Goal: Task Accomplishment & Management: Manage account settings

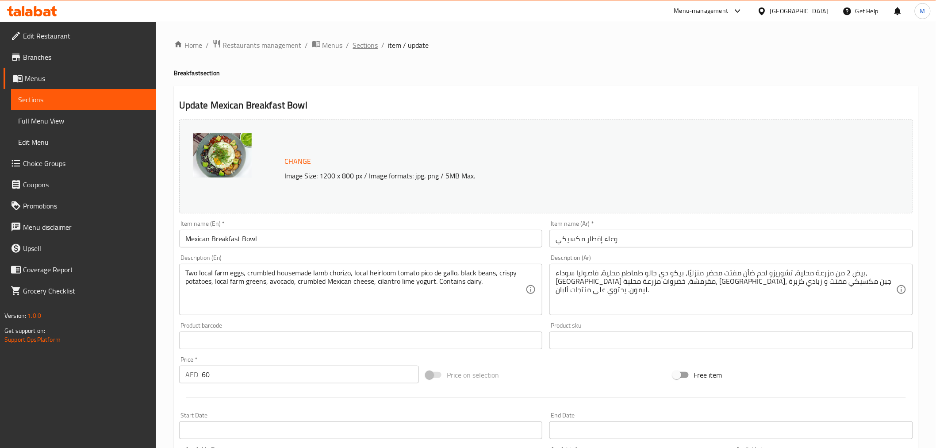
click at [357, 42] on span "Sections" at bounding box center [365, 45] width 25 height 11
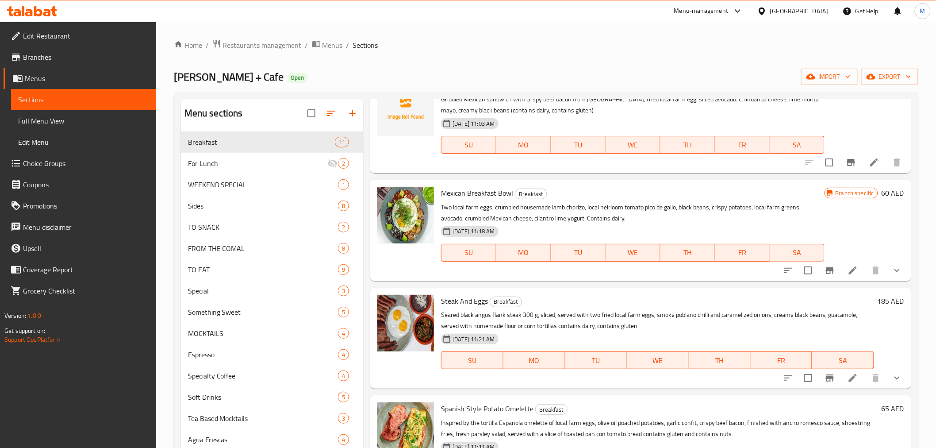
scroll to position [295, 0]
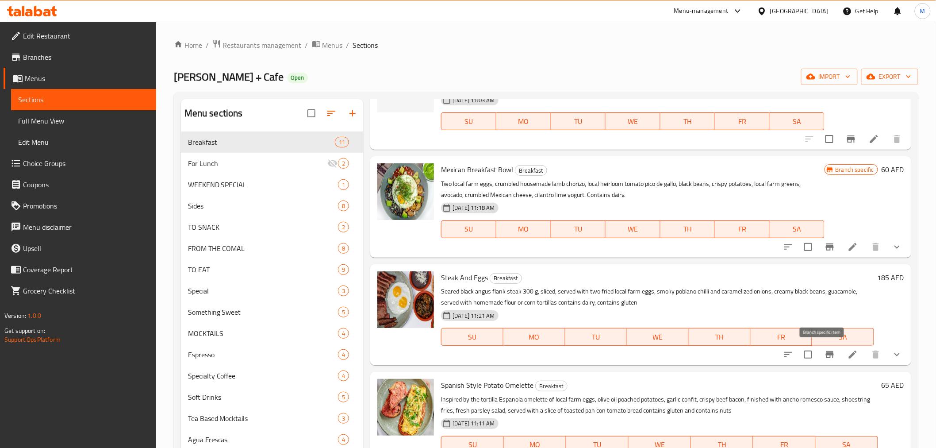
click at [826, 359] on icon "Branch-specific-item" at bounding box center [830, 354] width 11 height 11
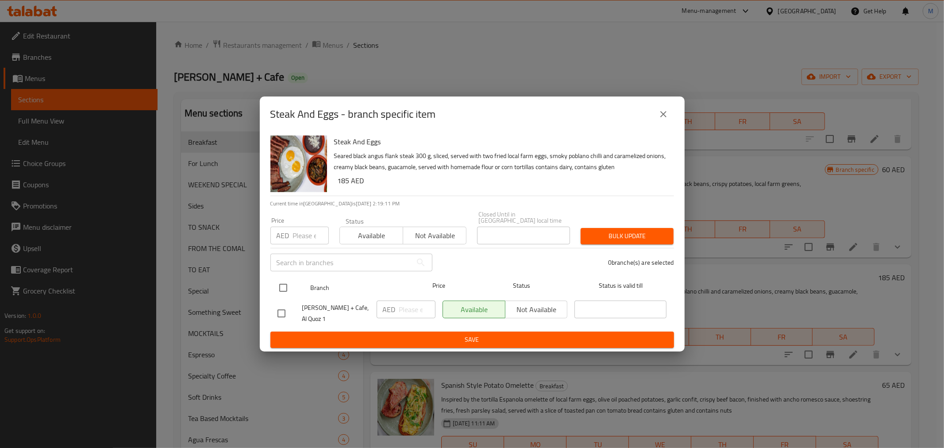
click at [285, 284] on input "checkbox" at bounding box center [283, 287] width 19 height 19
checkbox input "true"
click at [405, 305] on input "number" at bounding box center [417, 309] width 36 height 18
paste input "155"
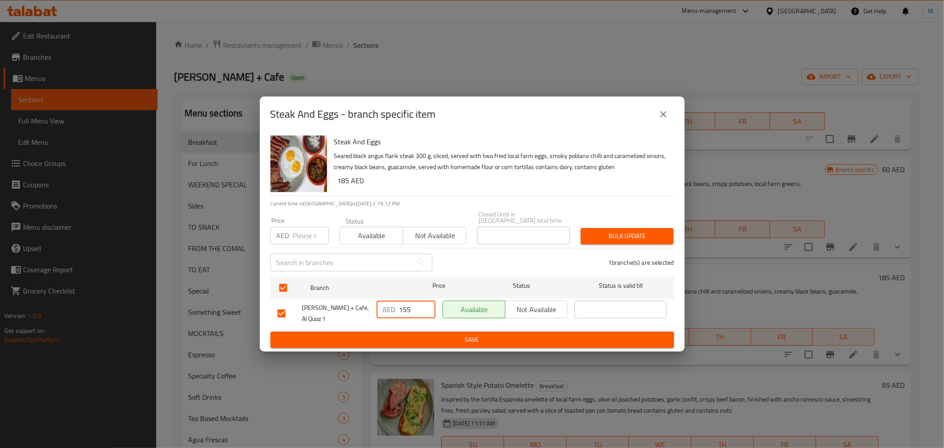
type input "155"
click at [416, 341] on span "Save" at bounding box center [471, 339] width 389 height 11
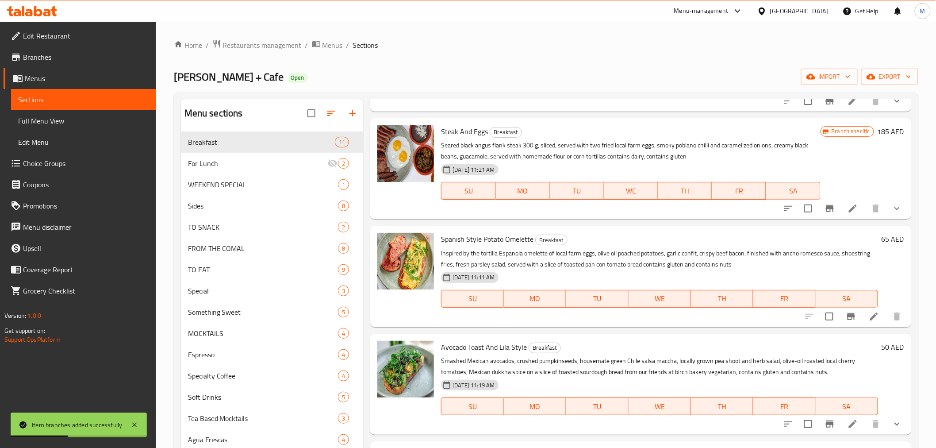
scroll to position [442, 0]
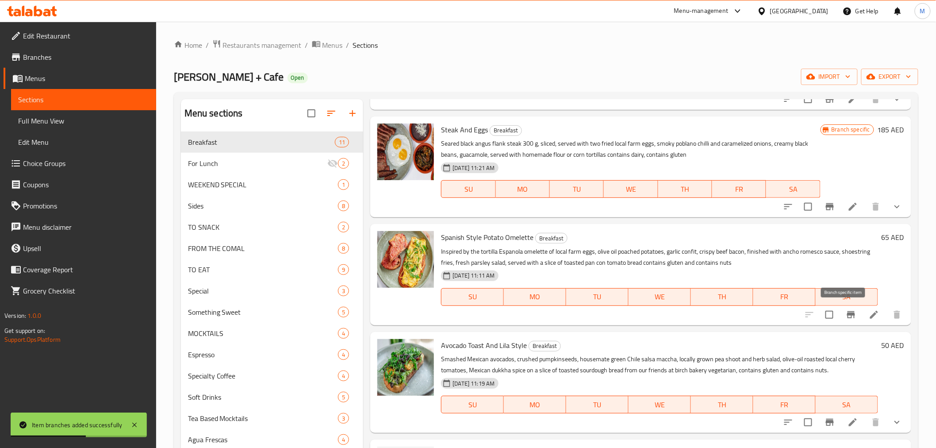
click at [840, 313] on button "Branch-specific-item" at bounding box center [850, 314] width 21 height 21
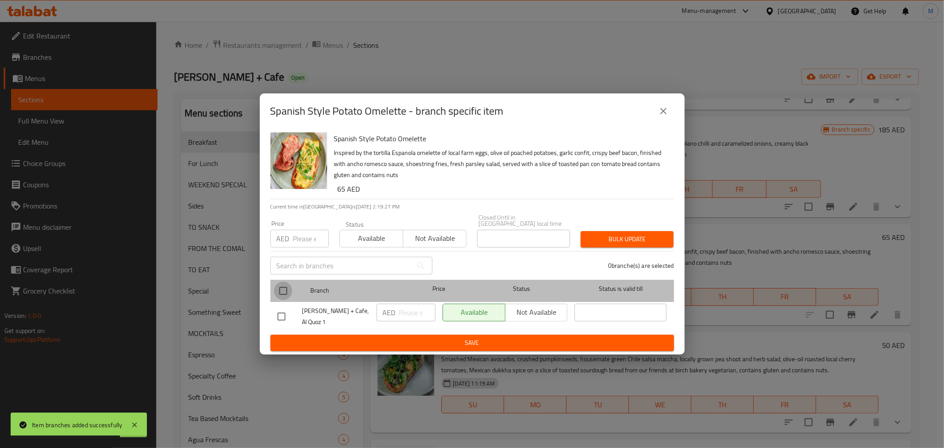
click at [287, 294] on input "checkbox" at bounding box center [283, 290] width 19 height 19
checkbox input "true"
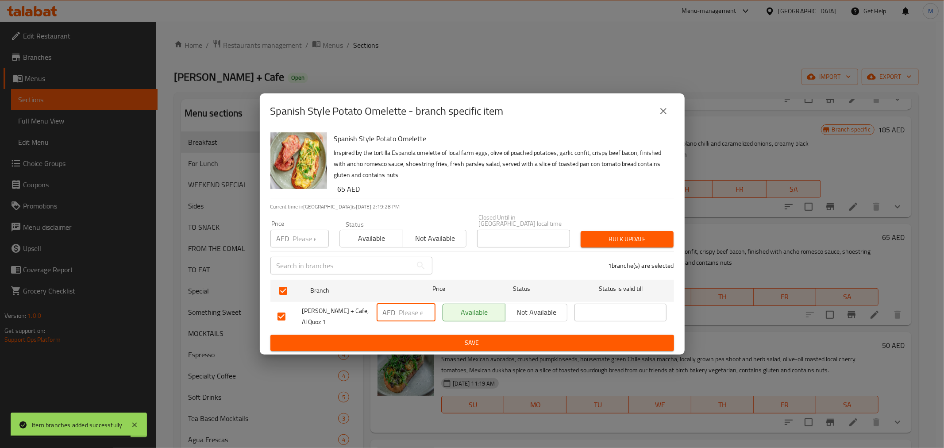
click at [402, 313] on input "number" at bounding box center [417, 312] width 36 height 18
paste input "65"
type input "65"
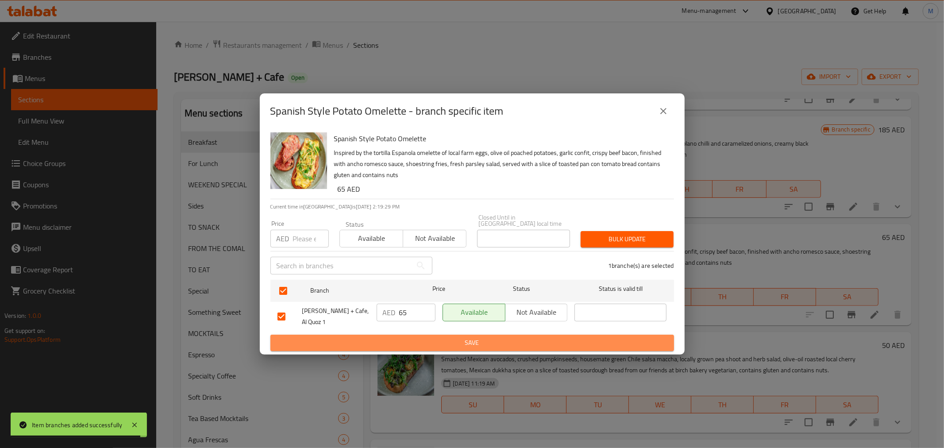
click at [414, 336] on button "Save" at bounding box center [471, 342] width 403 height 16
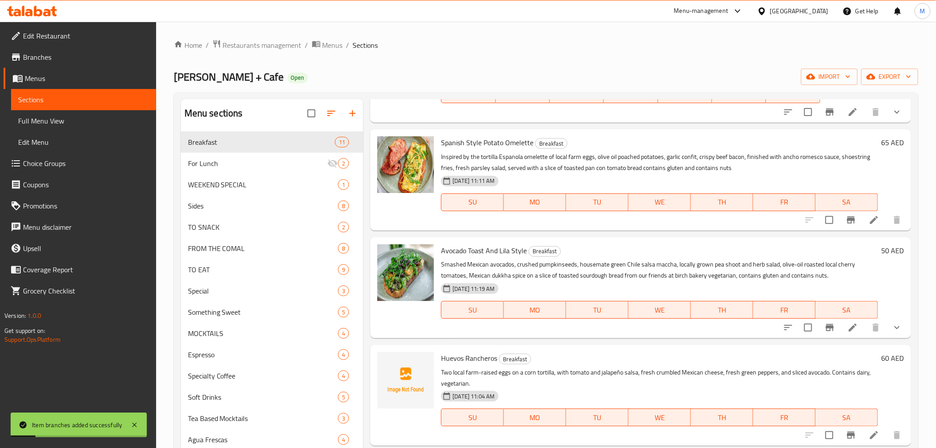
scroll to position [541, 0]
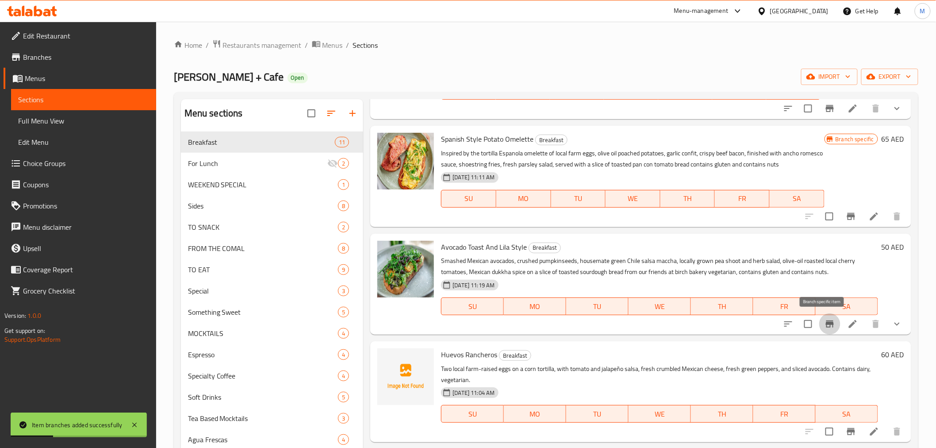
click at [825, 318] on icon "Branch-specific-item" at bounding box center [830, 323] width 11 height 11
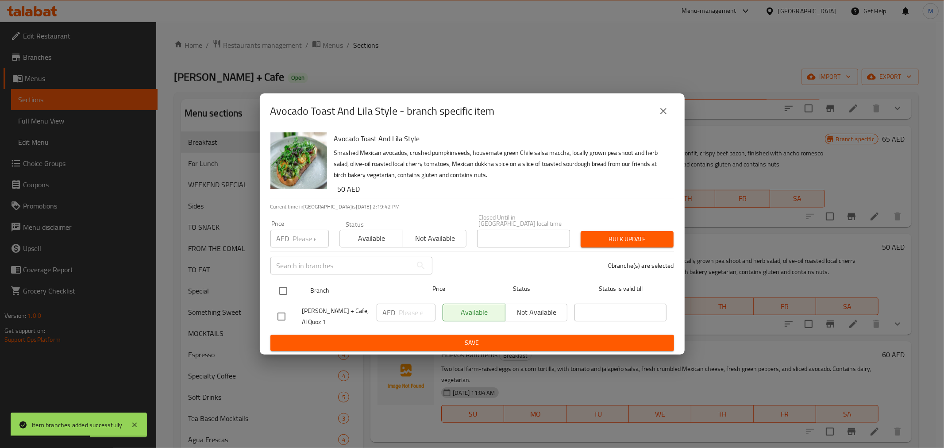
click at [282, 284] on input "checkbox" at bounding box center [283, 290] width 19 height 19
checkbox input "true"
click at [410, 312] on input "number" at bounding box center [417, 312] width 36 height 18
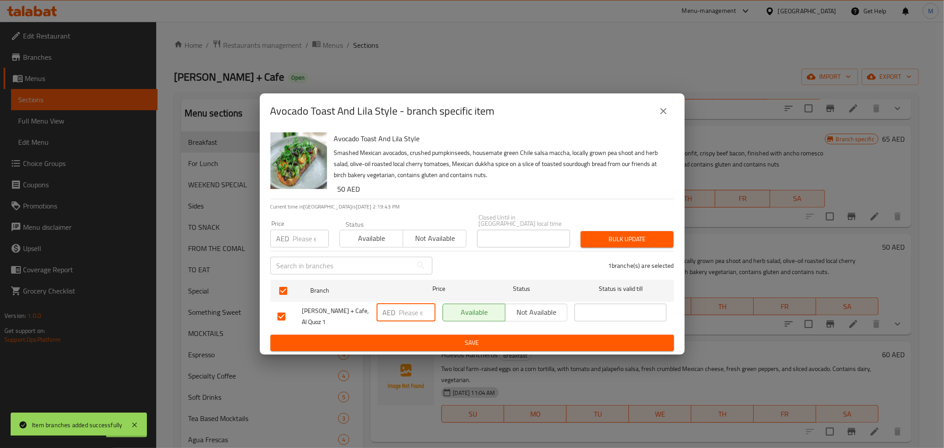
paste input "55"
type input "55"
click at [443, 345] on span "Save" at bounding box center [471, 342] width 389 height 11
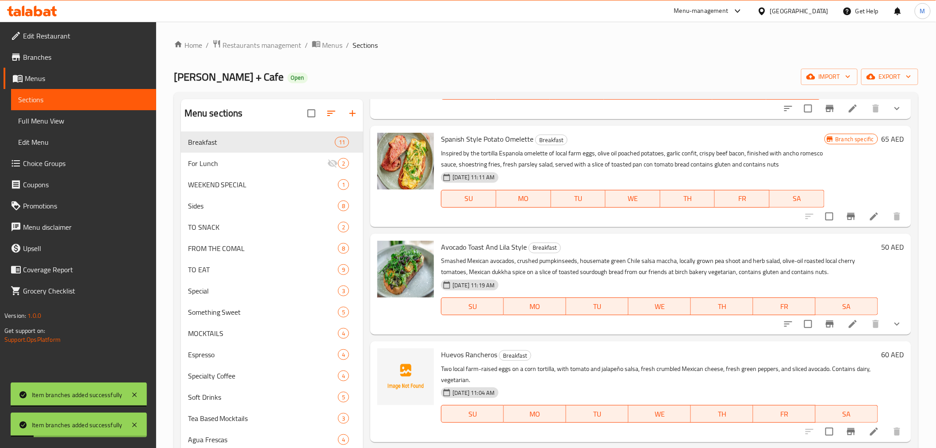
click at [679, 363] on p "Two local farm-raised eggs on a corn tortilla, with tomato and jalapeño salsa, …" at bounding box center [659, 374] width 437 height 22
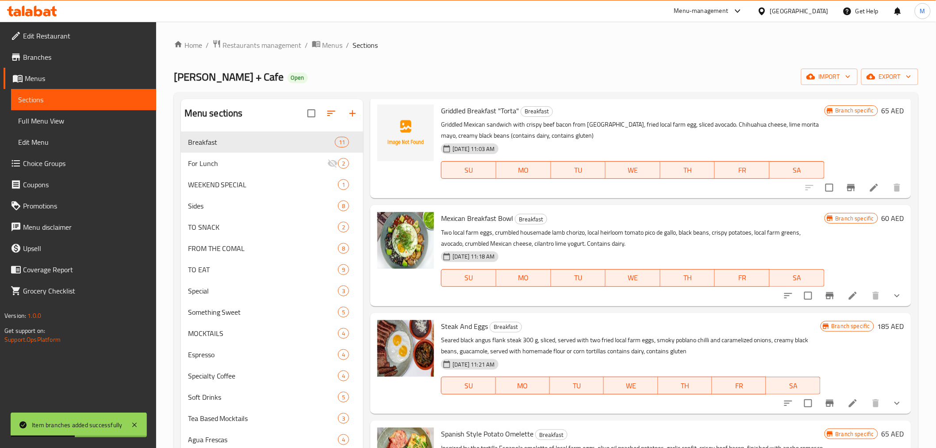
scroll to position [245, 0]
click at [848, 408] on icon at bounding box center [853, 403] width 11 height 11
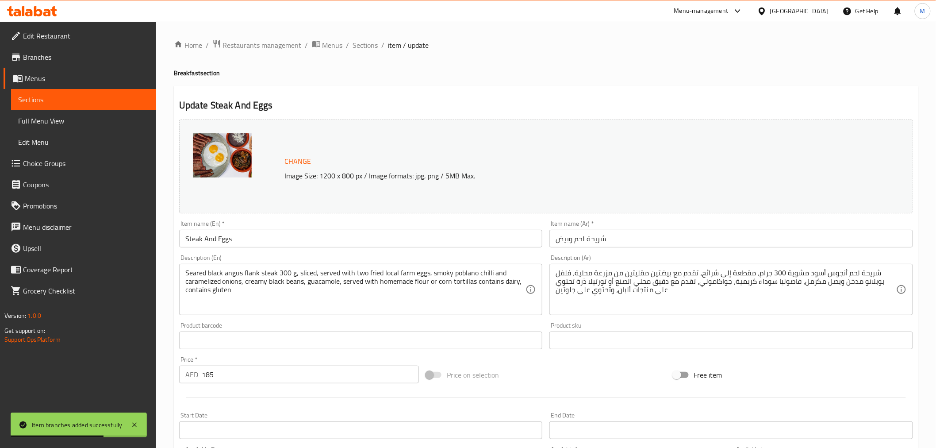
type input "اختيارك من البيض:"
type input "1"
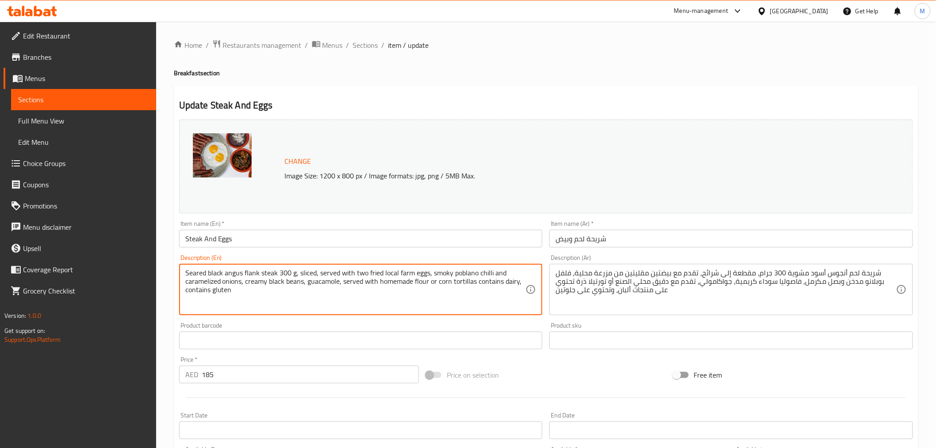
drag, startPoint x: 475, startPoint y: 281, endPoint x: 119, endPoint y: 276, distance: 356.1
paste textarea "Black Angus flank steak (300g), sliced, served with two fried local farm eggs, …"
type textarea "Seared Black Angus flank steak (300g), sliced, served with two fried local farm…"
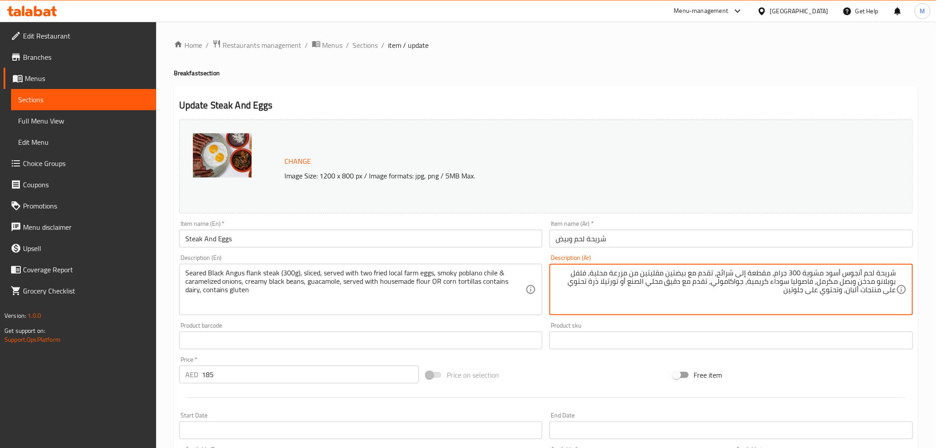
drag, startPoint x: 715, startPoint y: 271, endPoint x: 594, endPoint y: 280, distance: 121.6
click at [594, 280] on textarea "شريحة لحم أنجوس أسود مشوية 300 جرام، مقطعة إلى شرائح، تقدم مع بيضتين مقليتين من…" at bounding box center [726, 289] width 341 height 42
paste textarea "قدم مع بيضتين مقليتين من المزرعة المحلية، فلفل بوبلانو مدخن وبصل مكرمل، فاصولياء"
click at [717, 273] on textarea "شريحة لحم أنجوس أسود مشوية 300 جرام، مقطعة إلى شرائح، قدم مع بيضتين مقليتين من …" at bounding box center [726, 289] width 341 height 42
click at [703, 295] on textarea "شريحة لحم أنجوس أسود مشوية 300 جرام، مقطعة إلى شرائح، تقدم مع بيضتين مقليتين من…" at bounding box center [726, 289] width 341 height 42
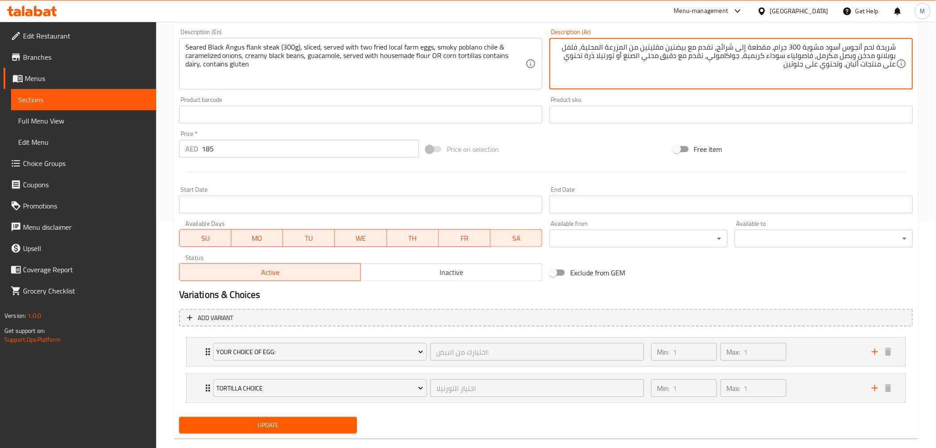
scroll to position [240, 0]
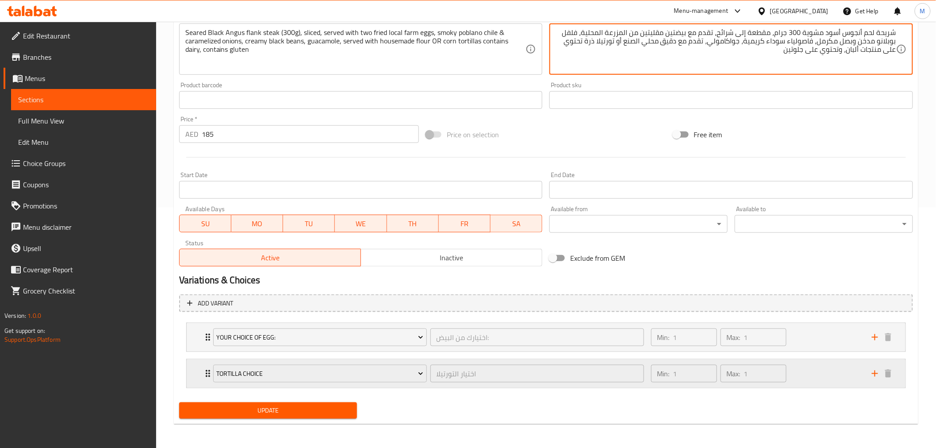
click at [816, 363] on div "Min: 1 ​ Max: 1 ​" at bounding box center [756, 373] width 221 height 28
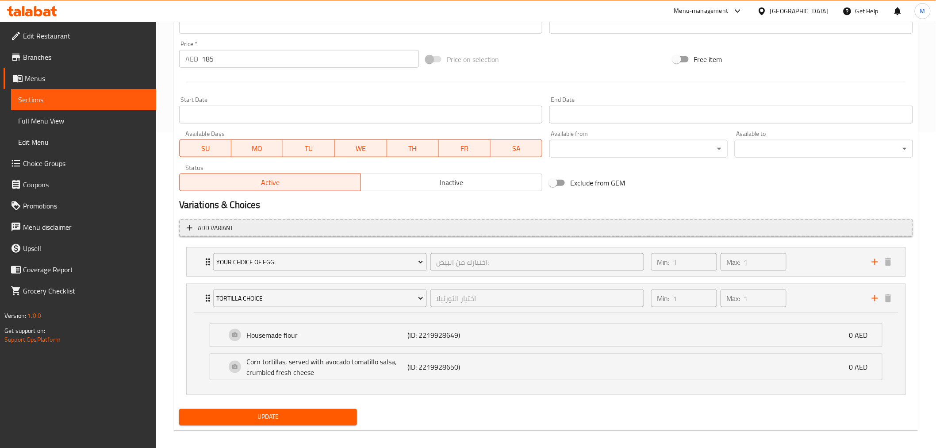
scroll to position [322, 0]
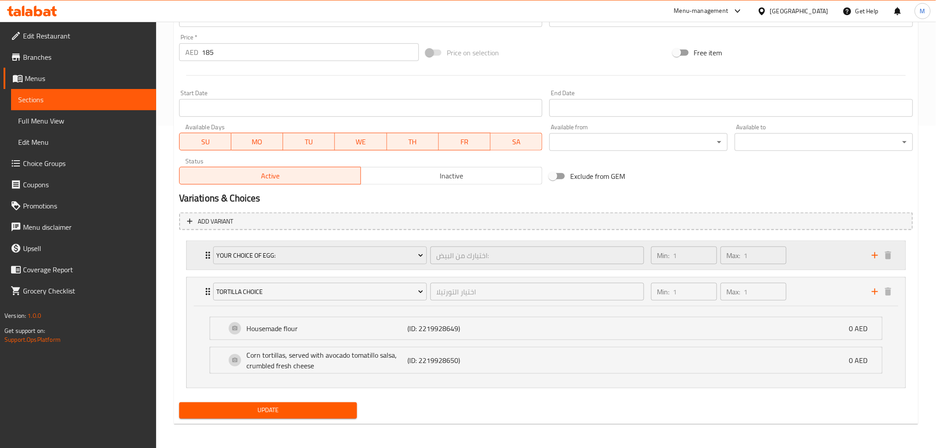
click at [817, 262] on div "Min: 1 ​ Max: 1 ​" at bounding box center [756, 255] width 221 height 28
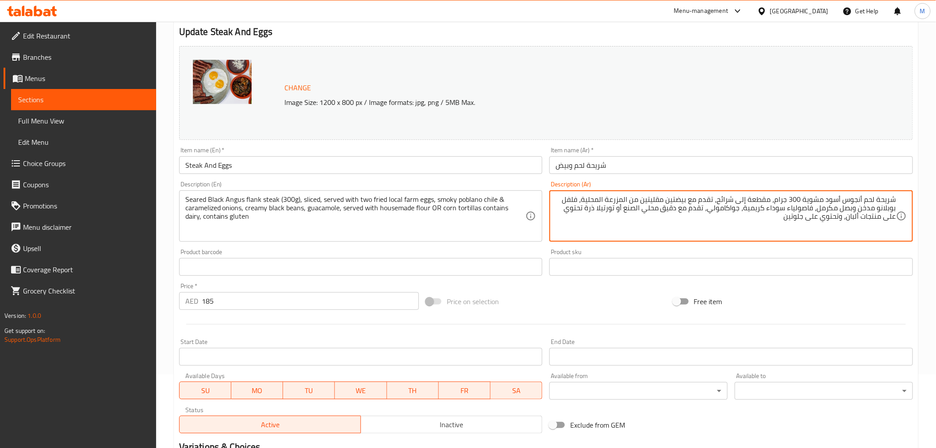
scroll to position [27, 0]
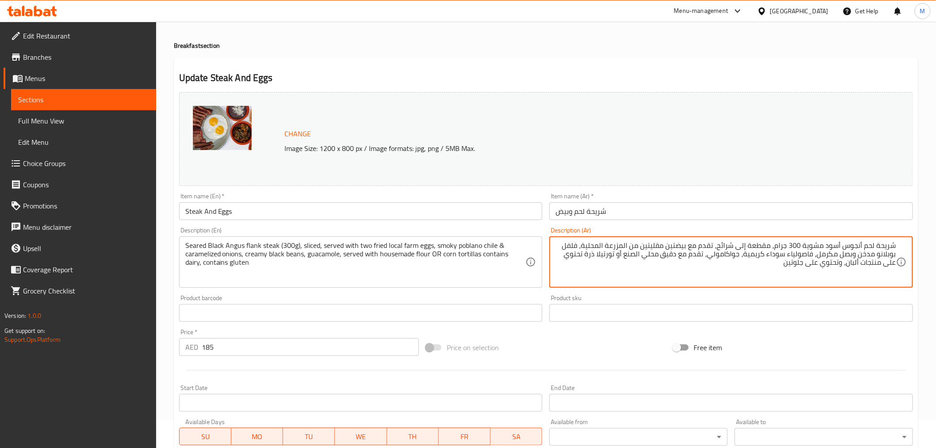
type textarea "شريحة لحم أنجوس أسود مشوية 300 جرام، مقطعة إلى شرائح، تقدم مع بيضتين مقليتين من…"
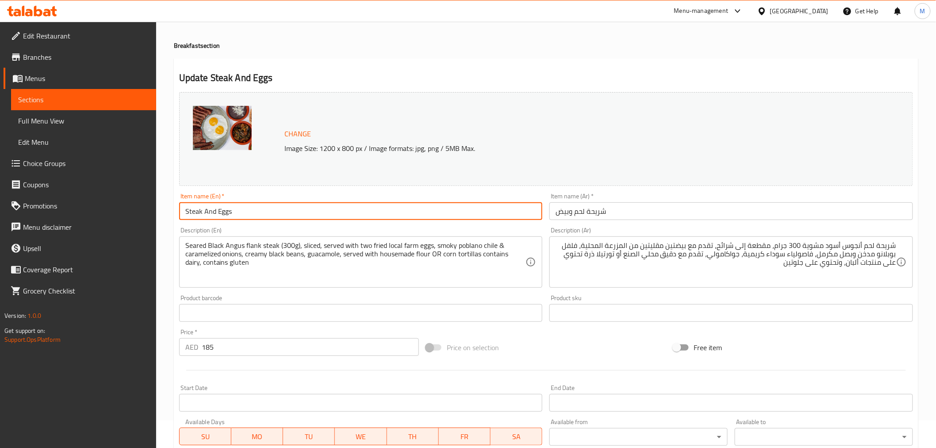
click at [449, 218] on input "Steak And Eggs" at bounding box center [361, 211] width 364 height 18
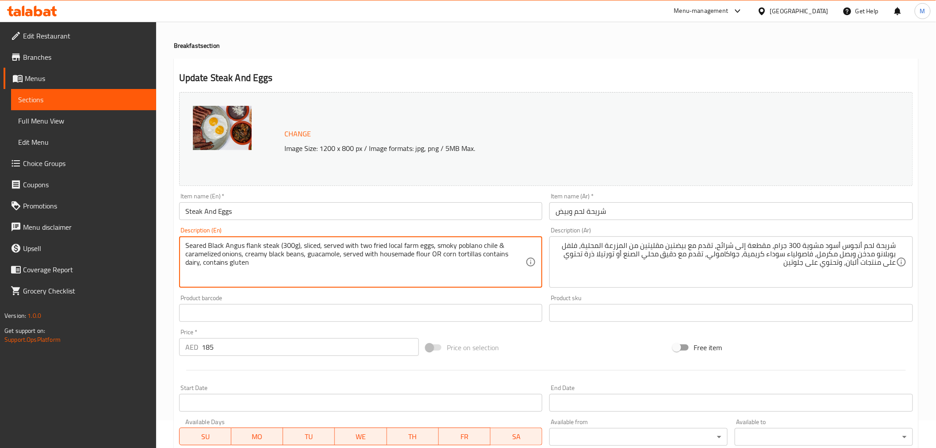
click at [458, 248] on textarea "Seared Black Angus flank steak (300g), sliced, served with two fried local farm…" at bounding box center [355, 262] width 341 height 42
click at [455, 259] on textarea "Seared black angus flank steak (300g), sliced, served with two fried local farm…" at bounding box center [355, 262] width 341 height 42
click at [451, 212] on input "Steak And Eggs" at bounding box center [361, 211] width 364 height 18
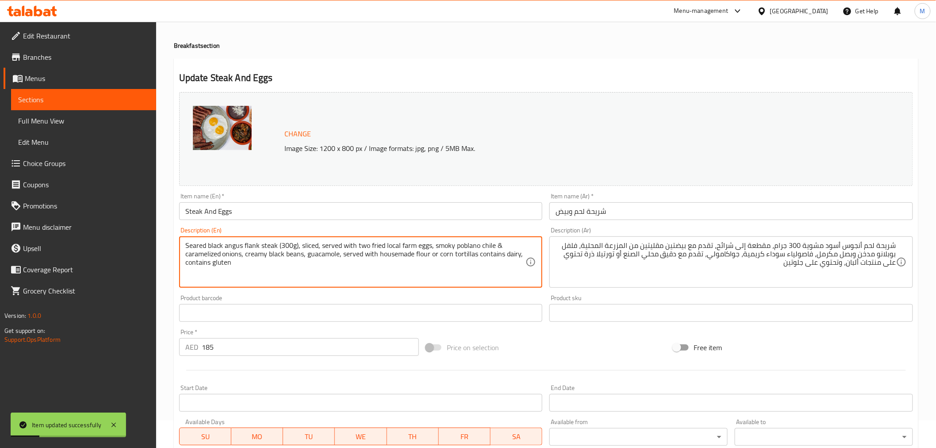
click at [215, 270] on textarea "Seared black angus flank steak (300g), sliced, served with two fried local farm…" at bounding box center [355, 262] width 341 height 42
click at [507, 255] on textarea "Seared black angus flank steak (300g), sliced, served with two fried local farm…" at bounding box center [355, 262] width 341 height 42
type textarea "Seared black angus flank steak (300g), sliced, served with two fried local farm…"
click at [403, 211] on input "Steak And Eggs" at bounding box center [361, 211] width 364 height 18
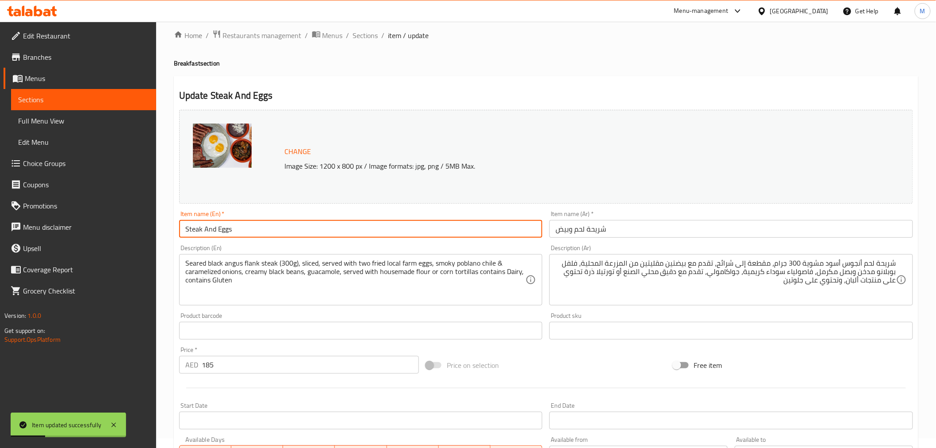
scroll to position [0, 0]
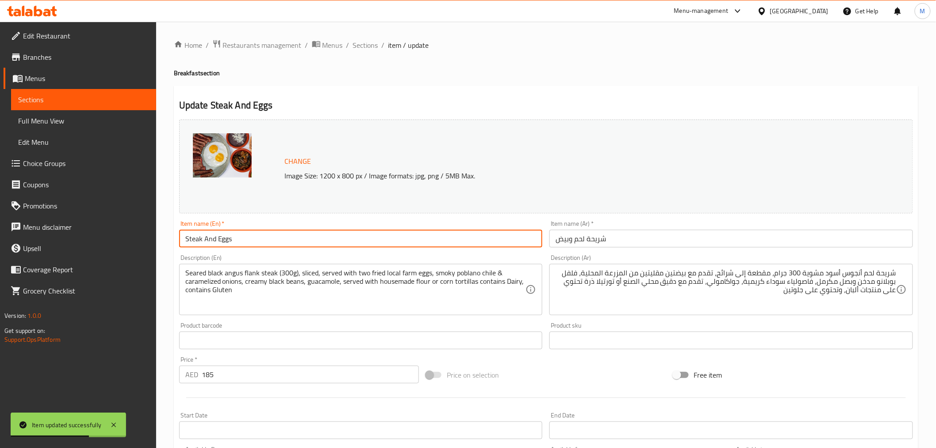
click at [286, 251] on div "Description (En) Seared black angus flank steak (300g), sliced, served with two…" at bounding box center [361, 285] width 371 height 68
click at [279, 243] on input "Steak And Eggs" at bounding box center [361, 239] width 364 height 18
paste input "& Eggs"
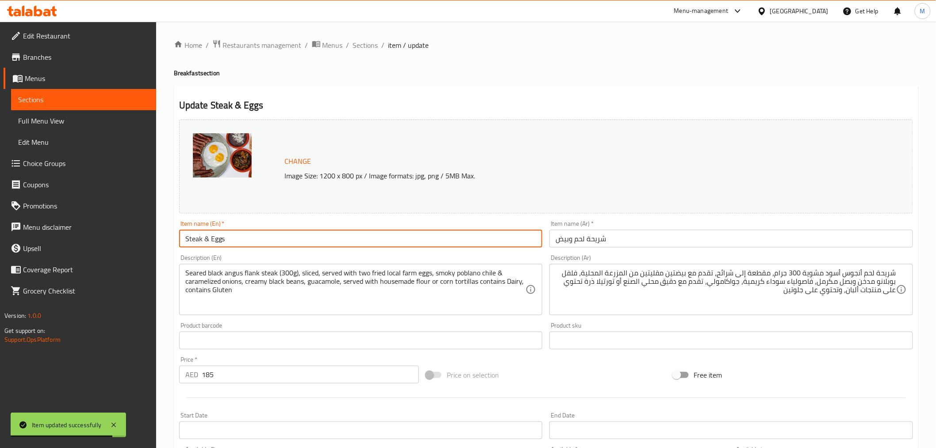
type input "Steak & Eggs"
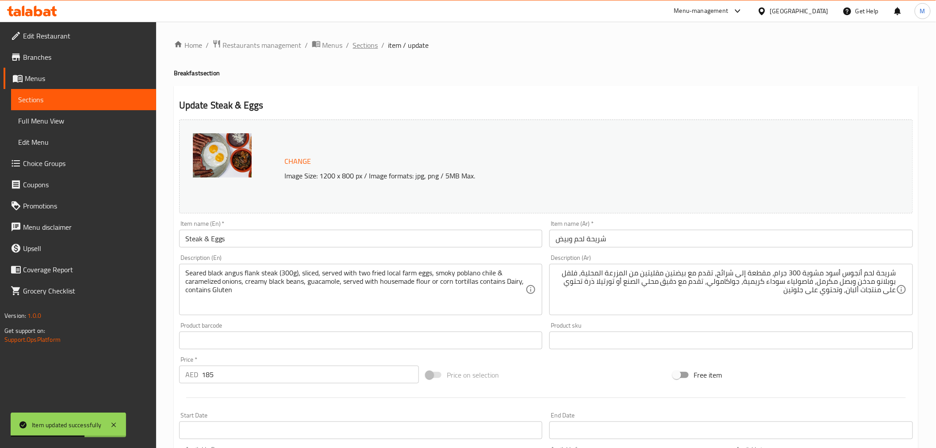
click at [372, 45] on span "Sections" at bounding box center [365, 45] width 25 height 11
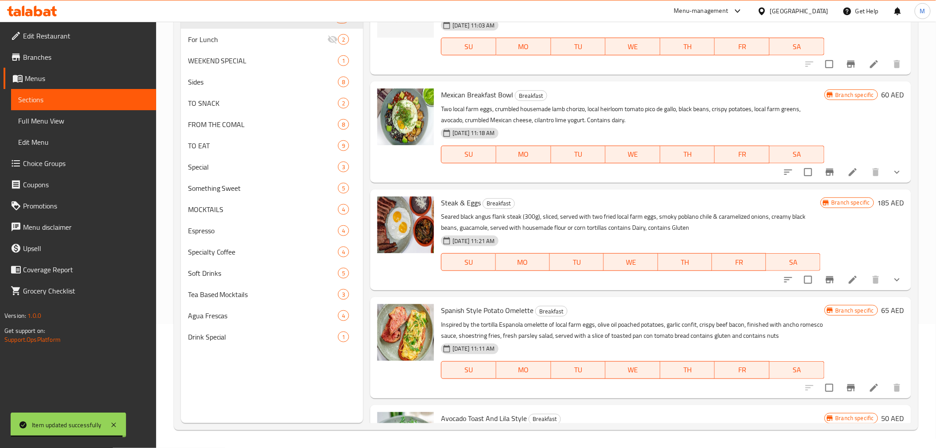
scroll to position [442, 0]
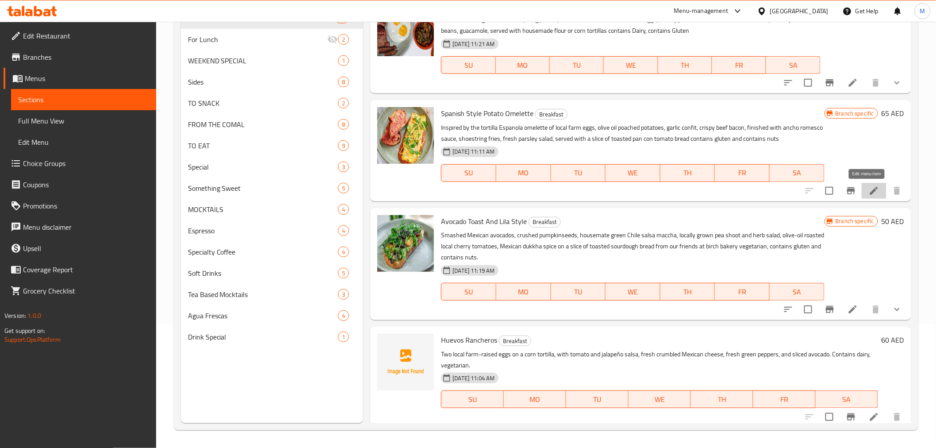
click at [869, 195] on icon at bounding box center [874, 190] width 11 height 11
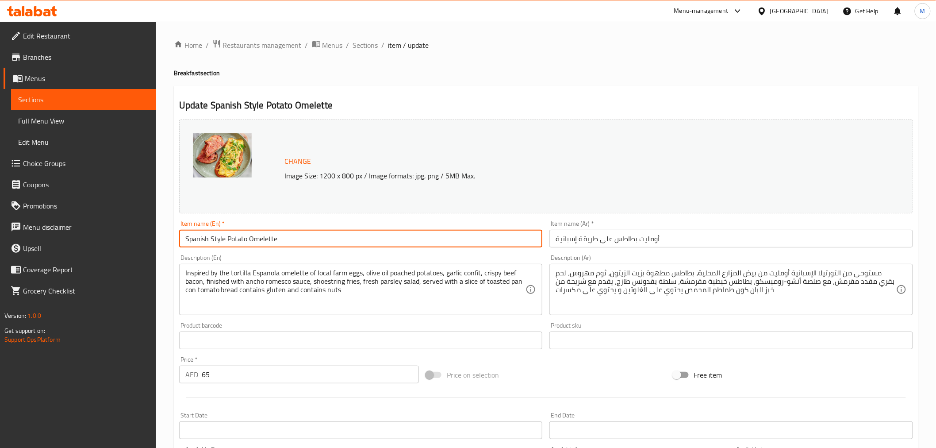
click at [273, 239] on input "Spanish Style Potato Omelette" at bounding box center [361, 239] width 364 height 18
paste input "-style Potato Omelette"
click at [218, 241] on input "Spanish-style Potato Omelette" at bounding box center [361, 239] width 364 height 18
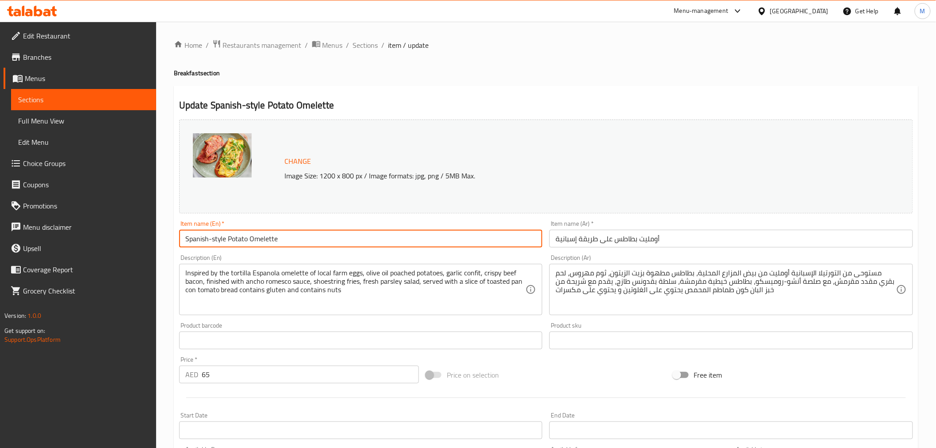
click at [218, 241] on input "Spanish-style Potato Omelette" at bounding box center [361, 239] width 364 height 18
type input "Spanish-Style Potato Omelette"
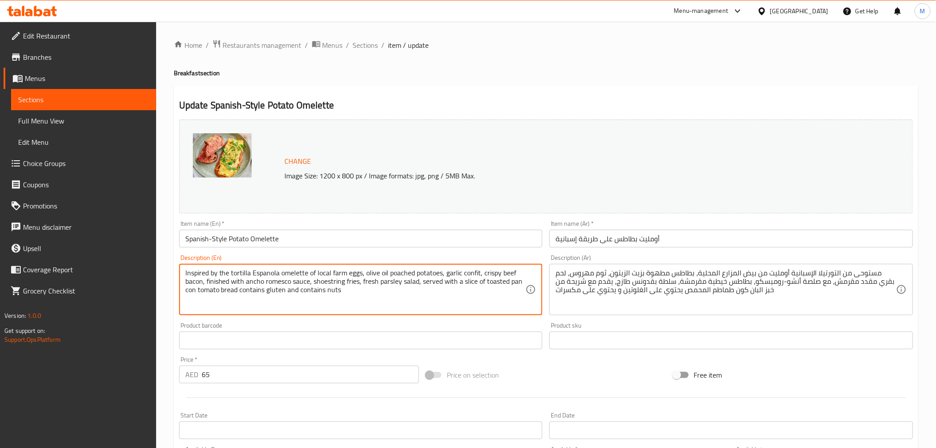
drag, startPoint x: 240, startPoint y: 294, endPoint x: 180, endPoint y: 273, distance: 63.5
click at [180, 273] on div "Inspired by the tortilla Espanola omelette of local farm eggs, olive oil poache…" at bounding box center [361, 289] width 364 height 51
paste textarea "psired by the "tortilla española" - omelette of local farm eggs, olive-oil poac…"
click at [272, 274] on textarea "Inpsired by the "tortilla española" - omelette of local farm eggs, olive-oil po…" at bounding box center [355, 289] width 341 height 42
type textarea "Inpsired by the "tortilla espanola" - omelette of local farm eggs, olive-oil po…"
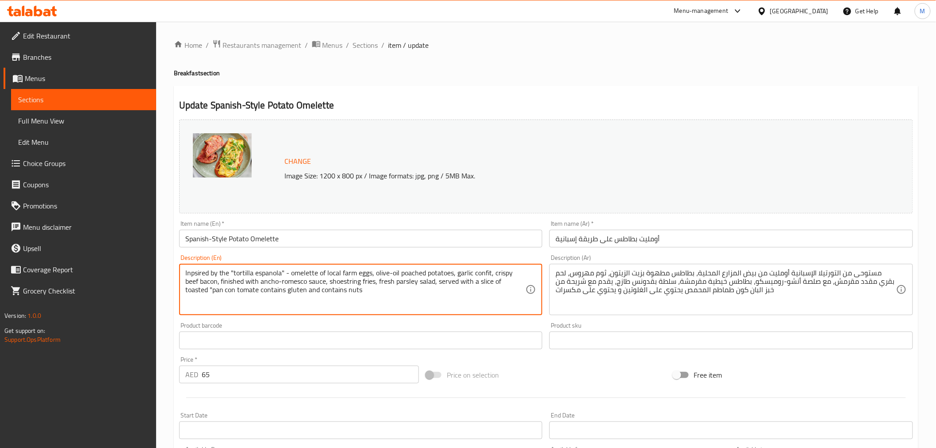
click at [650, 267] on div "مستوحى من التورتيلا الإسبانية أومليت من بيض المزارع المحلية، بطاطس مطهوة بزيت ا…" at bounding box center [731, 289] width 364 height 51
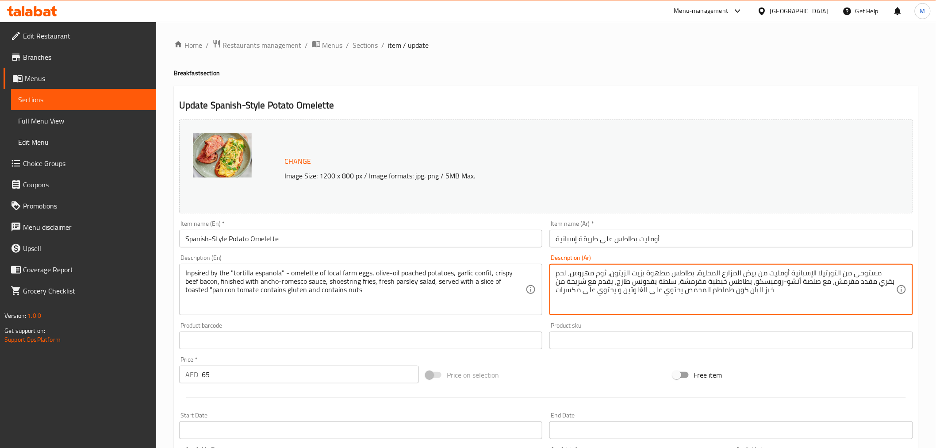
click at [625, 281] on textarea "مستوحى من التورتيلا الإسبانية أومليت من بيض المزارع المحلية، بطاطس مطهوة بزيت ا…" at bounding box center [726, 289] width 341 height 42
click at [430, 233] on input "Spanish-Style Potato Omelette" at bounding box center [361, 239] width 364 height 18
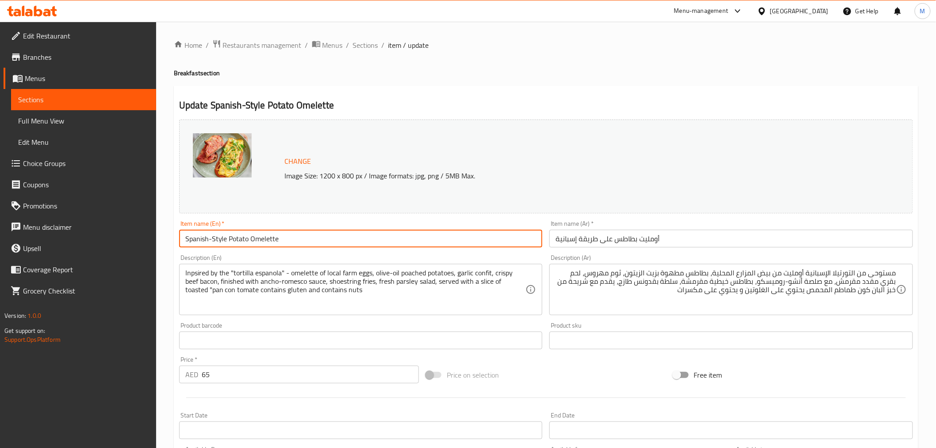
click at [397, 245] on input "Spanish-Style Potato Omelette" at bounding box center [361, 239] width 364 height 18
click at [371, 46] on span "Sections" at bounding box center [365, 45] width 25 height 11
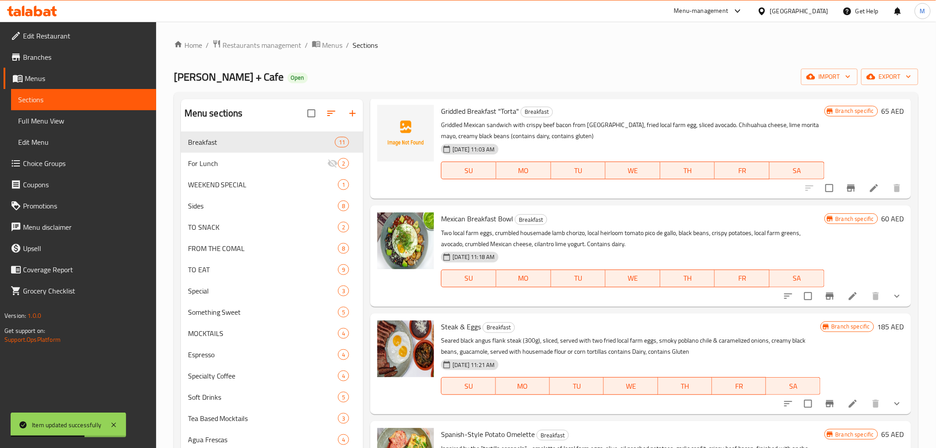
scroll to position [491, 0]
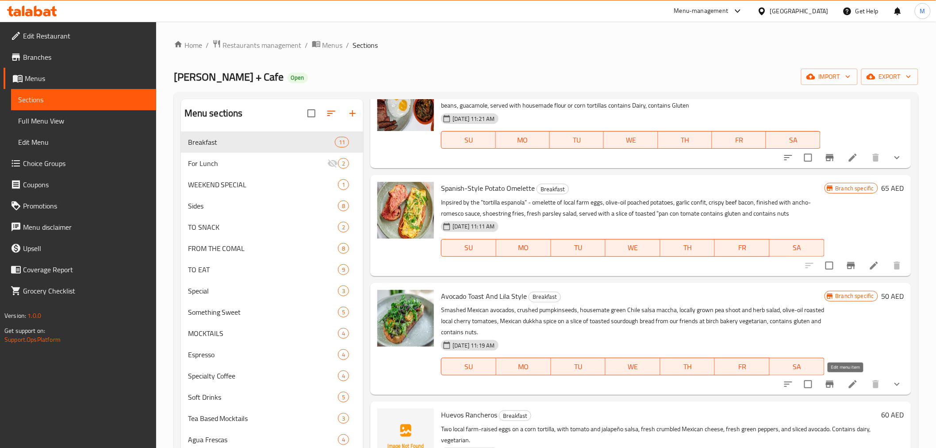
click at [849, 382] on icon at bounding box center [853, 384] width 8 height 8
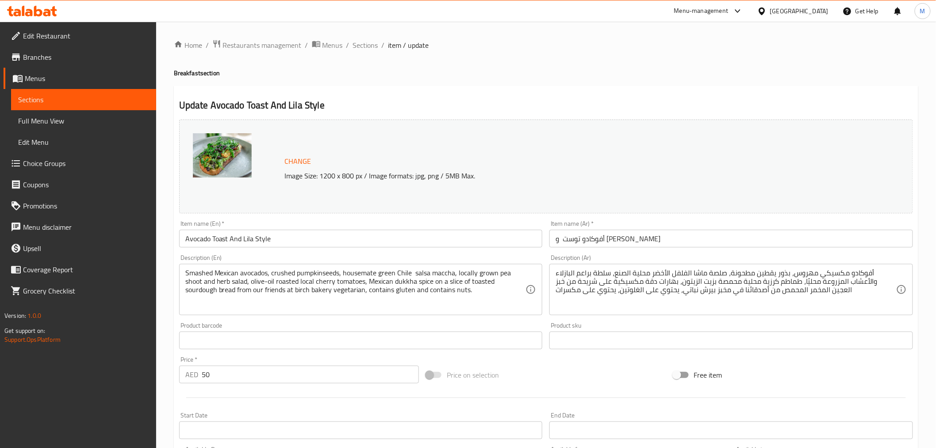
click at [309, 230] on input "Avocado Toast And Lila Style" at bounding box center [361, 239] width 364 height 18
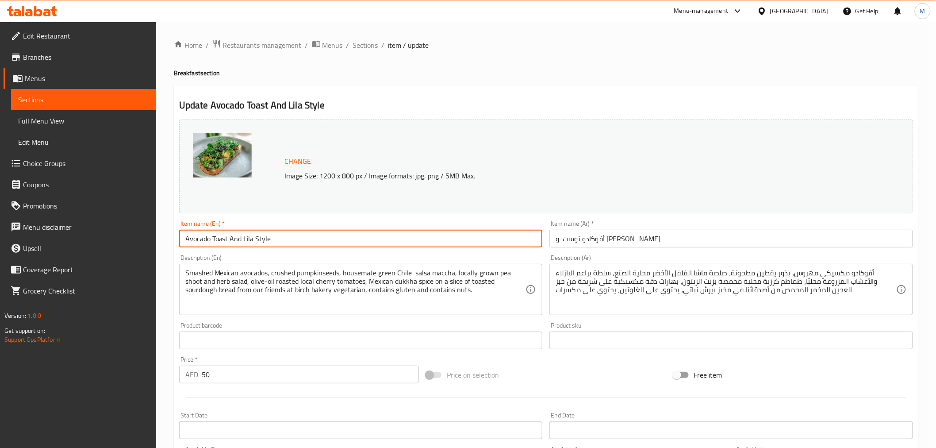
click at [309, 230] on input "Avocado Toast And Lila Style" at bounding box center [361, 239] width 364 height 18
paste input "Lila-"
type input "Avocado Toast Lila-Style"
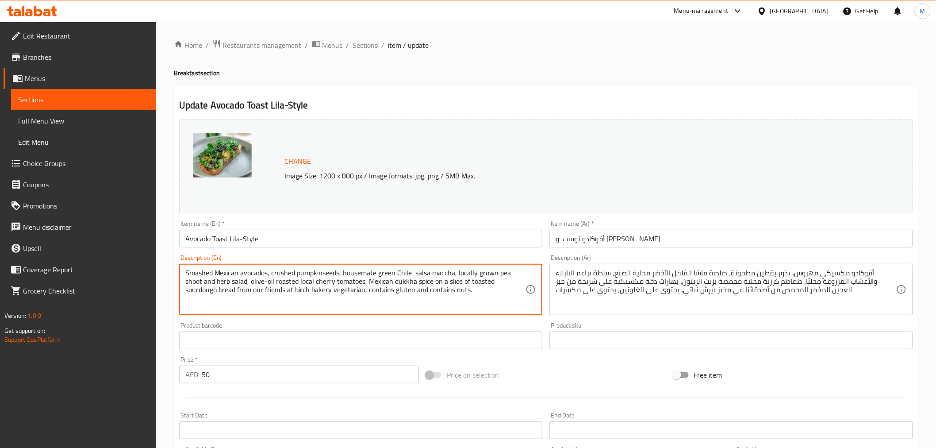
drag, startPoint x: 366, startPoint y: 292, endPoint x: 156, endPoint y: 224, distance: 220.7
click at [156, 224] on div "Edit Restaurant Branches Menus Sections Full Menu View Edit Menu Choice Groups …" at bounding box center [468, 337] width 936 height 631
paste textarea "de green chile "salsa macha," locally grown pea shoot & herb salad, olive-oil r…"
click at [399, 301] on textarea "Smashed Mexican avocados, crushed pumpkinseeds, housemade green chile "salsa ma…" at bounding box center [355, 289] width 341 height 42
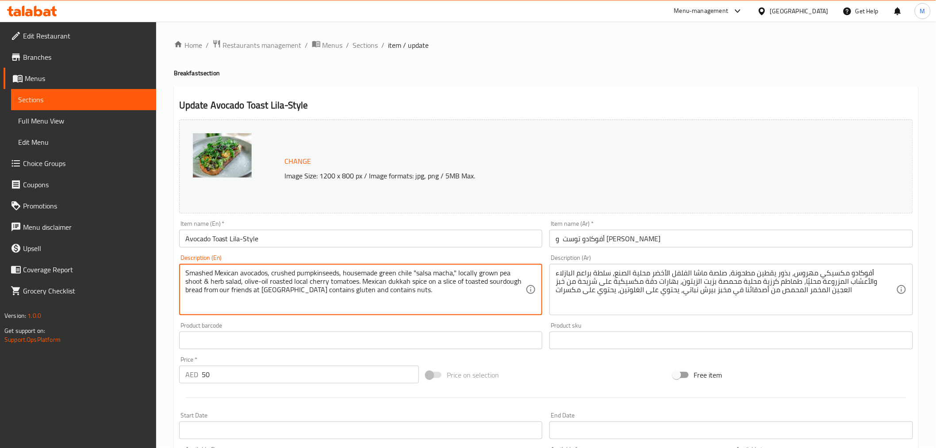
click at [399, 301] on textarea "Smashed Mexican avocados, crushed pumpkinseeds, housemade green chile "salsa ma…" at bounding box center [355, 289] width 341 height 42
click at [404, 285] on textarea "Smashed mexican avocados, crushed pumpkinseeds, housemade green chile "salsa ma…" at bounding box center [355, 289] width 341 height 42
click at [384, 285] on textarea "Smashed mexican avocados, crushed pumpkinseeds, housemade green chile "salsa ma…" at bounding box center [355, 289] width 341 height 42
click at [392, 288] on textarea "Smashed mexican avocados, crushed pumpkinseeds, housemade green chile "salsa ma…" at bounding box center [355, 289] width 341 height 42
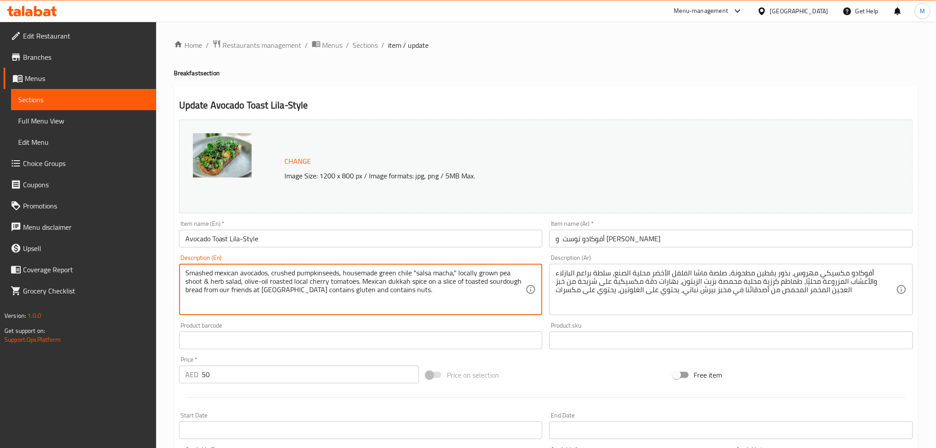
click at [391, 292] on textarea "Smashed mexican avocados, crushed pumpkinseeds, housemade green chile "salsa ma…" at bounding box center [355, 289] width 341 height 42
click at [337, 286] on textarea "Smashed mexican avocados, crushed pumpkinseeds, housemade green chile "salsa ma…" at bounding box center [355, 289] width 341 height 42
click at [342, 291] on textarea "Smashed mexican avocados, crushed pumpkinseeds, housemade green chile "salsa ma…" at bounding box center [355, 289] width 341 height 42
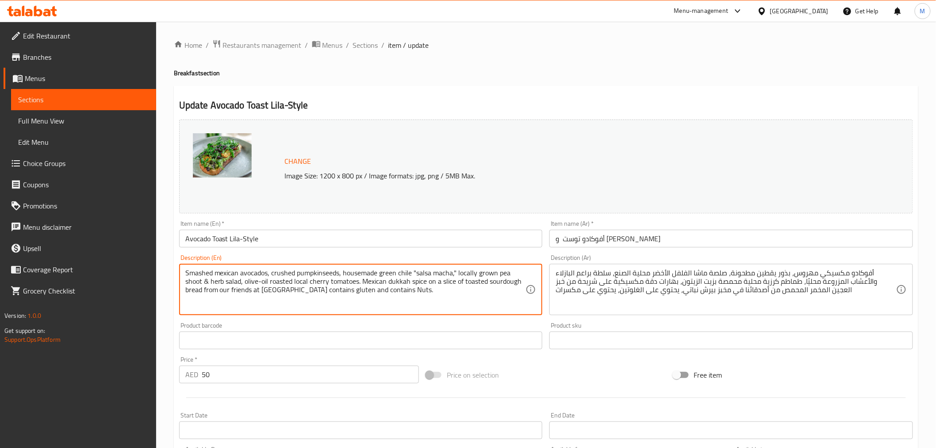
click at [342, 291] on textarea "Smashed mexican avocados, crushed pumpkinseeds, housemade green chile "salsa ma…" at bounding box center [355, 289] width 341 height 42
click at [338, 289] on textarea "Smashed mexican avocados, crushed pumpkinseeds, housemade green chile "salsa ma…" at bounding box center [355, 289] width 341 height 42
type textarea "Smashed mexican avocados, crushed pumpkinseeds, housemade green chile "salsa ma…"
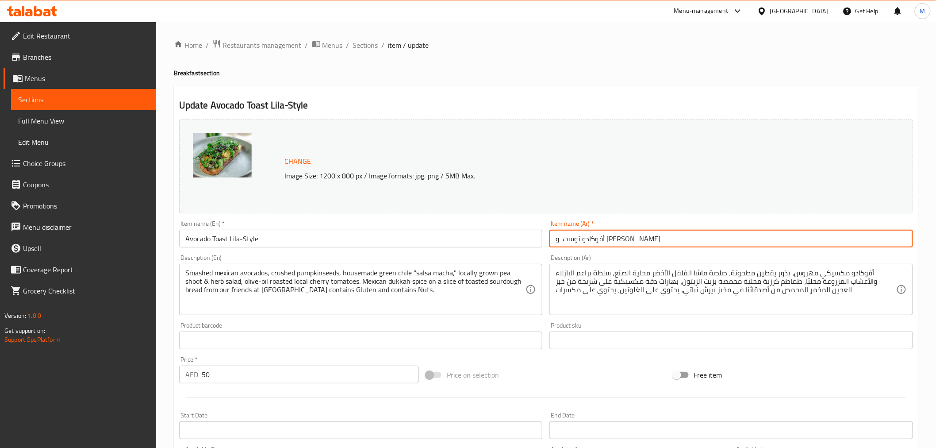
click at [602, 240] on input "أفوكادو توست و ليلى أسلوب" at bounding box center [731, 239] width 364 height 18
click at [587, 240] on input "أفوكادو توست و ليلى أسلوب" at bounding box center [731, 239] width 364 height 18
click at [594, 241] on input "أفوكادو توست و ليلى أسلوب" at bounding box center [731, 239] width 364 height 18
click at [600, 241] on input "أفوكادو توست و ليلى أسلوب" at bounding box center [731, 239] width 364 height 18
click at [599, 241] on input "أفوكادو توست و ليلى أسلوب" at bounding box center [731, 239] width 364 height 18
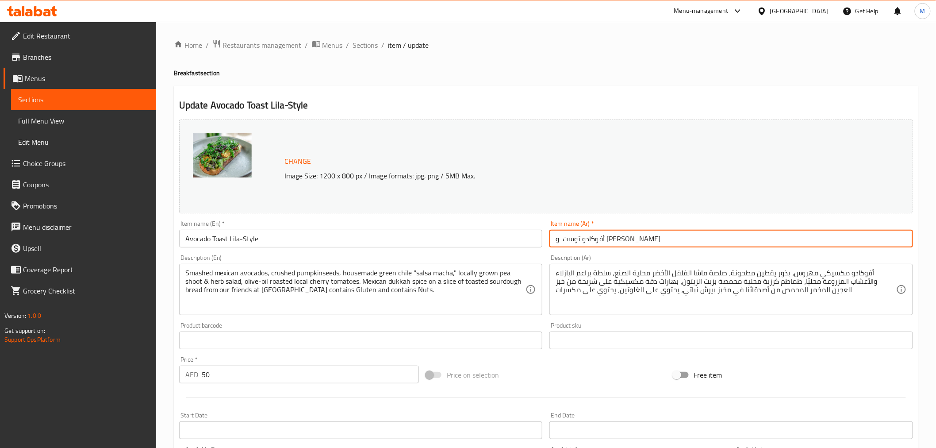
click at [596, 241] on input "أفوكادو توست و ليلى أسلوب" at bounding box center [731, 239] width 364 height 18
click at [863, 241] on input "أفوكادو توست و ليلى أسلوب" at bounding box center [731, 239] width 364 height 18
click at [859, 237] on input "أفوكادو توست و ليلى أسلوب" at bounding box center [731, 239] width 364 height 18
click at [859, 239] on input "أفوكادو توست و ليلى أسلوب" at bounding box center [731, 239] width 364 height 18
click at [858, 239] on input "أفوكادو توست و ليلى أسلوب" at bounding box center [731, 239] width 364 height 18
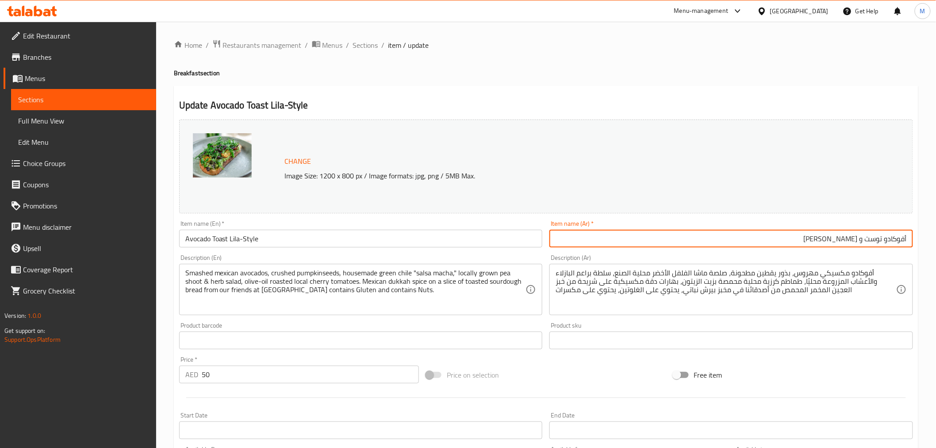
click at [858, 239] on input "أفوكادو توست و ليلى أسلوب" at bounding box center [731, 239] width 364 height 18
click at [780, 240] on input "أفوكادو توست وليلى أسلوب" at bounding box center [731, 239] width 364 height 18
drag, startPoint x: 793, startPoint y: 244, endPoint x: 844, endPoint y: 241, distance: 51.0
click at [844, 241] on input "أفوكادو توست وليلى أسلوب" at bounding box center [731, 239] width 364 height 18
type input "أفوكادو توست وليلى ستايل"
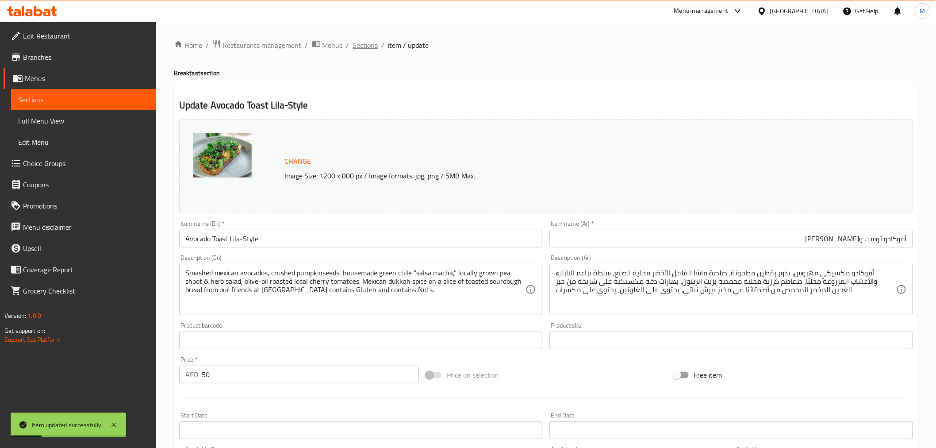
click at [355, 42] on span "Sections" at bounding box center [365, 45] width 25 height 11
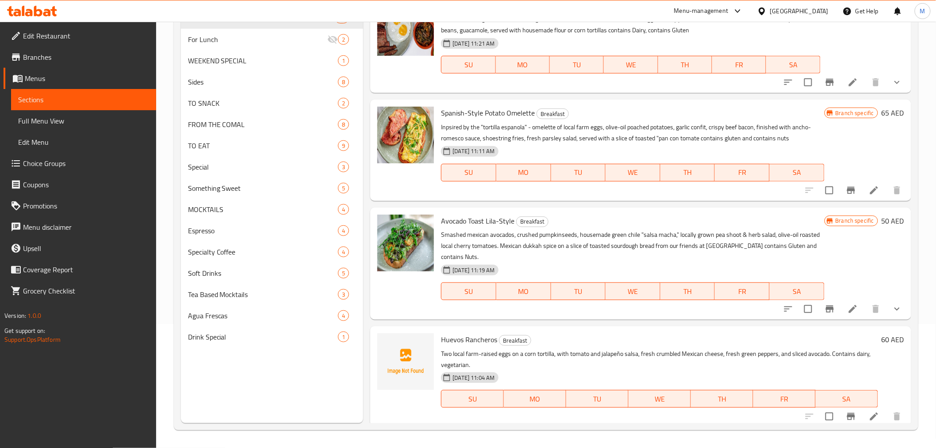
scroll to position [414, 0]
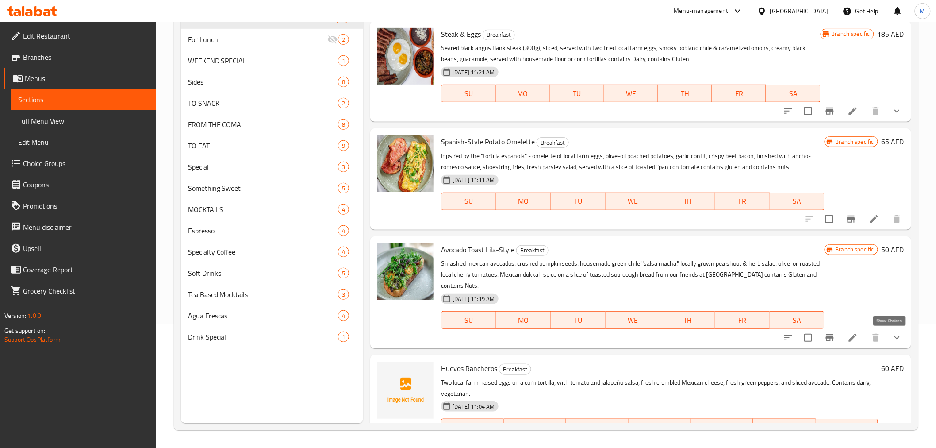
click at [892, 341] on icon "show more" at bounding box center [897, 337] width 11 height 11
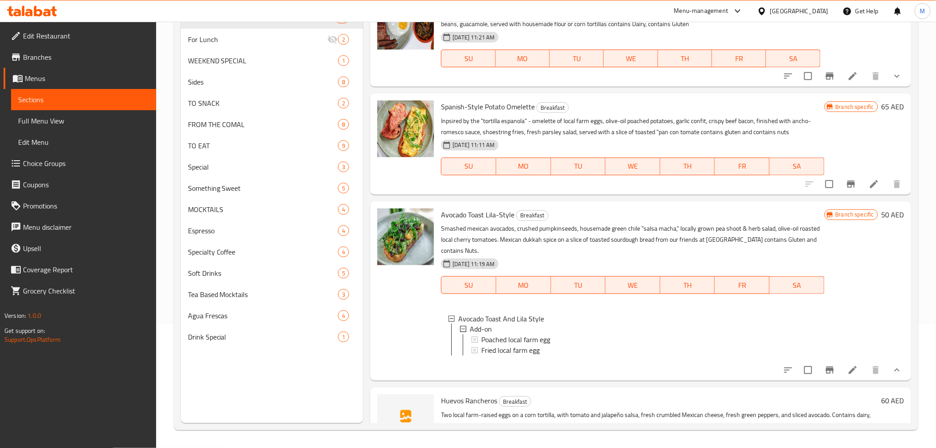
scroll to position [463, 0]
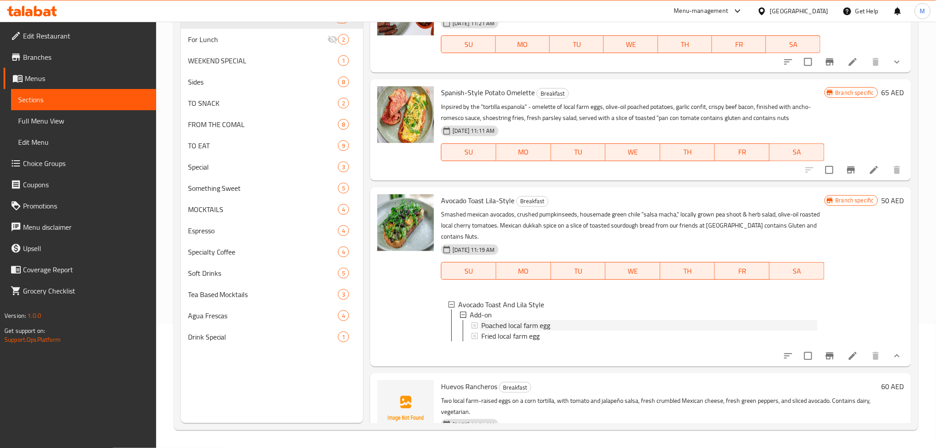
click at [553, 326] on div "Poached local farm egg" at bounding box center [649, 325] width 336 height 11
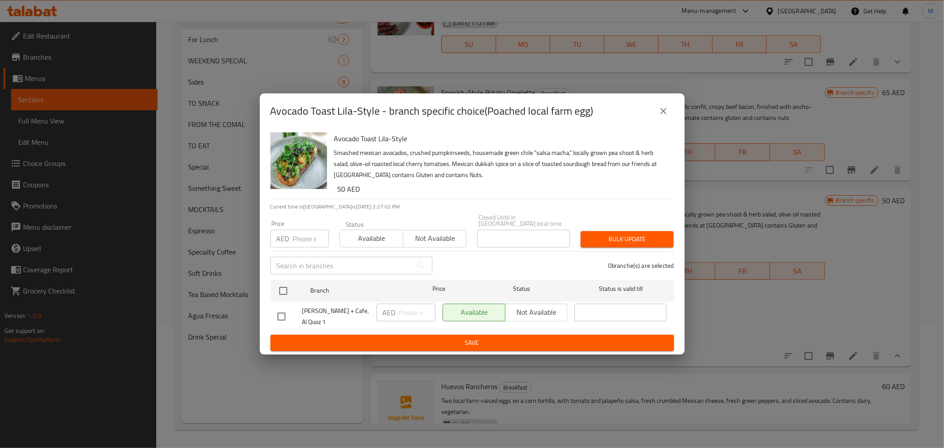
click at [658, 112] on icon "close" at bounding box center [663, 111] width 11 height 11
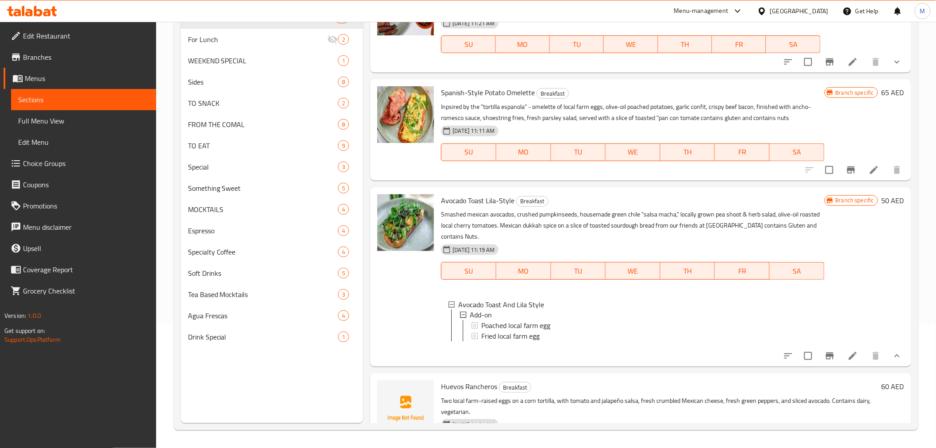
click at [849, 360] on icon at bounding box center [853, 356] width 8 height 8
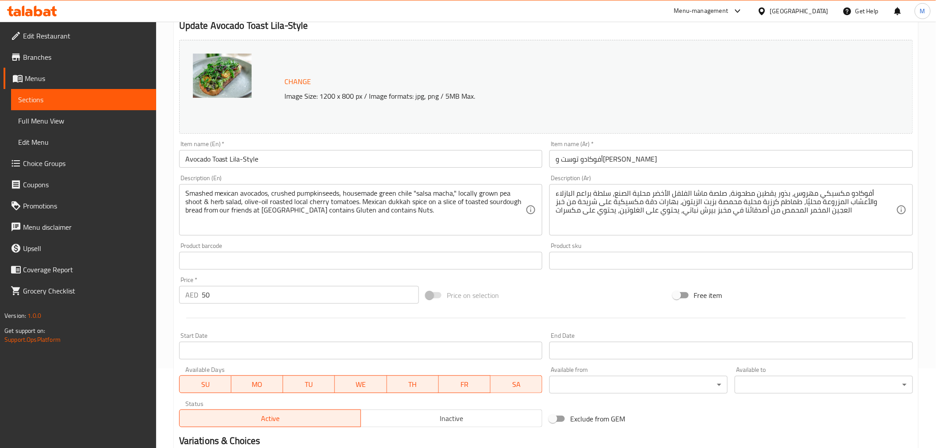
scroll to position [204, 0]
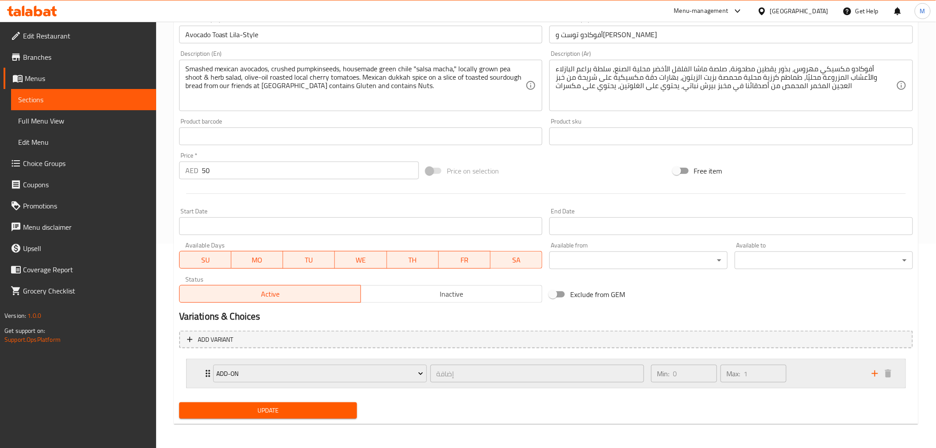
click at [790, 367] on div "Min: 0 ​ Max: 1 ​" at bounding box center [756, 373] width 221 height 28
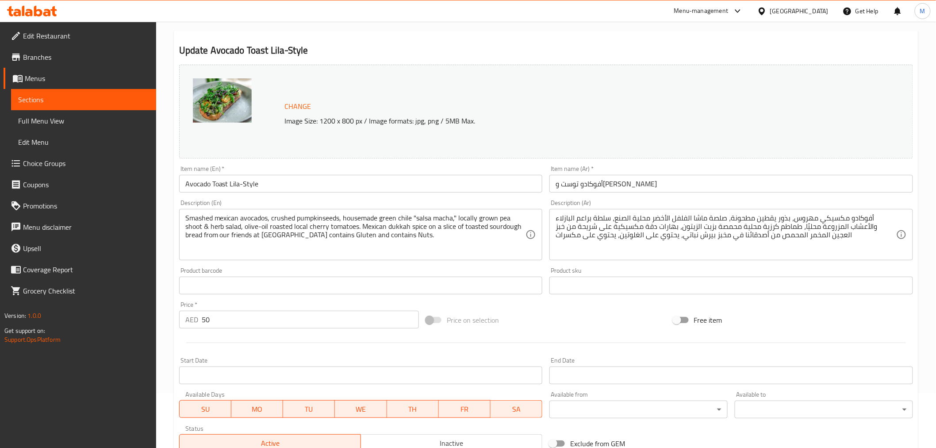
scroll to position [0, 0]
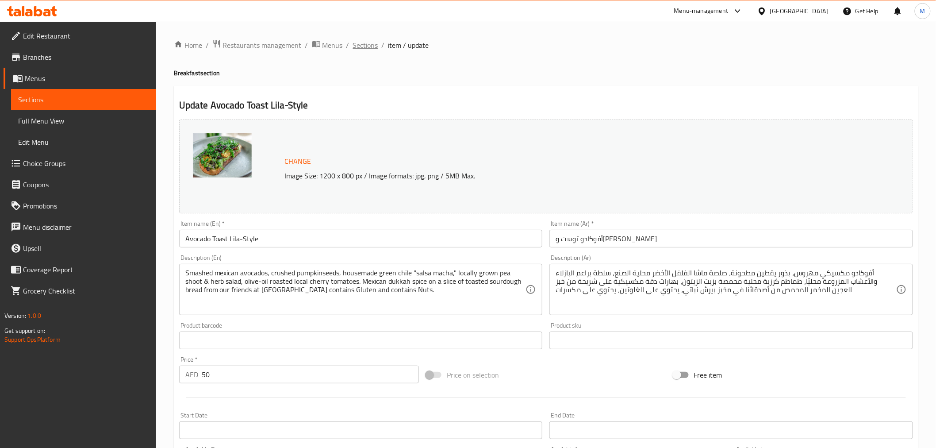
click at [364, 42] on span "Sections" at bounding box center [365, 45] width 25 height 11
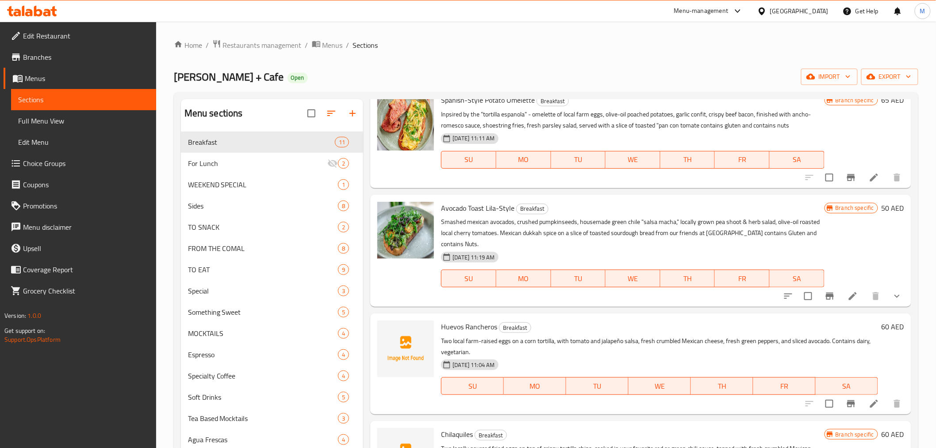
scroll to position [590, 0]
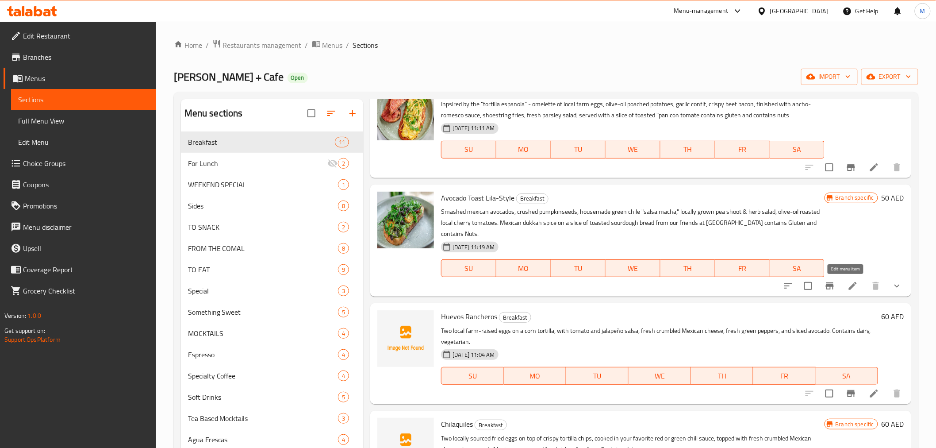
click at [848, 282] on icon at bounding box center [853, 285] width 11 height 11
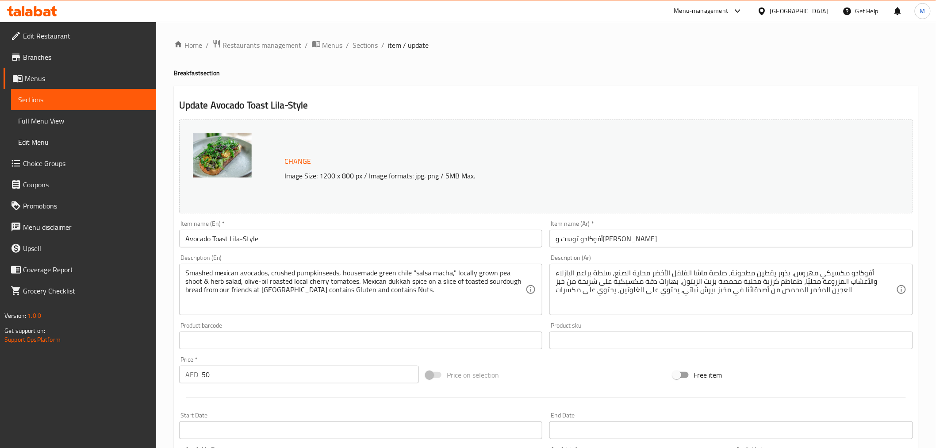
type input "أضف:"
type input "0"
type input "البيض:"
type input "1"
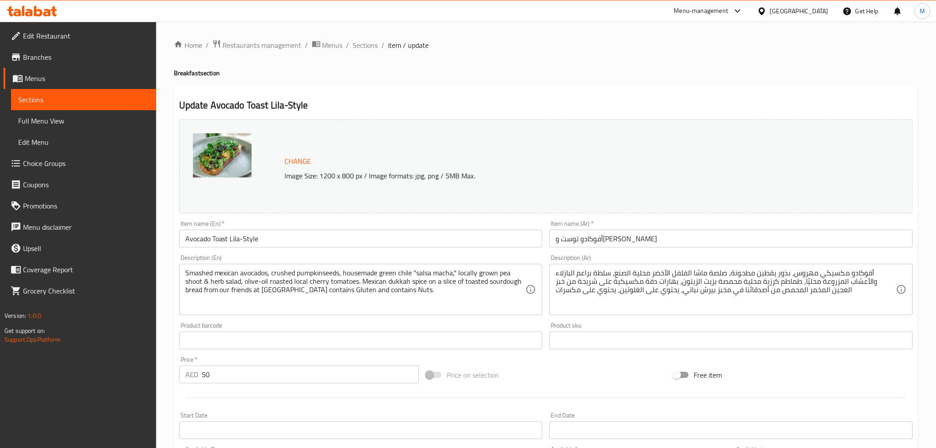
type input "1"
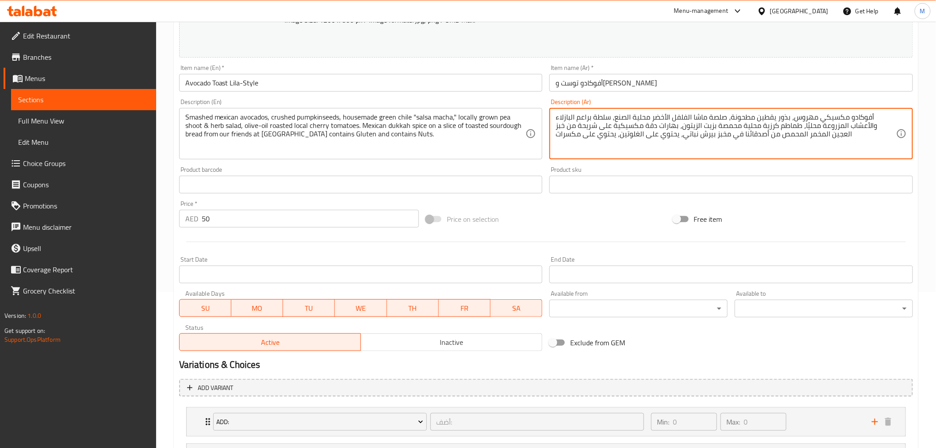
scroll to position [240, 0]
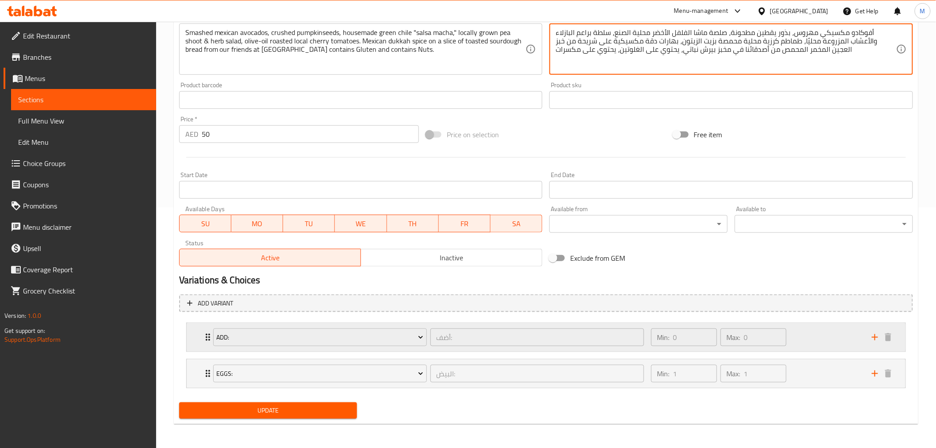
click at [830, 335] on div "Min: 0 ​ Max: 0 ​" at bounding box center [756, 337] width 221 height 28
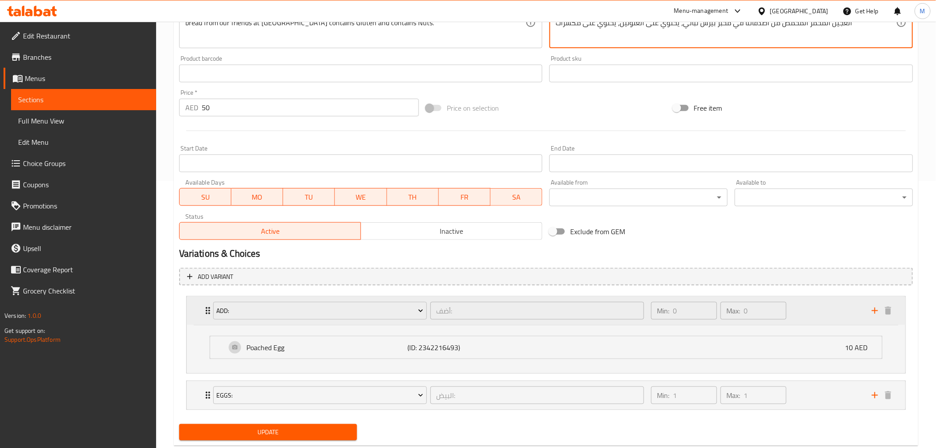
scroll to position [288, 0]
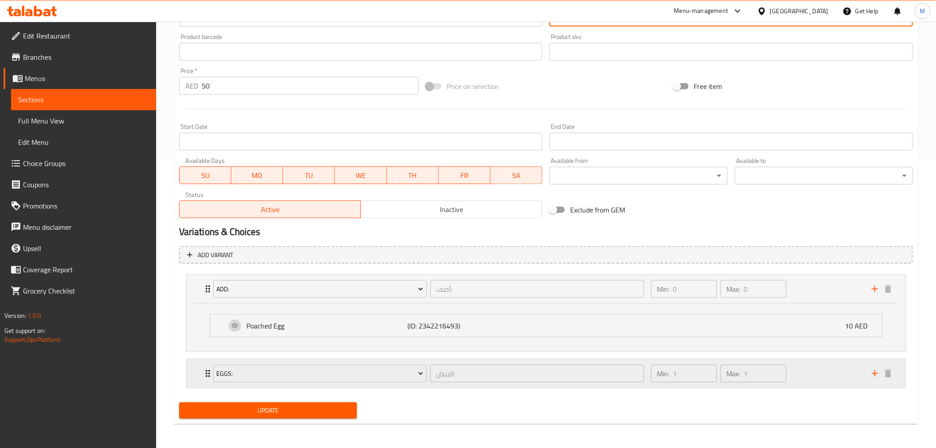
click at [814, 387] on div "Min: 1 ​ Max: 1 ​" at bounding box center [756, 373] width 221 height 28
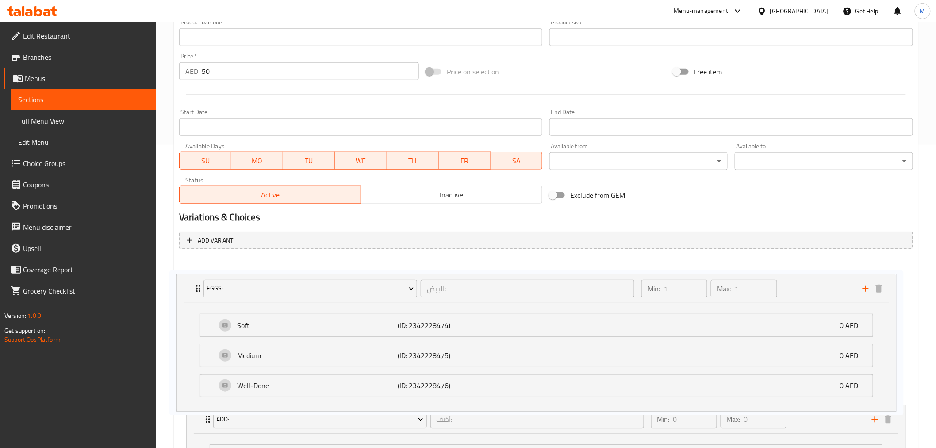
drag, startPoint x: 202, startPoint y: 369, endPoint x: 192, endPoint y: 280, distance: 90.4
click at [192, 280] on div "Add: أضف: ​ Min: 0 ​ Max: 0 ​ Poached Egg (ID: 2342216493) 10 AED Name (En) Poa…" at bounding box center [546, 371] width 734 height 230
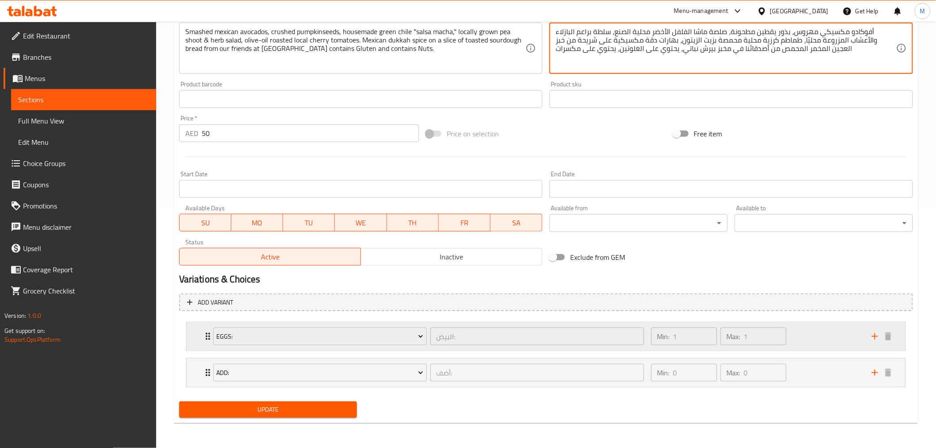
scroll to position [240, 0]
click at [286, 409] on span "Update" at bounding box center [268, 410] width 164 height 11
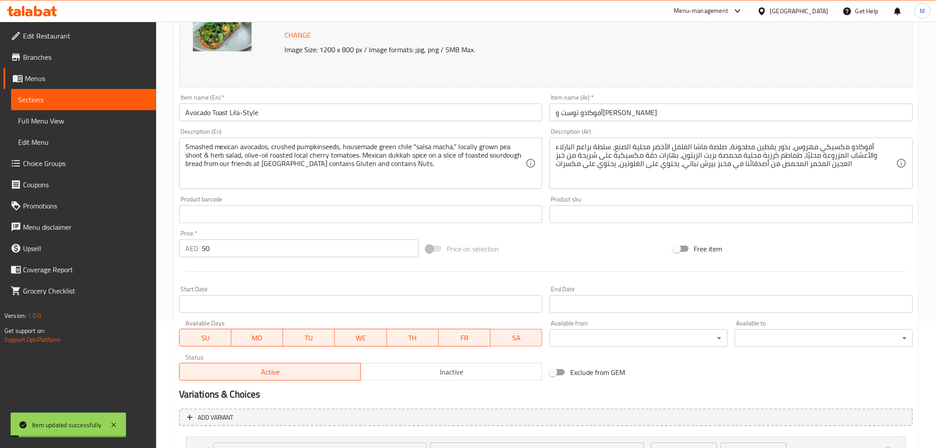
scroll to position [0, 0]
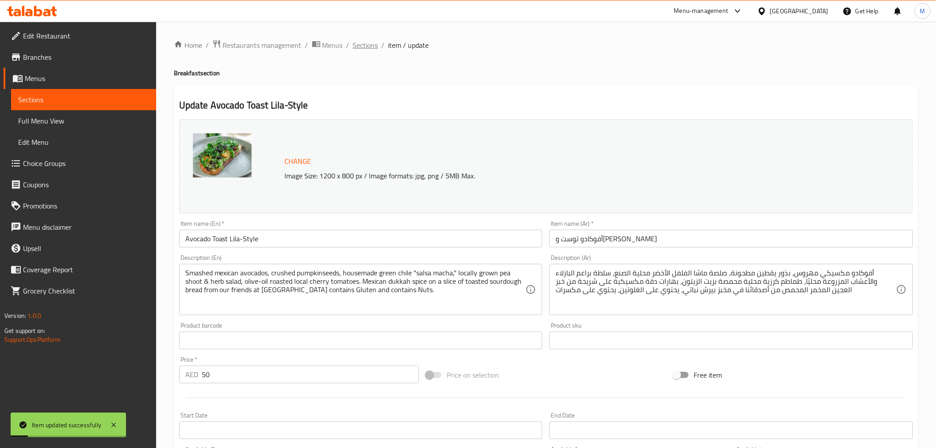
click at [364, 41] on span "Sections" at bounding box center [365, 45] width 25 height 11
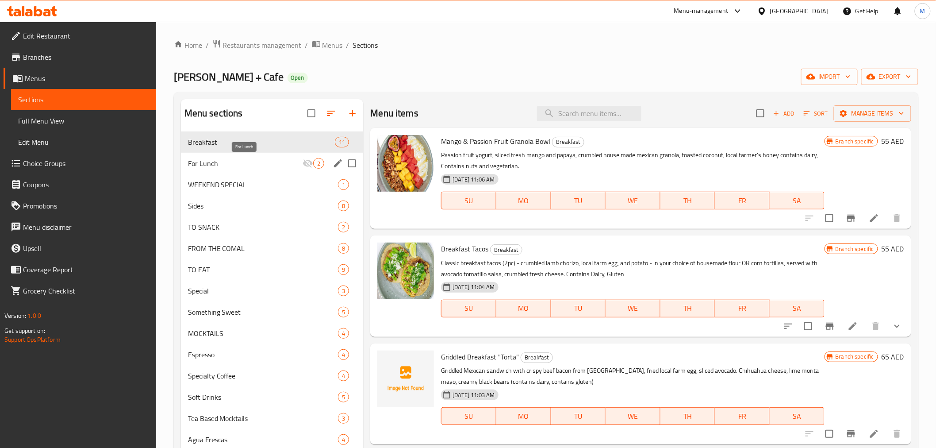
drag, startPoint x: 225, startPoint y: 161, endPoint x: 230, endPoint y: 162, distance: 5.6
click at [228, 161] on span "For Lunch" at bounding box center [245, 163] width 115 height 11
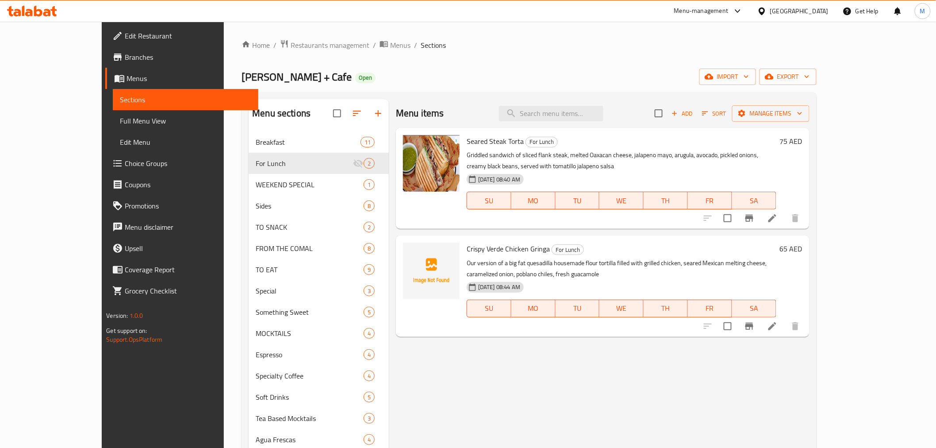
click at [785, 217] on li at bounding box center [772, 218] width 25 height 16
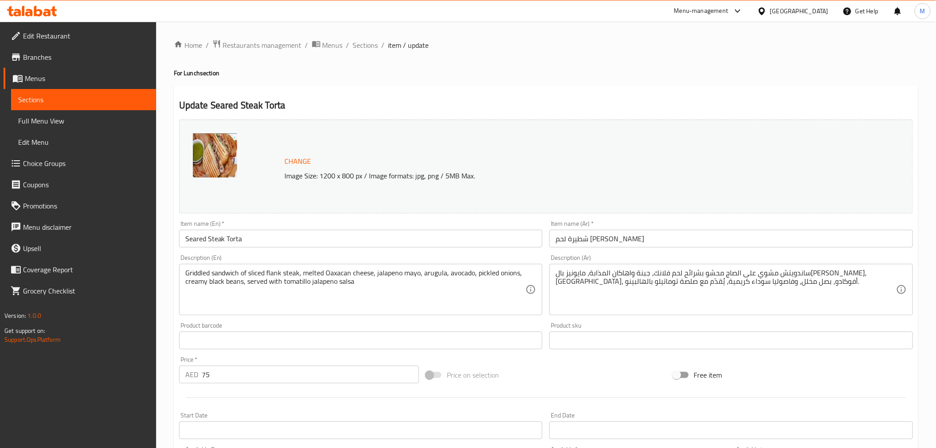
click at [329, 231] on input "Seared Steak Torta" at bounding box center [361, 239] width 364 height 18
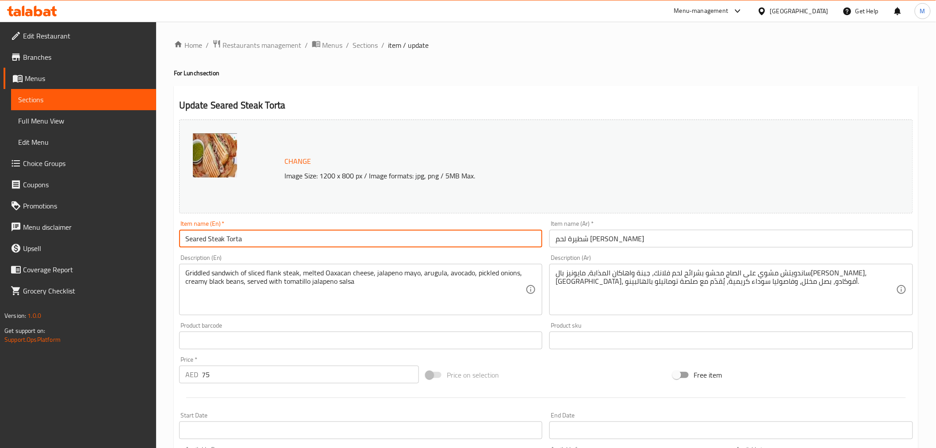
click at [329, 231] on input "Seared Steak Torta" at bounding box center [361, 239] width 364 height 18
paste input "“Torta”"
type input "Seared Steak “Torta”"
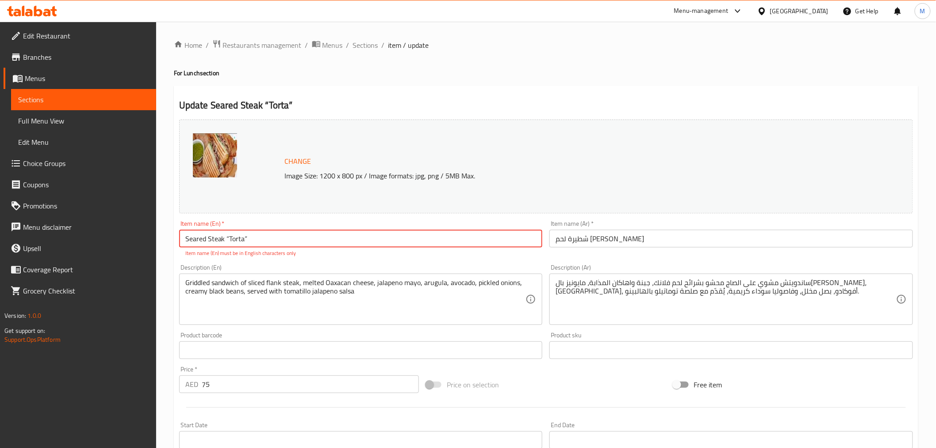
click at [586, 241] on input "شطيرة لحم ستيك مشوي" at bounding box center [731, 239] width 364 height 18
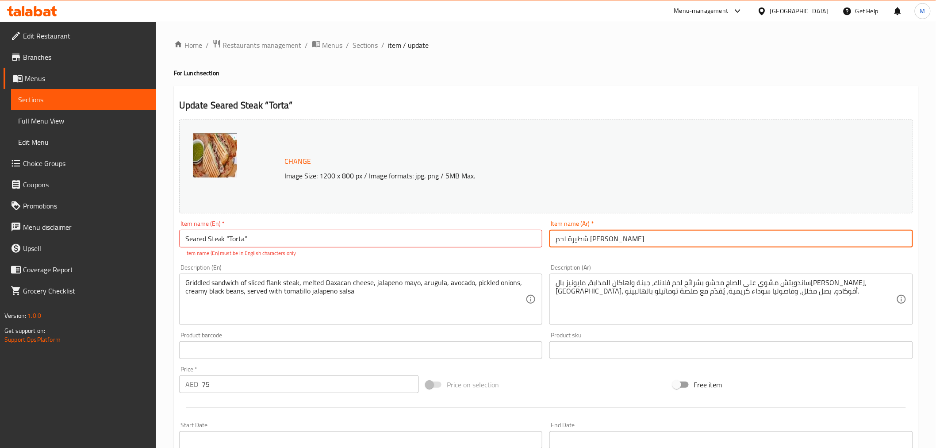
click at [586, 241] on input "شطيرة لحم ستيك مشوي" at bounding box center [731, 239] width 364 height 18
click at [673, 248] on div "Item name (Ar)   * شطيرة لحم مشوي Item name (Ar) *" at bounding box center [731, 239] width 371 height 44
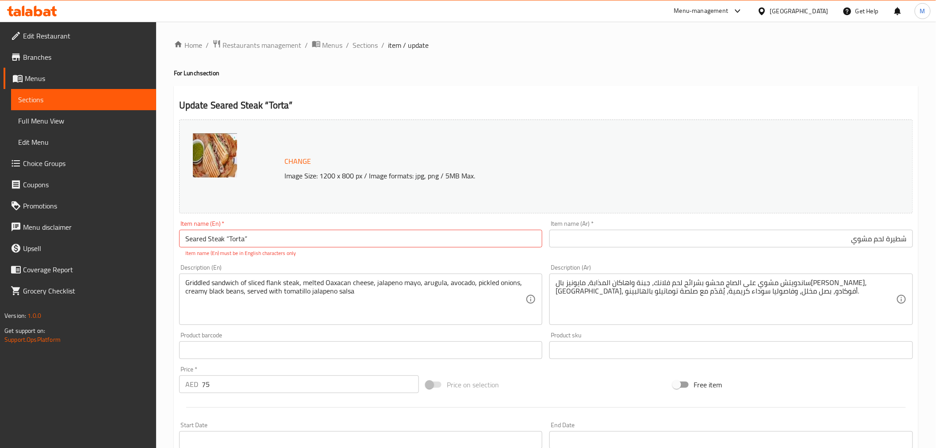
click at [730, 247] on input "شطيرة لحم مشوي" at bounding box center [731, 239] width 364 height 18
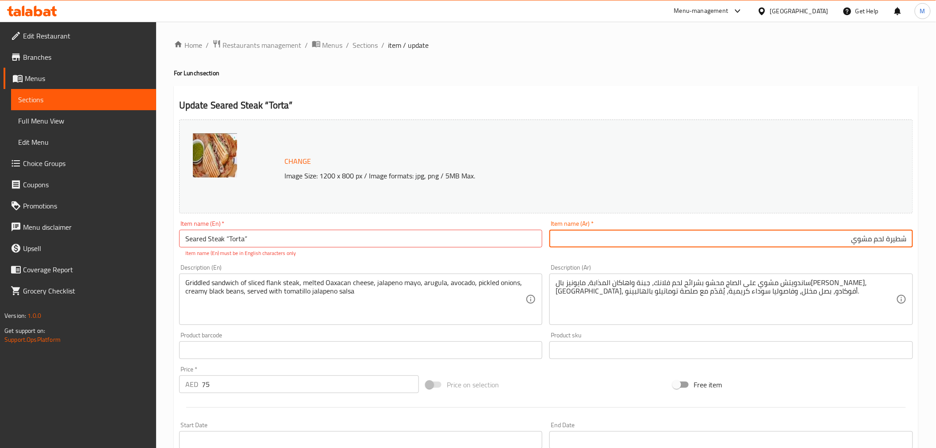
paste input "تورتا"
type input "شطيرة لحم مشوي تورتا"
click at [328, 223] on div "Item name (En)   * Seared Steak “Torta” Item name (En) * Item name (En) must be…" at bounding box center [361, 238] width 364 height 37
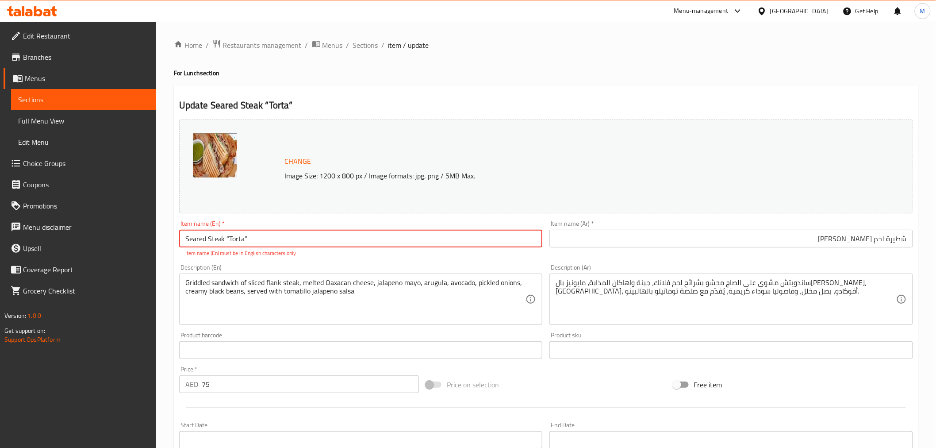
click at [321, 239] on input "Seared Steak “Torta”" at bounding box center [361, 239] width 364 height 18
drag, startPoint x: 289, startPoint y: 242, endPoint x: 242, endPoint y: 242, distance: 46.9
click at [242, 242] on input "Seared Steak “Torta”" at bounding box center [361, 239] width 364 height 18
click at [226, 237] on input "Seared Steak “Torta”" at bounding box center [361, 239] width 364 height 18
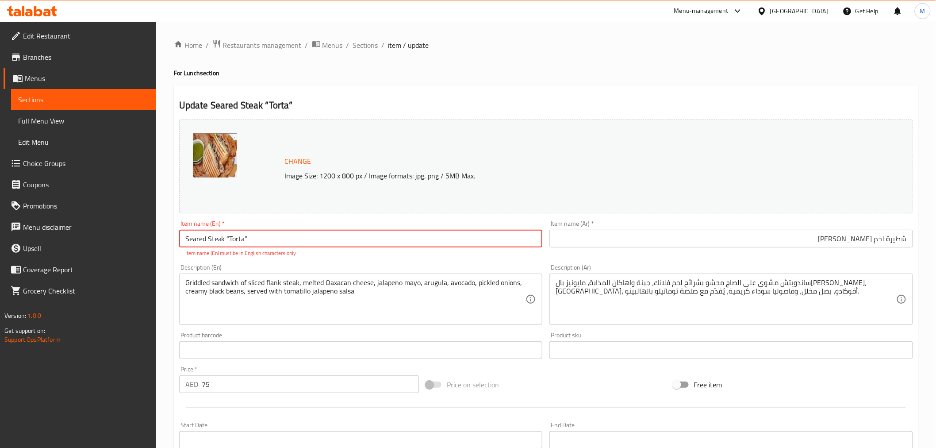
click at [224, 242] on input "Seared Steak “Torta”" at bounding box center [361, 239] width 364 height 18
drag, startPoint x: 265, startPoint y: 236, endPoint x: 259, endPoint y: 239, distance: 7.1
click at [265, 236] on input "Seared Steak Torta”" at bounding box center [361, 239] width 364 height 18
type input "Seared Steak Torta"
click at [631, 242] on input "شطيرة لحم مشوي تورتا" at bounding box center [731, 239] width 364 height 18
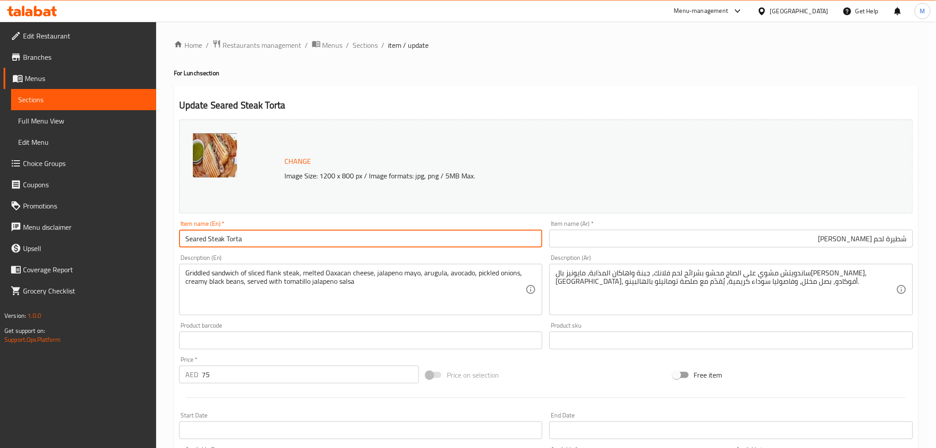
click at [307, 235] on input "Seared Steak Torta" at bounding box center [361, 239] width 364 height 18
click at [366, 47] on span "Sections" at bounding box center [365, 45] width 25 height 11
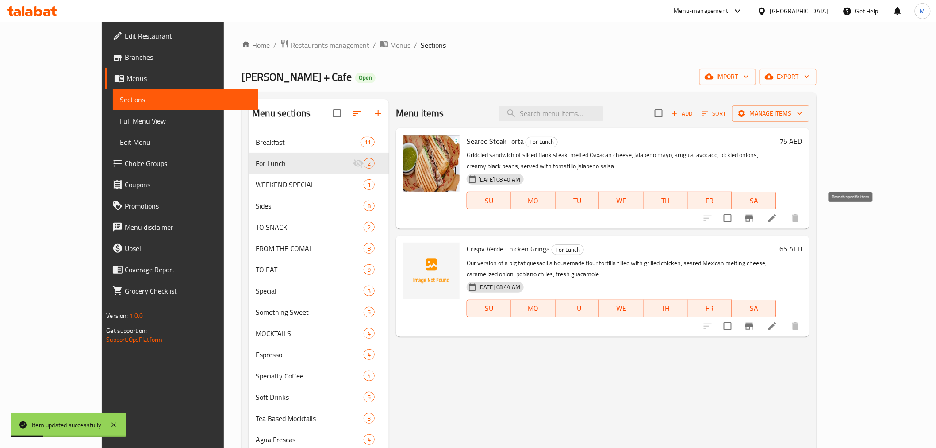
click at [755, 222] on icon "Branch-specific-item" at bounding box center [749, 218] width 11 height 11
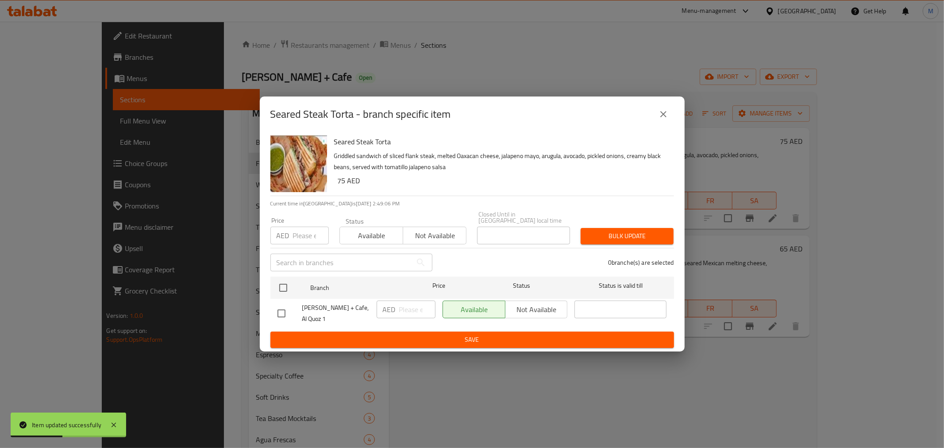
click at [341, 180] on h6 "75 AED" at bounding box center [502, 180] width 329 height 12
copy h6 "75"
click at [285, 289] on input "checkbox" at bounding box center [283, 287] width 19 height 19
checkbox input "true"
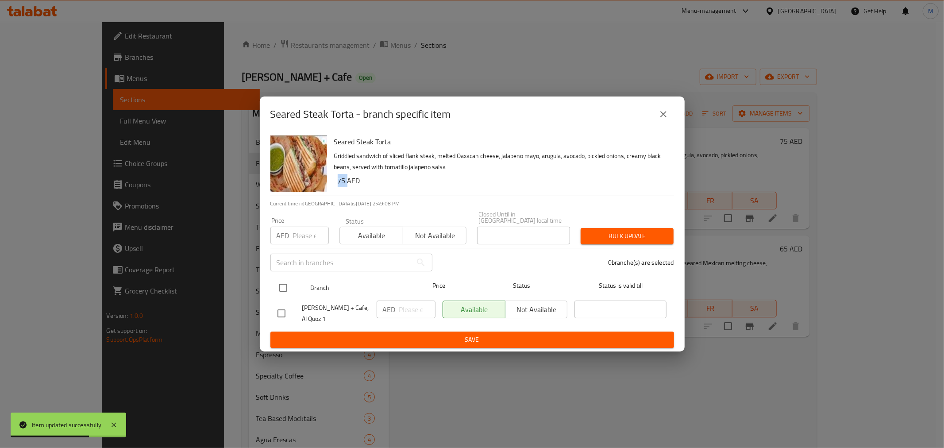
checkbox input "true"
click at [400, 306] on input "number" at bounding box center [417, 309] width 36 height 18
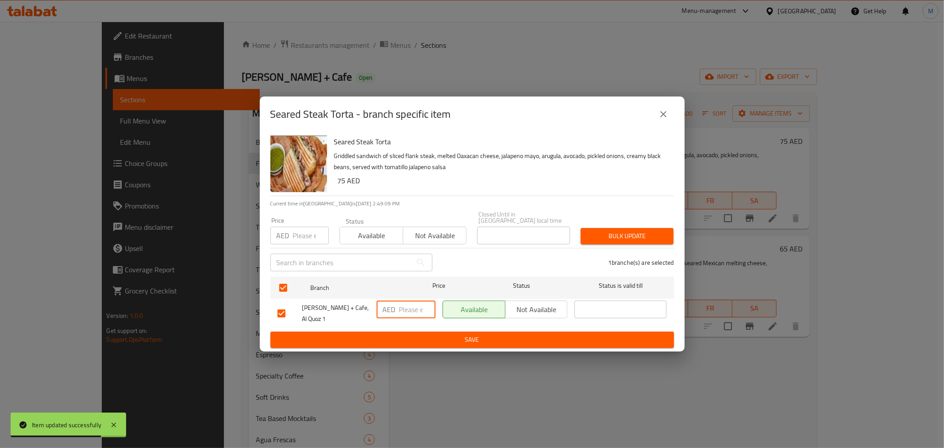
paste input "75"
type input "75"
click at [425, 337] on span "Save" at bounding box center [471, 339] width 389 height 11
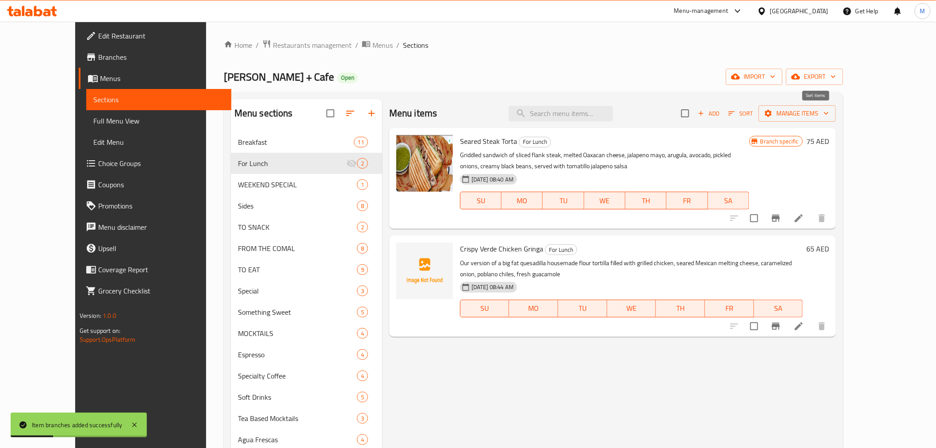
click at [753, 113] on span "Sort" at bounding box center [741, 113] width 24 height 10
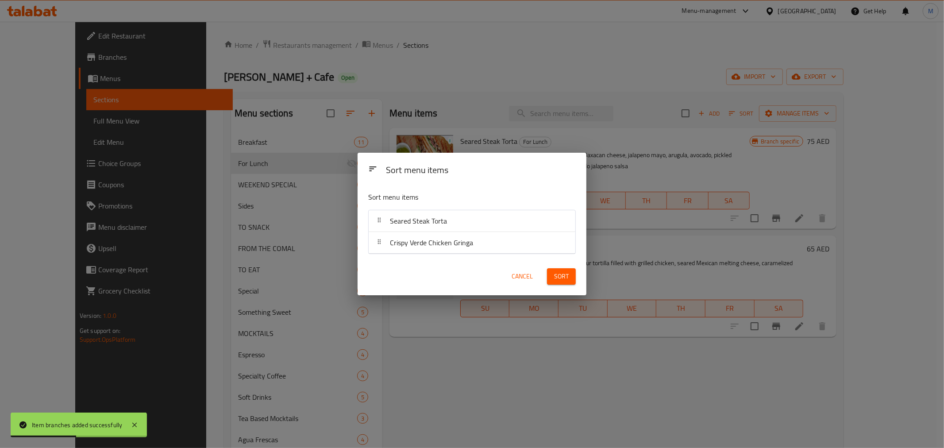
click at [523, 279] on span "Cancel" at bounding box center [521, 276] width 21 height 11
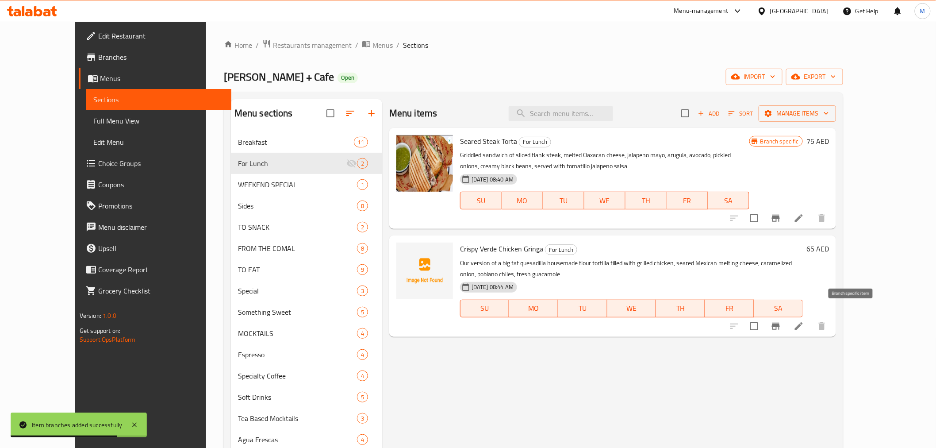
click at [780, 322] on icon "Branch-specific-item" at bounding box center [776, 325] width 8 height 7
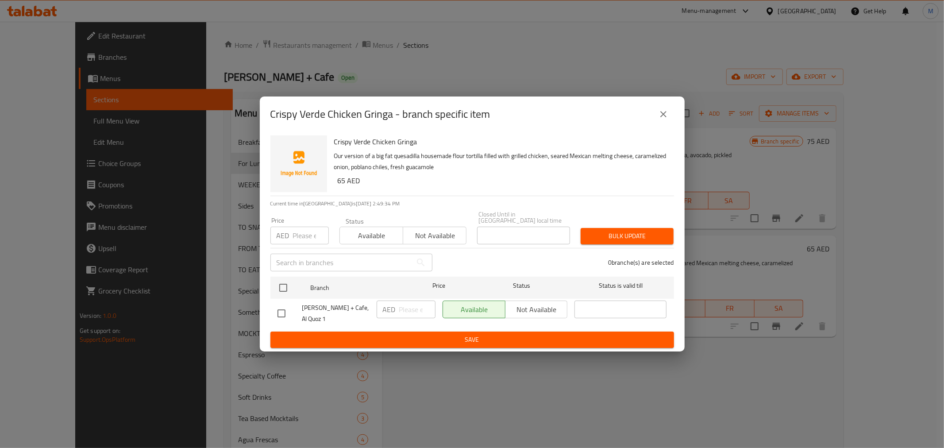
click at [338, 180] on h6 "65 AED" at bounding box center [502, 180] width 329 height 12
copy h6 "65"
click at [286, 289] on input "checkbox" at bounding box center [283, 287] width 19 height 19
checkbox input "true"
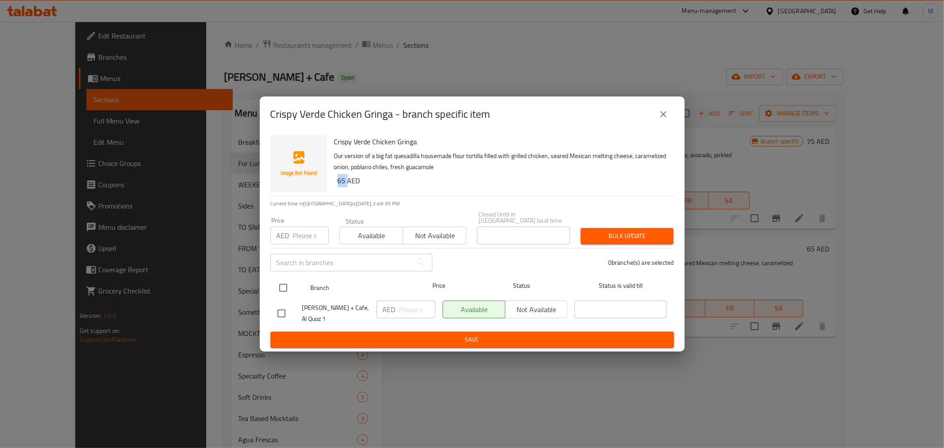
checkbox input "true"
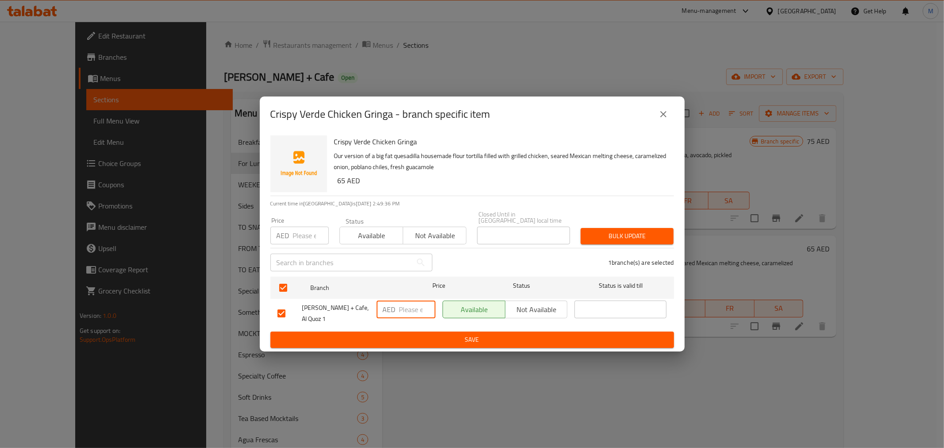
click at [409, 309] on input "number" at bounding box center [417, 309] width 36 height 18
click at [424, 337] on span "Save" at bounding box center [471, 339] width 389 height 11
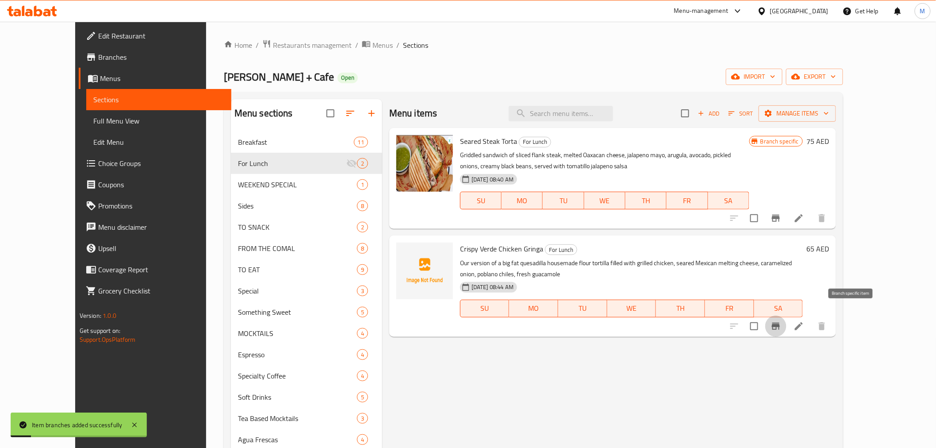
click at [780, 322] on icon "Branch-specific-item" at bounding box center [776, 325] width 8 height 7
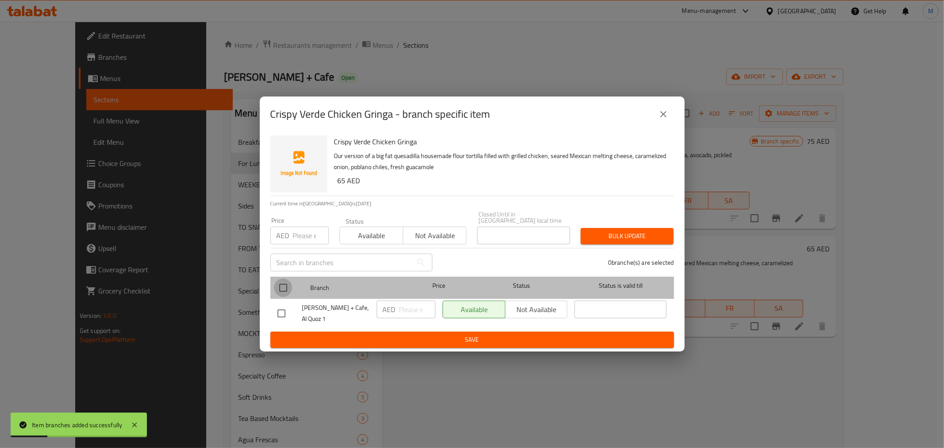
click at [286, 295] on input "checkbox" at bounding box center [283, 287] width 19 height 19
checkbox input "true"
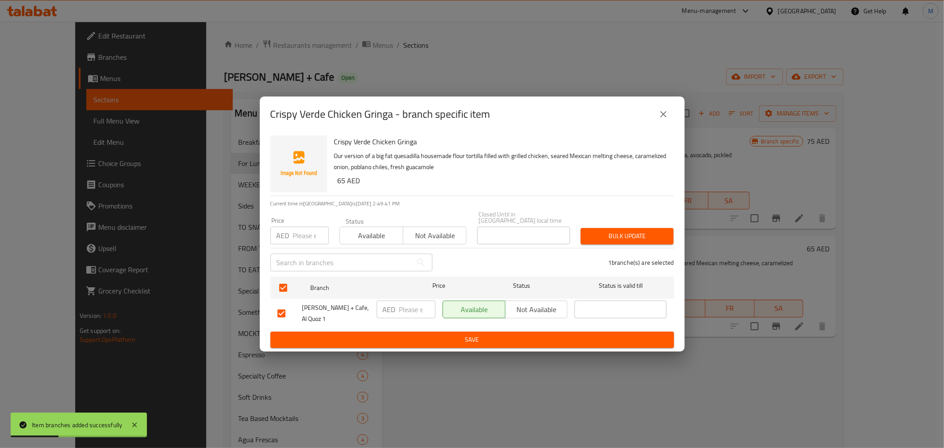
click at [419, 307] on input "number" at bounding box center [417, 309] width 36 height 18
paste input "65"
type input "65"
click at [423, 340] on span "Save" at bounding box center [471, 339] width 389 height 11
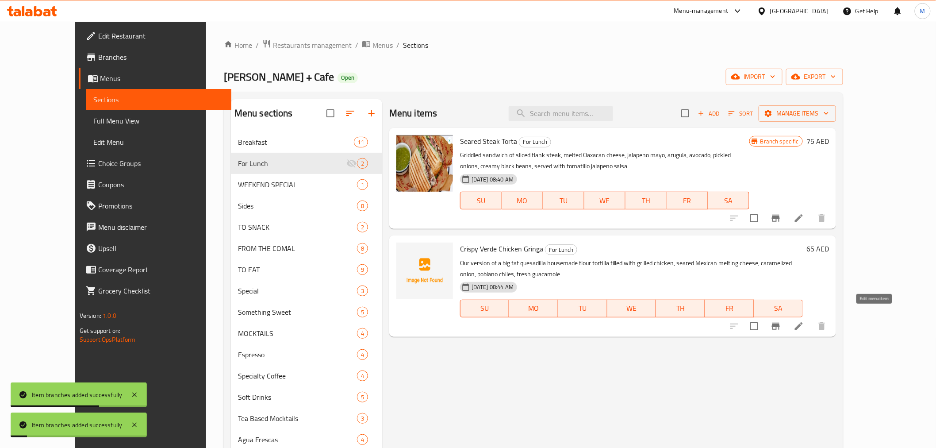
click at [804, 321] on icon at bounding box center [799, 326] width 11 height 11
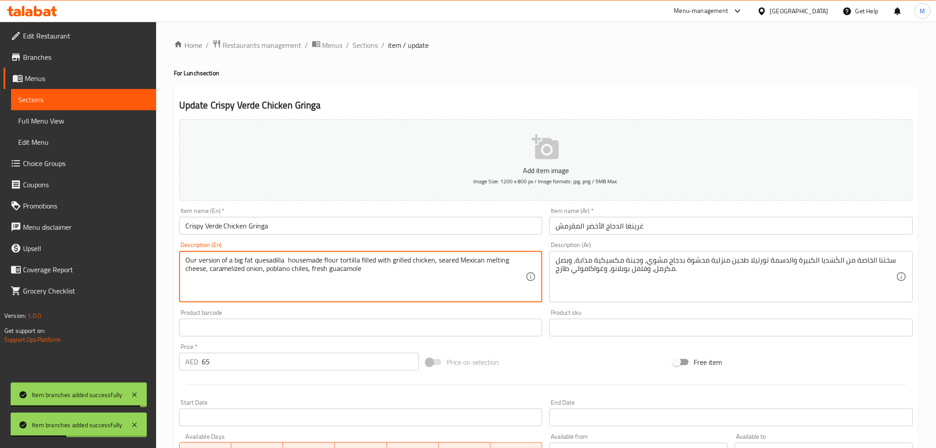
click at [363, 276] on textarea "Our version of a big fat quesadilla housemade flour tortilla filled with grille…" at bounding box center [355, 277] width 341 height 42
paste textarea "- housemade flour tortilla filled with grilled chicken, seared Mexican melting …"
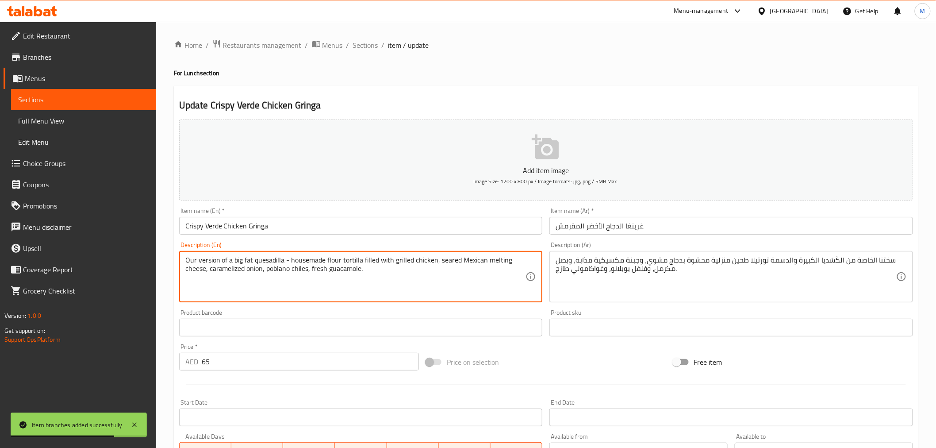
type textarea "Our version of a big fat quesadilla - housemade flour tortilla filled with gril…"
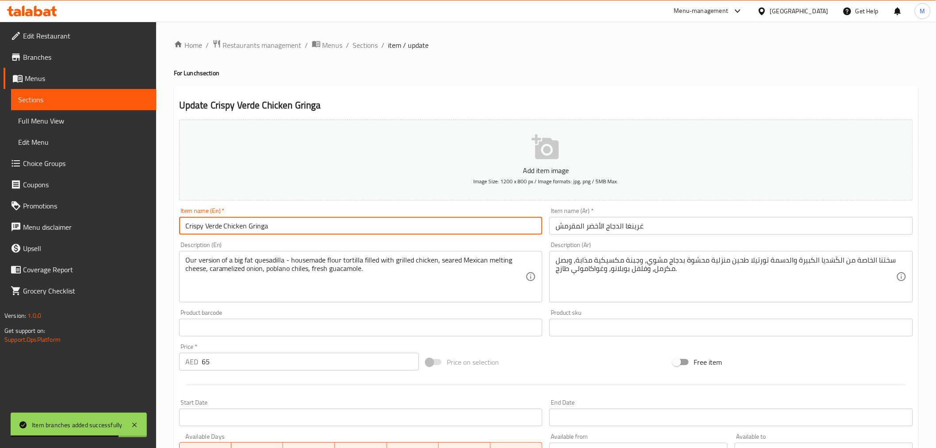
click at [366, 223] on input "Crispy Verde Chicken Gringa" at bounding box center [361, 226] width 364 height 18
click at [363, 46] on span "Sections" at bounding box center [365, 45] width 25 height 11
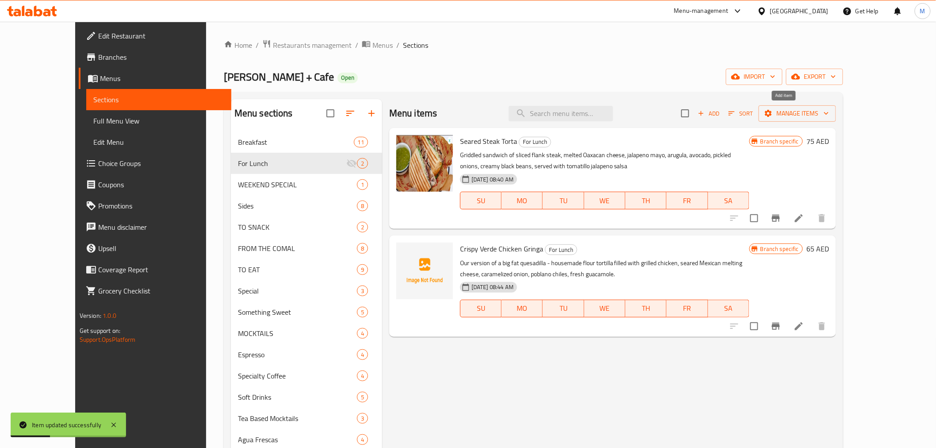
click at [721, 109] on span "Add" at bounding box center [709, 113] width 24 height 10
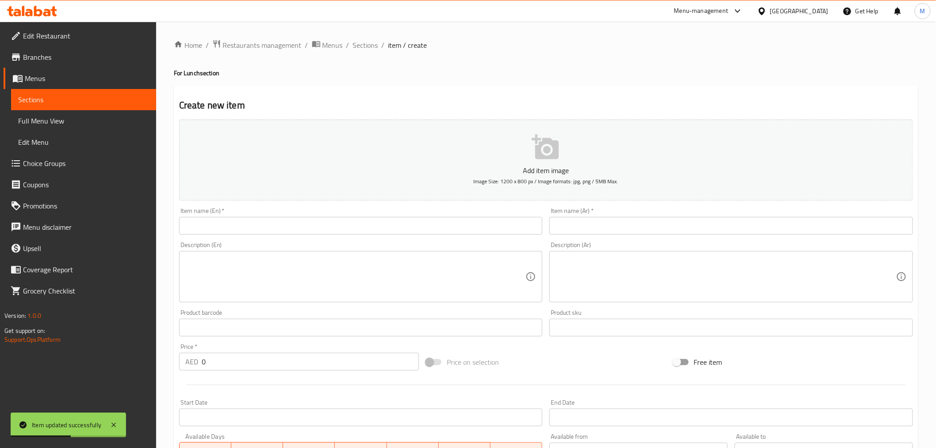
click at [267, 226] on input "text" at bounding box center [361, 226] width 364 height 18
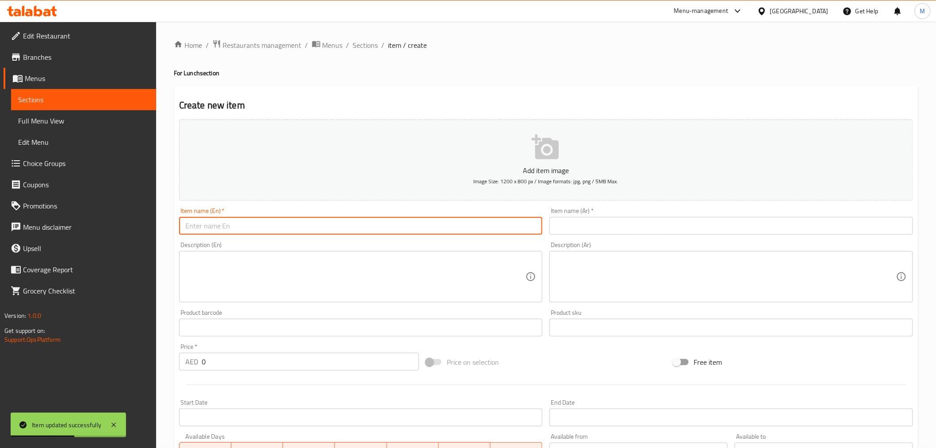
paste input "Citrus Couscous Salad w/ Poached Shrimp"
type input "Citrus Couscous Salad w/ Poached Shrimp"
click at [706, 222] on input "text" at bounding box center [731, 226] width 364 height 18
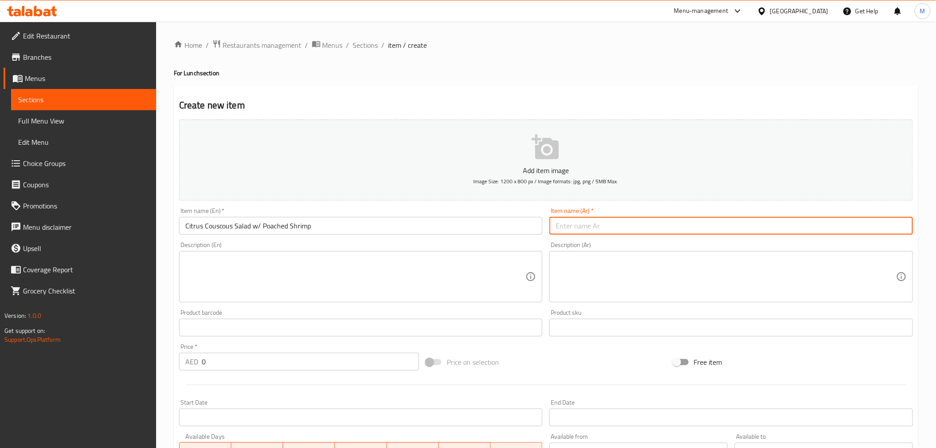
paste input "سلطة الكسكس الحمضية مع الروبيان المسلوق"
click at [669, 229] on input "سلطة الكسكس الحمضية مع الروبيان المسلوق" at bounding box center [731, 226] width 364 height 18
click at [635, 226] on input "سلطة كسكس الحمضية مع الروبيان المسلوق" at bounding box center [731, 226] width 364 height 18
click at [639, 228] on input "سلطة كسكس الحمضية مع الروبيان المسلوق" at bounding box center [731, 226] width 364 height 18
click at [599, 228] on input "سلطة كسكس حمضية مع الروبيان المسلوق" at bounding box center [731, 226] width 364 height 18
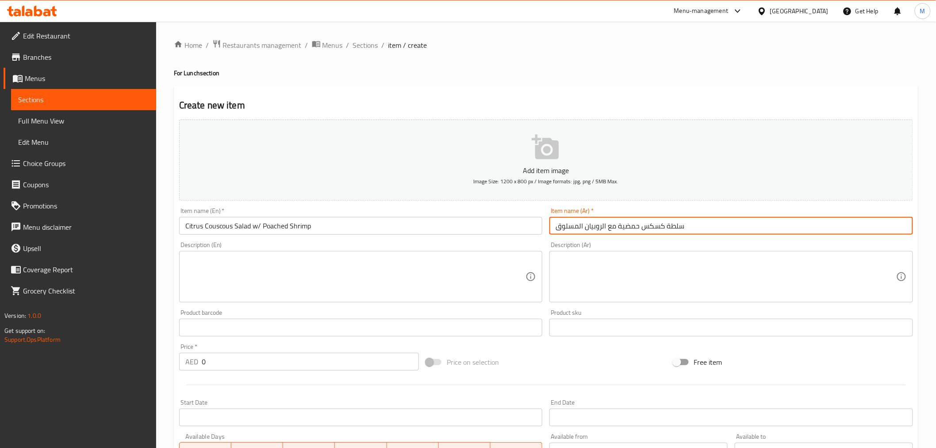
click at [597, 229] on input "سلطة كسكس حمضية مع الروبيان المسلوق" at bounding box center [731, 226] width 364 height 18
drag, startPoint x: 577, startPoint y: 228, endPoint x: 582, endPoint y: 229, distance: 4.9
click at [582, 229] on input "سلطة كسكس حمضية مع جمبري المسلوق" at bounding box center [731, 226] width 364 height 18
type input "سلطة كسكس حمضية مع جمبري نصف مسلوق"
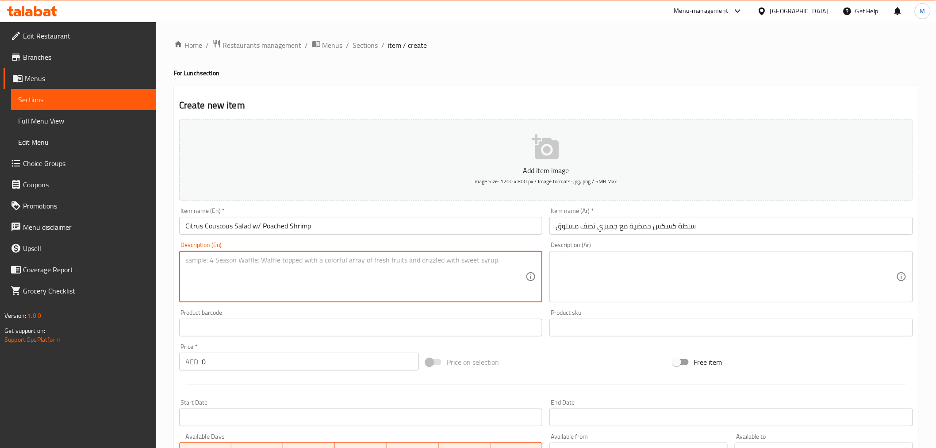
click at [355, 284] on textarea at bounding box center [355, 277] width 341 height 42
click at [341, 299] on div "Description (En)" at bounding box center [361, 276] width 364 height 51
paste textarea "Salad of citrus-poached shrimp, pearl couscous, sugar snap peas, shaved ricotta…"
type textarea "Salad of citrus-poached shrimp, pearl couscous, sugar snap peas, shaved ricotta…"
click at [698, 281] on textarea at bounding box center [726, 277] width 341 height 42
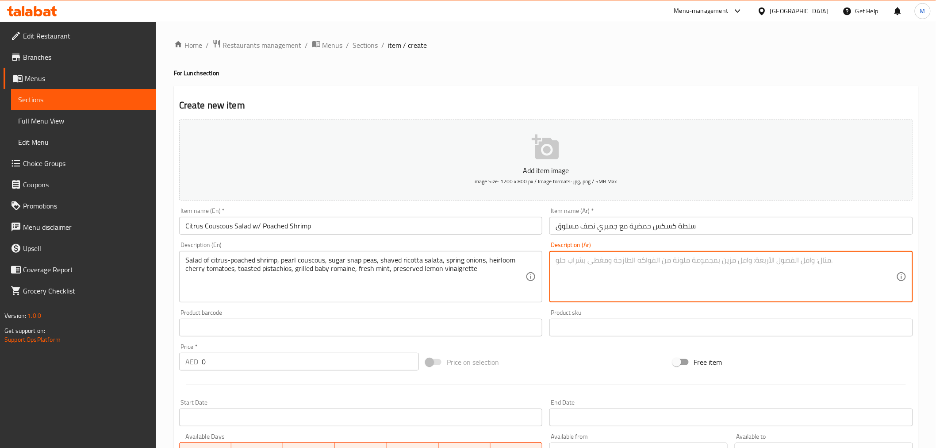
paste textarea "سلطة الروبيان المسلوق مع الحمضيات، الكسكس اللؤلؤي، بازلاء السكر، جبن الريكوتا ا…"
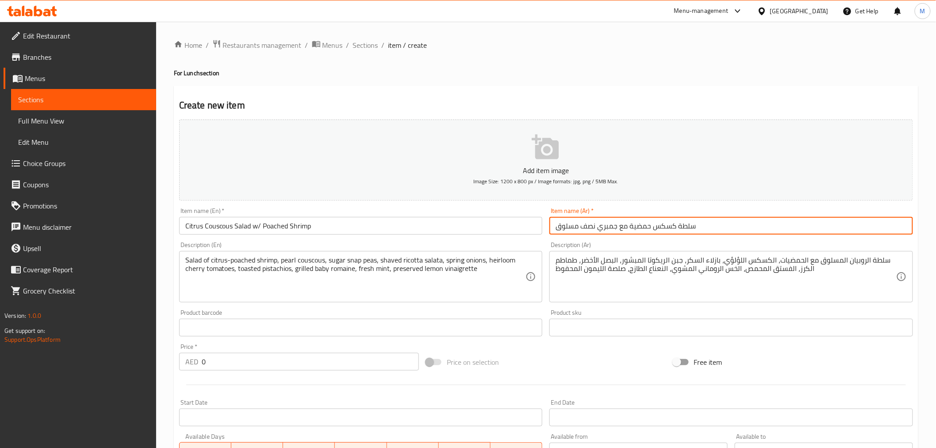
drag, startPoint x: 617, startPoint y: 229, endPoint x: 528, endPoint y: 229, distance: 89.4
click at [528, 229] on div "Add item image Image Size: 1200 x 800 px / Image formats: jpg, png / 5MB Max. I…" at bounding box center [546, 306] width 741 height 381
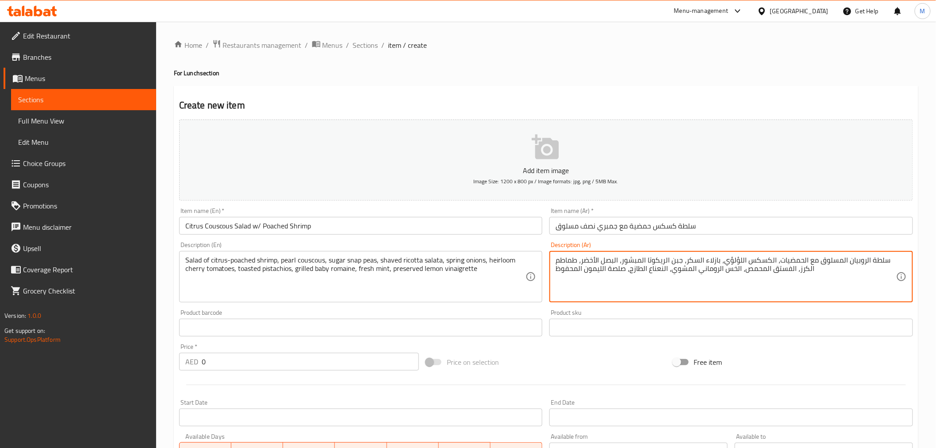
drag, startPoint x: 818, startPoint y: 258, endPoint x: 866, endPoint y: 258, distance: 47.8
paste textarea "مبري نصف"
click at [775, 263] on textarea "سلطة جمبري نصف مسلوق مع الحمضيات، الكسكس اللؤلؤي، بازلاء السكر، جبن الريكوتا ال…" at bounding box center [726, 277] width 341 height 42
click at [776, 263] on textarea "سلطة جمبري نصف مسلوق مع الحمضيات، الكسكس اللؤلؤي، بازلاء السكر، جبن الريكوتا ال…" at bounding box center [726, 277] width 341 height 42
click at [767, 264] on textarea "سلطة جمبري نصف مسلوق مع حمضيات، الكسكس اللؤلؤي، بازلاء السكر، جبن الريكوتا المب…" at bounding box center [726, 277] width 341 height 42
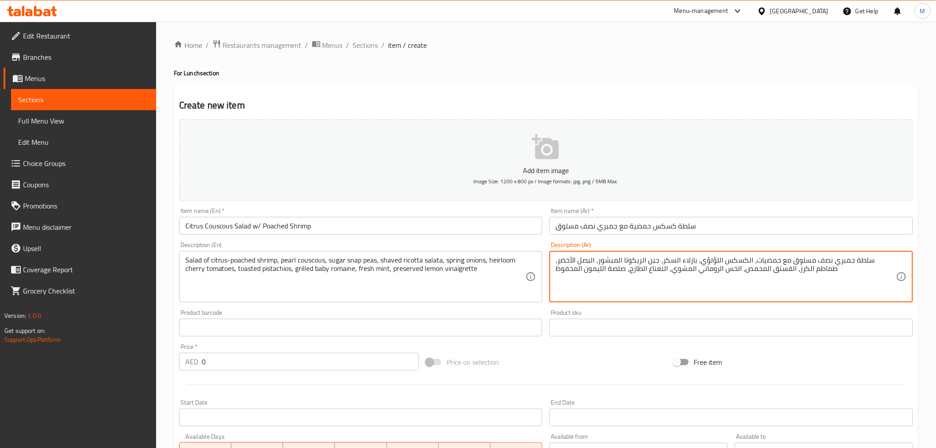
click at [768, 264] on textarea "سلطة جمبري نصف مسلوق مع حمضيات، الكسكس اللؤلؤي، بازلاء السكر، جبن الريكوتا المب…" at bounding box center [726, 277] width 341 height 42
click at [738, 262] on textarea "سلطة جمبري نصف مسلوق مع حمضيات، كسكس اللؤلؤي، بازلاء السكر، جبن الريكوتا المبشو…" at bounding box center [726, 277] width 341 height 42
click at [740, 262] on textarea "سلطة جمبري نصف مسلوق مع حمضيات، كسكس اللؤلؤي، بازلاء السكر، جبن الريكوتا المبشو…" at bounding box center [726, 277] width 341 height 42
click at [736, 261] on textarea "سلطة جمبري نصف مسلوق مع حمضيات، كسكس اللؤلؤي، بازلاء السكر، جبن الريكوتا المبشو…" at bounding box center [726, 277] width 341 height 42
click at [740, 261] on textarea "سلطة جمبري نصف مسلوق مع حمضيات، كسكس اللؤلؤي، بازلاء السكر، جبن الريكوتا المبشو…" at bounding box center [726, 277] width 341 height 42
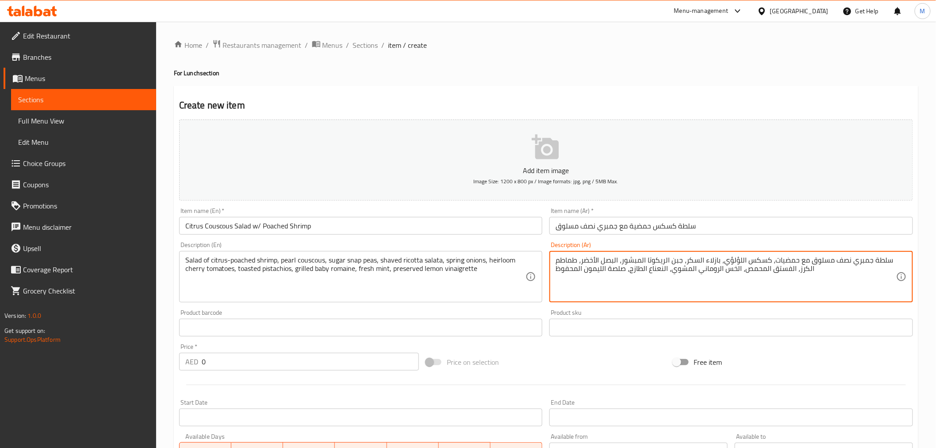
click at [740, 261] on textarea "سلطة جمبري نصف مسلوق مع حمضيات، كسكس اللؤلؤي، بازلاء السكر، جبن الريكوتا المبشو…" at bounding box center [726, 277] width 341 height 42
click at [697, 261] on textarea "سلطة جمبري نصف مسلوق مع حمضيات، كسكس لؤلؤي، بازلاء السكر، جبن الريكوتا المبشور،…" at bounding box center [726, 277] width 341 height 42
click at [684, 261] on textarea "سلطة جمبري نصف مسلوق مع حمضيات، كسكس لؤلؤي، بازلاء سكر، جبن الريكوتا المبشور، ا…" at bounding box center [726, 277] width 341 height 42
click at [664, 260] on textarea "سلطة جمبري نصف مسلوق مع حمضيات، كسكس لؤلؤي، بازلاء سكري، جبن الريكوتا المبشور، …" at bounding box center [726, 277] width 341 height 42
click at [641, 262] on textarea "سلطة جمبري نصف مسلوق مع حمضيات، كسكس لؤلؤي، بازلاء سكري، جبن ريكوتا المبشور، ال…" at bounding box center [726, 277] width 341 height 42
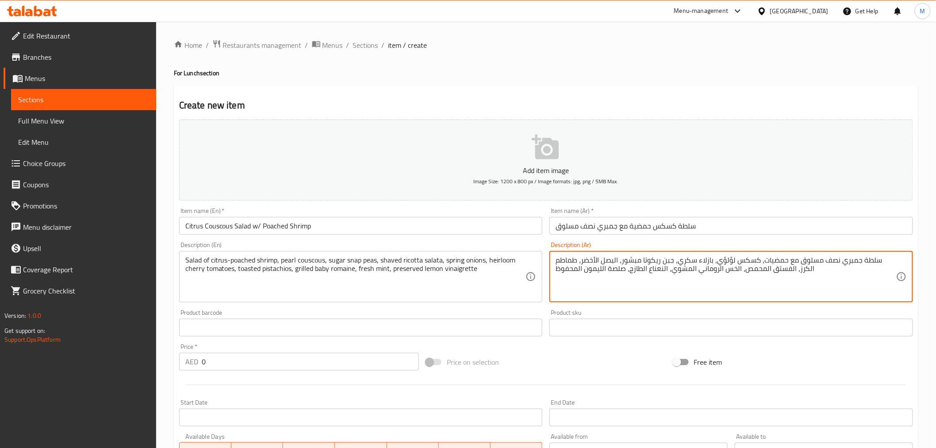
click at [641, 259] on textarea "سلطة جمبري نصف مسلوق مع حمضيات، كسكس لؤلؤي، بازلاء سكري، جبن ريكوتا مبشور، البص…" at bounding box center [726, 277] width 341 height 42
click at [639, 261] on textarea "سلطة جمبري نصف مسلوق مع حمضيات، كسكس لؤلؤي، بازلاء سكري، جبن ريكوتا مبشور، البص…" at bounding box center [726, 277] width 341 height 42
click at [615, 258] on textarea "سلطة جمبري نصف مسلوق مع حمضيات، كسكس لؤلؤي، بازلاء سكري، جبن ريكوتا مبشورة، الب…" at bounding box center [726, 277] width 341 height 42
click at [614, 259] on textarea "سلطة جمبري نصف مسلوق مع حمضيات، كسكس لؤلؤي، بازلاء سكري، جبن ريكوتا مبشورة، بصل…" at bounding box center [726, 277] width 341 height 42
click at [614, 261] on textarea "سلطة جمبري نصف مسلوق مع حمضيات، كسكس لؤلؤي، بازلاء سكري، جبن ريكوتا مبشورة، بصل…" at bounding box center [726, 277] width 341 height 42
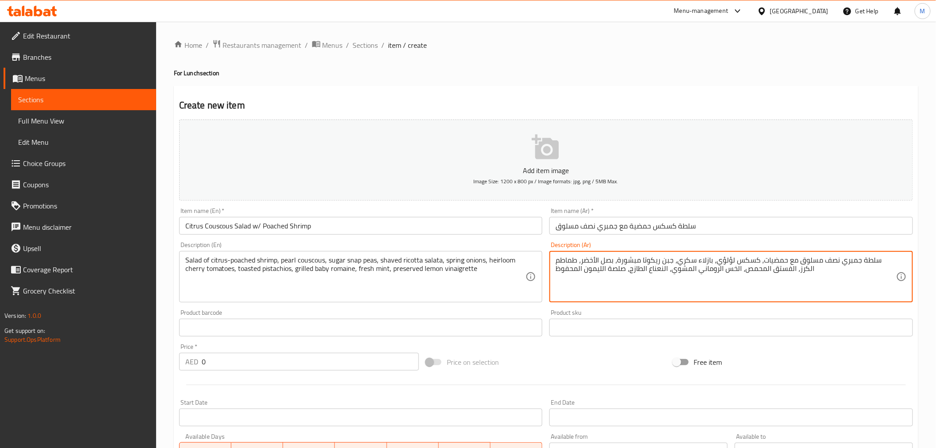
click at [614, 264] on textarea "سلطة جمبري نصف مسلوق مع حمضيات، كسكس لؤلؤي، بازلاء سكري، جبن ريكوتا مبشورة، بصل…" at bounding box center [726, 277] width 341 height 42
click at [615, 261] on textarea "سلطة جمبري نصف مسلوق مع حمضيات، كسكس لؤلؤي، بازلاء سكري، جبن ريكوتا مبشورة، بصل…" at bounding box center [726, 277] width 341 height 42
click at [614, 260] on textarea "سلطة جمبري نصف مسلوق مع حمضيات، كسكس لؤلؤي، بازلاء سكري، جبن ريكوتا مبشورة، بصل…" at bounding box center [726, 277] width 341 height 42
click at [613, 260] on textarea "سلطة جمبري نصف مسلوق مع حمضيات، كسكس لؤلؤي، بازلاء سكري، جبن ريكوتا مبشورة، بصل…" at bounding box center [726, 277] width 341 height 42
click at [674, 261] on textarea "سلطة جمبري نصف مسلوق مع حمضيات، كسكس لؤلؤي، بازلاء سكري، جبن ريكوتا مبشورة، بصل…" at bounding box center [726, 277] width 341 height 42
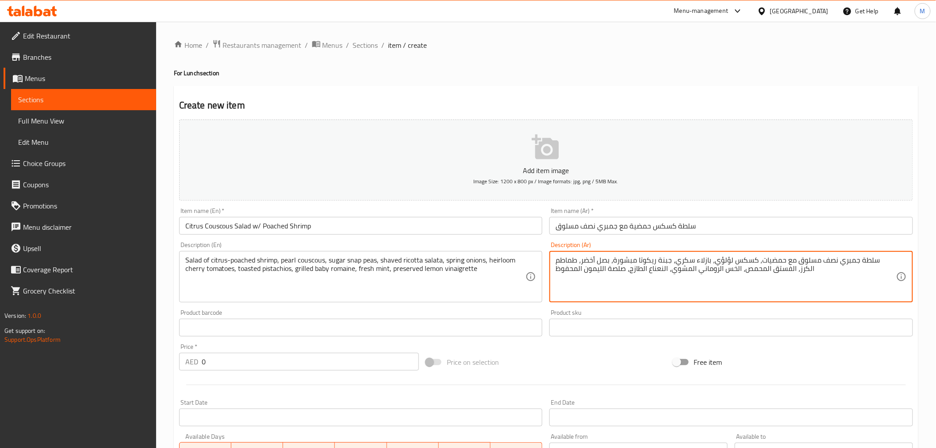
click at [568, 261] on textarea "سلطة جمبري نصف مسلوق مع حمضيات، كسكس لؤلؤي، بازلاء سكري، جبنة ريكوتا مبشورة، بص…" at bounding box center [726, 277] width 341 height 42
click at [559, 259] on textarea "سلطة جمبري نصف مسلوق مع حمضيات، كسكس لؤلؤي، بازلاء سكري، جبنة ريكوتا مبشورة، بص…" at bounding box center [726, 277] width 341 height 42
click at [557, 259] on textarea "سلطة جمبري نصف مسلوق مع حمضيات، كسكس لؤلؤي، بازلاء سكري، جبنة ريكوتا مبشورة، بص…" at bounding box center [726, 277] width 341 height 42
click at [788, 272] on textarea "سلطة جمبري نصف مسلوق مع حمضيات، كسكس لؤلؤي، بازلاء سكري، جبنة ريكوتا مبشورة، بص…" at bounding box center [726, 277] width 341 height 42
click at [763, 271] on textarea "سلطة جمبري نصف مسلوق مع حمضيات، كسكس لؤلؤي، بازلاء سكري، جبنة ريكوتا مبشورة، بص…" at bounding box center [726, 277] width 341 height 42
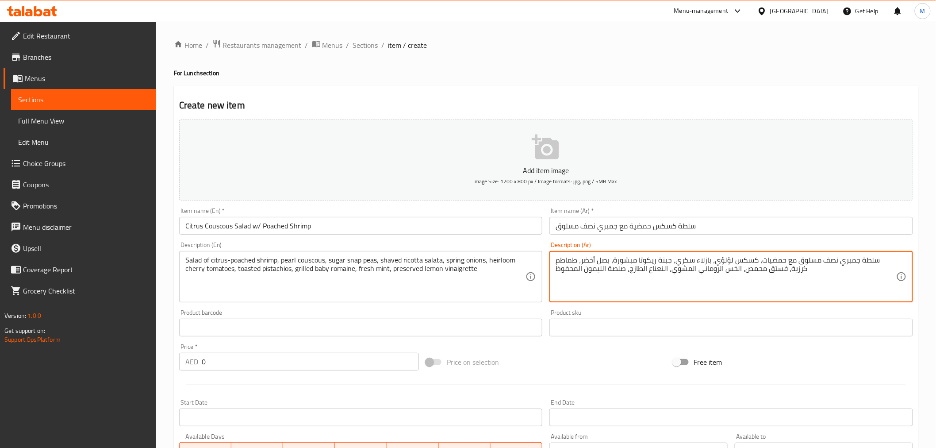
click at [733, 267] on textarea "سلطة جمبري نصف مسلوق مع حمضيات، كسكس لؤلؤي، بازلاء سكري، جبنة ريكوتا مبشورة، بص…" at bounding box center [726, 277] width 341 height 42
click at [735, 272] on textarea "سلطة جمبري نصف مسلوق مع حمضيات، كسكس لؤلؤي، بازلاء سكري، جبنة ريكوتا مبشورة، بص…" at bounding box center [726, 277] width 341 height 42
click at [718, 268] on textarea "سلطة جمبري نصف مسلوق مع حمضيات، كسكس لؤلؤي، بازلاء سكري، جبنة ريكوتا مبشورة، بص…" at bounding box center [726, 277] width 341 height 42
click at [690, 270] on textarea "سلطة جمبري نصف مسلوق مع حمضيات، كسكس لؤلؤي، بازلاء سكري، جبنة ريكوتا مبشورة، بص…" at bounding box center [726, 277] width 341 height 42
click at [664, 268] on textarea "سلطة جمبري نصف مسلوق مع حمضيات، كسكس لؤلؤي، بازلاء سكري، جبنة ريكوتا مبشورة، بص…" at bounding box center [726, 277] width 341 height 42
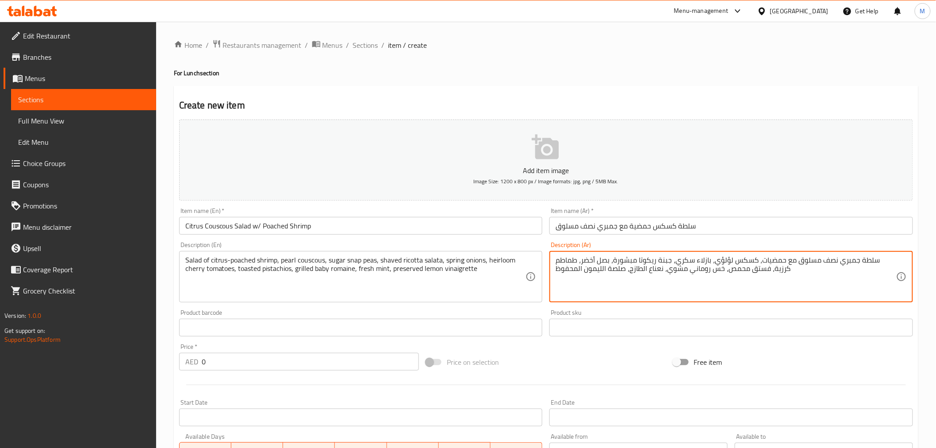
click at [641, 268] on textarea "سلطة جمبري نصف مسلوق مع حمضيات، كسكس لؤلؤي، بازلاء سكري، جبنة ريكوتا مبشورة، بص…" at bounding box center [726, 277] width 341 height 42
click at [602, 267] on textarea "سلطة جمبري نصف مسلوق مع حمضيات، كسكس لؤلؤي، بازلاء سكري، جبنة ريكوتا مبشورة، بص…" at bounding box center [726, 277] width 341 height 42
click at [576, 270] on textarea "سلطة جمبري نصف مسلوق مع حمضيات، كسكس لؤلؤي، بازلاء سكري، جبنة ريكوتا مبشورة، بص…" at bounding box center [726, 277] width 341 height 42
type textarea "سلطة جمبري نصف مسلوق مع حمضيات، كسكس لؤلؤي، بازلاء سكري، جبنة ريكوتا مبشورة، بص…"
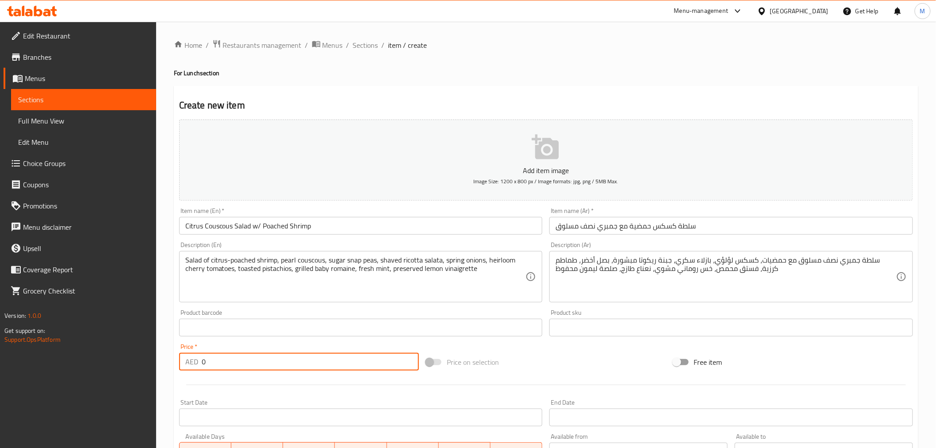
click at [253, 360] on input "0" at bounding box center [310, 362] width 217 height 18
paste input "7"
type input "70"
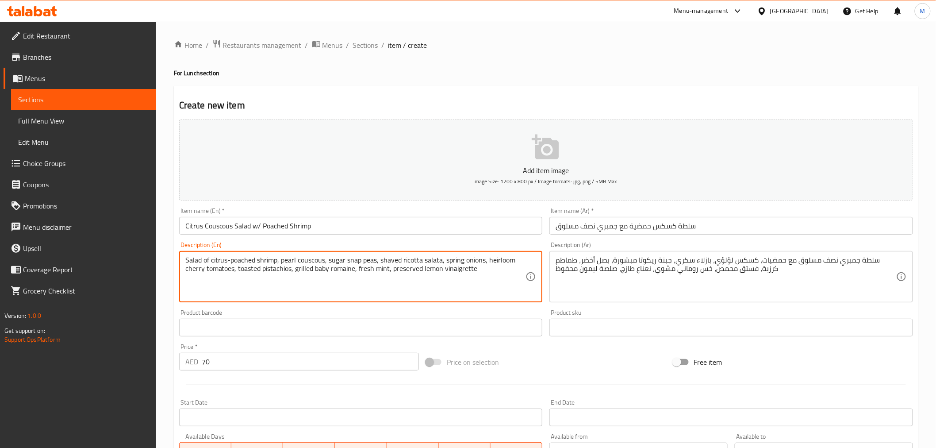
paste textarea "D, N, V"
type textarea "Salad of citrus-poached shrimp, pearl couscous, sugar snap peas, shaved ricotta…"
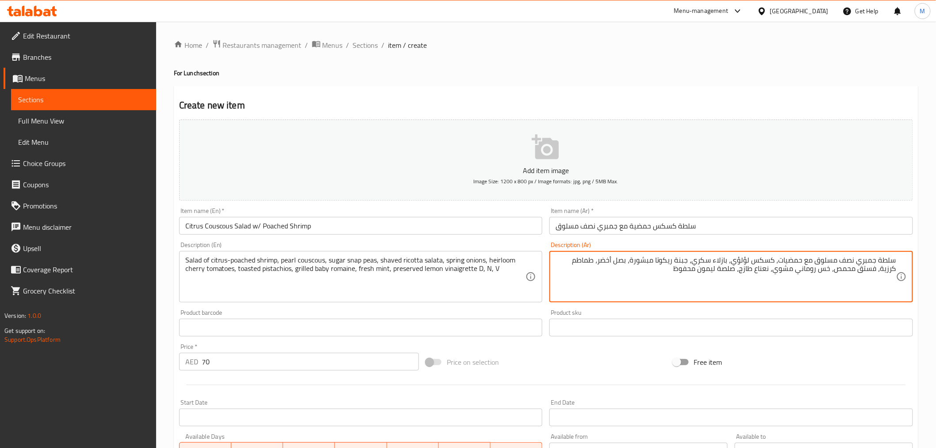
type textarea "سلطة جمبري نصف مسلوق مع حمضيات، كسكس لؤلؤي، بازلاء سكري، جبنة ريكوتا مبشورة، بص…"
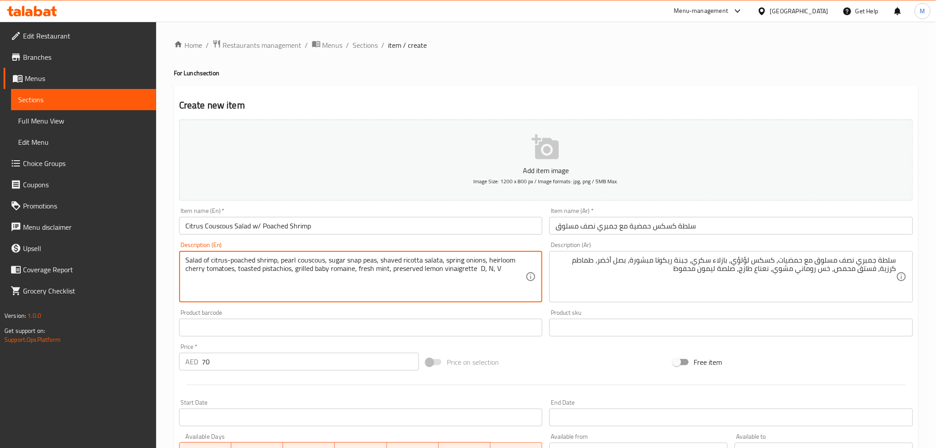
paste textarea "Allergens"
click at [476, 270] on textarea "Salad of citrus-poached shrimp, pearl couscous, sugar snap peas, shaved ricotta…" at bounding box center [355, 277] width 341 height 42
drag, startPoint x: 476, startPoint y: 270, endPoint x: 559, endPoint y: 262, distance: 83.1
click at [559, 262] on div "Add item image Image Size: 1200 x 800 px / Image formats: jpg, png / 5MB Max. I…" at bounding box center [546, 306] width 741 height 381
type textarea "Salad of citrus-poached shrimp, pearl couscous, sugar snap peas, shaved ricotta…"
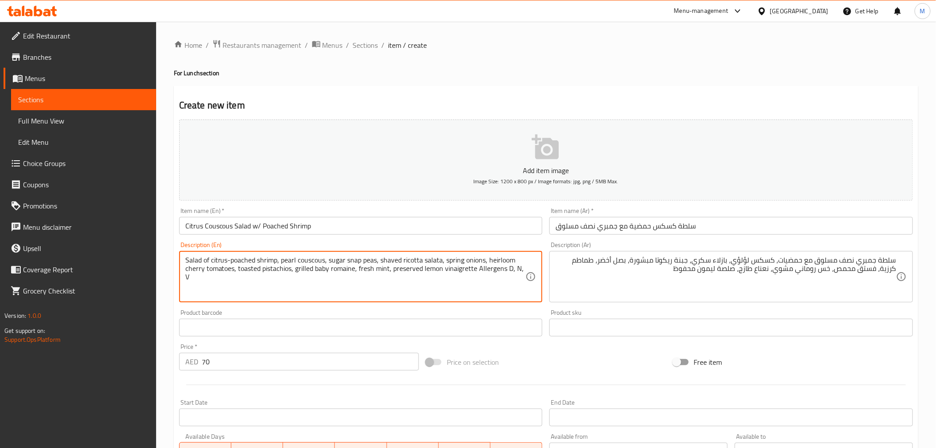
click at [475, 268] on textarea "Salad of citrus-poached shrimp, pearl couscous, sugar snap peas, shaved ricotta…" at bounding box center [355, 277] width 341 height 42
click at [476, 270] on textarea "Salad of citrus-poached shrimp, pearl couscous, sugar snap peas, shaved ricotta…" at bounding box center [355, 277] width 341 height 42
drag, startPoint x: 477, startPoint y: 270, endPoint x: 527, endPoint y: 268, distance: 50.5
click at [527, 268] on div "Salad of citrus-poached shrimp, pearl couscous, sugar snap peas, shaved ricotta…" at bounding box center [361, 276] width 364 height 51
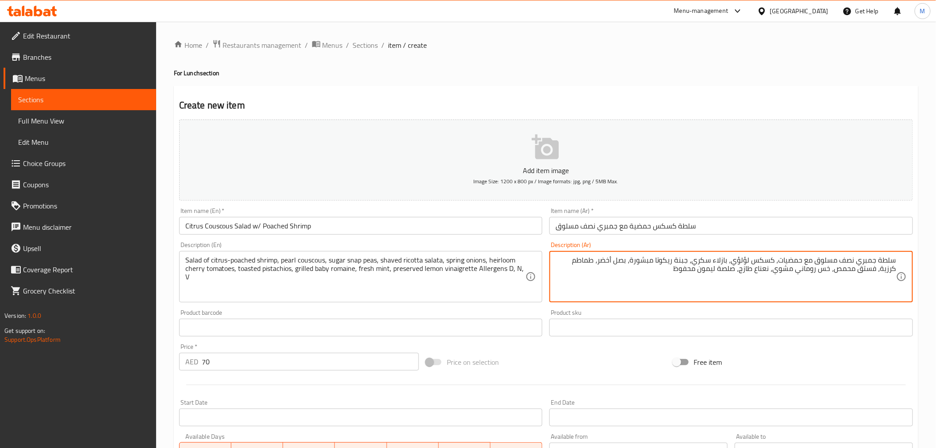
paste textarea "المواد المسببة للحساسية د، ن، ف"
click at [692, 268] on textarea "سلطة جمبري نصف مسلوق مع حمضيات، كسكس لؤلؤي، بازلاء سكري، جبنة ريكوتا مبشورة، بص…" at bounding box center [726, 277] width 341 height 42
click at [689, 268] on textarea "سلطة جمبري نصف مسلوق مع حمضيات، كسكس لؤلؤي، بازلاء سكري، جبنة ريكوتا مبشورة، بص…" at bounding box center [726, 277] width 341 height 42
click at [613, 270] on textarea "سلطة جمبري نصف مسلوق مع حمضيات، كسكس لؤلؤي، بازلاء سكري، جبنة ريكوتا مبشورة، بص…" at bounding box center [726, 277] width 341 height 42
click at [616, 272] on textarea "سلطة جمبري نصف مسلوق مع حمضيات، كسكس لؤلؤي، بازلاء سكري، جبنة ريكوتا مبشورة، بص…" at bounding box center [726, 277] width 341 height 42
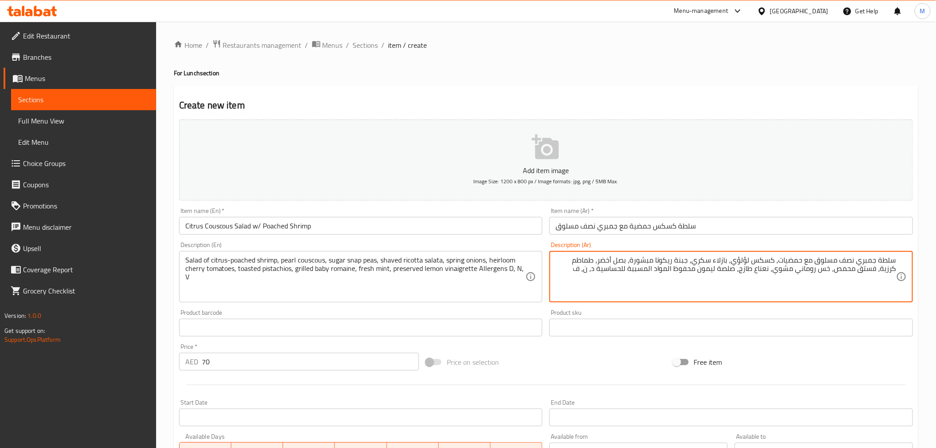
click at [587, 276] on textarea "سلطة جمبري نصف مسلوق مع حمضيات، كسكس لؤلؤي، بازلاء سكري، جبنة ريكوتا مبشورة، بص…" at bounding box center [726, 277] width 341 height 42
drag, startPoint x: 590, startPoint y: 273, endPoint x: 694, endPoint y: 273, distance: 104.4
click at [694, 273] on textarea "سلطة جمبري نصف مسلوق مع حمضيات، كسكس لؤلؤي، بازلاء سكري، جبنة ريكوتا مبشورة، بص…" at bounding box center [726, 277] width 341 height 42
paste textarea "مسببات الحساسية منتجات الألبان والمكسرات والنباتية"
click at [614, 270] on textarea "سلطة جمبري نصف مسلوق مع حمضيات، كسكس لؤلؤي، بازلاء سكري، جبنة ريكوتا مبشورة، بص…" at bounding box center [726, 277] width 341 height 42
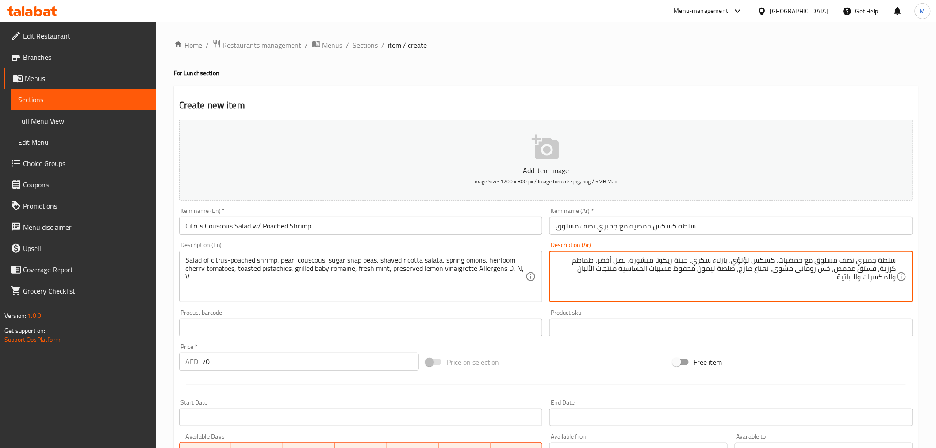
click at [590, 271] on textarea "سلطة جمبري نصف مسلوق مع حمضيات، كسكس لؤلؤي، بازلاء سكري، جبنة ريكوتا مبشورة، بص…" at bounding box center [726, 277] width 341 height 42
type textarea "سلطة جمبري نصف مسلوق مع حمضيات، كسكس لؤلؤي، بازلاء سكري، جبنة ريكوتا مبشورة، بص…"
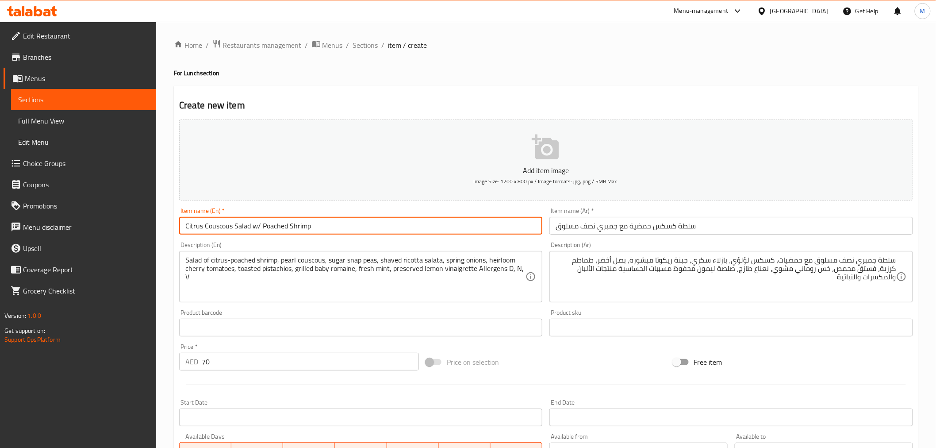
click at [369, 233] on input "Citrus Couscous Salad w/ Poached Shrimp" at bounding box center [361, 226] width 364 height 18
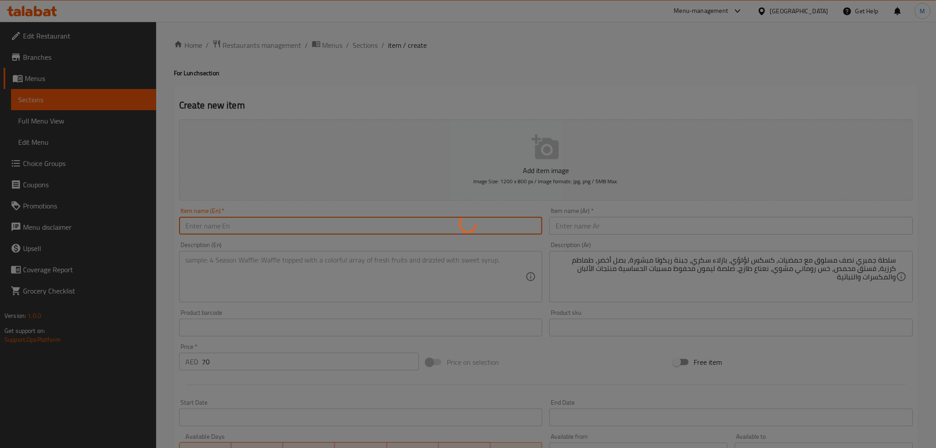
type input "0"
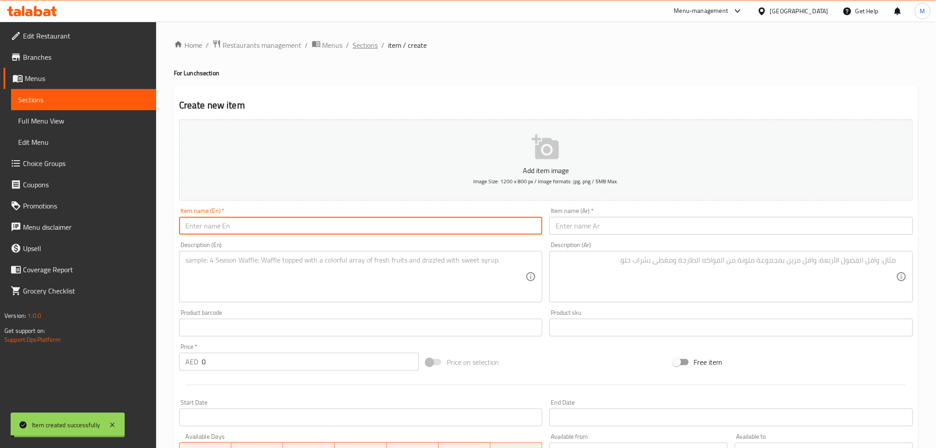
click at [372, 42] on span "Sections" at bounding box center [365, 45] width 25 height 11
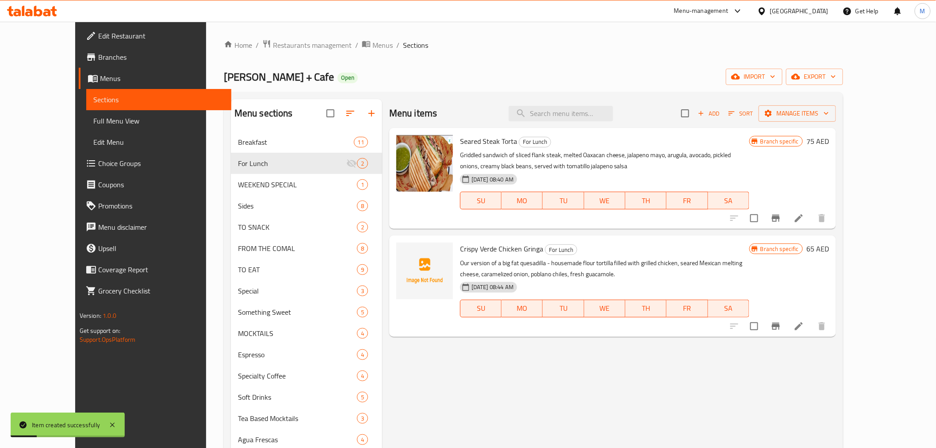
click at [721, 118] on span "Add" at bounding box center [709, 113] width 24 height 10
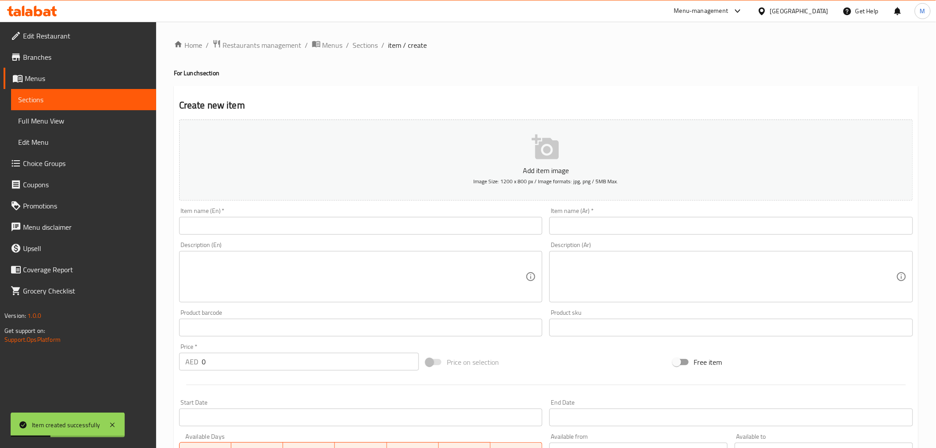
click at [736, 230] on input "text" at bounding box center [731, 226] width 364 height 18
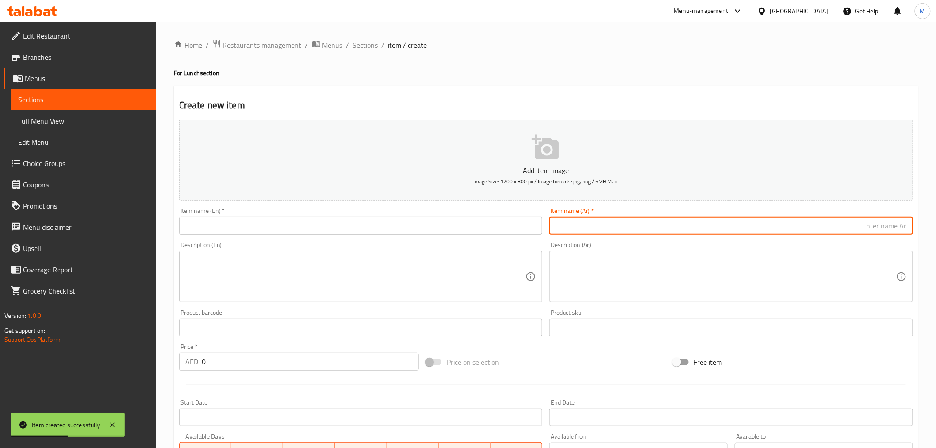
click at [741, 282] on textarea at bounding box center [726, 277] width 341 height 42
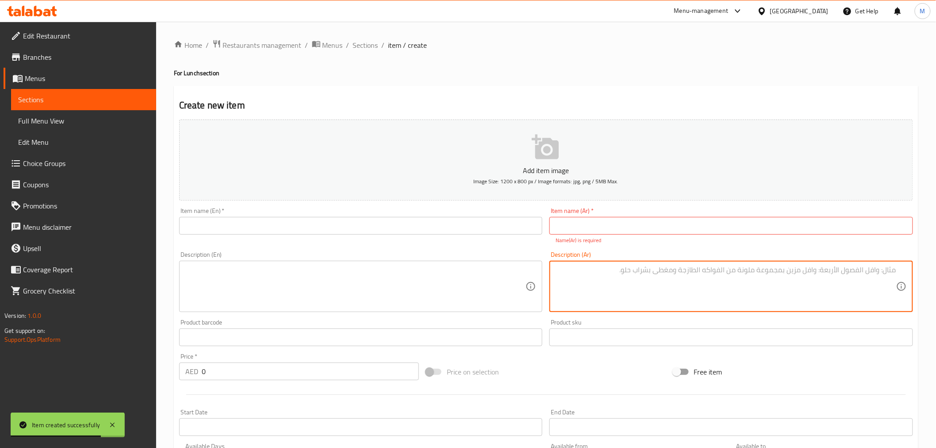
click at [245, 239] on div "Item name (En)   * Item name (En) *" at bounding box center [361, 226] width 371 height 44
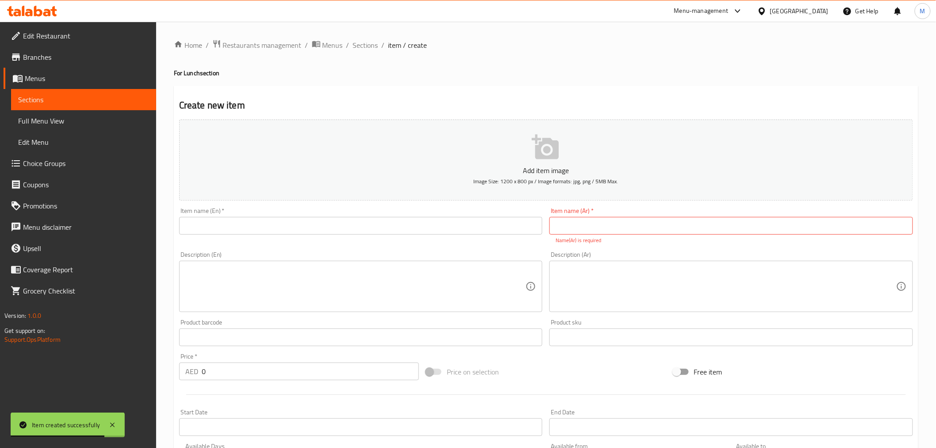
click at [245, 231] on input "text" at bounding box center [361, 226] width 364 height 18
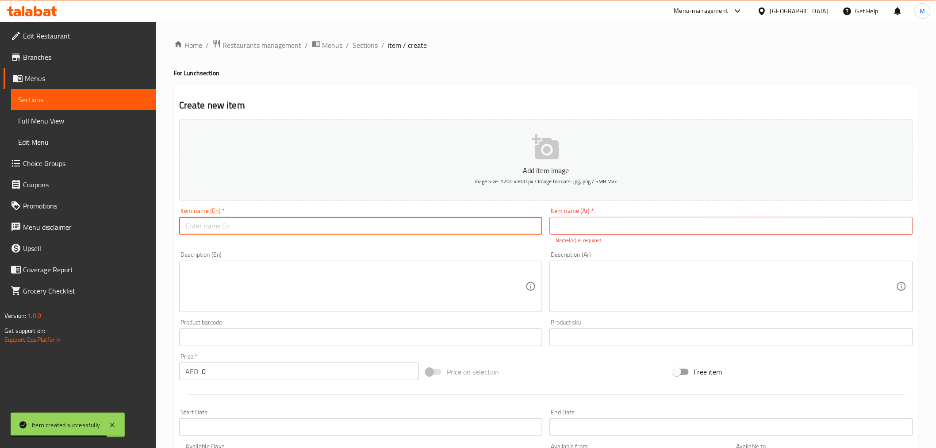
paste input "Lila’s Classic “Hamburguesa”"
type input "Lila’s Classic “Hamburguesa”"
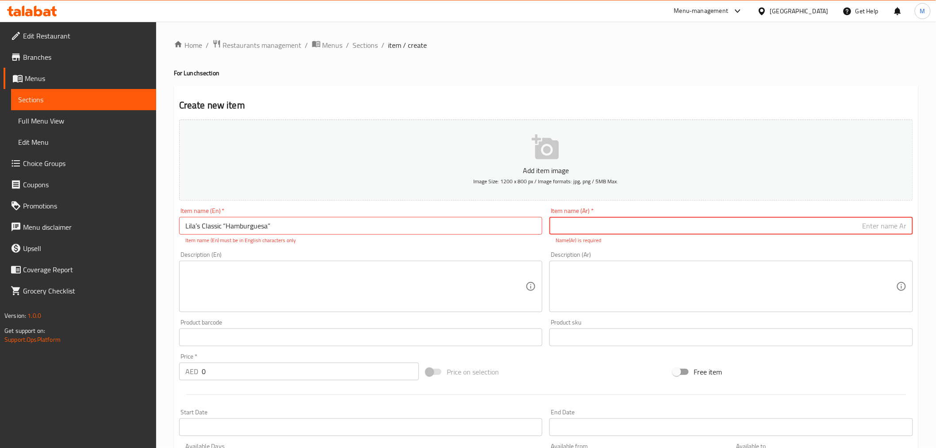
click at [609, 220] on input "text" at bounding box center [731, 226] width 364 height 18
paste input "ليلى الكلاسيكية "هامبورغيسا""
click at [856, 231] on input "ليلى الكلاسيكية "هامبورغيسا"" at bounding box center [731, 226] width 364 height 18
click at [860, 227] on input "ليلى الكلاسيكية "هامبورغيسا"" at bounding box center [731, 226] width 364 height 18
click at [886, 226] on input "ليلى الكلاسيك "هامبورغيسا"" at bounding box center [731, 226] width 364 height 18
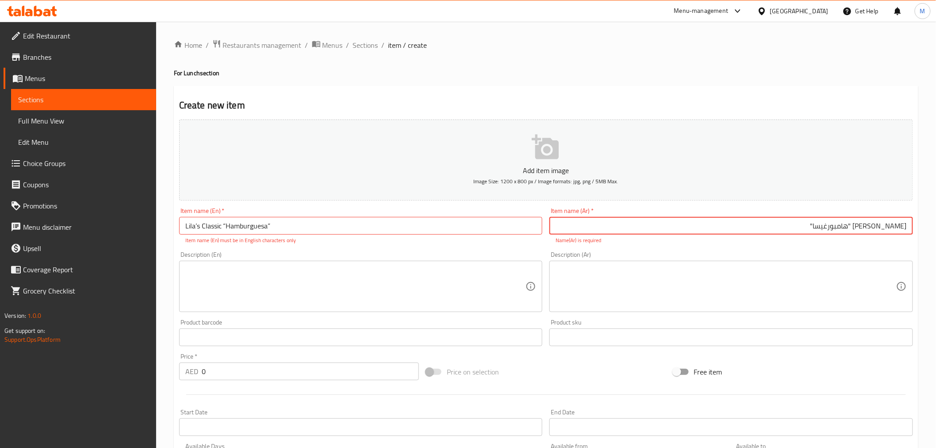
type input "ليلى كلاسيك "هامبورغيسا""
click at [284, 229] on input "Lila’s Classic “Hamburguesa”" at bounding box center [361, 226] width 364 height 18
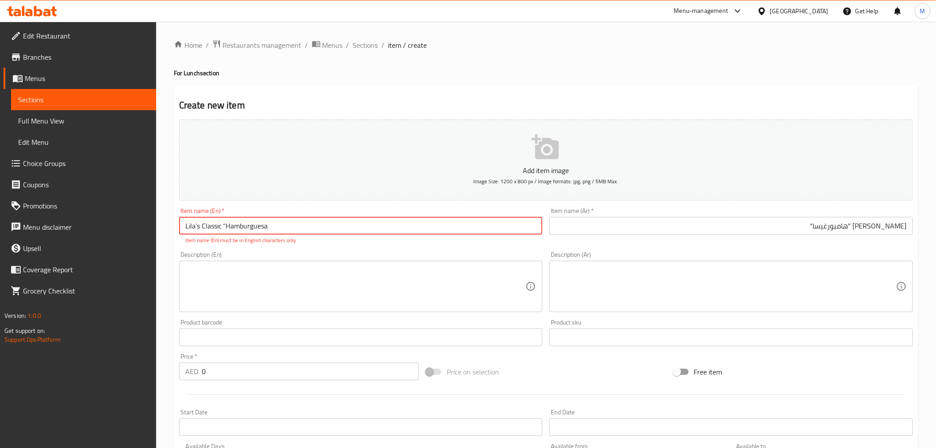
click at [226, 226] on input "Lila’s Classic “Hamburguesa" at bounding box center [361, 226] width 364 height 18
click at [214, 255] on div "Description (En) Description (En)" at bounding box center [361, 281] width 364 height 61
click at [223, 284] on textarea at bounding box center [355, 286] width 341 height 42
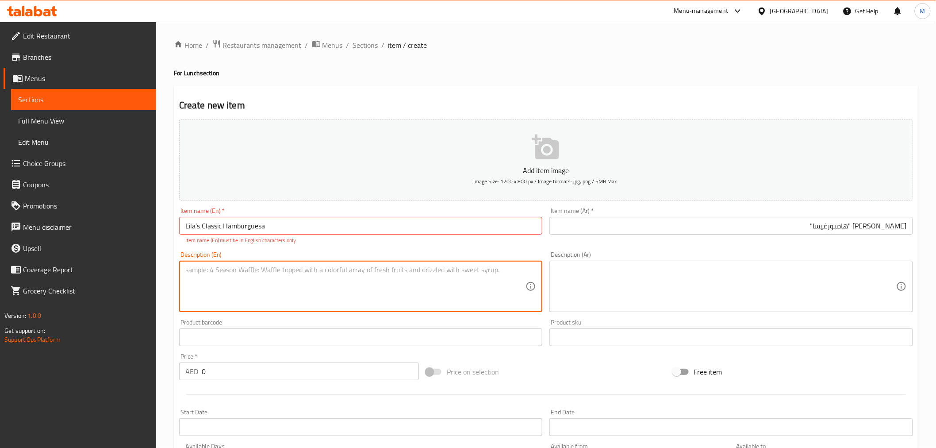
click at [199, 226] on input "Lila’s Classic Hamburguesa" at bounding box center [361, 226] width 364 height 18
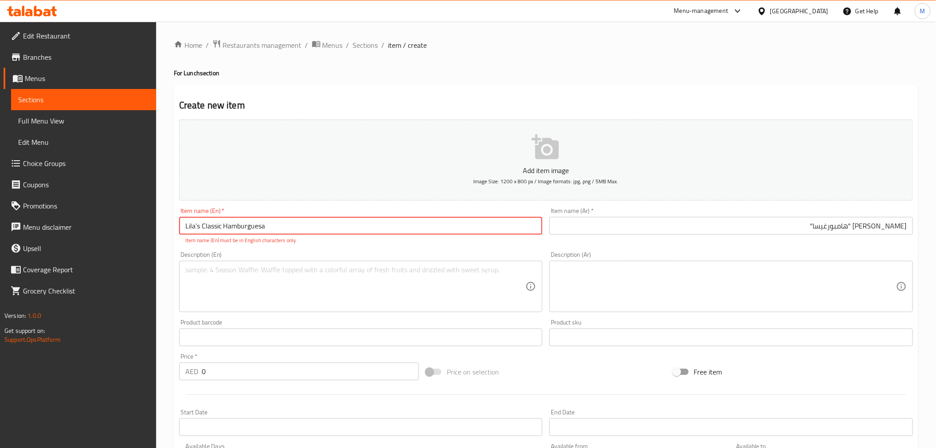
click at [198, 226] on input "Lila’s Classic Hamburguesa" at bounding box center [361, 226] width 364 height 18
type input "Lila's Classic Hamburguesa"
click at [209, 266] on textarea at bounding box center [355, 286] width 341 height 42
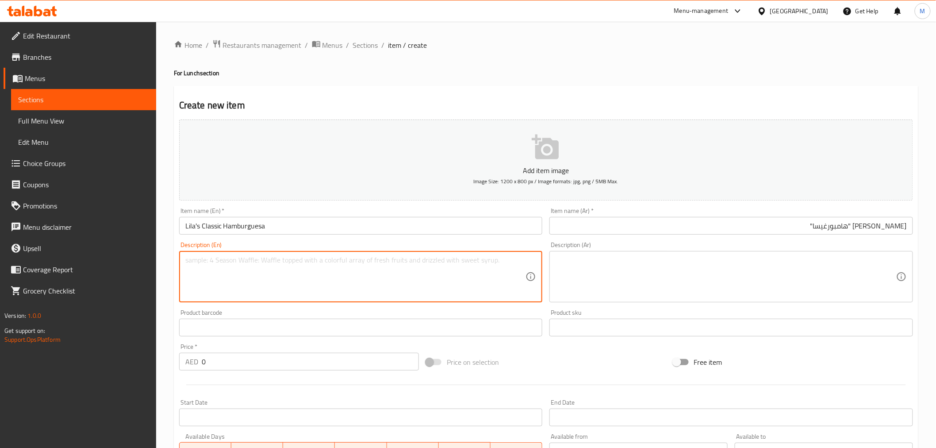
click at [222, 277] on textarea at bounding box center [355, 277] width 341 height 42
paste textarea "Our tribute to the street classic of Northern Mexico - smashburger with Austral…"
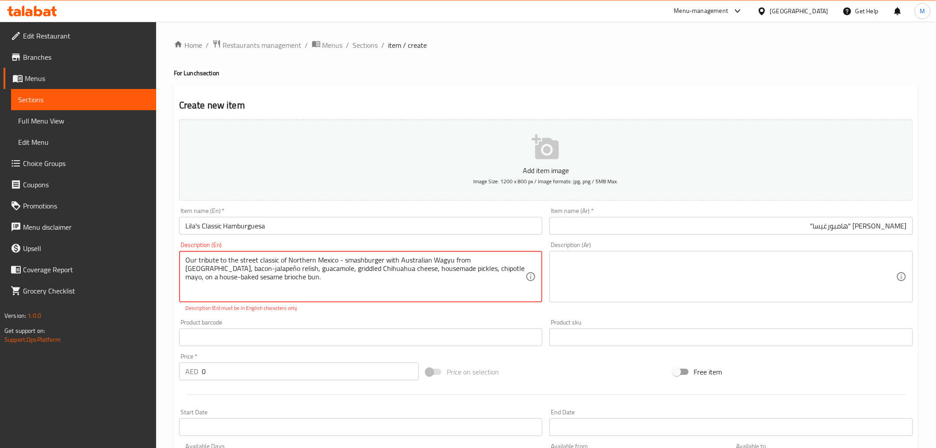
click at [360, 268] on textarea "Our tribute to the street classic of Northern Mexico - smashburger with Austral…" at bounding box center [355, 277] width 341 height 42
paste textarea "n"
type textarea "Our tribute to the street classic of Northern Mexico - smashburger with Austral…"
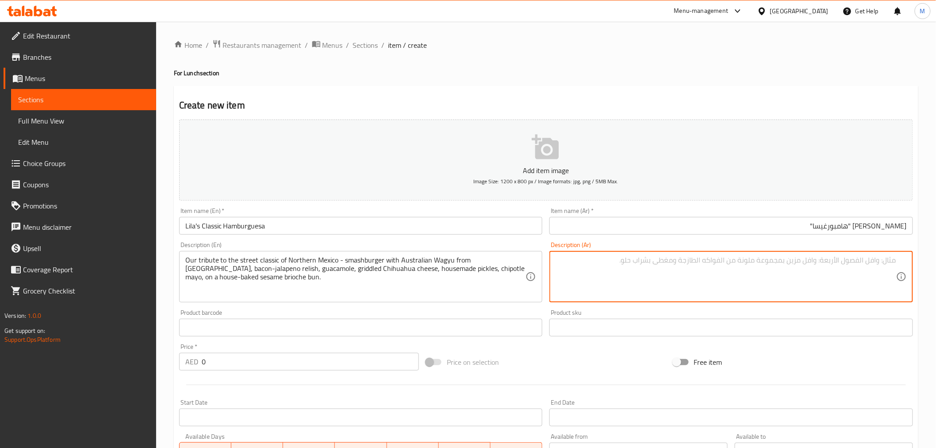
click at [667, 276] on textarea at bounding box center [726, 277] width 341 height 42
click at [798, 273] on textarea at bounding box center [726, 277] width 341 height 42
paste textarea "تحيتنا للطبق الكلاسيكي في شمال المكسيك - برجر سماش مع لحم واغيو الأسترالي من كا…"
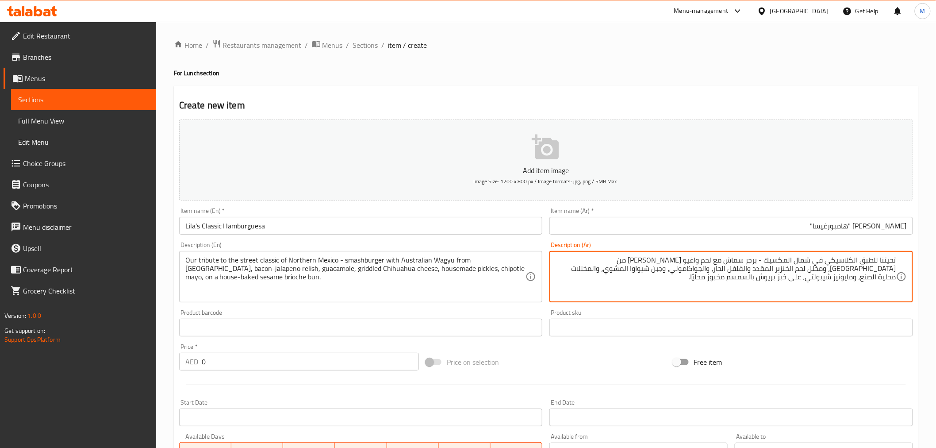
click at [853, 261] on textarea "تحيتنا للطبق الكلاسيكي في شمال المكسيك - برجر سماش مع لحم واغيو الأسترالي من كا…" at bounding box center [726, 277] width 341 height 42
click at [835, 277] on textarea "تحيتنا للطبق الكلاسيكي في شمال المكسيك - برجر سماش مع لحم واغيو الأسترالي من كا…" at bounding box center [726, 277] width 341 height 42
click at [834, 277] on textarea "تحيتنا للطبق الكلاسيكي في شمال المكسيك - برجر سماش مع لحم واغيو الأسترالي من كا…" at bounding box center [726, 277] width 341 height 42
click at [837, 279] on textarea "تحيتنا للطبق الكلاسيكي في شمال المكسيك - برجر سماش مع لحم واغيو الأسترالي من كا…" at bounding box center [726, 277] width 341 height 42
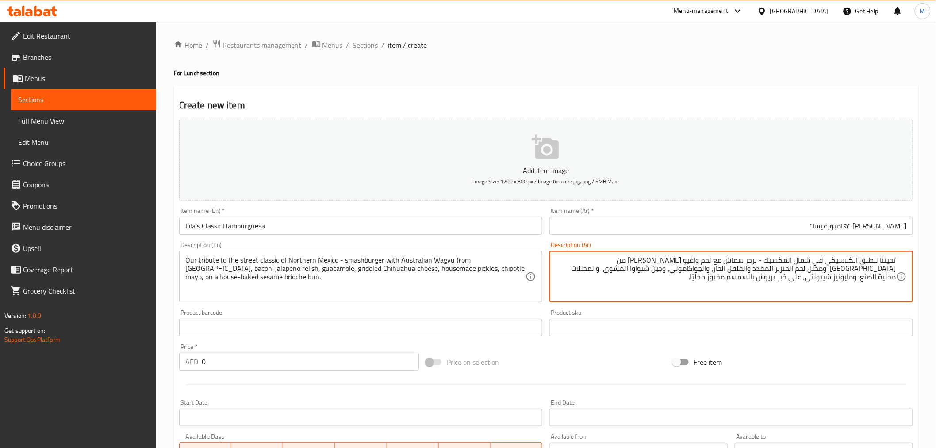
click at [837, 279] on textarea "تحيتنا للطبق الكلاسيكي في شمال المكسيك - برجر سماش مع لحم واغيو الأسترالي من كا…" at bounding box center [726, 277] width 341 height 42
type textarea "تحيتنا للطبق الكلاسيكي في شمال المكسيك - برجر سماش مع لحم واغيو الأسترالي من كا…"
click at [357, 369] on input "0" at bounding box center [310, 362] width 217 height 18
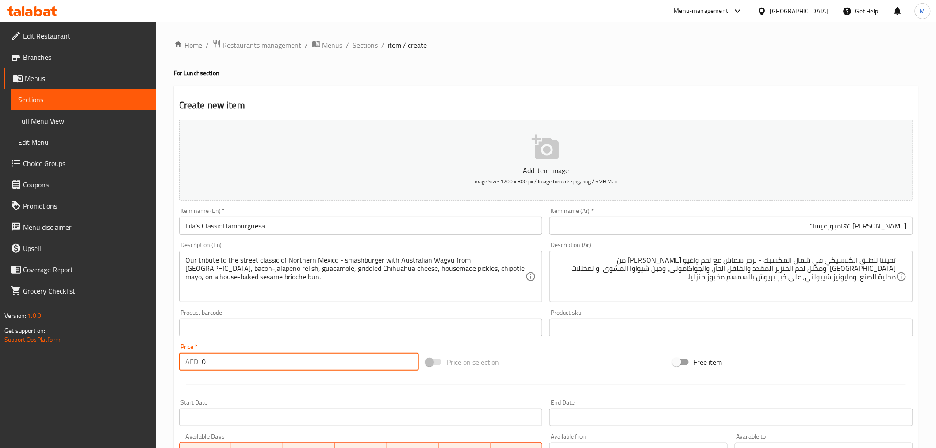
click at [357, 369] on input "0" at bounding box center [310, 362] width 217 height 18
paste input "75"
type input "75"
click at [405, 217] on input "Lila's Classic Hamburguesa" at bounding box center [361, 226] width 364 height 18
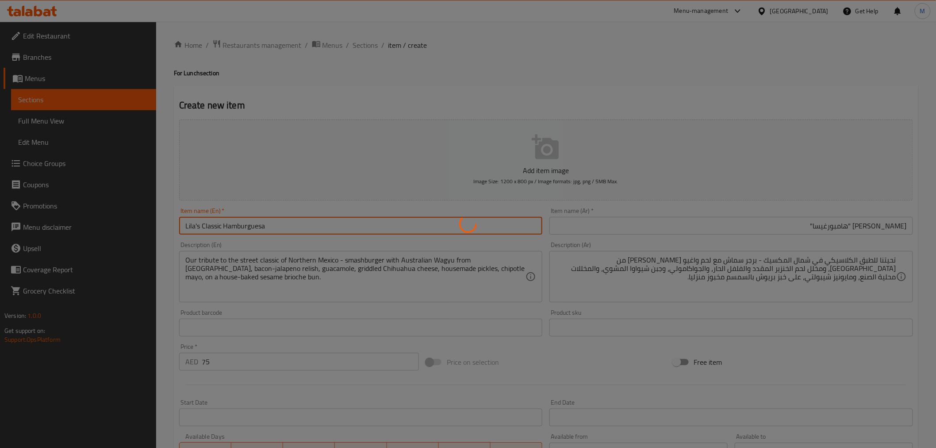
type input "0"
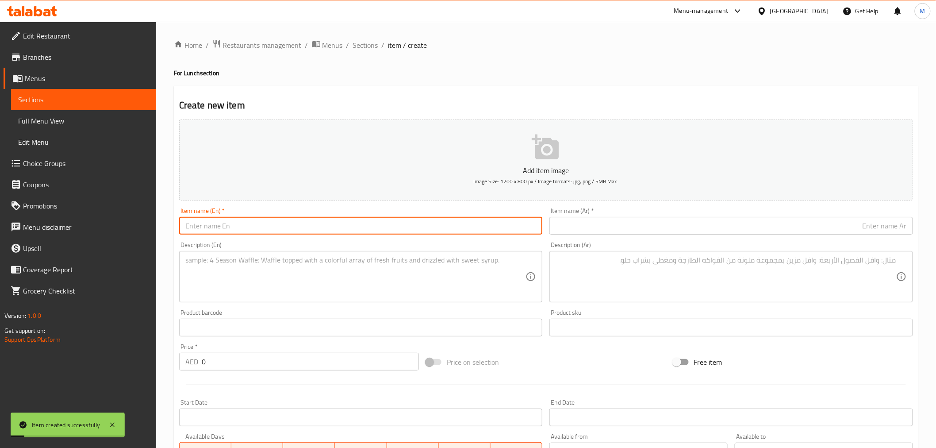
click at [238, 228] on input "text" at bounding box center [361, 226] width 364 height 18
paste input "Duck Carnita Tacos"
type input "Duck Carnita Tacos"
click at [720, 222] on input "text" at bounding box center [731, 226] width 364 height 18
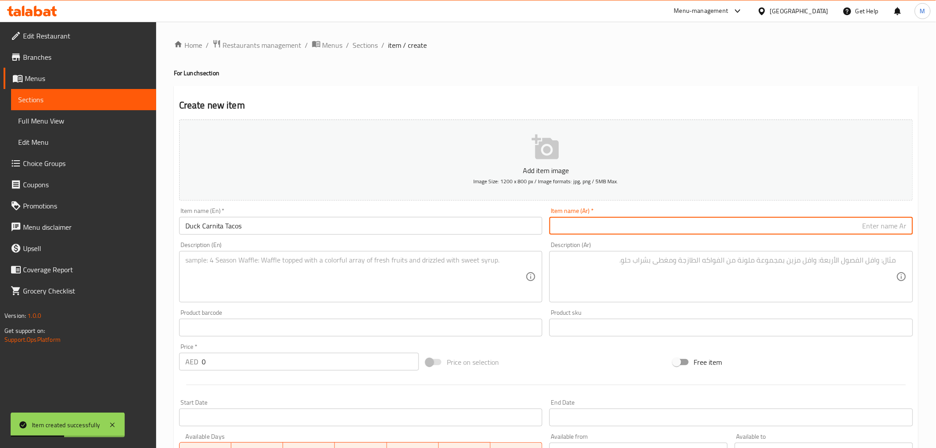
paste input "تاكو البط كارنيتا"
click at [888, 229] on input "تاكو البط كارنيتا" at bounding box center [731, 226] width 364 height 18
type input "تاكو بط كارنيتا"
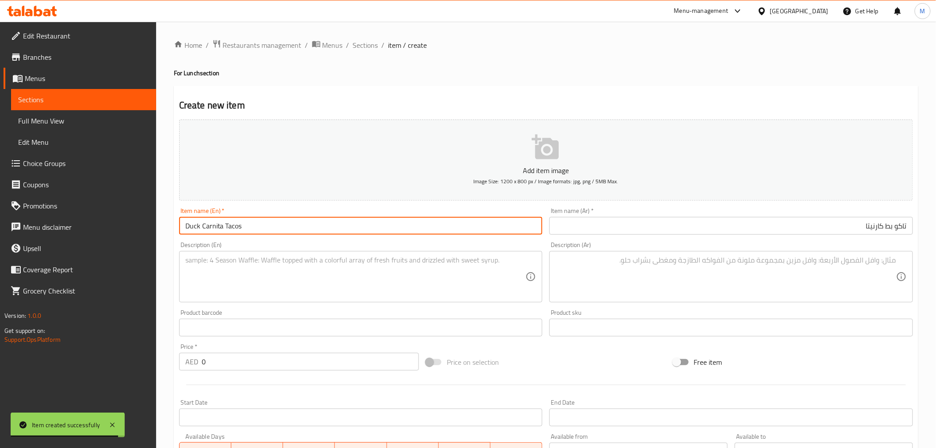
click at [317, 218] on input "Duck Carnita Tacos" at bounding box center [361, 226] width 364 height 18
click at [277, 260] on textarea at bounding box center [355, 277] width 341 height 42
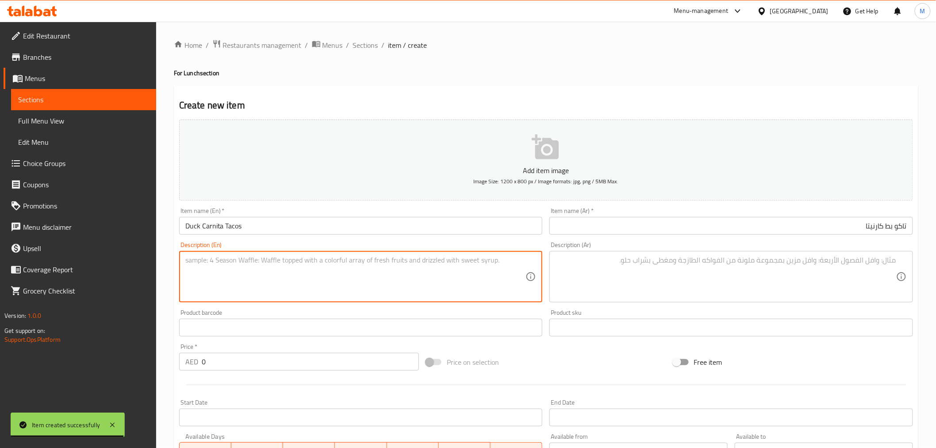
paste textarea "Two tacos of lime-marinated, slow-cooked, crispy "duck carnitas", fresh herb sa…"
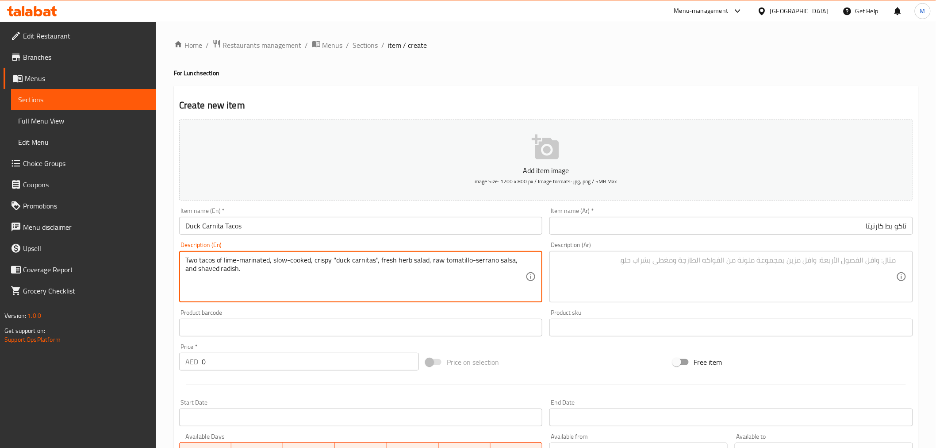
type textarea "Two tacos of lime-marinated, slow-cooked, crispy "duck carnitas", fresh herb sa…"
click at [759, 268] on textarea at bounding box center [726, 277] width 341 height 42
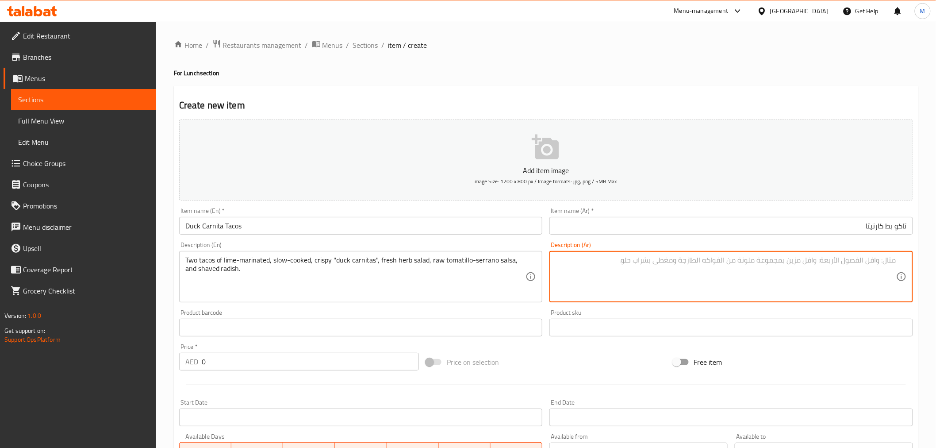
paste textarea "اثنين من تاكو "كارنيتاس البط" المتبلة بالليمون، المطبوخة ببطء، المقرمشة، وسلطة …"
click at [894, 261] on textarea "اثنين من تاكو "كارنيتاس البط" المتبلة بالليمون، المطبوخة ببطء، المقرمشة، وسلطة …" at bounding box center [726, 277] width 341 height 42
click at [882, 259] on textarea "2 من تاكو "كارنيتاس البط" المتبلة بالليمون، المطبوخة ببطء، المقرمشة، وسلطة الأع…" at bounding box center [726, 277] width 341 height 42
click at [842, 258] on textarea "2 تاكو "كارنيتاس البط" المتبلة بالليمون، المطبوخة ببطء، المقرمشة، وسلطة الأعشاب…" at bounding box center [726, 277] width 341 height 42
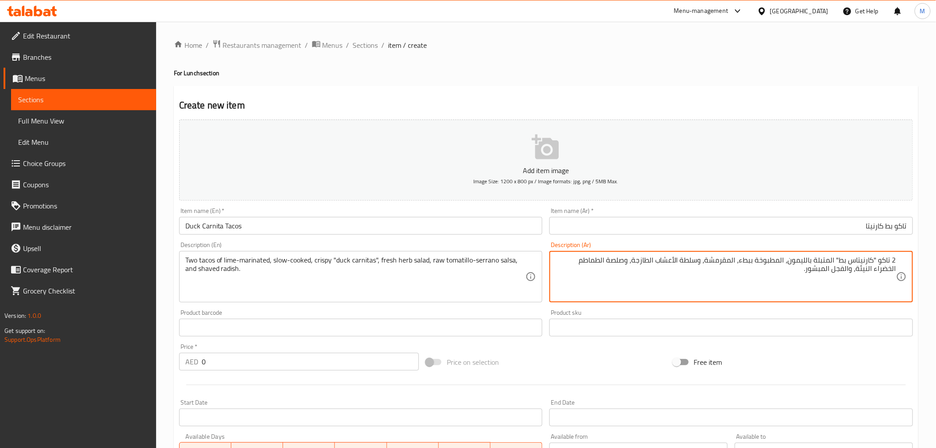
click at [842, 261] on textarea "2 تاكو "كارنيتاس بط" المتبلة بالليمون، المطبوخة ببطء، المقرمشة، وسلطة الأعشاب ا…" at bounding box center [726, 277] width 341 height 42
click at [877, 263] on textarea "2 تاكو "كارنيتاس " المتبلة بالليمون، المطبوخة ببطء، المقرمشة، وسلطة الأعشاب الط…" at bounding box center [726, 277] width 341 height 42
click at [877, 260] on textarea "2 تاكو "كارنيتاس " المتبلة بالليمون، المطبوخة ببطء، المقرمشة، وسلطة الأعشاب الط…" at bounding box center [726, 277] width 341 height 42
paste textarea "بط"
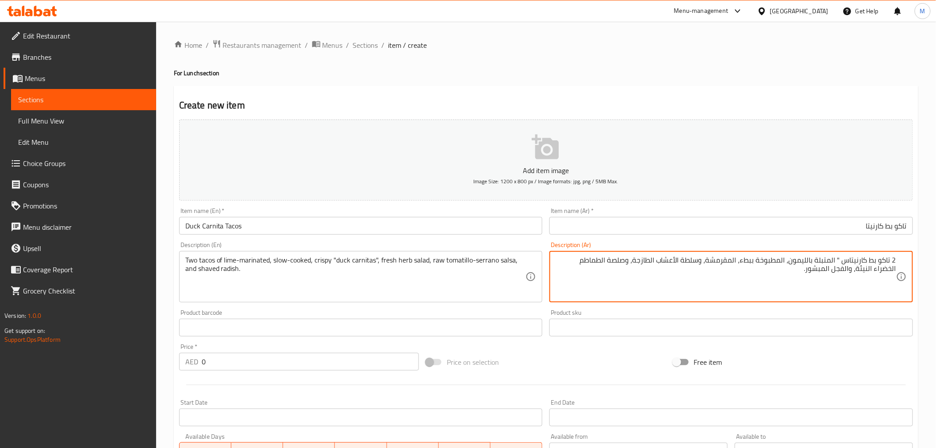
click at [838, 261] on textarea "2 تاكو بط كارنيتاس " المتبلة بالليمون، المطبوخة ببطء، المقرمشة، وسلطة الأعشاب ا…" at bounding box center [726, 277] width 341 height 42
click at [834, 262] on textarea "2 تاكو بط كارنيتاس المتبلة بالليمون، المطبوخة ببطء، المقرمشة، وسلطة الأعشاب الط…" at bounding box center [726, 277] width 341 height 42
click at [827, 260] on textarea "2 تاكو بط كارنيتاس متبلة بالليمون، المطبوخة ببطء، المقرمشة، وسلطة الأعشاب الطاز…" at bounding box center [726, 277] width 341 height 42
click at [794, 260] on textarea "2 تاكو بط كارنيتاس متبل بالليمون، المطبوخة ببطء، المقرمشة، وسلطة الأعشاب الطازج…" at bounding box center [726, 277] width 341 height 42
click at [792, 260] on textarea "2 تاكو بط كارنيتاس متبل بالليمون، المطبوخة ببطء، المقرمشة، وسلطة الأعشاب الطازج…" at bounding box center [726, 277] width 341 height 42
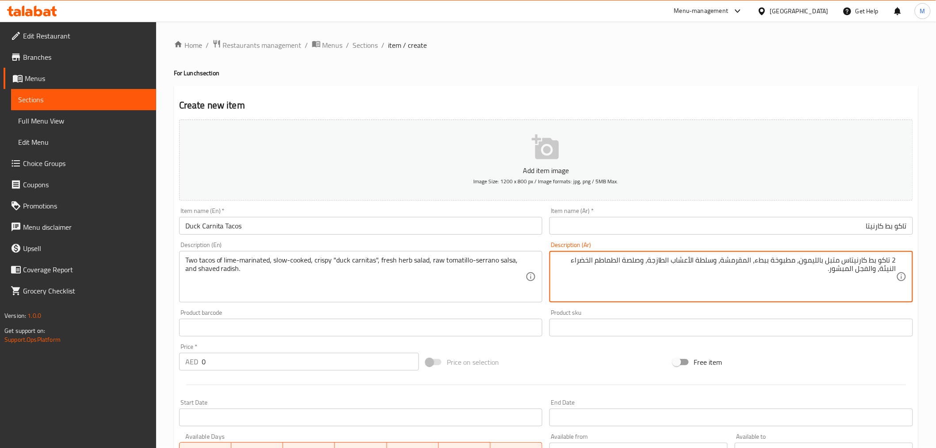
click at [772, 262] on textarea "2 تاكو بط كارنيتاس متبل بالليمون، مطبوخة ببطء، المقرمشة، وسلطة الأعشاب الطازجة،…" at bounding box center [726, 277] width 341 height 42
click at [750, 261] on textarea "2 تاكو بط كارنيتاس متبل بالليمون، مطبوخ ببطء، المقرمشة، وسلطة الأعشاب الطازجة، …" at bounding box center [726, 277] width 341 height 42
click at [751, 264] on textarea "2 تاكو بط كارنيتاس متبل بالليمون، مطبوخ ببطء، المقرمشة، وسلطة الأعشاب الطازجة، …" at bounding box center [726, 277] width 341 height 42
click at [732, 264] on textarea "2 تاكو بط كارنيتاس متبل بالليمون، مطبوخ ببطء، مقرمشة، وسلطة الأعشاب الطازجة، وص…" at bounding box center [726, 277] width 341 height 42
click at [704, 264] on textarea "2 تاكو بط كارنيتاس متبل بالليمون، مطبوخ ببطء، مقرمش، وسلطة الأعشاب الطازجة، وصل…" at bounding box center [726, 277] width 341 height 42
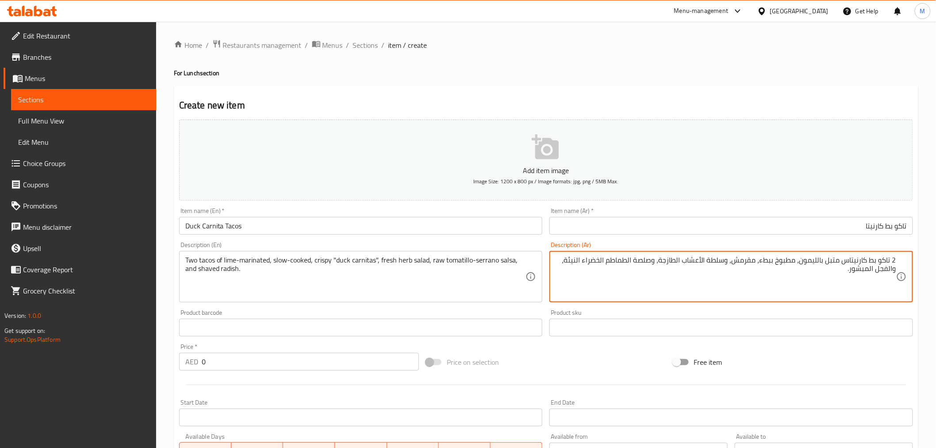
click at [702, 264] on textarea "2 تاكو بط كارنيتاس متبل بالليمون، مطبوخ ببطء، مقرمش، وسلطة الأعشاب الطازجة، وصل…" at bounding box center [726, 277] width 341 height 42
click at [682, 261] on textarea "2 تاكو بط كارنيتاس متبل بالليمون، مطبوخ ببطء، مقرمش، وسلطة أعشاب الطازجة، وصلصة…" at bounding box center [726, 277] width 341 height 42
click at [635, 261] on textarea "2 تاكو بط كارنيتاس متبل بالليمون، مطبوخ ببطء، مقرمش، وسلطة أعشاب طازجة، وصلصة ا…" at bounding box center [726, 277] width 341 height 42
click at [614, 257] on textarea "2 تاكو بط كارنيتاس متبل بالليمون، مطبوخ ببطء، مقرمش، وسلطة أعشاب طازجة، وصلصة ط…" at bounding box center [726, 277] width 341 height 42
click at [594, 261] on textarea "2 تاكو بط كارنيتاس متبل بالليمون، مطبوخ ببطء، مقرمش، وسلطة أعشاب طازجة، وصلصة ط…" at bounding box center [726, 277] width 341 height 42
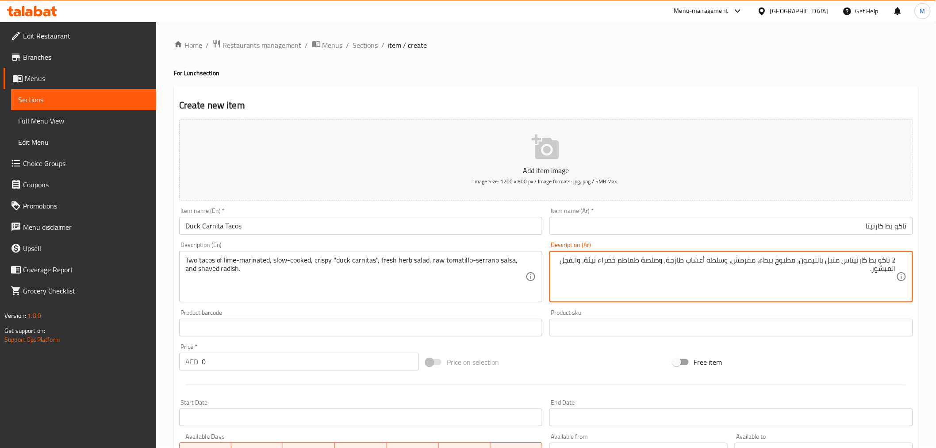
click at [576, 261] on textarea "2 تاكو بط كارنيتاس متبل بالليمون، مطبوخ ببطء، مقرمش، وسلطة أعشاب طازجة، وصلصة ط…" at bounding box center [726, 277] width 341 height 42
click at [892, 269] on textarea "2 تاكو بط كارنيتاس متبل بالليمون، مطبوخ ببطء، مقرمش، وسلطة أعشاب طازجة، وصلصة ط…" at bounding box center [726, 277] width 341 height 42
type textarea "2 تاكو بط كارنيتاس متبل بالليمون، مطبوخ ببطء، مقرمش، وسلطة أعشاب طازجة، وصلصة ط…"
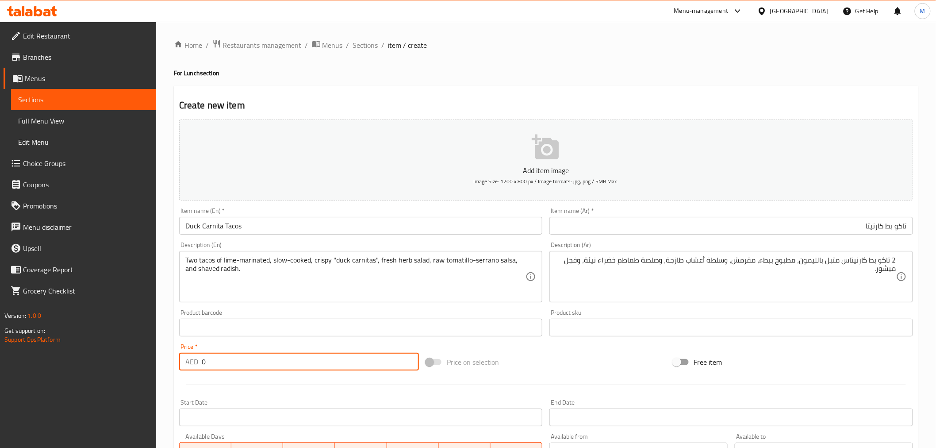
click at [257, 365] on input "0" at bounding box center [310, 362] width 217 height 18
paste input "7"
type input "70"
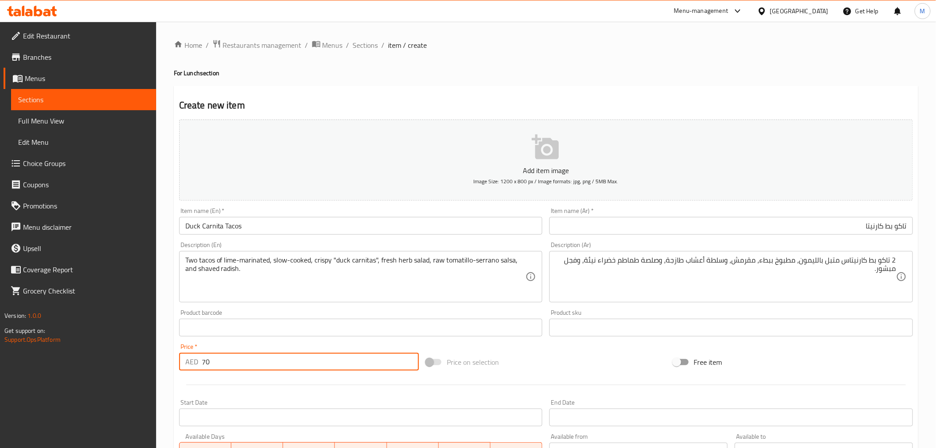
click at [322, 230] on input "Duck Carnita Tacos" at bounding box center [361, 226] width 364 height 18
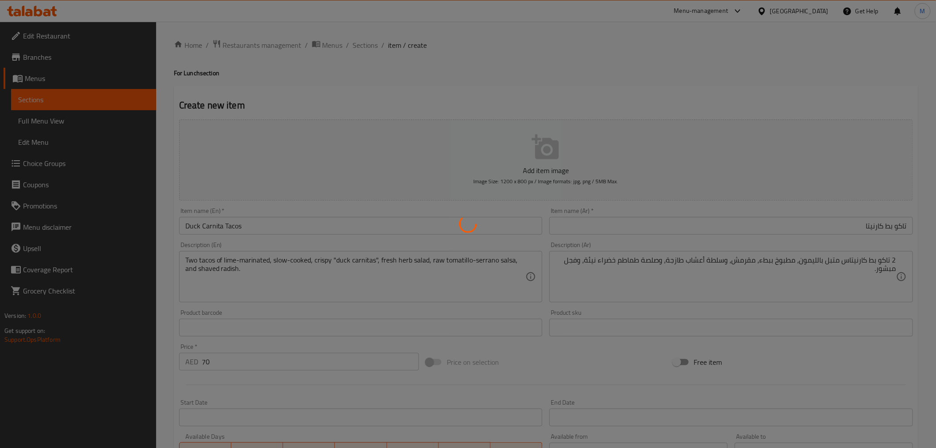
type input "0"
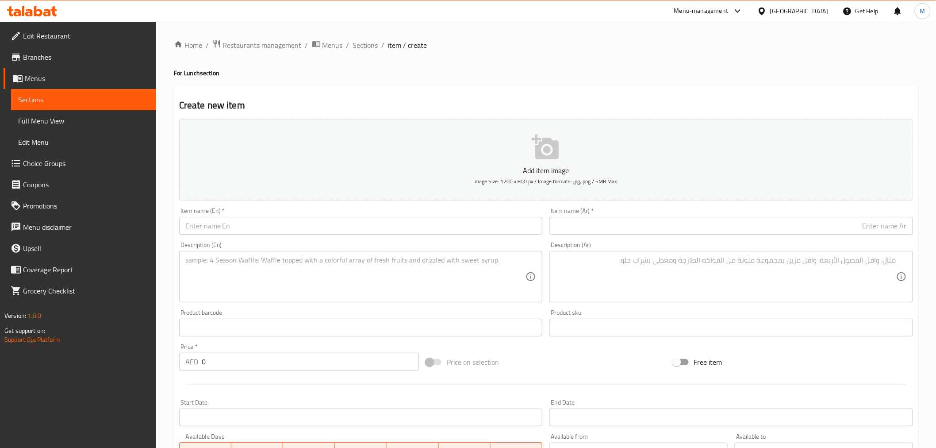
click at [263, 210] on div "Item name (En)   * Item name (En) *" at bounding box center [361, 220] width 364 height 27
click at [262, 227] on input "text" at bounding box center [361, 226] width 364 height 18
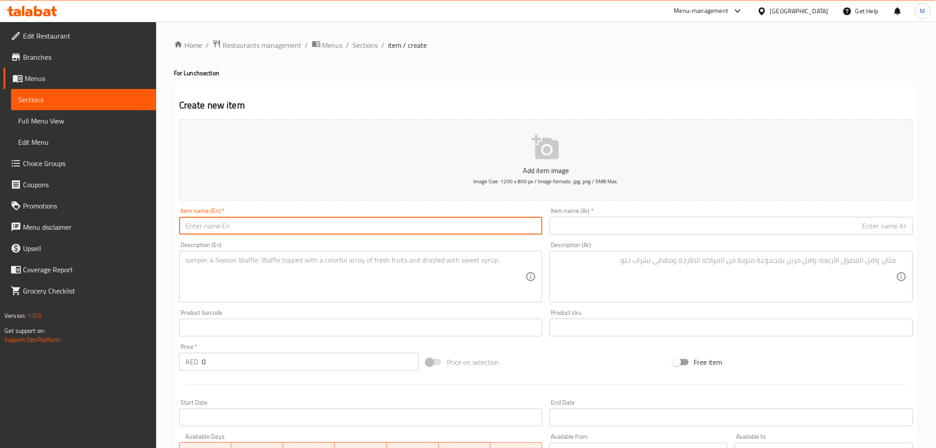
paste input "Lila Grain Bowl"
type input "Lila Grain Bowl"
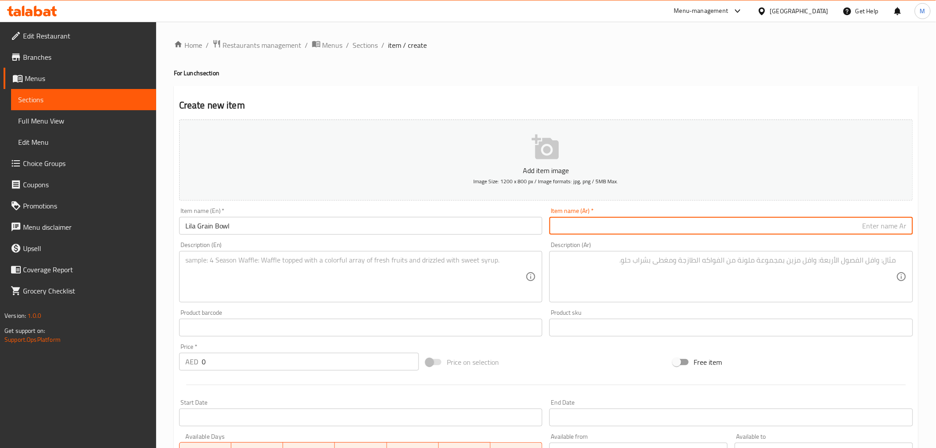
click at [665, 228] on input "text" at bounding box center [731, 226] width 364 height 18
paste input "وعاء حبوب ليلى"
click at [905, 226] on input "وعاء حبوب ليلى" at bounding box center [731, 226] width 364 height 18
type input "جاط حبوب ليلى"
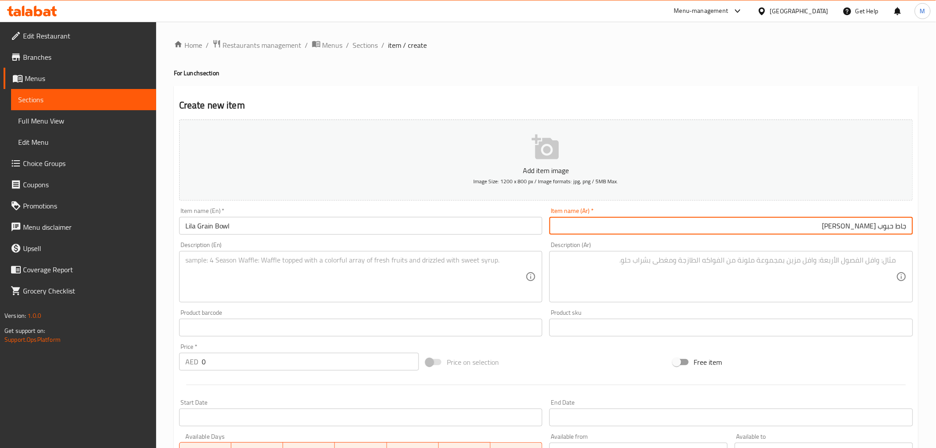
drag, startPoint x: 236, startPoint y: 268, endPoint x: 242, endPoint y: 268, distance: 5.3
click at [238, 268] on textarea at bounding box center [355, 277] width 341 height 42
paste textarea "Herby lime cilantro rice, marinated black beans, roasted sweet potato, roasted …"
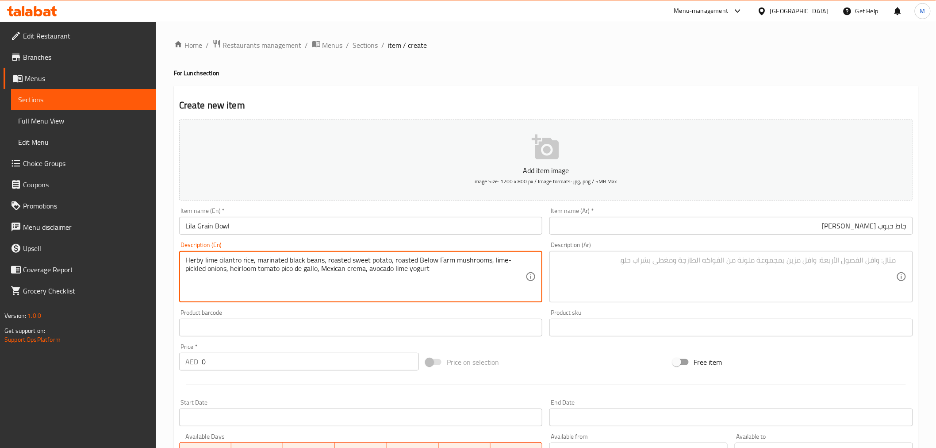
type textarea "Herby lime cilantro rice, marinated black beans, roasted sweet potato, roasted …"
click at [672, 271] on textarea at bounding box center [726, 277] width 341 height 42
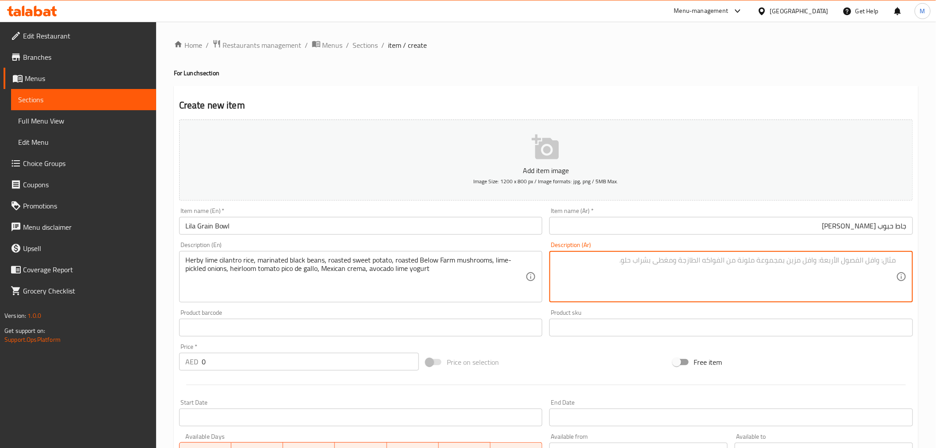
paste textarea "أرز بالأعشاب والليمون والكزبرة، فاصولياء سوداء متبلة، بطاطا حلوة مشوية، فطر مشو…"
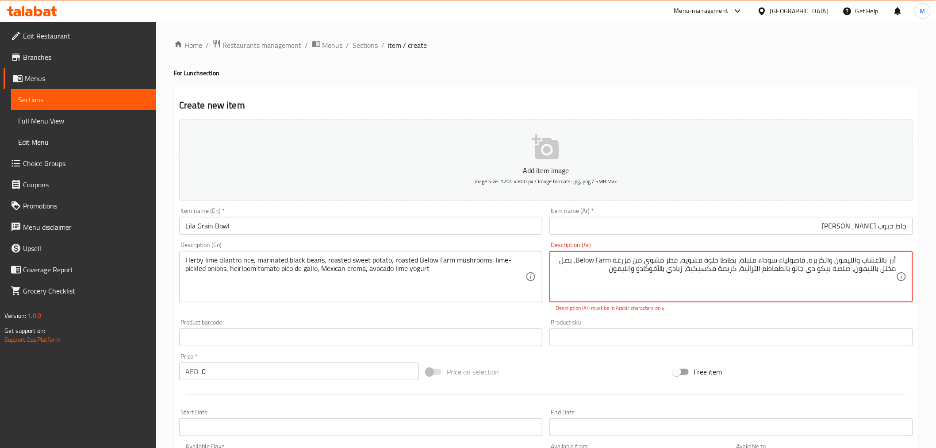
drag, startPoint x: 616, startPoint y: 260, endPoint x: 611, endPoint y: 258, distance: 5.3
click at [611, 258] on textarea "أرز بالأعشاب والليمون والكزبرة، فاصولياء سوداء متبلة، بطاطا حلوة مشوية، فطر مشو…" at bounding box center [726, 277] width 341 height 42
click at [605, 260] on textarea "أرز بالأعشاب والليمون والكزبرة، فاصولياء سوداء متبلة، بطاطا حلوة مشوية، فطر مشو…" at bounding box center [726, 277] width 341 height 42
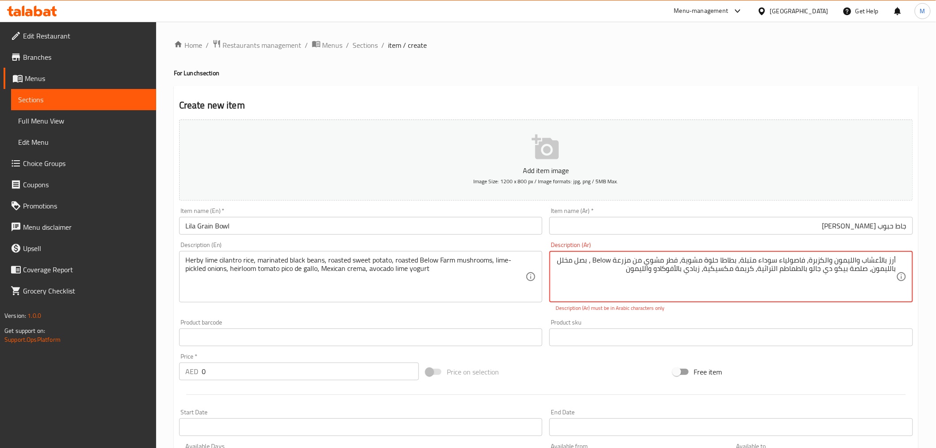
click at [605, 260] on textarea "أرز بالأعشاب والليمون والكزبرة، فاصولياء سوداء متبلة، بطاطا حلوة مشوية، فطر مشو…" at bounding box center [726, 277] width 341 height 42
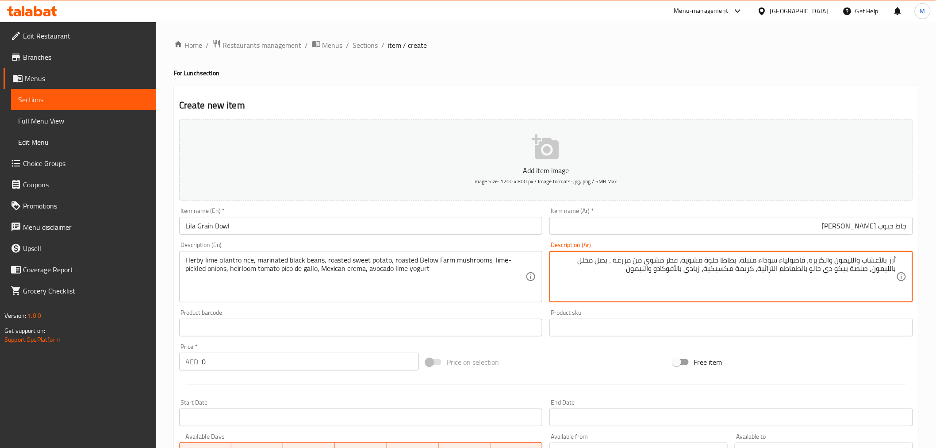
click at [625, 260] on textarea "أرز بالأعشاب والليمون والكزبرة، فاصولياء سوداء متبلة، بطاطا حلوة مشوية، فطر مشو…" at bounding box center [726, 277] width 341 height 42
type textarea "أرز بالأعشاب والليمون والكزبرة، فاصولياء سوداء متبلة، بطاطا حلوة مشوية، فطر مشو…"
click at [271, 368] on input "0" at bounding box center [310, 362] width 217 height 18
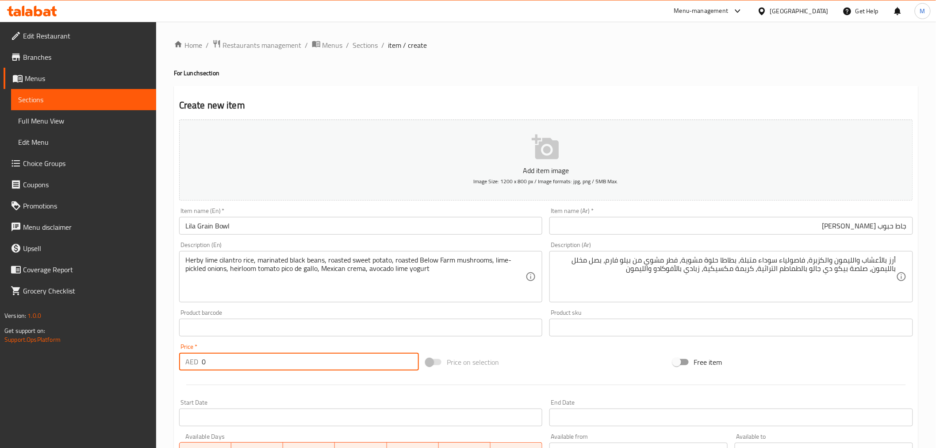
click at [271, 368] on input "0" at bounding box center [310, 362] width 217 height 18
paste input "6"
type input "60"
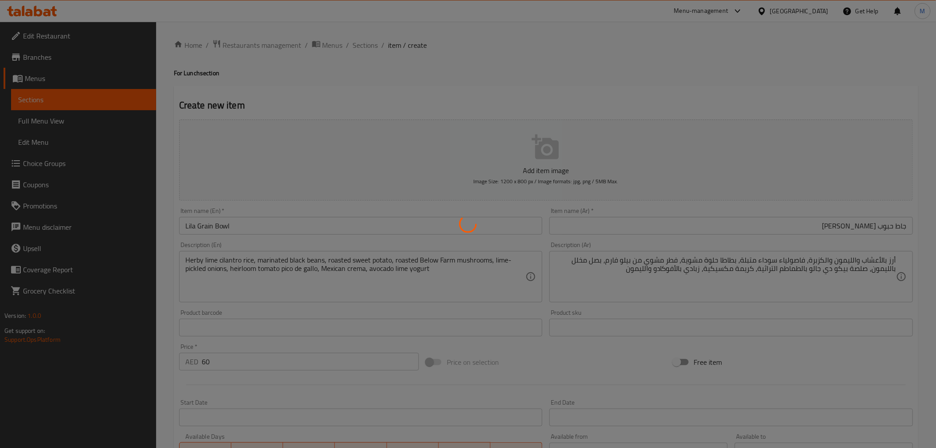
type input "0"
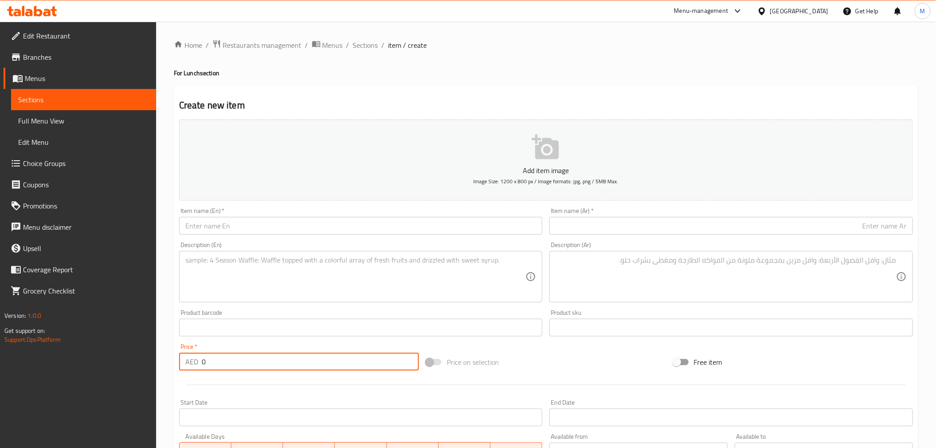
click at [268, 224] on input "text" at bounding box center [361, 226] width 364 height 18
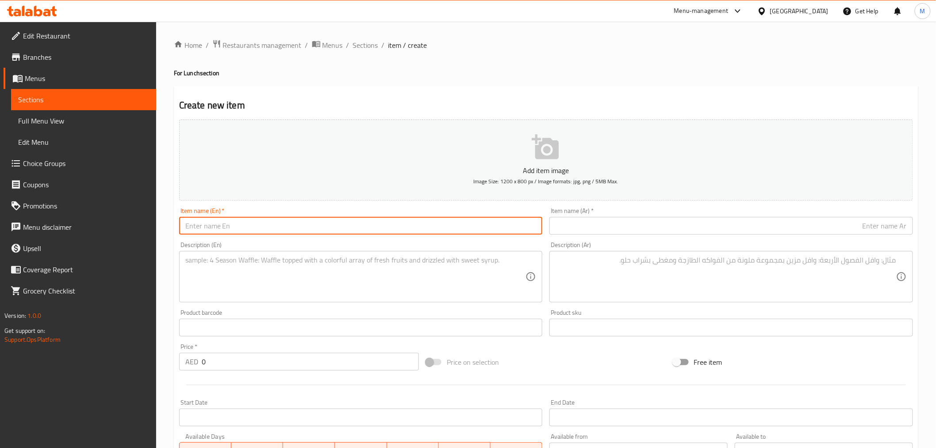
paste input "Creamy Chicken & Green Chile Tacos"
type input "Creamy Chicken & Green Chile Tacos"
click at [682, 227] on input "text" at bounding box center [731, 226] width 364 height 18
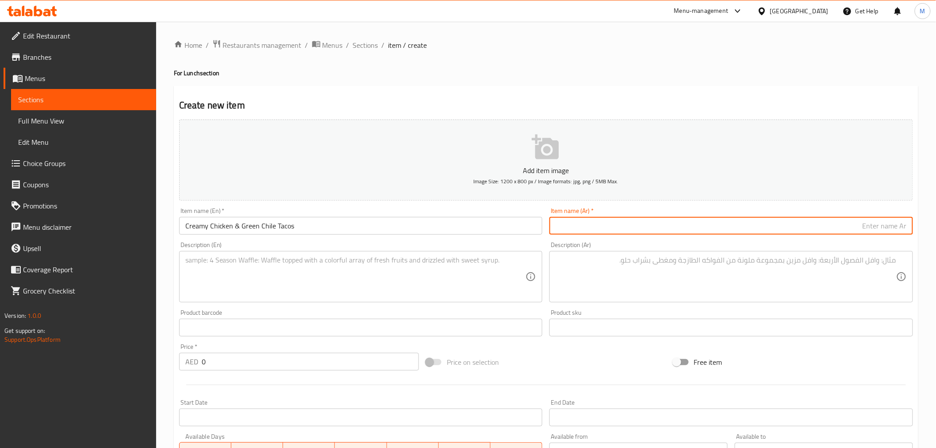
paste input "تاكو الدجاج الكريمي والفلفل الأخضر"
click at [819, 226] on input "تاكو الدجاج الكريمي والفلفل الأخضر" at bounding box center [731, 226] width 364 height 18
click at [840, 226] on input "تاكو الدجاج الكريمي والفلفل أخضر" at bounding box center [731, 226] width 364 height 18
click at [870, 226] on input "تاكو الدجاج الكريمي وفلفل أخضر" at bounding box center [731, 226] width 364 height 18
click at [890, 227] on input "تاكو الدجاج كريمي وفلفل أخضر" at bounding box center [731, 226] width 364 height 18
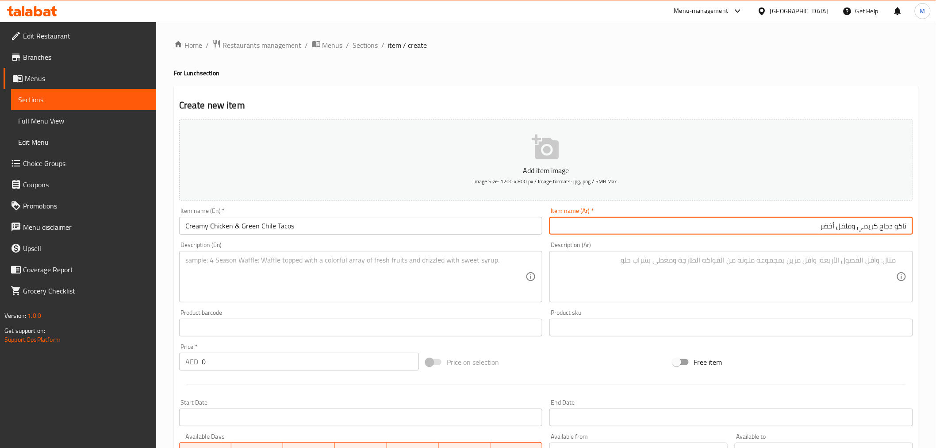
type input "تاكو دجاج كريمي وفلفل أخضر"
click at [260, 266] on textarea at bounding box center [355, 277] width 341 height 42
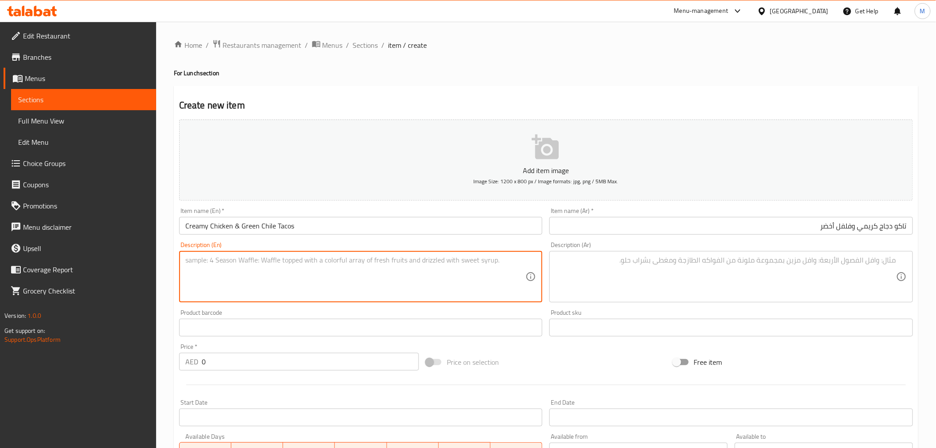
paste textarea "Two tacos of chicken braised with poblano chile, summer squash, sweet corn, hou…"
paste textarea "D"
click at [228, 272] on textarea "Two tacos of chicken braised with poblano chile, summer squash, sweet corn, hou…" at bounding box center [355, 277] width 341 height 42
paste textarea "Allergens"
click at [258, 272] on textarea "Two tacos of chicken braised with poblano chile, summer squash, sweet corn, hou…" at bounding box center [355, 277] width 341 height 42
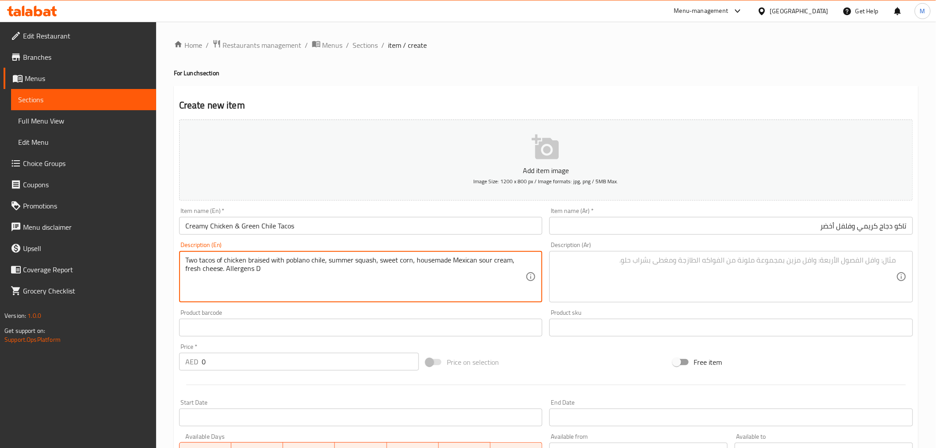
drag, startPoint x: 258, startPoint y: 272, endPoint x: 227, endPoint y: 271, distance: 31.4
click at [227, 271] on textarea "Two tacos of chicken braised with poblano chile, summer squash, sweet corn, hou…" at bounding box center [355, 277] width 341 height 42
paste textarea "airy"
type textarea "Two tacos of chicken braised with poblano chile, summer squash, sweet corn, hou…"
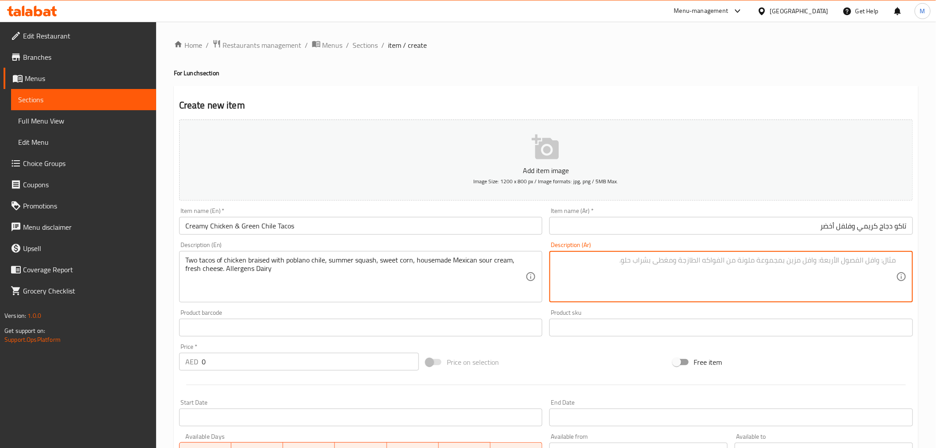
click at [661, 270] on textarea at bounding box center [726, 277] width 341 height 42
paste textarea "مسببات الحساسية في منتجات الألبان"
click at [838, 261] on textarea "مسببات الحساسية في منتجات الألبان" at bounding box center [726, 277] width 341 height 42
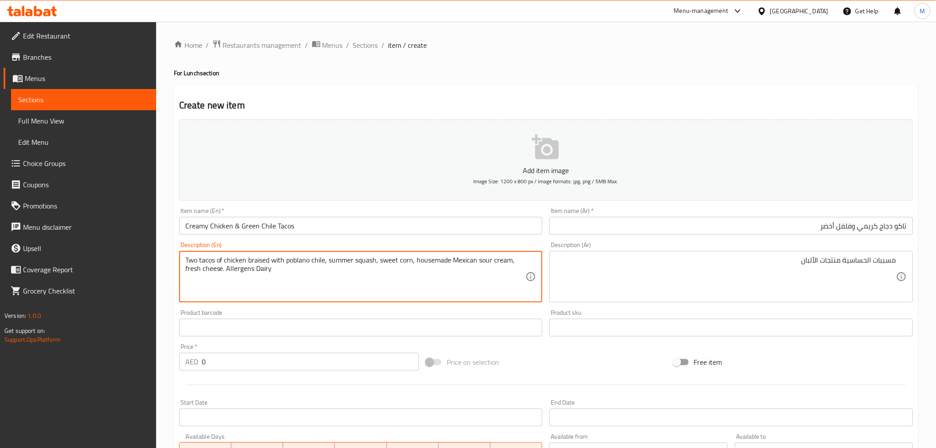
drag, startPoint x: 227, startPoint y: 268, endPoint x: 151, endPoint y: 256, distance: 77.2
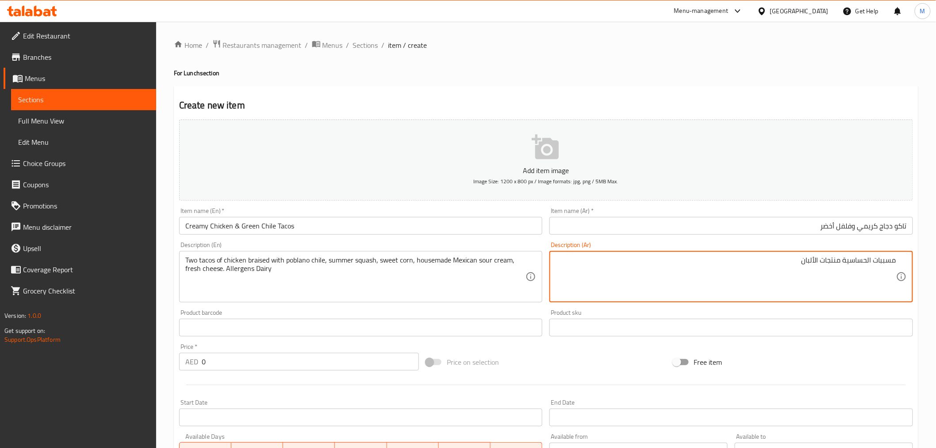
paste textarea "اثنين من تاكو الدجاج المطهو ​​مع الفلفل الحار بوبلانو، والقرع الصيفي، والذرة ال…"
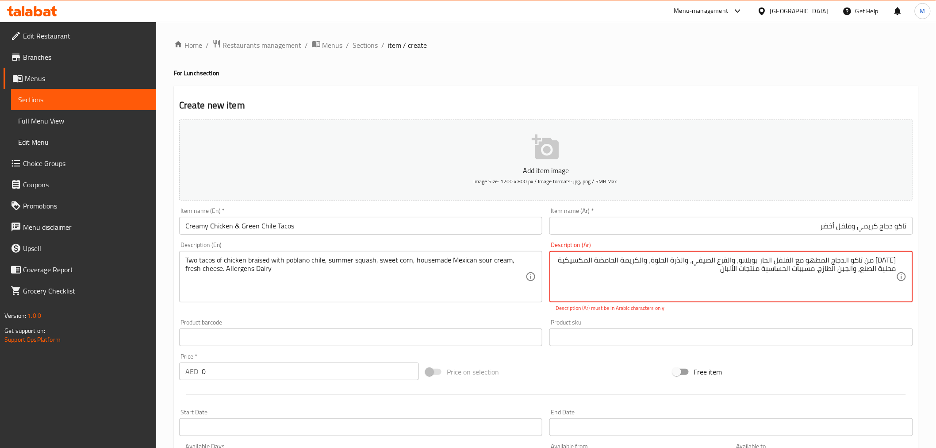
click at [892, 257] on textarea "اثنين من تاكو الدجاج المطهو ​​مع الفلفل الحار بوبلانو، والقرع الصيفي، والذرة ال…" at bounding box center [726, 277] width 341 height 42
drag, startPoint x: 891, startPoint y: 258, endPoint x: 882, endPoint y: 261, distance: 9.9
click at [882, 261] on textarea "2من تاكو الدجاج المطهو ​​مع الفلفل الحار بوبلانو، والقرع الصيفي، والذرة الحلوة،…" at bounding box center [726, 277] width 341 height 42
click at [871, 261] on textarea "2 تاكو الدجاج المطهو ​​مع الفلفل الحار بوبلانو، والقرع الصيفي، والذرة الحلوة، و…" at bounding box center [726, 277] width 341 height 42
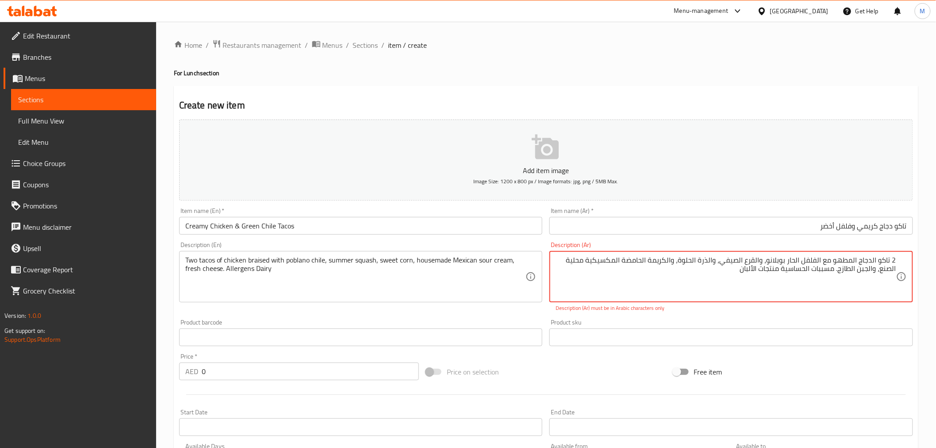
click at [872, 262] on textarea "2 تاكو الدجاج المطهو ​​مع الفلفل الحار بوبلانو، والقرع الصيفي، والذرة الحلوة، و…" at bounding box center [726, 277] width 341 height 42
click at [855, 264] on textarea "2 تاكو دجاج المطهو ​​مع الفلفل الحار بوبلانو، والقرع الصيفي، والذرة الحلوة، وال…" at bounding box center [726, 277] width 341 height 42
click at [859, 263] on textarea "2 تاكو دجاج المطهو ​​مع الفلفل الحار بوبلانو، والقرع الصيفي، والذرة الحلوة، وال…" at bounding box center [726, 277] width 341 height 42
click at [826, 260] on textarea "2 تاكو دجاج مطهو ​​مع الفلفل الحار بوبلانو، والقرع الصيفي، والذرة الحلوة، والكر…" at bounding box center [726, 277] width 341 height 42
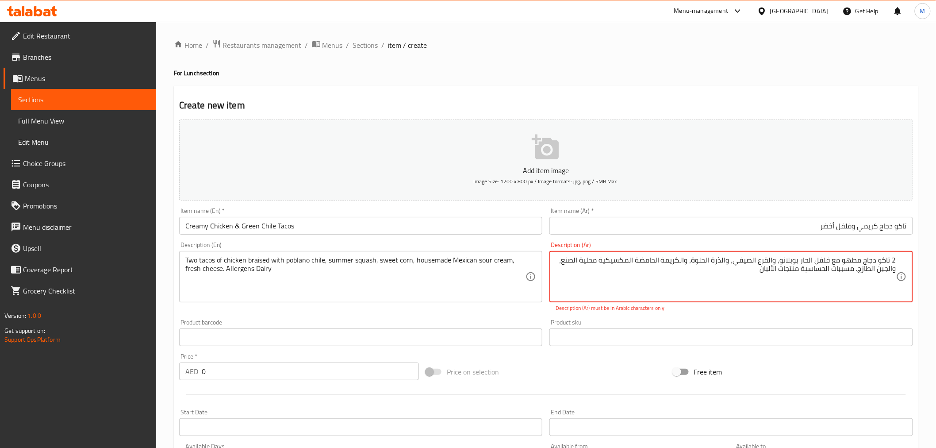
click at [809, 261] on textarea "2 تاكو دجاج مطهو ​​مع فلفل الحار بوبلانو، والقرع الصيفي، والذرة الحلوة، والكريم…" at bounding box center [726, 277] width 341 height 42
click at [774, 261] on textarea "2 تاكو دجاج مطهو ​​مع فلفل حار بوبلانو، والقرع الصيفي، والذرة الحلوة، والكريمة …" at bounding box center [726, 277] width 341 height 42
click at [759, 260] on textarea "2 تاكو دجاج مطهو ​​مع فلفل حار بوبلانو، وقرع الصيفي، والذرة الحلوة، والكريمة ال…" at bounding box center [726, 277] width 341 height 42
click at [762, 263] on textarea "2 تاكو دجاج مطهو ​​مع فلفل حار بوبلانو، وقرع الصيفي، والذرة الحلوة، والكريمة ال…" at bounding box center [726, 277] width 341 height 42
click at [739, 260] on textarea "2 تاكو دجاج مطهو ​​مع فلفل حار بوبلانو، وقرع صيفي، والذرة الحلوة، والكريمة الحا…" at bounding box center [726, 277] width 341 height 42
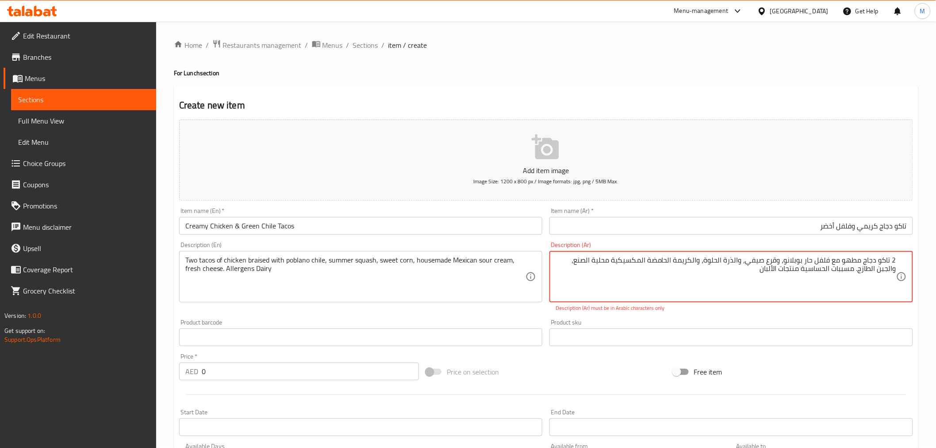
click at [737, 260] on textarea "2 تاكو دجاج مطهو ​​مع فلفل حار بوبلانو، وقرع صيفي، والذرة الحلوة، والكريمة الحا…" at bounding box center [726, 277] width 341 height 42
click at [730, 261] on textarea "2 تاكو دجاج مطهو ​​مع فلفل حار بوبلانو، وقرع صيفي، ذرة الحلوة، والكريمة الحامضة…" at bounding box center [726, 277] width 341 height 42
click at [708, 261] on textarea "2 تاكو دجاج مطهو ​​مع فلفل حار بوبلانو، وقرع صيفي، ذرة حلوة، والكريمة الحامضة ا…" at bounding box center [726, 277] width 341 height 42
click at [594, 264] on textarea "2 تاكو دجاج مطهو ​​مع فلفل حار بوبلانو، وقرع صيفي، ذرة حلوة، وكريمة الحامضة الم…" at bounding box center [726, 277] width 341 height 42
click at [595, 264] on textarea "2 تاكو دجاج مطهو ​​مع فلفل حار بوبلانو، وقرع صيفي، ذرة حلوة، وكريمة الحامضة الم…" at bounding box center [726, 277] width 341 height 42
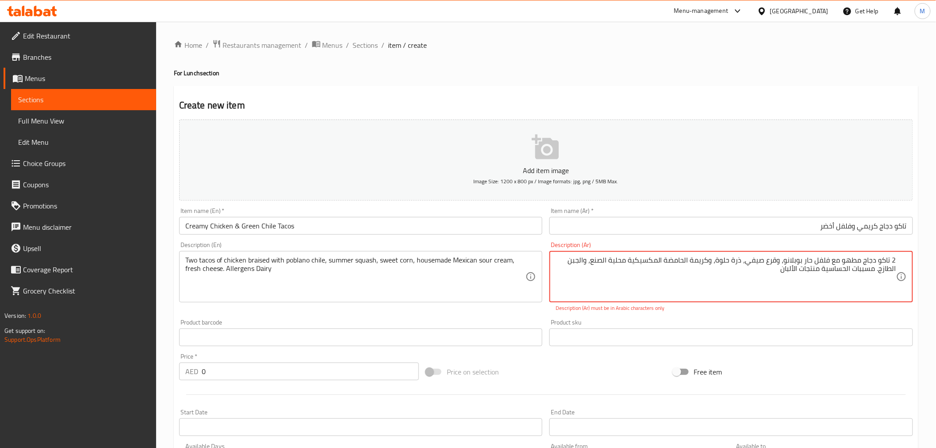
drag, startPoint x: 595, startPoint y: 264, endPoint x: 629, endPoint y: 264, distance: 34.5
click at [629, 264] on textarea "2 تاكو دجاج مطهو ​​مع فلفل حار بوبلانو، وقرع صيفي، ذرة حلوة، وكريمة الحامضة الم…" at bounding box center [726, 277] width 341 height 42
click at [622, 263] on textarea "2 تاكو دجاج مطهو ​​مع فلفل حار بوبلانو، وقرع صيفي، ذرة حلوة، وكريمة الحامضة الم…" at bounding box center [726, 277] width 341 height 42
drag, startPoint x: 625, startPoint y: 263, endPoint x: 594, endPoint y: 259, distance: 31.2
click at [594, 259] on textarea "2 تاكو دجاج مطهو ​​مع فلفل حار بوبلانو، وقرع صيفي، ذرة حلوة، وكريمة الحامضة الم…" at bounding box center [726, 277] width 341 height 42
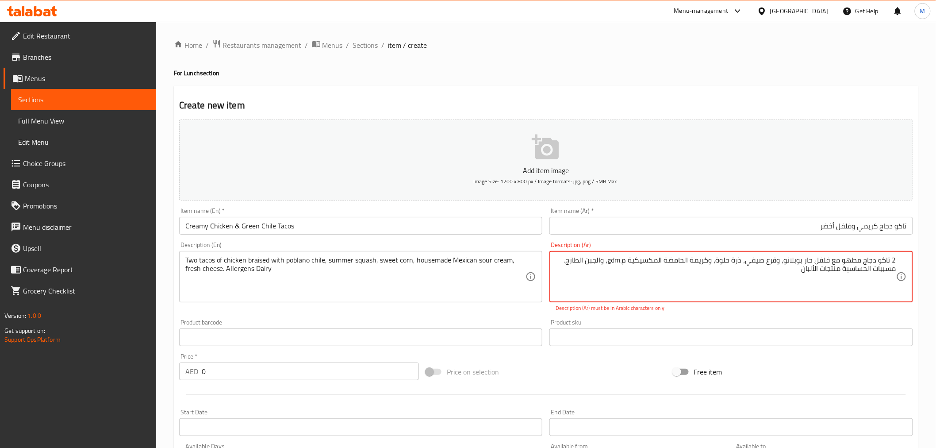
drag, startPoint x: 627, startPoint y: 261, endPoint x: 611, endPoint y: 263, distance: 15.6
click at [611, 263] on textarea "2 تاكو دجاج مطهو ​​مع فلفل حار بوبلانو، وقرع صيفي، ذرة حلوة، وكريمة الحامضة الم…" at bounding box center [726, 277] width 341 height 42
click at [603, 261] on textarea "2 تاكو دجاج مطهو ​​مع فلفل حار بوبلانو، وقرع صيفي، ذرة حلوة، وكريمة الحامضة الم…" at bounding box center [726, 277] width 341 height 42
click at [600, 263] on textarea "2 تاكو دجاج مطهو ​​مع فلفل حار بوبلانو، وقرع صيفي، ذرة حلوة، وكريمة الحامضة الم…" at bounding box center [726, 277] width 341 height 42
click at [587, 258] on textarea "2 تاكو دجاج مطهو ​​مع فلفل حار بوبلانو، وقرع صيفي، ذرة حلوة، وكريمة الحامضة الم…" at bounding box center [726, 277] width 341 height 42
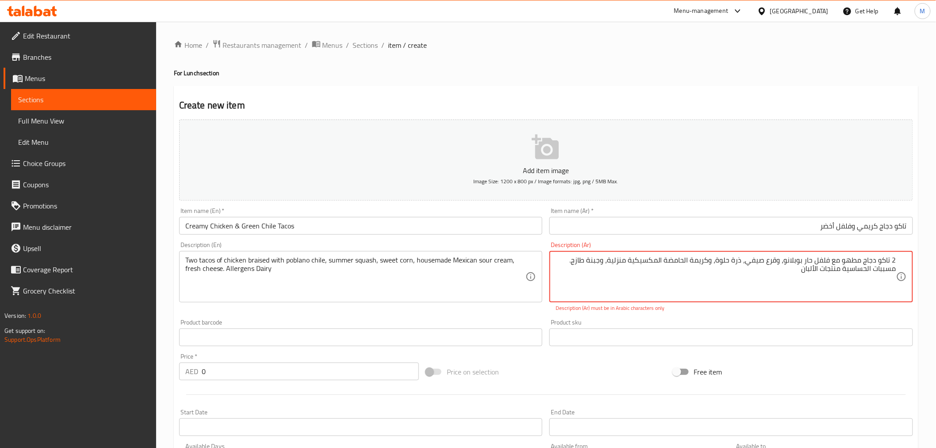
click at [576, 264] on textarea "2 تاكو دجاج مطهو ​​مع فلفل حار بوبلانو، وقرع صيفي، ذرة حلوة، وكريمة الحامضة الم…" at bounding box center [726, 277] width 341 height 42
click at [472, 300] on div "Two tacos of chicken braised with poblano chile, summer squash, sweet corn, hou…" at bounding box center [361, 276] width 364 height 51
click at [690, 261] on textarea "2 تاكو دجاج مطهو ​​مع فلفل حار بوبلانو، وقرع صيفي، ذرة حلوة، وكريمة الحامضة الم…" at bounding box center [726, 277] width 341 height 42
click at [687, 260] on textarea "2 تاكو دجاج مطهو ​​مع فلفل حار بوبلانو، وقرع صيفي، ذرة حلوة، وكريمة الحامضة الم…" at bounding box center [726, 277] width 341 height 42
click at [667, 259] on textarea "2 تاكو دجاج مطهو ​​مع فلفل حار بوبلانو، وقرع صيفي، ذرة حلوة، وكريمة حامضة المكس…" at bounding box center [726, 277] width 341 height 42
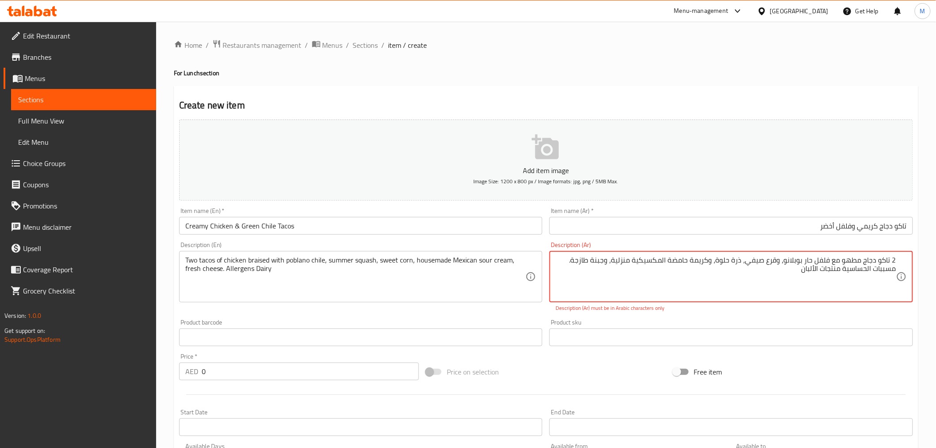
click at [664, 263] on textarea "2 تاكو دجاج مطهو ​​مع فلفل حار بوبلانو، وقرع صيفي، ذرة حلوة، وكريمة حامضة المكس…" at bounding box center [726, 277] width 341 height 42
click at [617, 262] on textarea "2 تاكو دجاج مطهو ​​مع فلفل حار بوبلانو، وقرع صيفي، ذرة حلوة، وكريمة حامضة مكسيك…" at bounding box center [726, 277] width 341 height 42
click at [620, 264] on textarea "2 تاكو دجاج مطهو ​​مع فلفل حار بوبلانو، وقرع صيفي، ذرة حلوة، وكريمة حامضة مكسيك…" at bounding box center [726, 277] width 341 height 42
click at [618, 263] on textarea "2 تاكو دجاج مطهو ​​مع فلفل حار بوبلانو، وقرع صيفي، ذرة حلوة، وكريمة حامضة مكسيك…" at bounding box center [726, 277] width 341 height 42
click at [572, 262] on textarea "2 تاكو دجاج مطهو ​​مع فلفل حار بوبلانو، وقرع صيفي، ذرة حلوة، وكريمة حامضة مكسيك…" at bounding box center [726, 277] width 341 height 42
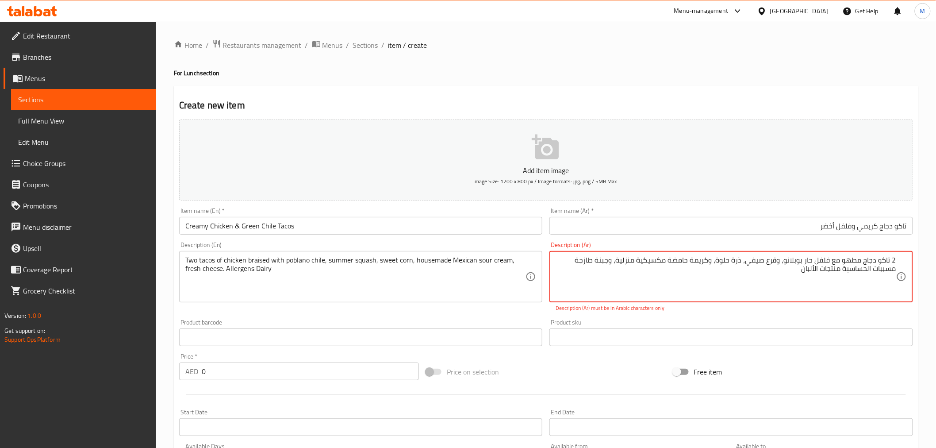
click at [579, 262] on textarea "2 تاكو دجاج مطهو ​​مع فلفل حار بوبلانو، وقرع صيفي، ذرة حلوة، وكريمة حامضة مكسيك…" at bounding box center [726, 277] width 341 height 42
click at [581, 265] on textarea "2 تاكو دجاج مطهو ​​مع فلفل حار بوبلانو، وقرع صيفي، ذرة حلوة، وكريمة حامضة مكسيك…" at bounding box center [726, 277] width 341 height 42
click at [785, 262] on textarea "2 تاكو دجاج مطهو ​​مع فلفل حار بوبلانو، وقرع صيفي، ذرة حلوة، وكريمة حامضة مكسيك…" at bounding box center [726, 277] width 341 height 42
click at [761, 227] on input "تاكو دجاج كريمي وفلفل أخضر" at bounding box center [731, 226] width 364 height 18
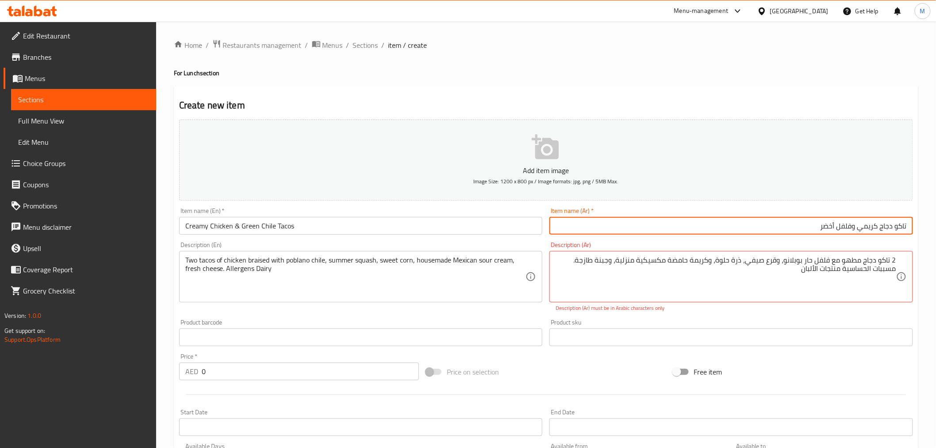
click at [759, 234] on input "تاكو دجاج كريمي وفلفل أخضر" at bounding box center [731, 226] width 364 height 18
click at [721, 230] on input "تاكو دجاج كريمي وفلفل أخضر" at bounding box center [731, 226] width 364 height 18
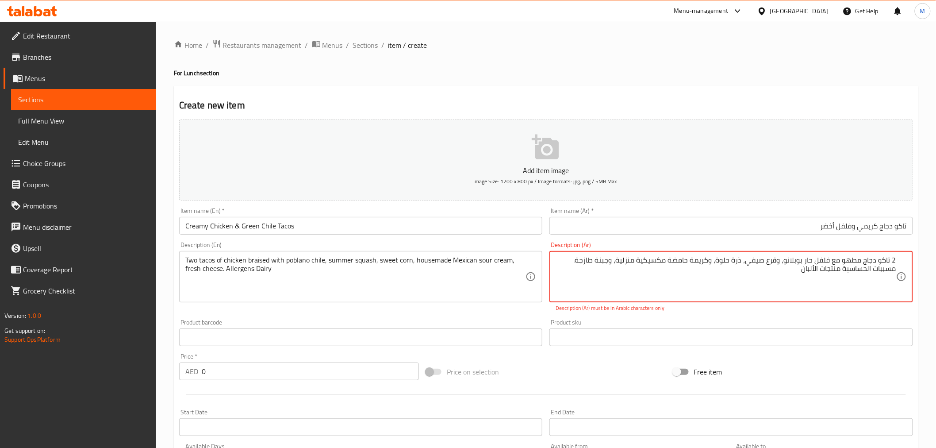
click at [713, 231] on input "تاكو دجاج كريمي وفلفل أخضر" at bounding box center [731, 226] width 364 height 18
click at [745, 266] on textarea "2 تاكو دجاج مطهو ​​مع فلفل حار بوبلانو، وقرع صيفي، ذرة حلوة، وكريمة حامضة مكسيك…" at bounding box center [726, 277] width 341 height 42
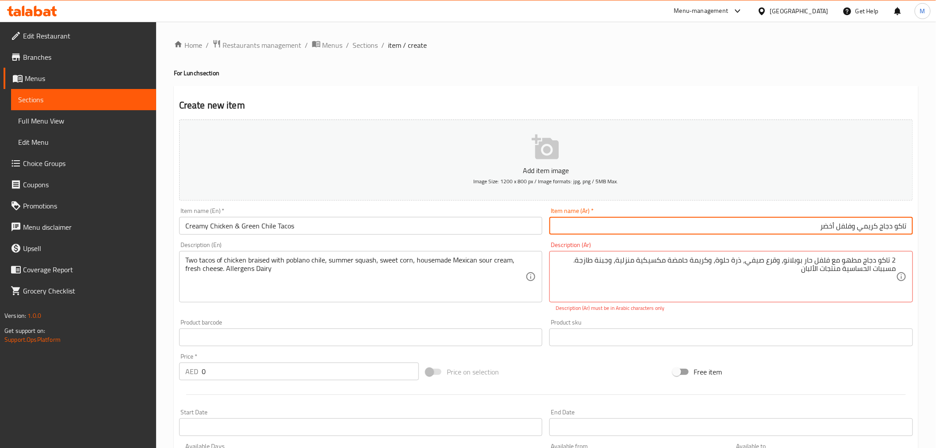
click at [746, 228] on input "تاكو دجاج كريمي وفلفل أخضر" at bounding box center [731, 226] width 364 height 18
click at [777, 226] on input "تاكو دجاج كريمي وفلفل أخضر" at bounding box center [731, 226] width 364 height 18
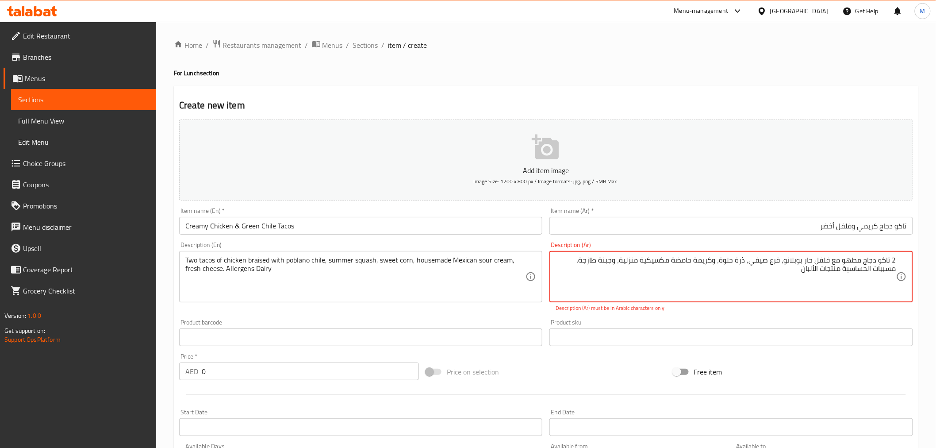
drag, startPoint x: 586, startPoint y: 264, endPoint x: 581, endPoint y: 263, distance: 4.6
click at [890, 269] on textarea "2 تاكو دجاج مطهو ​​مع فلفل حار بوبلانو، قرع صيفي، ذرة حلوة، وكريمة حامضة مكسيكي…" at bounding box center [726, 277] width 341 height 42
click at [891, 271] on textarea "2 تاكو دجاج مطهو ​​مع فلفل حار بوبلانو، قرع صيفي، ذرة حلوة، وكريمة حامضة مكسيكي…" at bounding box center [726, 277] width 341 height 42
click at [840, 269] on textarea "2 تاكو دجاج مطهو ​​مع فلفل حار بوبلانو، قرع صيفي، ذرة حلوة، وكريمة حامضة مكسيكي…" at bounding box center [726, 277] width 341 height 42
click at [840, 271] on textarea "2 تاكو دجاج مطهو ​​مع فلفل حار بوبلانو، قرع صيفي، ذرة حلوة، وكريمة حامضة مكسيكي…" at bounding box center [726, 277] width 341 height 42
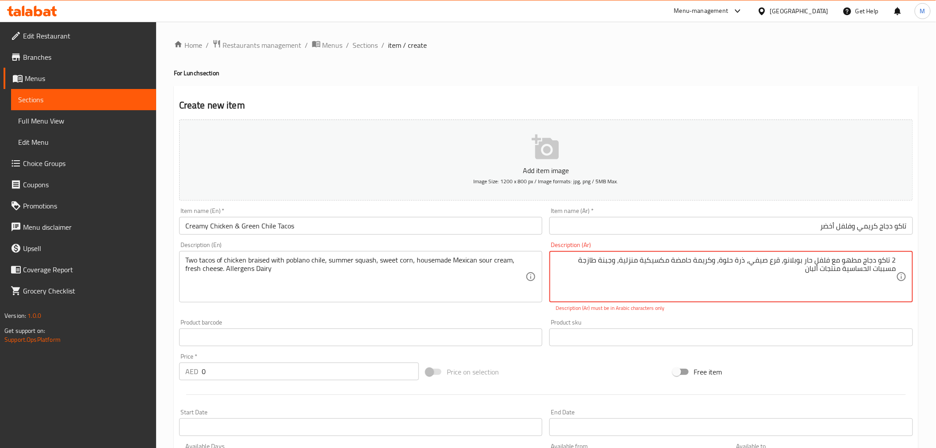
click at [887, 265] on textarea "2 تاكو دجاج مطهو ​​مع فلفل حار بوبلانو، قرع صيفي، ذرة حلوة، وكريمة حامضة مكسيكي…" at bounding box center [726, 277] width 341 height 42
click at [785, 263] on textarea "2 تاكو دجاج مطهو ​​مع فلفل حار بوبلانو، قرع صيفي، ذرة حلوة، وكريمة حامضة مكسيكي…" at bounding box center [726, 277] width 341 height 42
click at [752, 266] on textarea "2 تاكو دجاج مطهو ​​مع فلفل حار بوبلانو، قرع صيفي، ذرة حلوة، وكريمة حامضة مكسيكي…" at bounding box center [726, 277] width 341 height 42
click at [753, 265] on textarea "2 تاكو دجاج مطهو ​​مع فلفل حار بوبلانو، قرع صيفي، ذرة حلوة، وكريمة حامضة مكسيكي…" at bounding box center [726, 277] width 341 height 42
click at [780, 228] on input "تاكو دجاج كريمي وفلفل أخضر" at bounding box center [731, 226] width 364 height 18
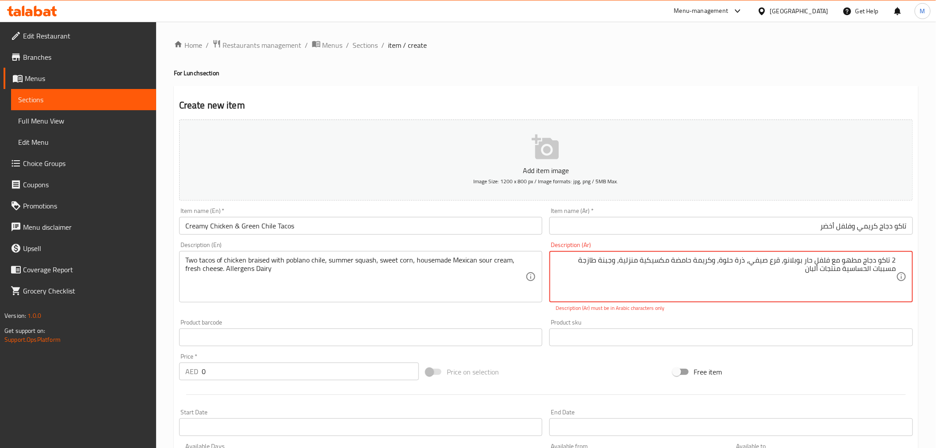
click at [786, 228] on input "تاكو دجاج كريمي وفلفل أخضر" at bounding box center [731, 226] width 364 height 18
click at [749, 260] on textarea "2 تاكو دجاج مطهو ​​مع فلفل حار بوبلانو، قرع صيفي، ذرة حلوة، وكريمة حامضة مكسيكي…" at bounding box center [726, 277] width 341 height 42
click at [714, 263] on textarea "2 تاكو دجاج مطهو ​​مع فلفل حار بوبلانو، قرع صيفي، ذرة حلوة، وكريمة حامضة مكسيكي…" at bounding box center [726, 277] width 341 height 42
click at [745, 266] on textarea "2 تاكو دجاج مطهو ​​مع فلفل حار بوبلانو، قرع صيفي، ذرة حلوة، كريمة حامضة مكسيكية…" at bounding box center [726, 277] width 341 height 42
type textarea "2 تاكو دجاج مطهو ​​مع فلفل حار بوبلانو، قرع صيفي، ذرة حلوة، كريمة حامضة مكسيكية…"
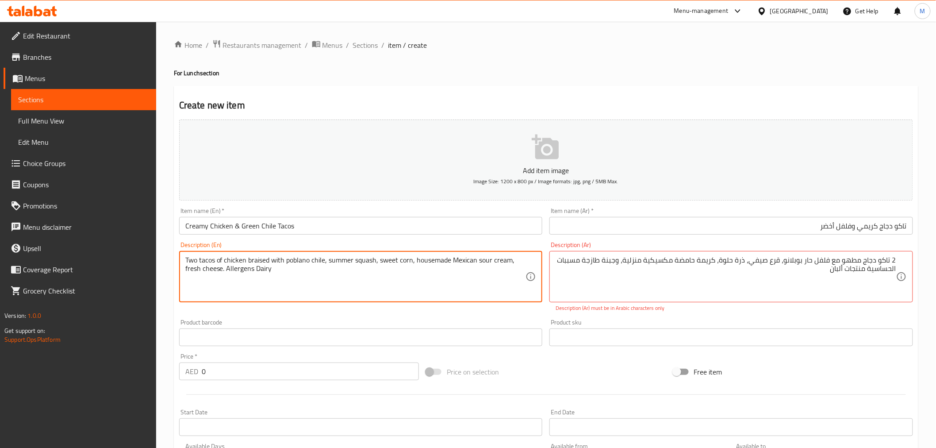
click at [430, 284] on textarea "Two tacos of chicken braised with poblano chile, summer squash, sweet corn, hou…" at bounding box center [355, 277] width 341 height 42
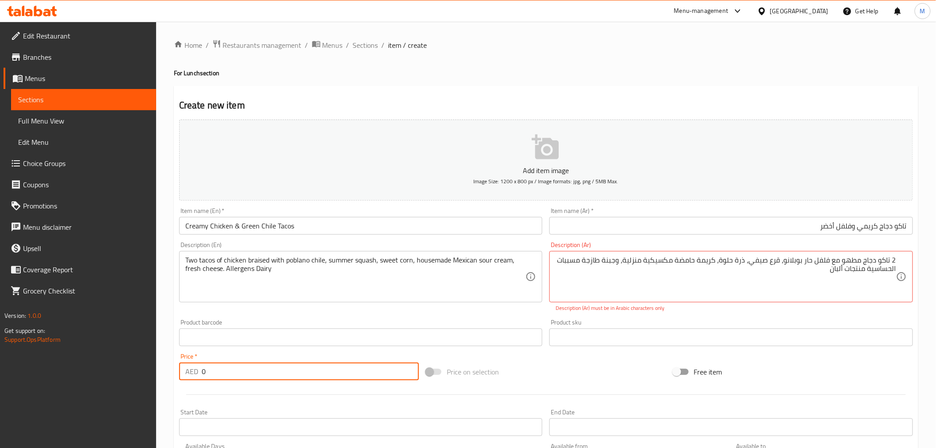
click at [311, 366] on input "0" at bounding box center [310, 371] width 217 height 18
click at [311, 370] on input "0" at bounding box center [310, 371] width 217 height 18
paste input "65"
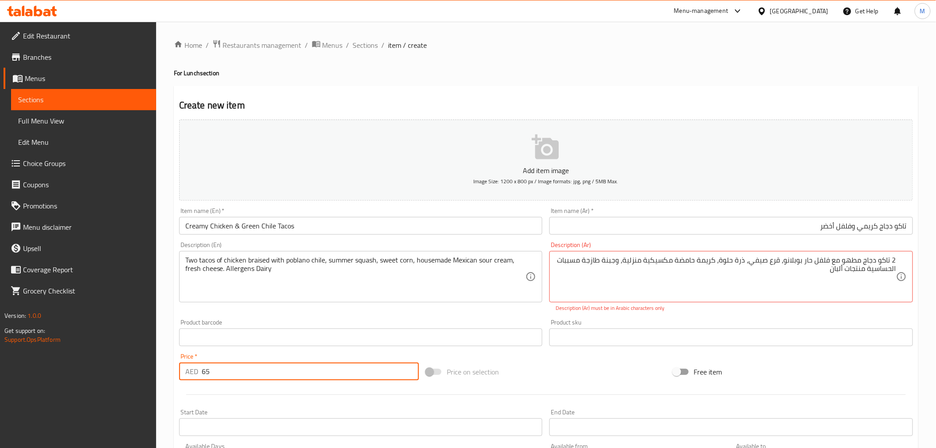
type input "65"
click at [334, 314] on div "Description (En) Two tacos of chicken braised with poblano chile, summer squash…" at bounding box center [361, 276] width 371 height 77
click at [773, 271] on textarea "2 تاكو دجاج مطهو ​​مع فلفل حار بوبلانو، قرع صيفي، ذرة حلوة، كريمة حامضة مكسيكية…" at bounding box center [726, 277] width 341 height 42
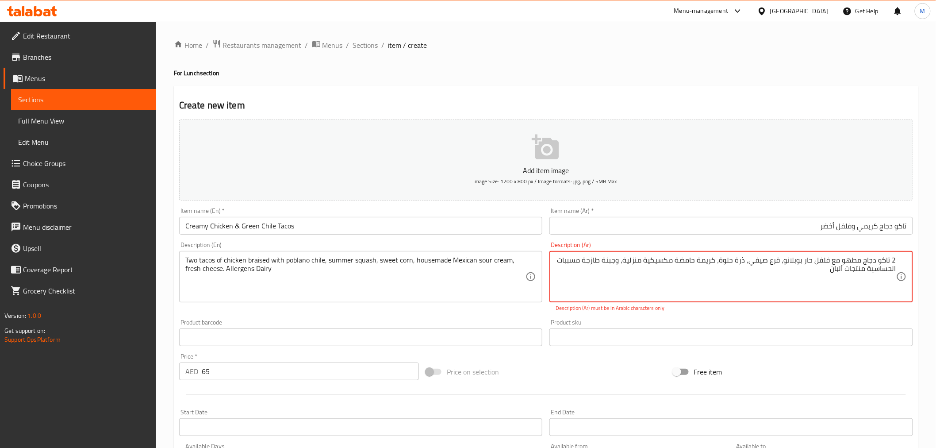
paste textarea "مع بيبر حار بوبلانو، قرع صيفي، ذرة حلوة، كريمة حامضية مكسيكية منزلية، وجبنة طاز…"
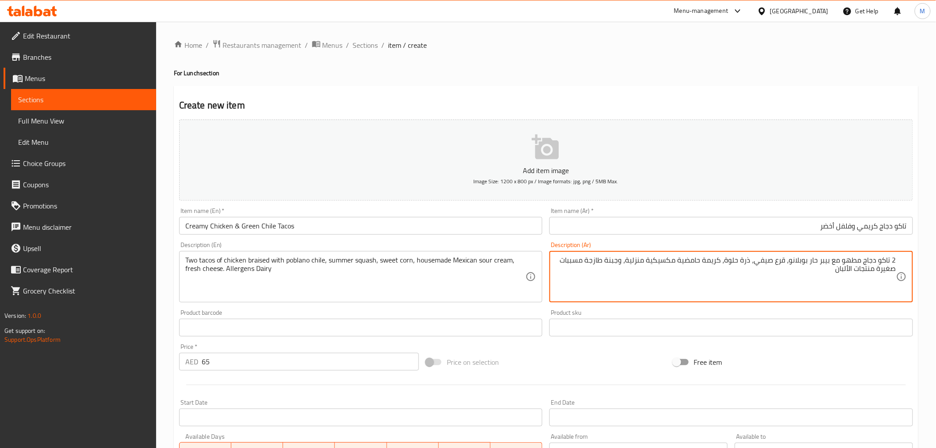
click at [702, 220] on input "تاكو دجاج كريمي وفلفل أخضر" at bounding box center [731, 226] width 364 height 18
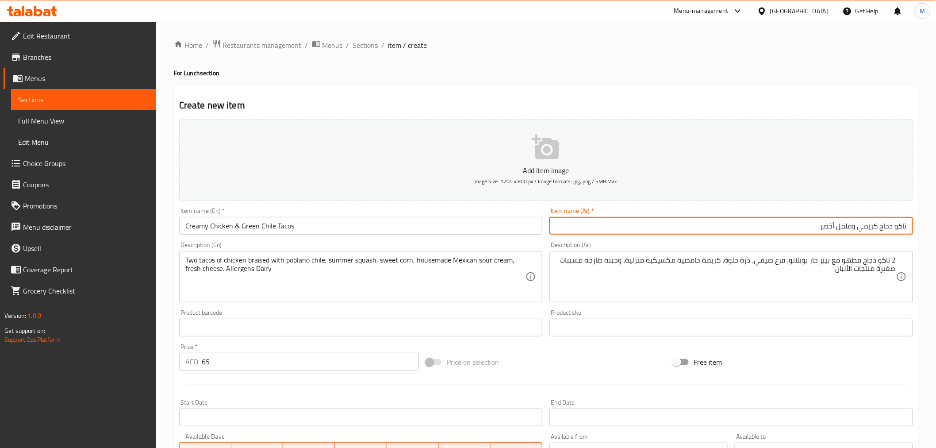
click at [630, 232] on input "تاكو دجاج كريمي وفلفل أخضر" at bounding box center [731, 226] width 364 height 18
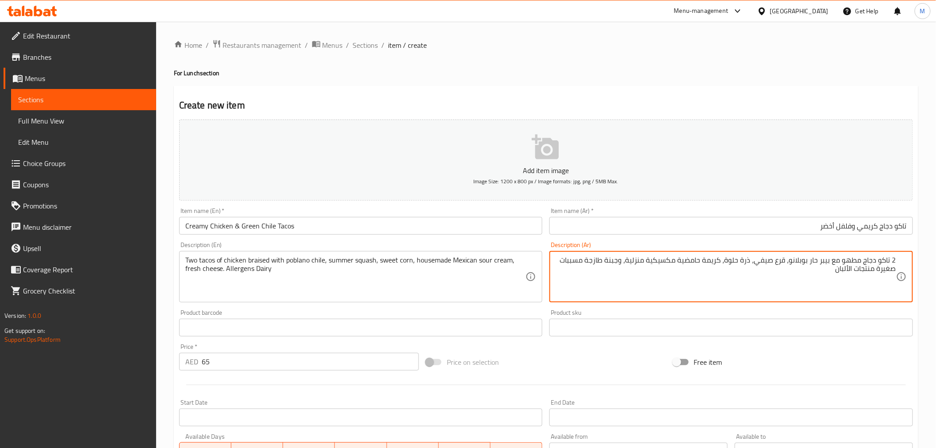
paste textarea "ساسية"
click at [859, 272] on textarea "2 تاكو دجاج مطهو مع بيبر حار بوبلانو، قرع صيفي، ذرة حلوة، كريمة حامضية مكسيكية …" at bounding box center [726, 277] width 341 height 42
click at [842, 226] on input "تاكو دجاج كريمي وفلفل أخضر" at bounding box center [731, 226] width 364 height 18
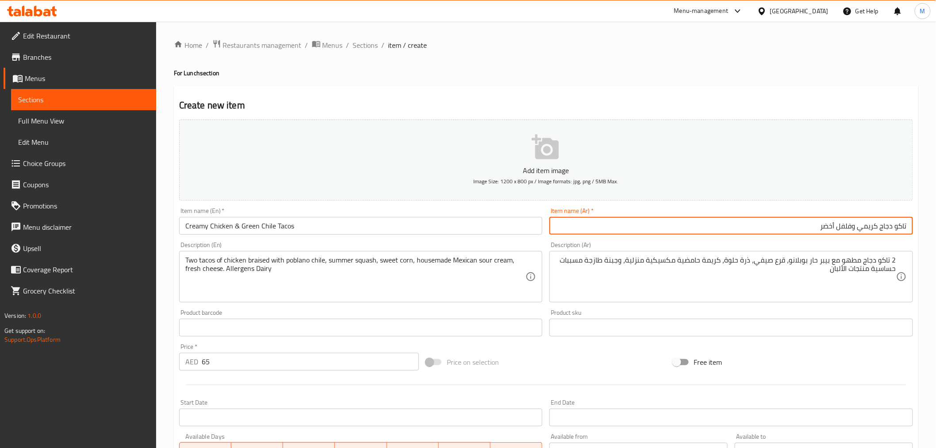
drag, startPoint x: 837, startPoint y: 227, endPoint x: 852, endPoint y: 233, distance: 15.9
click at [852, 233] on input "تاكو دجاج كريمي وفلفل أخضر" at bounding box center [731, 226] width 364 height 18
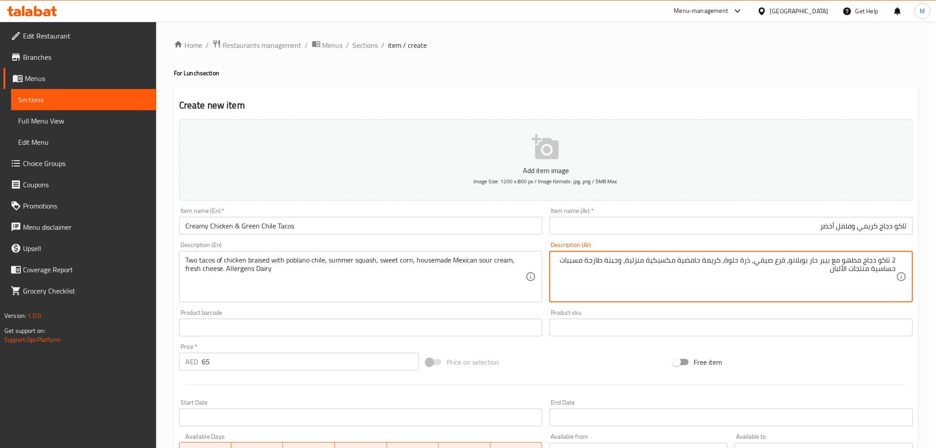
click at [824, 258] on textarea "2 تاكو دجاج مطهو مع بيبر حار بوبلانو، قرع صيفي، ذرة حلوة، كريمة حامضية مكسيكية …" at bounding box center [726, 277] width 341 height 42
paste textarea "فلفل"
type textarea "2 تاكو دجاج مطهو مع فلفل حار بوبلانو، قرع صيفي، ذرة حلوة، كريمة حامضية مكسيكية …"
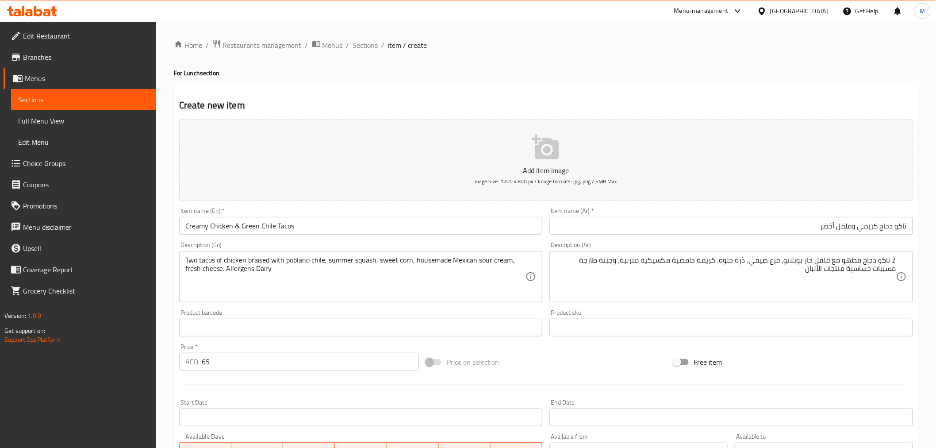
click at [657, 213] on div "Item name (Ar)   * تاكو دجاج كريمي وفلفل أخضر Item name (Ar) *" at bounding box center [731, 220] width 364 height 27
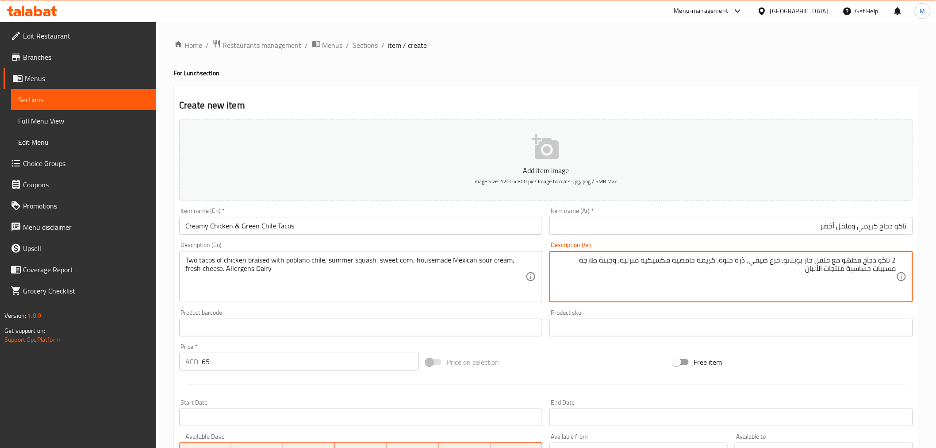
click at [810, 261] on textarea "2 تاكو دجاج مطهو مع فلفل حار بوبلانو، قرع صيفي، ذرة حلوة، كريمة حامضية مكسيكية …" at bounding box center [726, 277] width 341 height 42
click at [835, 224] on input "تاكو دجاج كريمي وفلفل أخضر" at bounding box center [731, 226] width 364 height 18
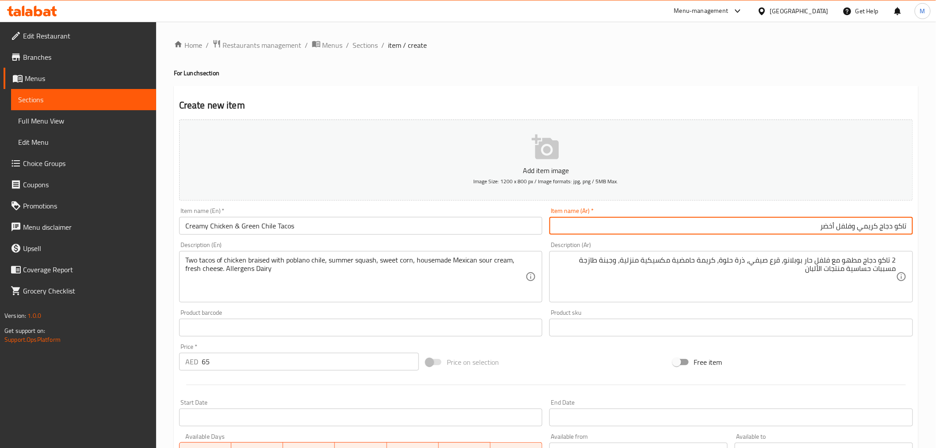
paste input "ار"
click at [706, 222] on input "تاكو دجاج كريمي وفلفل حار أخضر" at bounding box center [731, 226] width 364 height 18
type input "تاكو دجاج كريمي وفلفل حار أخضر"
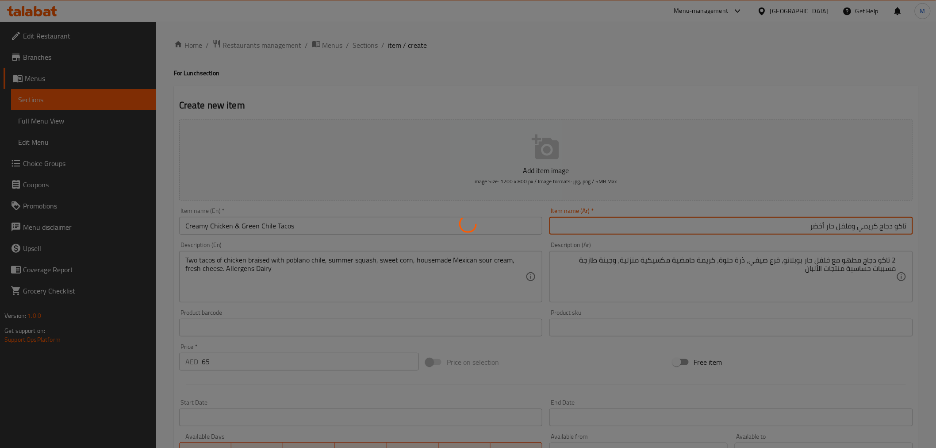
type input "0"
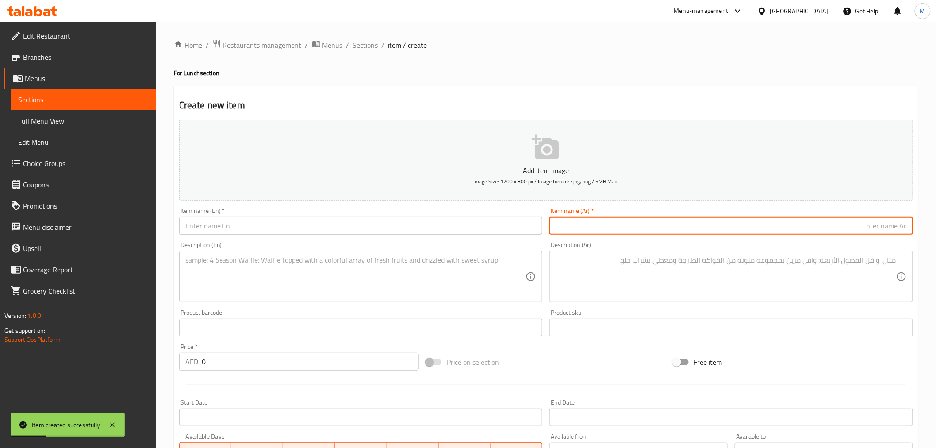
click at [257, 230] on input "text" at bounding box center [361, 226] width 364 height 18
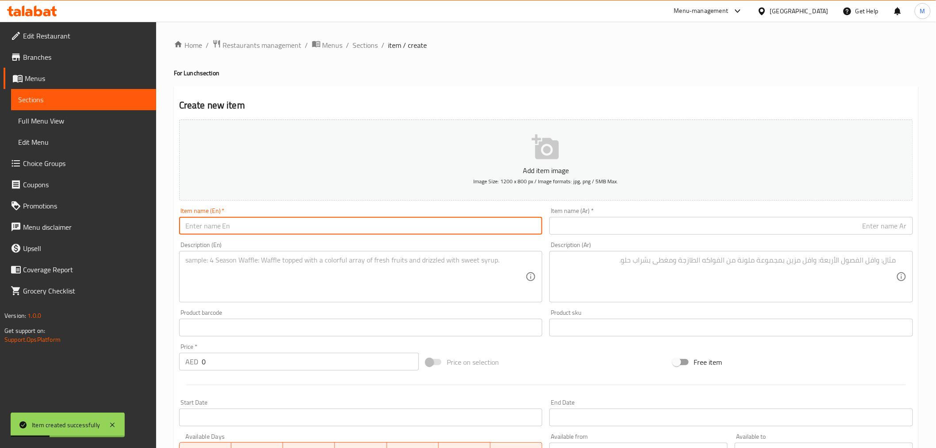
paste input "Crispy Chicken "Torta""
type input "Crispy Chicken "Torta""
click at [794, 234] on input "text" at bounding box center [731, 226] width 364 height 18
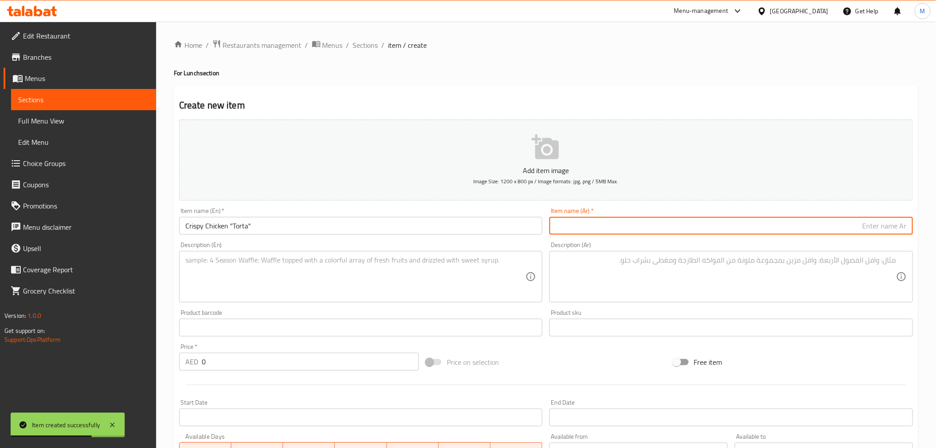
paste input "دجاج مقرمش "تورتا""
click at [862, 226] on input "دجاج مقرمش "تورتا" at bounding box center [731, 226] width 364 height 18
click at [863, 227] on input "دجاج مقرمش "تورتا" at bounding box center [731, 226] width 364 height 18
type input "دجاج مقرمش تورتا"
click at [64, 98] on span "Sections" at bounding box center [83, 99] width 131 height 11
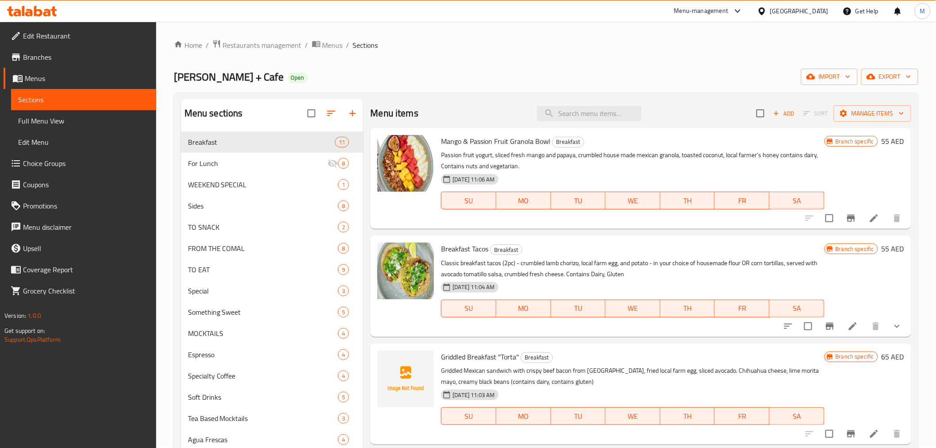
click at [627, 272] on p "Classic breakfast tacos (2pc) - crumbled lamb chorizo, local farm egg, and pota…" at bounding box center [632, 268] width 383 height 22
click at [602, 273] on p "Classic breakfast tacos (2pc) - crumbled lamb chorizo, local farm egg, and pota…" at bounding box center [632, 268] width 383 height 22
click at [614, 276] on p "Classic breakfast tacos (2pc) - crumbled lamb chorizo, local farm egg, and pota…" at bounding box center [632, 268] width 383 height 22
copy p "Gluten"
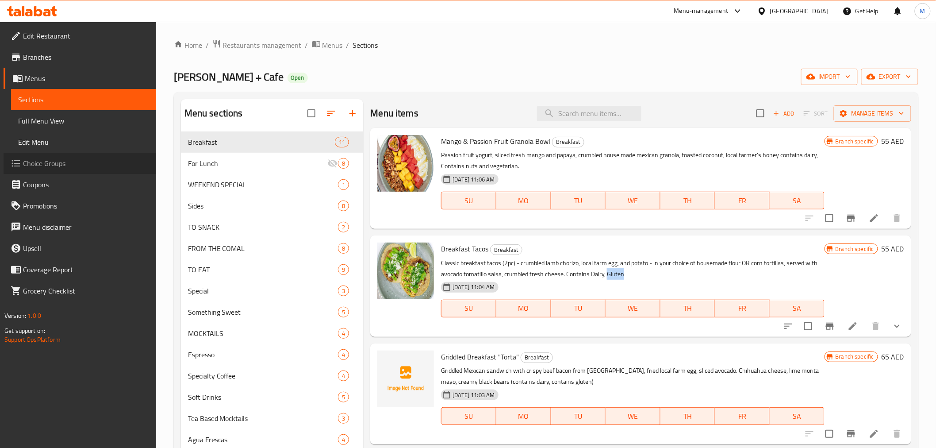
click at [64, 160] on span "Choice Groups" at bounding box center [86, 163] width 126 height 11
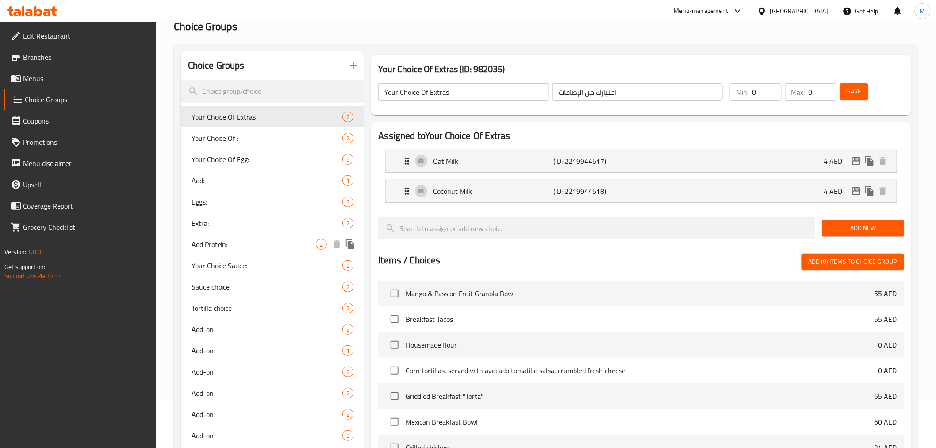
scroll to position [98, 0]
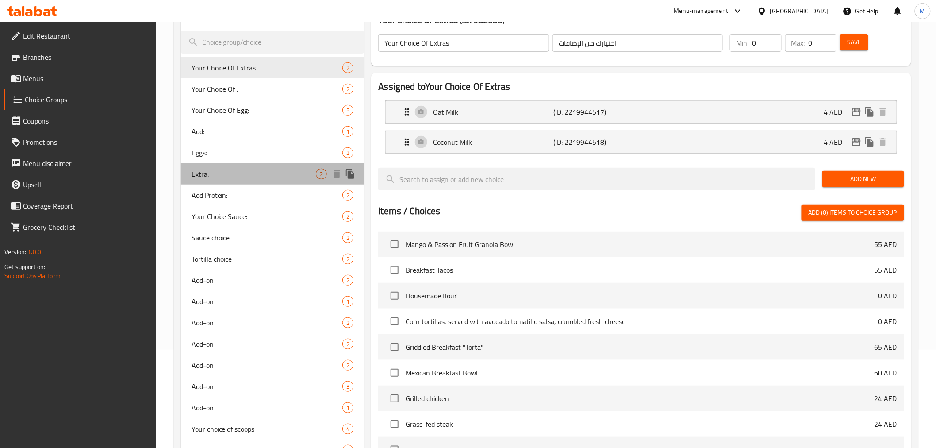
click at [272, 176] on span "Extra:" at bounding box center [254, 174] width 125 height 11
type input "Extra:"
type input "اكسترا:"
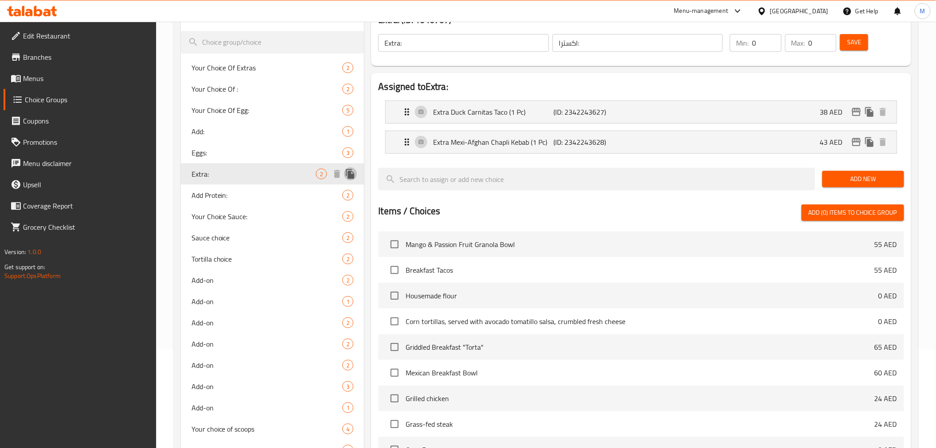
click at [351, 174] on icon "duplicate" at bounding box center [350, 174] width 8 height 10
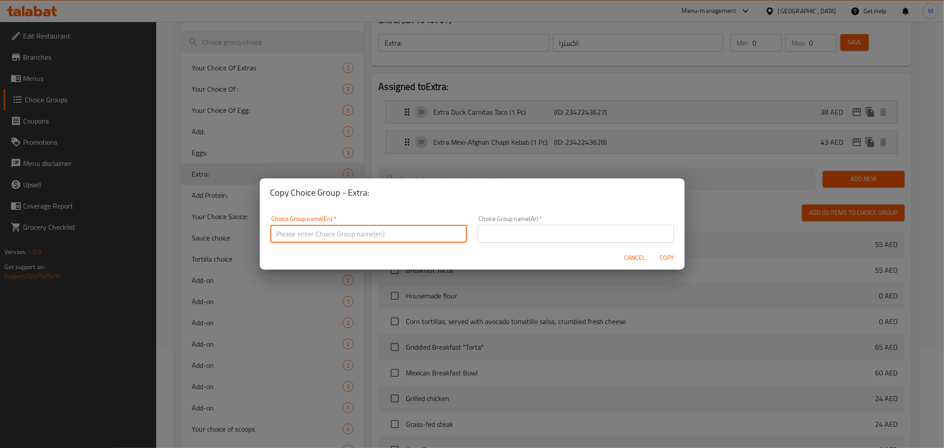
click at [367, 233] on input "text" at bounding box center [368, 234] width 196 height 18
paste input "Tacos"
click at [349, 189] on h2 "Copy Choice Group - Extra:" at bounding box center [471, 192] width 403 height 14
copy h2 "Extra"
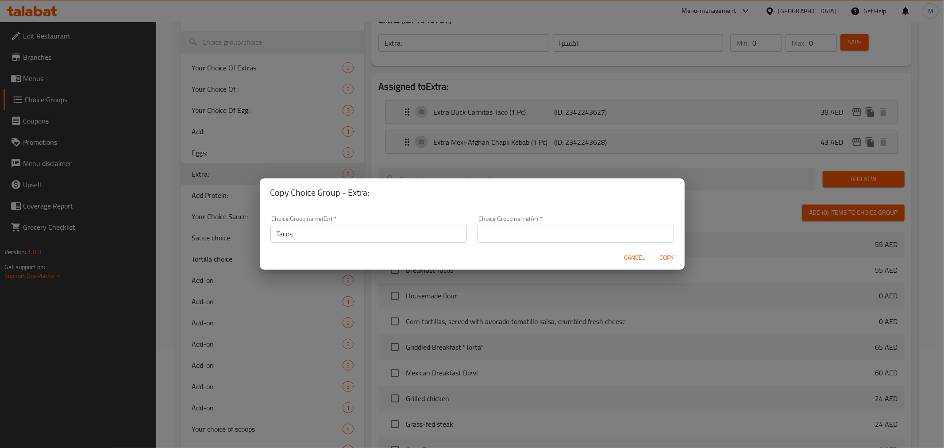
click at [281, 231] on input "Tacos" at bounding box center [368, 234] width 196 height 18
click at [276, 232] on input "Tacos" at bounding box center [368, 234] width 196 height 18
paste input "Extra"
click at [315, 234] on input "Extra Tacos" at bounding box center [368, 234] width 196 height 18
type input "Extra Tacos:"
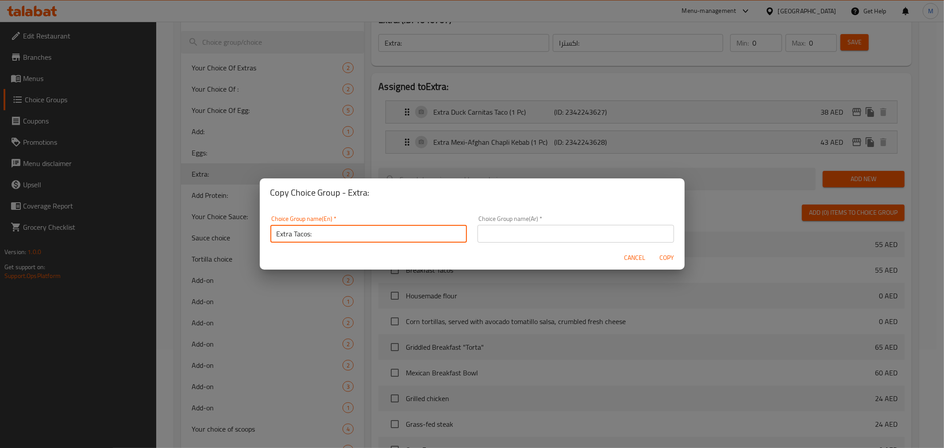
click at [605, 223] on div "Choice Group name(Ar)   * Choice Group name(Ar) *" at bounding box center [575, 228] width 196 height 27
click at [606, 229] on input "text" at bounding box center [575, 234] width 196 height 18
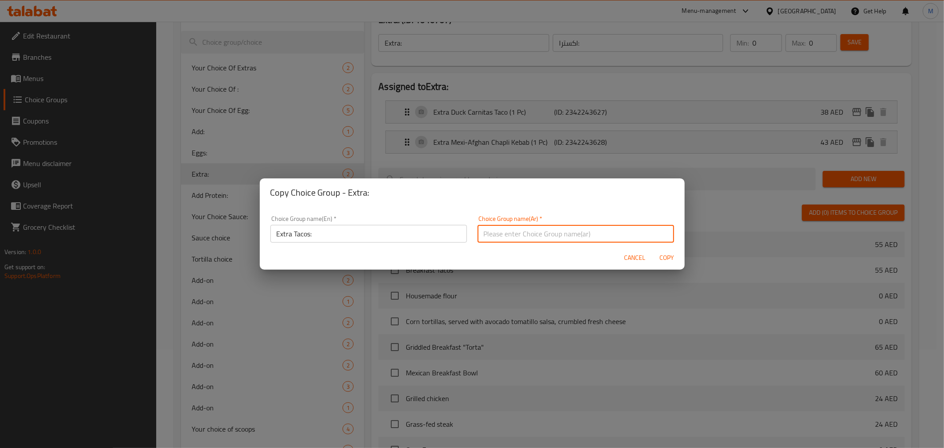
type input "h"
type input "اكسترا:"
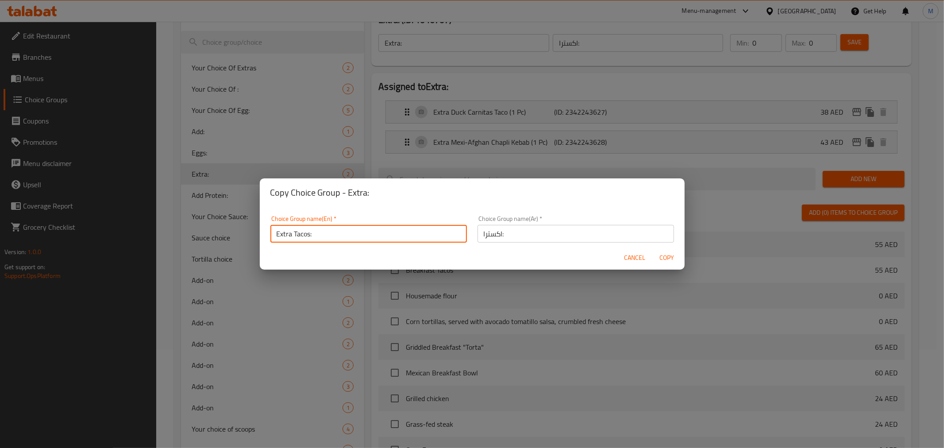
click at [307, 236] on input "Extra Tacos:" at bounding box center [368, 234] width 196 height 18
type input "Extras:"
click at [664, 253] on span "Copy" at bounding box center [666, 257] width 21 height 11
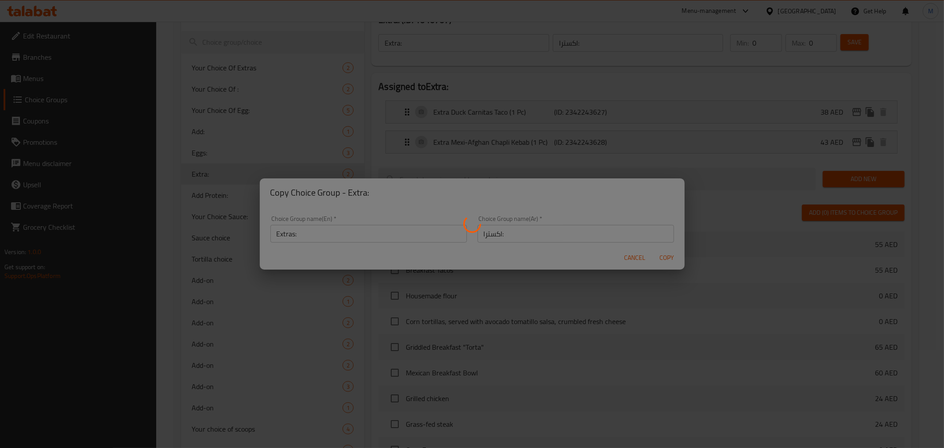
type input "Extras:"
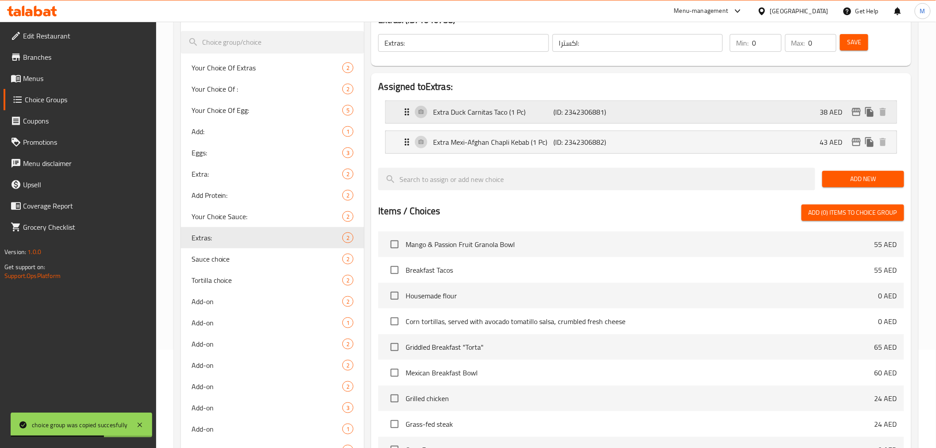
click at [471, 120] on div "Extra Duck Carnitas Taco (1 Pc) (ID: 2342306881) 38 AED" at bounding box center [644, 112] width 484 height 22
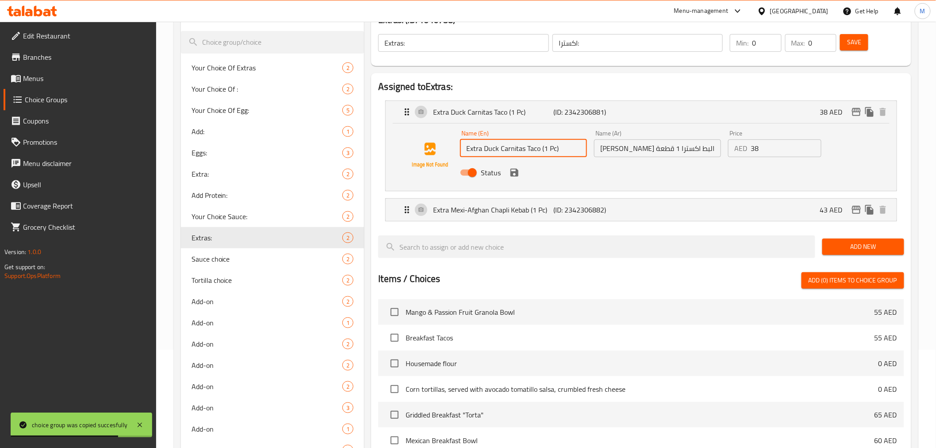
click at [522, 152] on input "Extra Duck Carnitas Taco (1 Pc)" at bounding box center [523, 148] width 127 height 18
paste input "Chicken & Green Chile (1p"
click at [554, 152] on input "Extra Chicken & Green Chile (1pc)" at bounding box center [523, 148] width 127 height 18
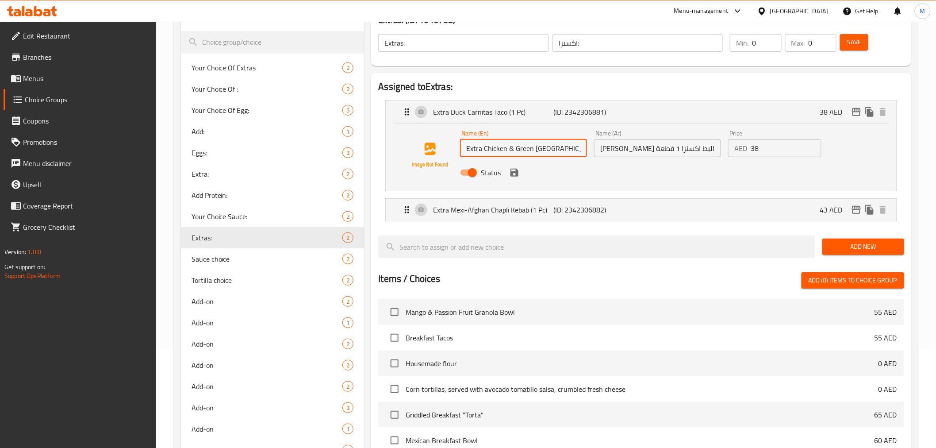
click at [566, 149] on input "Extra Chicken & Green Chile (1 pc)" at bounding box center [523, 148] width 127 height 18
click at [560, 148] on input "Extra Chicken & Green Chile (1 pc)" at bounding box center [523, 148] width 127 height 18
click at [569, 149] on input "Extra Chicken & Green Chile (1 Pc)" at bounding box center [523, 148] width 127 height 18
drag, startPoint x: 575, startPoint y: 150, endPoint x: 425, endPoint y: 151, distance: 150.4
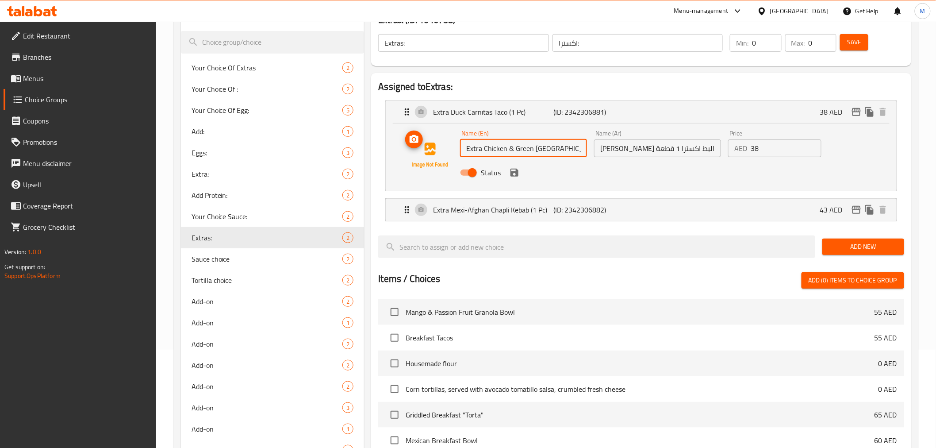
click at [425, 151] on div "Name (En) Extra Chicken & Green Chile (1 Pc) Name (En) Name (Ar) تاكو كارنيتاس …" at bounding box center [641, 155] width 482 height 60
type input "Extra Chicken & Green Chile (1 Pc)"
click at [691, 150] on input "تاكو كارنيتاس البط اكسترا 1 قطعة" at bounding box center [657, 148] width 127 height 18
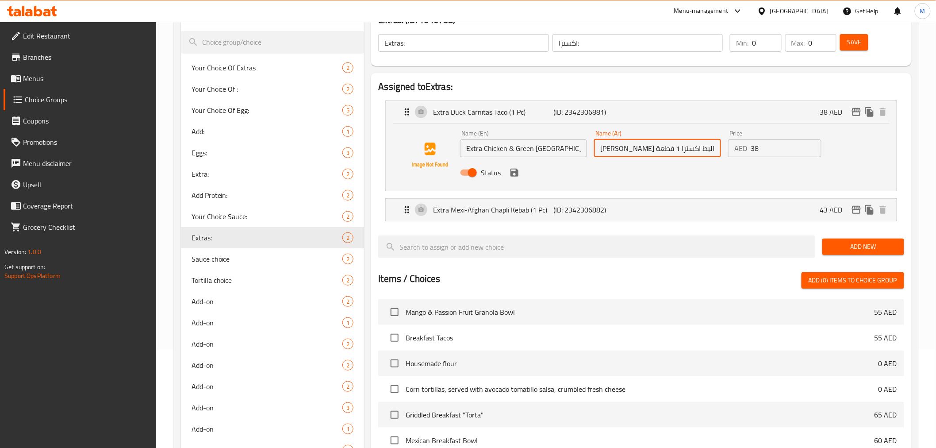
click at [691, 150] on input "تاكو كارنيتاس البط اكسترا 1 قطعة" at bounding box center [657, 148] width 127 height 18
paste input "جاج إضافي وفلفل أخضر (قطعة واحدة)"
click at [565, 45] on input "اكسترا:" at bounding box center [637, 43] width 170 height 18
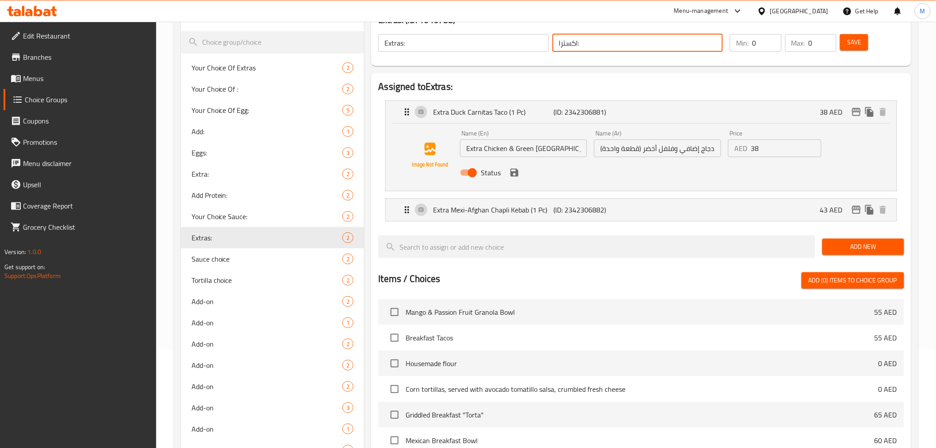
click at [565, 45] on input "اكسترا:" at bounding box center [637, 43] width 170 height 18
click at [693, 149] on input "دجاج إضافي وفلفل أخضر (قطعة واحدة)" at bounding box center [657, 148] width 127 height 18
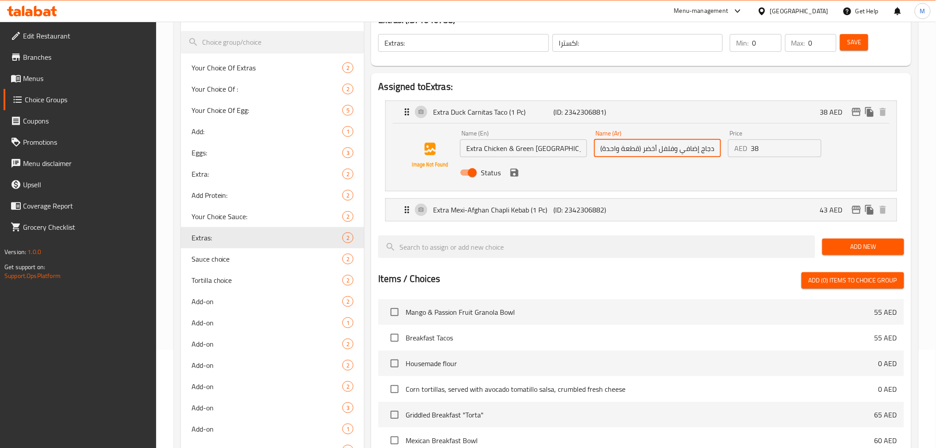
click at [693, 149] on input "دجاج إضافي وفلفل أخضر (قطعة واحدة)" at bounding box center [657, 148] width 127 height 18
paste input "كسترا"
click at [660, 149] on input "دجاج اكسترا وفلفل أخضر (قطعة واحدة)" at bounding box center [657, 148] width 127 height 18
type input "دجاج اكسترا وفلفل حار أخضر (قطعة واحدة)"
click at [761, 148] on input "38" at bounding box center [786, 148] width 71 height 18
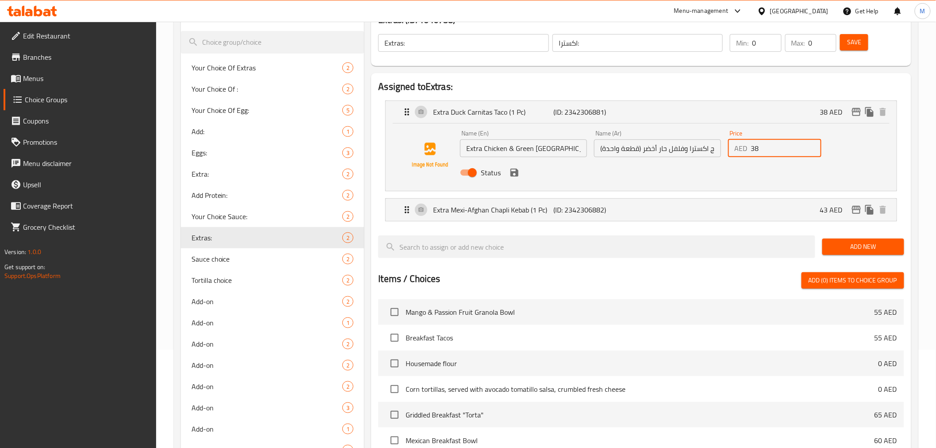
click at [761, 148] on input "38" at bounding box center [786, 148] width 71 height 18
paste input "2"
click at [513, 177] on icon "save" at bounding box center [514, 172] width 11 height 11
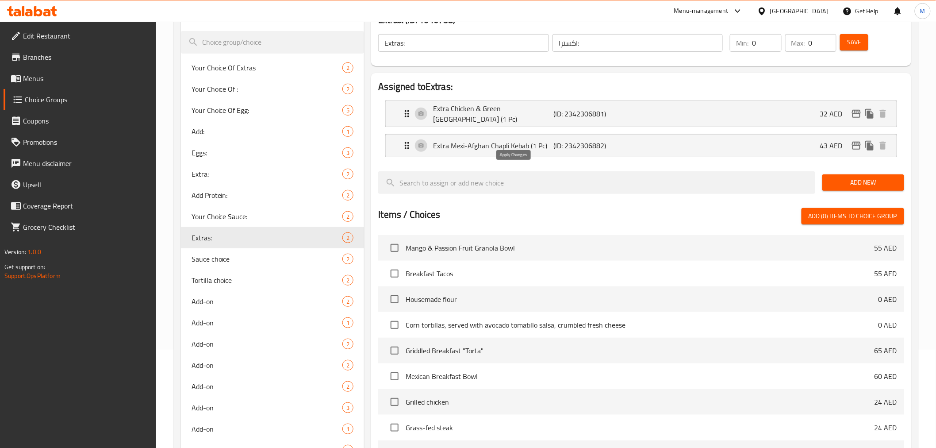
type input "32"
click at [848, 42] on span "Save" at bounding box center [854, 42] width 14 height 11
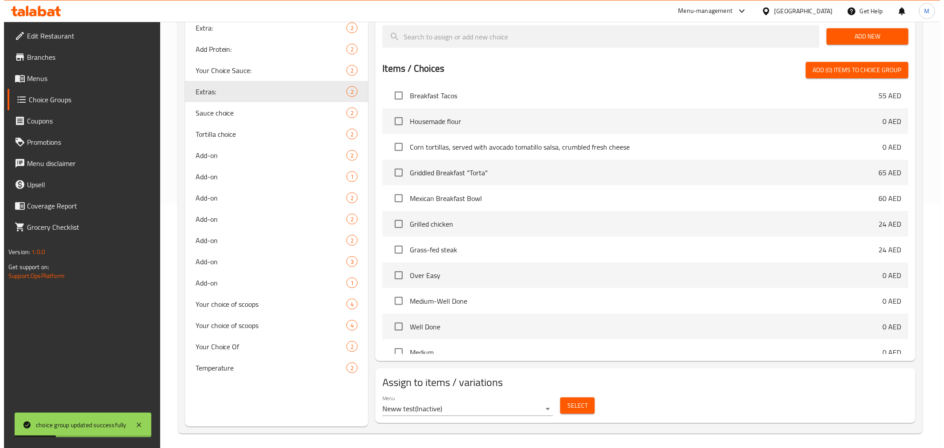
scroll to position [49, 0]
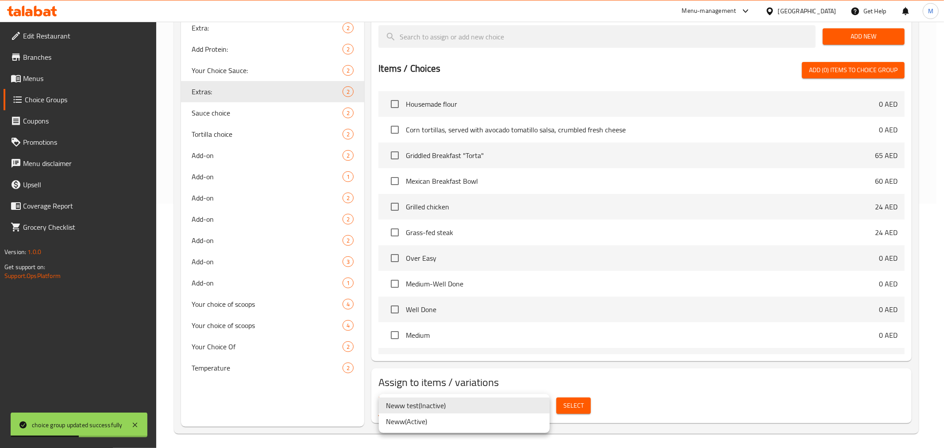
click at [476, 421] on li "Neww ( Active )" at bounding box center [464, 421] width 171 height 16
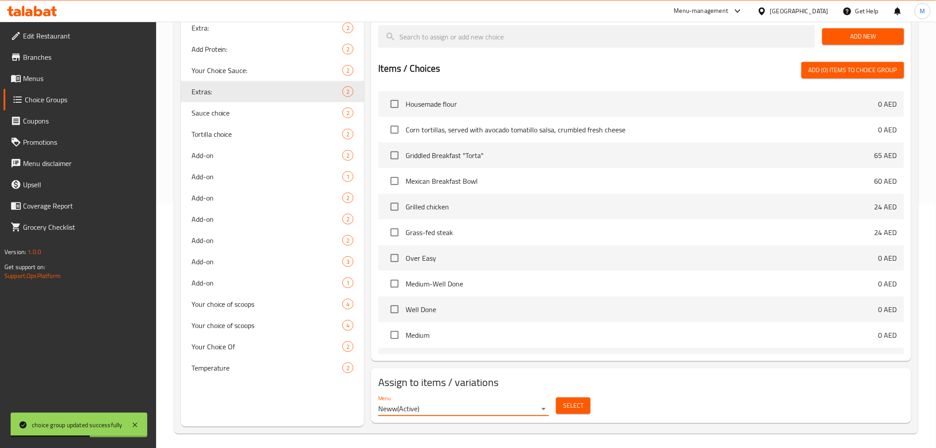
click at [562, 403] on button "Select" at bounding box center [573, 405] width 35 height 16
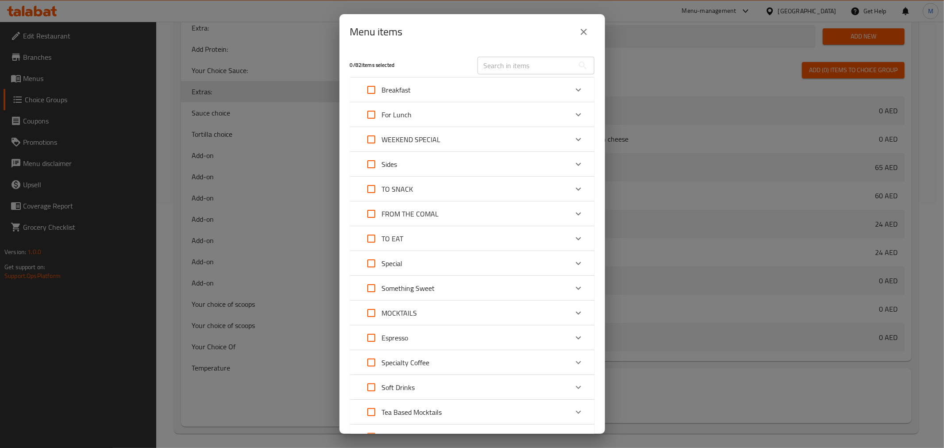
click at [531, 101] on div "Breakfast" at bounding box center [472, 89] width 244 height 25
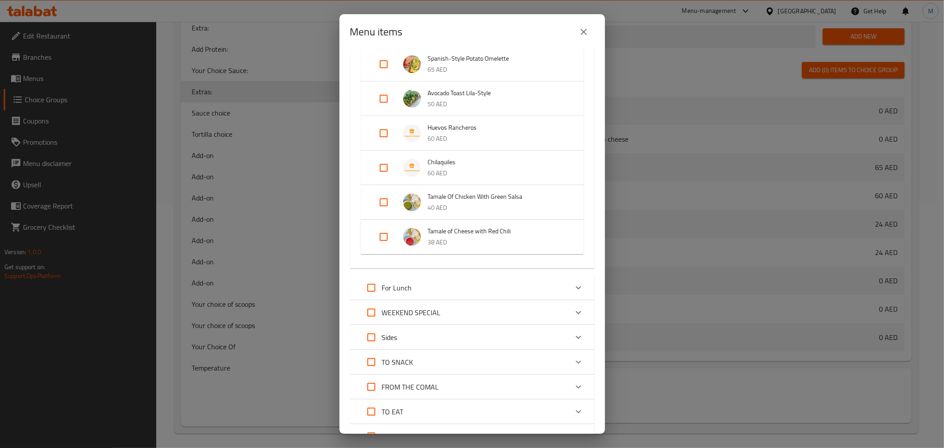
scroll to position [196, 0]
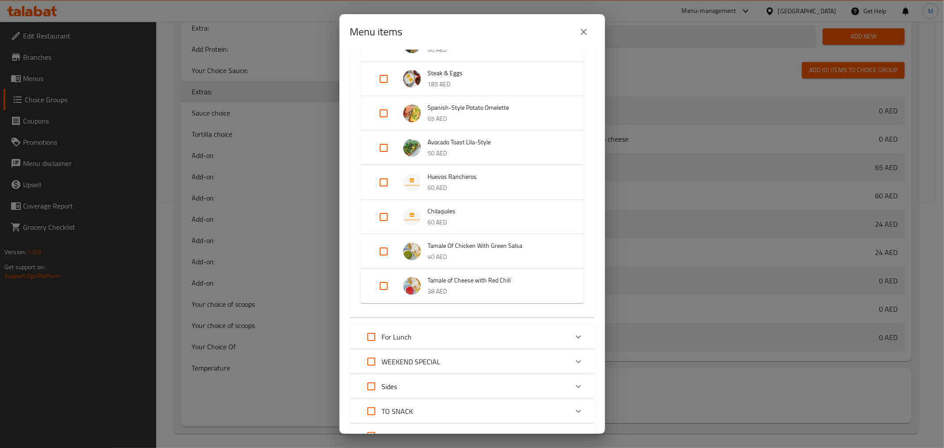
click at [512, 343] on div "For Lunch" at bounding box center [464, 336] width 207 height 21
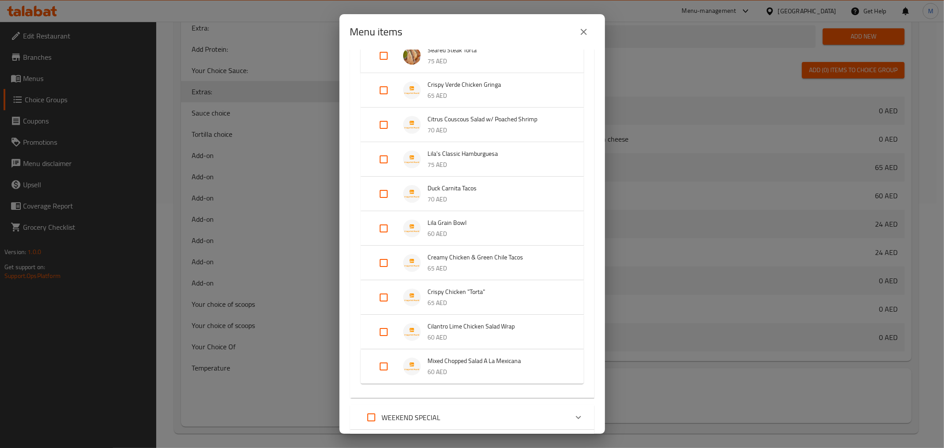
scroll to position [541, 0]
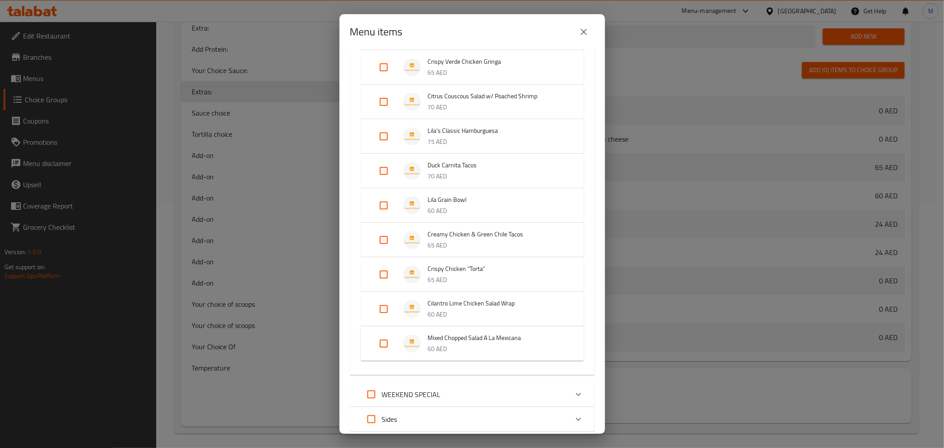
click at [382, 232] on input "Expand" at bounding box center [383, 239] width 21 height 21
checkbox input "true"
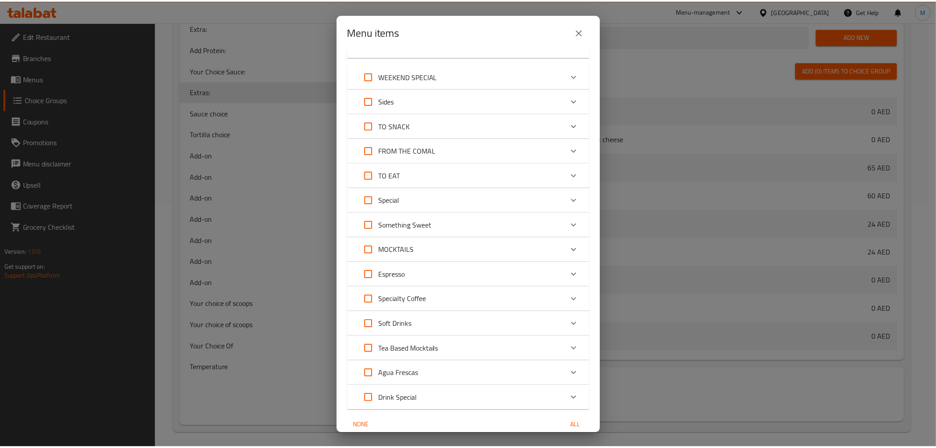
scroll to position [909, 0]
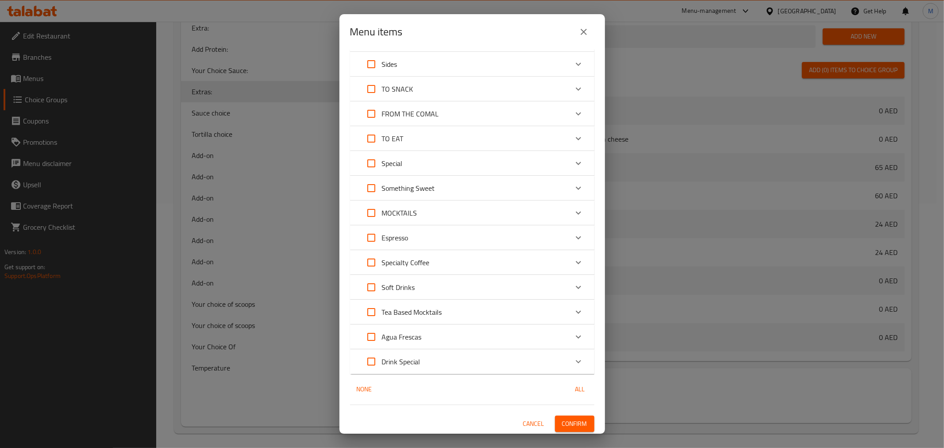
click at [570, 423] on span "Confirm" at bounding box center [574, 423] width 25 height 11
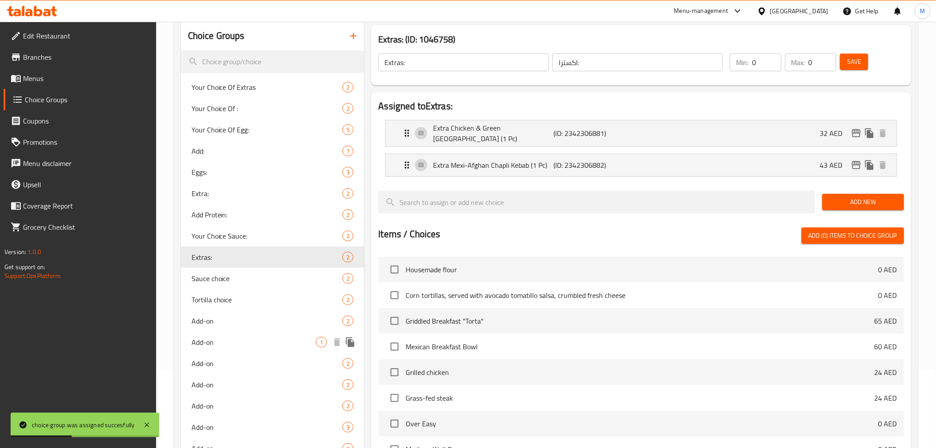
scroll to position [47, 0]
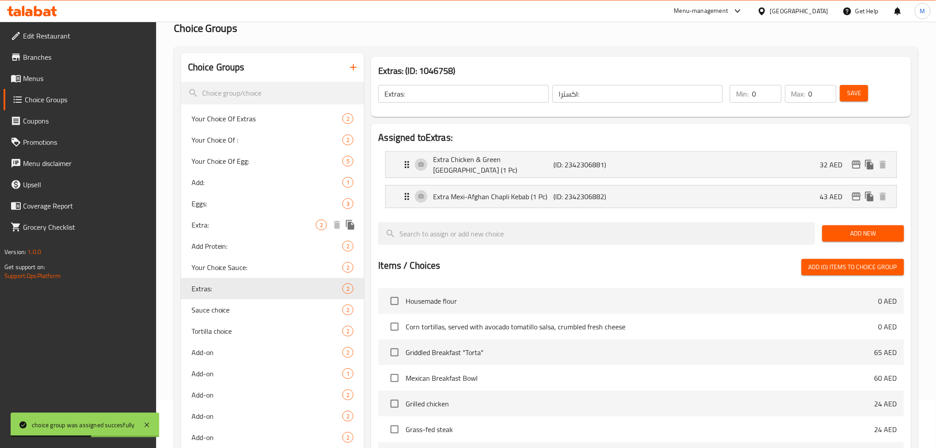
click at [276, 222] on span "Extra:" at bounding box center [254, 224] width 125 height 11
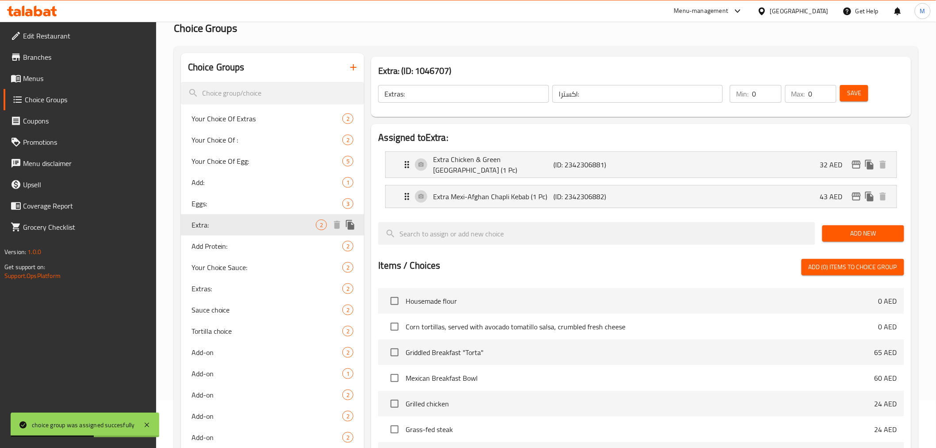
type input "Extra:"
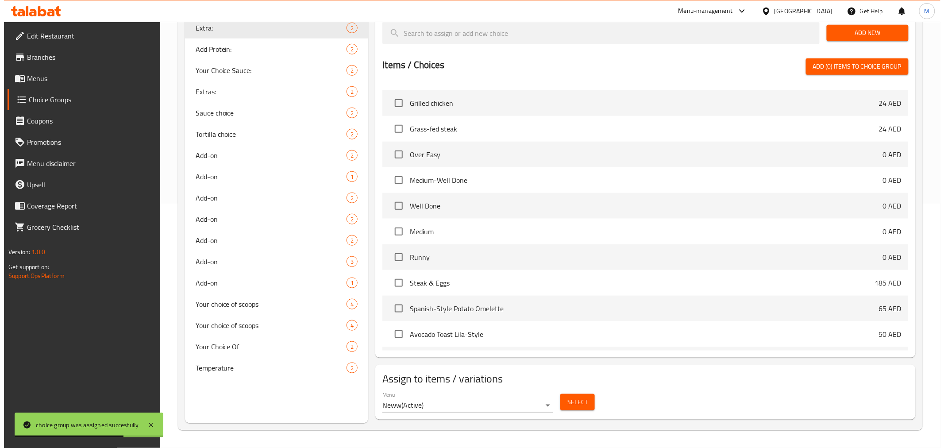
scroll to position [245, 0]
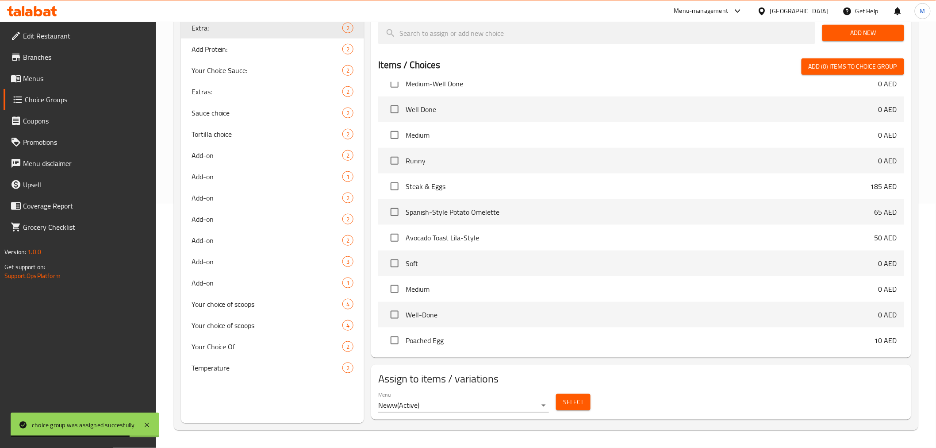
click at [569, 401] on span "Select" at bounding box center [573, 401] width 20 height 11
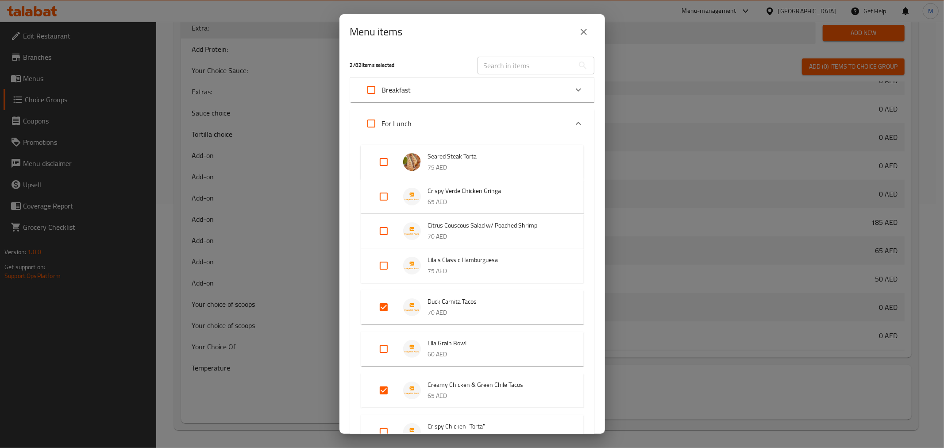
click at [389, 386] on input "Expand" at bounding box center [383, 390] width 21 height 21
checkbox input "false"
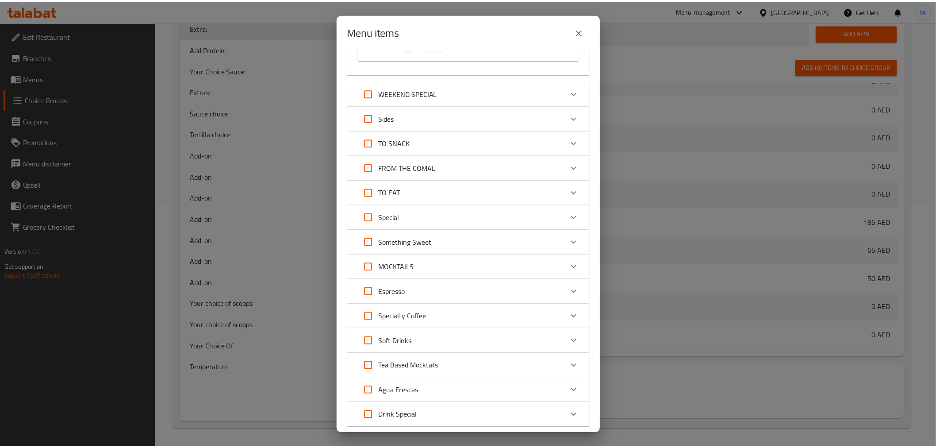
scroll to position [499, 0]
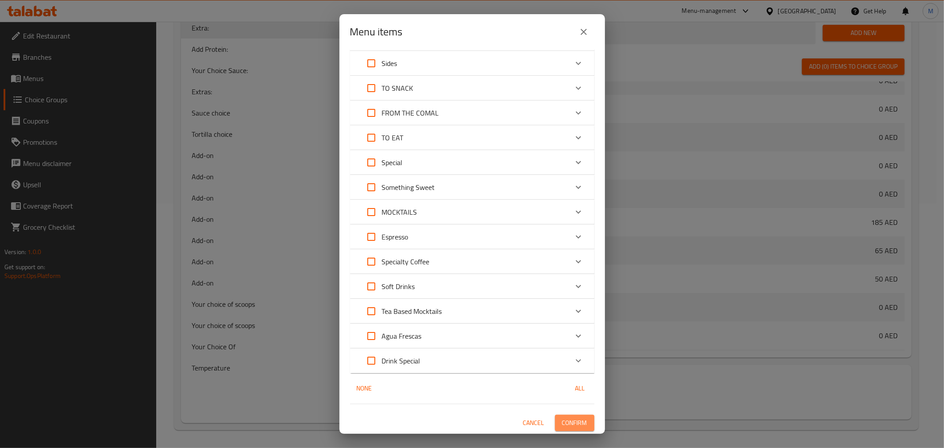
click at [568, 423] on span "Confirm" at bounding box center [574, 422] width 25 height 11
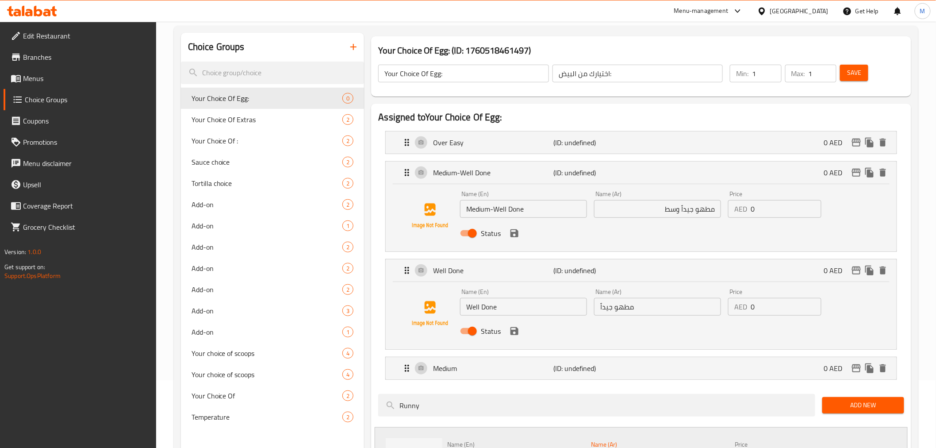
scroll to position [47, 0]
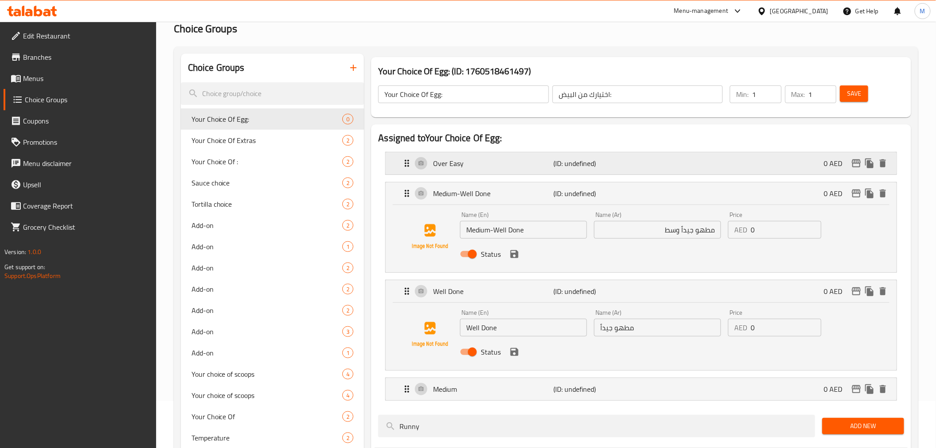
click at [615, 168] on p "(ID: undefined)" at bounding box center [594, 163] width 81 height 11
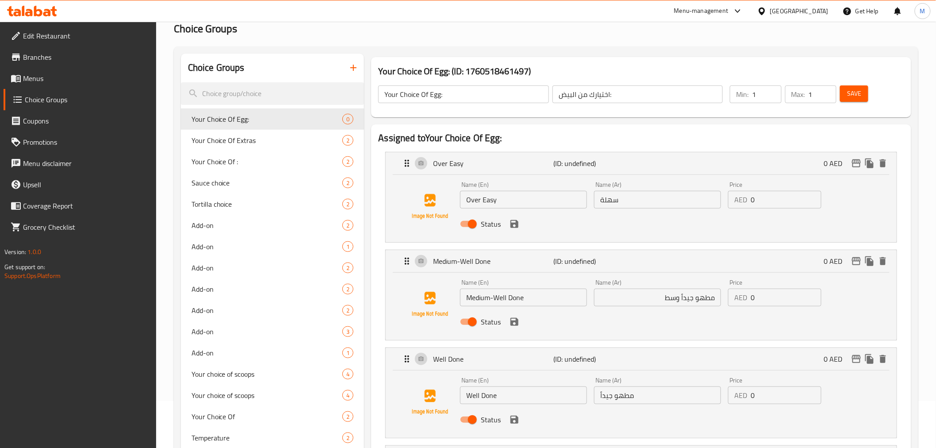
click at [537, 206] on input "Over Easy" at bounding box center [523, 200] width 127 height 18
click at [652, 210] on div "Name (Ar) سهلة Name (Ar)" at bounding box center [658, 195] width 134 height 34
click at [652, 200] on input "سهلة" at bounding box center [657, 200] width 127 height 18
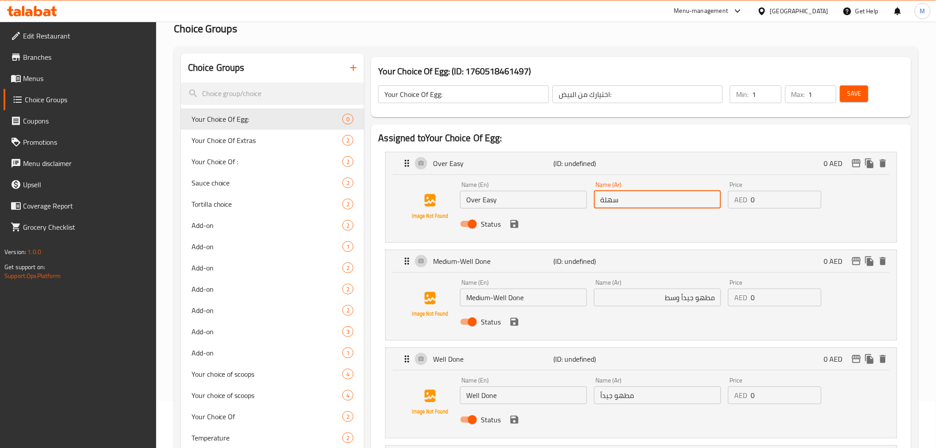
click at [652, 200] on input "سهلة" at bounding box center [657, 200] width 127 height 18
paste input "كثر من سهل"
type input "أكثر من سهل"
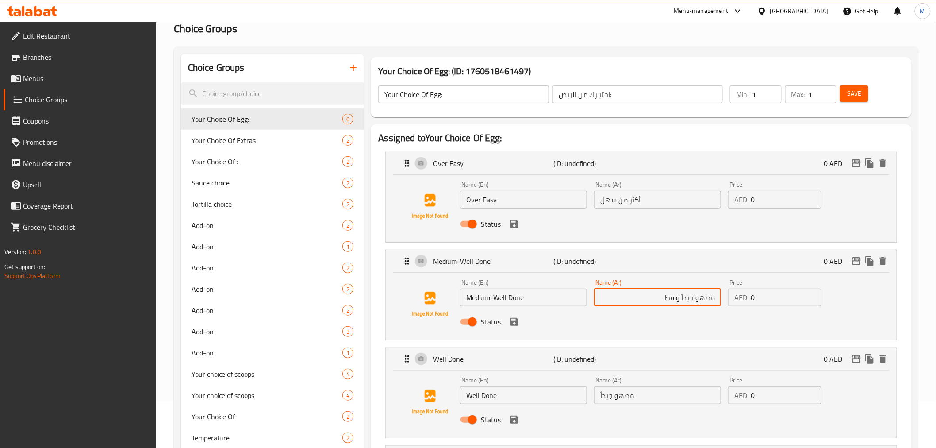
drag, startPoint x: 679, startPoint y: 302, endPoint x: 658, endPoint y: 302, distance: 20.8
click at [658, 302] on input "مطهو جيداً وسط" at bounding box center [657, 297] width 127 height 18
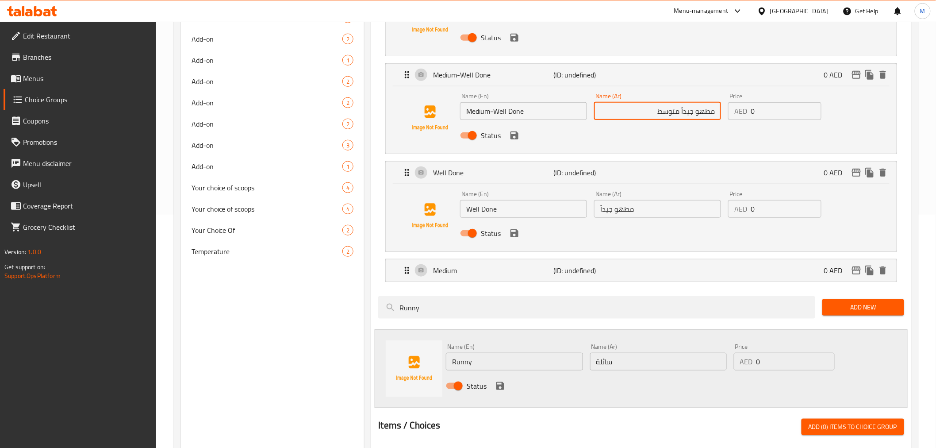
scroll to position [145, 0]
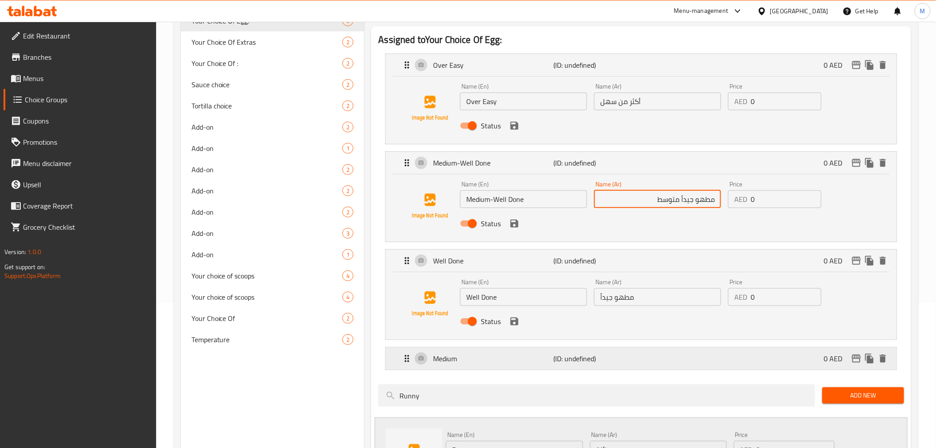
click at [678, 366] on div "Medium (ID: undefined) 0 AED" at bounding box center [644, 358] width 484 height 22
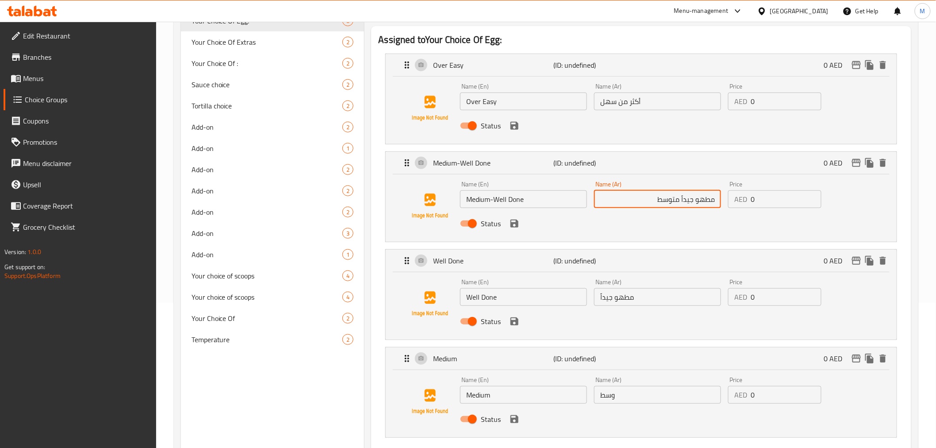
click at [665, 206] on input "مطهو جيداً متوسط" at bounding box center [657, 199] width 127 height 18
type input "مطهو جيداً متوسط"
click at [647, 394] on input "وسط" at bounding box center [657, 395] width 127 height 18
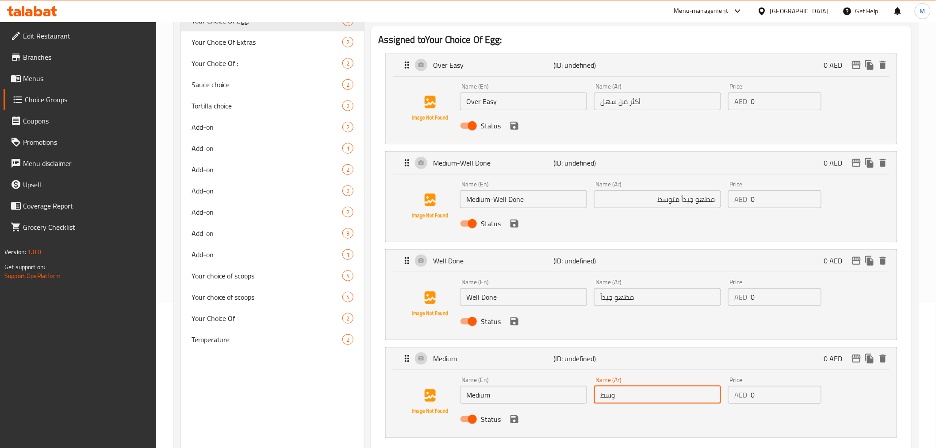
click at [647, 394] on input "وسط" at bounding box center [657, 395] width 127 height 18
paste input "مت"
click at [513, 419] on icon "save" at bounding box center [514, 419] width 8 height 8
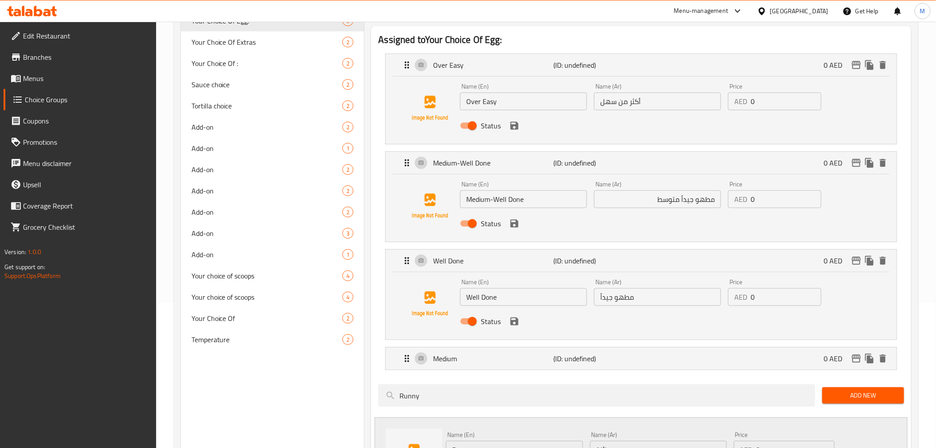
type input "متوسط"
click at [514, 313] on div "Status" at bounding box center [657, 321] width 402 height 24
click at [514, 317] on icon "save" at bounding box center [514, 321] width 8 height 8
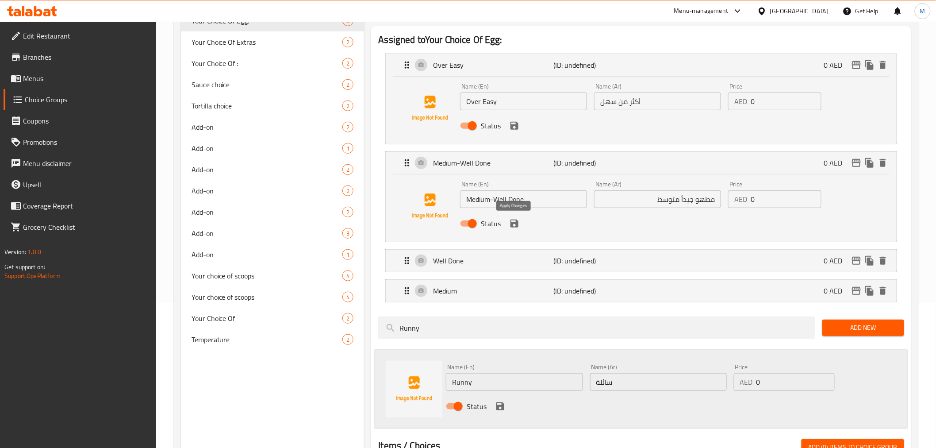
click at [518, 221] on icon "save" at bounding box center [514, 223] width 11 height 11
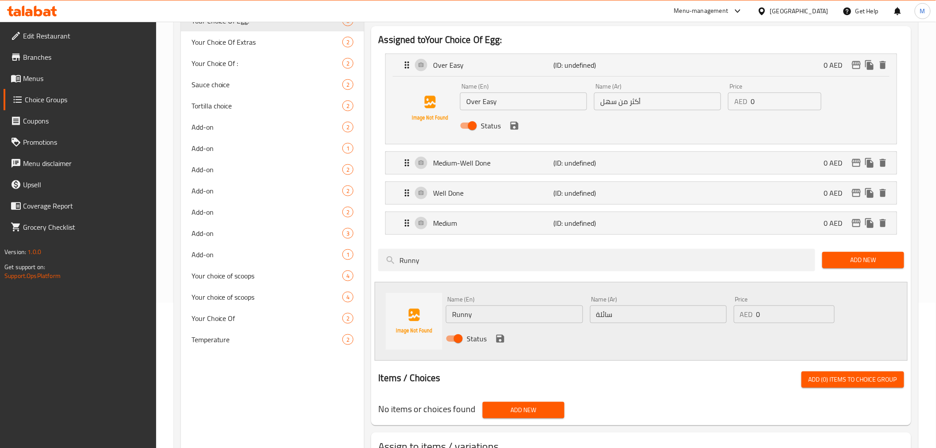
click at [521, 126] on div "Status" at bounding box center [657, 126] width 402 height 24
click at [519, 125] on icon "save" at bounding box center [514, 125] width 11 height 11
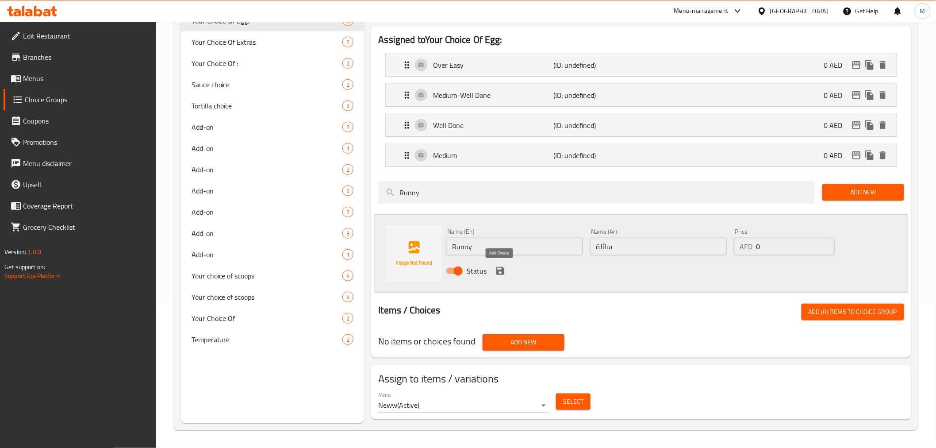
click at [498, 270] on icon "save" at bounding box center [500, 271] width 8 height 8
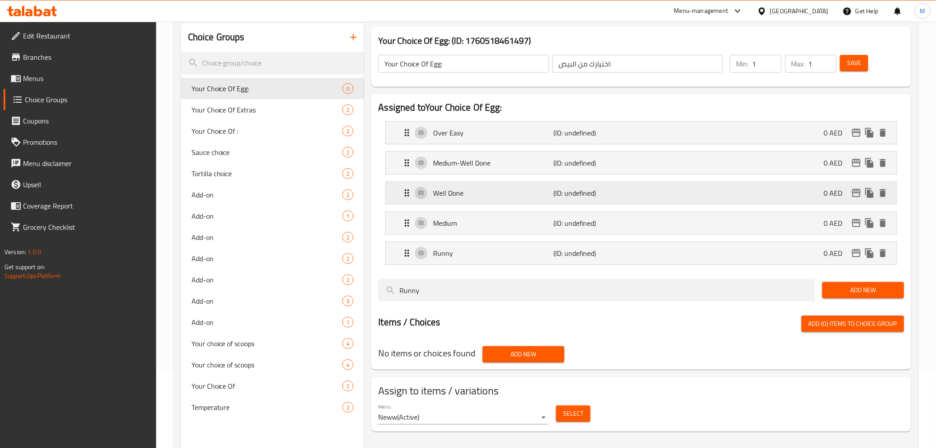
scroll to position [0, 0]
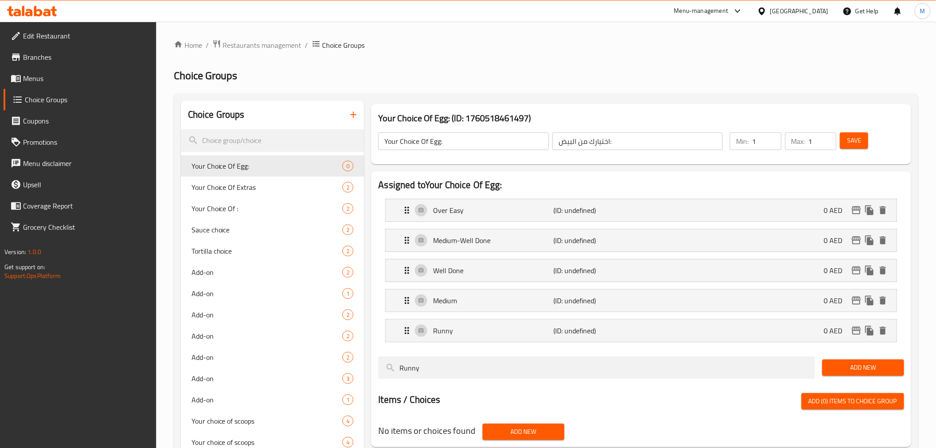
click at [857, 148] on button "Save" at bounding box center [854, 140] width 28 height 16
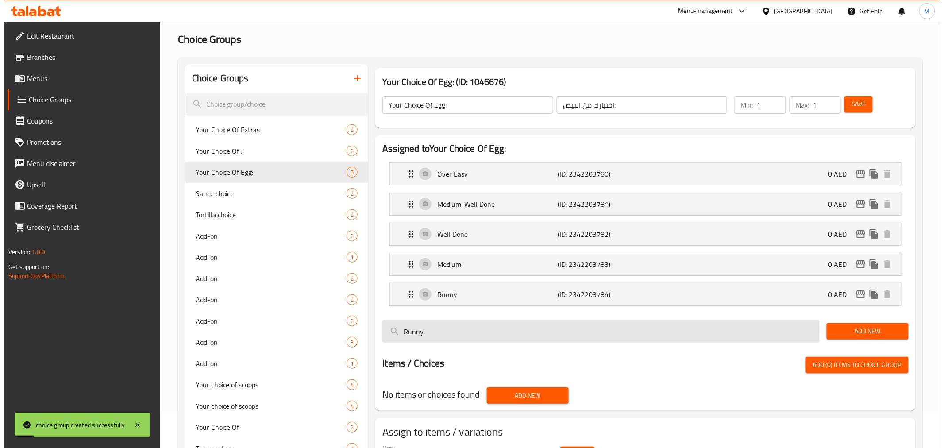
scroll to position [98, 0]
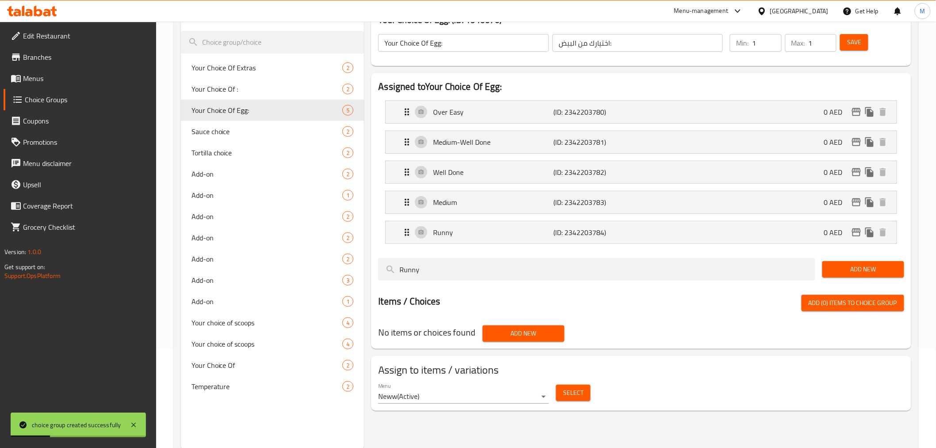
click at [564, 388] on span "Select" at bounding box center [573, 392] width 20 height 11
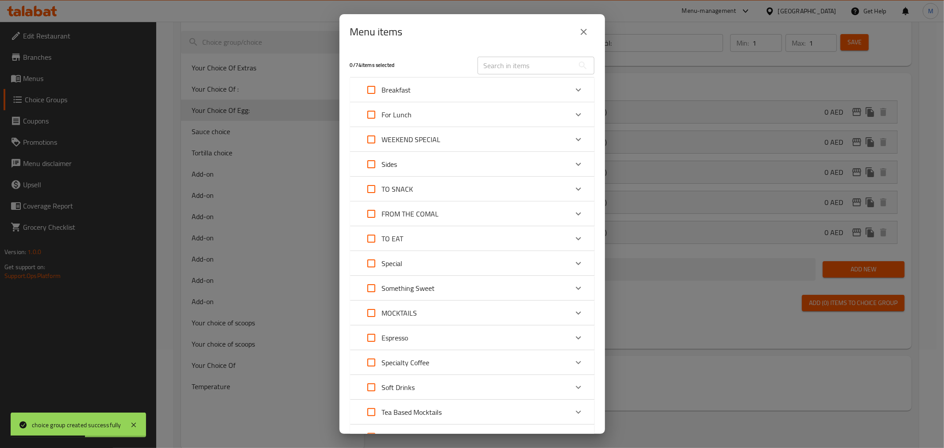
click at [489, 93] on div "Breakfast" at bounding box center [464, 89] width 207 height 21
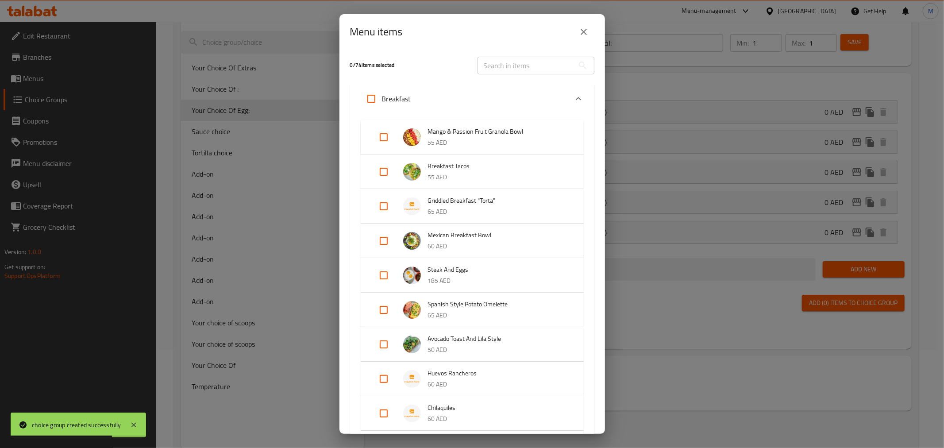
click at [387, 241] on input "Expand" at bounding box center [383, 240] width 21 height 21
checkbox input "true"
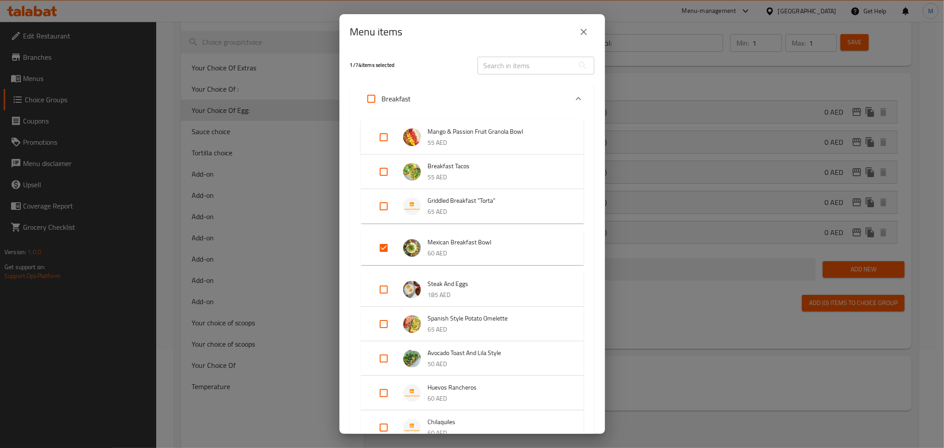
click at [381, 282] on input "Expand" at bounding box center [383, 289] width 21 height 21
checkbox input "true"
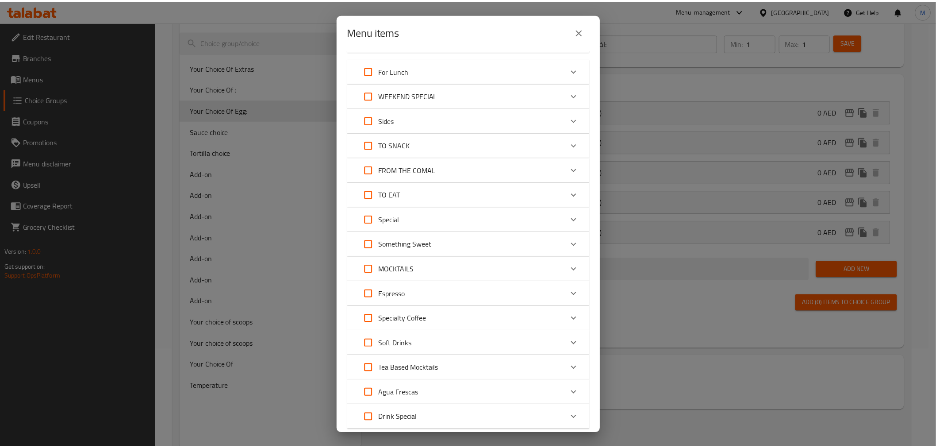
scroll to position [541, 0]
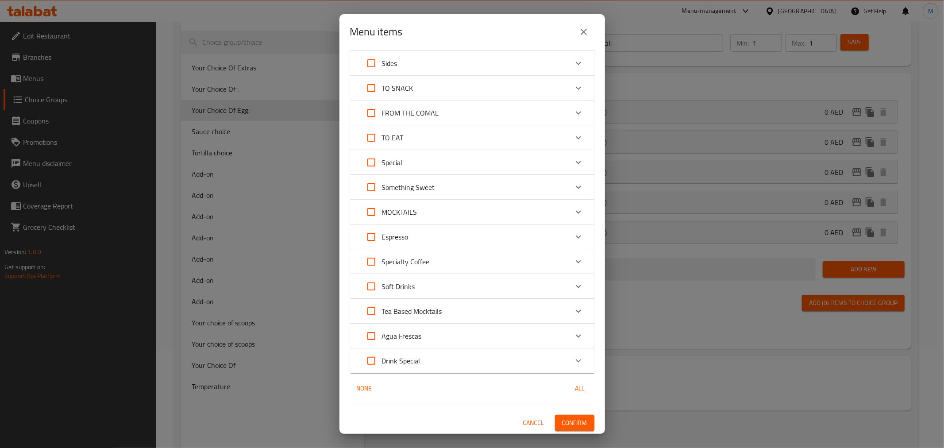
click at [571, 426] on span "Confirm" at bounding box center [574, 422] width 25 height 11
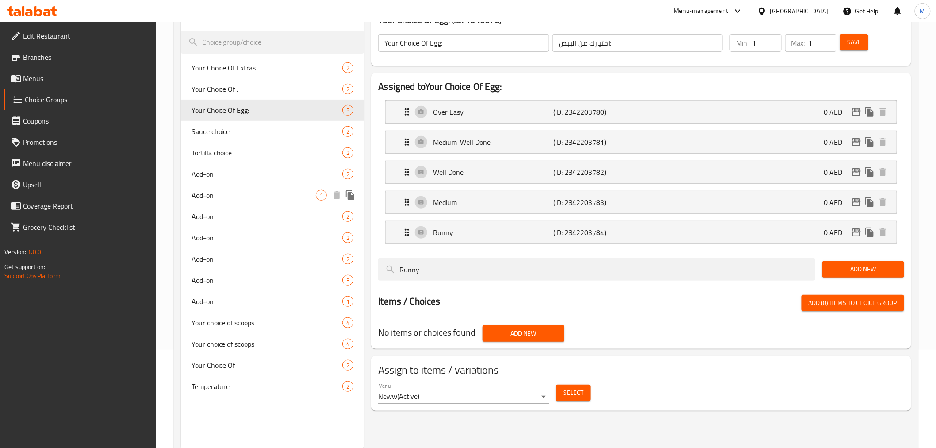
click at [266, 192] on span "Add-on" at bounding box center [254, 195] width 125 height 11
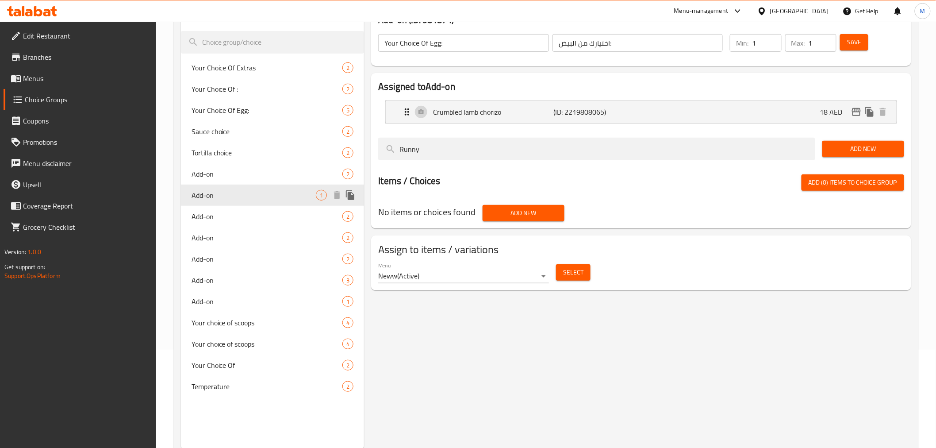
type input "Add-on"
type input "إضافة"
type input "0"
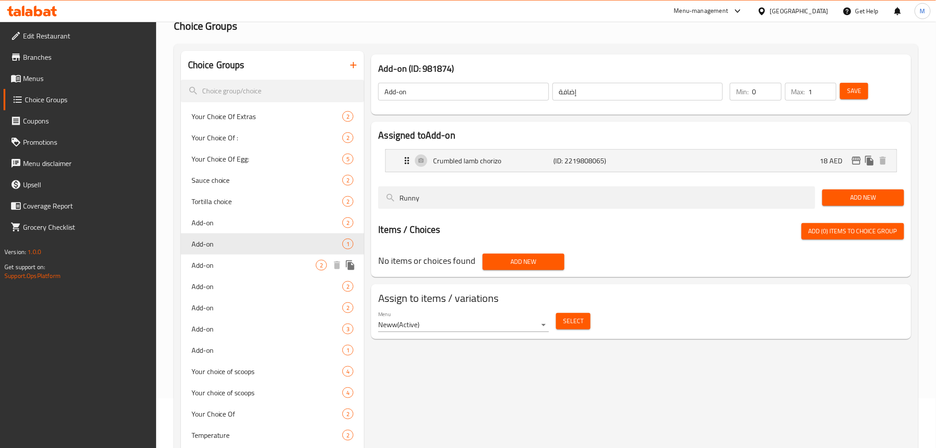
scroll to position [98, 0]
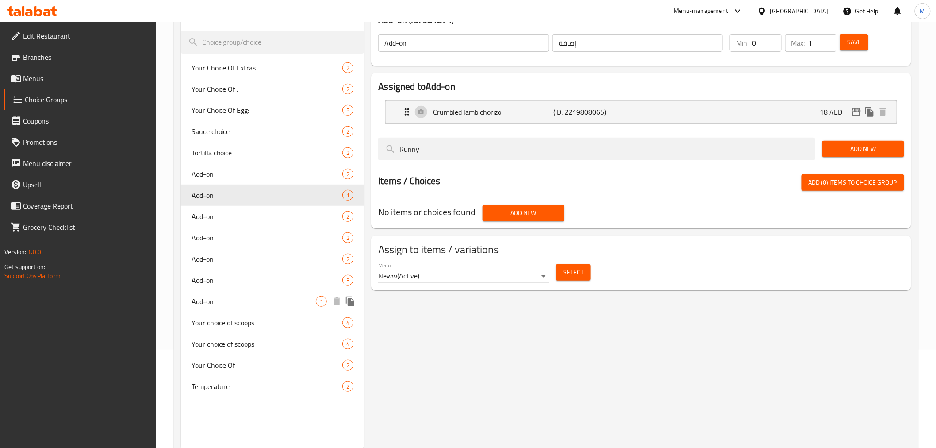
click at [268, 298] on span "Add-on" at bounding box center [254, 301] width 125 height 11
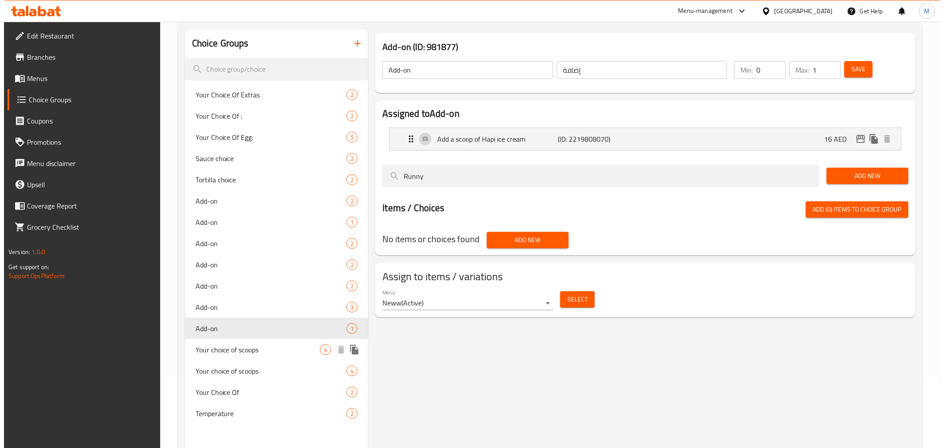
scroll to position [49, 0]
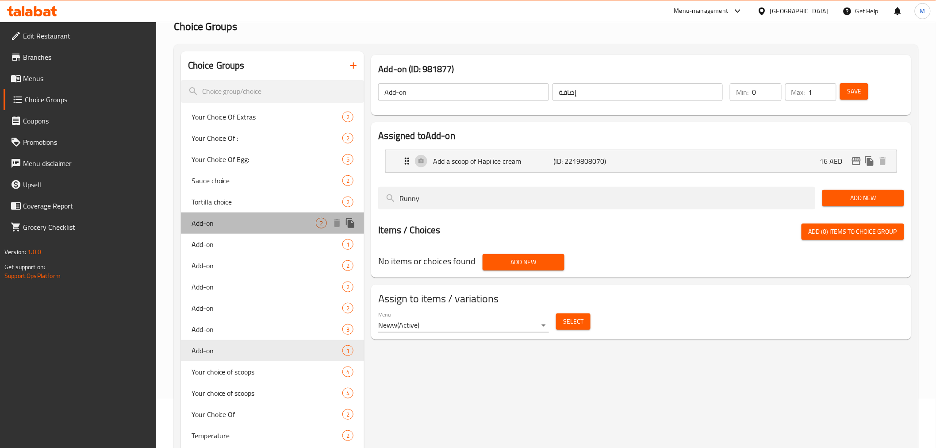
click at [278, 220] on span "Add-on" at bounding box center [254, 223] width 125 height 11
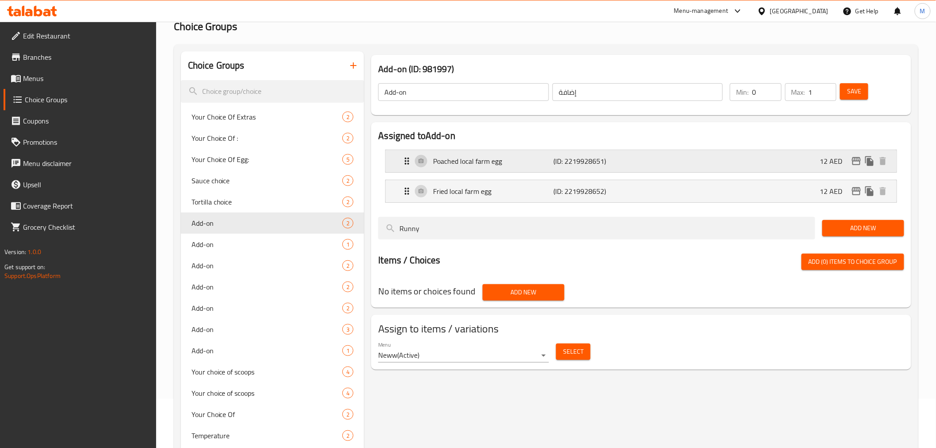
click at [541, 169] on div "Poached local farm egg (ID: 2219928651) 12 AED" at bounding box center [644, 161] width 484 height 22
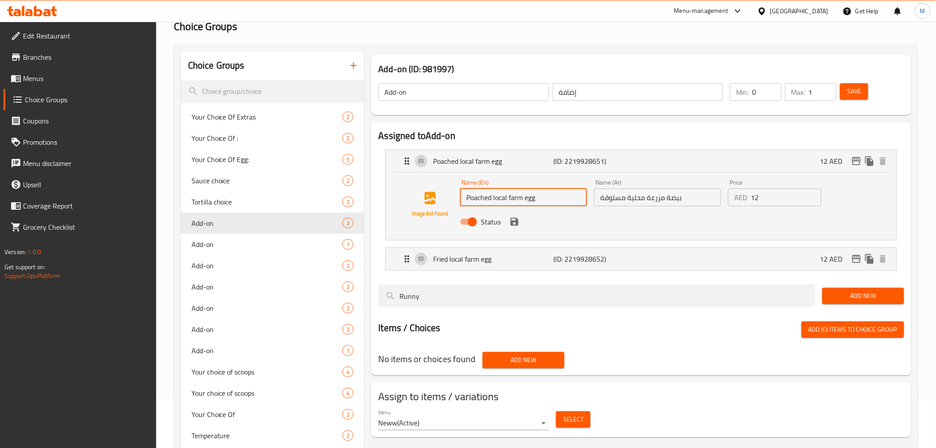
drag, startPoint x: 525, startPoint y: 198, endPoint x: 493, endPoint y: 200, distance: 31.9
click at [493, 200] on input "Poached local farm egg" at bounding box center [523, 197] width 127 height 18
click at [497, 200] on input "Poached egg" at bounding box center [523, 197] width 127 height 18
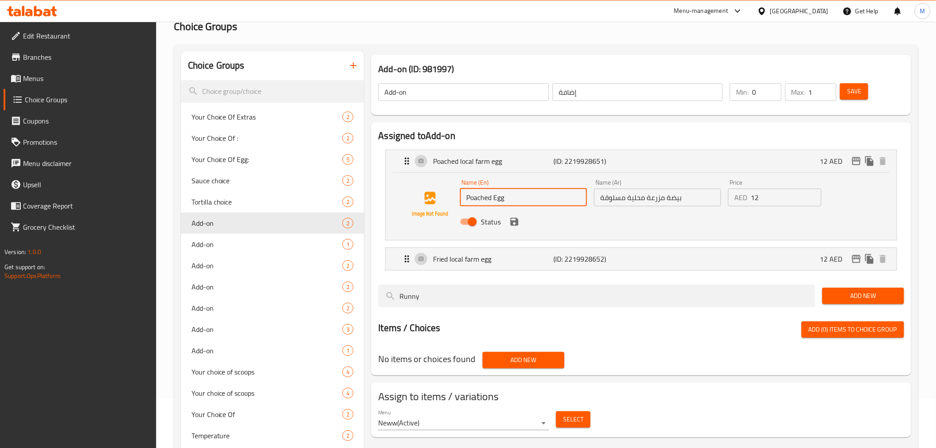
click at [512, 200] on input "Poached Egg" at bounding box center [523, 197] width 127 height 18
type input "Poached Egg"
click at [472, 204] on input "Poached Egg" at bounding box center [523, 197] width 127 height 18
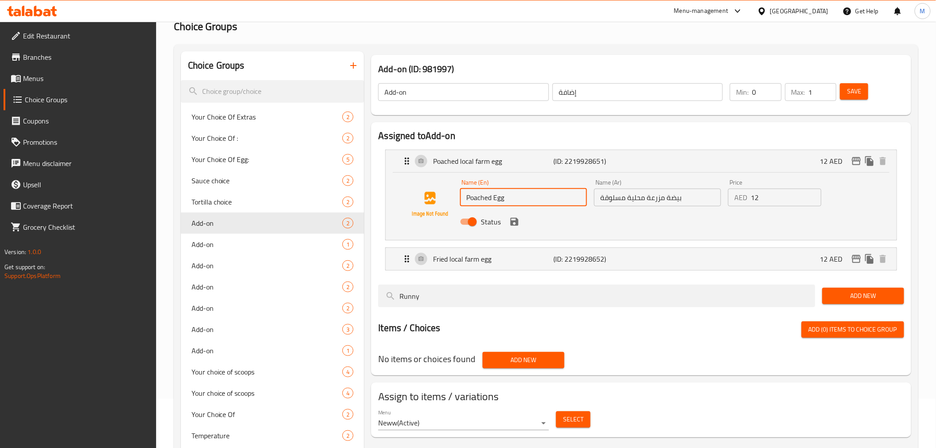
click at [472, 204] on input "Poached Egg" at bounding box center [523, 197] width 127 height 18
click at [689, 201] on input "بيضة مزرعة محلية مسلوقة" at bounding box center [657, 197] width 127 height 18
paste input "نصف مسلوق"
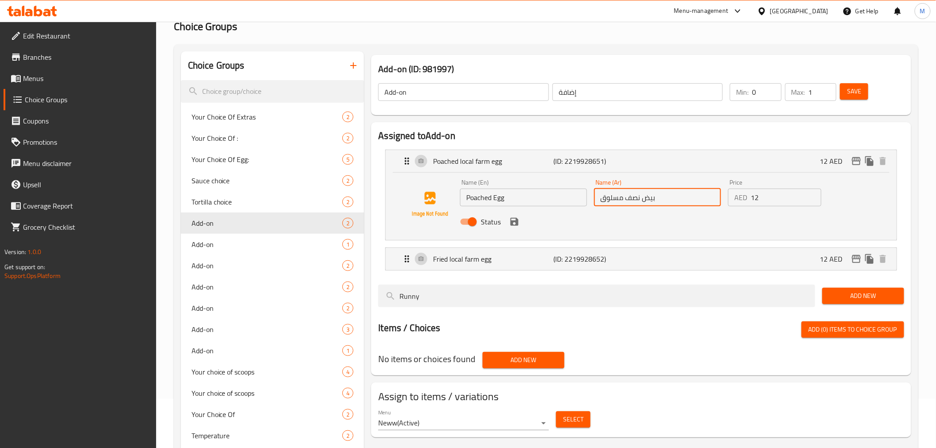
type input "بيض نصف مسلوق"
click at [349, 68] on icon "button" at bounding box center [353, 65] width 11 height 11
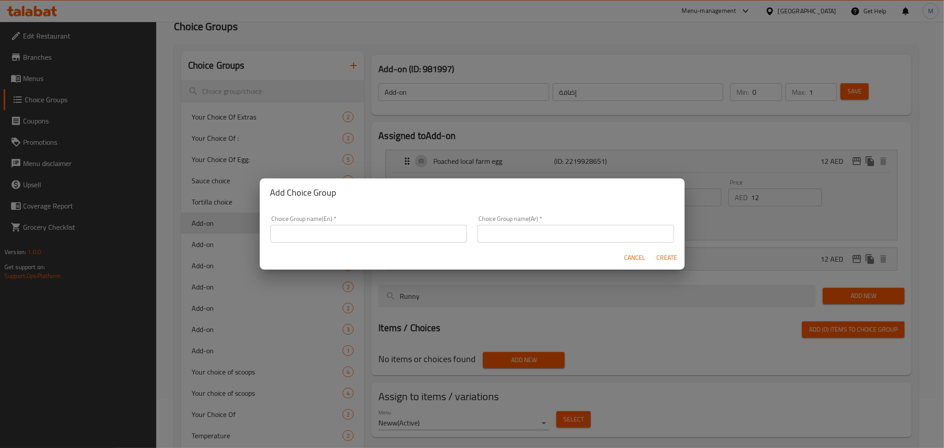
click at [346, 229] on input "text" at bounding box center [368, 234] width 196 height 18
type input "Add:"
click at [490, 240] on input "text" at bounding box center [575, 234] width 196 height 18
type input "أضف:"
click at [674, 257] on span "Create" at bounding box center [666, 257] width 21 height 11
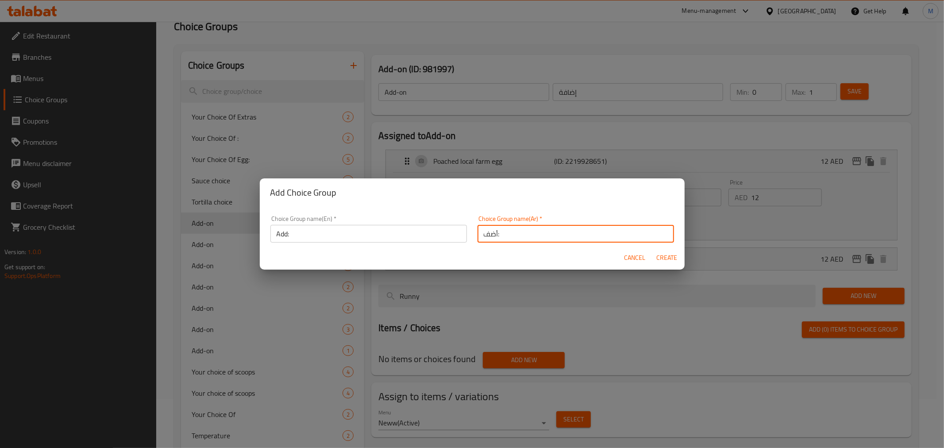
type input "Add:"
type input "أضف:"
type input "0"
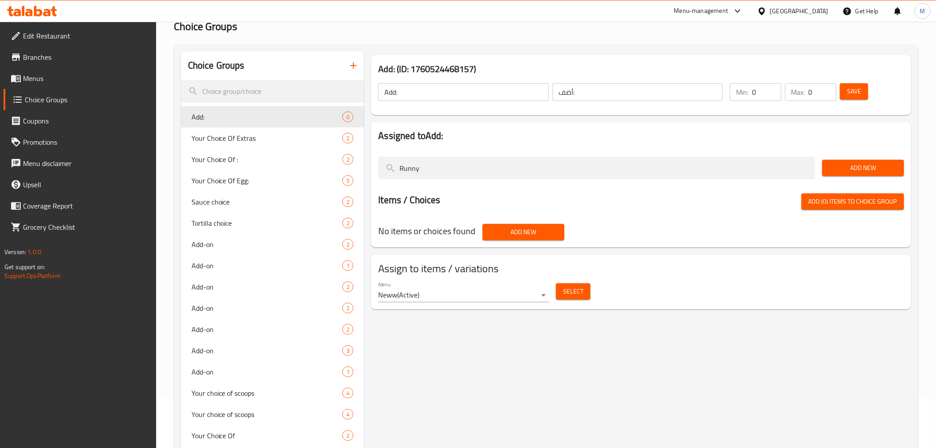
click at [876, 169] on span "Add New" at bounding box center [863, 167] width 68 height 11
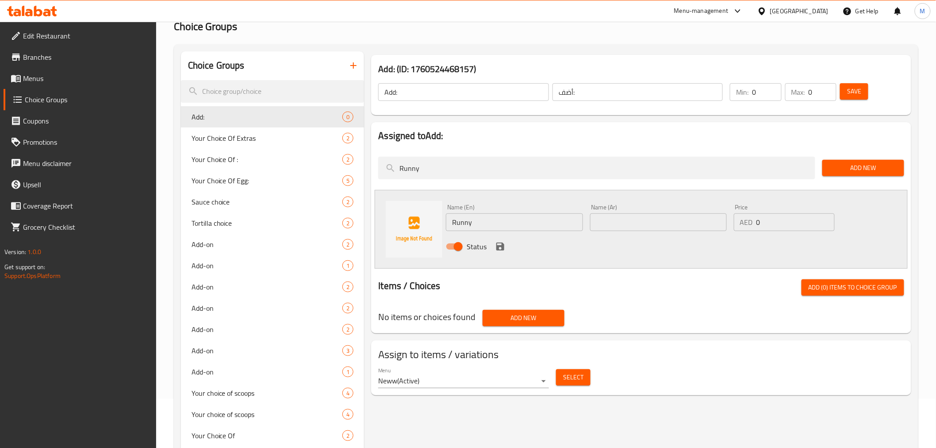
click at [702, 224] on input "text" at bounding box center [658, 222] width 137 height 18
paste input "بيض نصف مسلوق"
type input "بيض نصف مسلوق"
click at [494, 223] on input "Runny" at bounding box center [514, 222] width 137 height 18
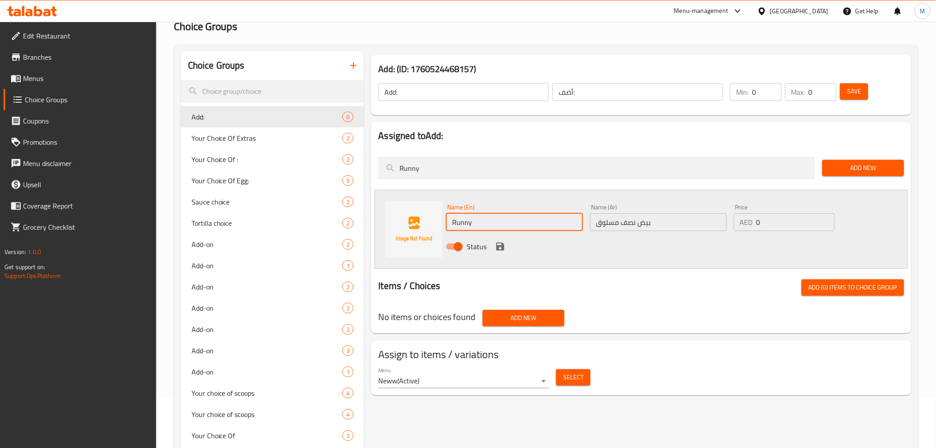
paste input "Poached Eggs"
click at [494, 223] on input "Runny" at bounding box center [514, 222] width 137 height 18
type input "Poached Egg"
click at [786, 223] on input "0" at bounding box center [795, 222] width 78 height 18
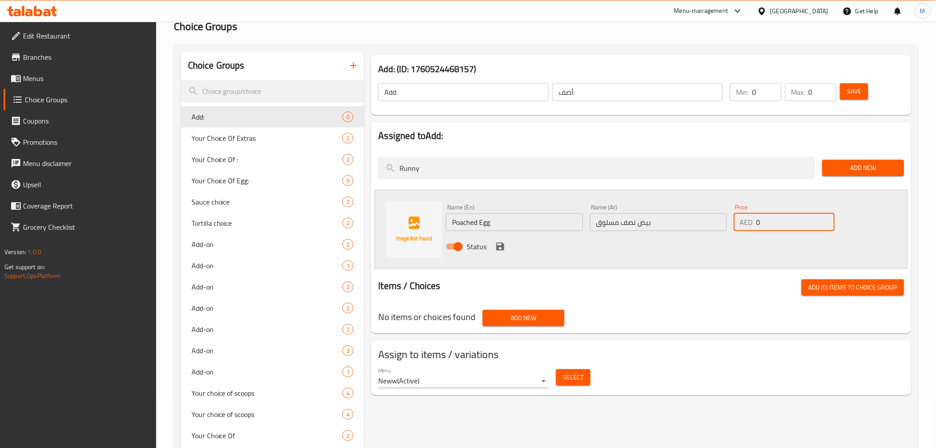
click at [786, 223] on input "0" at bounding box center [795, 222] width 78 height 18
type input "10"
click at [498, 248] on icon "save" at bounding box center [500, 246] width 8 height 8
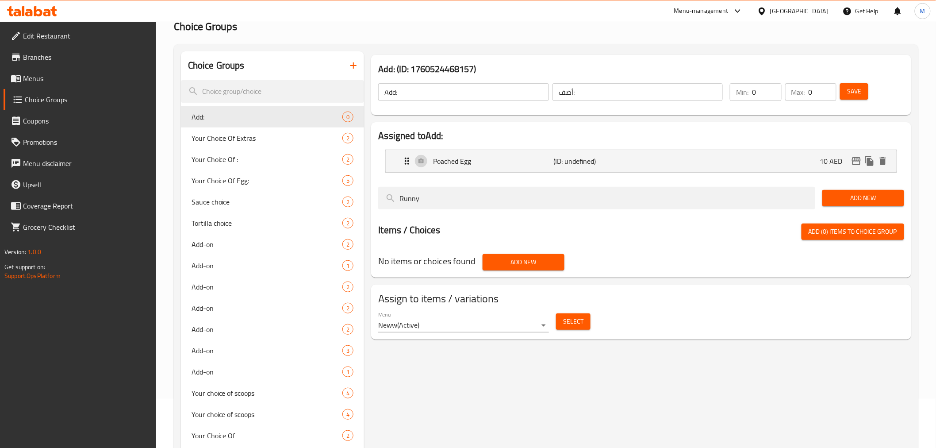
click at [860, 93] on span "Save" at bounding box center [854, 91] width 14 height 11
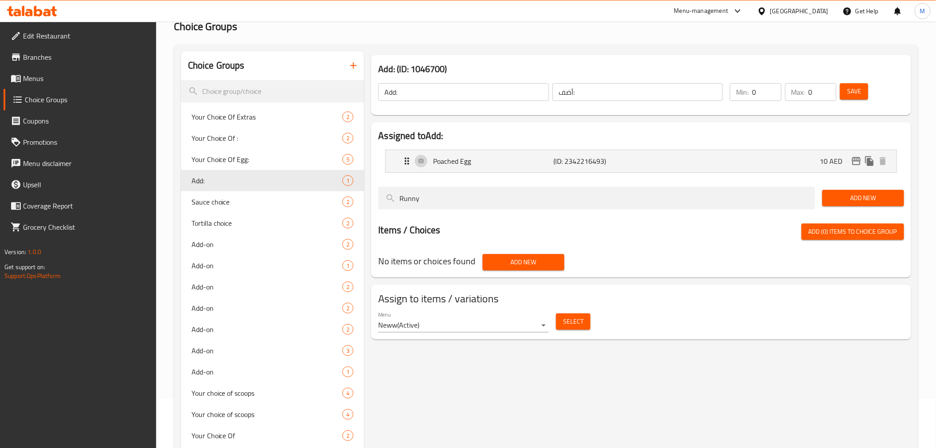
click at [565, 321] on span "Select" at bounding box center [573, 321] width 20 height 11
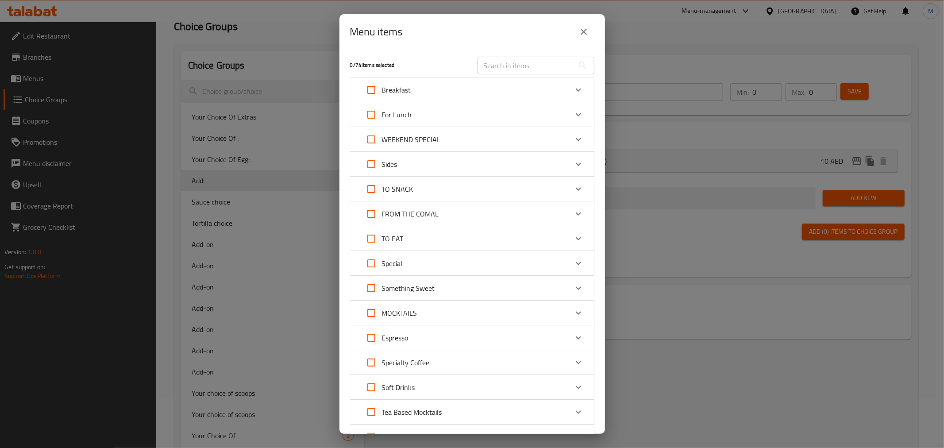
click at [496, 95] on div "Breakfast" at bounding box center [464, 89] width 207 height 21
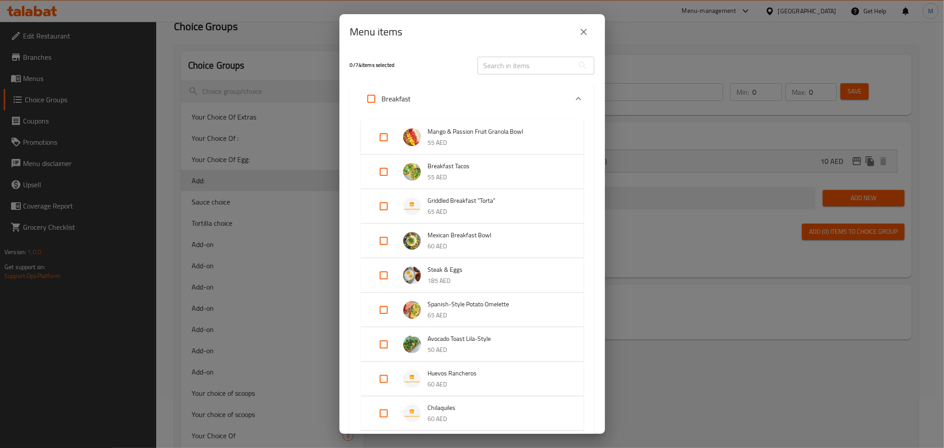
click at [376, 354] on input "Expand" at bounding box center [383, 344] width 21 height 21
checkbox input "true"
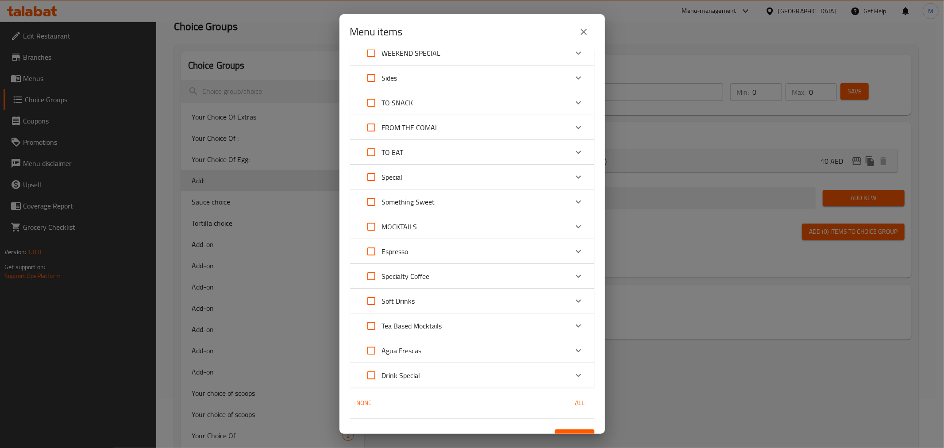
scroll to position [533, 0]
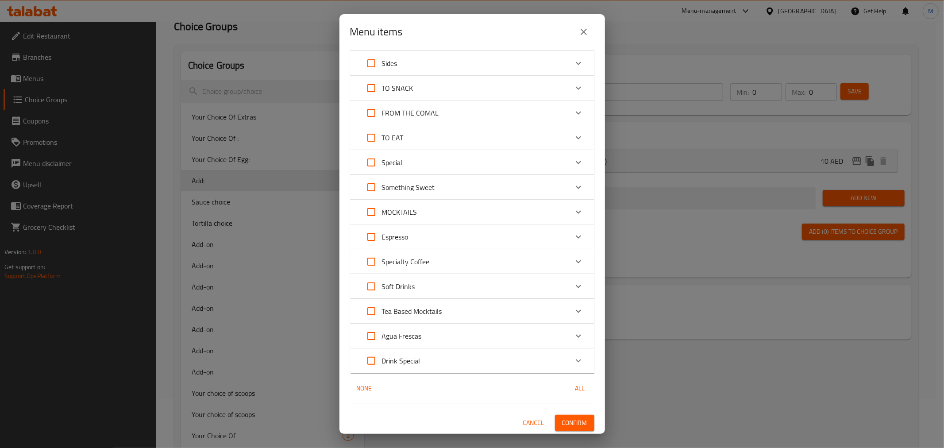
click at [562, 417] on span "Confirm" at bounding box center [574, 422] width 25 height 11
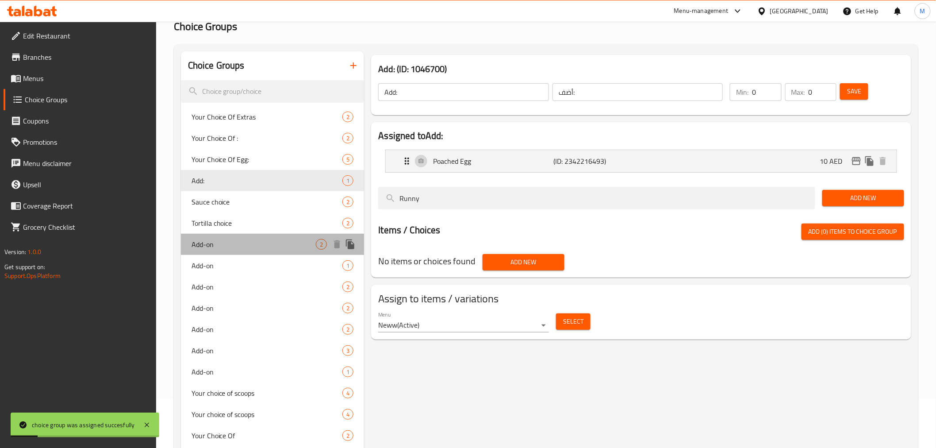
click at [257, 253] on div "Add-on 2" at bounding box center [273, 244] width 184 height 21
type input "Add-on"
type input "إضافة"
type input "1"
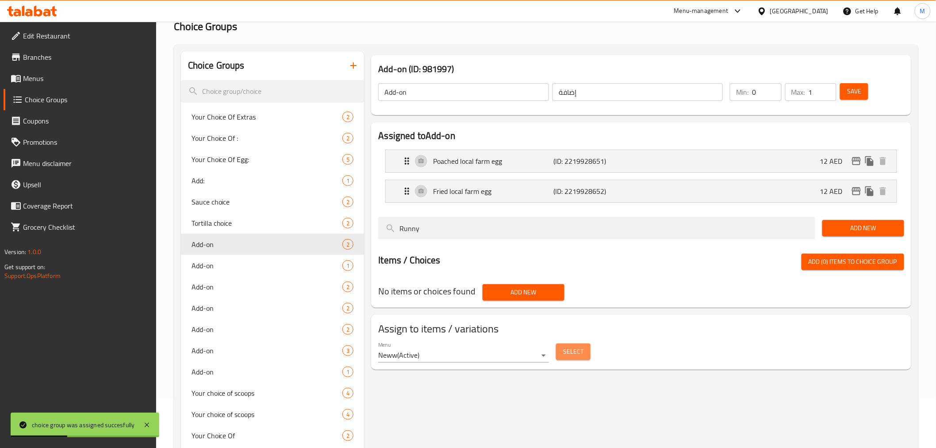
click at [568, 354] on span "Select" at bounding box center [573, 351] width 20 height 11
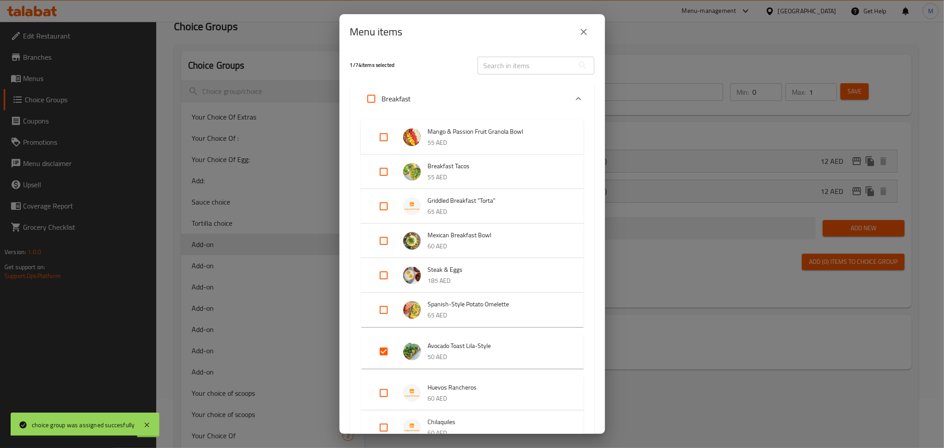
click at [384, 349] on input "Expand" at bounding box center [383, 351] width 21 height 21
checkbox input "false"
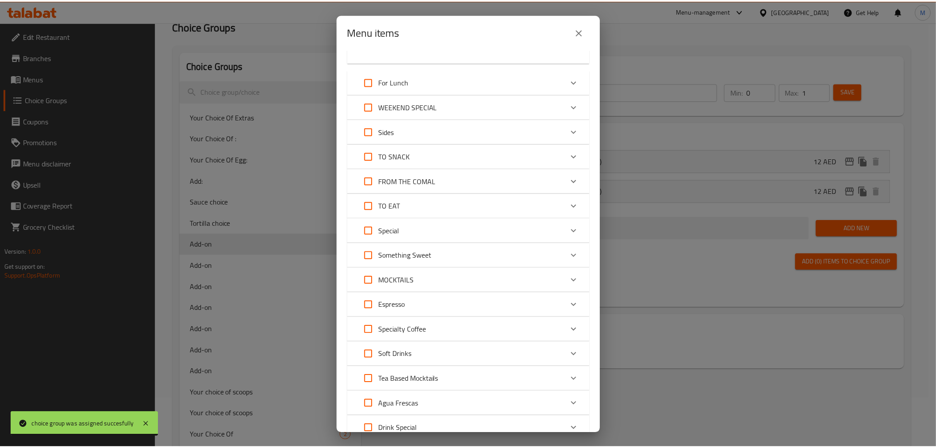
scroll to position [519, 0]
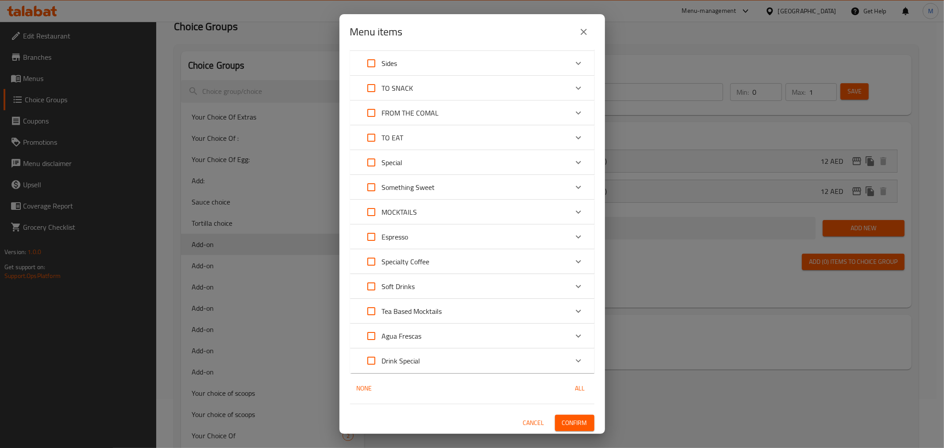
click at [560, 413] on div "0 / 74 items selected ​ Breakfast Mango & Passion Fruit Granola Bowl 55 AED Bre…" at bounding box center [471, 242] width 265 height 384
click at [561, 414] on button "Confirm" at bounding box center [574, 422] width 39 height 16
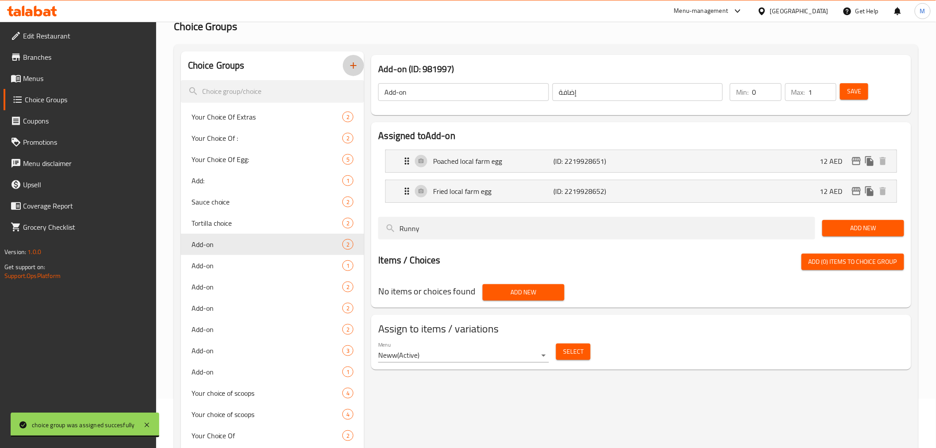
click at [351, 63] on icon "button" at bounding box center [353, 65] width 11 height 11
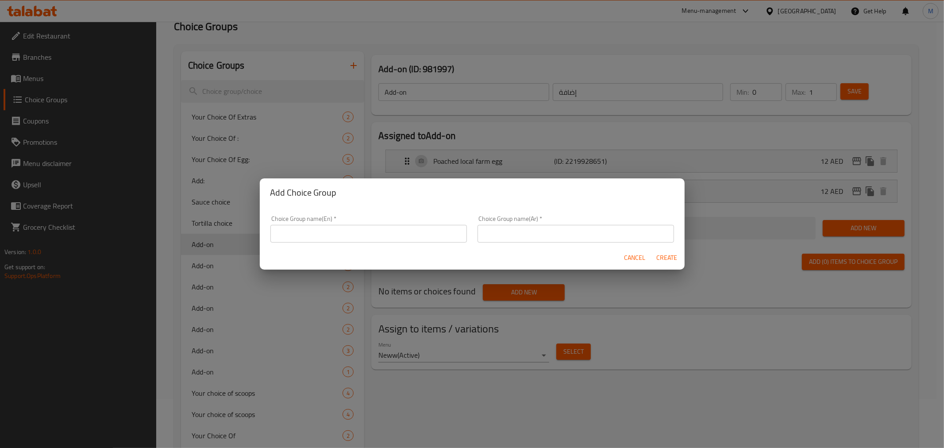
click at [401, 240] on input "text" at bounding box center [368, 234] width 196 height 18
paste input "Eggs"
type input "Eggs:"
click at [592, 226] on input "text" at bounding box center [575, 234] width 196 height 18
type input "البيض:"
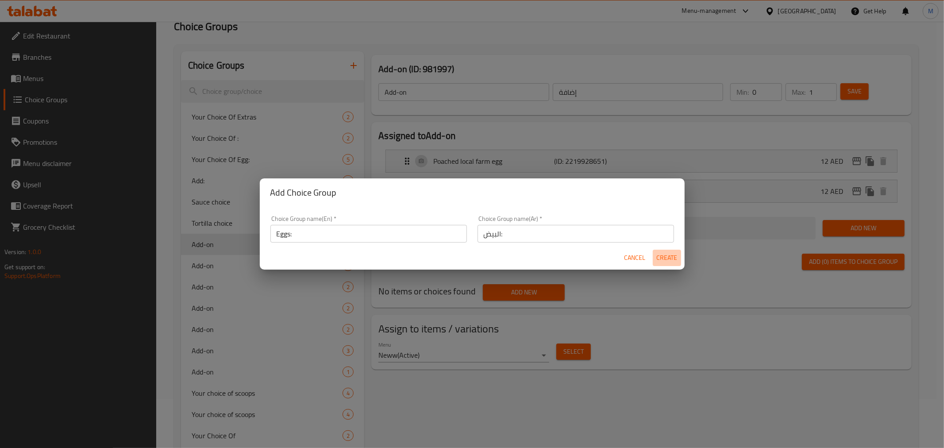
click at [670, 261] on span "Create" at bounding box center [666, 257] width 21 height 11
type input "Eggs:"
type input "البيض:"
type input "0"
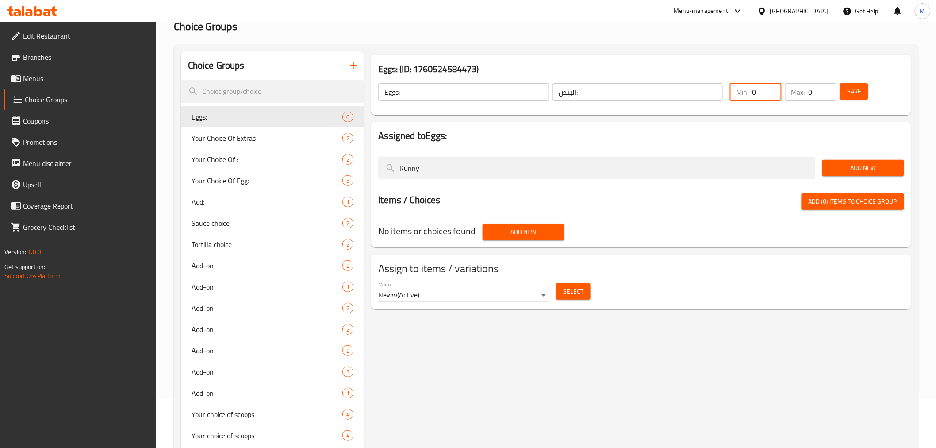
click at [763, 94] on input "0" at bounding box center [766, 92] width 29 height 18
type input "1"
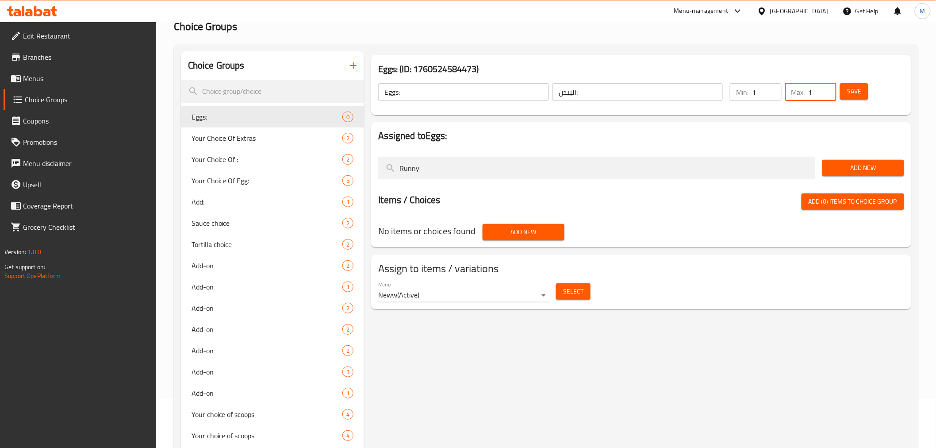
click at [842, 169] on span "Add New" at bounding box center [863, 167] width 68 height 11
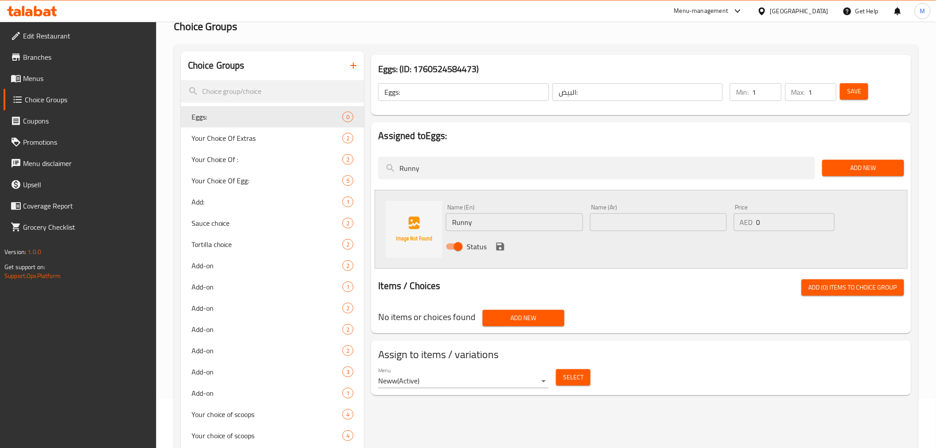
click at [510, 213] on input "Runny" at bounding box center [514, 222] width 137 height 18
paste input "Soft"
type input "Soft"
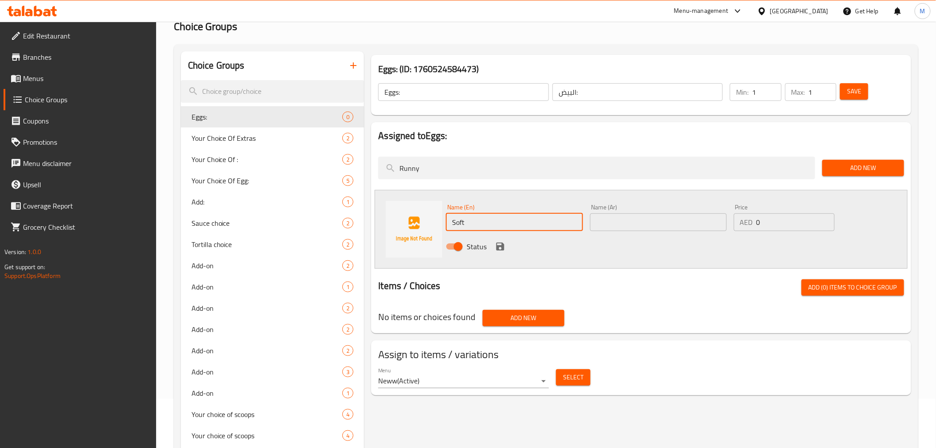
click at [600, 223] on input "text" at bounding box center [658, 222] width 137 height 18
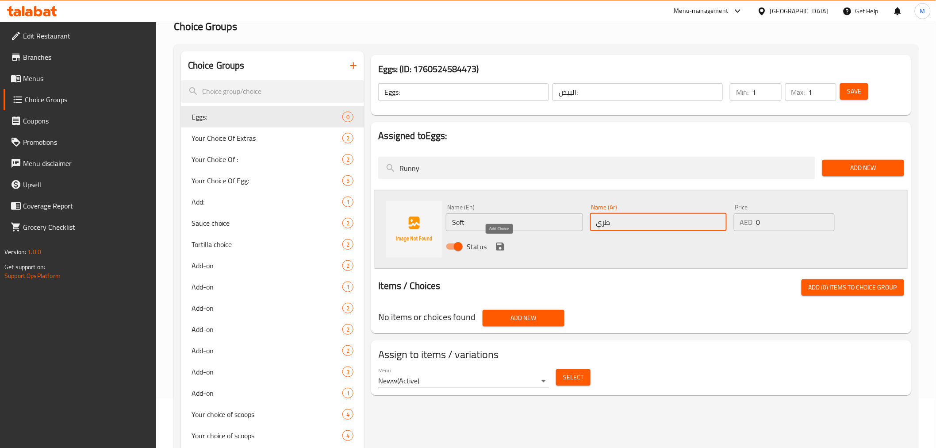
type input "طري"
click at [496, 250] on icon "save" at bounding box center [500, 246] width 11 height 11
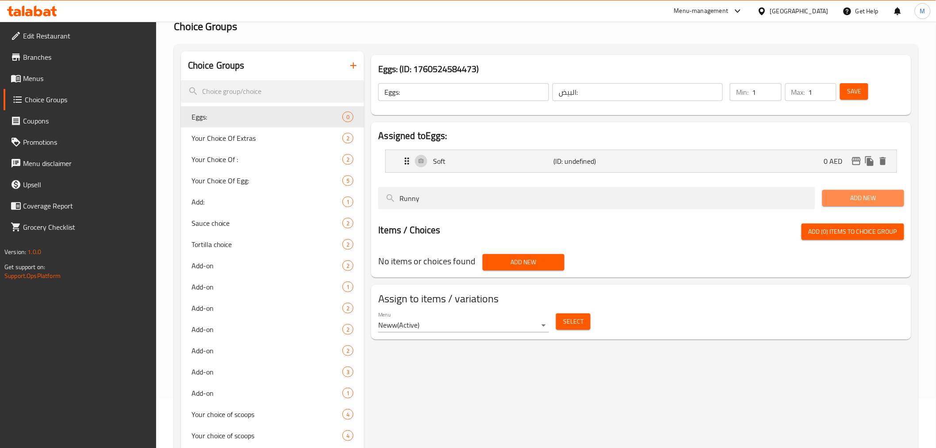
click at [836, 198] on span "Add New" at bounding box center [863, 197] width 68 height 11
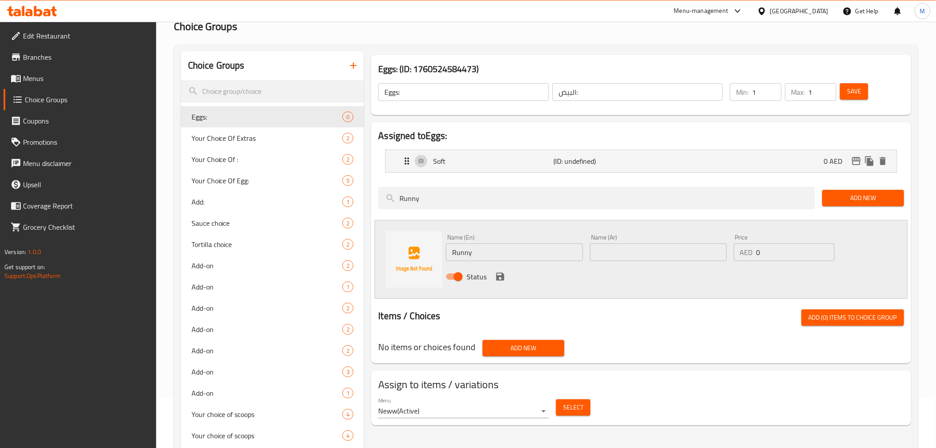
click at [495, 254] on input "Runny" at bounding box center [514, 252] width 137 height 18
paste input "Medium"
type input "Medium"
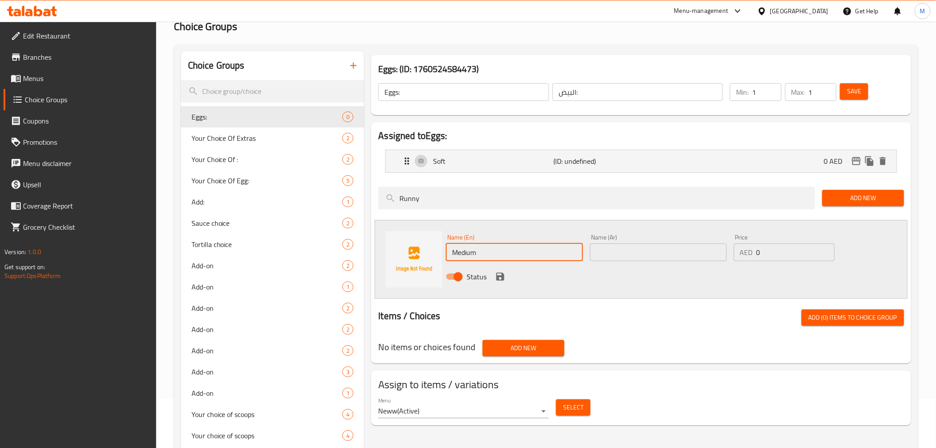
click at [647, 256] on input "text" at bounding box center [658, 252] width 137 height 18
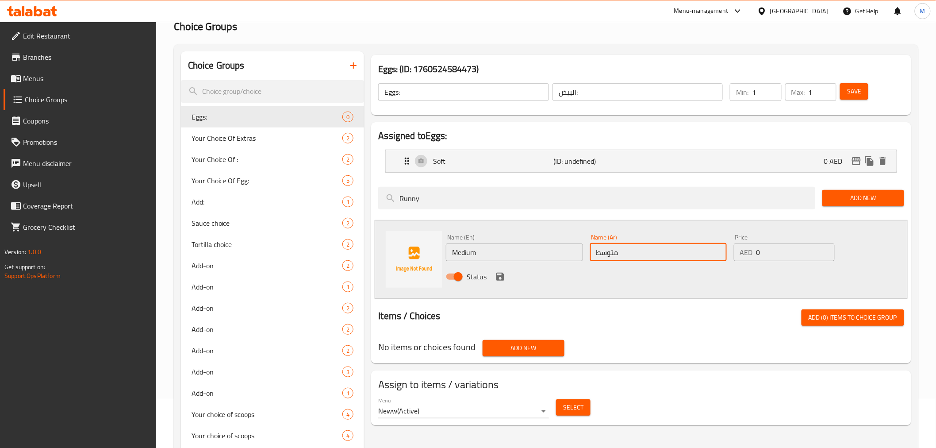
type input "متوسط"
click at [503, 280] on icon "save" at bounding box center [500, 276] width 8 height 8
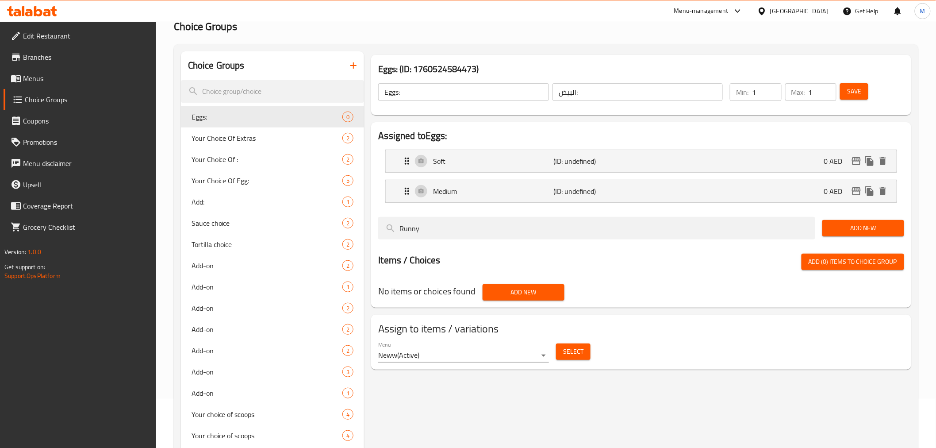
click at [844, 226] on span "Add New" at bounding box center [863, 227] width 68 height 11
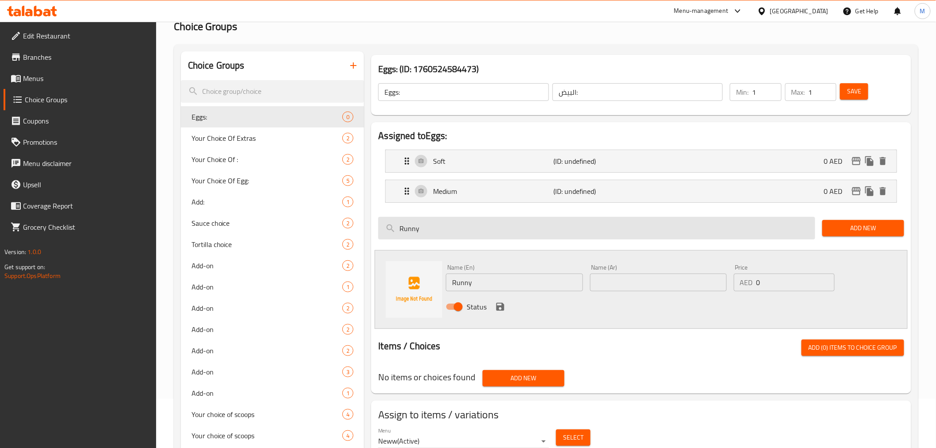
click at [444, 230] on input "Runny" at bounding box center [596, 228] width 437 height 23
paste input "Well-done"
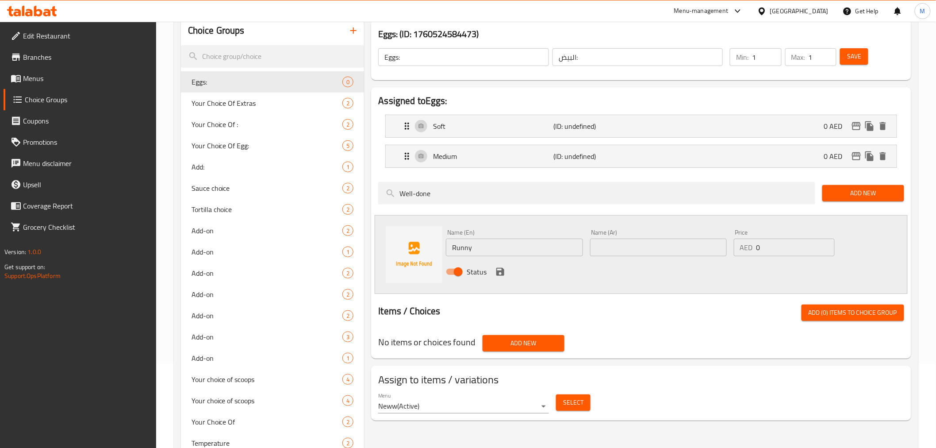
scroll to position [125, 0]
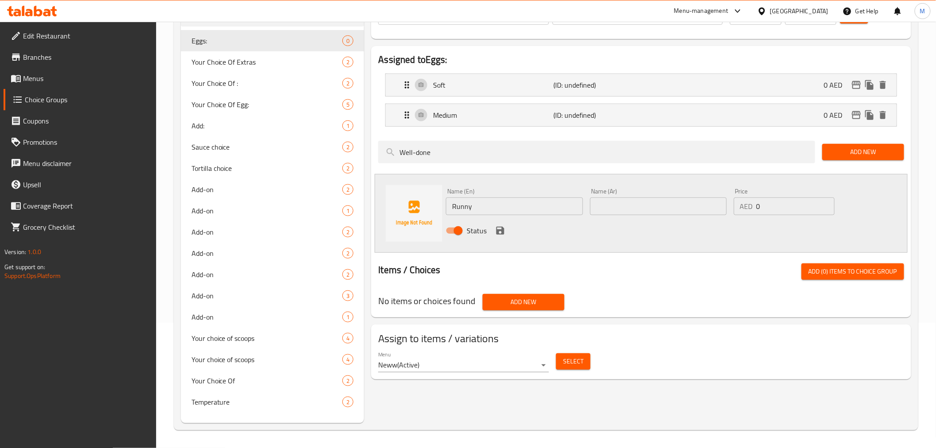
type input "Well-done"
click at [501, 211] on input "Runny" at bounding box center [514, 206] width 137 height 18
paste input "Well-done"
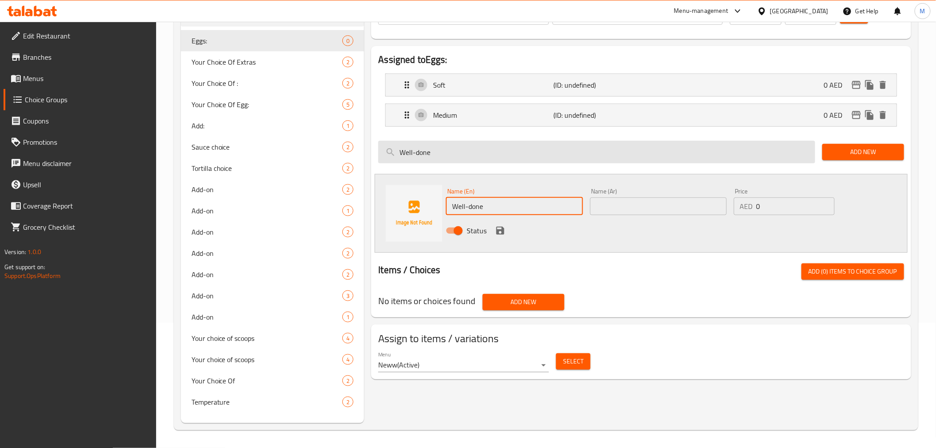
type input "Well-done"
click at [414, 155] on input "Well-done" at bounding box center [596, 152] width 437 height 23
click at [463, 157] on input "Well done" at bounding box center [596, 152] width 437 height 23
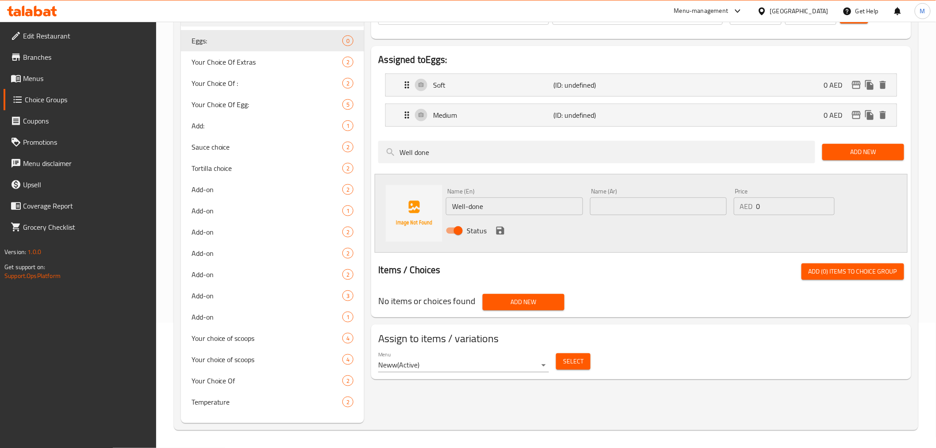
type input "Well done"
click at [483, 199] on input "Well-done" at bounding box center [514, 206] width 137 height 18
click at [487, 205] on input "Well-done" at bounding box center [514, 206] width 137 height 18
type input "Well-Done"
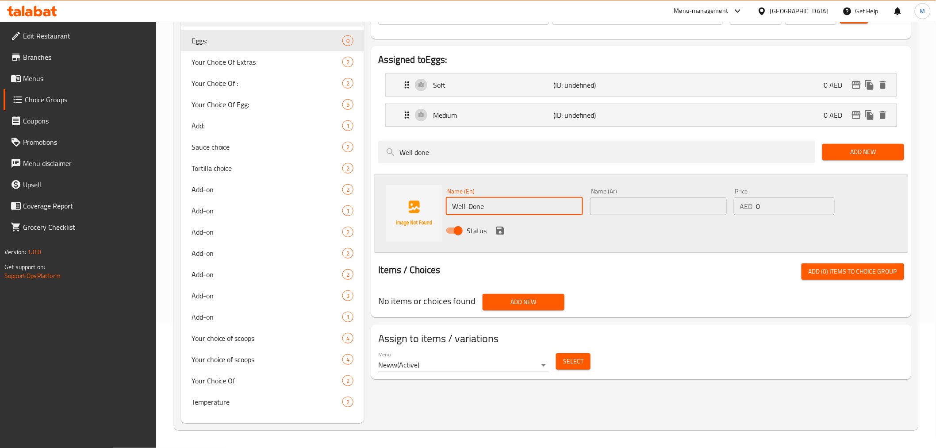
click at [624, 214] on input "text" at bounding box center [658, 206] width 137 height 18
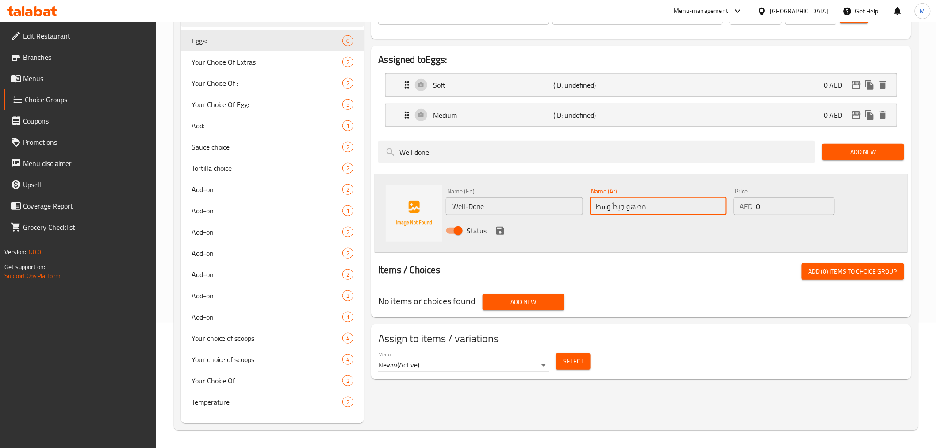
click at [614, 210] on input "مطهو جيداً وسط" at bounding box center [658, 206] width 137 height 18
drag, startPoint x: 613, startPoint y: 208, endPoint x: 571, endPoint y: 200, distance: 43.3
click at [571, 200] on div "Name (En) Well-Done Name (En) Name (Ar) مطهو جيداً وسط Name (Ar) Price AED 0 Pr…" at bounding box center [657, 213] width 431 height 58
type input "مطهو جيداً"
click at [502, 229] on icon "save" at bounding box center [500, 230] width 8 height 8
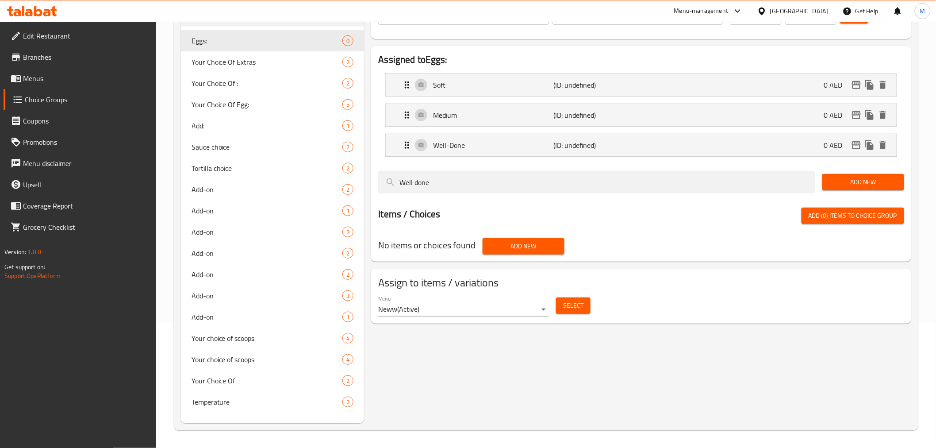
scroll to position [0, 0]
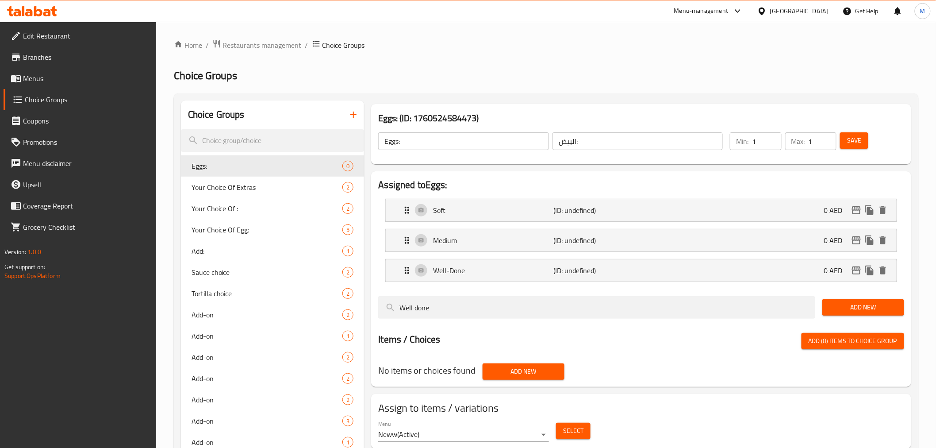
click at [846, 139] on button "Save" at bounding box center [854, 140] width 28 height 16
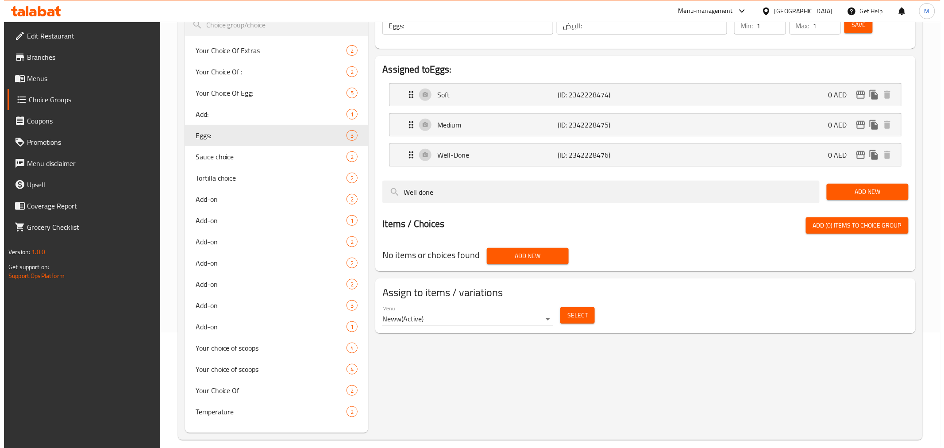
scroll to position [125, 0]
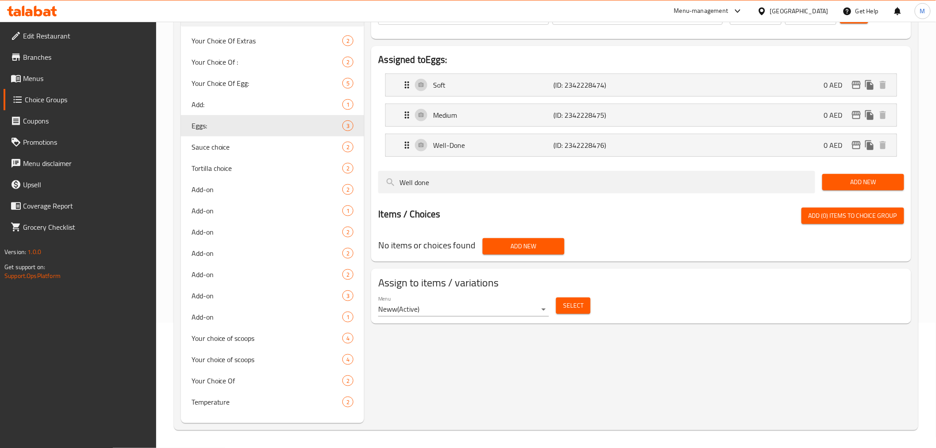
click at [584, 302] on button "Select" at bounding box center [573, 305] width 35 height 16
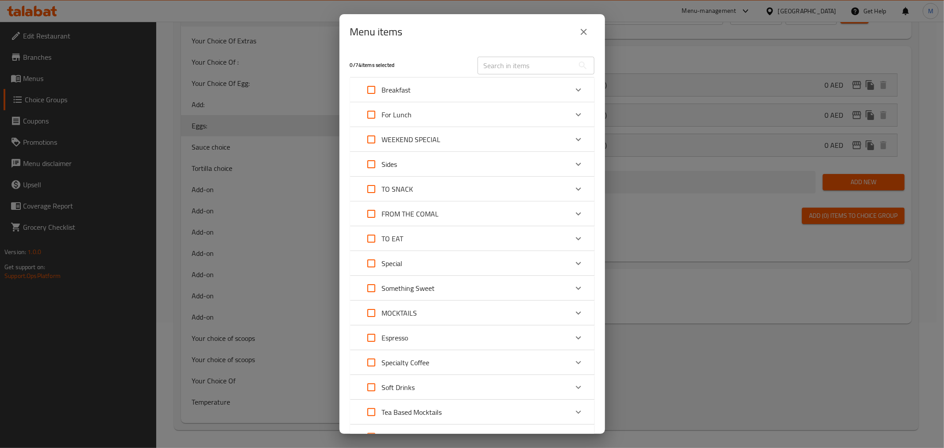
click at [534, 87] on div "Breakfast" at bounding box center [464, 89] width 207 height 21
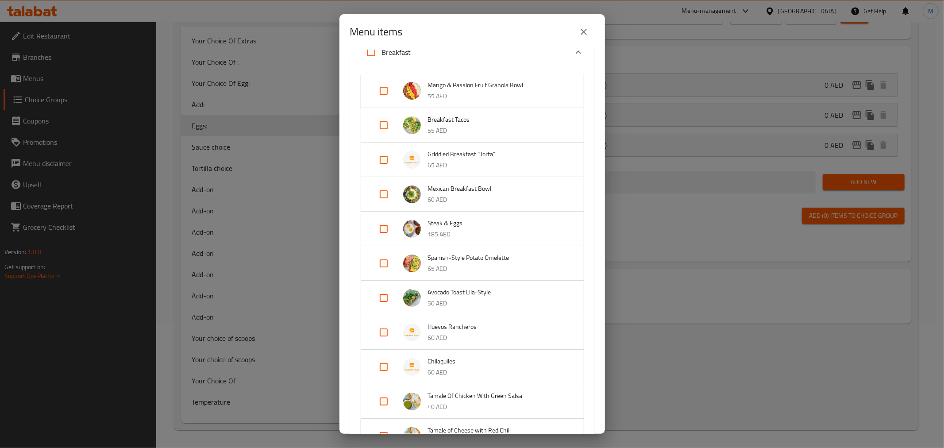
scroll to position [147, 0]
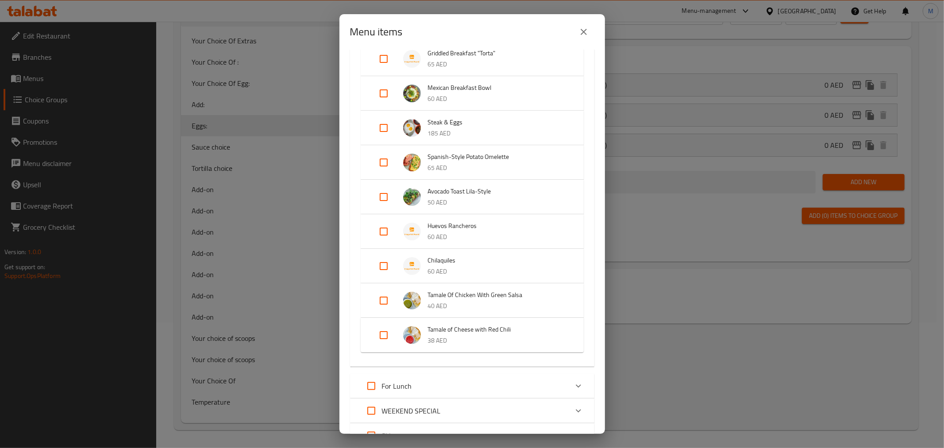
click at [383, 194] on input "Expand" at bounding box center [383, 196] width 21 height 21
checkbox input "true"
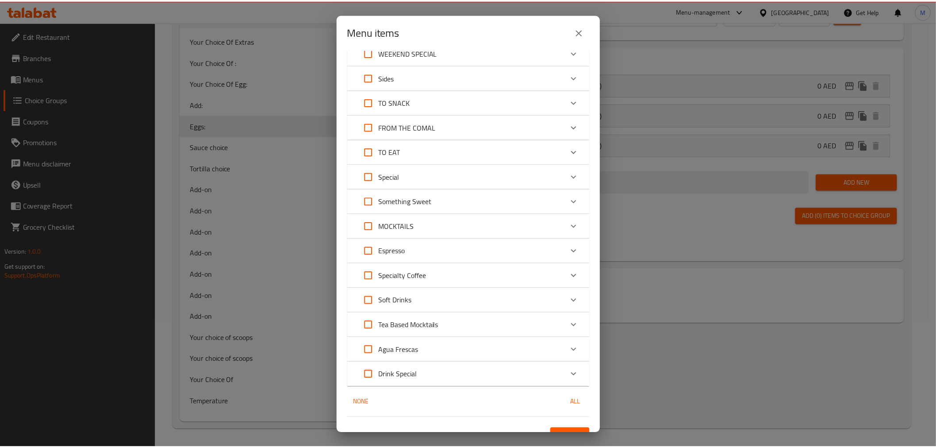
scroll to position [533, 0]
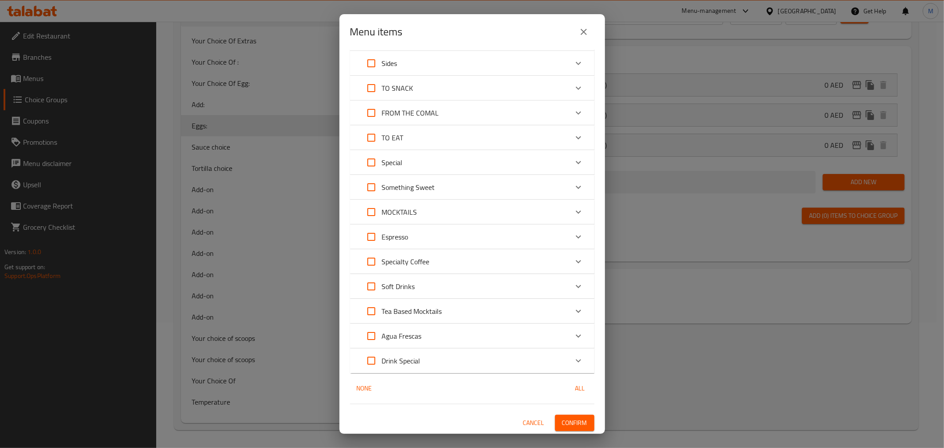
click at [562, 423] on span "Confirm" at bounding box center [574, 422] width 25 height 11
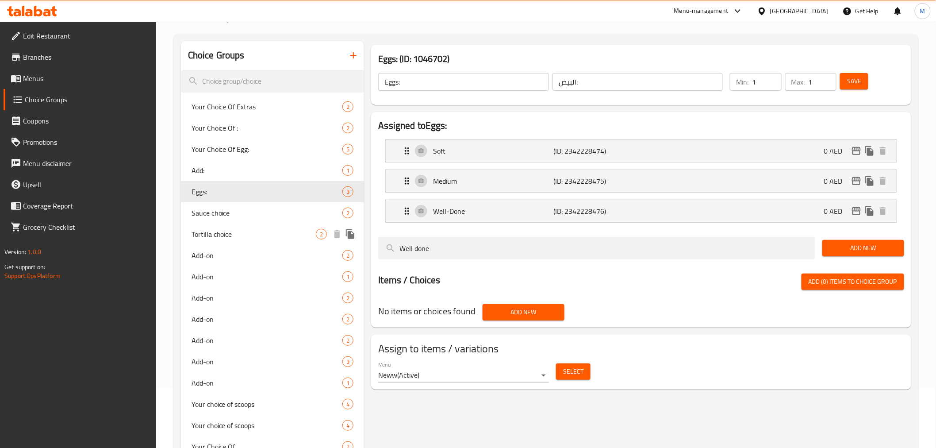
scroll to position [0, 0]
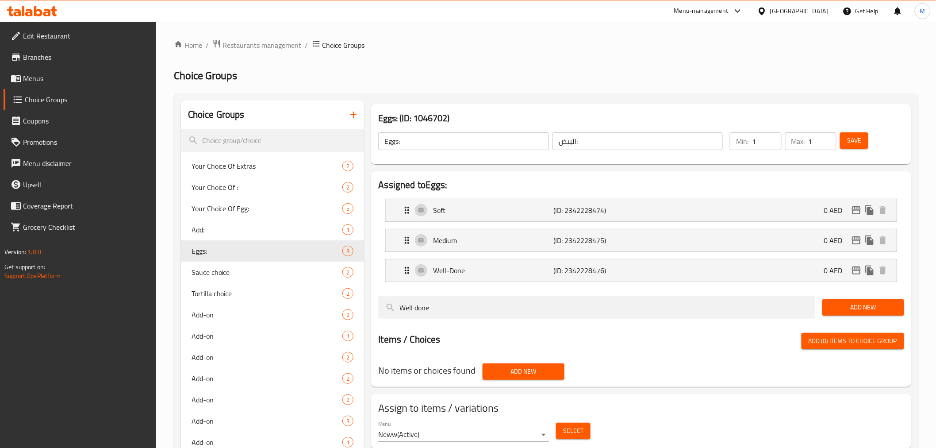
click at [356, 109] on icon "button" at bounding box center [353, 114] width 11 height 11
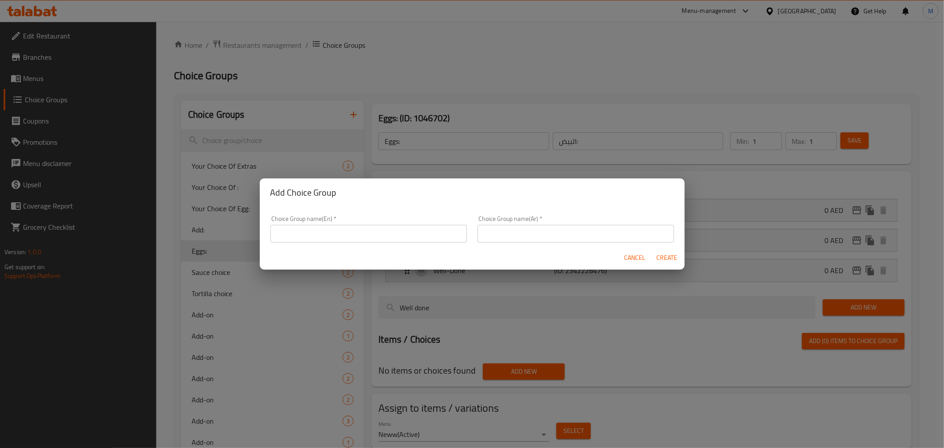
click at [317, 241] on input "text" at bounding box center [368, 234] width 196 height 18
paste input "Extra"
type input "Extra:"
type input "اكسترا:"
click at [664, 253] on span "Create" at bounding box center [666, 257] width 21 height 11
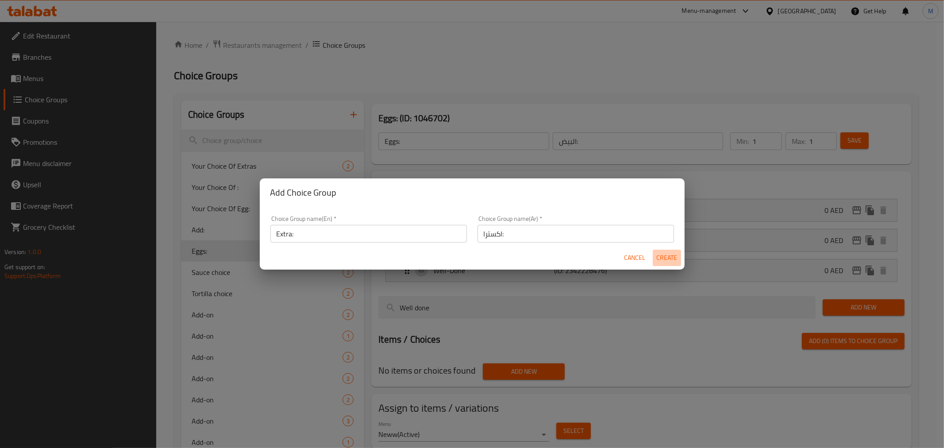
type input "Extra:"
type input "اكسترا:"
type input "0"
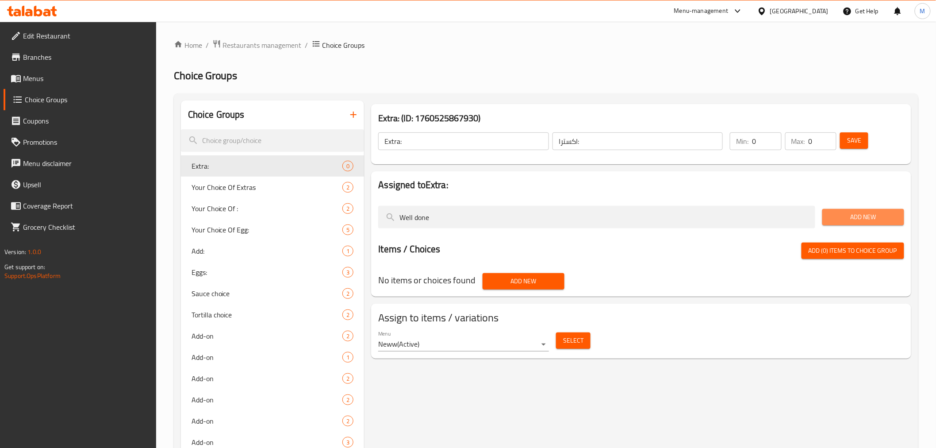
click at [868, 216] on span "Add New" at bounding box center [863, 216] width 68 height 11
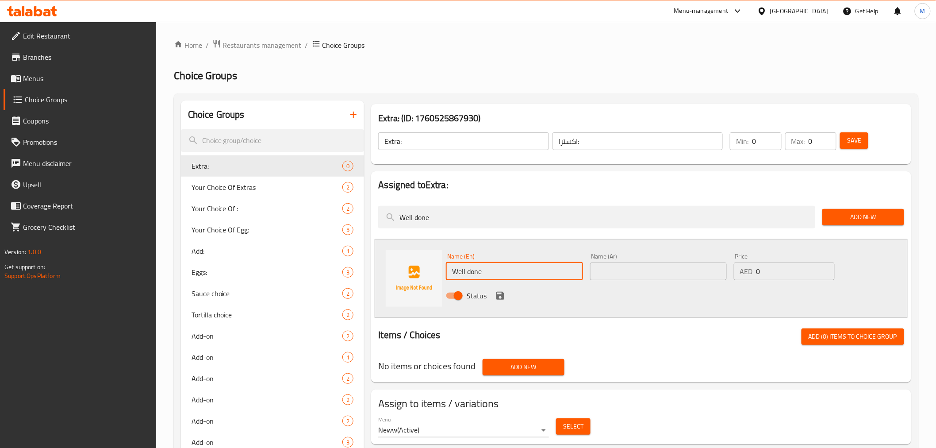
click at [533, 276] on input "Well done" at bounding box center [514, 271] width 137 height 18
paste input "Extra Duck Carnitas Taco (1pc)"
click at [533, 271] on input "Extra Duck Carnitas Taco (1pc)" at bounding box center [514, 271] width 137 height 18
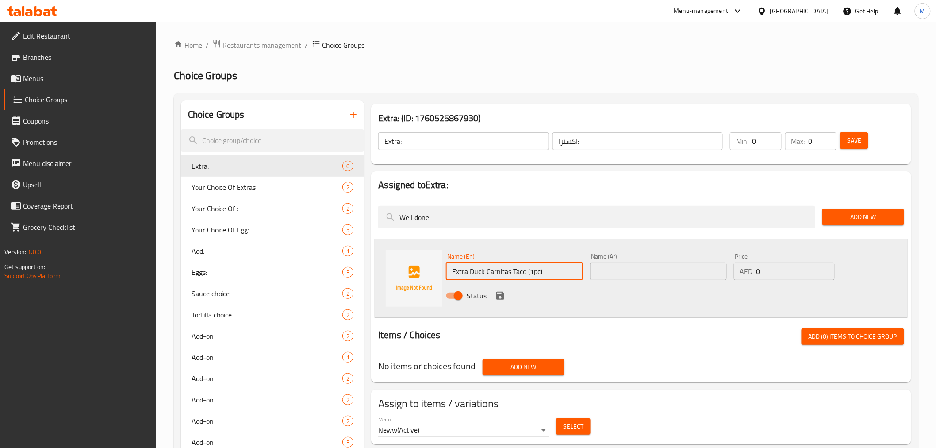
click at [533, 271] on input "Extra Duck Carnitas Taco (1pc)" at bounding box center [514, 271] width 137 height 18
drag, startPoint x: 533, startPoint y: 271, endPoint x: 541, endPoint y: 272, distance: 8.0
click at [541, 272] on input "Extra Duck Carnitas Taco (1 pc)" at bounding box center [514, 271] width 137 height 18
click at [541, 273] on input "Extra Duck Carnitas Taco (1 pc)" at bounding box center [514, 271] width 137 height 18
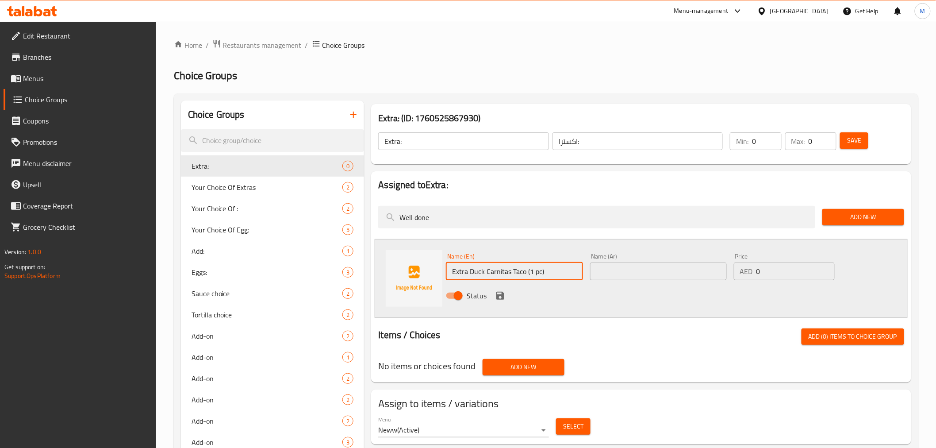
click at [540, 273] on input "Extra Duck Carnitas Taco (1 pc)" at bounding box center [514, 271] width 137 height 18
click at [537, 272] on input "Extra Duck Carnitas Taco (1 pc)" at bounding box center [514, 271] width 137 height 18
click at [548, 272] on input "Extra Duck Carnitas Taco (1 Pc)" at bounding box center [514, 271] width 137 height 18
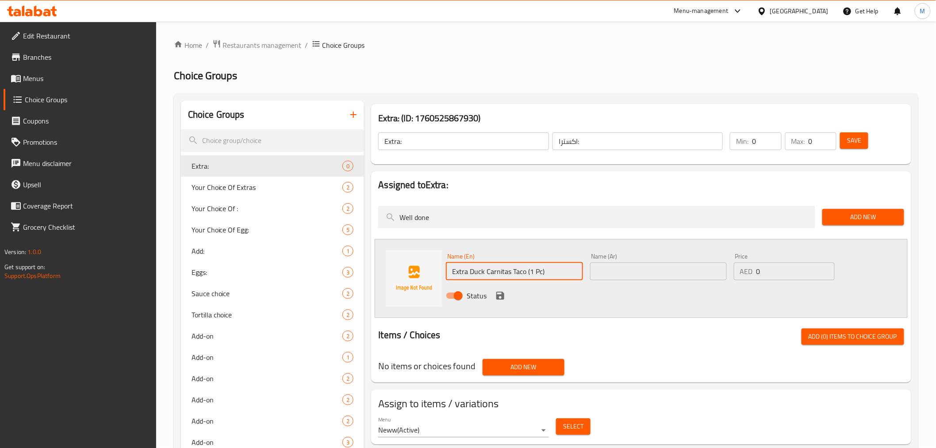
click at [548, 272] on input "Extra Duck Carnitas Taco (1 Pc)" at bounding box center [514, 271] width 137 height 18
type input "Extra Duck Carnitas Taco (1 Pc)"
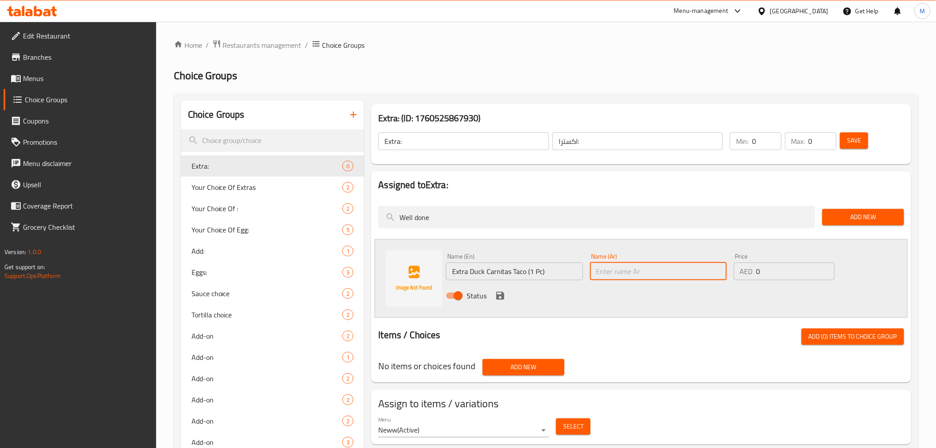
click at [701, 265] on input "text" at bounding box center [658, 271] width 137 height 18
paste input "تاكو كارنيتاس البط الإضافي (قطعة واحدة)"
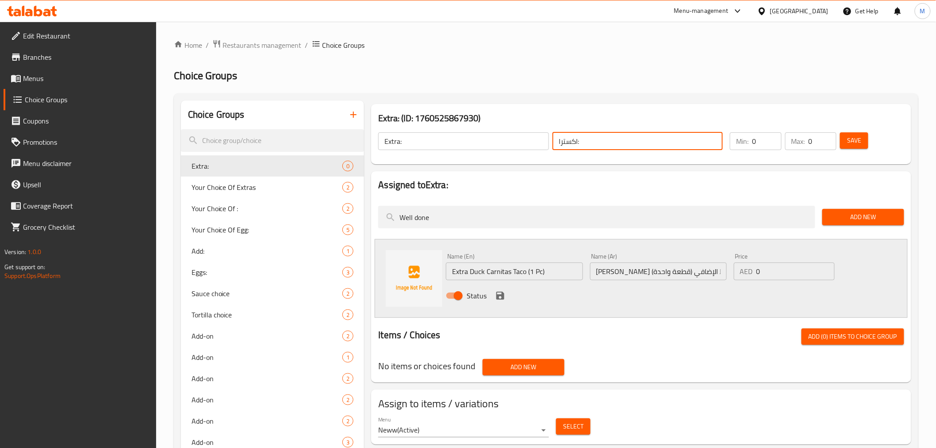
click at [564, 142] on input "اكسترا:" at bounding box center [637, 141] width 170 height 18
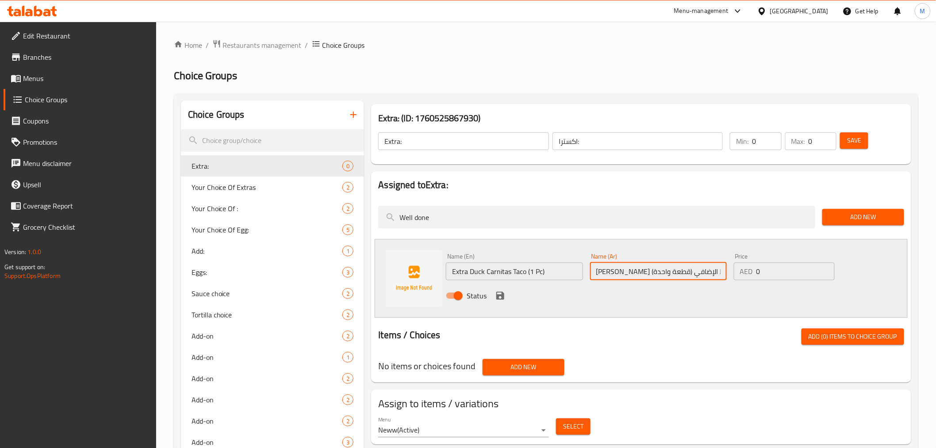
click at [656, 271] on input "تاكو كارنيتاس البط الإضافي (قطعة واحدة)" at bounding box center [658, 271] width 137 height 18
paste input "سترا"
click at [612, 271] on input "تاكو كارنيتاس البط اكسترا (قطعة واحدة)" at bounding box center [658, 271] width 137 height 18
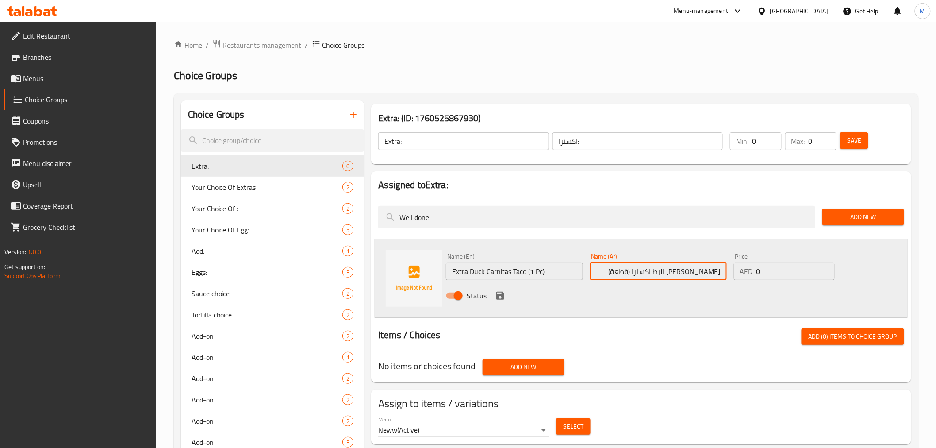
click at [612, 266] on input "تاكو كارنيتاس البط اكسترا (قطعة)" at bounding box center [658, 271] width 137 height 18
click at [642, 273] on input "تاكو كارنيتاس البط اكسترا (قطعة" at bounding box center [658, 271] width 137 height 18
type input "تاكو كارنيتاس البط اكسترا 1 قطعة"
click at [775, 266] on input "0" at bounding box center [795, 271] width 78 height 18
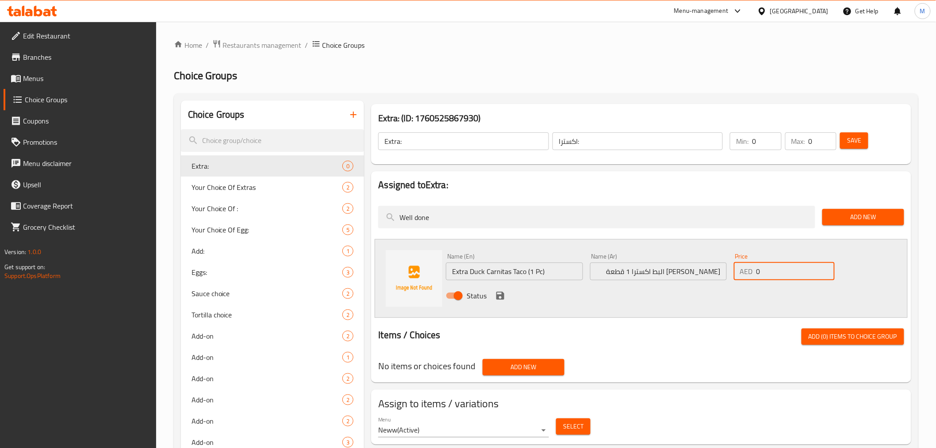
click at [775, 266] on input "0" at bounding box center [795, 271] width 78 height 18
paste input "38"
type input "38"
click at [500, 298] on icon "save" at bounding box center [500, 295] width 11 height 11
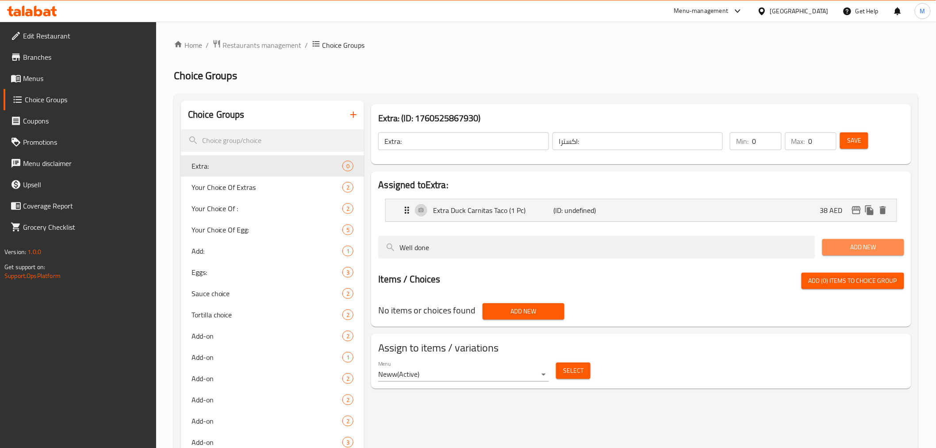
click at [859, 249] on span "Add New" at bounding box center [863, 247] width 68 height 11
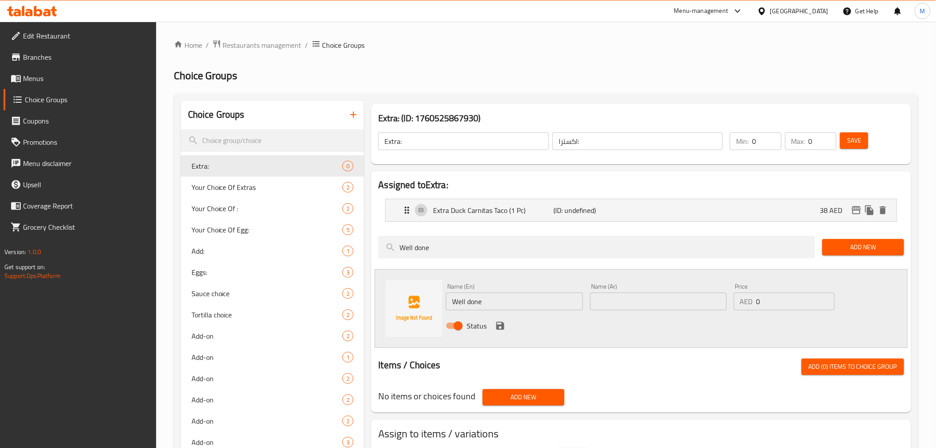
click at [496, 301] on input "Well done" at bounding box center [514, 301] width 137 height 18
paste input "Mexi-Afghan Chapli Kebab"
click at [451, 303] on input "Mexi-Afghan Chapli Kebab" at bounding box center [514, 301] width 137 height 18
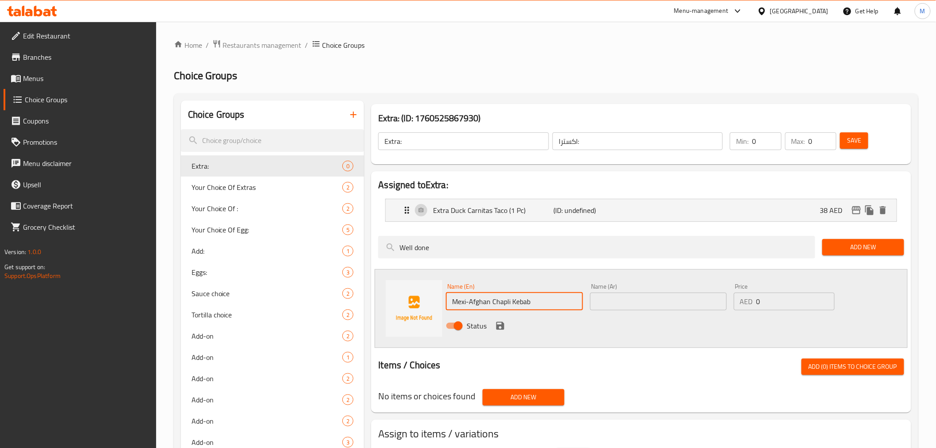
paste input "Extra"
type input "Extra Mexi-Afghan Chapli Kebab"
click at [778, 306] on input "0" at bounding box center [795, 301] width 78 height 18
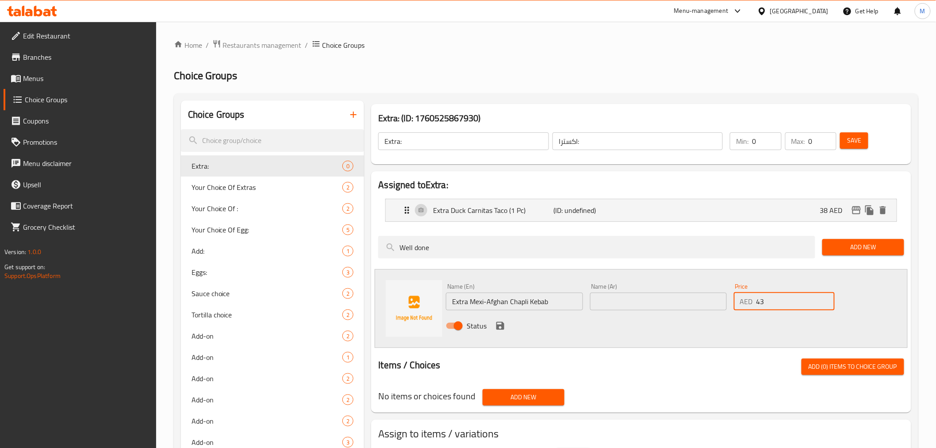
type input "43"
click at [552, 303] on input "Extra Mexi-Afghan Chapli Kebab" at bounding box center [514, 301] width 137 height 18
paste input "(1pc)"
click at [552, 303] on input "Extra Mexi-Afghan Chapli Kebab (1pc)" at bounding box center [514, 301] width 137 height 18
click at [550, 302] on input "Extra Mexi-Afghan Chapli Kebab (1pc)" at bounding box center [514, 301] width 137 height 18
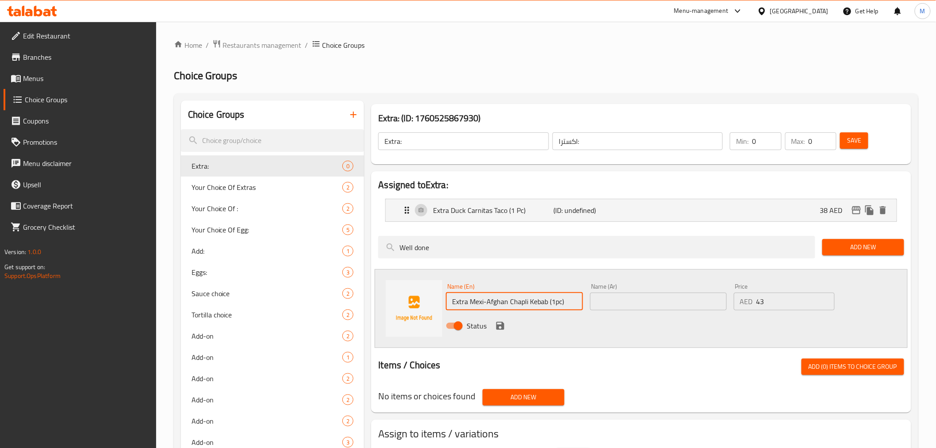
click at [550, 302] on input "Extra Mexi-Afghan Chapli Kebab (1pc)" at bounding box center [514, 301] width 137 height 18
click at [555, 303] on input "Extra Mexi-Afghan Chapli Kebab (1pc)" at bounding box center [514, 301] width 137 height 18
click at [558, 301] on input "Extra Mexi-Afghan Chapli Kebab (1 pc)" at bounding box center [514, 301] width 137 height 18
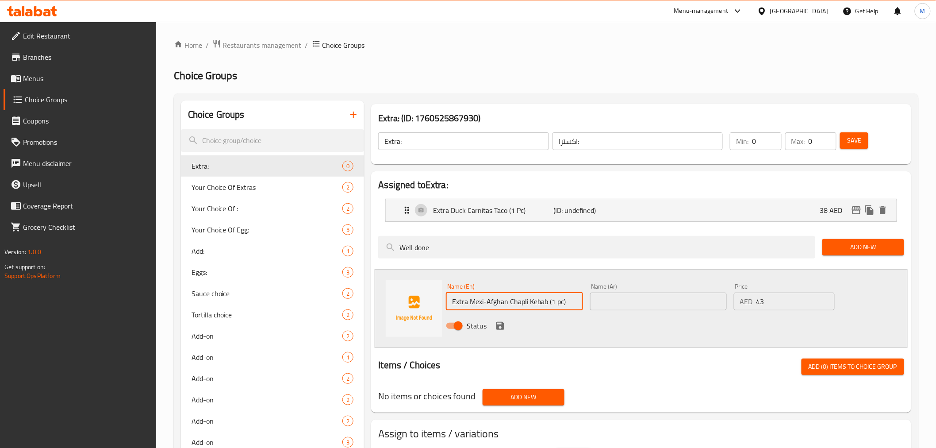
click at [558, 301] on input "Extra Mexi-Afghan Chapli Kebab (1 pc)" at bounding box center [514, 301] width 137 height 18
click at [556, 307] on input "Extra Mexi-Afghan Chapli Kebab (1 Pc)" at bounding box center [514, 301] width 137 height 18
type input "Extra Mexi-Afghan Chapli Kebab (1 Pc)"
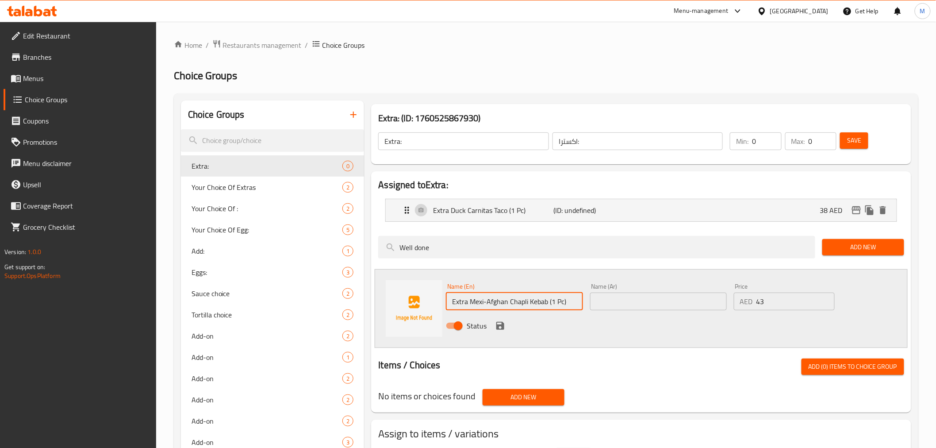
click at [660, 306] on input "text" at bounding box center [658, 301] width 137 height 18
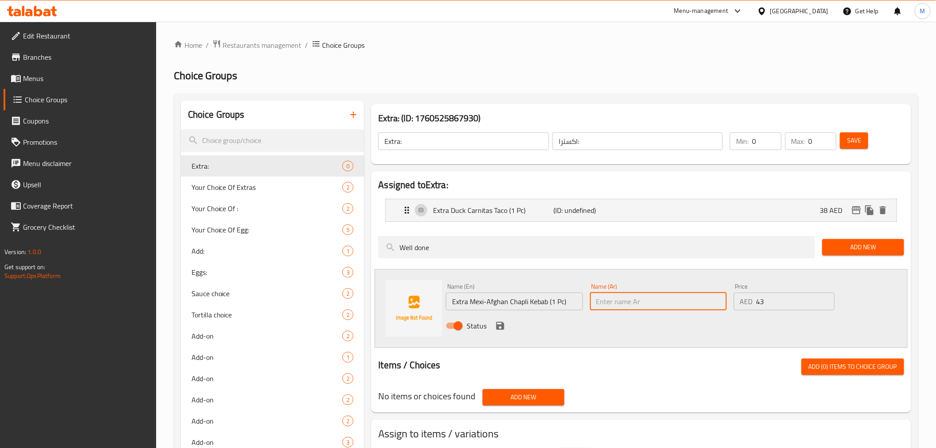
paste input "اكسترا مكسي-أفغاني تشابلي كباب (1 قطعة)"
click at [613, 303] on input "اكسترا مكسي-أفغاني تشابلي كباب (1 قطعة)" at bounding box center [658, 301] width 137 height 18
drag, startPoint x: 612, startPoint y: 324, endPoint x: 610, endPoint y: 304, distance: 20.4
click at [602, 306] on input "اكسترا مكسي-أفغاني تشابلي كباب (1= قطعة)" at bounding box center [658, 301] width 137 height 18
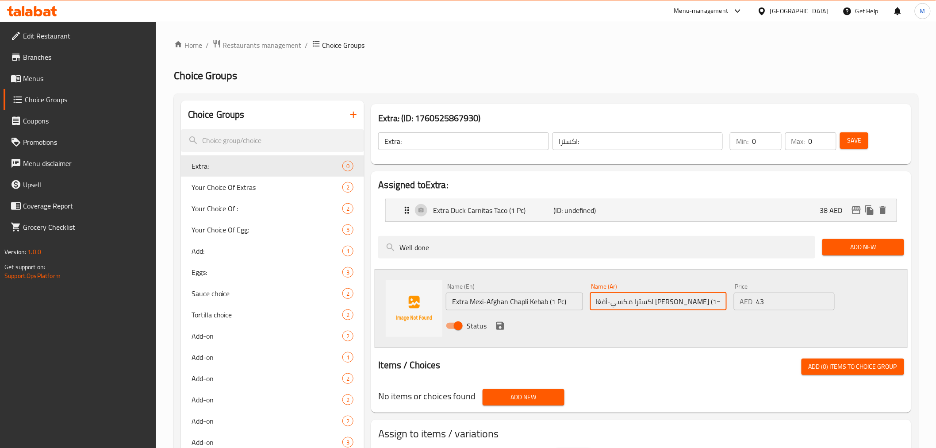
click at [609, 300] on input "اكسترا مكسي-أفغاني تشابلي كباب (1= قطعة)" at bounding box center [658, 301] width 137 height 18
click at [610, 299] on input "اكسترا مكسي-أفغاني تشابلي كباب (1 قطعة)" at bounding box center [658, 301] width 137 height 18
click at [611, 300] on input "اكسترا مكسي-أفغاني تشابلي كباب (1 قطعة)" at bounding box center [658, 301] width 137 height 18
drag, startPoint x: 612, startPoint y: 299, endPoint x: 616, endPoint y: 303, distance: 5.0
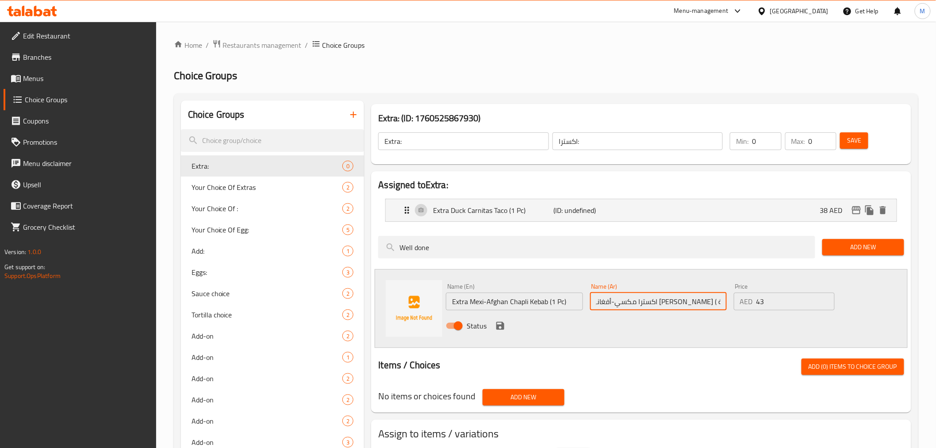
click at [616, 303] on input "اكسترا مكسي-أفغاني تشابلي كباب ( قطعة)" at bounding box center [658, 301] width 137 height 18
drag, startPoint x: 660, startPoint y: 302, endPoint x: 547, endPoint y: 296, distance: 112.9
click at [547, 296] on div "Name (En) Extra Mexi-Afghan Chapli Kebab (1 Pc) Name (En) Name (Ar) اكسترا مكسي…" at bounding box center [657, 309] width 431 height 58
click at [595, 301] on input "اكسترا مكسي-أفغاني تشابلي كباب 1 قطعة)" at bounding box center [658, 301] width 137 height 18
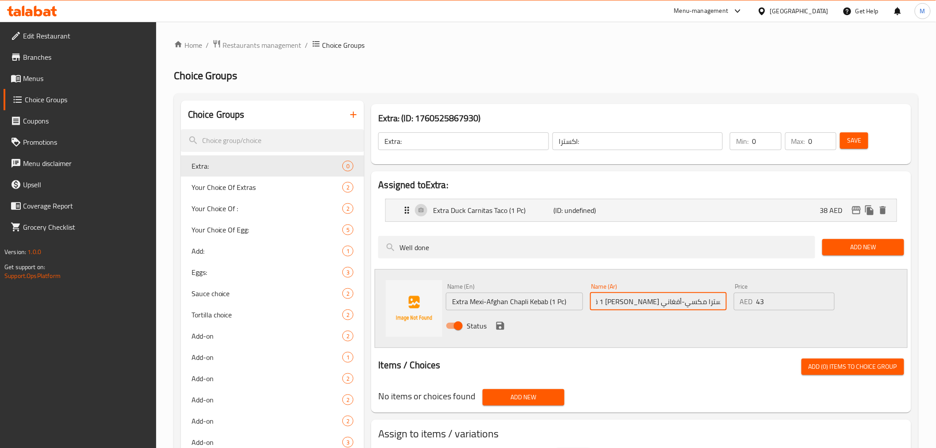
click at [600, 306] on input "اكسترا مكسي-أفغاني تشابلي كباب 1 قطعة)" at bounding box center [658, 301] width 137 height 18
type input "اكسترا مكسي-أفغاني تشابلي كباب 1 قطعة"
click at [500, 326] on icon "save" at bounding box center [500, 326] width 8 height 8
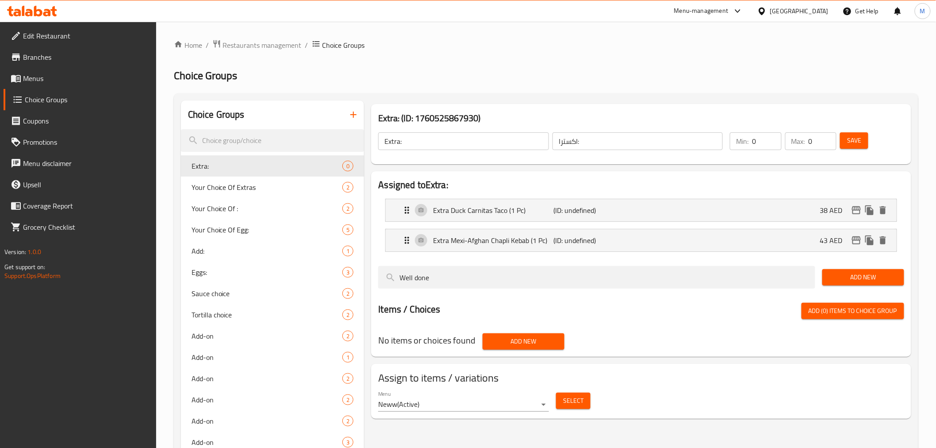
click at [859, 145] on span "Save" at bounding box center [854, 140] width 14 height 11
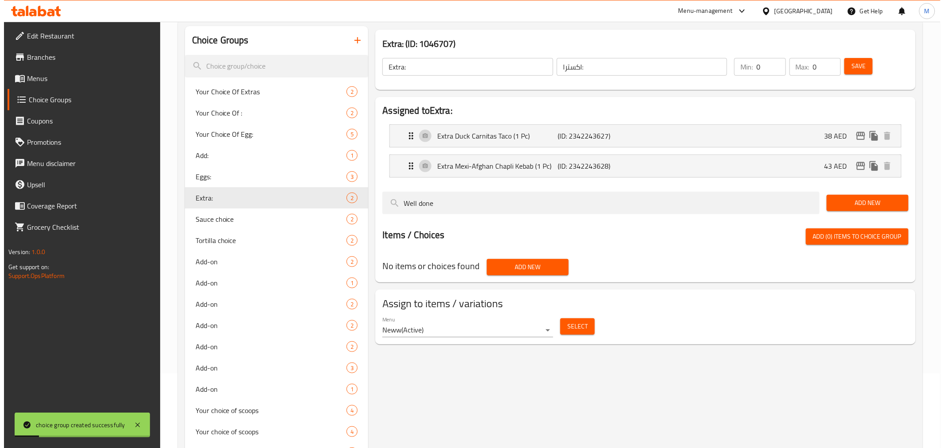
scroll to position [139, 0]
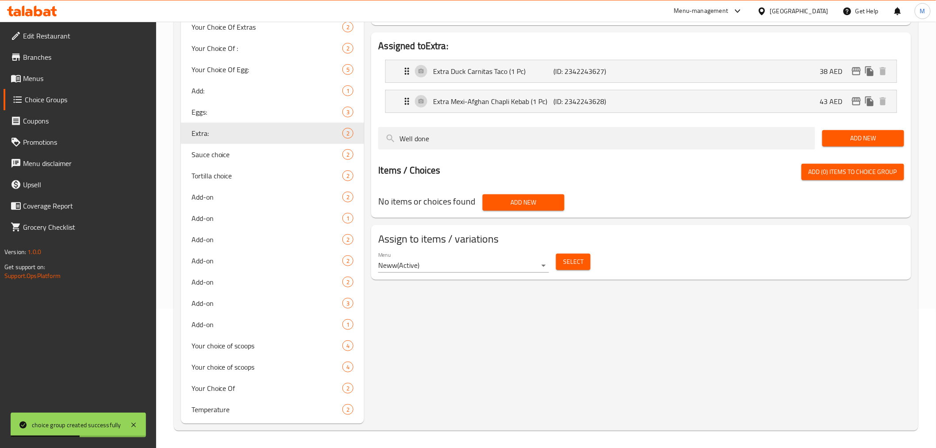
click at [582, 263] on span "Select" at bounding box center [573, 261] width 20 height 11
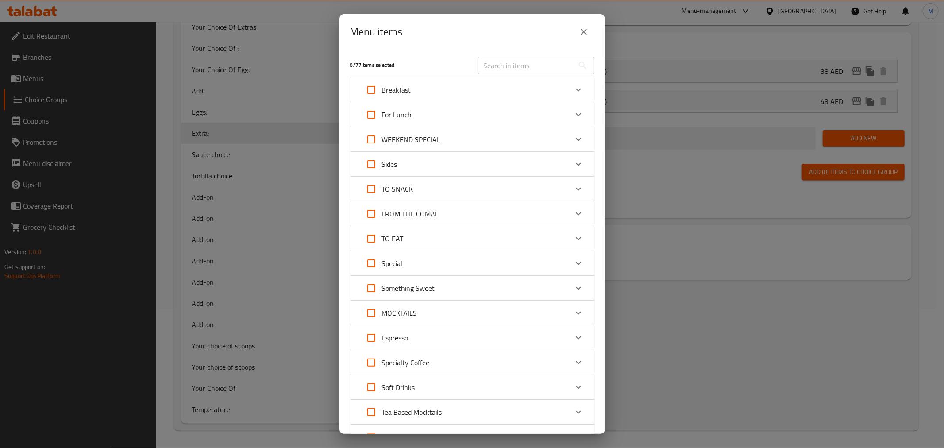
click at [472, 111] on div "For Lunch" at bounding box center [464, 114] width 207 height 21
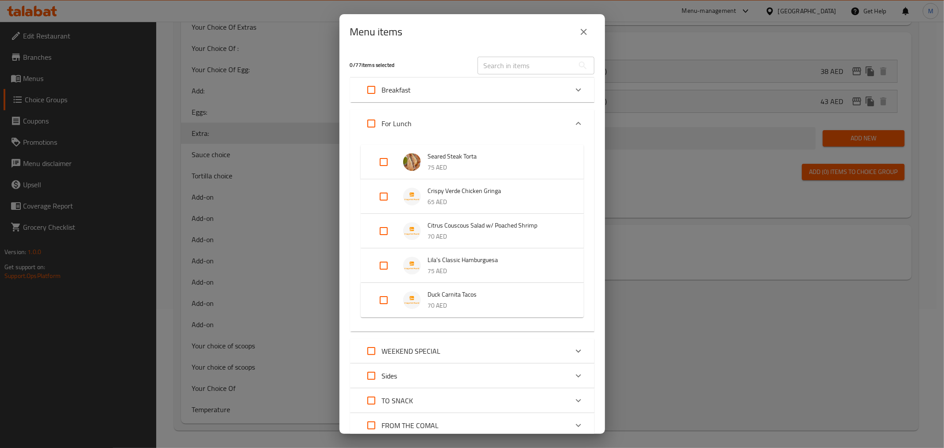
click at [384, 299] on input "Expand" at bounding box center [383, 299] width 21 height 21
checkbox input "true"
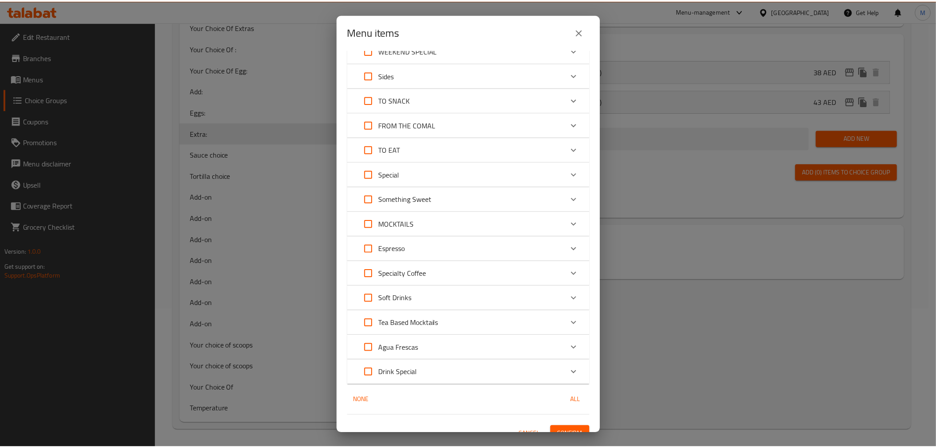
scroll to position [320, 0]
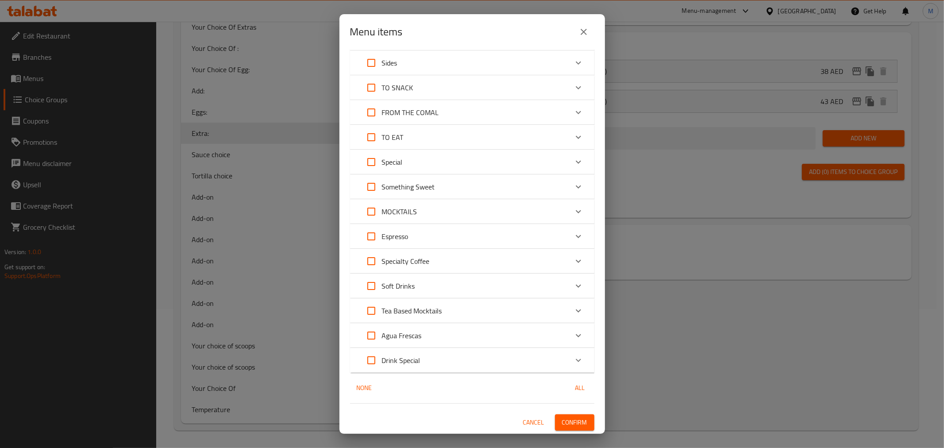
click at [555, 422] on button "Confirm" at bounding box center [574, 422] width 39 height 16
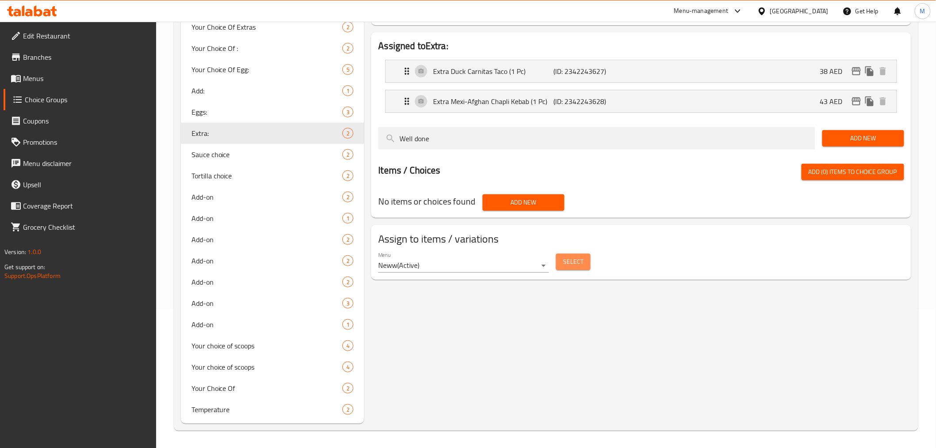
click at [584, 261] on button "Select" at bounding box center [573, 261] width 35 height 16
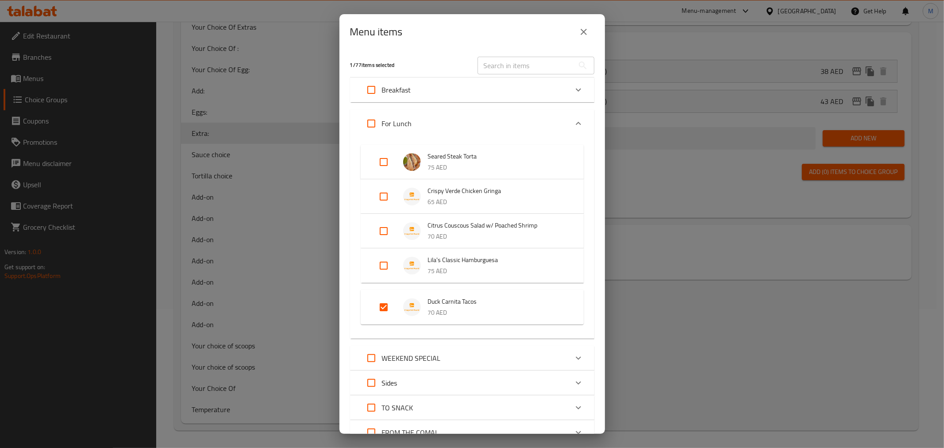
click at [588, 27] on icon "close" at bounding box center [583, 32] width 11 height 11
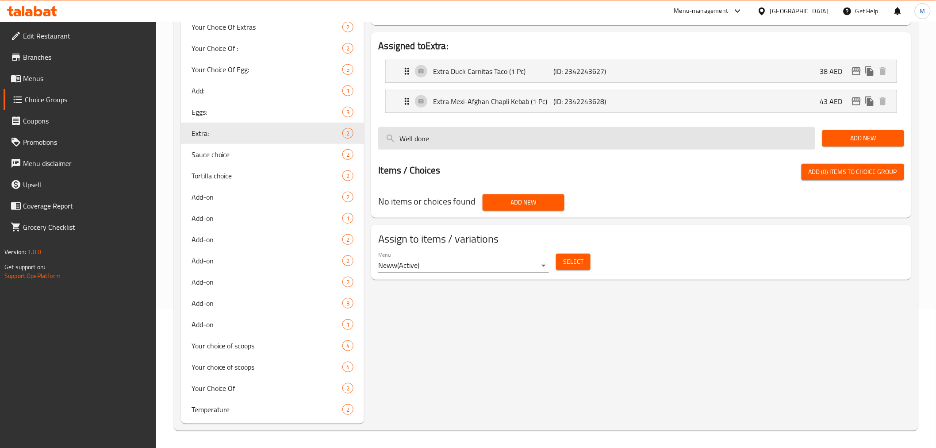
click at [453, 145] on input "Well done" at bounding box center [596, 138] width 437 height 23
paste input "Grilled Chicken"
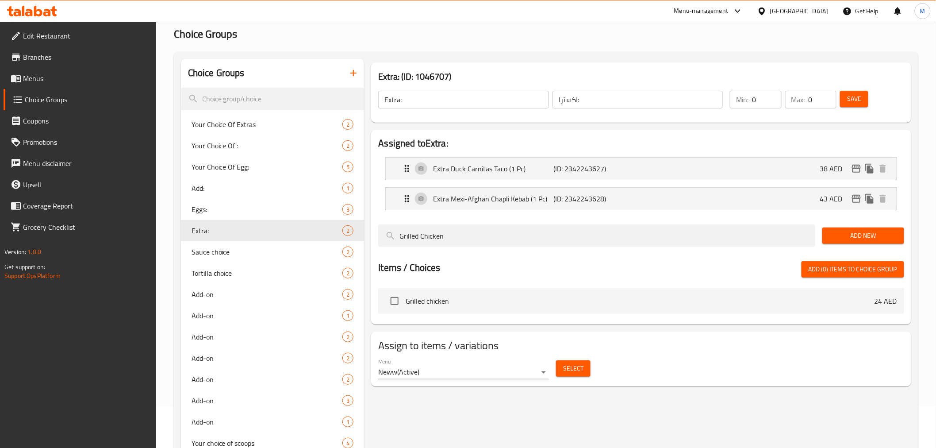
scroll to position [41, 0]
type input "Grilled Chicken"
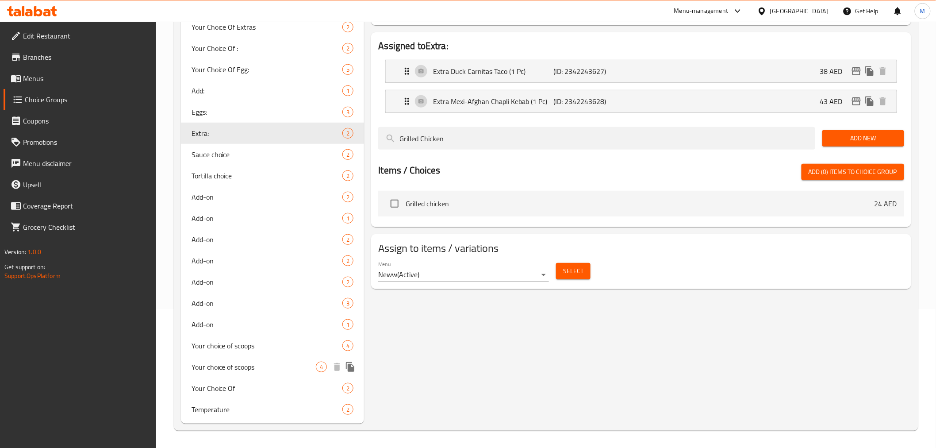
scroll to position [0, 0]
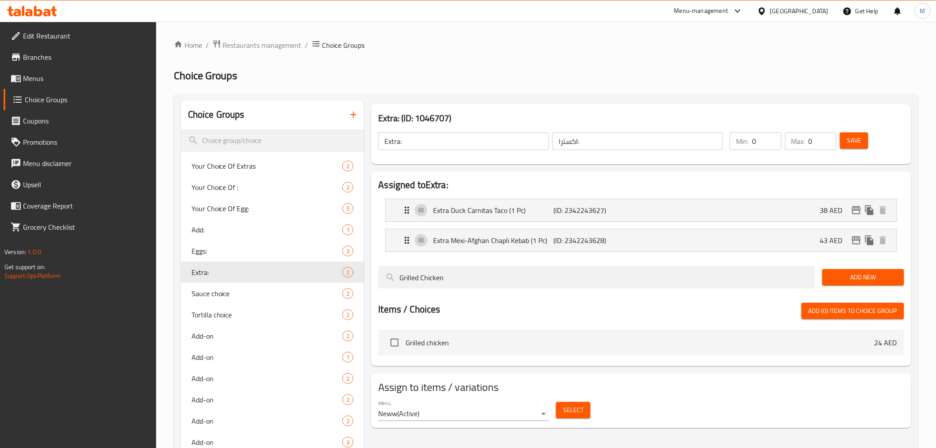
click at [354, 115] on icon "button" at bounding box center [353, 114] width 6 height 6
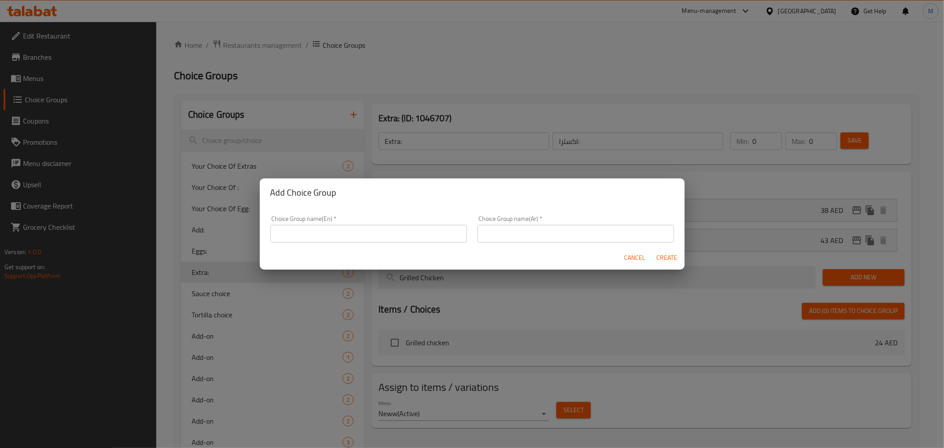
click at [374, 228] on input "text" at bounding box center [368, 234] width 196 height 18
paste input "Add Protein"
click at [291, 237] on input "Add Protein" at bounding box center [368, 234] width 196 height 18
click at [368, 232] on input "Add Protein" at bounding box center [368, 234] width 196 height 18
type input "Add Protein:"
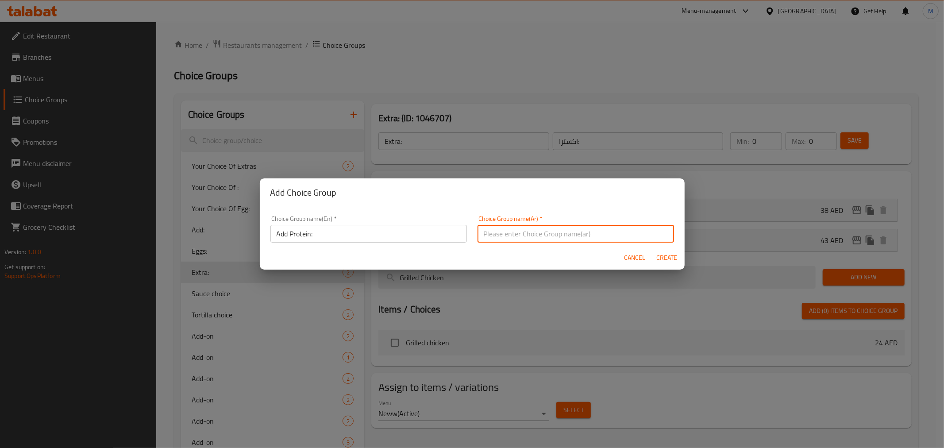
click at [545, 235] on input "text" at bounding box center [575, 234] width 196 height 18
type input "أضف بروتين:"
click at [660, 253] on span "Create" at bounding box center [666, 257] width 21 height 11
type input "Add Protein:"
type input "أضف بروتين:"
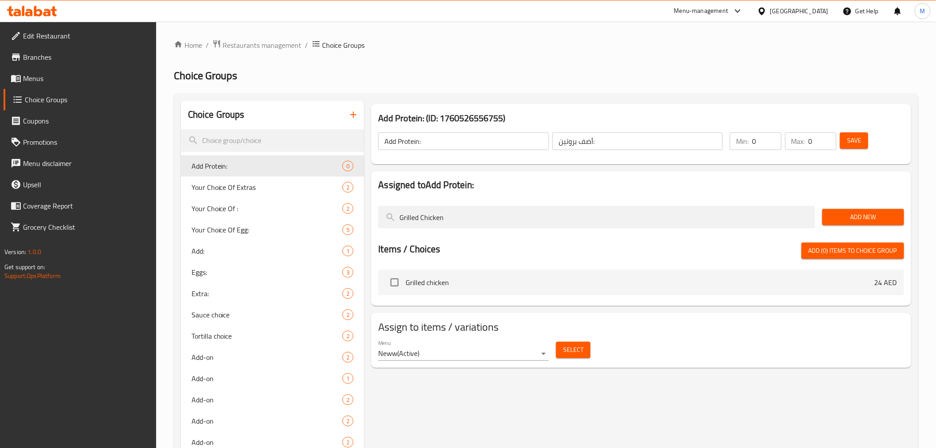
click at [845, 220] on span "Add New" at bounding box center [863, 216] width 68 height 11
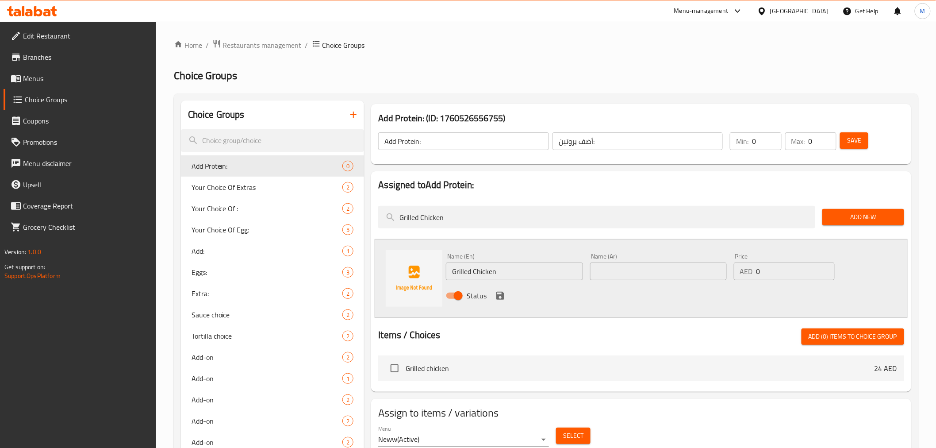
click at [782, 264] on input "0" at bounding box center [795, 271] width 78 height 18
paste input "2"
type input "20"
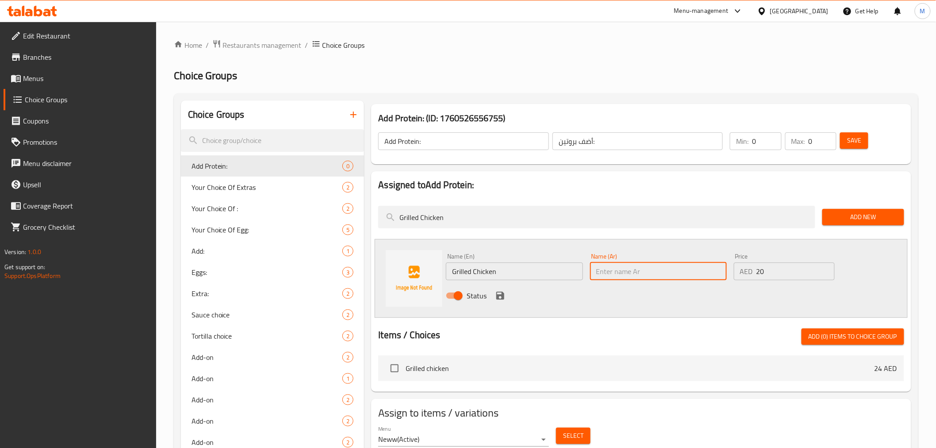
click at [654, 270] on input "text" at bounding box center [658, 271] width 137 height 18
type input "دجاج مشوي"
click at [503, 297] on icon "save" at bounding box center [500, 296] width 8 height 8
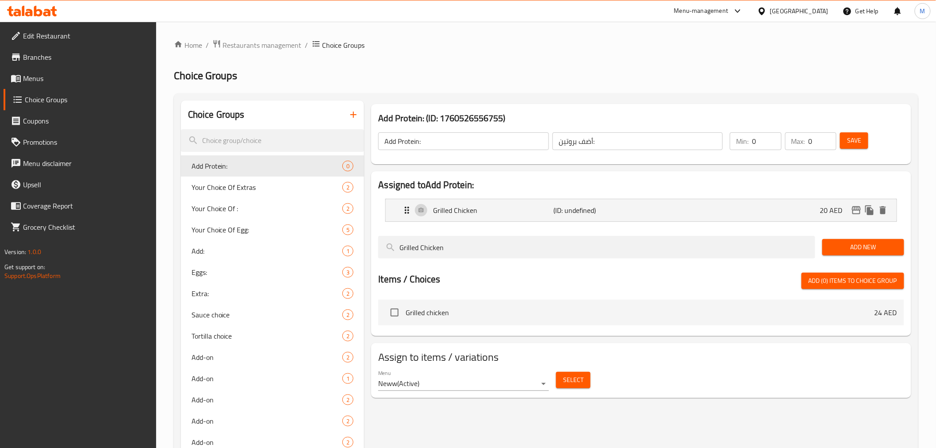
click at [832, 252] on span "Add New" at bounding box center [863, 247] width 68 height 11
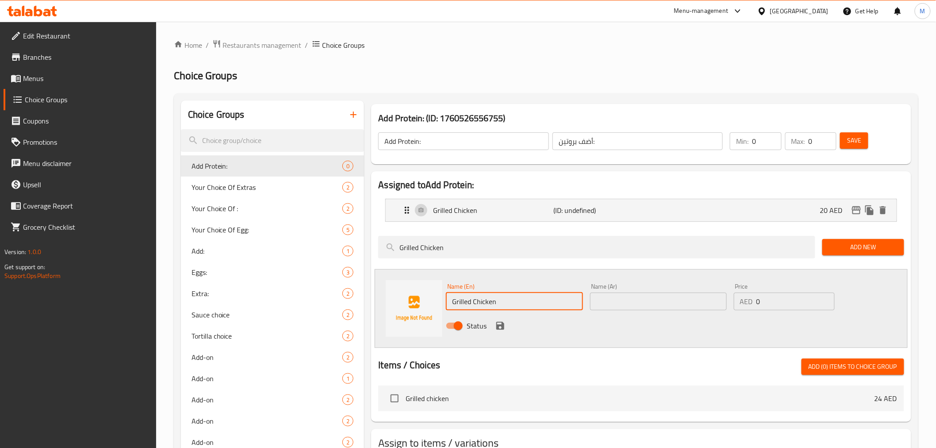
click at [514, 306] on input "Grilled Chicken" at bounding box center [514, 301] width 137 height 18
paste input "Add Grass-fed Steak"
click at [549, 307] on input "Add Grass-fed Steak" at bounding box center [514, 301] width 137 height 18
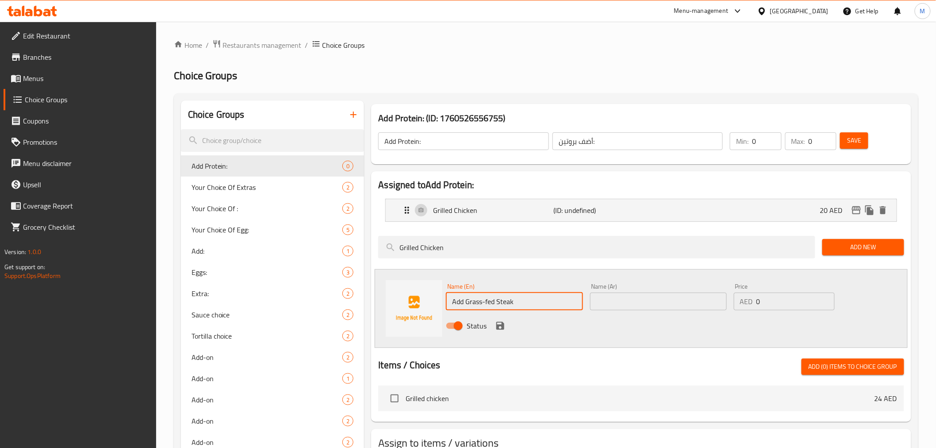
click at [549, 307] on input "Add Grass-fed Steak" at bounding box center [514, 301] width 137 height 18
type input "Add Grass-Fed Steak"
click at [660, 299] on input "text" at bounding box center [658, 301] width 137 height 18
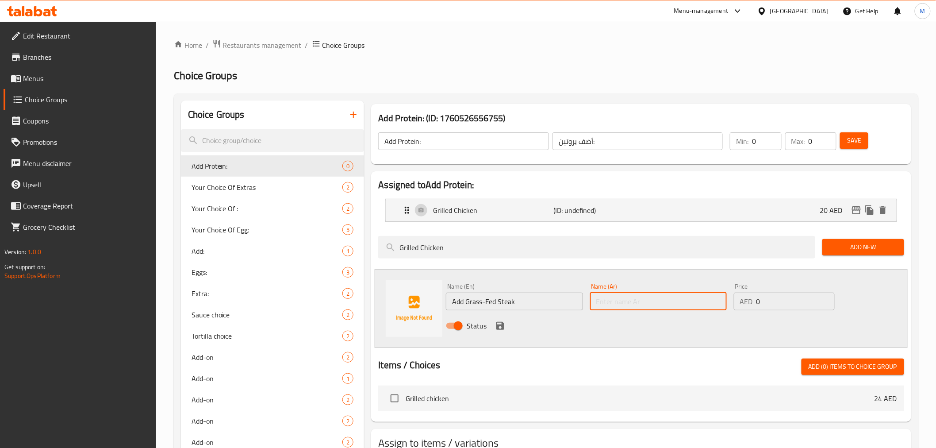
paste input "أضف شريحة لحم من الأبقار التي تتغذى على العشب"
drag, startPoint x: 670, startPoint y: 300, endPoint x: 644, endPoint y: 302, distance: 26.2
click at [644, 302] on input "أضف شريحة لحم من الأبقار التي تتغذى على العشب" at bounding box center [658, 301] width 137 height 18
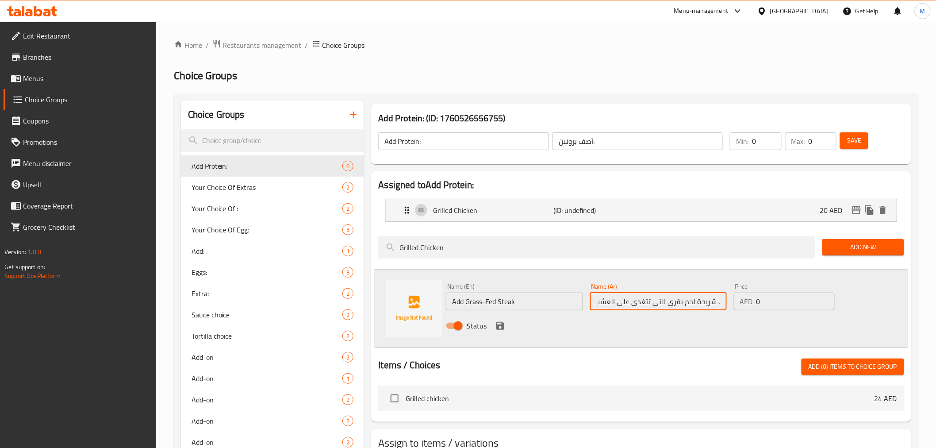
type input "أضف شريحة لحم بقري التي تتغذى على العشب"
click at [769, 312] on div "Price AED 0 Price" at bounding box center [784, 297] width 108 height 34
click at [768, 310] on div "Price AED 0 Price" at bounding box center [784, 297] width 108 height 34
click at [768, 297] on input "0" at bounding box center [795, 301] width 78 height 18
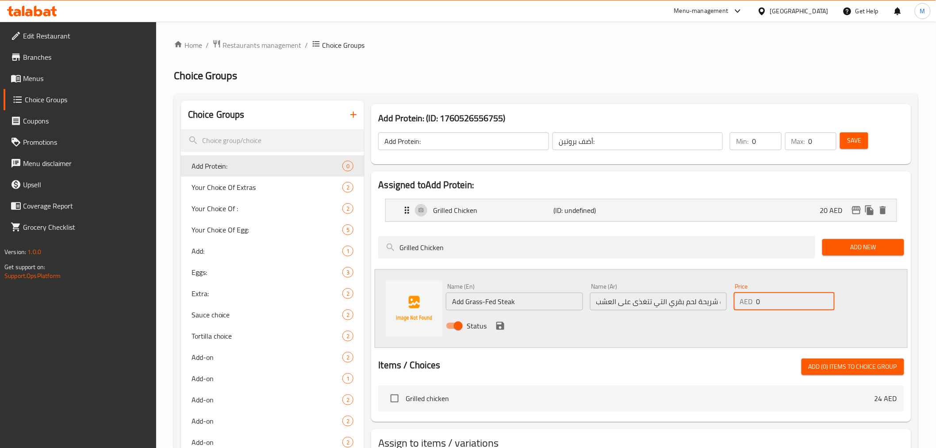
click at [768, 297] on input "0" at bounding box center [795, 301] width 78 height 18
type input "20"
click at [502, 326] on icon "save" at bounding box center [500, 326] width 8 height 8
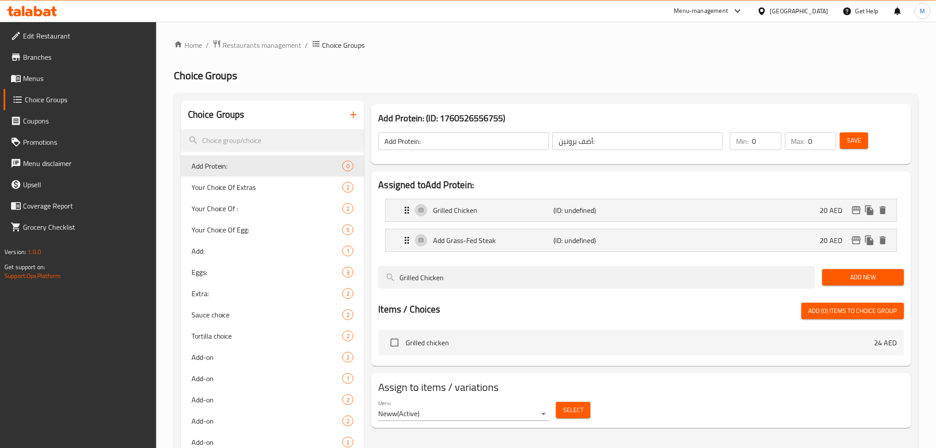
click at [537, 222] on li "Grilled Chicken (ID: undefined) 20 AED Name (En) Grilled Chicken Name (En) Name…" at bounding box center [640, 210] width 525 height 30
click at [535, 218] on div "Grilled Chicken (ID: undefined) 20 AED" at bounding box center [644, 210] width 484 height 22
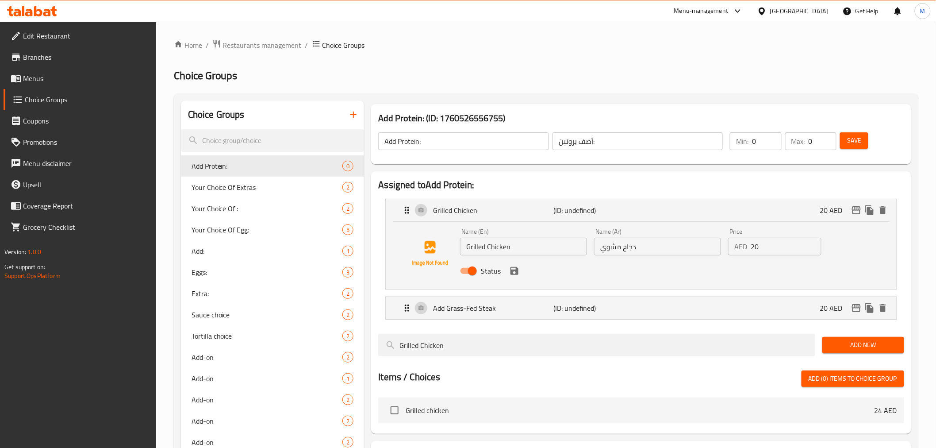
click at [470, 244] on input "Grilled Chicken" at bounding box center [523, 247] width 127 height 18
click at [469, 246] on input "Grilled Chicken" at bounding box center [523, 247] width 127 height 18
click at [468, 248] on input "Grilled Chicken" at bounding box center [523, 247] width 127 height 18
type input "Add Grilled Chicken"
click at [666, 251] on input "دجاج مشوي" at bounding box center [657, 247] width 127 height 18
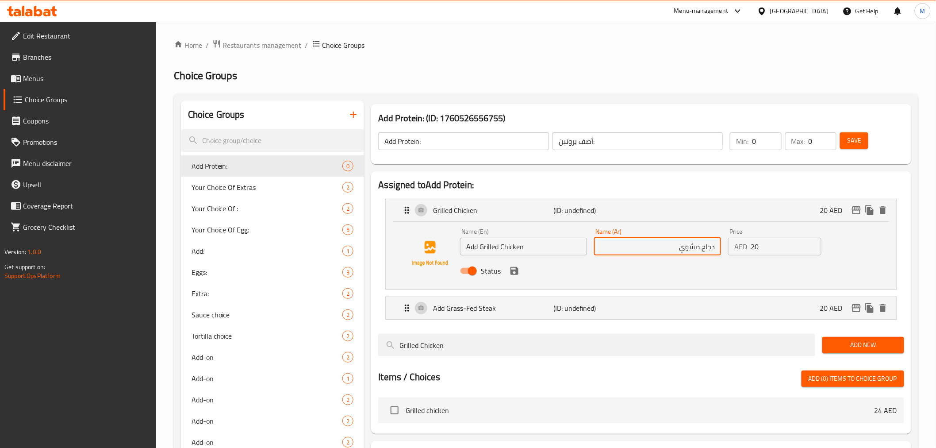
click at [714, 249] on input "دجاج مشوي" at bounding box center [657, 247] width 127 height 18
click at [711, 250] on input "Hqt دجاج مشوي" at bounding box center [657, 247] width 127 height 18
type input "أضف دجاج مشوي"
click at [520, 272] on button "save" at bounding box center [514, 270] width 13 height 13
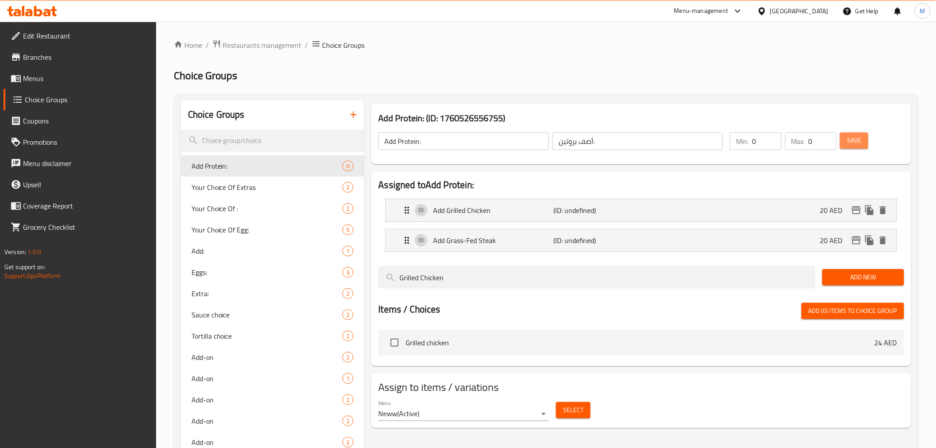
click at [845, 147] on button "Save" at bounding box center [854, 140] width 28 height 16
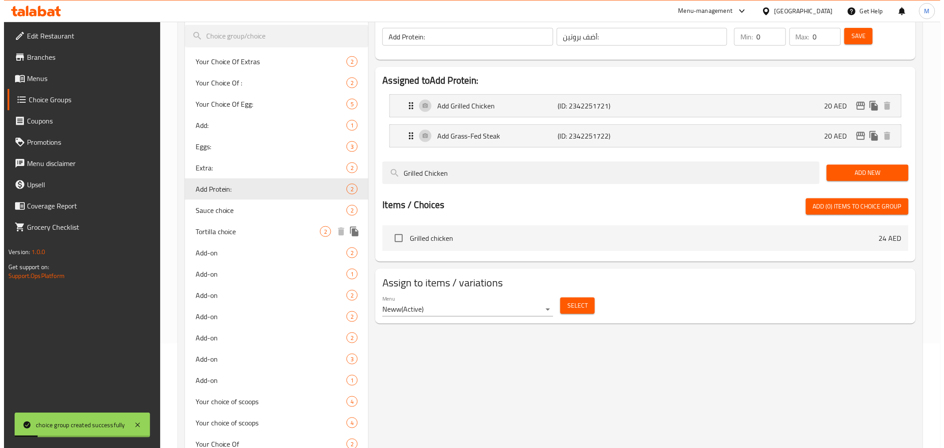
scroll to position [160, 0]
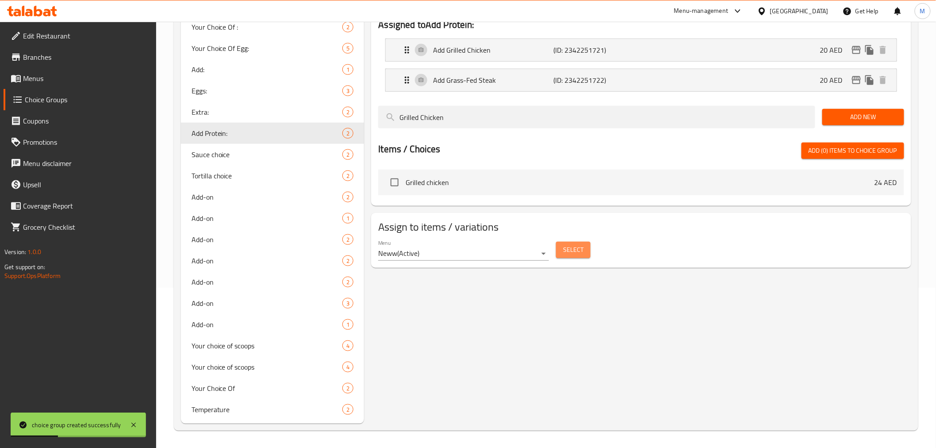
click at [568, 251] on span "Select" at bounding box center [573, 249] width 20 height 11
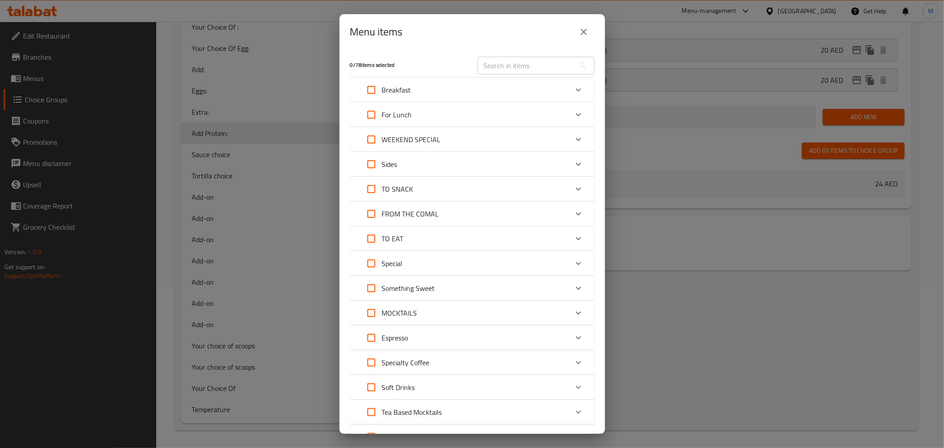
click at [463, 120] on div "For Lunch" at bounding box center [464, 114] width 207 height 21
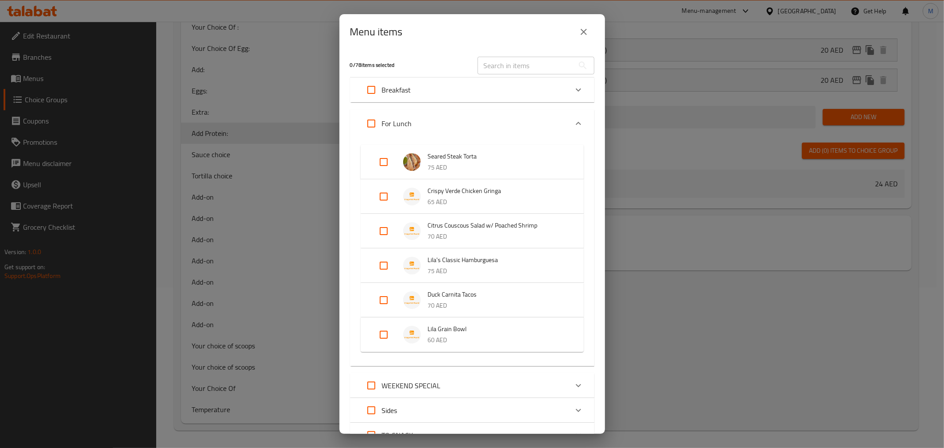
click at [380, 333] on input "Expand" at bounding box center [383, 334] width 21 height 21
checkbox input "true"
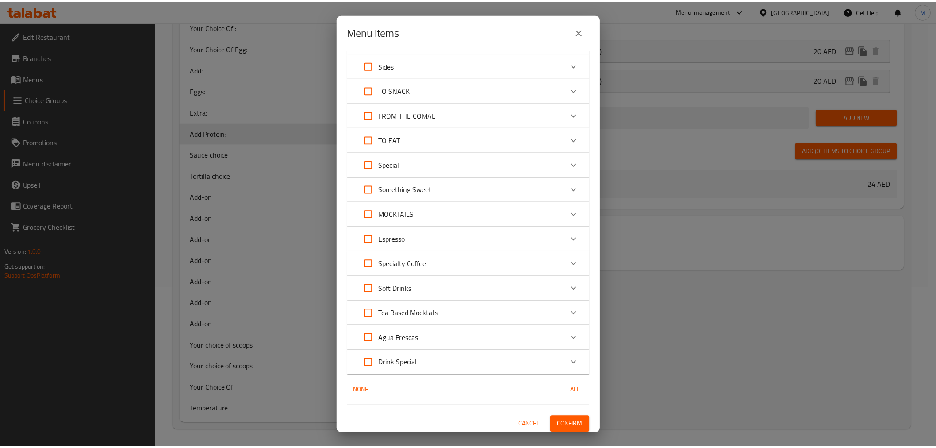
scroll to position [354, 0]
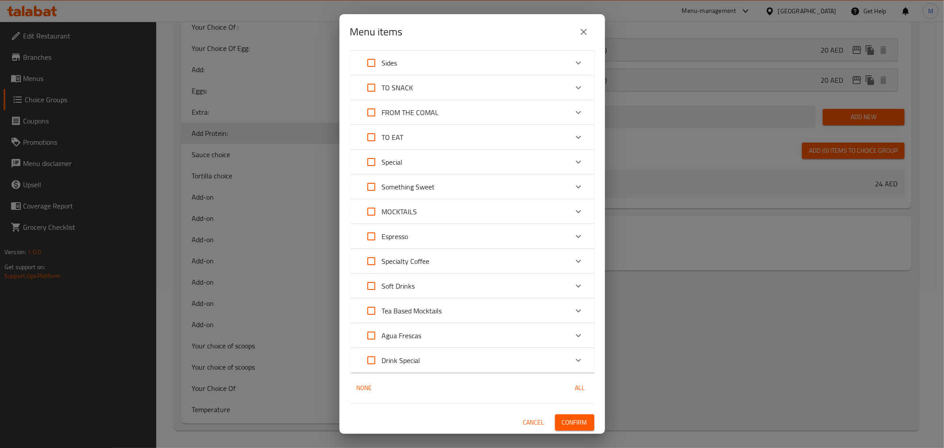
click at [562, 417] on span "Confirm" at bounding box center [574, 422] width 25 height 11
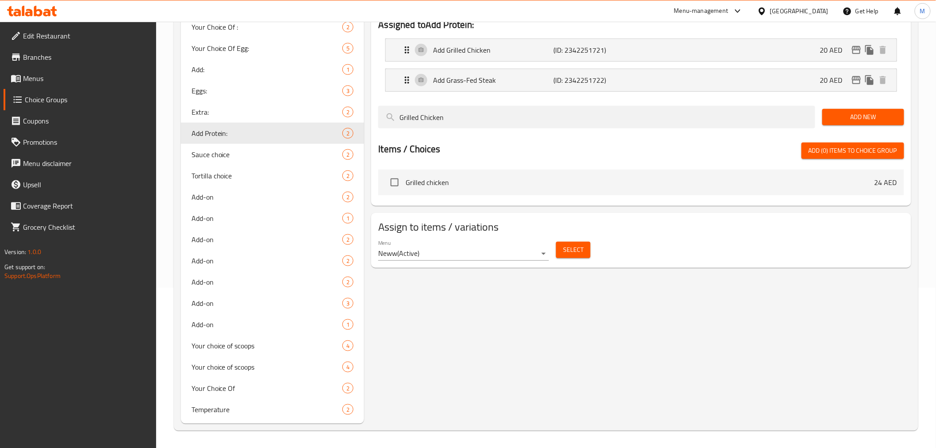
click at [575, 253] on span "Select" at bounding box center [573, 249] width 20 height 11
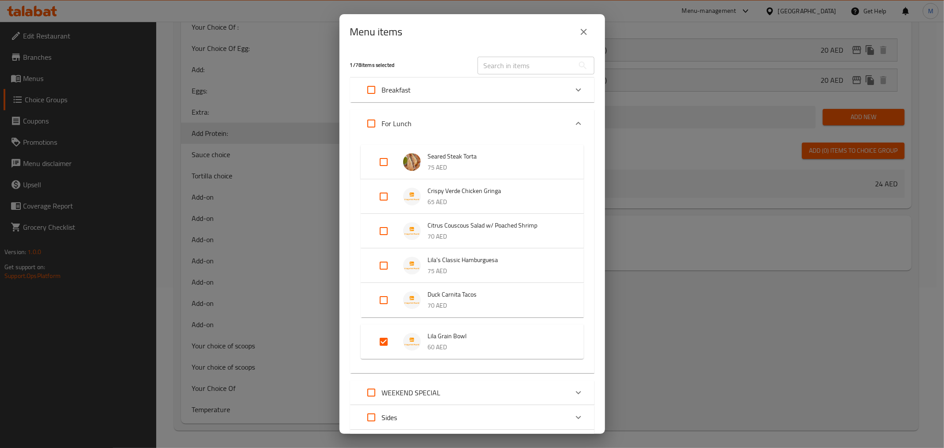
click at [582, 31] on icon "close" at bounding box center [583, 32] width 6 height 6
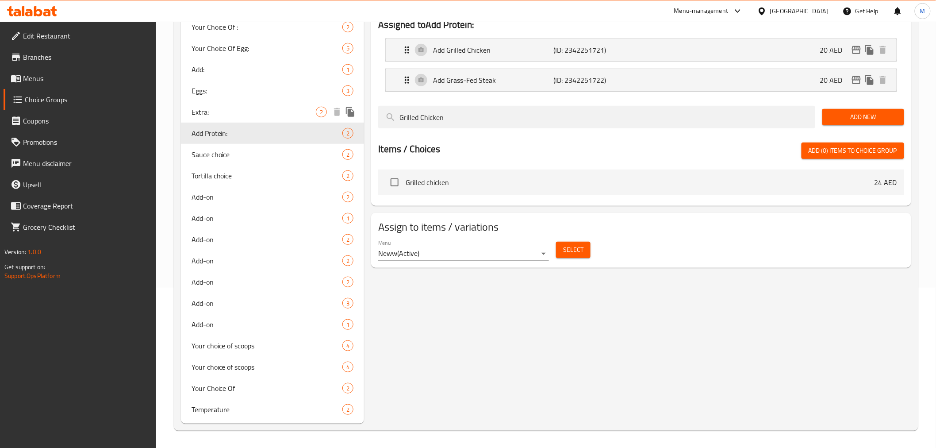
click at [290, 120] on div "Extra: 2" at bounding box center [273, 111] width 184 height 21
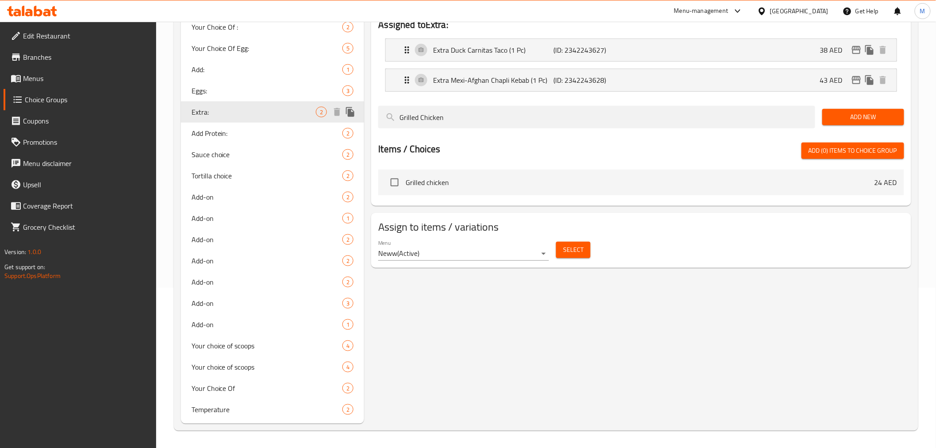
type input "Extra:"
type input "اكسترا:"
click at [571, 252] on span "Select" at bounding box center [573, 249] width 20 height 11
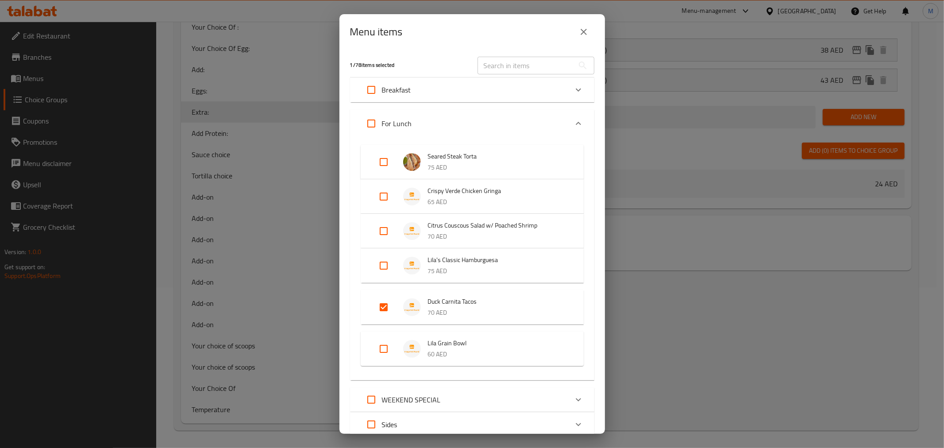
click at [585, 35] on icon "close" at bounding box center [583, 32] width 11 height 11
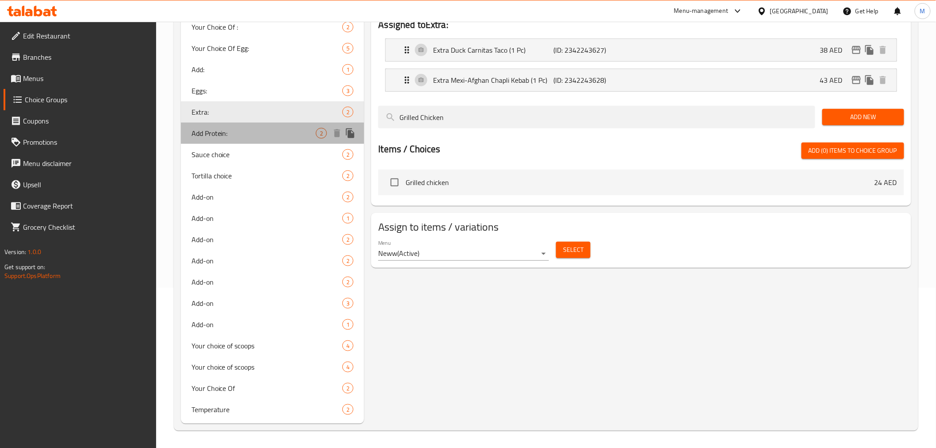
click at [292, 133] on span "Add Protein:" at bounding box center [254, 133] width 125 height 11
type input "Add Protein:"
type input "أضف بروتين:"
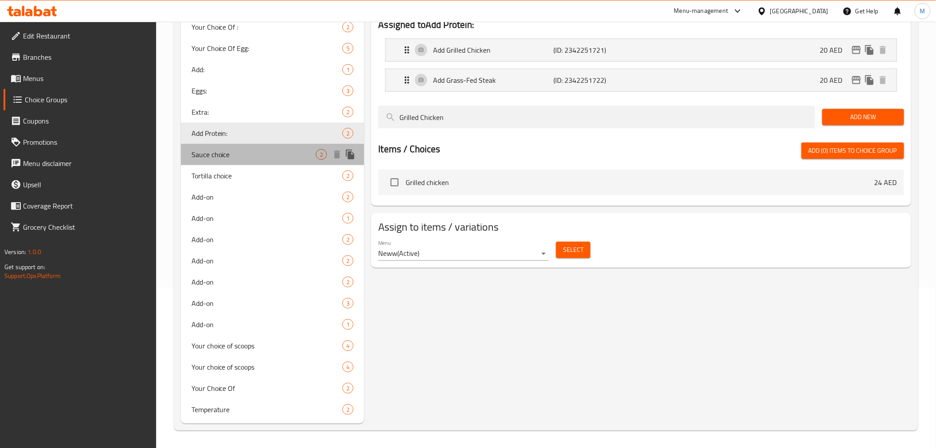
click at [272, 155] on span "Sauce choice" at bounding box center [254, 154] width 125 height 11
type input "Sauce choice"
type input "اختيار الصلصة"
type input "1"
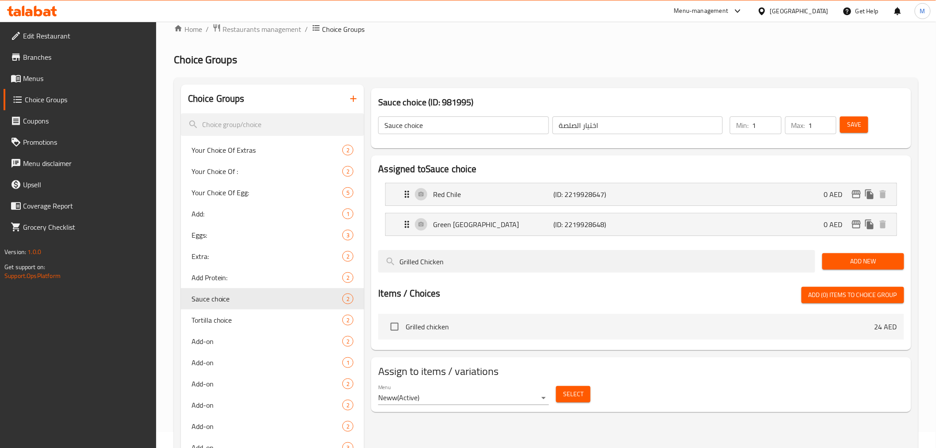
scroll to position [0, 0]
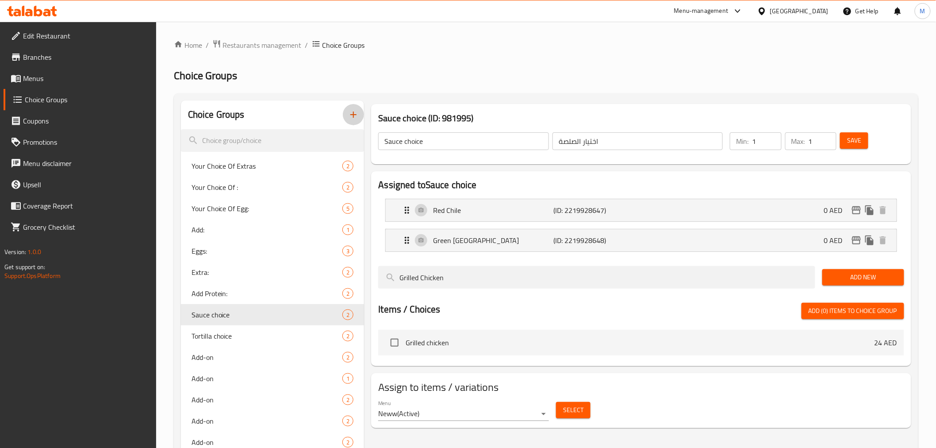
click at [357, 112] on icon "button" at bounding box center [353, 114] width 11 height 11
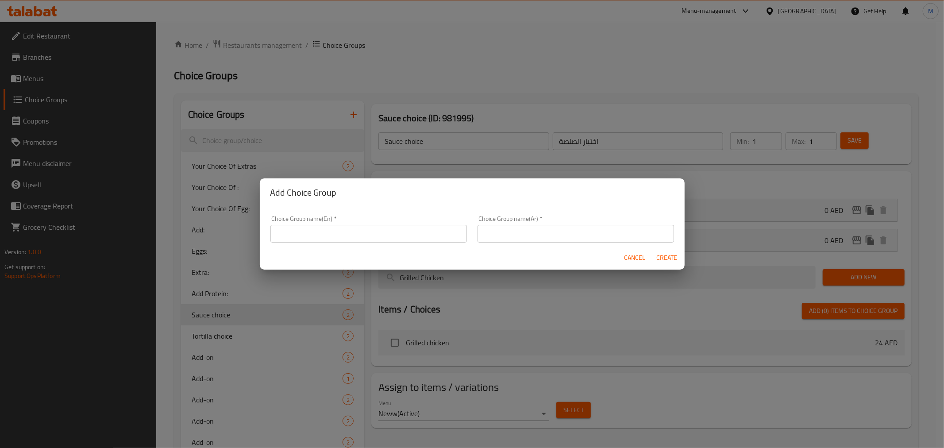
click at [405, 229] on input "text" at bounding box center [368, 234] width 196 height 18
paste input "Sauce"
type input "Sauce"
click at [626, 251] on button "Cancel" at bounding box center [635, 257] width 28 height 16
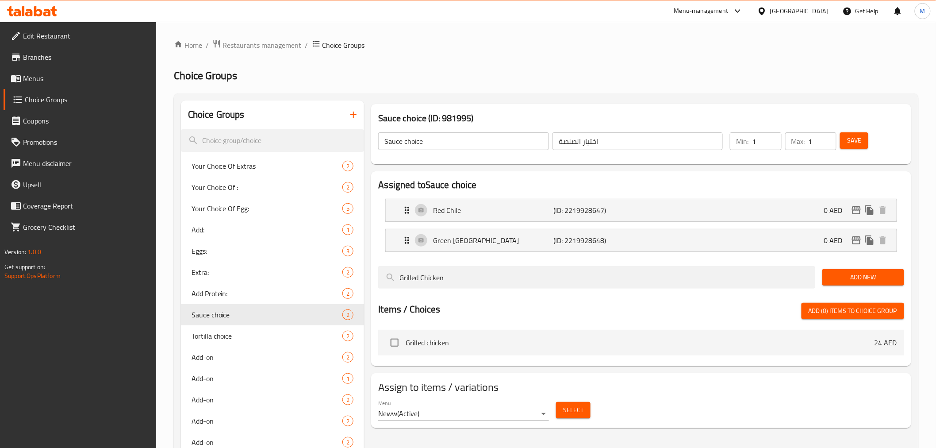
click at [352, 118] on icon "button" at bounding box center [353, 114] width 11 height 11
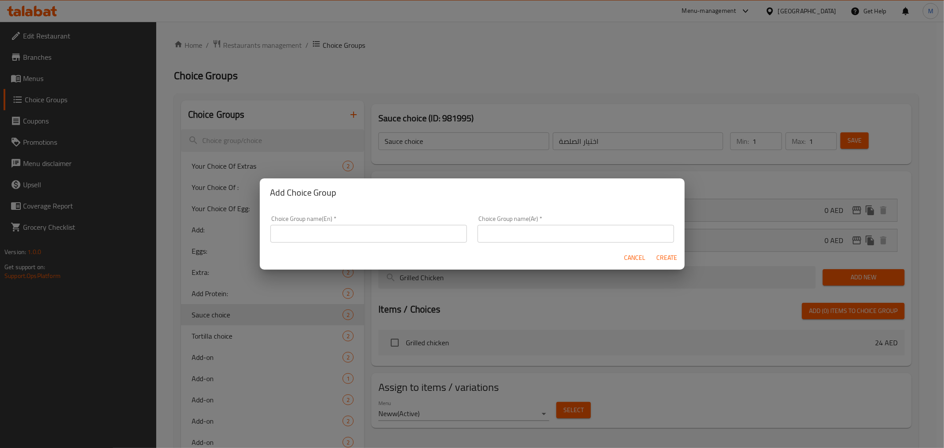
click at [399, 228] on input "text" at bounding box center [368, 234] width 196 height 18
click at [305, 238] on input "text" at bounding box center [368, 234] width 196 height 18
click at [308, 235] on input "Your Choice:" at bounding box center [368, 234] width 196 height 18
click at [308, 237] on input "Your Choice:" at bounding box center [368, 234] width 196 height 18
click at [309, 238] on input "Your Choice:" at bounding box center [368, 234] width 196 height 18
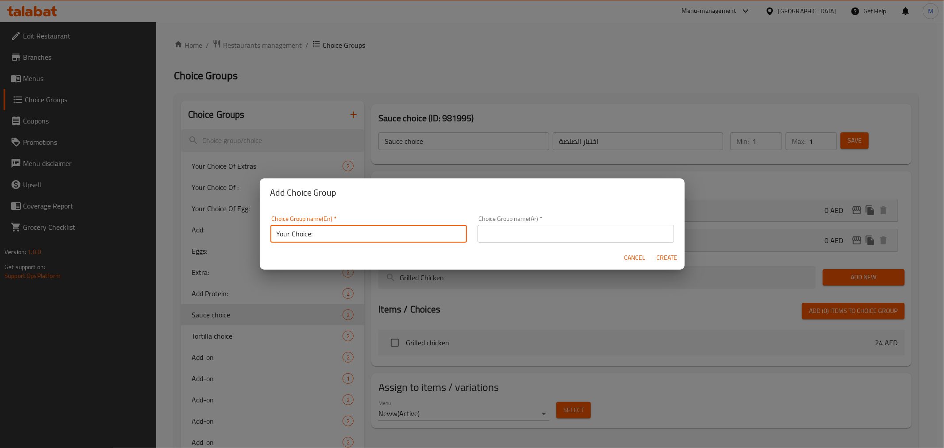
click at [311, 238] on input "Your Choice:" at bounding box center [368, 234] width 196 height 18
type input "Your Choice Sauce:"
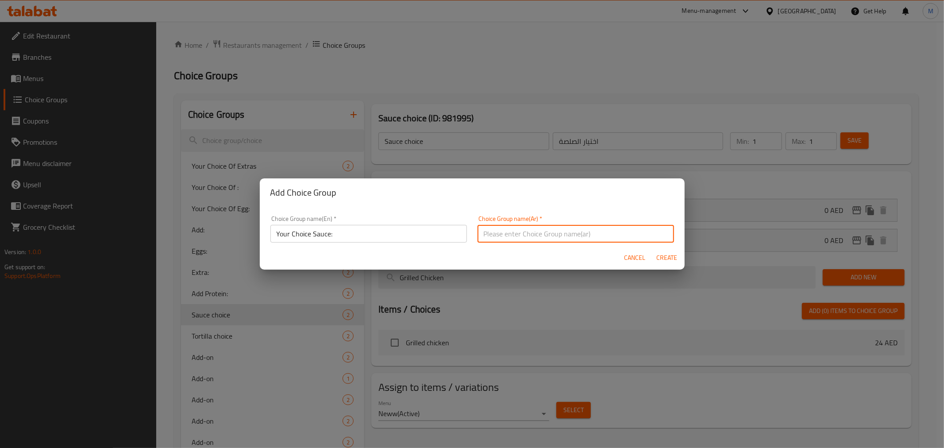
click at [515, 239] on input "text" at bounding box center [575, 234] width 196 height 18
type input "اختيارك من الصوص:"
click at [665, 258] on span "Create" at bounding box center [666, 257] width 21 height 11
type input "Your Choice Sauce:"
type input "اختيارك من الصوص:"
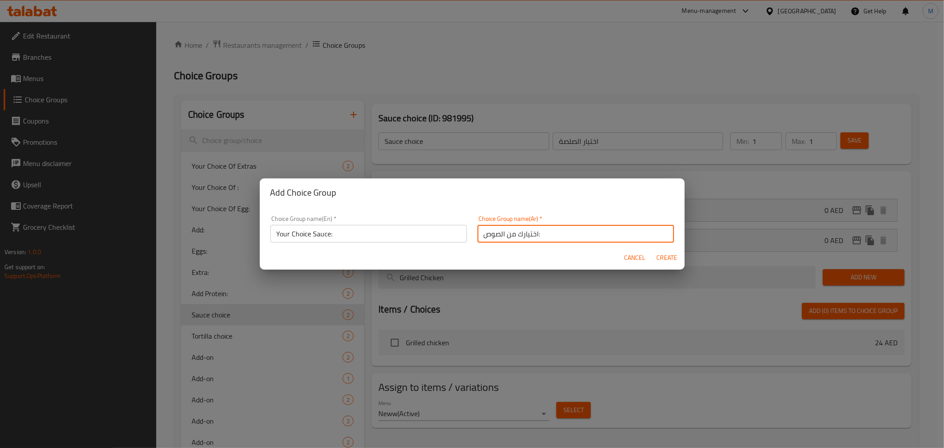
type input "0"
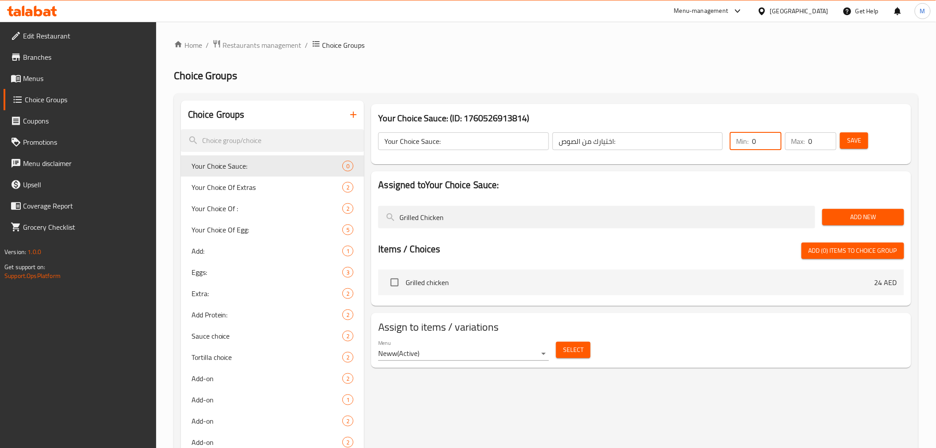
click at [765, 143] on input "0" at bounding box center [766, 141] width 29 height 18
type input "1"
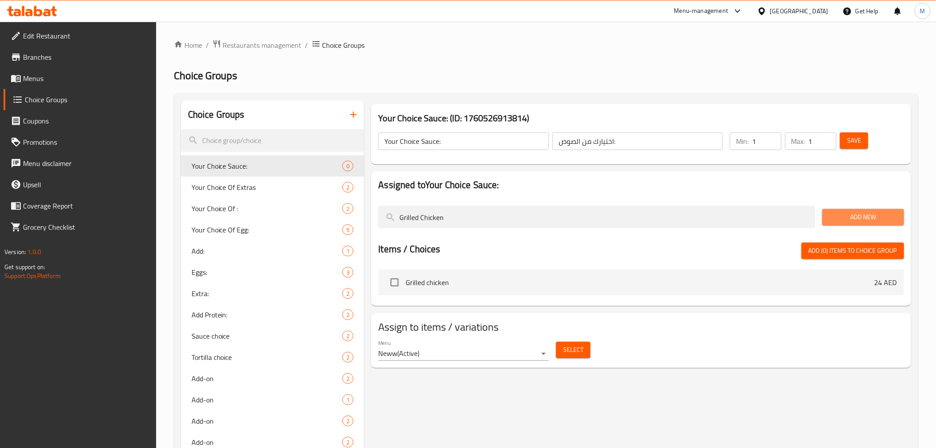
click at [858, 211] on span "Add New" at bounding box center [863, 216] width 68 height 11
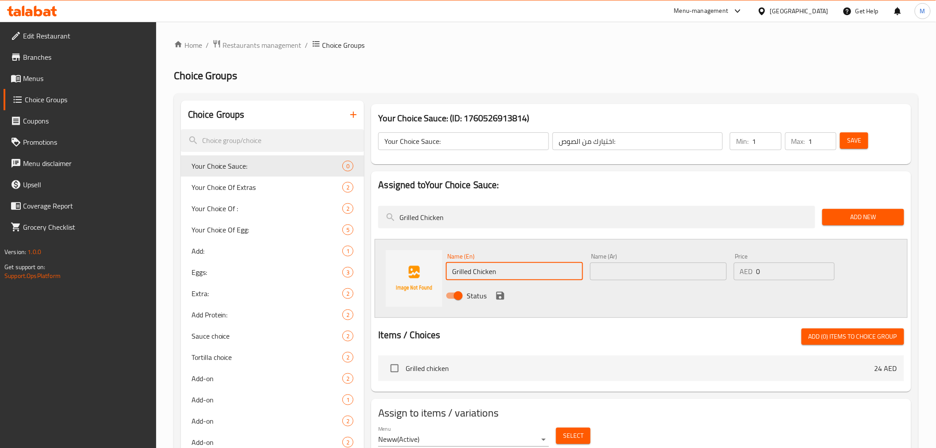
click at [502, 271] on input "Grilled Chicken" at bounding box center [514, 271] width 137 height 18
paste input "Sauce on the side"
click at [502, 271] on input "Sauce on the side" at bounding box center [514, 271] width 137 height 18
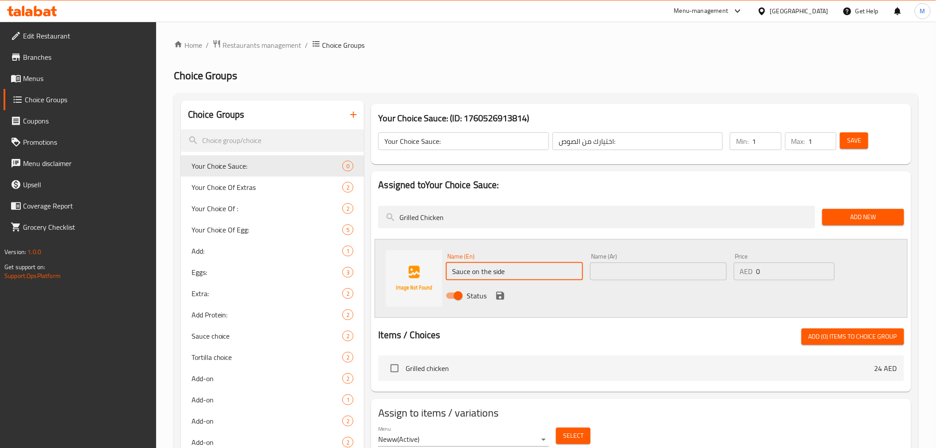
click at [502, 271] on input "Sauce on the side" at bounding box center [514, 271] width 137 height 18
click at [476, 270] on input "Sauce on The Side" at bounding box center [514, 271] width 137 height 18
click at [476, 270] on input "Sauce On The Side" at bounding box center [514, 271] width 137 height 18
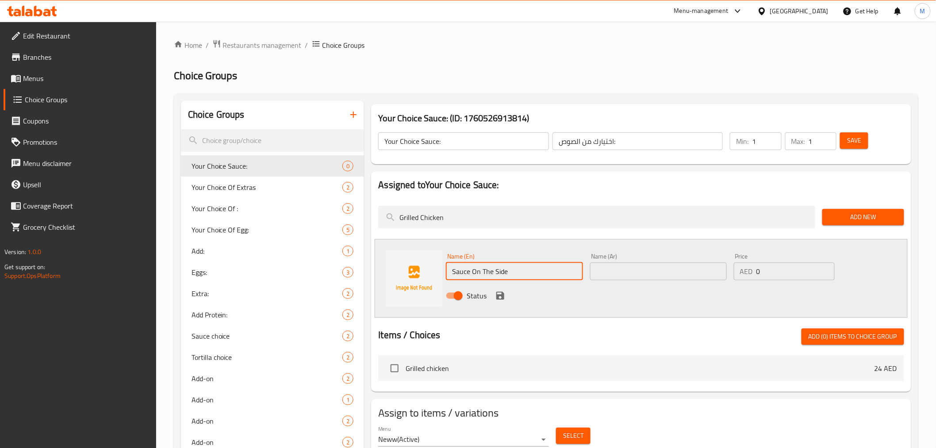
click at [476, 270] on input "Sauce On The Side" at bounding box center [514, 271] width 137 height 18
type input "Sauce On The Side"
click at [652, 272] on input "text" at bounding box center [658, 271] width 137 height 18
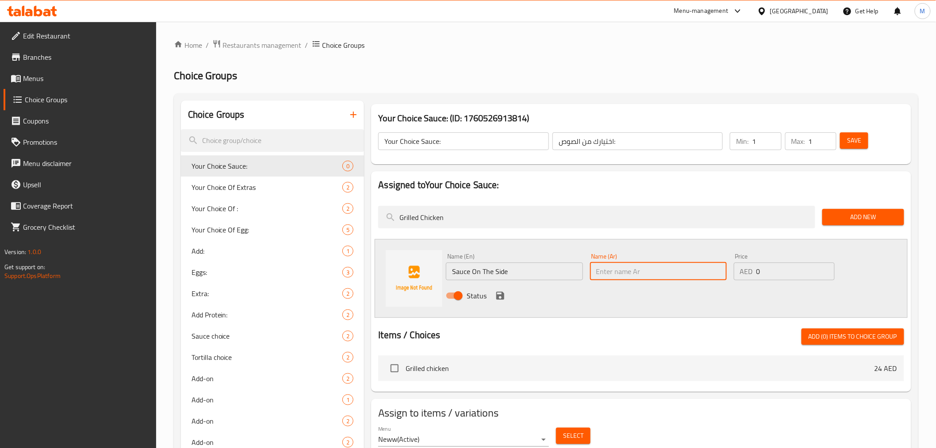
paste input "صلصة على الجانب"
click at [608, 272] on input "صلصة على الجانب" at bounding box center [658, 271] width 137 height 18
click at [640, 272] on input "صلصة على الجانب" at bounding box center [658, 271] width 137 height 18
type input "صوص على الجانب"
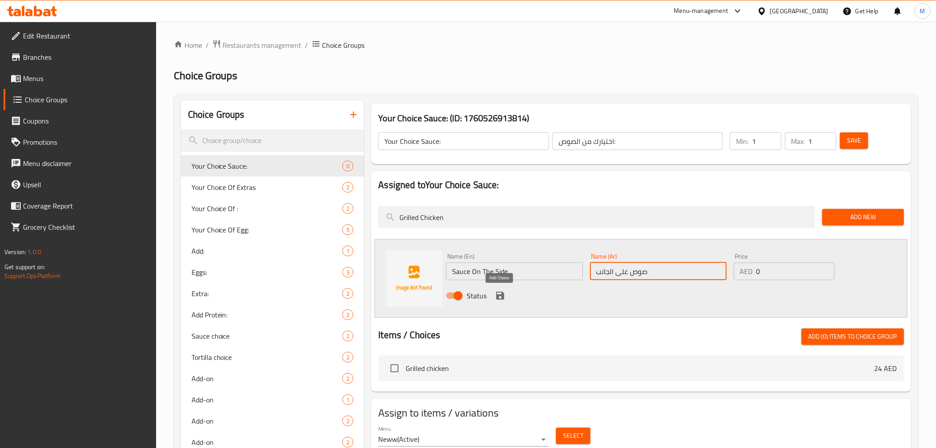
click at [501, 295] on icon "save" at bounding box center [500, 296] width 8 height 8
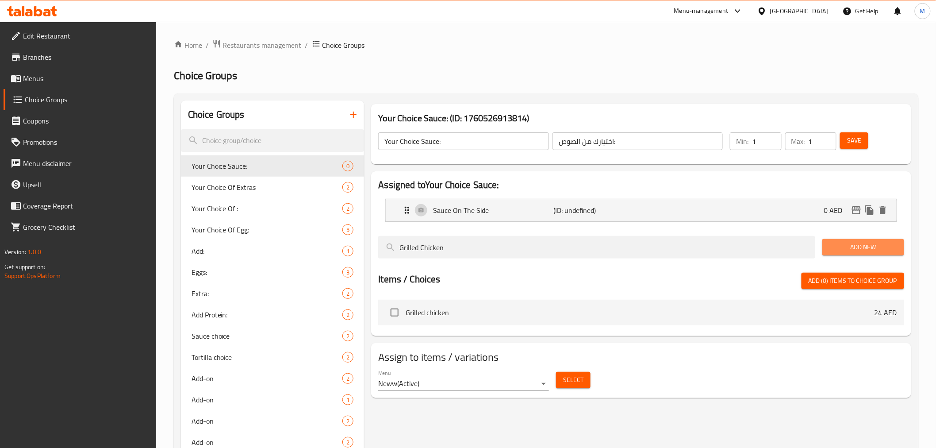
click at [825, 249] on button "Add New" at bounding box center [863, 247] width 82 height 16
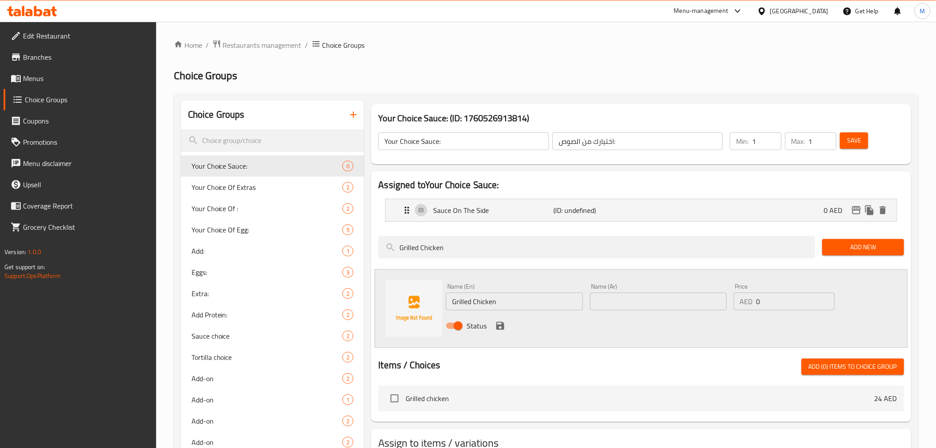
click at [515, 302] on input "Grilled Chicken" at bounding box center [514, 301] width 137 height 18
paste input "Sauce on top"
click at [515, 302] on input "Sauce on top" at bounding box center [514, 301] width 137 height 18
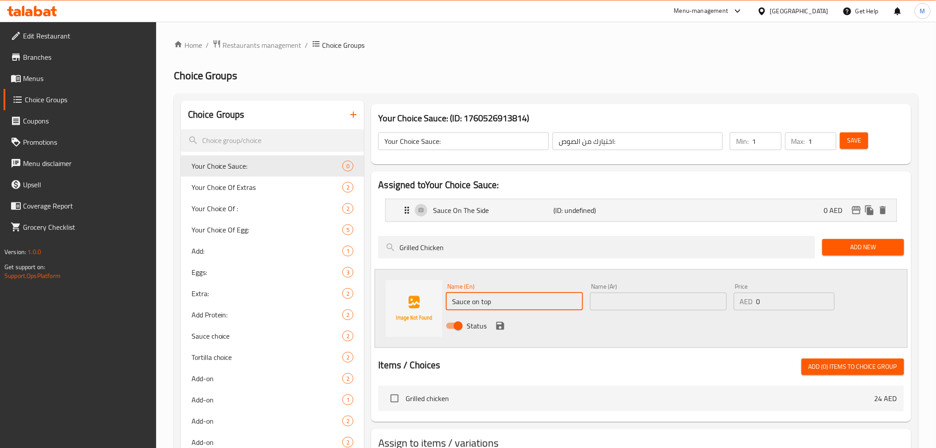
click at [515, 302] on input "Sauce on top" at bounding box center [514, 301] width 137 height 18
click at [467, 303] on input "Sauce on Top" at bounding box center [514, 301] width 137 height 18
click at [471, 303] on input "Sauce on Top" at bounding box center [514, 301] width 137 height 18
click at [474, 304] on input "Sauce on Top" at bounding box center [514, 301] width 137 height 18
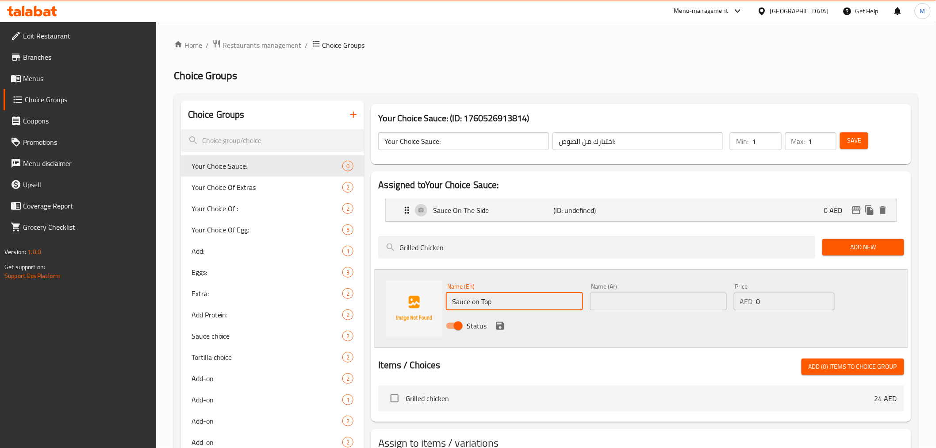
click at [474, 304] on input "Sauce on Top" at bounding box center [514, 301] width 137 height 18
click at [506, 303] on input "Sauce On Top" at bounding box center [514, 301] width 137 height 18
type input "Sauce On Top"
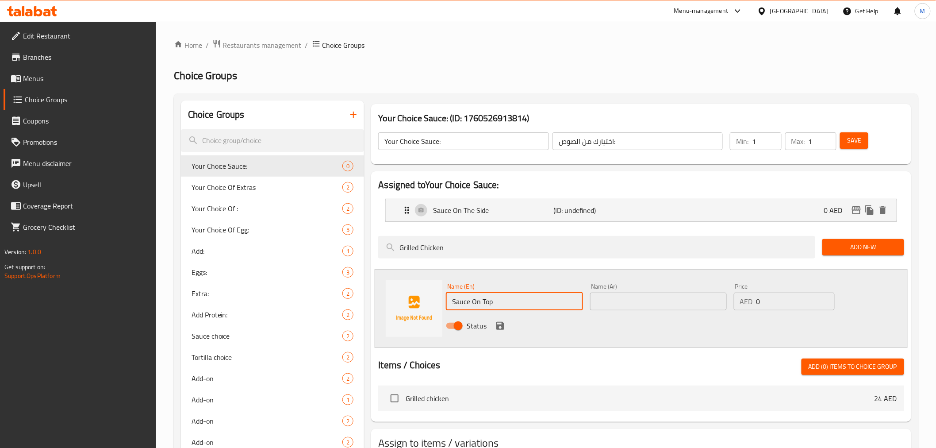
click at [608, 294] on input "text" at bounding box center [658, 301] width 137 height 18
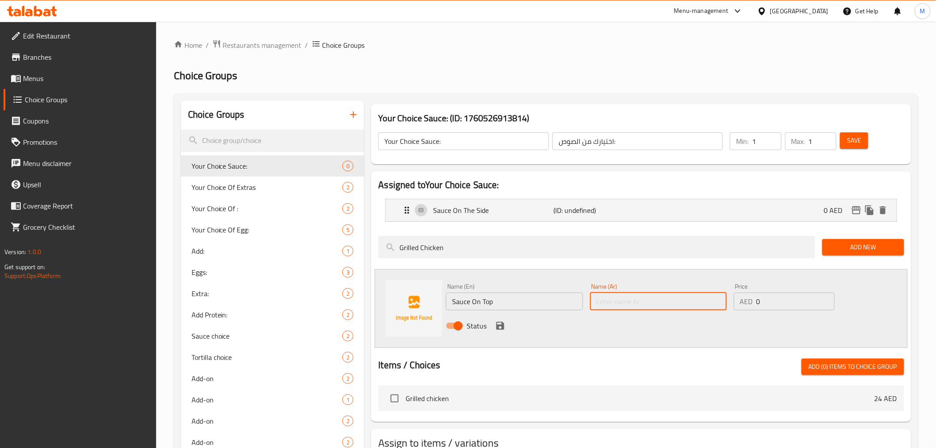
paste input "صلصة في الأعلى"
click at [631, 301] on input "صلصة في الأعلى" at bounding box center [658, 301] width 137 height 18
type input "صوص في الأعلى"
click at [510, 324] on div "Status" at bounding box center [657, 326] width 431 height 24
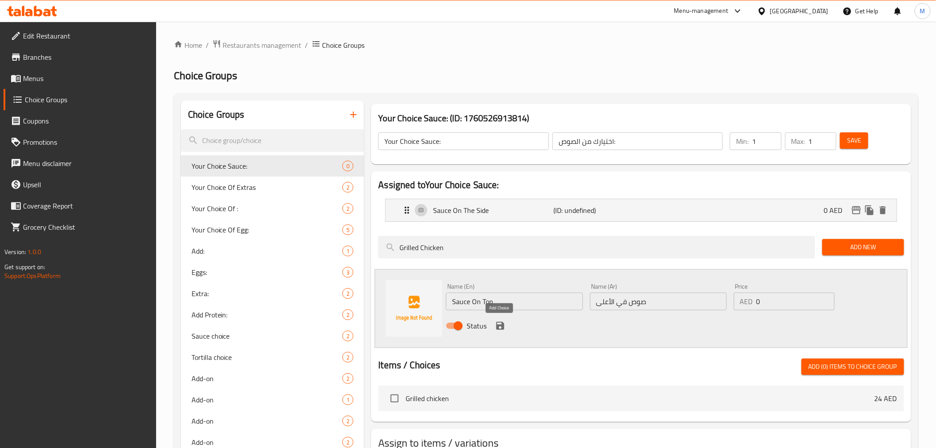
click at [496, 325] on icon "save" at bounding box center [500, 326] width 8 height 8
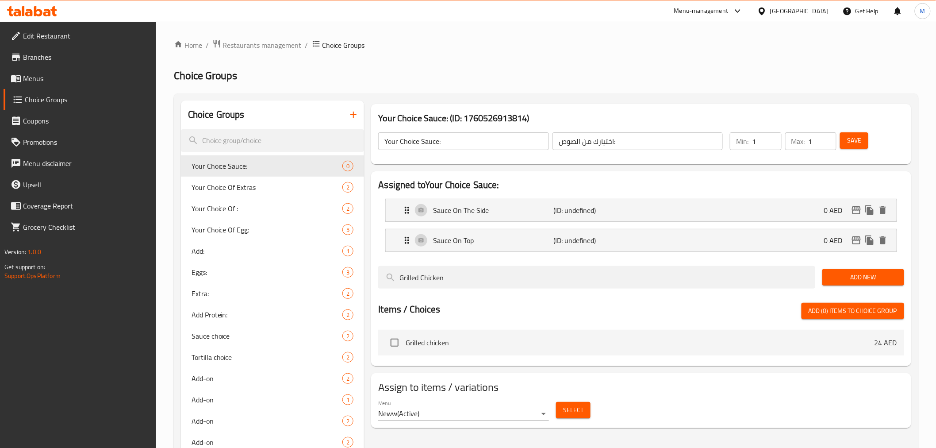
click at [859, 137] on span "Save" at bounding box center [854, 140] width 14 height 11
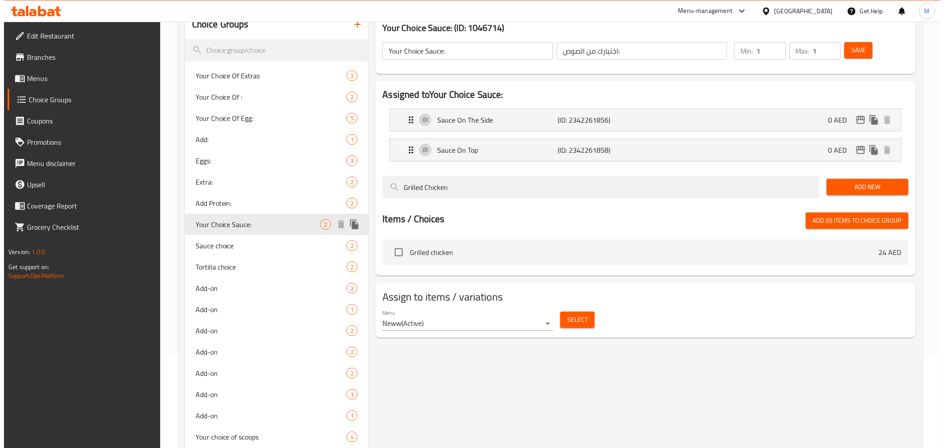
scroll to position [181, 0]
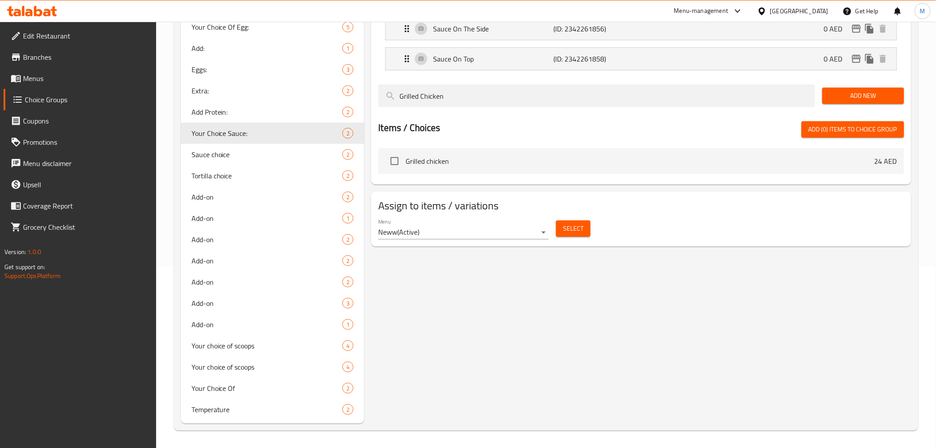
click at [564, 231] on span "Select" at bounding box center [573, 228] width 20 height 11
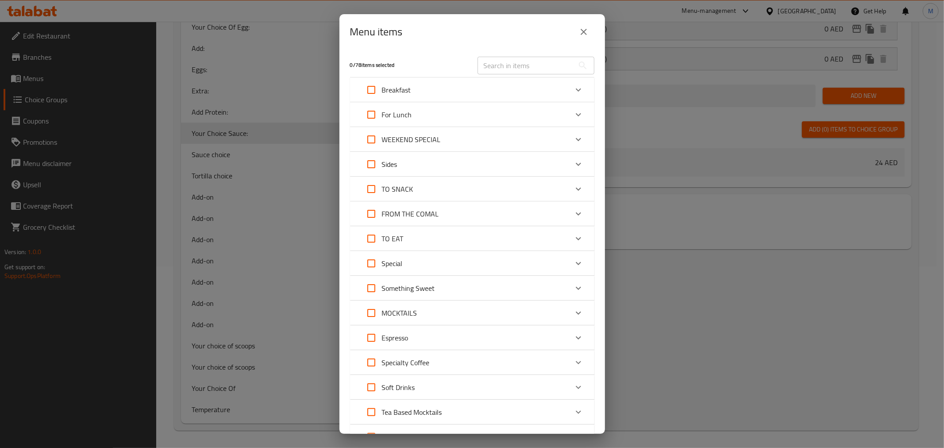
click at [502, 120] on div "For Lunch" at bounding box center [464, 114] width 207 height 21
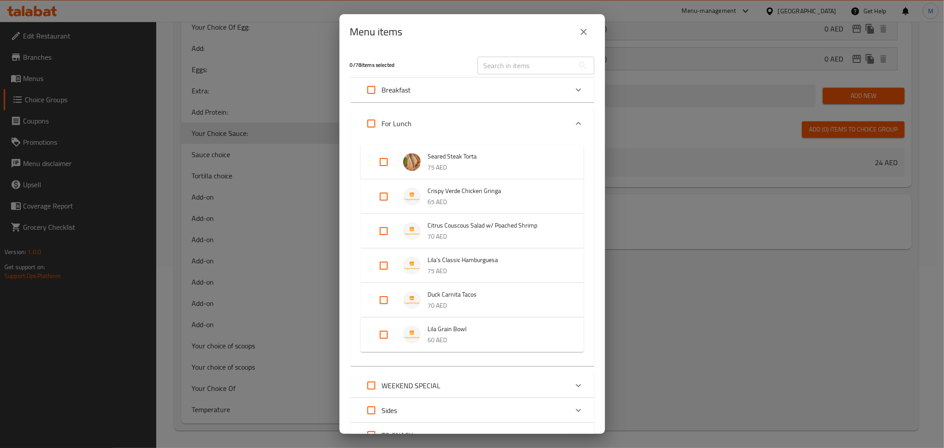
click at [381, 332] on input "Expand" at bounding box center [383, 334] width 21 height 21
checkbox input "true"
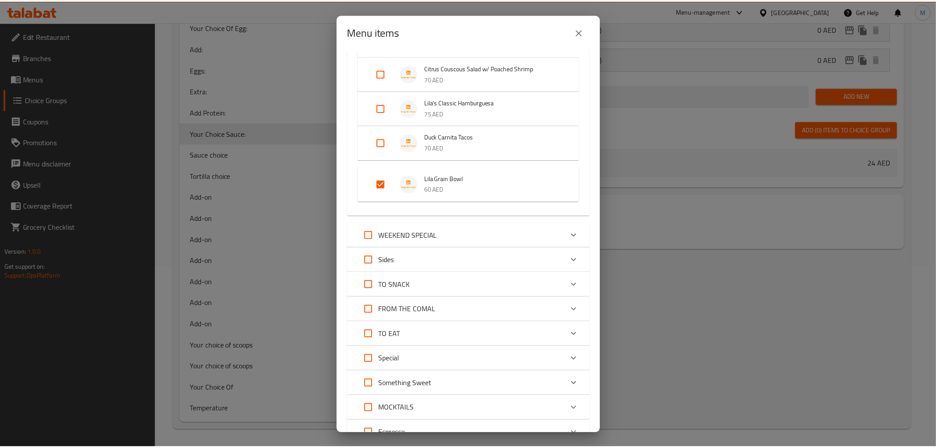
scroll to position [354, 0]
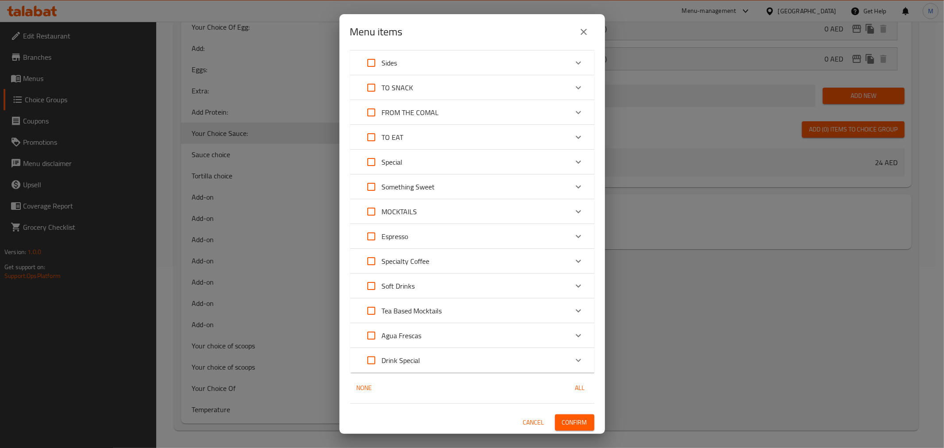
click at [564, 417] on span "Confirm" at bounding box center [574, 422] width 25 height 11
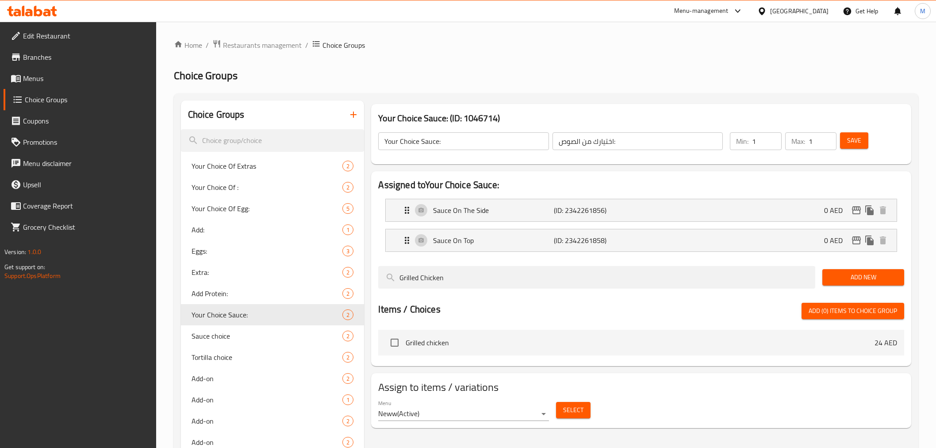
scroll to position [181, 0]
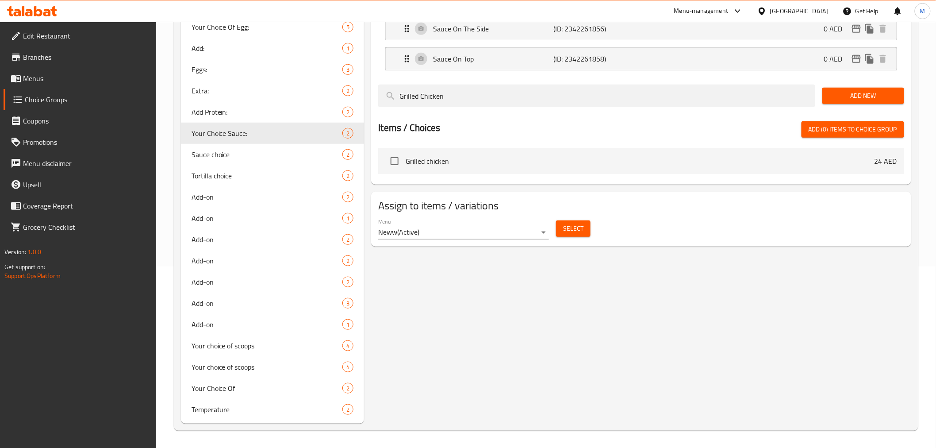
click at [55, 73] on span "Menus" at bounding box center [86, 78] width 126 height 11
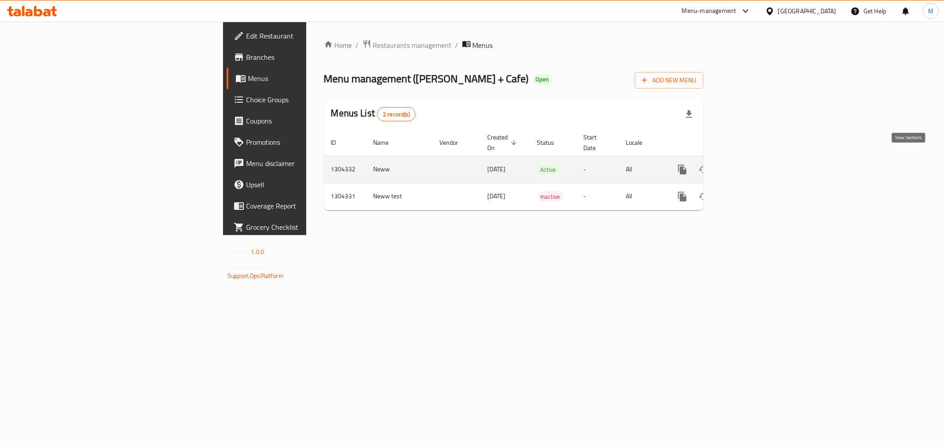
click at [751, 164] on icon "enhanced table" at bounding box center [745, 169] width 11 height 11
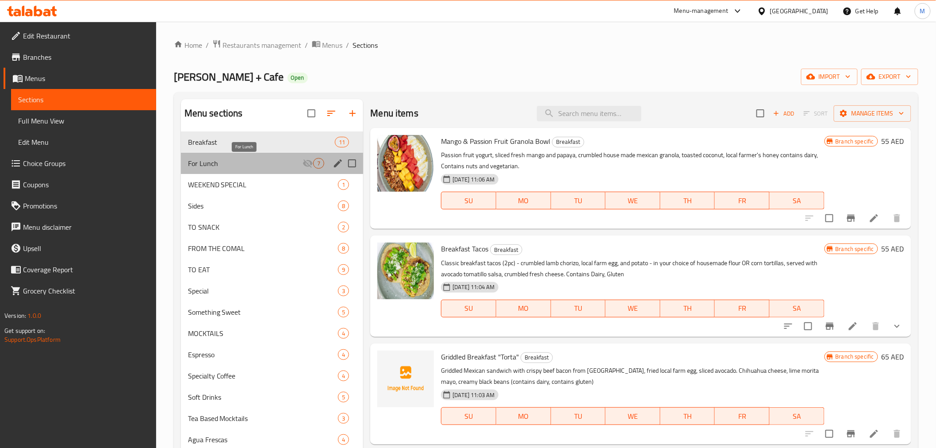
click at [272, 162] on span "For Lunch" at bounding box center [245, 163] width 115 height 11
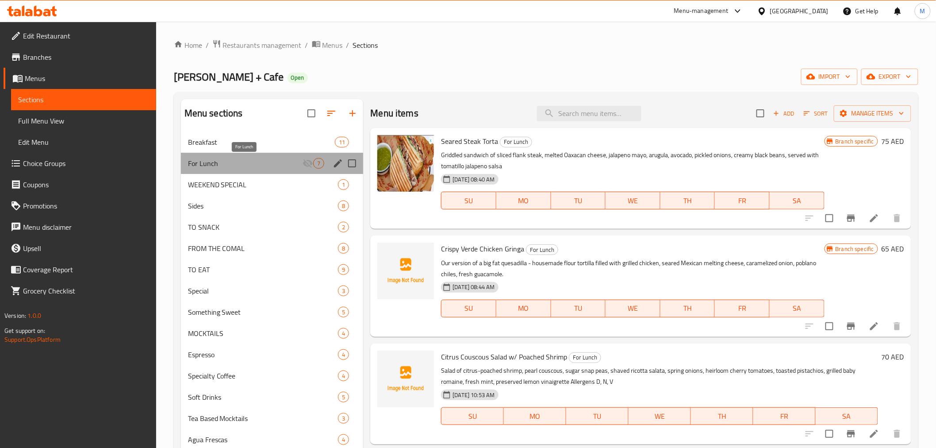
click at [290, 167] on span "For Lunch" at bounding box center [245, 163] width 115 height 11
click at [772, 116] on icon "button" at bounding box center [776, 113] width 8 height 8
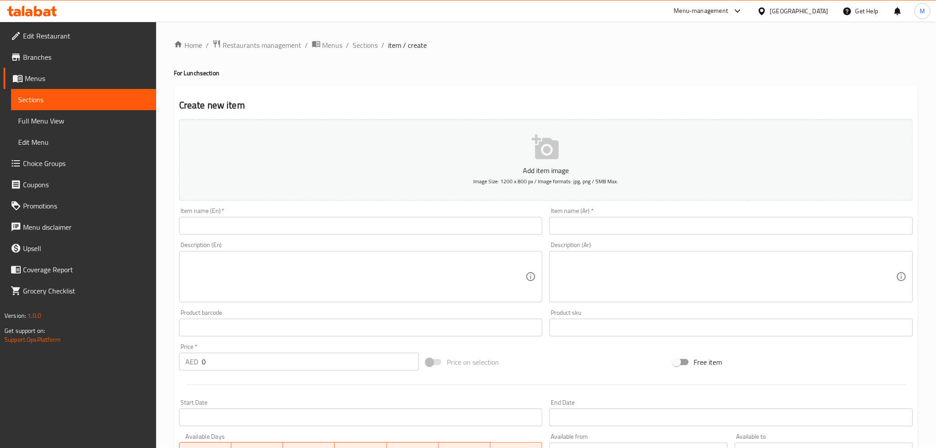
click at [374, 224] on input "text" at bounding box center [361, 226] width 364 height 18
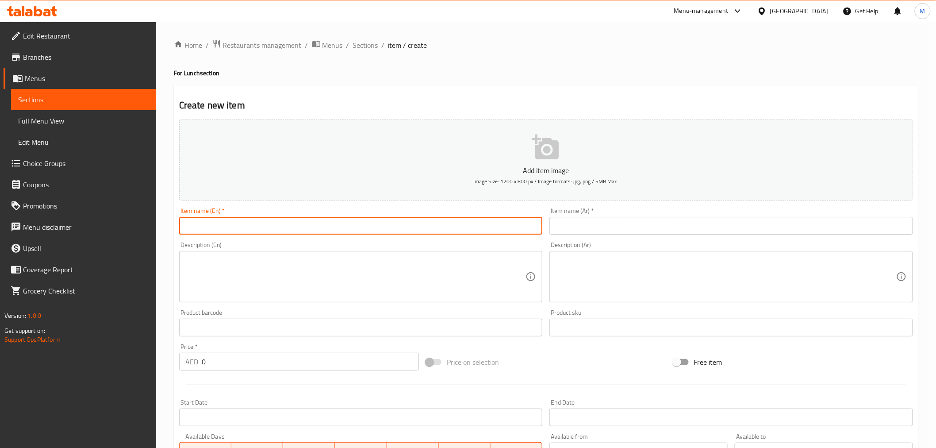
paste input "Crispy Chicken "Torta""
type input "Crispy Chicken "Torta""
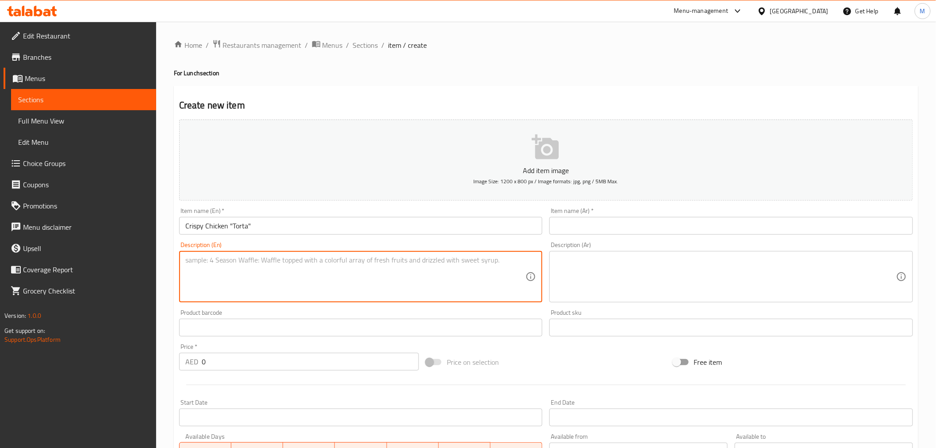
click at [326, 288] on textarea at bounding box center [355, 277] width 341 height 42
paste textarea "Griddled sandwich of crispy chicken “milanesa,” melted Mexican cheese, chipotle…"
type textarea "Griddled sandwich of crispy chicken “milanesa,” melted Mexican cheese, chipotle…"
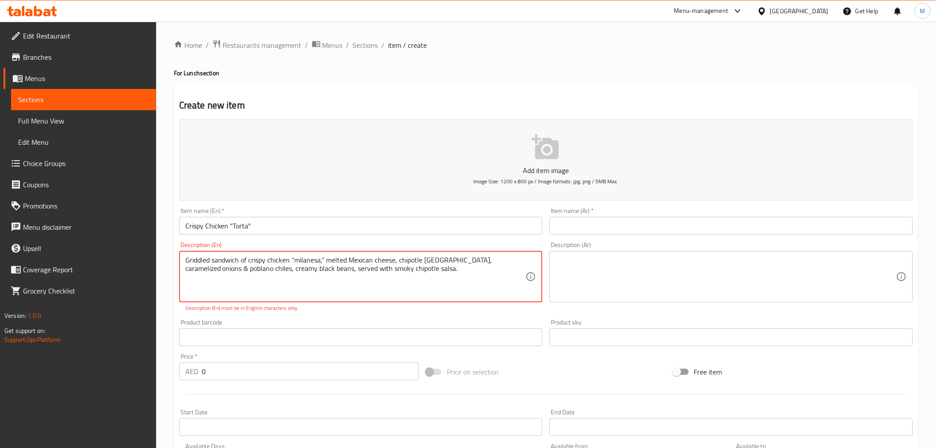
click at [642, 290] on textarea at bounding box center [726, 277] width 341 height 42
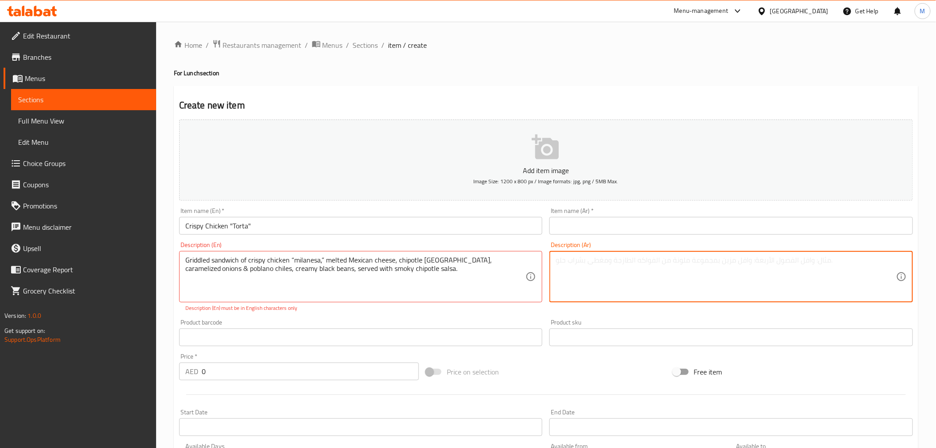
paste textarea "ساندويتش مشوي من دجاج ميلانيزا المقرمش، والجبن المكسيكي المذاب، وفلفل شيبوتلي، …"
type textarea "ساندويتش مشوي من دجاج ميلانيزا المقرمش، والجبن المكسيكي المذاب، وفلفل شيبوتلي، …"
click at [298, 225] on input "Crispy Chicken "Torta"" at bounding box center [361, 226] width 364 height 18
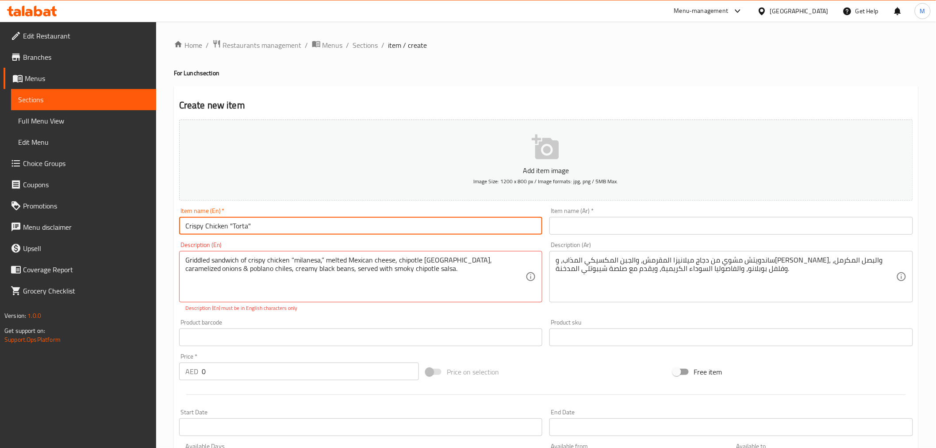
click at [298, 225] on input "Crispy Chicken "Torta"" at bounding box center [361, 226] width 364 height 18
click at [618, 227] on input "text" at bounding box center [731, 226] width 364 height 18
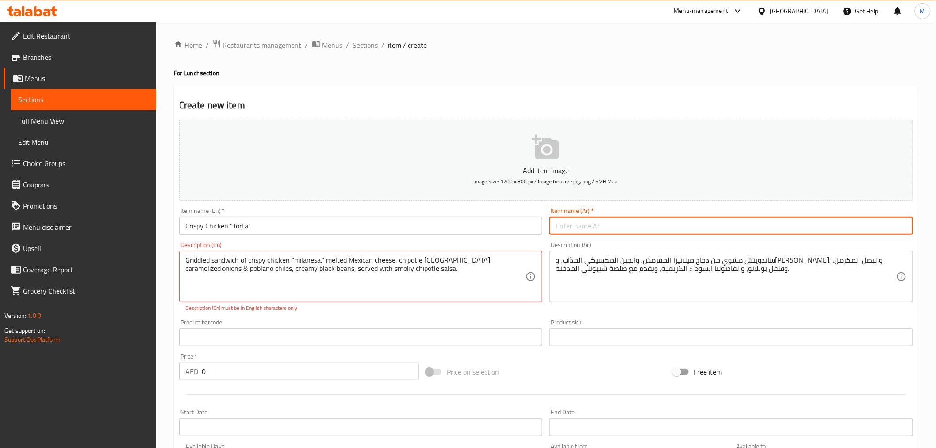
paste input "دجاج مقرمش "تورتا""
click at [569, 228] on input "دجاج مقرمش "تورتا"" at bounding box center [731, 226] width 364 height 18
click at [572, 229] on input "دجاج مقرمش "تورتا"" at bounding box center [731, 226] width 364 height 18
click at [610, 225] on input "دجاج مقرمش تورتا"" at bounding box center [731, 226] width 364 height 18
type input "دجاج مقرمش تورتا"
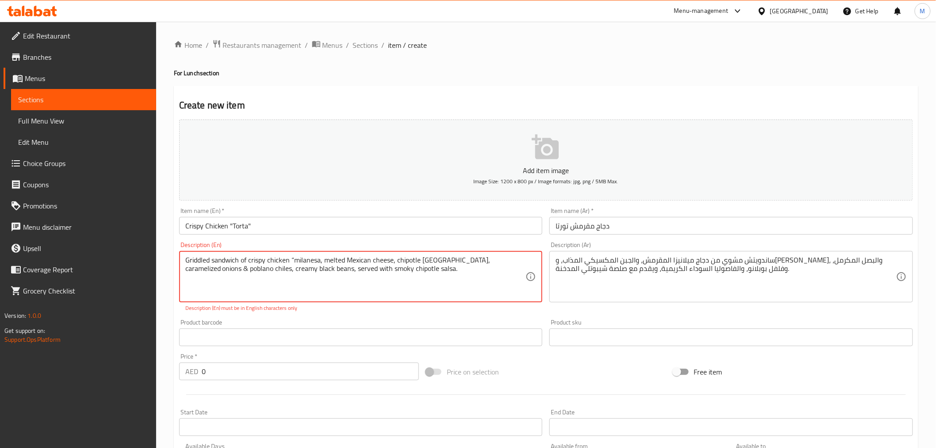
drag, startPoint x: 294, startPoint y: 260, endPoint x: 289, endPoint y: 261, distance: 4.5
click at [289, 261] on textarea "Griddled sandwich of crispy chicken “milanesa, melted Mexican cheese, chipotle …" at bounding box center [355, 277] width 341 height 42
click at [380, 275] on textarea "Griddled sandwich of crispy chicken milanesa, melted Mexican cheese, chipotle c…" at bounding box center [355, 277] width 341 height 42
type textarea "Griddled sandwich of crispy chicken milanesa, melted Mexican cheese, chipotle c…"
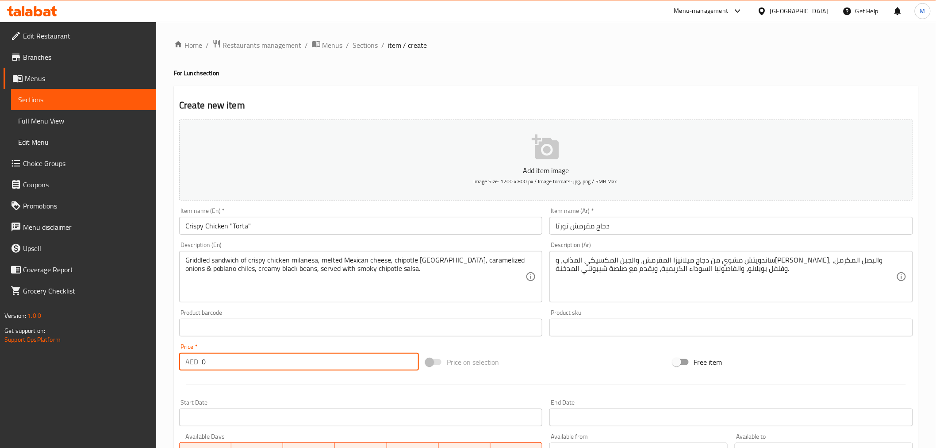
click at [266, 362] on input "0" at bounding box center [310, 362] width 217 height 18
click at [266, 360] on input "0" at bounding box center [310, 362] width 217 height 18
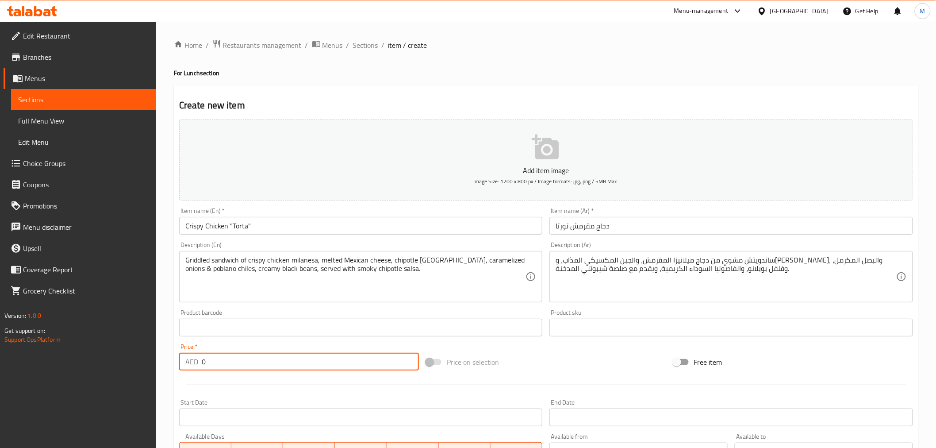
click at [266, 360] on input "0" at bounding box center [310, 362] width 217 height 18
click at [249, 366] on input "0" at bounding box center [310, 362] width 217 height 18
paste input "65"
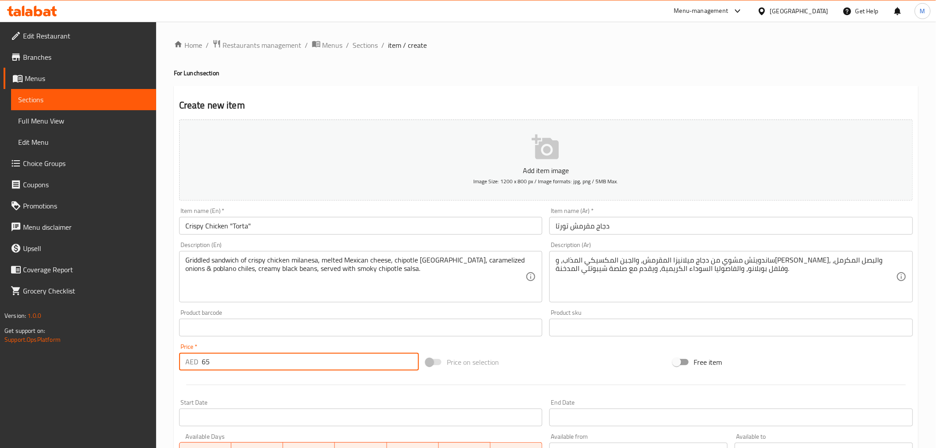
type input "65"
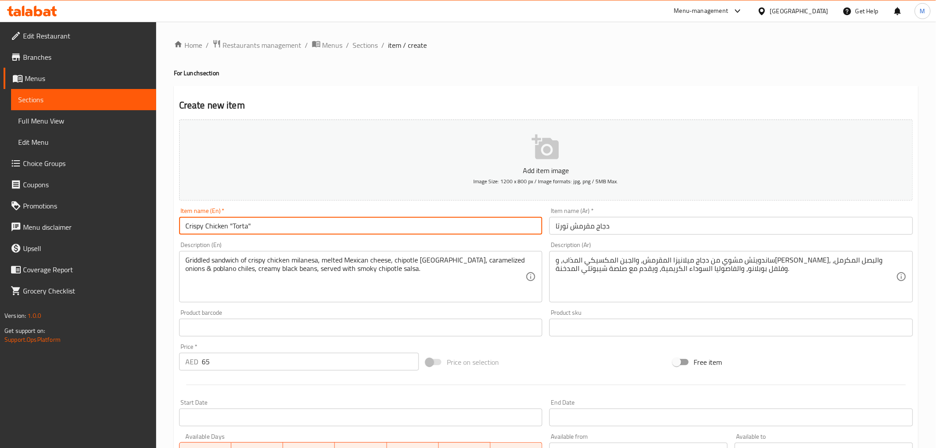
click at [307, 226] on input "Crispy Chicken "Torta"" at bounding box center [361, 226] width 364 height 18
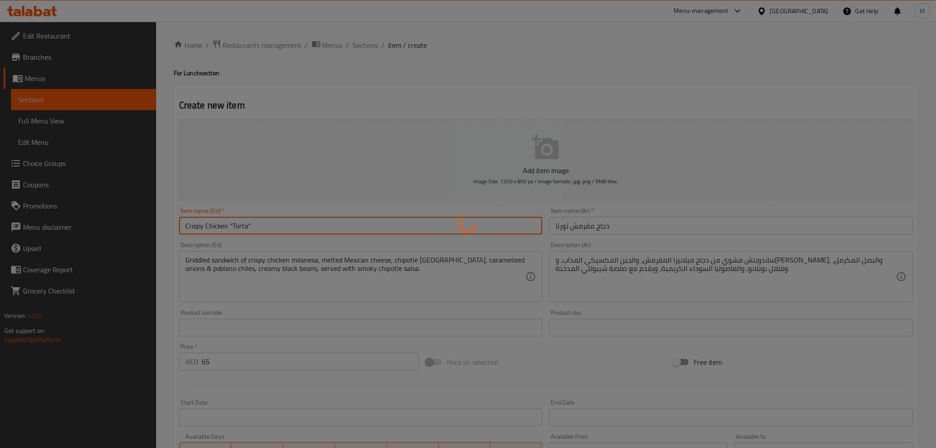
type input "0"
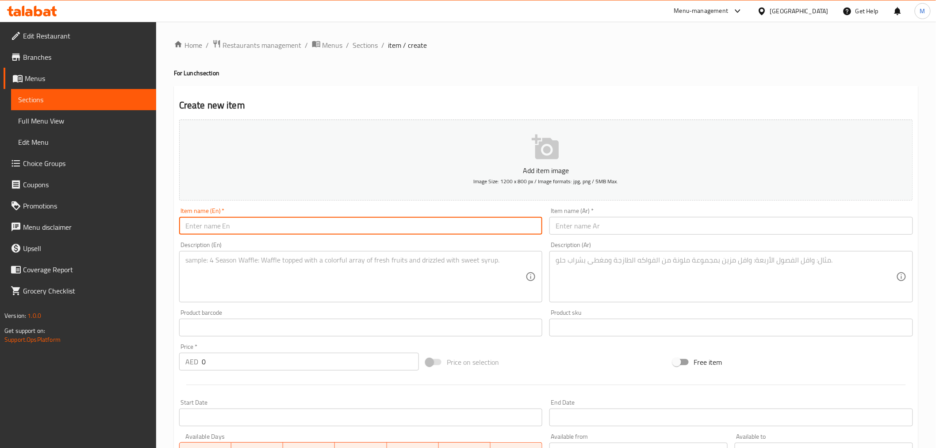
click at [298, 234] on input "text" at bounding box center [361, 226] width 364 height 18
paste input "Cilantro Lime Chicken Salad Wrap"
type input "Cilantro Lime Chicken Salad Wrap"
click at [293, 265] on textarea at bounding box center [355, 277] width 341 height 42
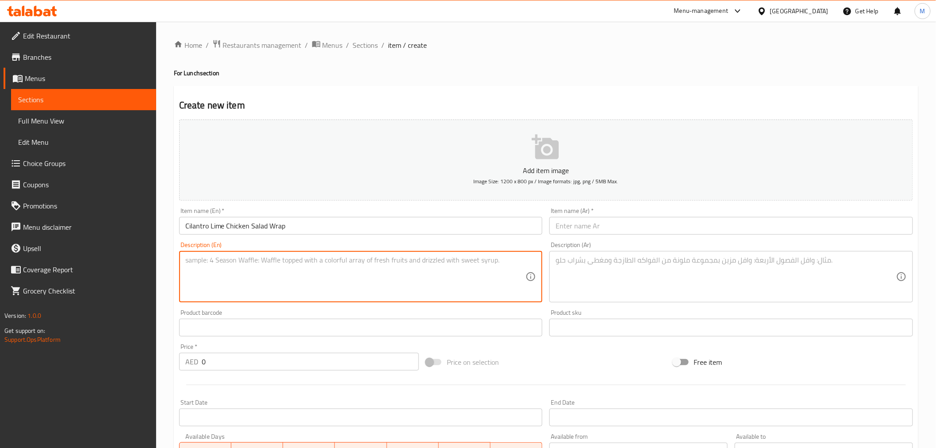
paste textarea "Wrap of poached chicken, avocado, locally grown cucumber, crumbled feta, cilant…"
type textarea "Wrap of poached chicken, avocado, locally grown cucumber, crumbled feta, cilant…"
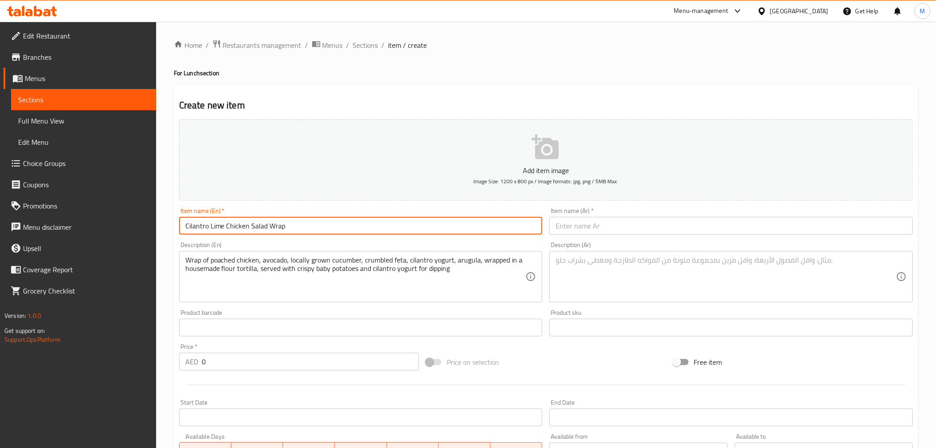
click at [299, 231] on input "Cilantro Lime Chicken Salad Wrap" at bounding box center [361, 226] width 364 height 18
click at [773, 228] on input "text" at bounding box center [731, 226] width 364 height 18
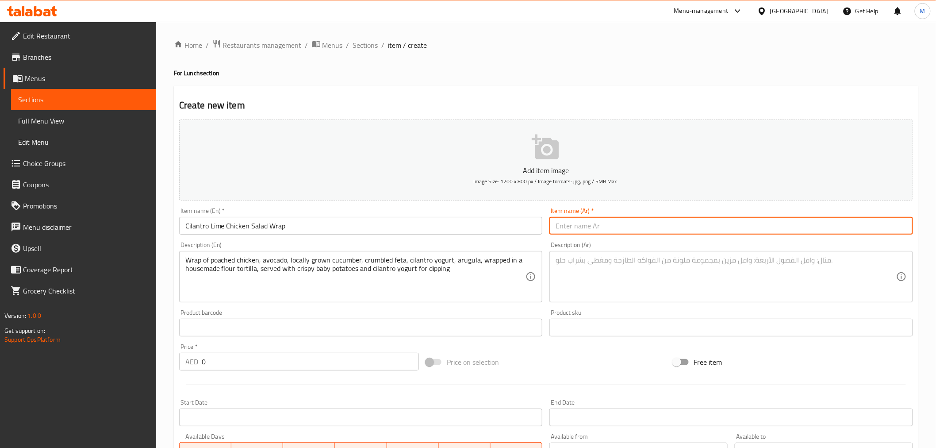
paste input "لفائف سلطة الدجاج بالكزبرة والليمون"
drag, startPoint x: 668, startPoint y: 224, endPoint x: 648, endPoint y: 226, distance: 20.0
click at [648, 226] on input "لفائف سلطة الدجاج بالكزبرة والليمون" at bounding box center [731, 226] width 364 height 18
type input "راب سلطة الدجاج بالكزبرة والليمون"
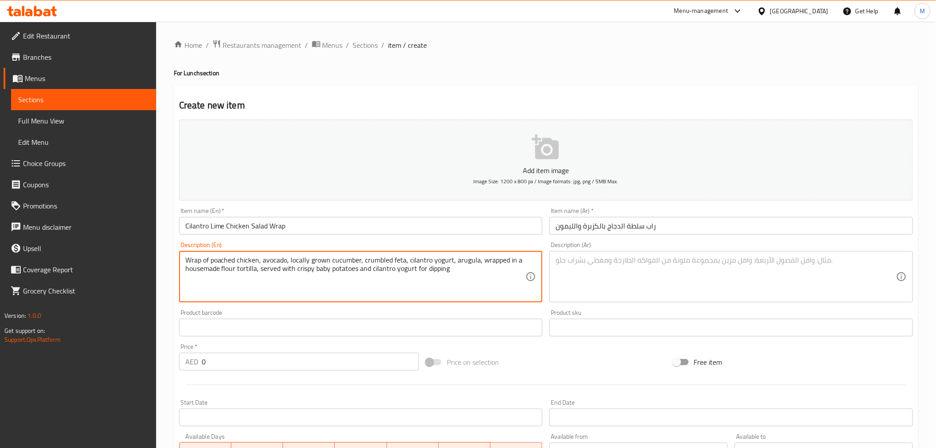
click at [416, 272] on textarea "Wrap of poached chicken, avocado, locally grown cucumber, crumbled feta, cilant…" at bounding box center [355, 277] width 341 height 42
click at [723, 276] on textarea at bounding box center [726, 277] width 341 height 42
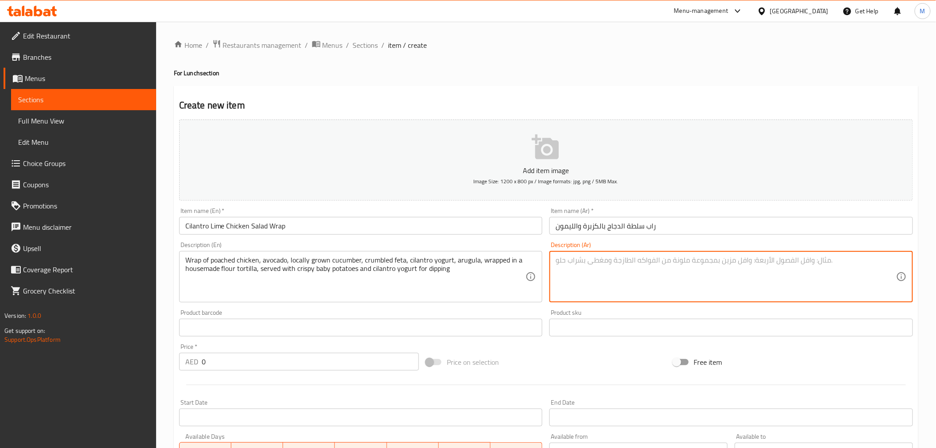
paste textarea "لفائف من الدجاج المسلوق، والأفوكادو، والخيار المزروع محليًا، والجبن الفيتا المف…"
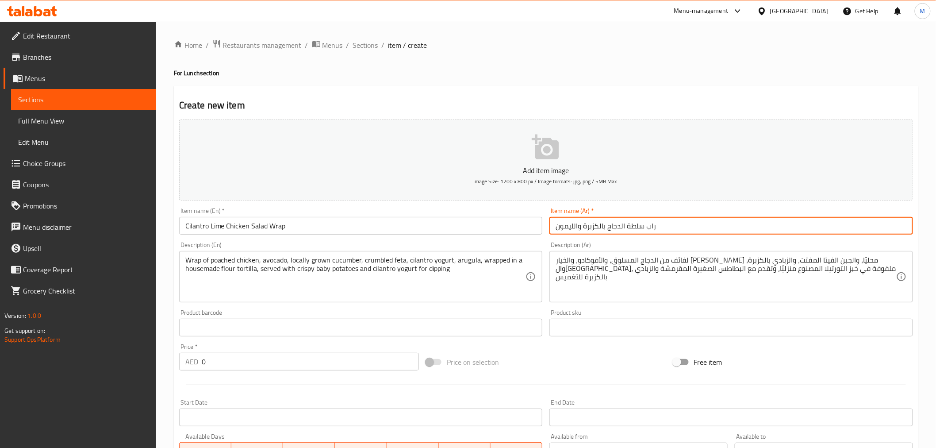
drag, startPoint x: 667, startPoint y: 225, endPoint x: 648, endPoint y: 227, distance: 19.1
click at [648, 227] on input "راب سلطة الدجاج بالكزبرة والليمون" at bounding box center [731, 226] width 364 height 18
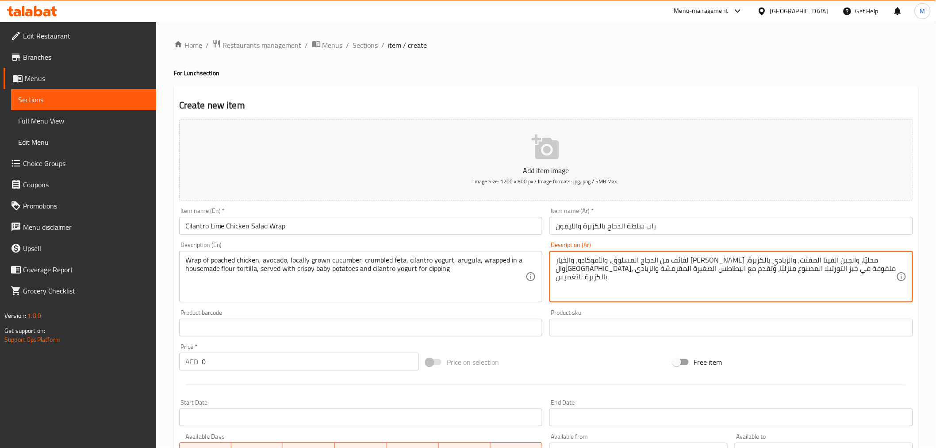
drag, startPoint x: 876, startPoint y: 262, endPoint x: 892, endPoint y: 262, distance: 16.4
drag, startPoint x: 896, startPoint y: 262, endPoint x: 885, endPoint y: 262, distance: 11.1
click at [885, 262] on textarea "لفائف من الدجاج المسلوق، والأفوكادو، والخيار المزروع محليًا، والجبن الفيتا المف…" at bounding box center [726, 277] width 341 height 42
click at [894, 264] on textarea "لفائف من الدجاج المسلوق، والأفوكادو، والخيار المزروع محليًا، والجبن الفيتا المف…" at bounding box center [726, 277] width 341 height 42
drag, startPoint x: 881, startPoint y: 263, endPoint x: 903, endPoint y: 262, distance: 22.2
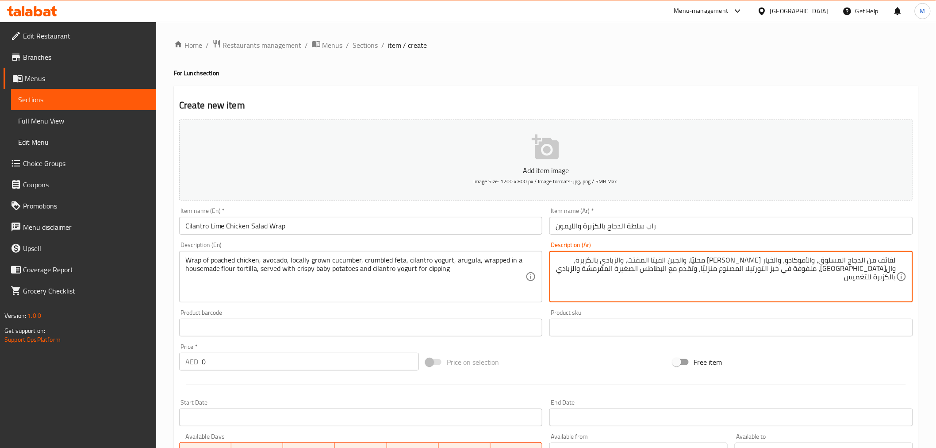
click at [903, 262] on div "لفائف من الدجاج المسلوق، والأفوكادو، والخيار المزروع محليًا، والجبن الفيتا المف…" at bounding box center [731, 276] width 364 height 51
paste textarea "راب"
click at [848, 259] on textarea "راب من الدجاج المسلوق، والأفوكادو، والخيار المزروع محليًا، والجبن الفيتا المفتت…" at bounding box center [726, 277] width 341 height 42
click at [853, 263] on textarea "راب من الدجاج المسلوق، والأفوكادو، والخيار المزروع محليًا، والجبن الفيتا المفتت…" at bounding box center [726, 277] width 341 height 42
click at [851, 262] on textarea "راب من الدجاج المسلوق، والأفوكادو، والخيار المزروع محليًا، والجبن الفيتا المفتت…" at bounding box center [726, 277] width 341 height 42
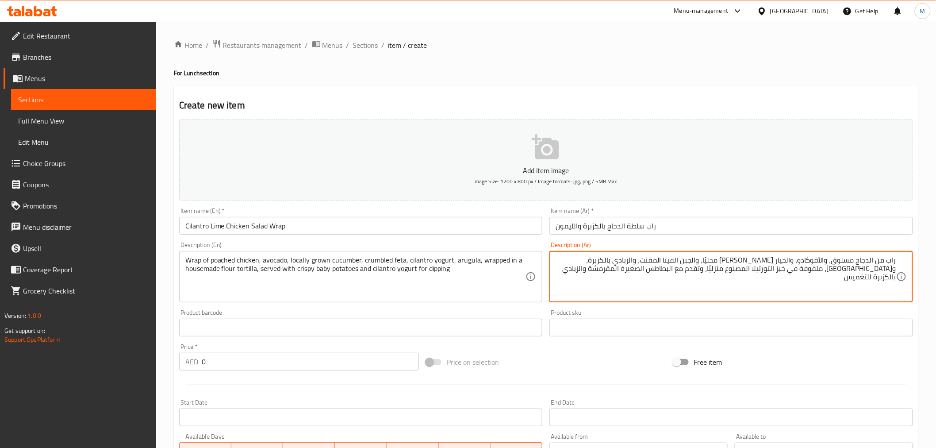
click at [872, 257] on textarea "راب من الدجاج مسلوق، والأفوكادو، والخيار المزروع محليًا، والجبن الفيتا المفتت، …" at bounding box center [726, 277] width 341 height 42
click at [869, 264] on textarea "راب من الدجاج مسلوق، والأفوكادو، والخيار المزروع محليًا، والجبن الفيتا المفتت، …" at bounding box center [726, 277] width 341 height 42
click at [866, 260] on textarea "راب دجاج مسلوق، والأفوكادو، والخيار المزروع محليًا، والجبن الفيتا المفتت، والزب…" at bounding box center [726, 277] width 341 height 42
click at [870, 260] on textarea "راب دجاج مسلوق، والأفوكادو، والخيار المزروع محليًا، والجبن الفيتا المفتت، والزب…" at bounding box center [726, 277] width 341 height 42
click at [819, 260] on textarea "راب دجاج نصف مسلوق، والأفوكادو، والخيار المزروع محليًا، والجبن الفيتا المفتت، و…" at bounding box center [726, 277] width 341 height 42
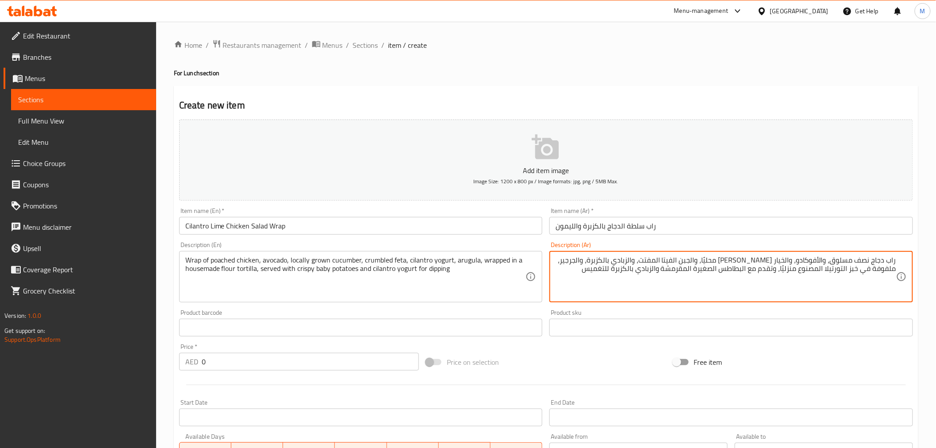
click at [821, 260] on textarea "راب دجاج نصف مسلوق، والأفوكادو، والخيار المزروع محليًا، والجبن الفيتا المفتت، و…" at bounding box center [726, 277] width 341 height 42
click at [794, 259] on textarea "راب دجاج نصف مسلوق، أفوكادو، والخيار المزروع محليًا، والجبن الفيتا المفتت، والز…" at bounding box center [726, 277] width 341 height 42
click at [782, 260] on textarea "راب دجاج نصف مسلوق، أفوكادو، خيار المزروع محليًا، والجبن الفيتا المفتت، والزباد…" at bounding box center [726, 277] width 341 height 42
click at [785, 265] on textarea "راب دجاج نصف مسلوق، أفوكادو، خيار المزروع محليًا، والجبن الفيتا المفتت، والزباد…" at bounding box center [726, 277] width 341 height 42
click at [756, 261] on textarea "راب دجاج نصف مسلوق، أفوكادو، خيار مزروع محليًا، والجبن الفيتا المفتت، والزبادي …" at bounding box center [726, 277] width 341 height 42
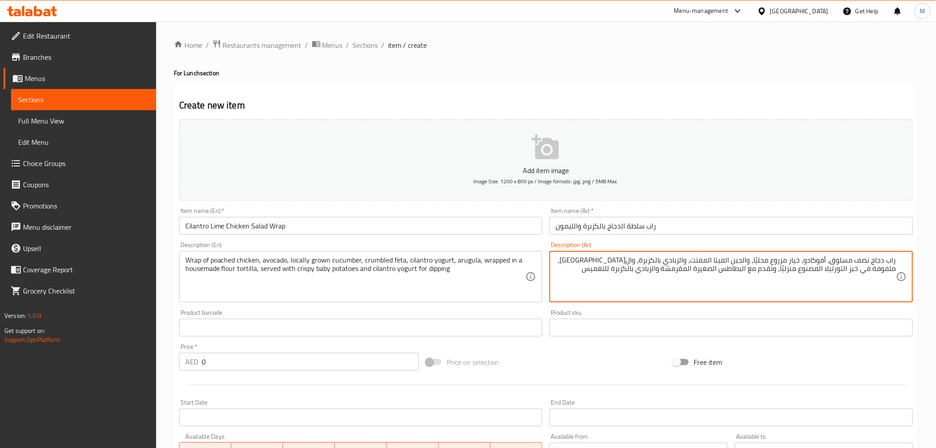
click at [754, 258] on textarea "راب دجاج نصف مسلوق، أفوكادو، خيار مزروع محليًا، والجبن الفيتا المفتت، والزبادي …" at bounding box center [726, 277] width 341 height 42
click at [758, 259] on textarea "راب دجاج نصف مسلوق، أفوكادو، خيار مزروع محليًا، والجبن الفيتا المفتت، والزبادي …" at bounding box center [726, 277] width 341 height 42
drag, startPoint x: 744, startPoint y: 259, endPoint x: 744, endPoint y: 267, distance: 7.5
click at [745, 259] on textarea "راب دجاج نصف مسلوق، أفوكادو، خيار مزروع محليا، والجبن الفيتا المفتت، والزبادي ب…" at bounding box center [726, 277] width 341 height 42
click at [741, 264] on textarea "راب دجاج نصف مسلوق، أفوكادو، خيار مزروع محليا، جبن الفيتا المفتت، والزبادي بالك…" at bounding box center [726, 277] width 341 height 42
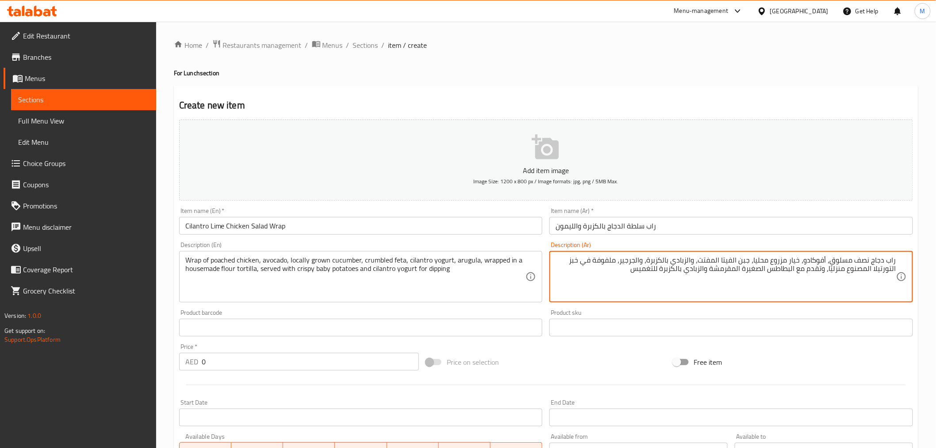
click at [737, 261] on textarea "راب دجاج نصف مسلوق، أفوكادو، خيار مزروع محليا، جبن الفيتا المفتت، والزبادي بالك…" at bounding box center [726, 277] width 341 height 42
click at [736, 259] on textarea "راب دجاج نصف مسلوق، أفوكادو، خيار مزروع محليا، جبن الفيتا المفتت، والزبادي بالك…" at bounding box center [726, 277] width 341 height 42
click at [735, 261] on textarea "راب دجاج نصف مسلوق، أفوكادو، خيار مزروع محليا، جبن الفيتا المفتت، والزبادي بالك…" at bounding box center [726, 277] width 341 height 42
click at [719, 258] on textarea "راب دجاج نصف مسلوق، أفوكادو، خيار مزروع محليا، جبنة فيتا المفتت، والزبادي بالكز…" at bounding box center [726, 277] width 341 height 42
click at [696, 262] on textarea "راب دجاج نصف مسلوق، أفوكادو، خيار مزروع محليا، جبنة فيتا مفتت، والزبادي بالكزبر…" at bounding box center [726, 277] width 341 height 42
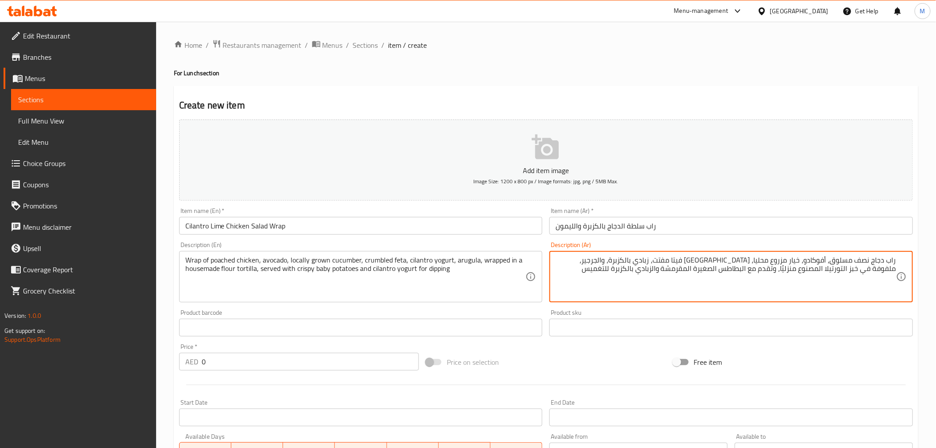
click at [652, 261] on textarea "راب دجاج نصف مسلوق، أفوكادو، خيار مزروع محليا، جبنة فيتا مفتت، زبادي بالكزبرة، …" at bounding box center [726, 277] width 341 height 42
click at [590, 260] on textarea "راب دجاج نصف مسلوق، أفوكادو، خيار مزروع محليا، جبنة فيتا مفتت، زبادي بالكزبرة، …" at bounding box center [726, 277] width 341 height 42
click at [879, 270] on textarea "راب دجاج نصف مسلوق، أفوكادو، خيار مزروع محليا، جبنة فيتا مفتت، زبادي بالكزبرة، …" at bounding box center [726, 277] width 341 height 42
click at [559, 260] on textarea "راب دجاج نصف مسلوق، أفوكادو، خيار مزروع محليا، جبنة فيتا مفتت، زبادي بالكزبرة، …" at bounding box center [726, 277] width 341 height 42
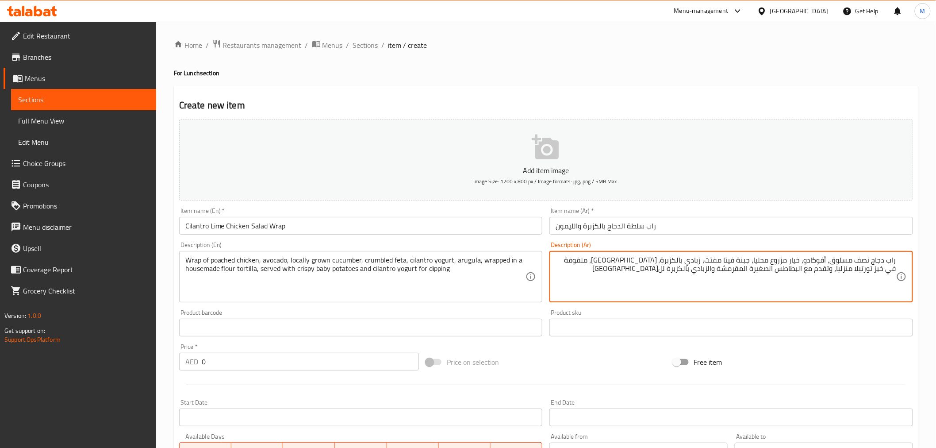
click at [558, 265] on textarea "راب دجاج نصف مسلوق، أفوكادو، خيار مزروع محليا، جبنة فيتا مفتت، زبادي بالكزبرة، …" at bounding box center [726, 277] width 341 height 42
click at [842, 270] on textarea "راب دجاج نصف مسلوق، أفوكادو، خيار مزروع محليا، جبنة فيتا مفتت، زبادي بالكزبرة، …" at bounding box center [726, 277] width 341 height 42
click at [813, 270] on textarea "راب دجاج نصف مسلوق، أفوكادو، خيار مزروع محليا، جبنة فيتا مفتت، زبادي بالكزبرة، …" at bounding box center [726, 277] width 341 height 42
click at [793, 268] on textarea "راب دجاج نصف مسلوق، أفوكادو، خيار مزروع محليا، جبنة فيتا مفتت، زبادي بالكزبرة، …" at bounding box center [726, 277] width 341 height 42
click at [761, 268] on textarea "راب دجاج نصف مسلوق، أفوكادو، خيار مزروع محليا، جبنة فيتا مفتت، زبادي بالكزبرة، …" at bounding box center [726, 277] width 341 height 42
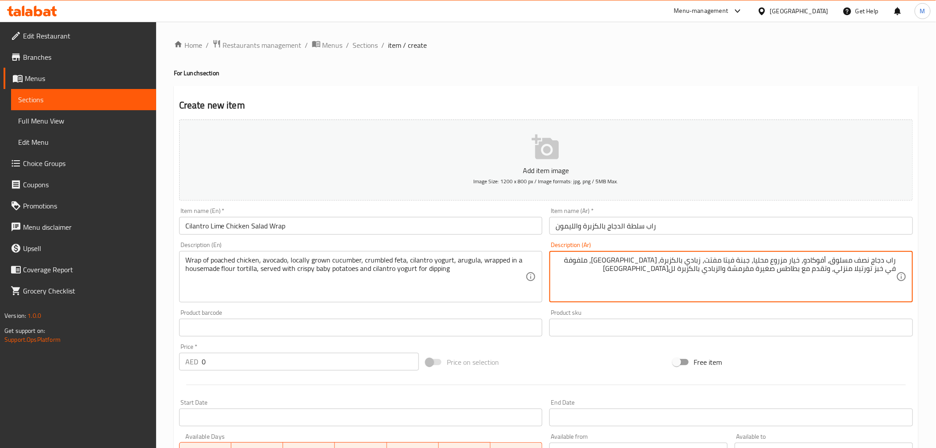
click at [762, 269] on textarea "راب دجاج نصف مسلوق، أفوكادو، خيار مزروع محليا، جبنة فيتا مفتت، زبادي بالكزبرة، …" at bounding box center [726, 277] width 341 height 42
click at [763, 272] on textarea "راب دجاج نصف مسلوق، أفوكادو، خيار مزروع محليا، جبنة فيتا مفتت، زبادي بالكزبرة، …" at bounding box center [726, 277] width 341 height 42
type textarea "راب دجاج نصف مسلوق، أفوكادو، خيار مزروع محليا، جبنة فيتا مفتت، زبادي بالكزبرة، …"
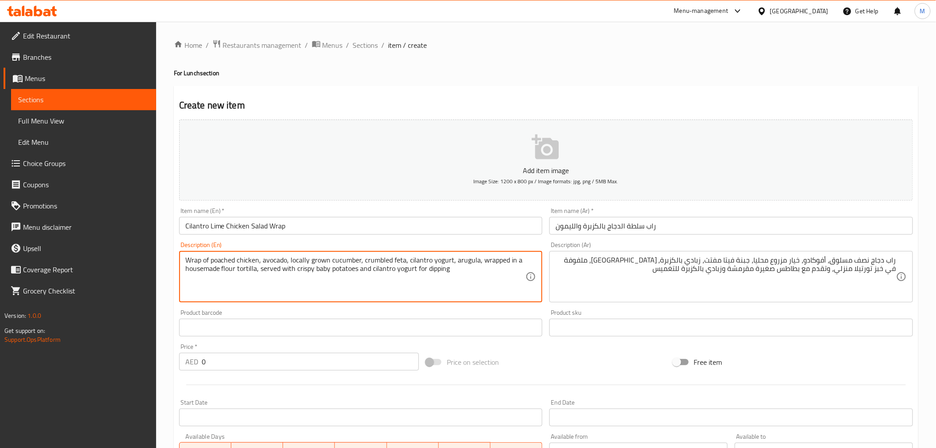
paste textarea "60"
type textarea "Wrap of poached chicken, avocado, locally grown cucumber, crumbled feta, cilant…"
click at [325, 357] on input "0" at bounding box center [310, 362] width 217 height 18
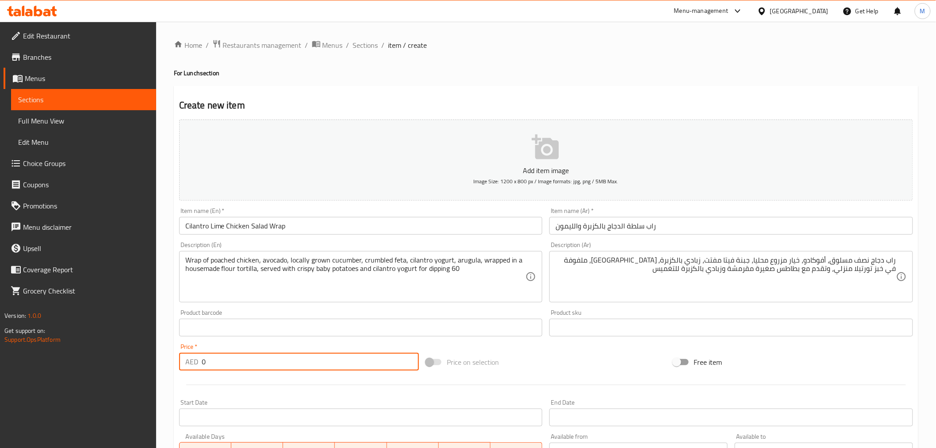
click at [325, 357] on input "0" at bounding box center [310, 362] width 217 height 18
paste input "6"
type input "60"
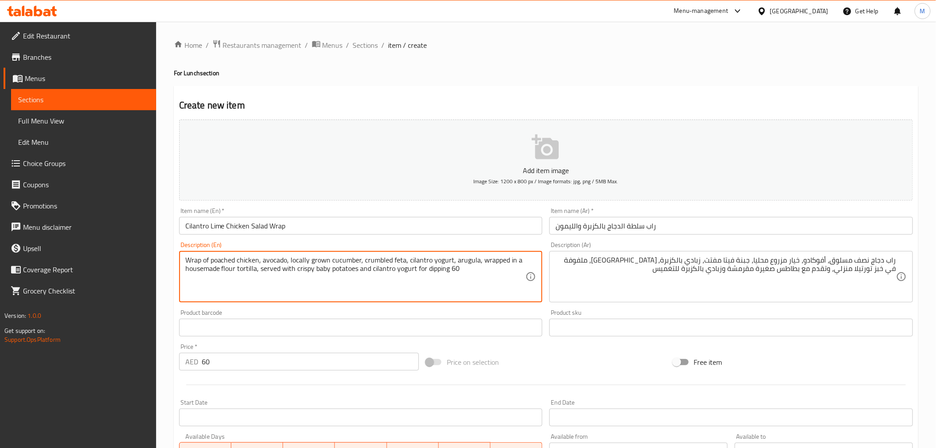
click at [453, 272] on textarea "Wrap of poached chicken, avocado, locally grown cucumber, crumbled feta, cilant…" at bounding box center [355, 277] width 341 height 42
paste textarea "Gluten"
click at [458, 270] on textarea "Wrap of poached chicken, avocado, locally grown cucumber, crumbled feta, cilant…" at bounding box center [355, 277] width 341 height 42
paste textarea "Allergens Gluten, Dairy"
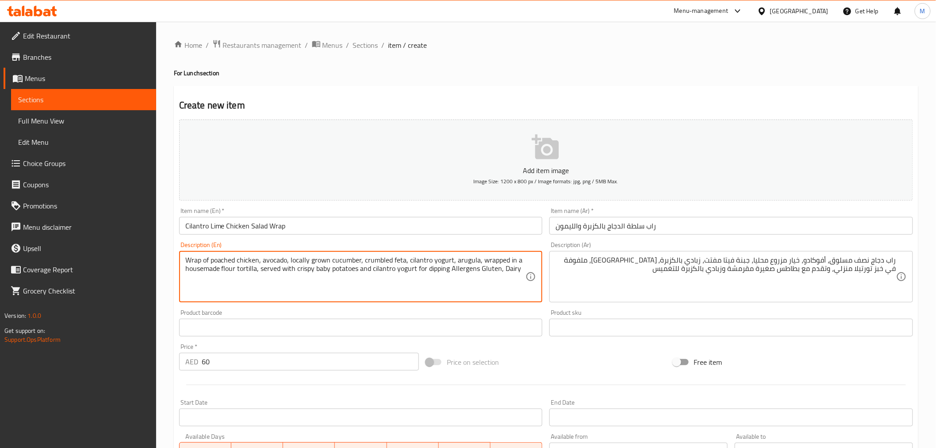
click at [447, 270] on textarea "Wrap of poached chicken, avocado, locally grown cucumber, crumbled feta, cilant…" at bounding box center [355, 277] width 341 height 42
type textarea "Wrap of poached chicken, avocado, locally grown cucumber, crumbled feta, cilant…"
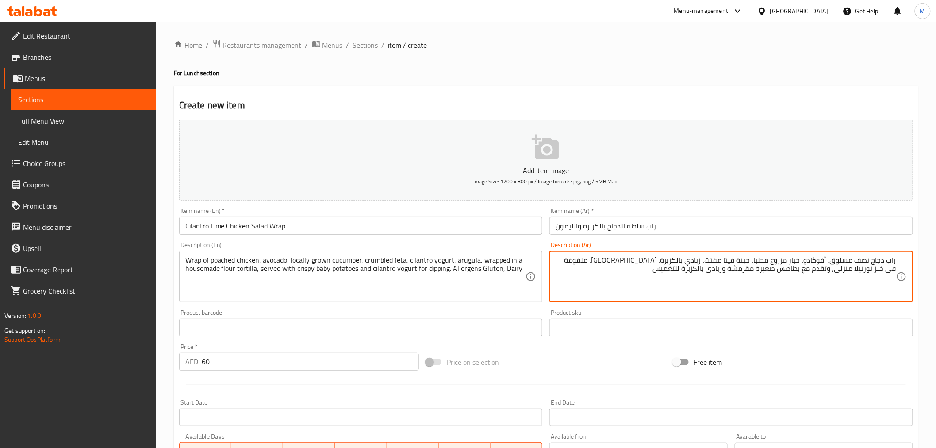
paste textarea "مسببات الحساسية: الغلوتين، ومنتجات الألبان."
click at [702, 274] on textarea "راب دجاج نصف مسلوق، أفوكادو، خيار مزروع محليا، جبنة فيتا مفتت، زبادي بالكزبرة، …" at bounding box center [726, 277] width 341 height 42
click at [697, 272] on textarea "راب دجاج نصف مسلوق، أفوكادو، خيار مزروع محليا، جبنة فيتا مفتت، زبادي بالكزبرة، …" at bounding box center [726, 277] width 341 height 42
click at [701, 274] on textarea "راب دجاج نصف مسلوق، أفوكادو، خيار مزروع محليا، جبنة فيتا مفتت، زبادي بالكزبرة، …" at bounding box center [726, 277] width 341 height 42
drag, startPoint x: 633, startPoint y: 273, endPoint x: 627, endPoint y: 272, distance: 5.5
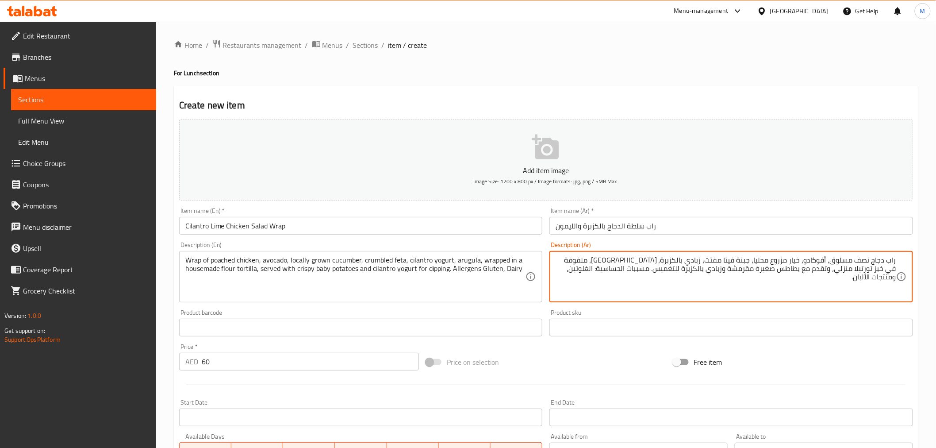
click at [628, 272] on textarea "راب دجاج نصف مسلوق، أفوكادو، خيار مزروع محليا، جبنة فيتا مفتت، زبادي بالكزبرة، …" at bounding box center [726, 277] width 341 height 42
drag, startPoint x: 630, startPoint y: 271, endPoint x: 635, endPoint y: 270, distance: 4.9
click at [635, 270] on textarea "راب دجاج نصف مسلوق، أفوكادو، خيار مزروع محليا، جبنة فيتا مفتت، زبادي بالكزبرة، …" at bounding box center [726, 277] width 341 height 42
type textarea "راب دجاج نصف مسلوق، أفوكادو، خيار مزروع محليا، جبنة فيتا مفتت، زبادي بالكزبرة، …"
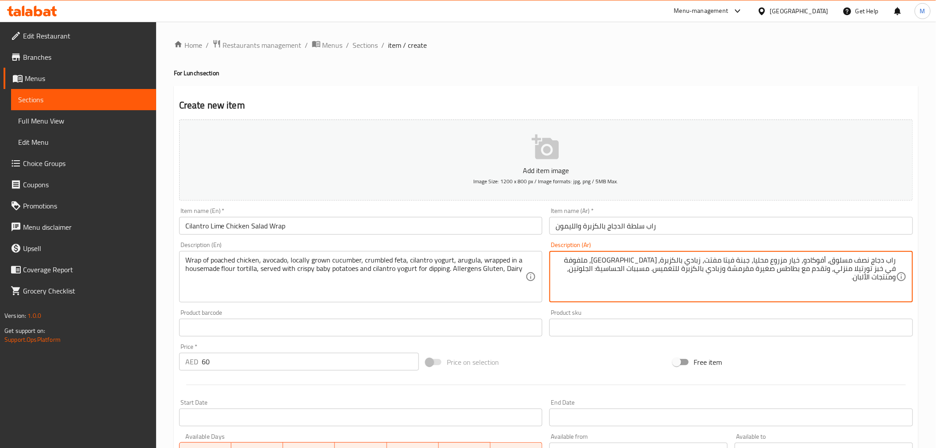
click at [673, 230] on input "راب سلطة الدجاج بالكزبرة والليمون" at bounding box center [731, 226] width 364 height 18
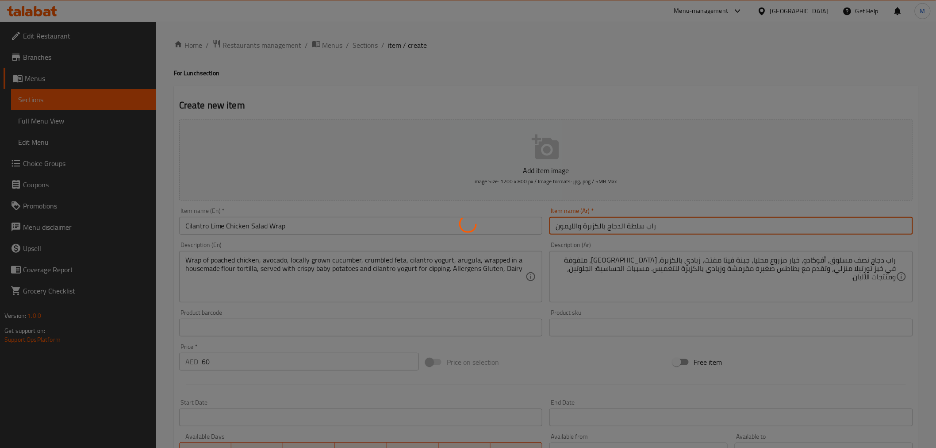
type input "0"
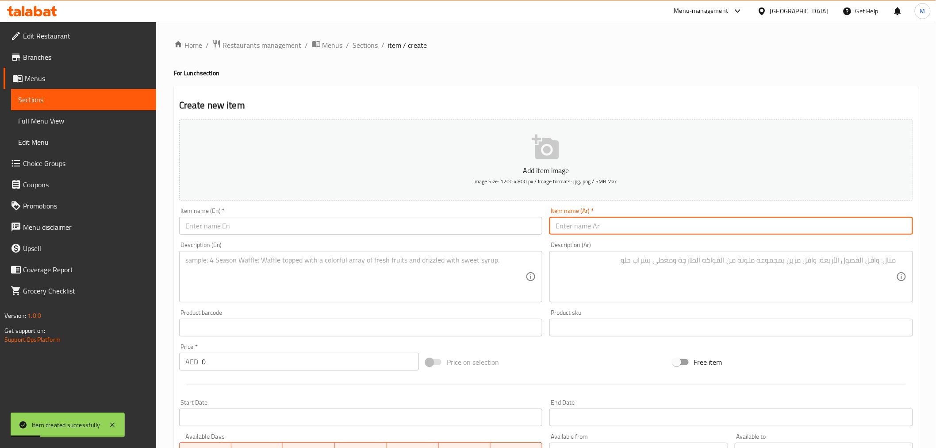
click at [306, 235] on div "Item name (En)   * Item name (En) *" at bounding box center [361, 221] width 371 height 34
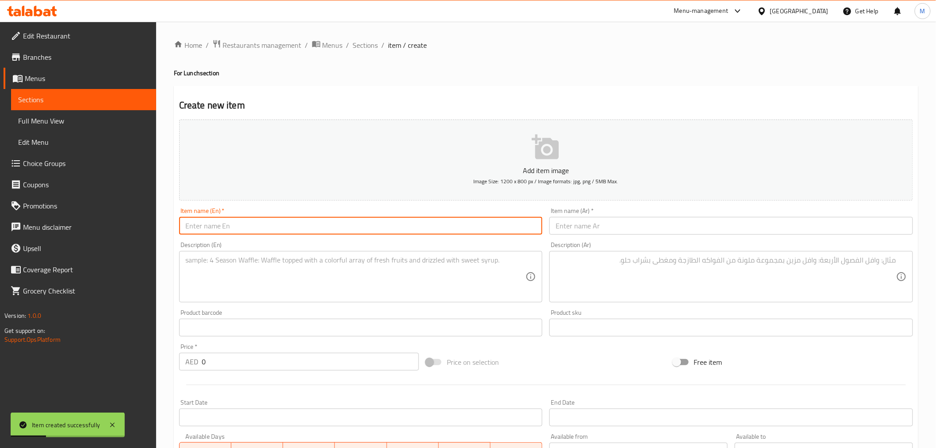
click at [307, 231] on input "text" at bounding box center [361, 226] width 364 height 18
paste input "Mixed Chopped Salad “A La Mexicana”"
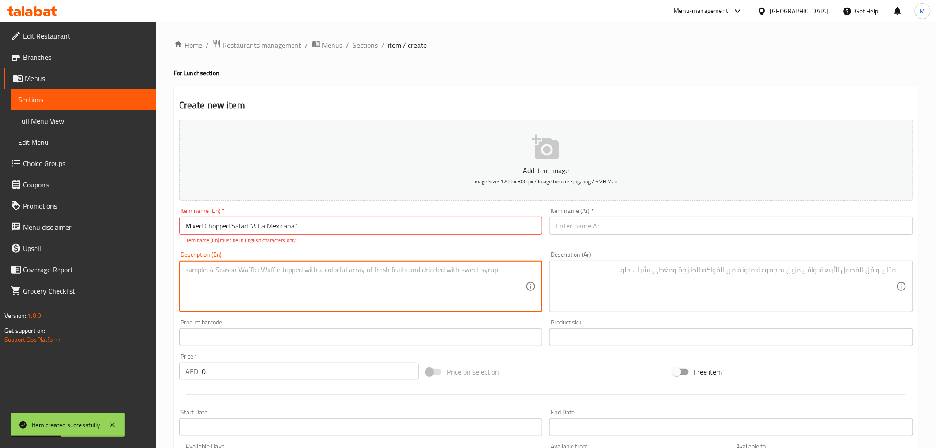
click at [301, 290] on textarea at bounding box center [355, 286] width 341 height 42
click at [311, 228] on input "Mixed Chopped Salad “A La Mexicana”" at bounding box center [361, 226] width 364 height 18
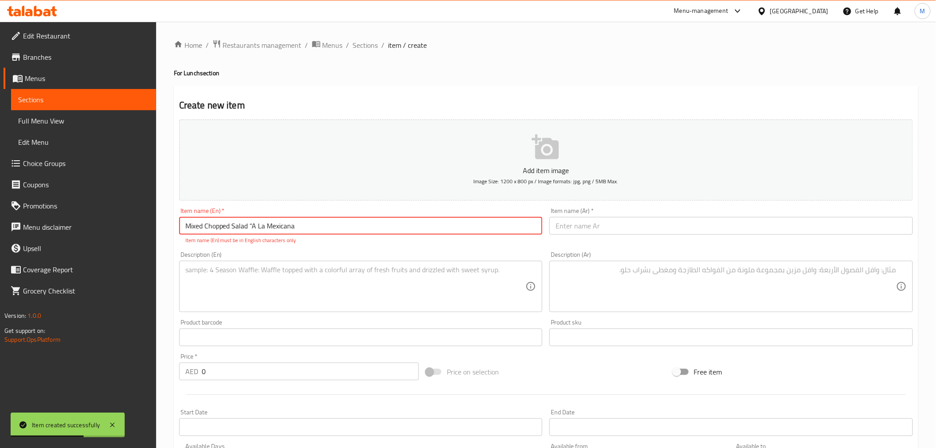
click at [255, 228] on input "Mixed Chopped Salad “A La Mexicana" at bounding box center [361, 226] width 364 height 18
click at [251, 227] on input "Mixed Chopped Salad “A La Mexicana" at bounding box center [361, 226] width 364 height 18
click at [254, 227] on input "Mixed Chopped Salad “A La Mexicana" at bounding box center [361, 226] width 364 height 18
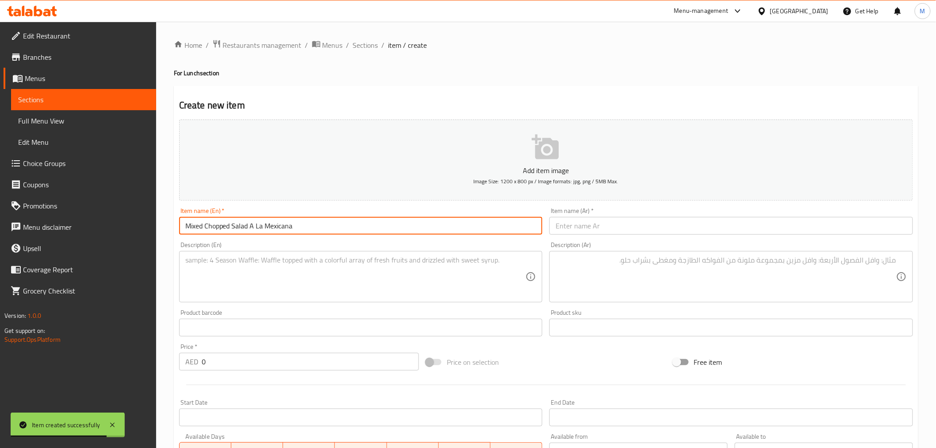
type input "Mixed Chopped Salad A La Mexicana"
click at [265, 298] on div "Description (En)" at bounding box center [361, 276] width 364 height 51
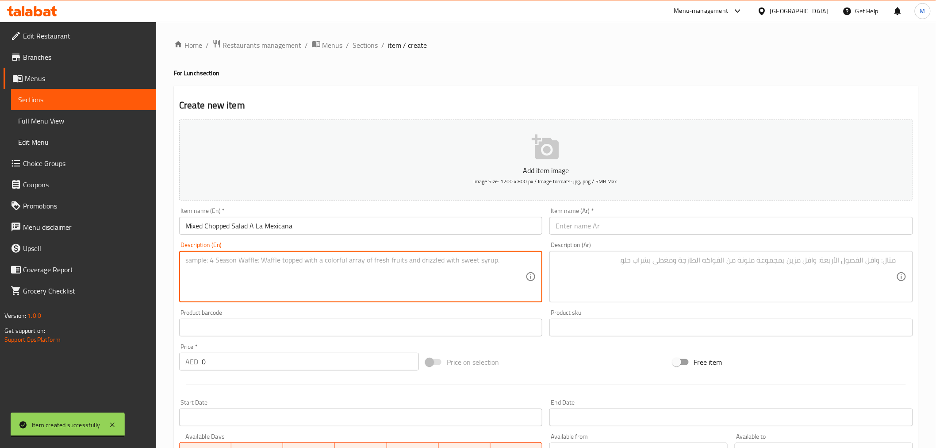
click at [297, 281] on textarea at bounding box center [355, 277] width 341 height 42
paste textarea "Crunchy salad of romaine, crispy housemade lamb chorizo, sweet corn, radish, av…"
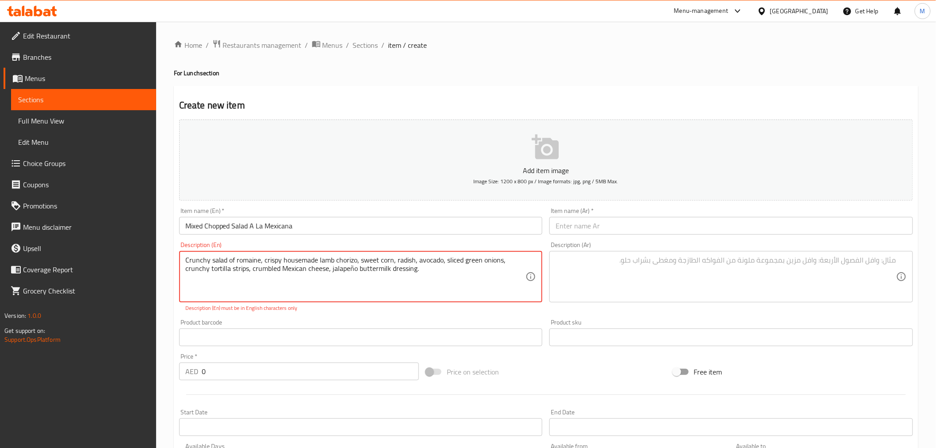
click at [350, 268] on textarea "Crunchy salad of romaine, crispy housemade lamb chorizo, sweet corn, radish, av…" at bounding box center [355, 277] width 341 height 42
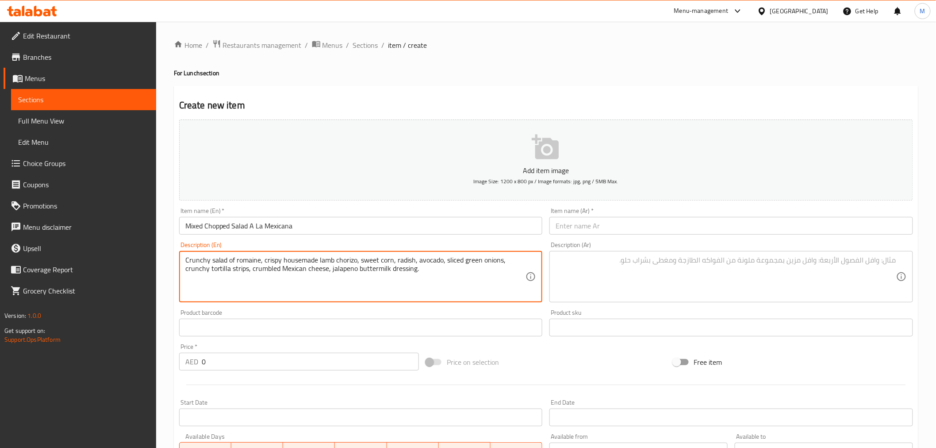
click at [317, 292] on textarea "Crunchy salad of romaine, crispy housemade lamb chorizo, sweet corn, radish, av…" at bounding box center [355, 277] width 341 height 42
click at [314, 276] on textarea "Crunchy salad of romaine, crispy housemade lamb chorizo, sweet corn, radish, av…" at bounding box center [355, 277] width 341 height 42
type textarea "Crunchy salad of romaine, crispy housemade lamb chorizo, sweet corn, radish, av…"
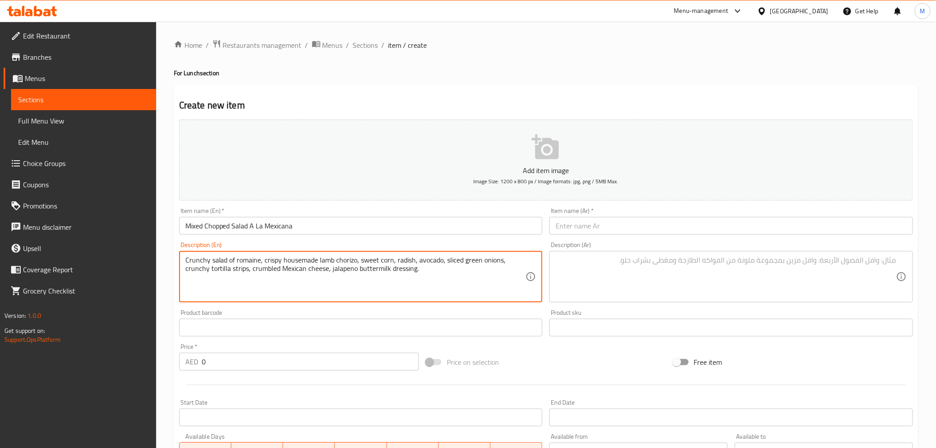
click at [697, 267] on textarea at bounding box center [726, 277] width 341 height 42
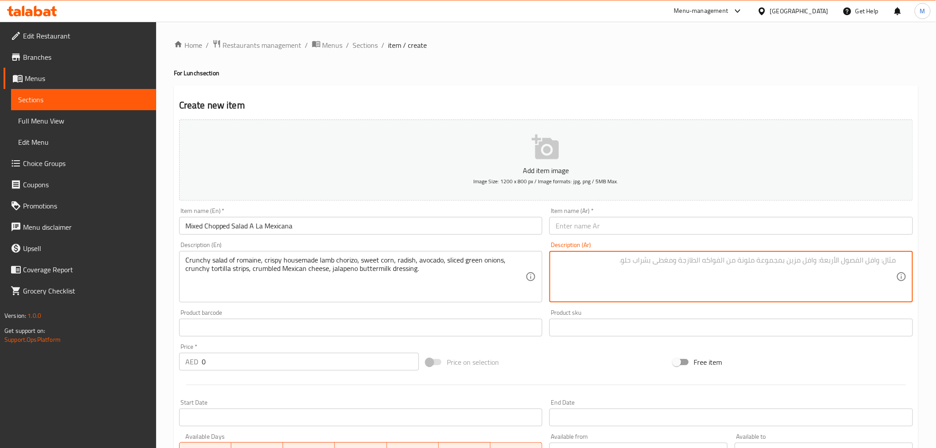
paste textarea "سلطة مقرمشة من الخس الروماني، لحم ضأن مقرمش محلي الصنع، ذرة حلوة، فجل، أفوكادو،…"
type textarea "سلطة مقرمشة من الخس الروماني، لحم ضأن مقرمش محلي الصنع، ذرة حلوة، فجل، أفوكادو،…"
click at [315, 224] on input "Mixed Chopped Salad A La Mexicana" at bounding box center [361, 226] width 364 height 18
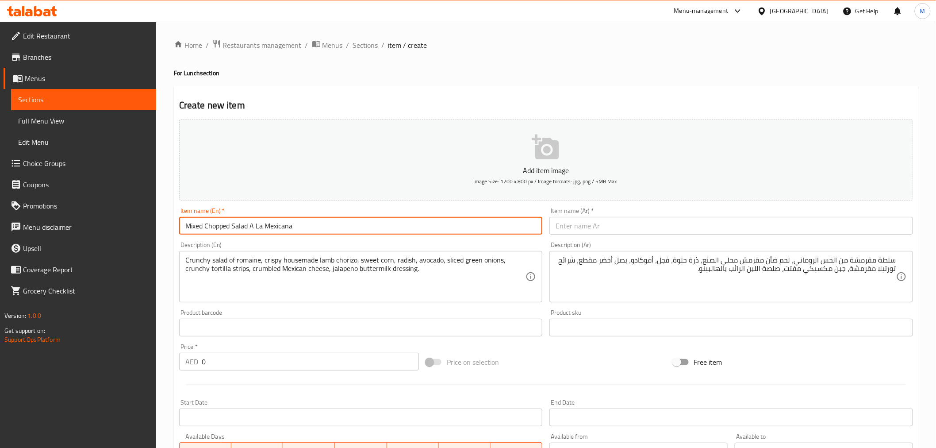
click at [315, 224] on input "Mixed Chopped Salad A La Mexicana" at bounding box center [361, 226] width 364 height 18
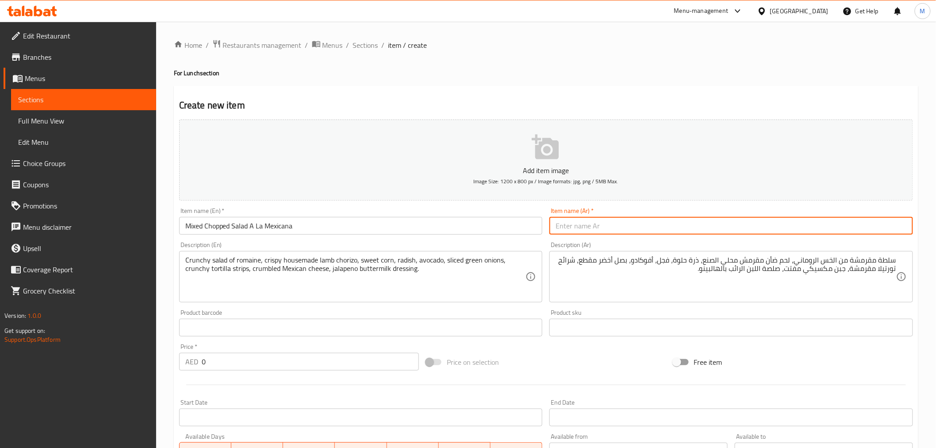
click at [732, 225] on input "text" at bounding box center [731, 226] width 364 height 18
paste input "سلطة مشكلة مقطعة على الطريقة المكسيكية"
type input "سلطة مشكلة مقطعة على الطريقة المكسيكية"
click at [244, 364] on input "0" at bounding box center [310, 362] width 217 height 18
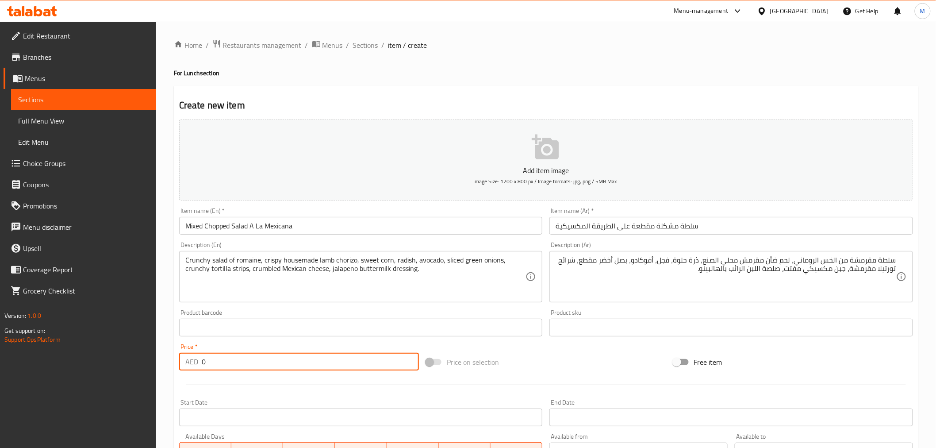
click at [244, 364] on input "0" at bounding box center [310, 362] width 217 height 18
paste input "6"
type input "60"
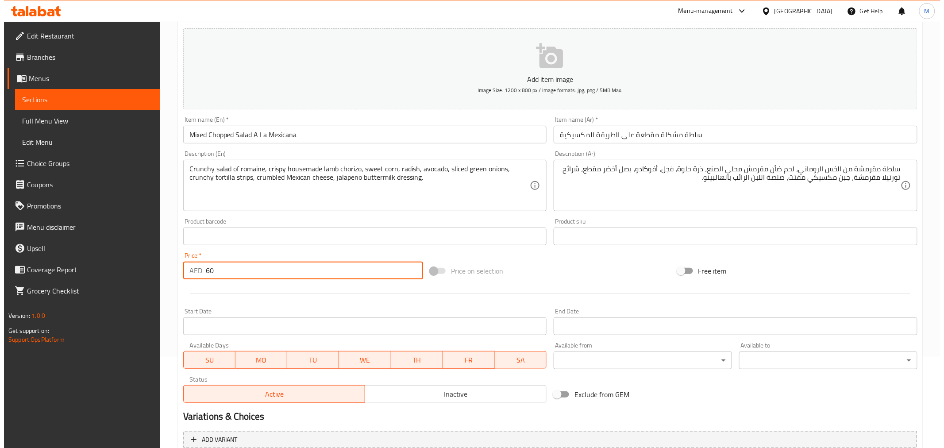
scroll to position [176, 0]
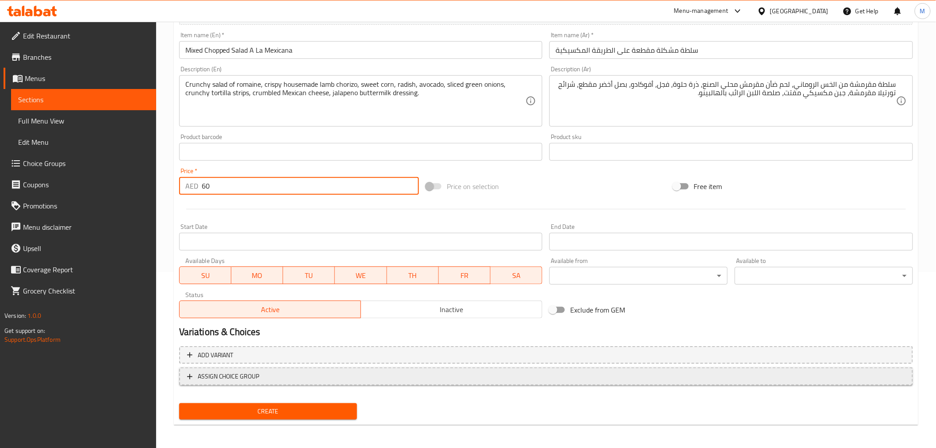
click at [502, 374] on span "ASSIGN CHOICE GROUP" at bounding box center [546, 376] width 718 height 11
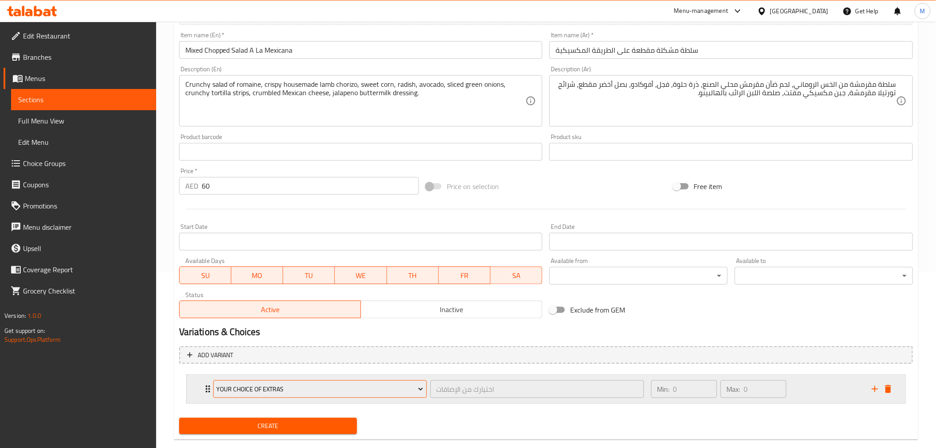
click at [378, 390] on span "Your Choice Of Extras" at bounding box center [319, 389] width 207 height 11
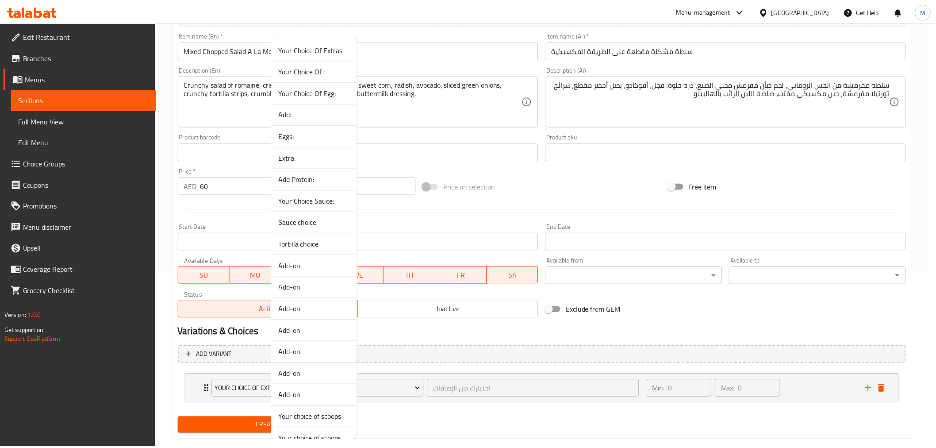
scroll to position [0, 0]
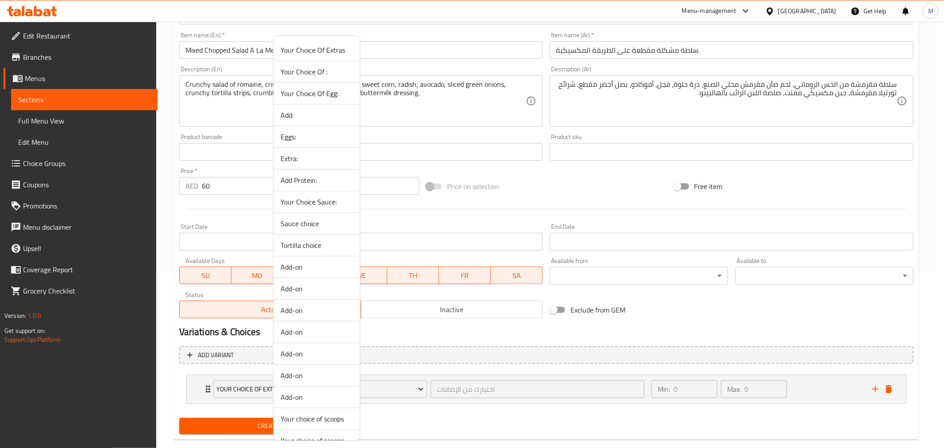
click at [318, 187] on li "Add Protein:" at bounding box center [316, 180] width 86 height 22
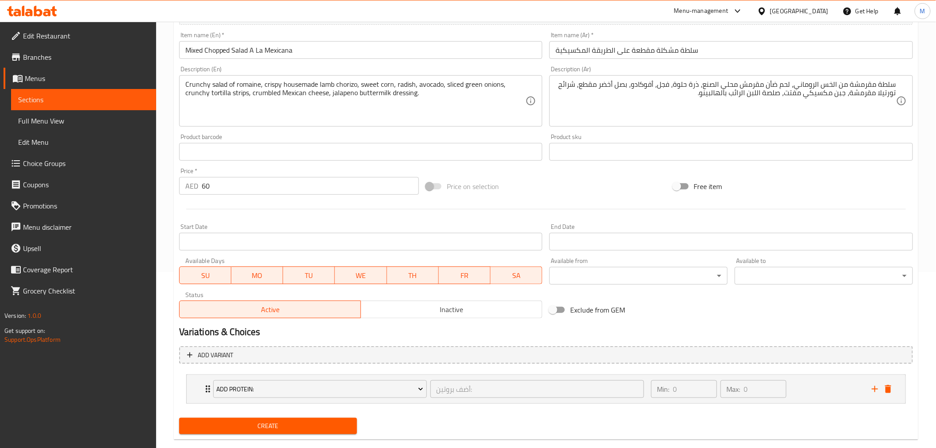
click at [268, 426] on span "Create" at bounding box center [268, 425] width 164 height 11
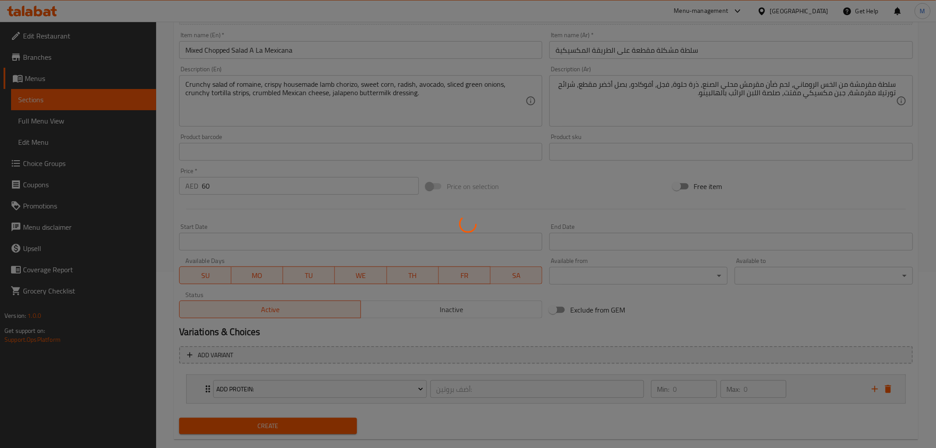
type input "0"
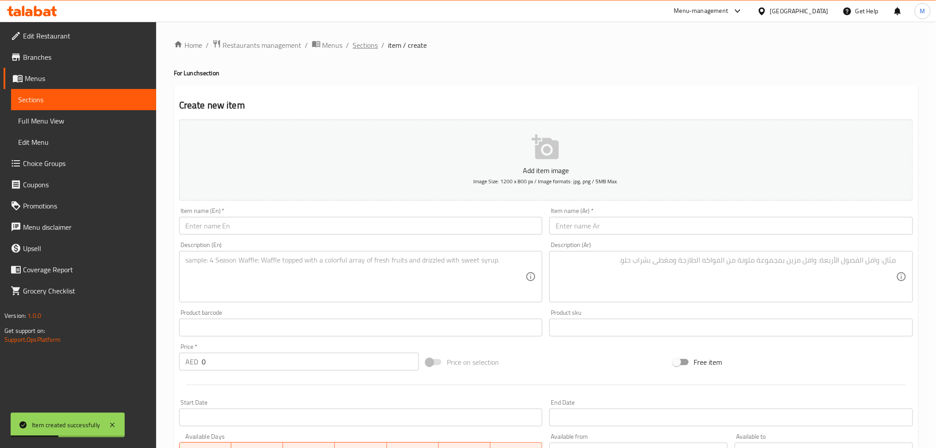
click at [368, 43] on span "Sections" at bounding box center [365, 45] width 25 height 11
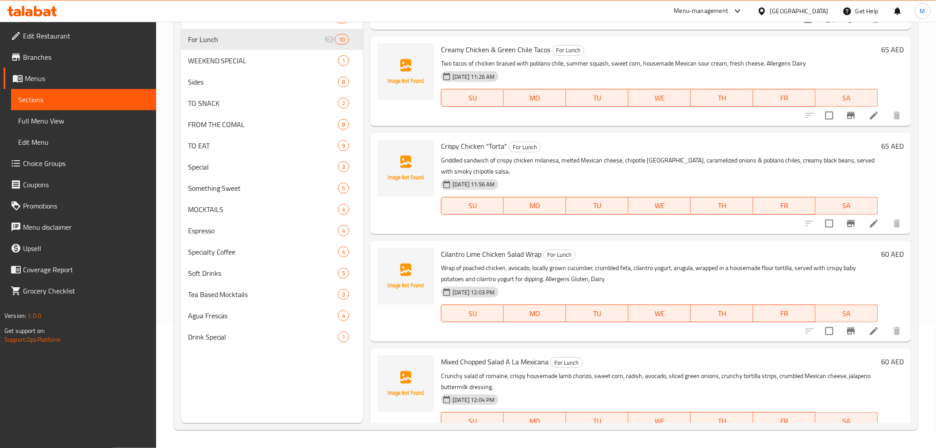
scroll to position [530, 0]
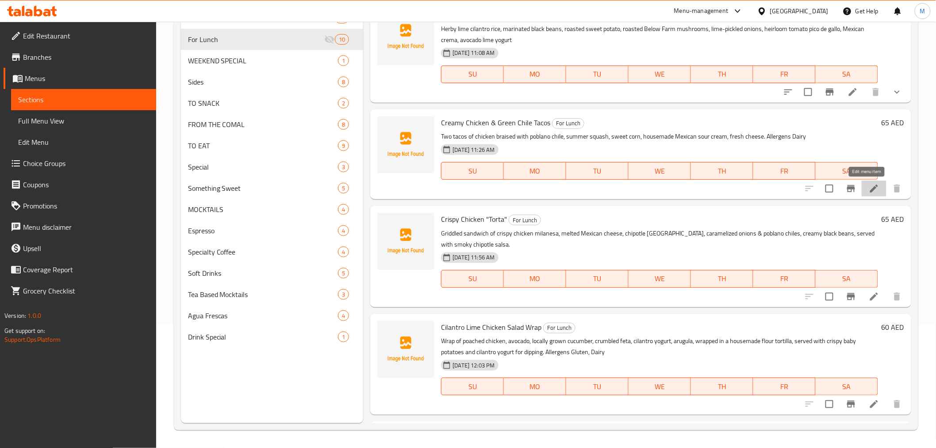
click at [869, 193] on icon at bounding box center [874, 188] width 11 height 11
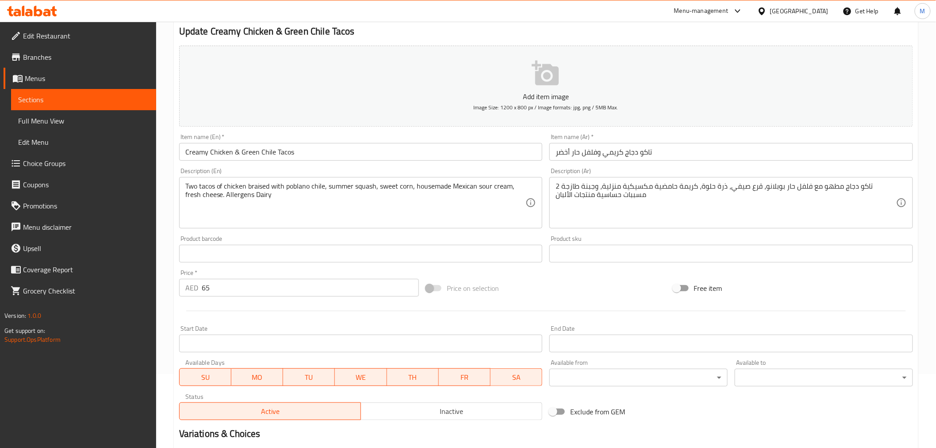
scroll to position [176, 0]
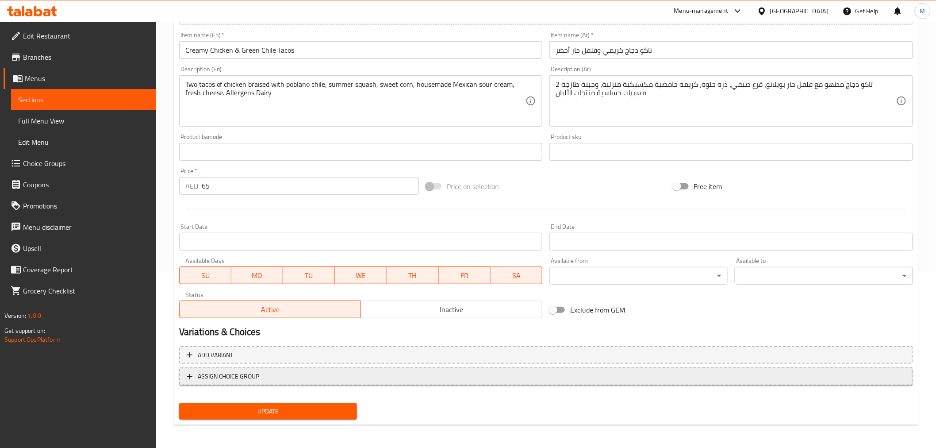
click at [350, 381] on button "ASSIGN CHOICE GROUP" at bounding box center [546, 376] width 734 height 18
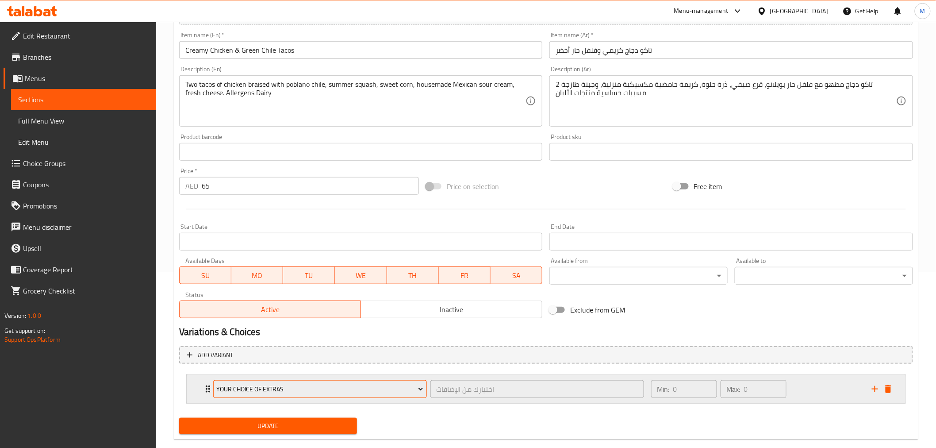
click at [303, 384] on span "Your Choice Of Extras" at bounding box center [319, 389] width 207 height 11
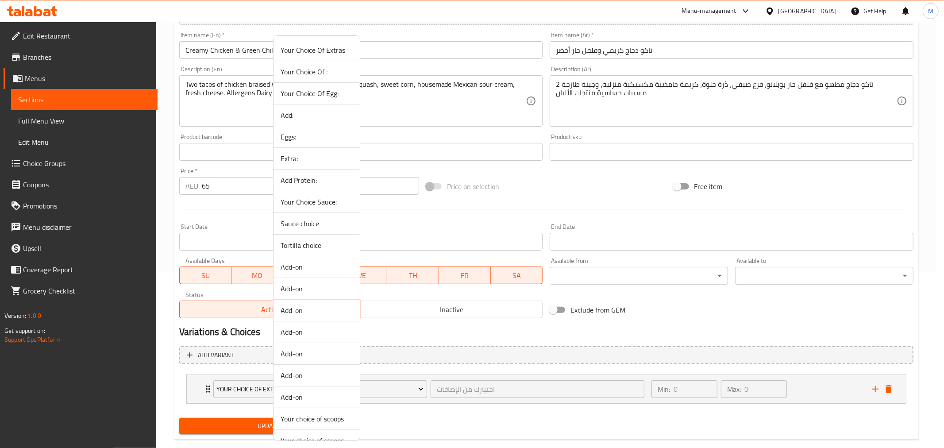
click at [315, 153] on span "Extra:" at bounding box center [316, 158] width 72 height 11
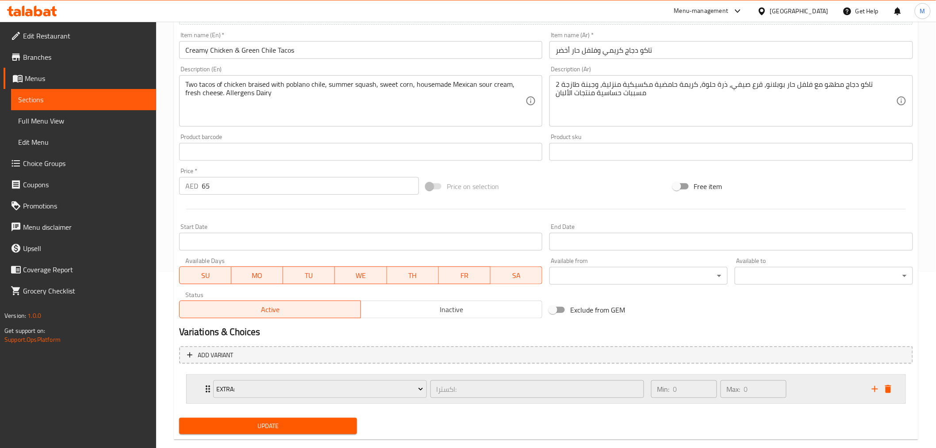
click at [839, 381] on div "Min: 0 ​ Max: 0 ​" at bounding box center [756, 389] width 221 height 28
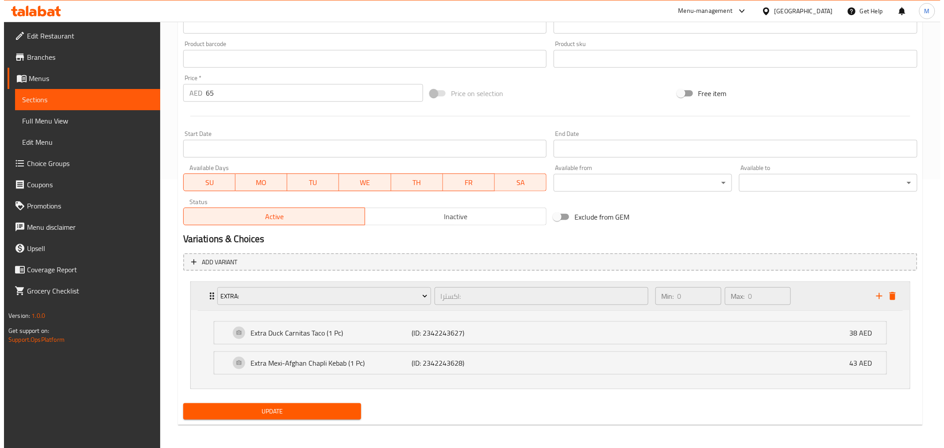
scroll to position [270, 0]
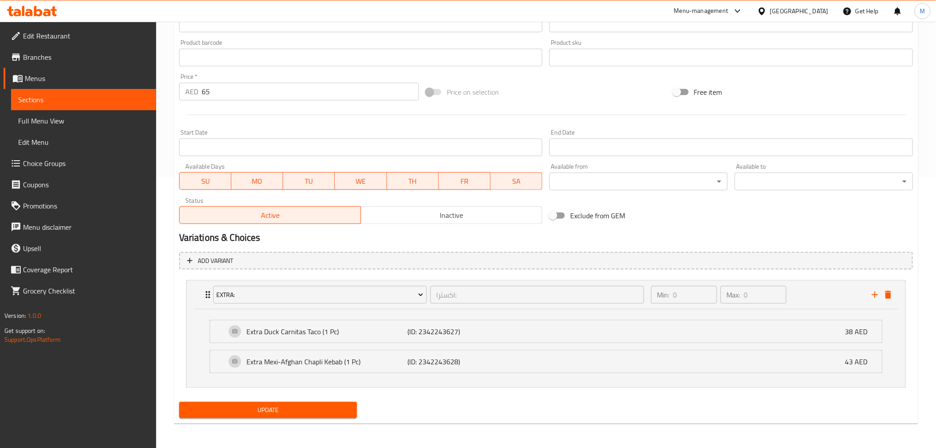
click at [294, 412] on span "Update" at bounding box center [268, 409] width 164 height 11
click at [274, 402] on button "Update" at bounding box center [268, 410] width 178 height 16
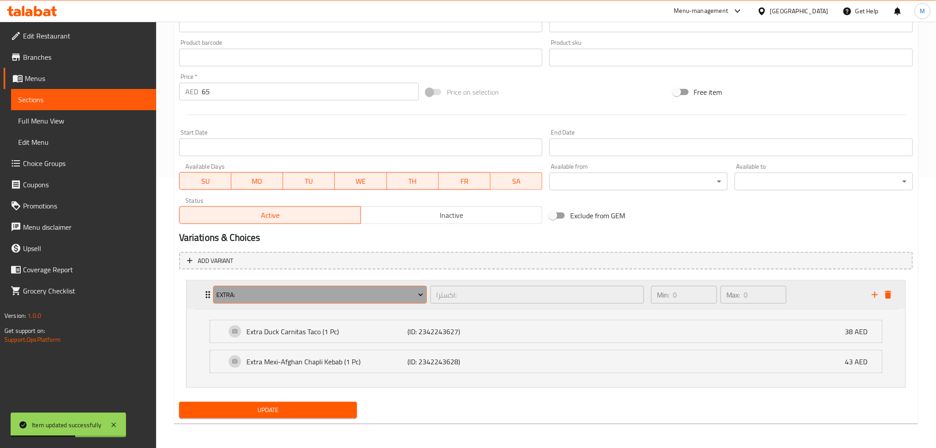
click at [300, 293] on span "Extra:" at bounding box center [319, 294] width 207 height 11
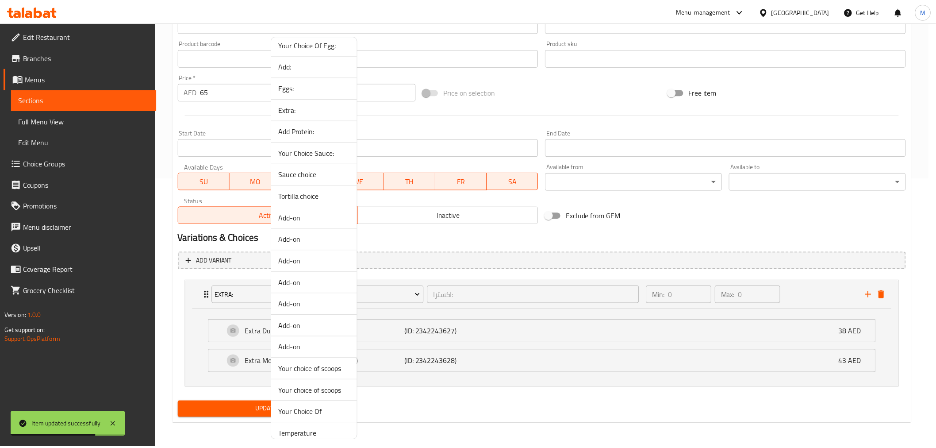
scroll to position [58, 0]
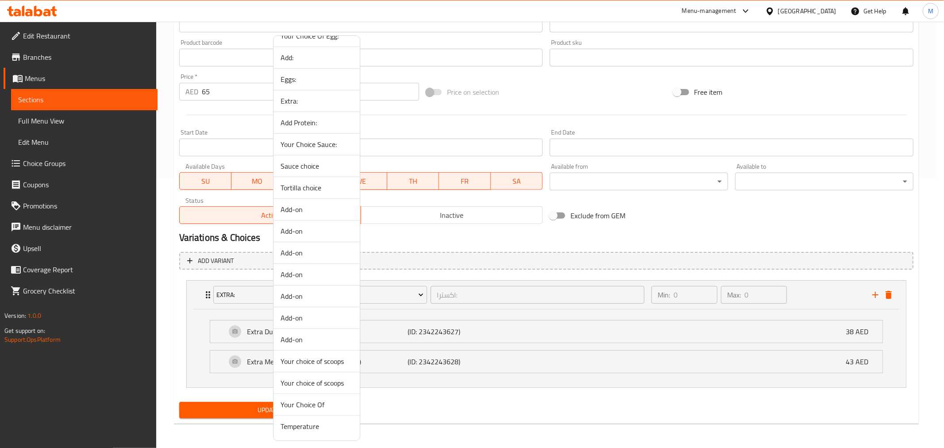
click at [689, 228] on div at bounding box center [472, 224] width 944 height 448
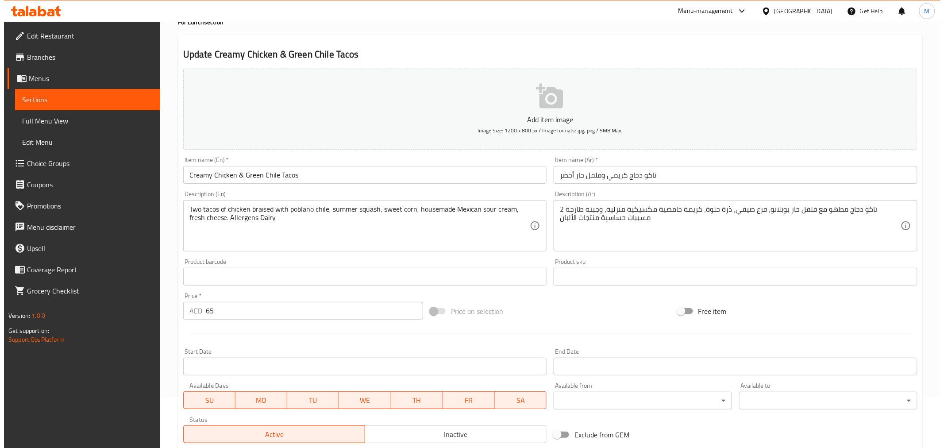
scroll to position [0, 0]
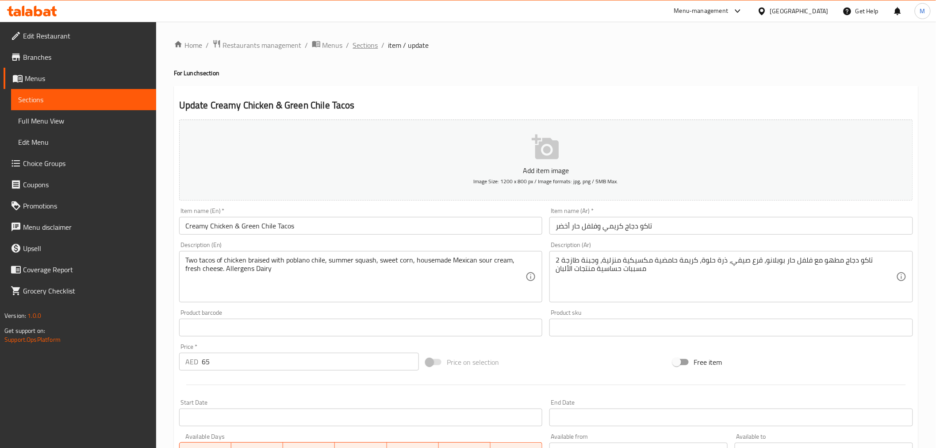
click at [362, 40] on span "Sections" at bounding box center [365, 45] width 25 height 11
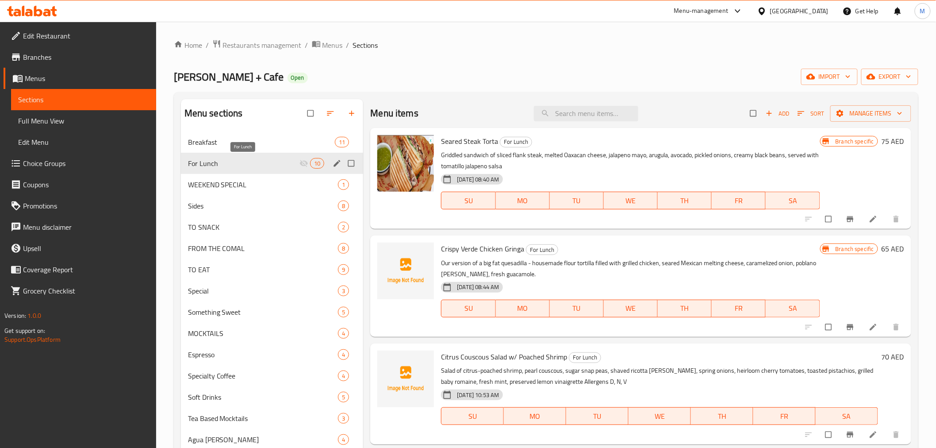
click at [282, 168] on span "For Lunch" at bounding box center [244, 163] width 112 height 11
click at [354, 168] on input "Menu sections" at bounding box center [352, 163] width 19 height 17
checkbox input "true"
click at [335, 164] on icon "edit" at bounding box center [337, 163] width 7 height 7
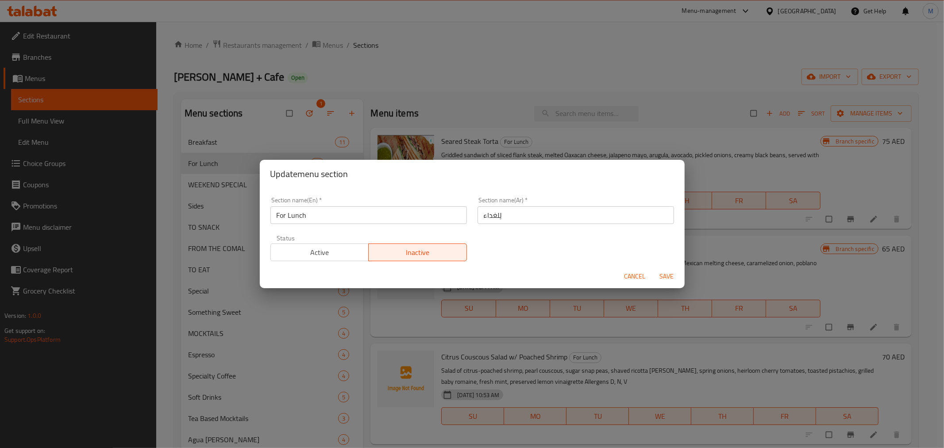
click at [330, 253] on span "Active" at bounding box center [319, 252] width 91 height 13
click at [671, 282] on button "Save" at bounding box center [666, 276] width 28 height 16
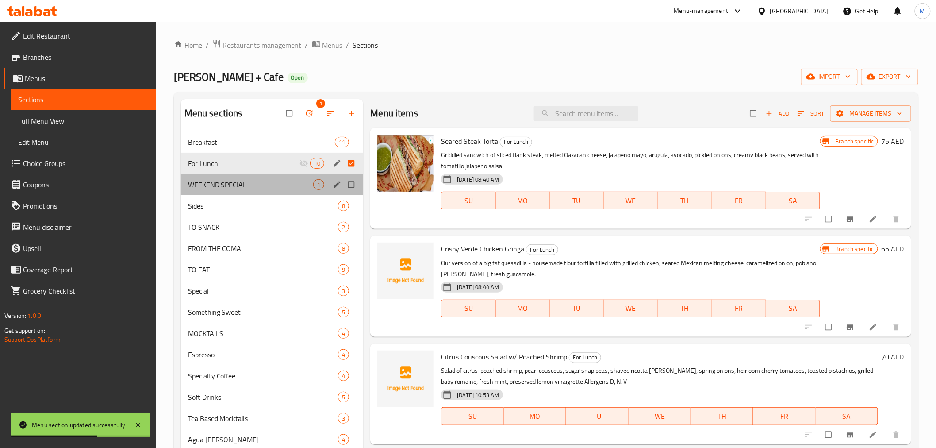
click at [308, 191] on div "WEEKEND SPECIAL 1" at bounding box center [272, 184] width 183 height 21
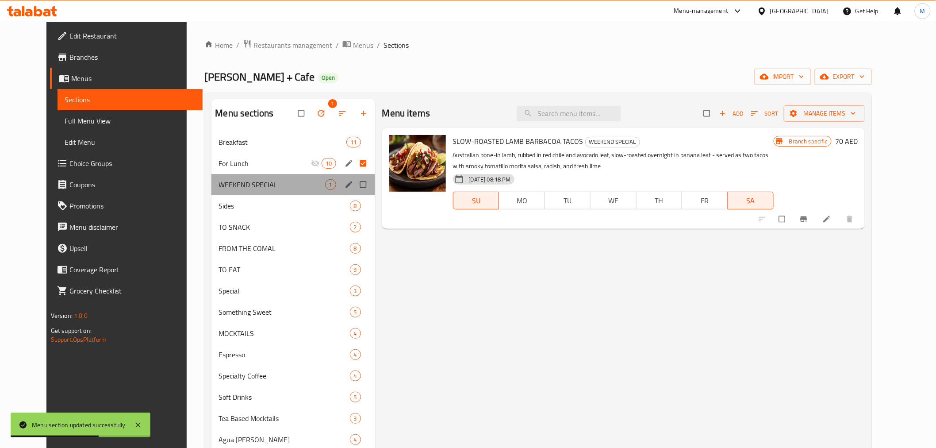
click at [308, 191] on div "WEEKEND SPECIAL 1" at bounding box center [292, 184] width 163 height 21
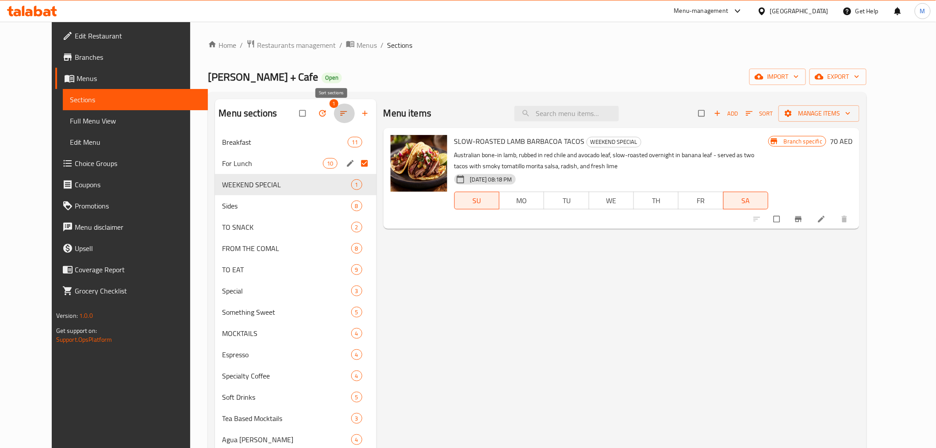
click at [334, 107] on button "button" at bounding box center [344, 113] width 21 height 19
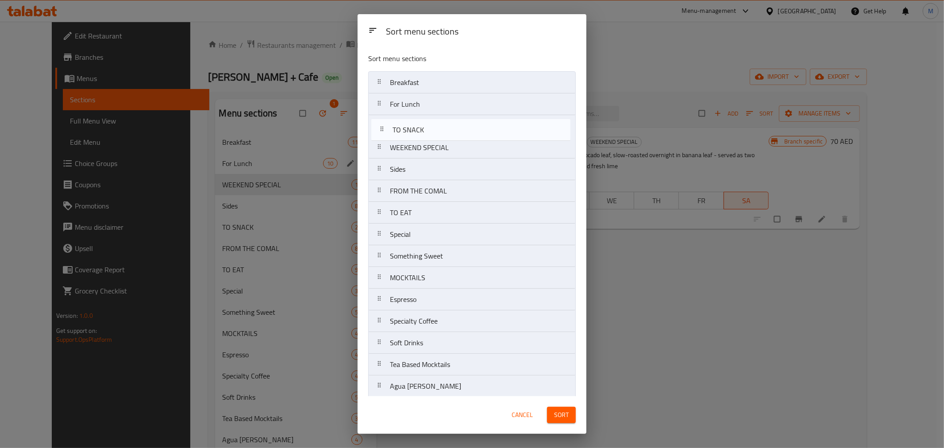
drag, startPoint x: 412, startPoint y: 170, endPoint x: 416, endPoint y: 127, distance: 43.1
click at [416, 127] on nav "Breakfast For Lunch WEEKEND SPECIAL Sides TO SNACK FROM THE COMAL TO EAT Specia…" at bounding box center [471, 245] width 207 height 348
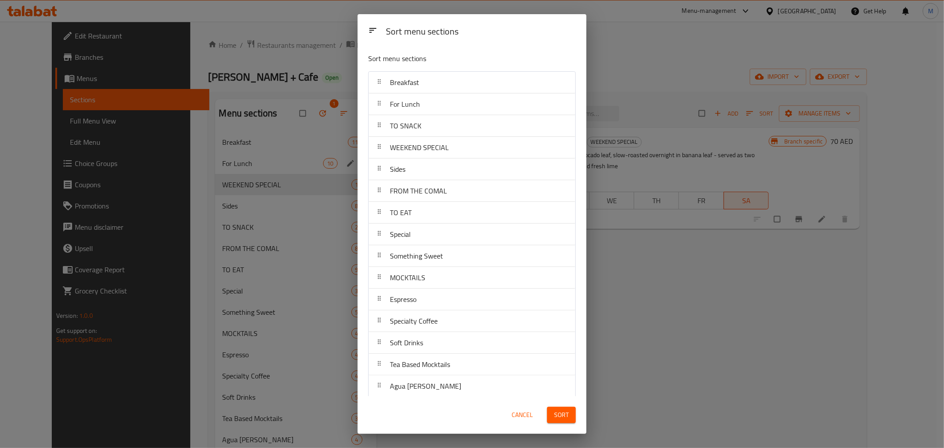
click at [566, 416] on span "Sort" at bounding box center [561, 414] width 15 height 11
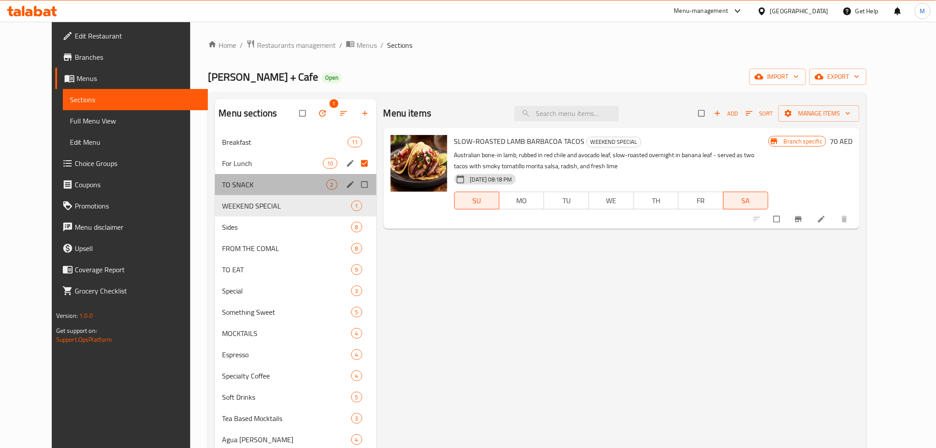
click at [262, 190] on div "TO SNACK 2" at bounding box center [295, 184] width 161 height 21
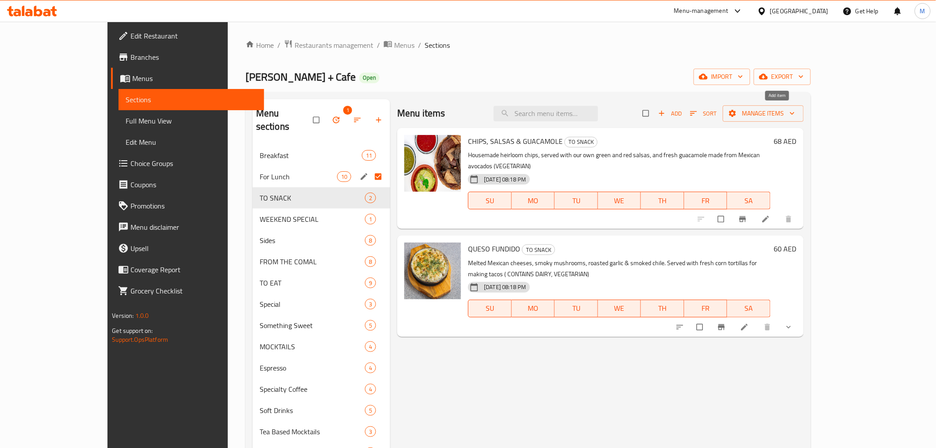
click at [682, 108] on span "Add" at bounding box center [670, 113] width 24 height 10
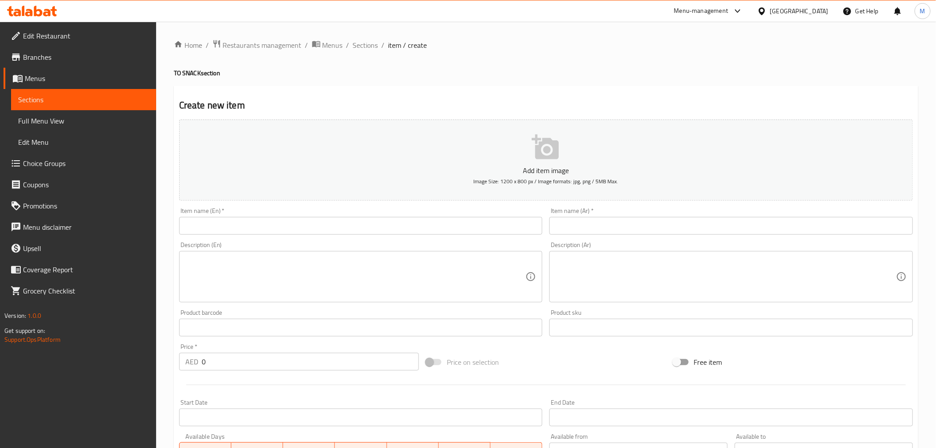
click at [272, 237] on div "Item name (En)   * Item name (En) *" at bounding box center [361, 221] width 371 height 34
click at [272, 226] on input "text" at bounding box center [361, 226] width 364 height 18
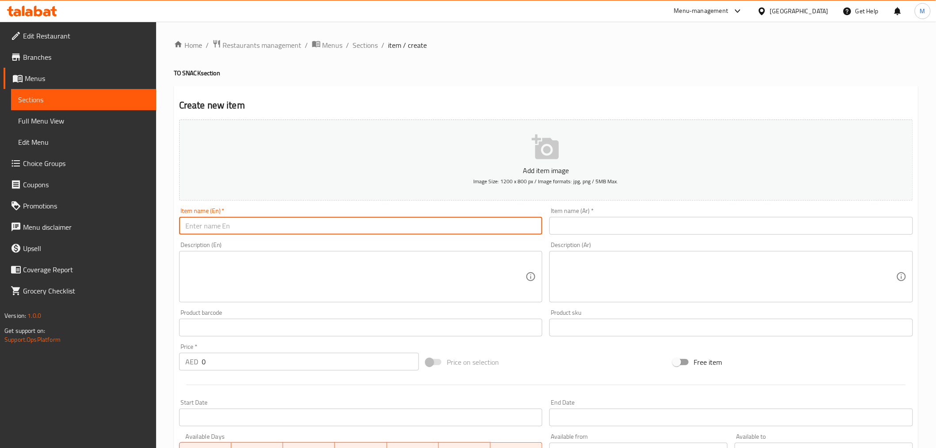
paste input "" Spinach & Cheese Empanada""
click at [316, 225] on input "Spinach & Cheese Empanada" at bounding box center [361, 226] width 364 height 18
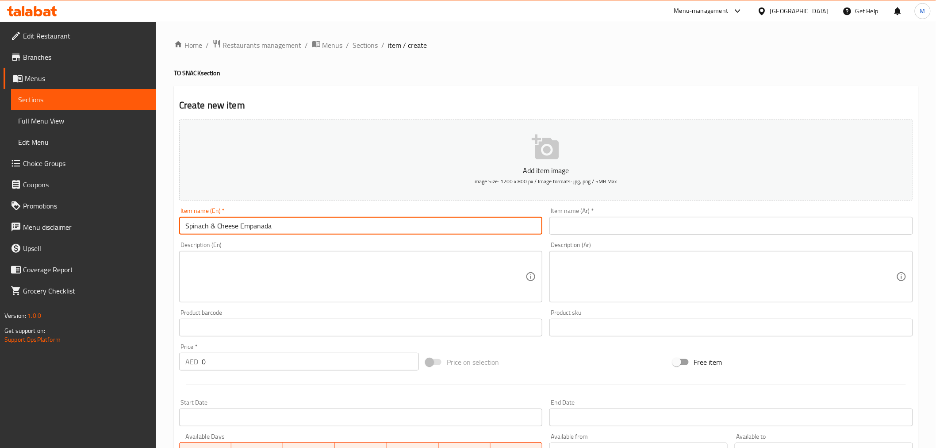
type input "Spinach & Cheese Empanada"
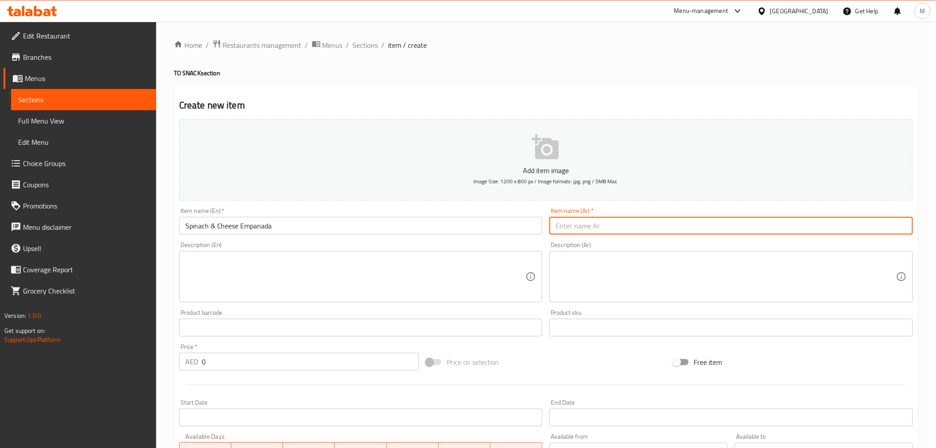
click at [869, 227] on input "text" at bounding box center [731, 226] width 364 height 18
paste input "إمبانادا السبانخ والجبن"
click at [879, 228] on input "إمبانادا السبانخ والجبن" at bounding box center [731, 226] width 364 height 18
click at [844, 226] on input "إمبانادا سبانخ والجبن" at bounding box center [731, 226] width 364 height 18
click at [858, 229] on input "إمبانادا سبانخ والجبنة" at bounding box center [731, 226] width 364 height 18
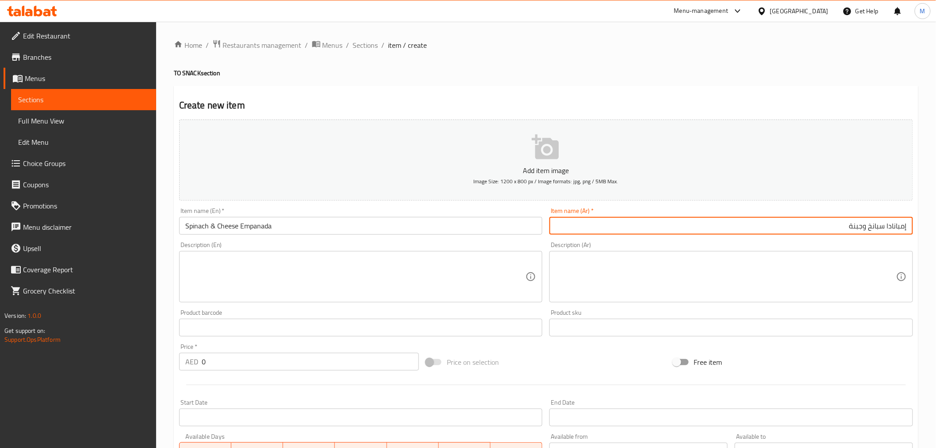
type input "إمبانادا سبانخ وجبنة"
click at [238, 357] on input "0" at bounding box center [310, 362] width 217 height 18
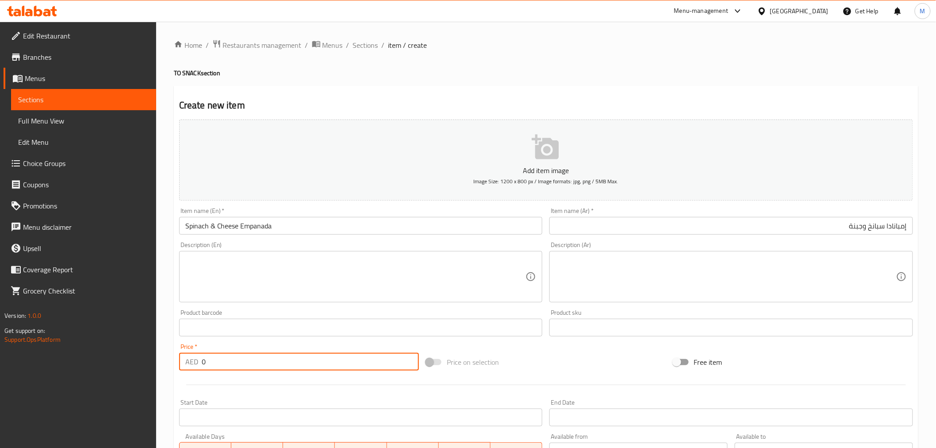
click at [238, 357] on input "0" at bounding box center [310, 362] width 217 height 18
paste input "2"
type input "20"
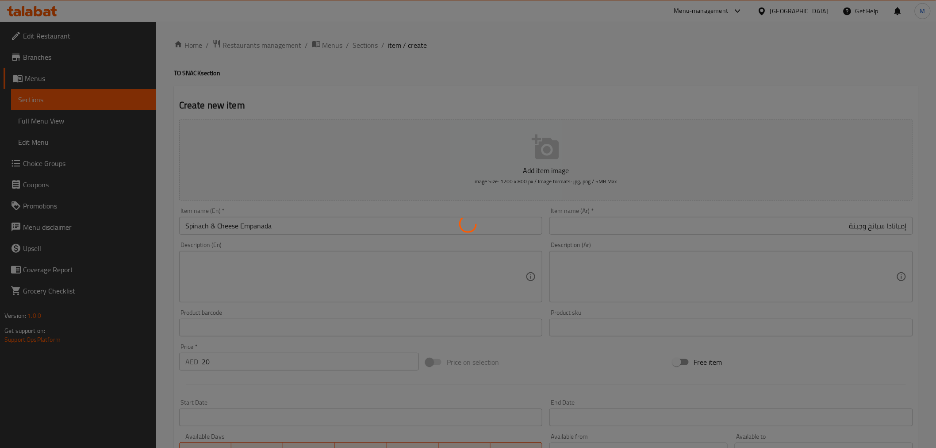
type input "0"
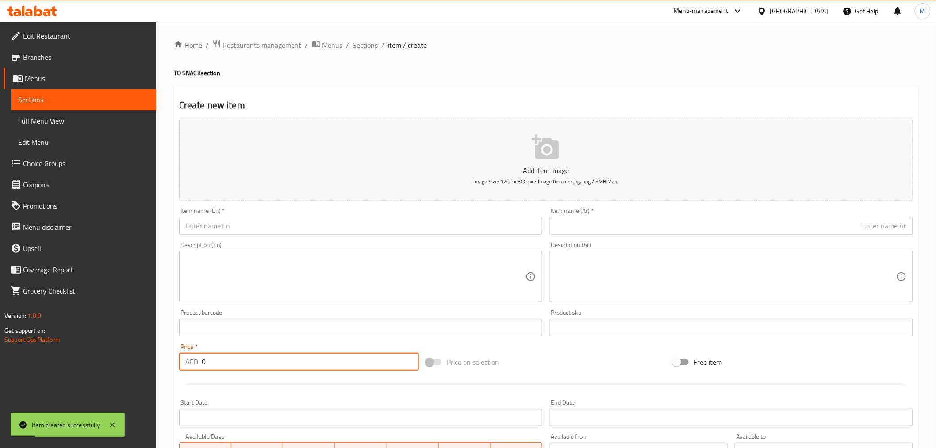
click at [288, 228] on input "text" at bounding box center [361, 226] width 364 height 18
click at [354, 40] on span "Sections" at bounding box center [365, 45] width 25 height 11
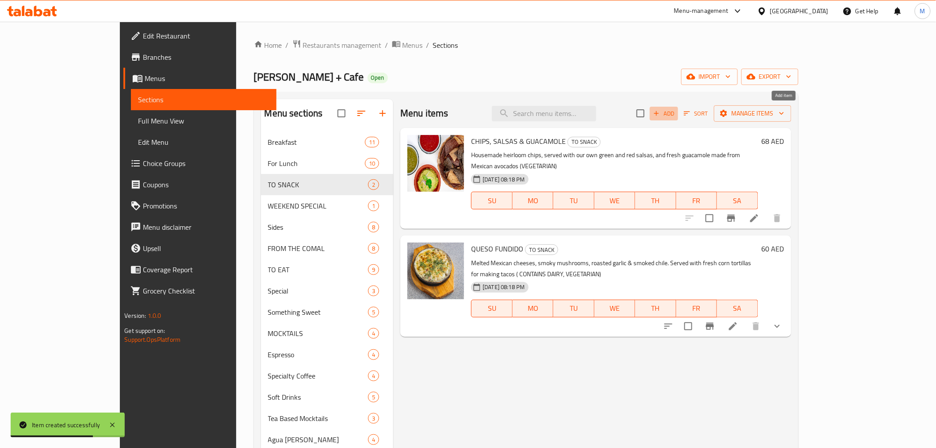
click at [676, 111] on span "Add" at bounding box center [664, 113] width 24 height 10
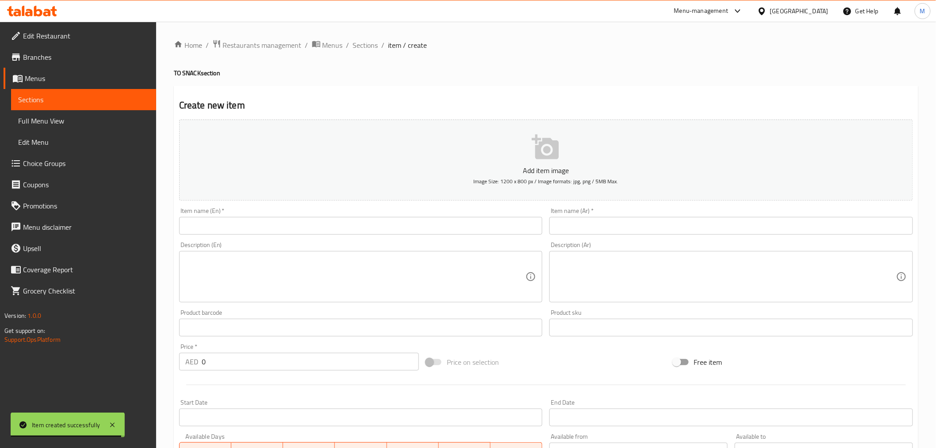
click at [350, 215] on div "Item name (En)   * Item name (En) *" at bounding box center [361, 220] width 364 height 27
click at [352, 232] on input "text" at bounding box center [361, 226] width 364 height 18
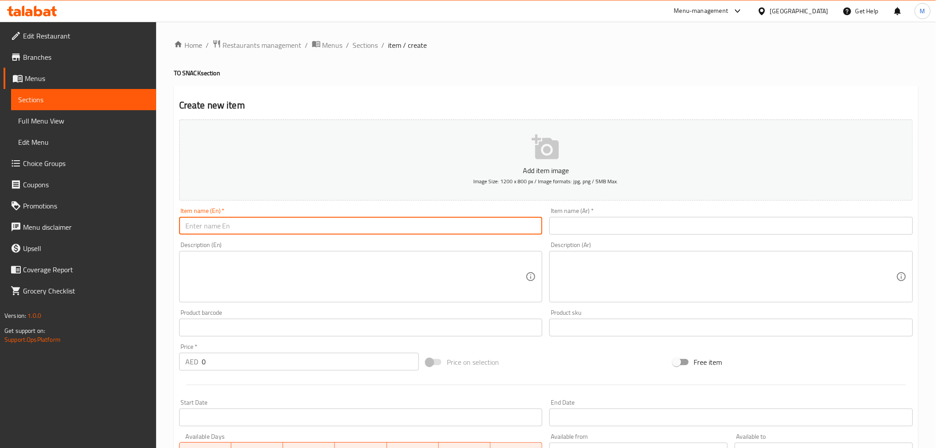
paste input "Chicken Tinga Empanada"
type input "Chicken Tinga Empanada"
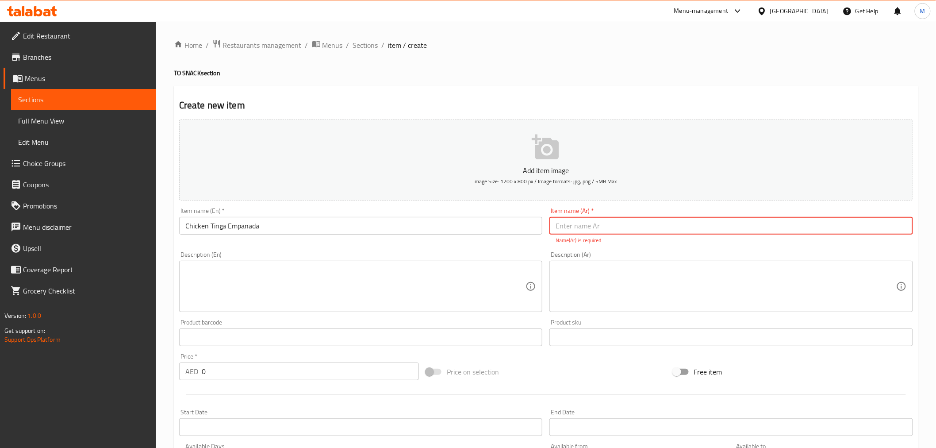
click at [648, 223] on input "text" at bounding box center [731, 226] width 364 height 18
paste input "إمبانادا دجاج تينجا"
type input "إمبانادا دجاج تينجا"
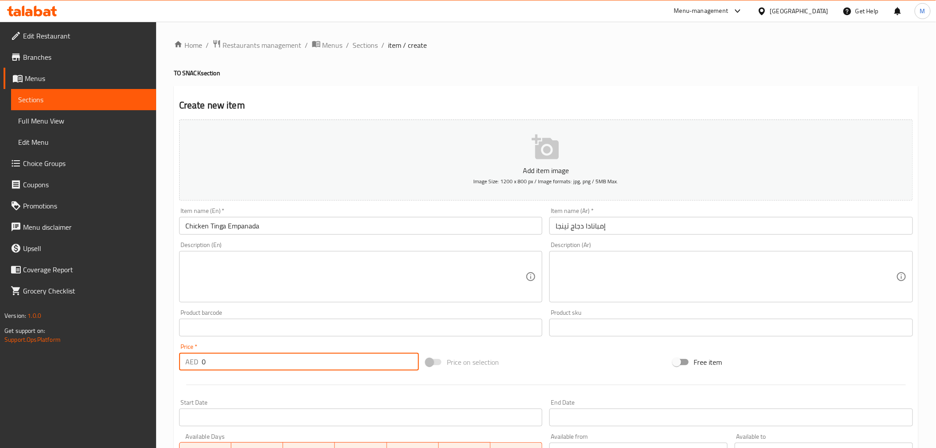
click at [316, 364] on input "0" at bounding box center [310, 362] width 217 height 18
paste input "2"
type input "20"
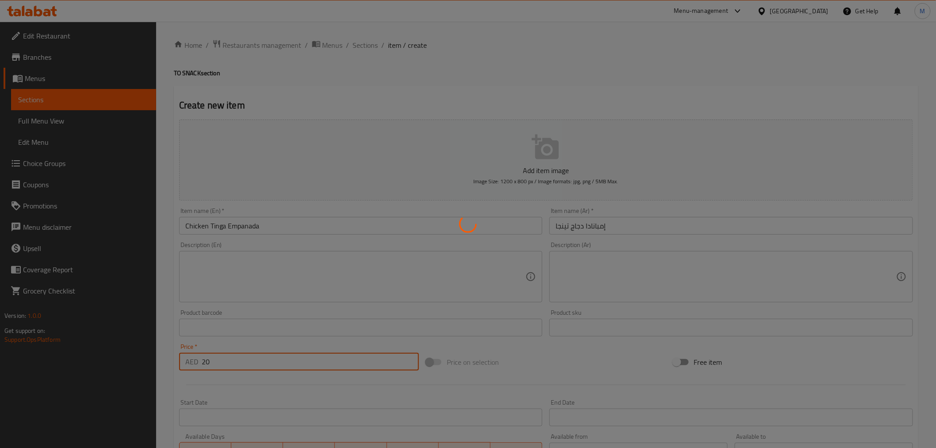
type input "0"
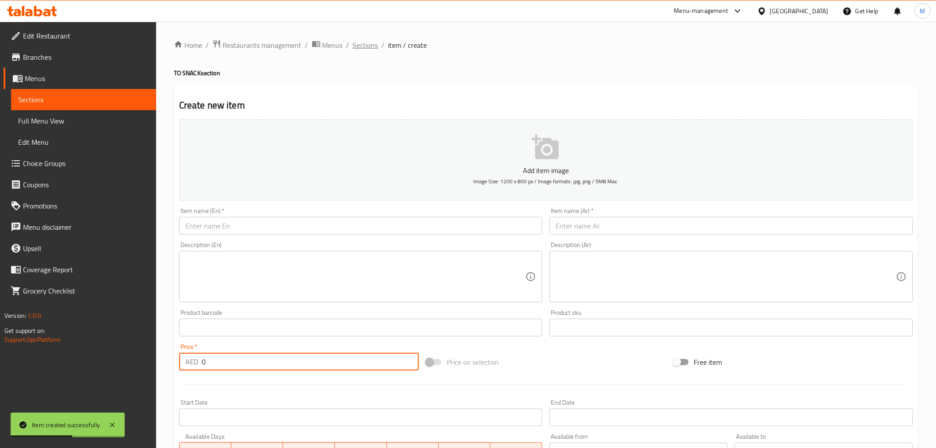
click at [371, 42] on span "Sections" at bounding box center [365, 45] width 25 height 11
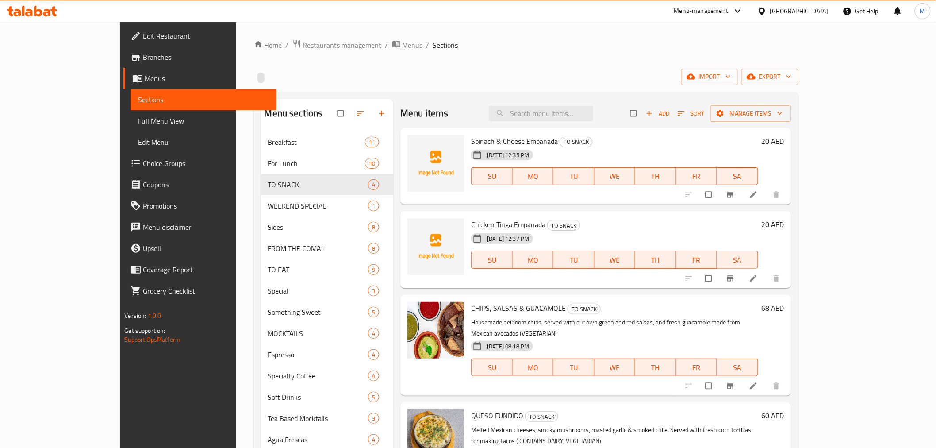
click at [686, 109] on icon "button" at bounding box center [681, 113] width 9 height 9
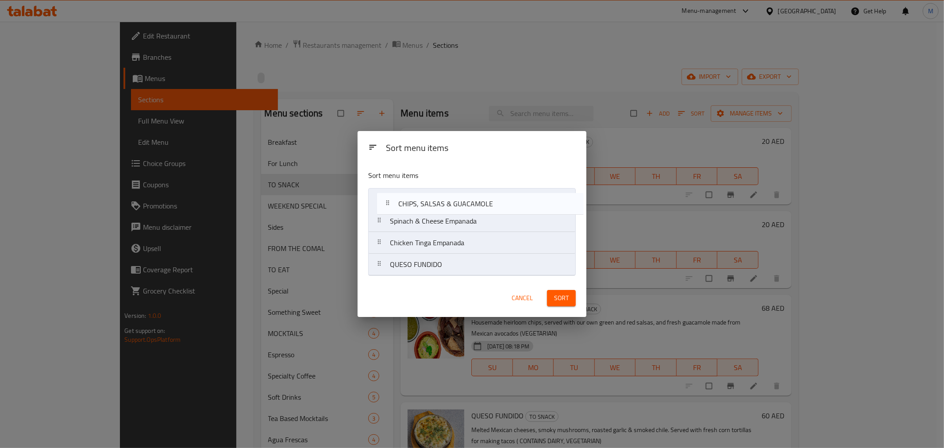
drag, startPoint x: 463, startPoint y: 246, endPoint x: 472, endPoint y: 204, distance: 42.5
click at [472, 204] on nav "Spinach & Cheese Empanada Chicken Tinga Empanada CHIPS, SALSAS & GUACAMOLE QUES…" at bounding box center [471, 232] width 207 height 88
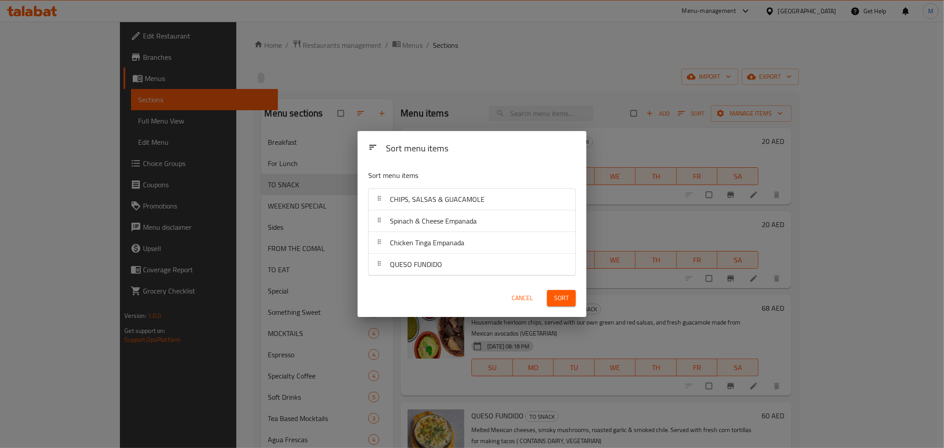
click at [568, 299] on span "Sort" at bounding box center [561, 297] width 15 height 11
click at [555, 297] on div at bounding box center [561, 297] width 39 height 25
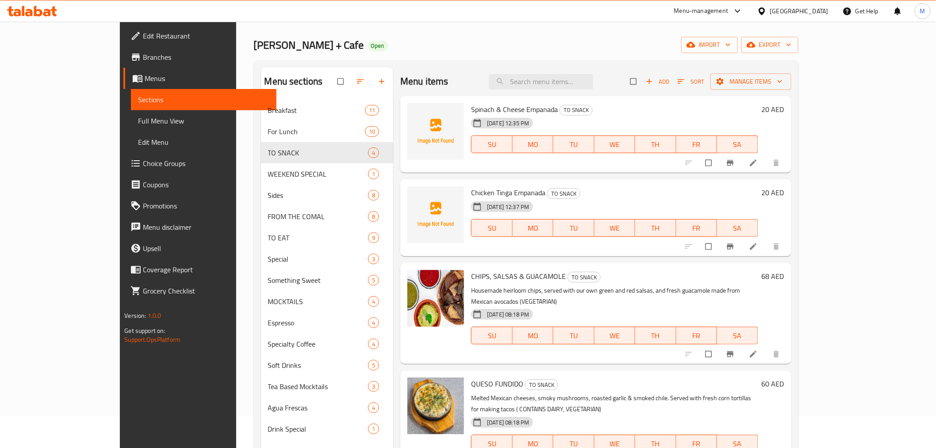
scroll to position [49, 0]
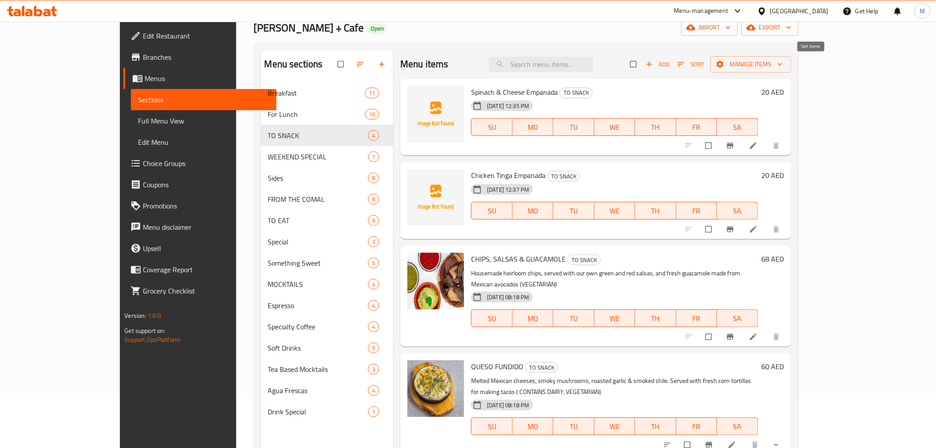
click at [686, 62] on icon "button" at bounding box center [681, 64] width 9 height 9
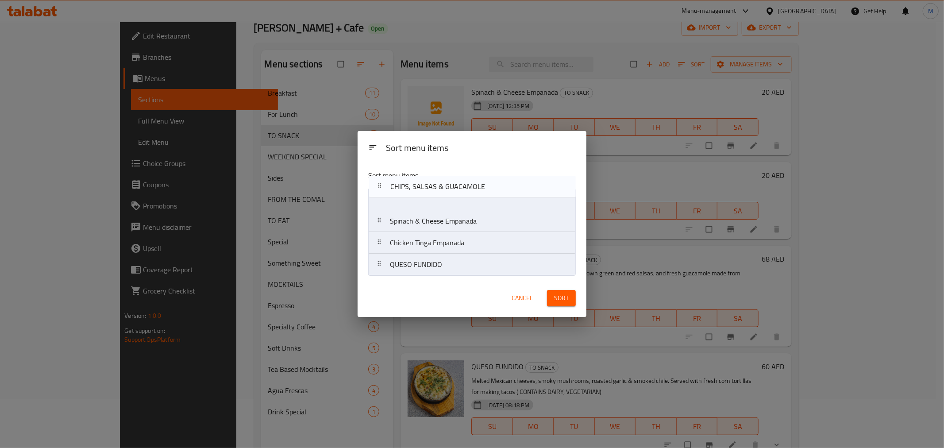
drag, startPoint x: 461, startPoint y: 252, endPoint x: 462, endPoint y: 192, distance: 59.7
click at [462, 192] on nav "Spinach & Cheese Empanada Chicken Tinga Empanada CHIPS, SALSAS & GUACAMOLE QUES…" at bounding box center [471, 232] width 207 height 88
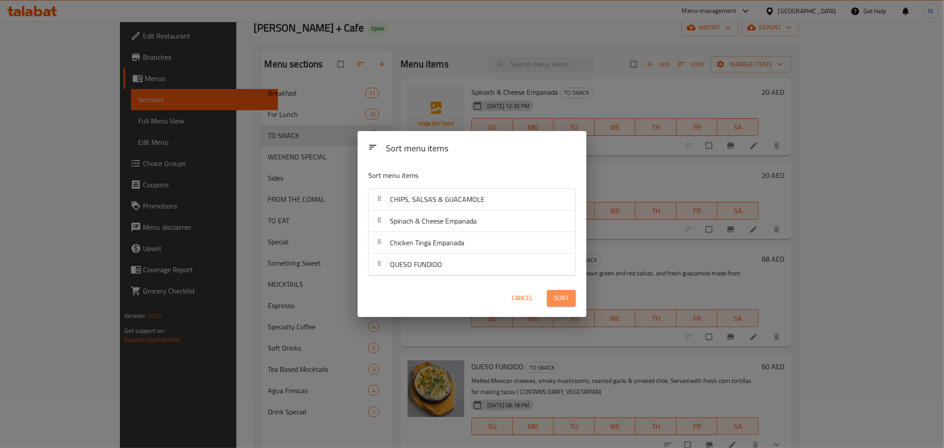
click at [561, 297] on span "Sort" at bounding box center [561, 297] width 15 height 11
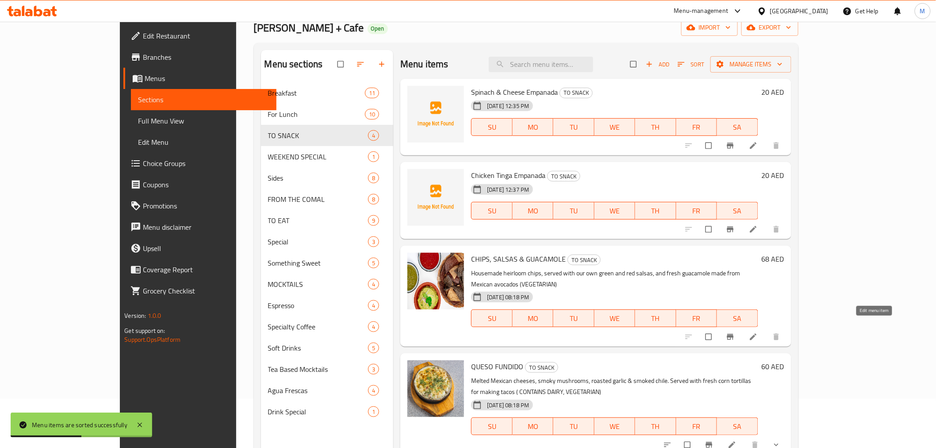
click at [758, 332] on icon at bounding box center [753, 336] width 9 height 9
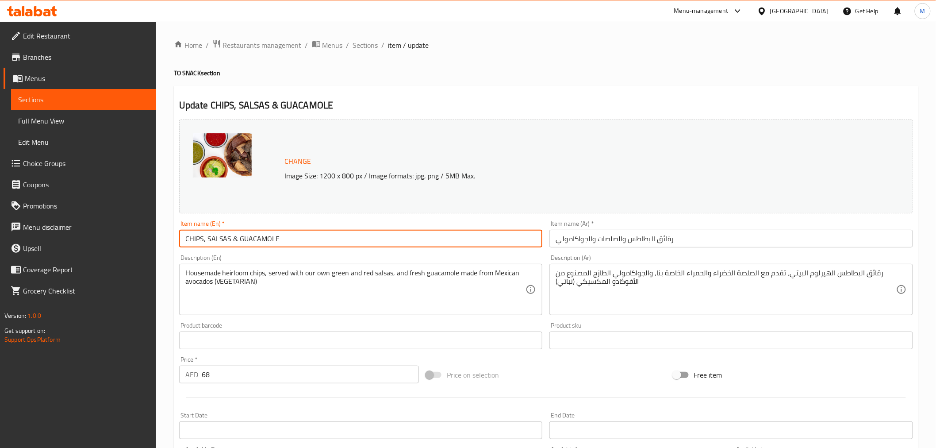
click at [282, 239] on input "CHIPS, SALSAS & GUACAMOLE" at bounding box center [361, 239] width 364 height 18
paste input "hips Salsas & Guacamole"
type input "Chips Salsas & Guacamole"
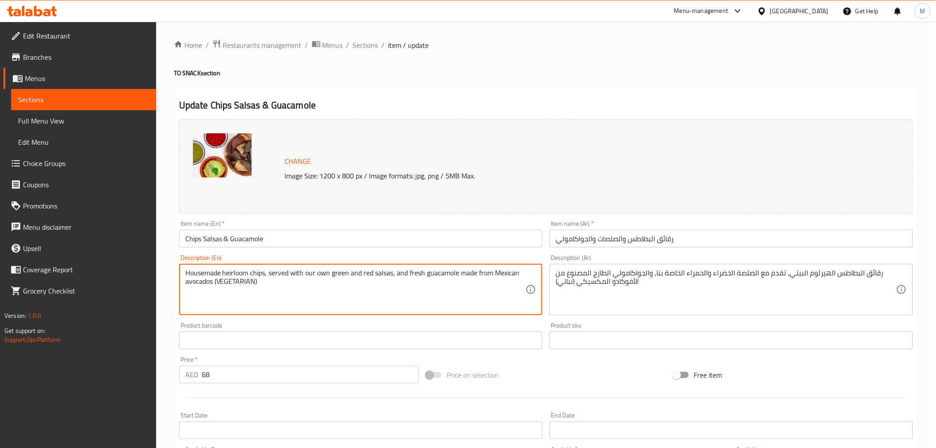
click at [272, 284] on textarea "Housemade heirloom chips, served with our own green and red salsas, and fresh g…" at bounding box center [355, 289] width 341 height 42
paste textarea "."
type textarea "Housemade heirloom chips, served with our own green and red salsas, and fresh g…"
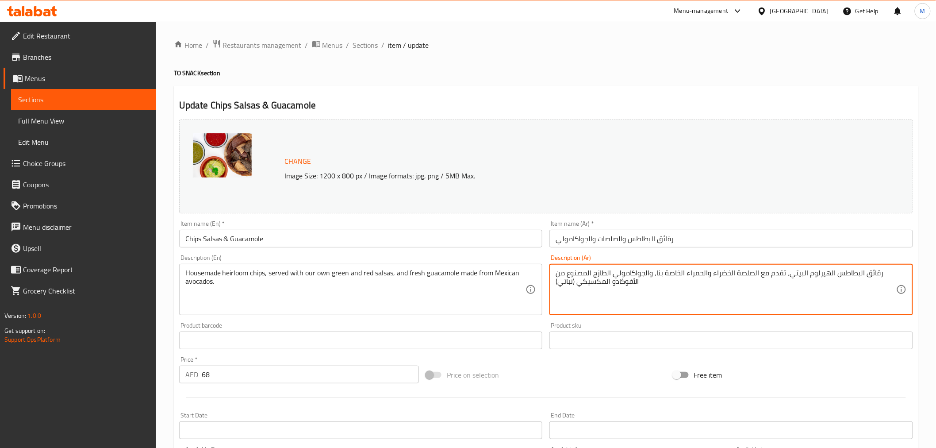
click at [714, 276] on textarea "رقائق البطاطس الهيرلوم البيتي، تقدم مع الصلصة الخضراء والحمراء الخاصة بنا، والج…" at bounding box center [726, 289] width 341 height 42
paste textarea "وروثة المصنوعة في المنزل، تقدم مع صلصتنا الخضراء والحمراء، والجواكامولي الطازج …"
click at [787, 275] on textarea "رقائق البطاطس الموروثة المصنوعة في المنزل، تقدم مع صلصتنا الخضراء والحمراء، وال…" at bounding box center [726, 289] width 341 height 42
drag, startPoint x: 818, startPoint y: 271, endPoint x: 759, endPoint y: 273, distance: 59.7
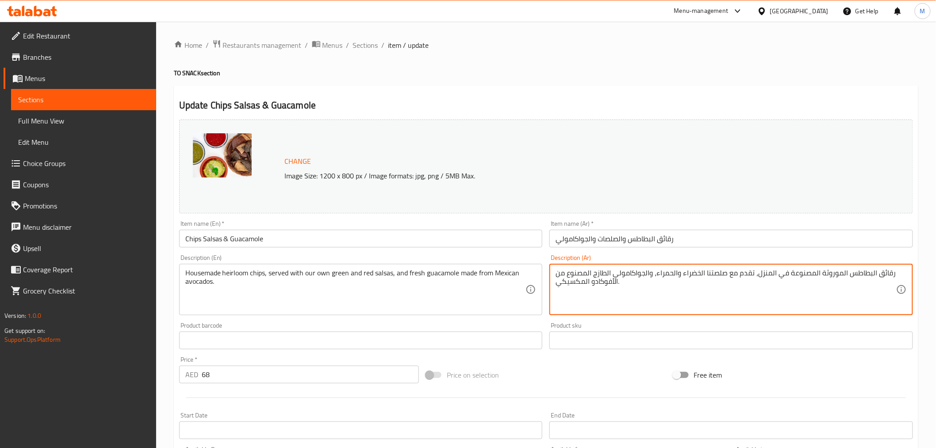
click at [759, 273] on textarea "رقائق البطاطس الموروثة المصنوعة في المنزل، تقدم مع صلصتنا الخضراء والحمراء، وال…" at bounding box center [726, 289] width 341 height 42
click at [688, 273] on textarea "رقائق البطاطس الموروثة منزلية، تقدم مع صلصتنا الخضراء والحمراء، والجواكامولي ال…" at bounding box center [726, 289] width 341 height 42
click at [692, 276] on textarea "رقائق البطاطس الموروثة منزلية، تقدم مع صلصتنا الخضراء والحمراء، والجواكامولي ال…" at bounding box center [726, 289] width 341 height 42
click at [719, 270] on textarea "رقائق البطاطس الموروثة منزلية، تقدم مع صلصتنا الخضراء والحمراء، وجواكامولي الطا…" at bounding box center [726, 289] width 341 height 42
click at [746, 272] on textarea "رقائق البطاطس الموروثة منزلية، تقدم مع صلصتنا الخضراء وحمراء، وجواكامولي الطازج…" at bounding box center [726, 289] width 341 height 42
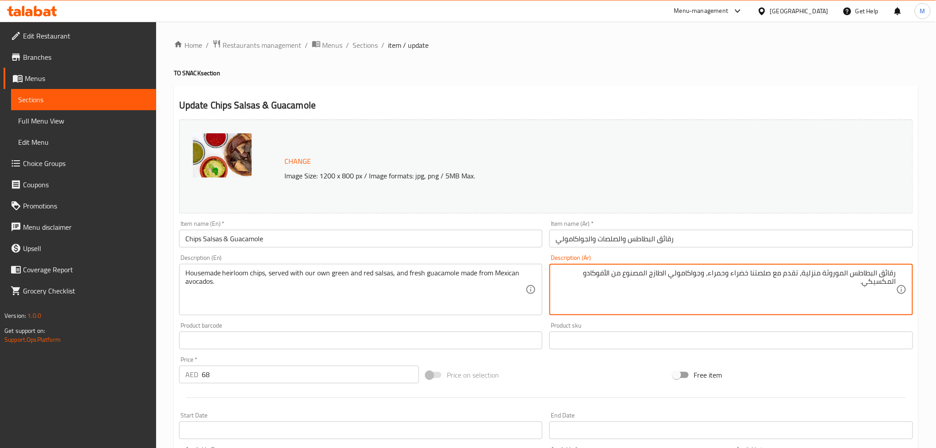
click at [663, 273] on textarea "رقائق البطاطس الموروثة منزلية، تقدم مع صلصتنا خضراء وحمراء، وجواكامولي الطازج ا…" at bounding box center [726, 289] width 341 height 42
click at [652, 273] on textarea "رقائق البطاطس الموروثة منزلية، تقدم مع صلصتنا خضراء وحمراء، وجواكامولي طازج الم…" at bounding box center [726, 289] width 341 height 42
click at [649, 273] on textarea "رقائق البطاطس الموروثة منزلية، تقدم مع صلصتنا خضراء وحمراء، وجواكامولي طازج الم…" at bounding box center [726, 289] width 341 height 42
click at [617, 275] on textarea "رقائق البطاطس الموروثة منزلية، تقدم مع صلصتنا خضراء وحمراء، وجواكامولي طازج مصن…" at bounding box center [726, 289] width 341 height 42
click at [593, 273] on textarea "رقائق البطاطس الموروثة منزلية، تقدم مع صلصتنا خضراء وحمراء، وجواكامولي طازج مصن…" at bounding box center [726, 289] width 341 height 42
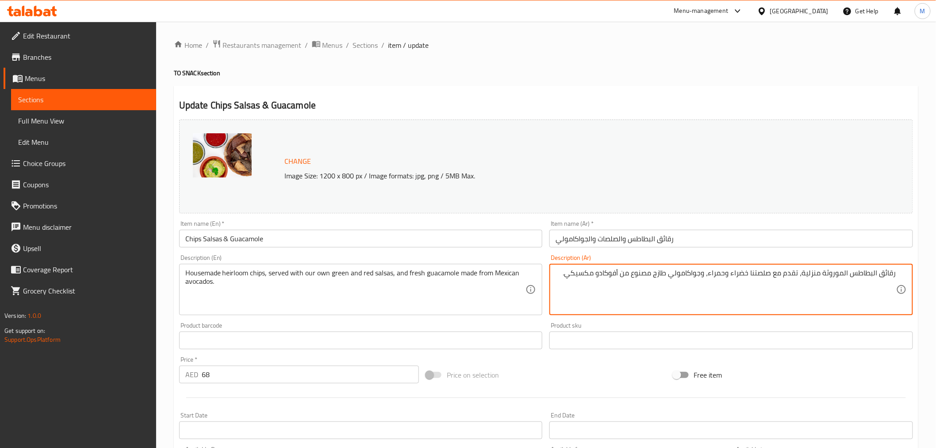
type textarea "رقائق البطاطس الموروثة منزلية، تقدم مع صلصتنا خضراء وحمراء، وجواكامولي طازج مصن…"
click at [470, 243] on input "Chips Salsas & Guacamole" at bounding box center [361, 239] width 364 height 18
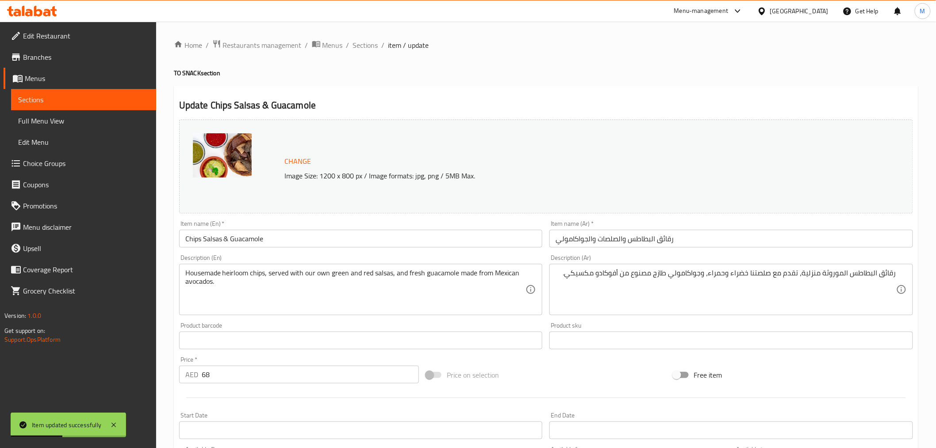
click at [363, 51] on div "Home / Restaurants management / Menus / Sections / item / update TO SNACK secti…" at bounding box center [546, 329] width 744 height 581
click at [363, 50] on span "Sections" at bounding box center [365, 45] width 25 height 11
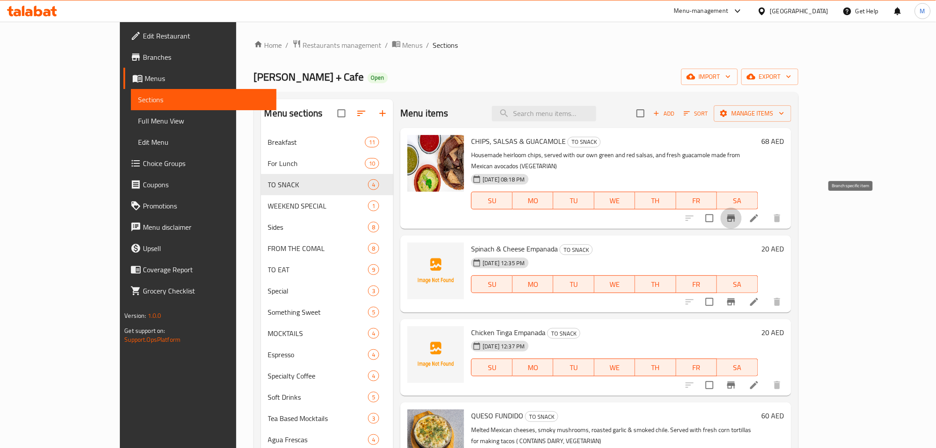
click at [736, 213] on icon "Branch-specific-item" at bounding box center [731, 218] width 11 height 11
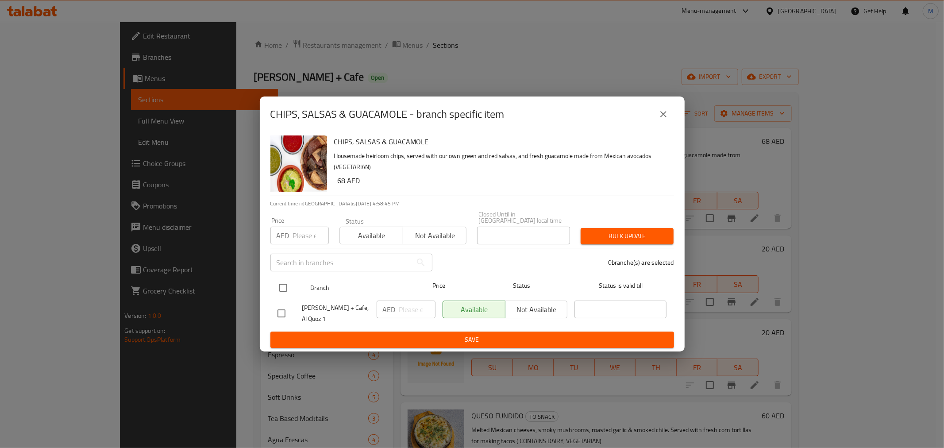
click at [281, 288] on input "checkbox" at bounding box center [283, 287] width 19 height 19
checkbox input "true"
click at [411, 309] on input "number" at bounding box center [417, 309] width 36 height 18
click at [418, 336] on span "Save" at bounding box center [471, 339] width 389 height 11
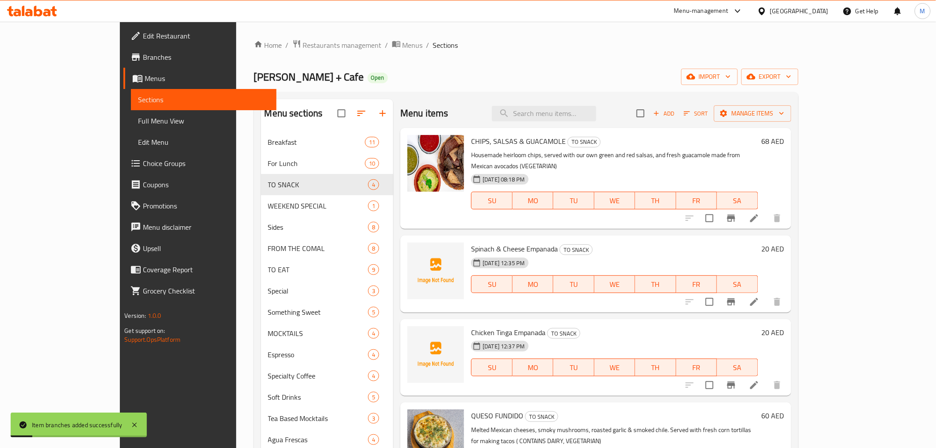
click at [736, 213] on icon "Branch-specific-item" at bounding box center [731, 218] width 11 height 11
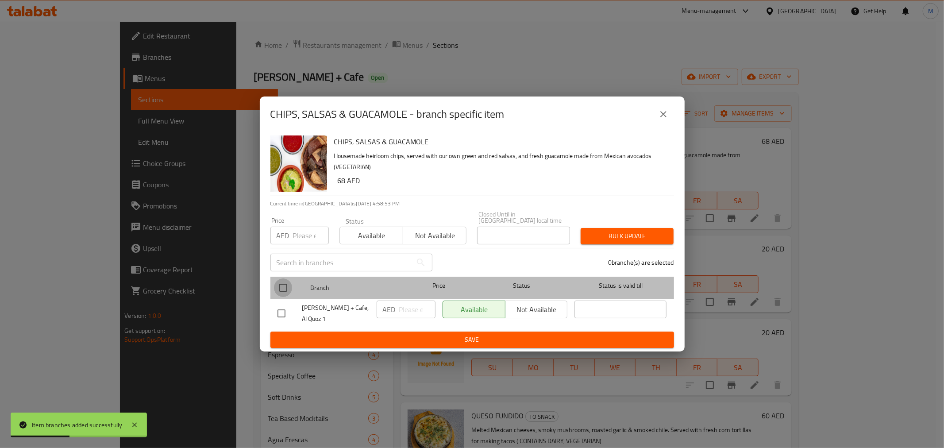
click at [286, 291] on input "checkbox" at bounding box center [283, 287] width 19 height 19
checkbox input "true"
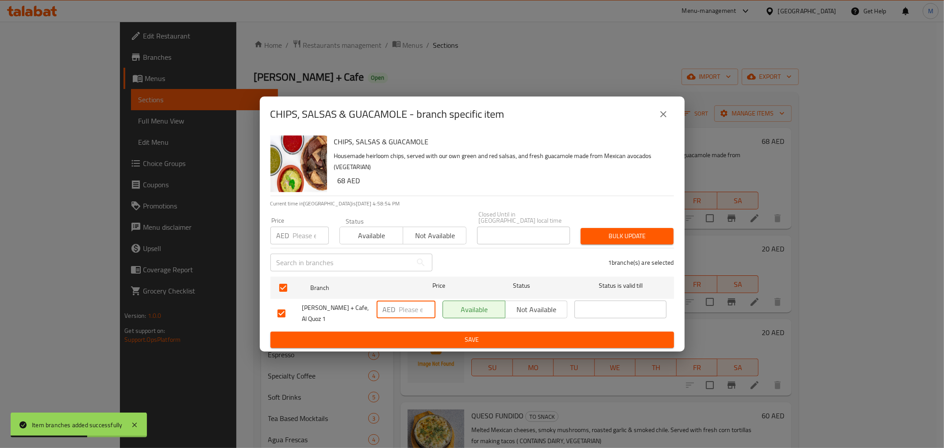
click at [406, 306] on input "number" at bounding box center [417, 309] width 36 height 18
paste input "6"
type input "68"
click at [433, 338] on span "Save" at bounding box center [471, 339] width 389 height 11
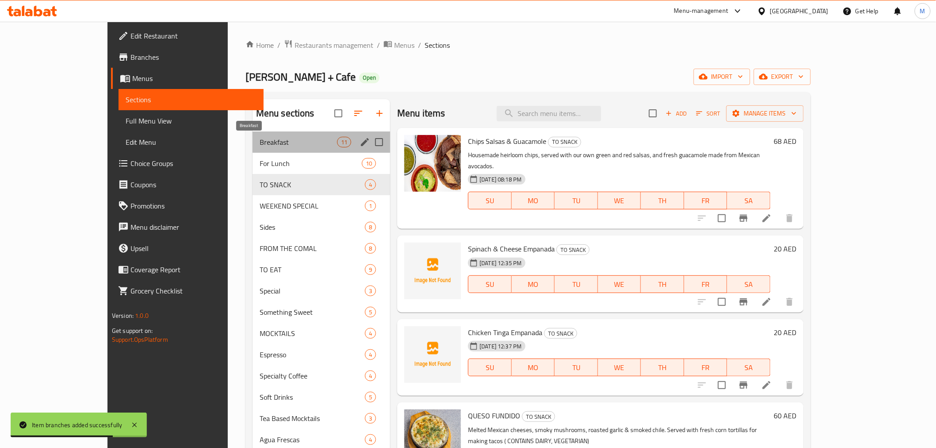
click at [282, 147] on span "Breakfast" at bounding box center [298, 142] width 77 height 11
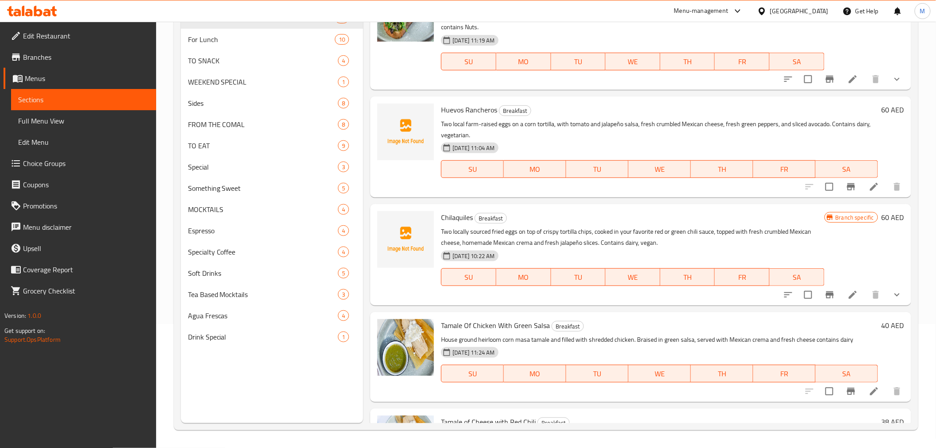
scroll to position [660, 0]
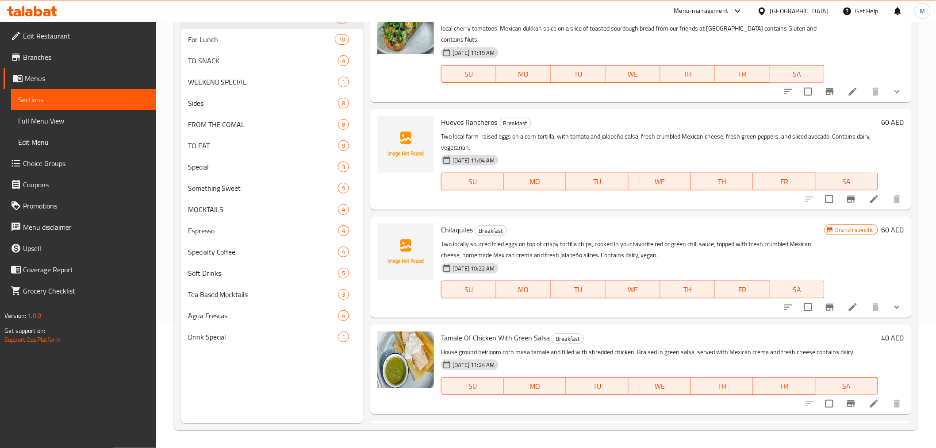
click at [821, 201] on input "checkbox" at bounding box center [829, 199] width 19 height 19
checkbox input "true"
click at [790, 304] on button "sort-choices" at bounding box center [788, 306] width 21 height 21
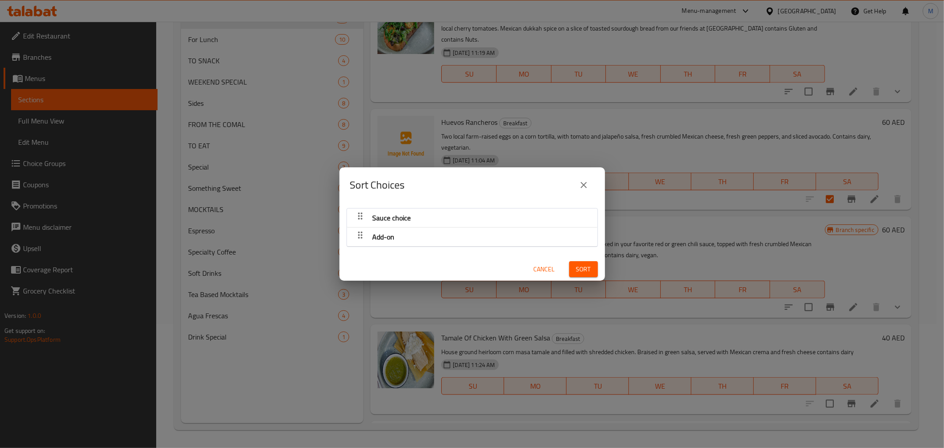
click at [587, 182] on icon "close" at bounding box center [583, 185] width 11 height 11
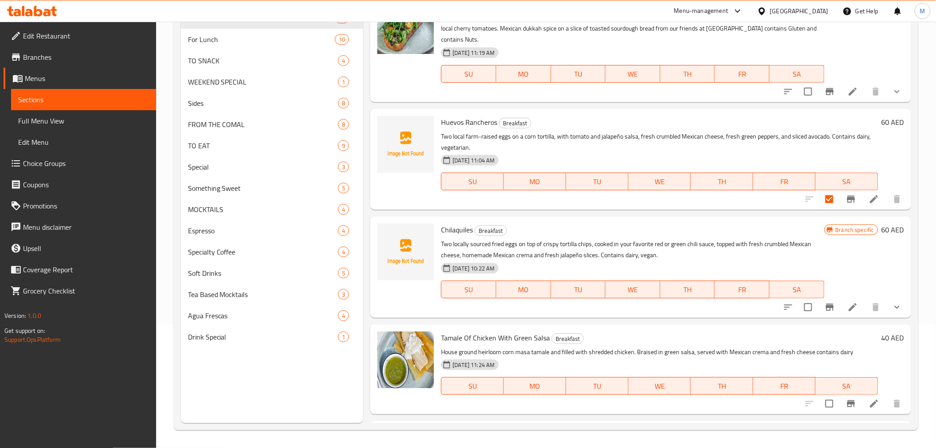
click at [799, 303] on input "checkbox" at bounding box center [808, 307] width 19 height 19
checkbox input "true"
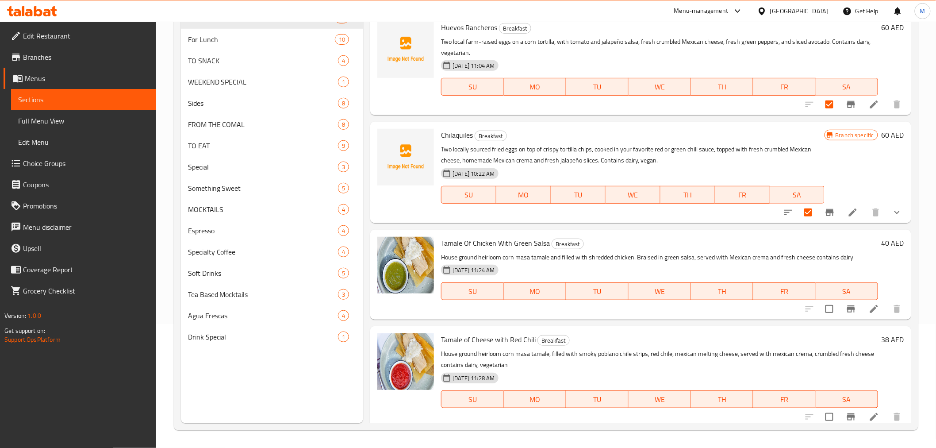
scroll to position [758, 0]
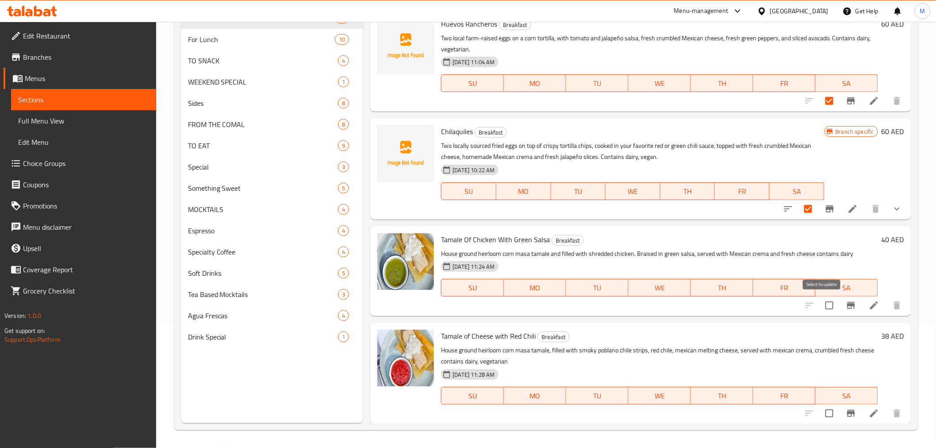
click at [825, 303] on input "checkbox" at bounding box center [829, 305] width 19 height 19
checkbox input "true"
click at [824, 407] on input "checkbox" at bounding box center [829, 413] width 19 height 19
checkbox input "true"
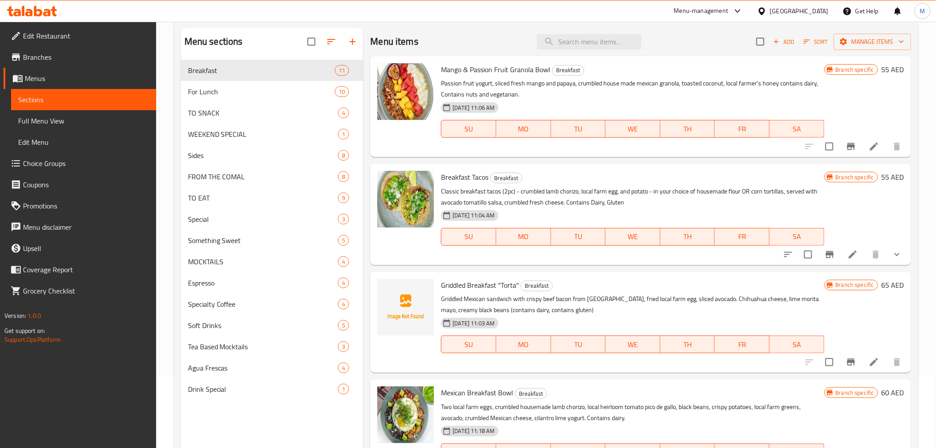
scroll to position [0, 0]
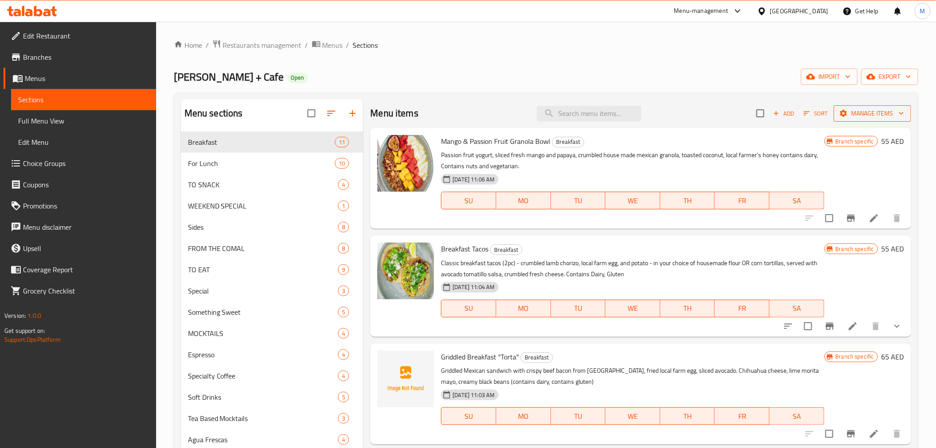
click at [865, 112] on span "Manage items" at bounding box center [872, 113] width 63 height 11
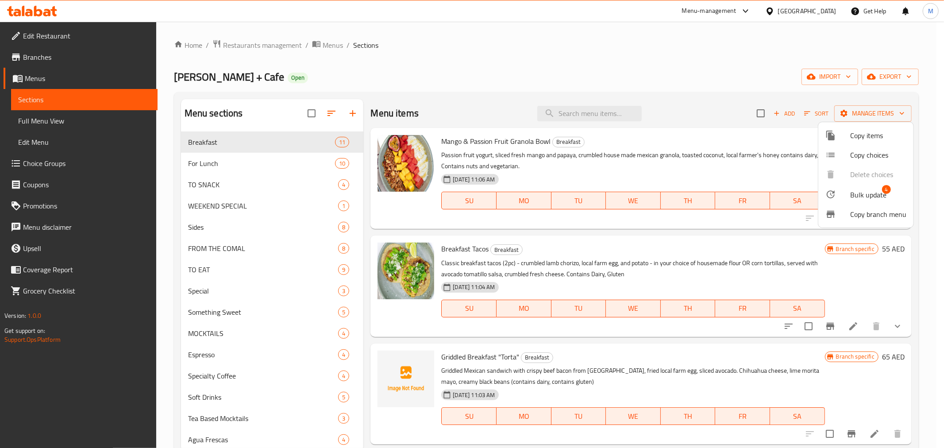
click at [866, 186] on li "Bulk update 4" at bounding box center [865, 194] width 95 height 20
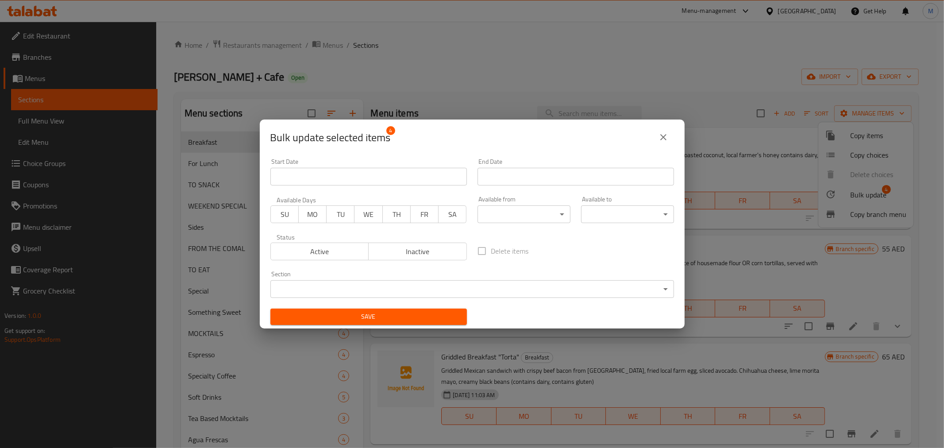
click at [365, 250] on button "Active" at bounding box center [319, 251] width 99 height 18
click at [395, 253] on span "Inactive" at bounding box center [417, 251] width 91 height 13
click at [386, 318] on span "Save" at bounding box center [368, 316] width 182 height 11
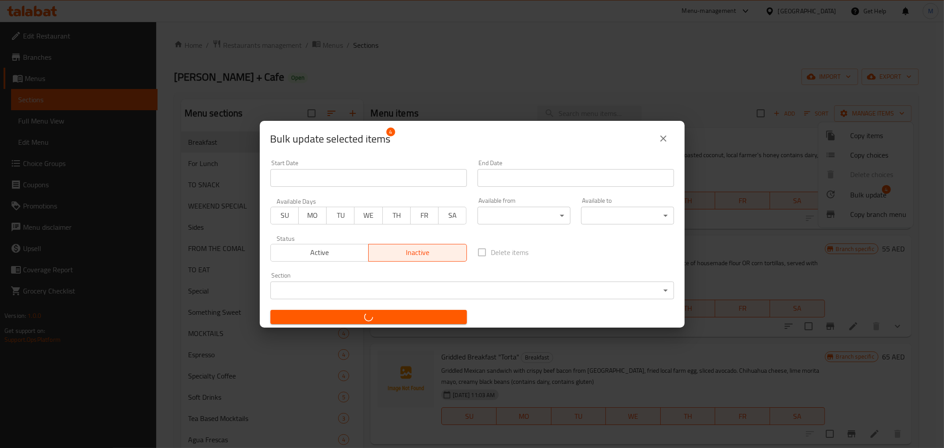
checkbox input "false"
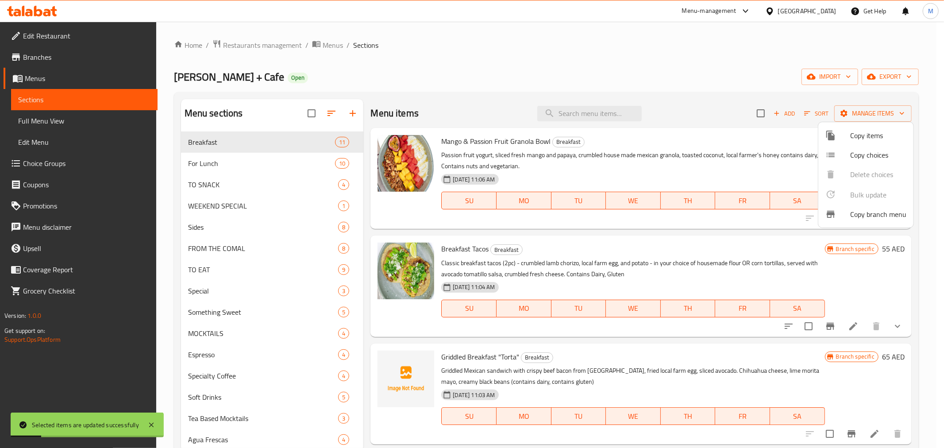
click at [273, 180] on div at bounding box center [472, 224] width 944 height 448
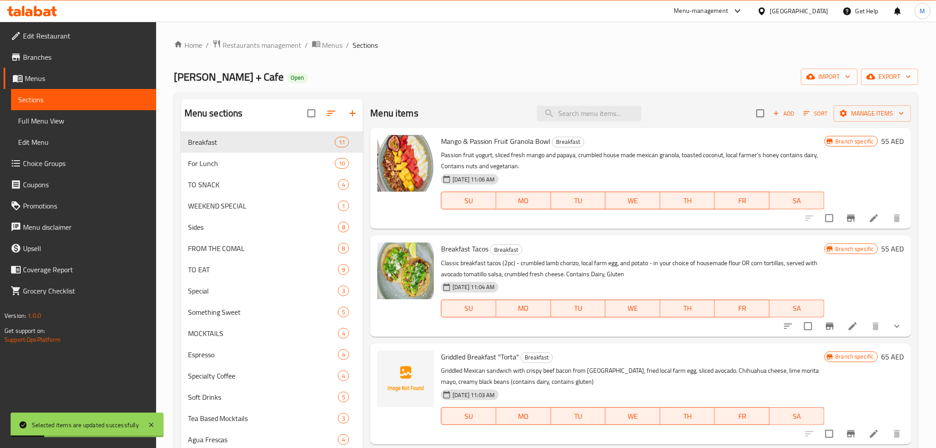
click at [273, 180] on span "TO SNACK" at bounding box center [263, 184] width 150 height 11
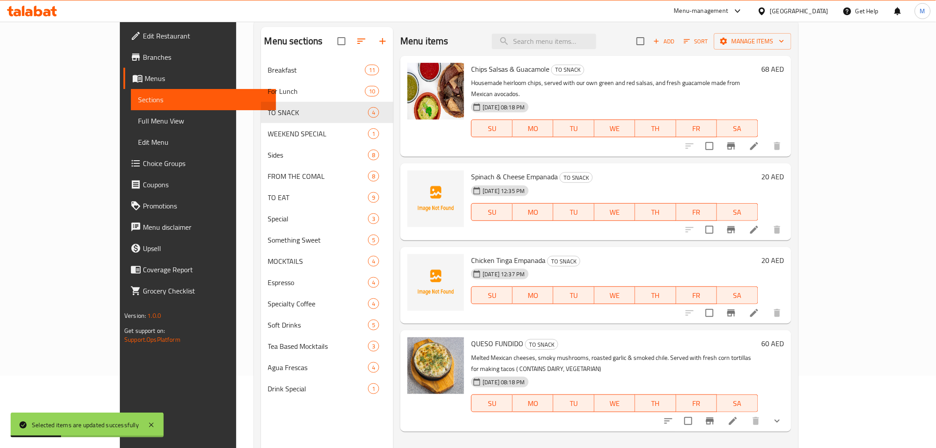
scroll to position [124, 0]
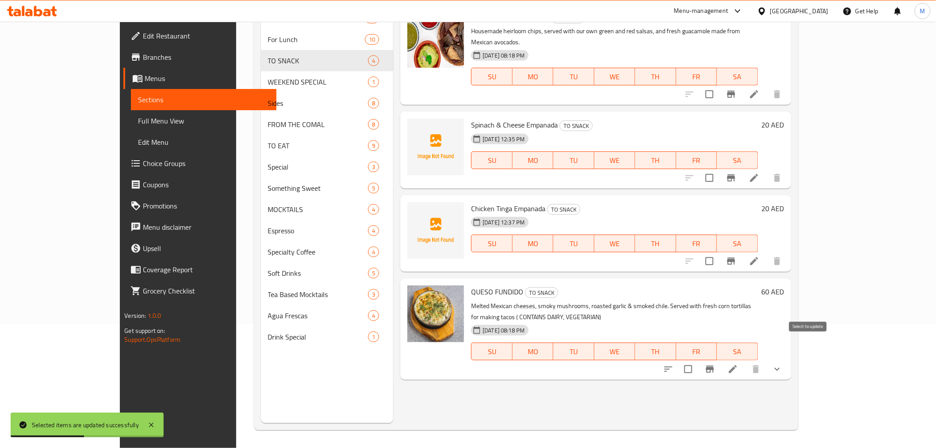
click at [698, 360] on input "checkbox" at bounding box center [688, 369] width 19 height 19
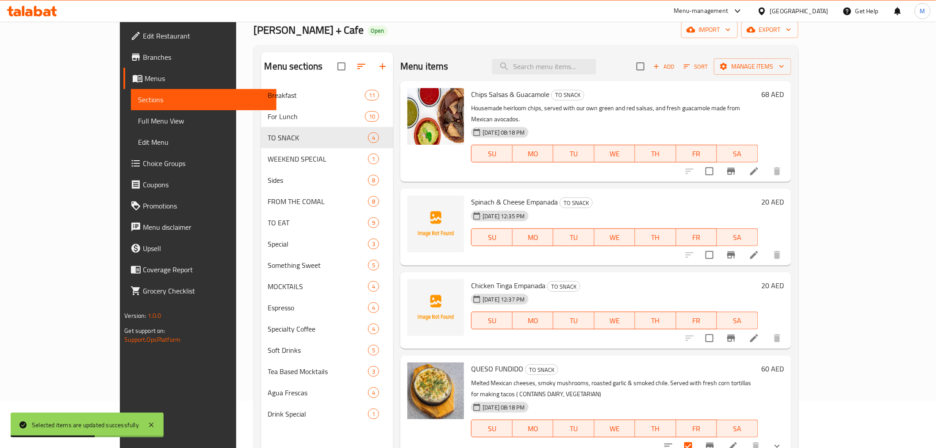
scroll to position [0, 0]
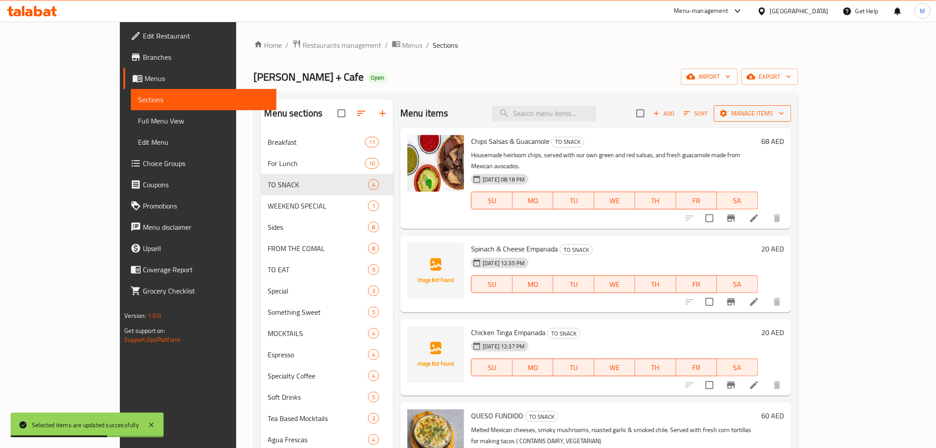
click at [784, 114] on span "Manage items" at bounding box center [752, 113] width 63 height 11
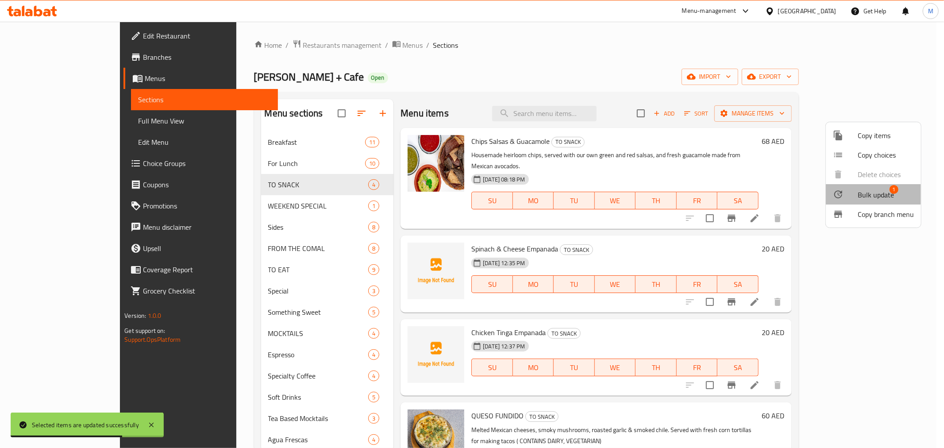
click at [854, 190] on div at bounding box center [844, 194] width 25 height 11
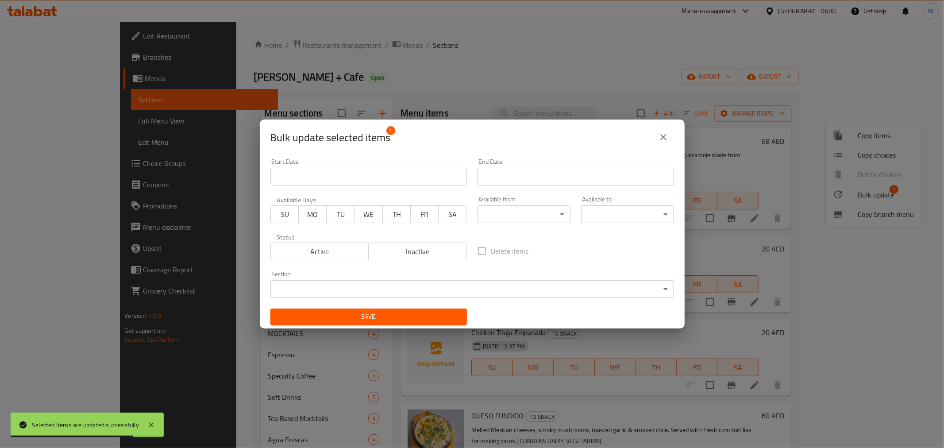
click at [414, 253] on span "Inactive" at bounding box center [417, 251] width 91 height 13
click at [411, 316] on span "Save" at bounding box center [368, 316] width 182 height 11
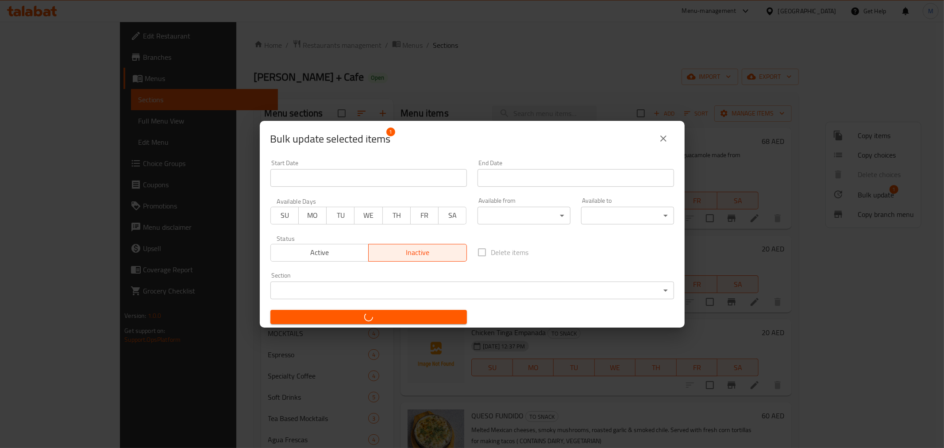
checkbox input "false"
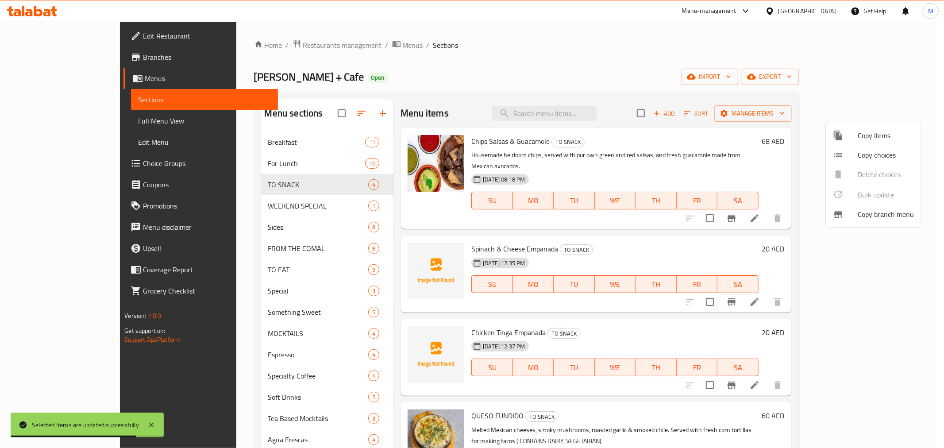
click at [699, 158] on div at bounding box center [472, 224] width 944 height 448
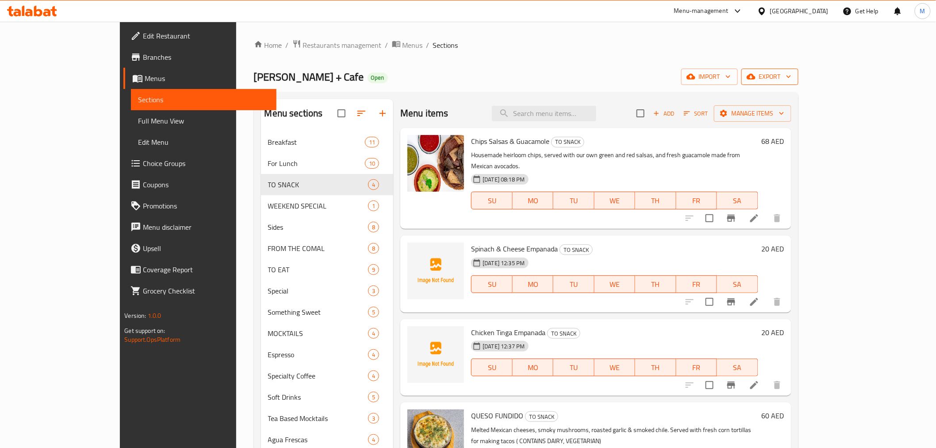
click at [791, 76] on span "export" at bounding box center [769, 76] width 43 height 11
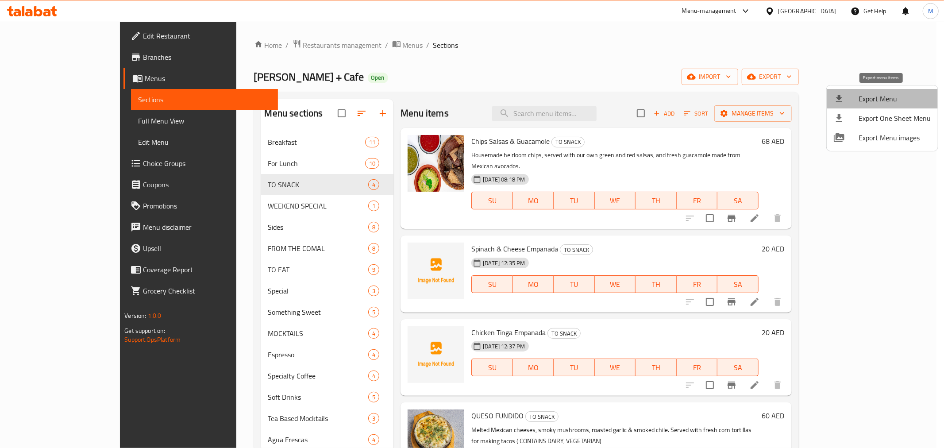
click at [883, 89] on li "Export Menu" at bounding box center [881, 98] width 111 height 19
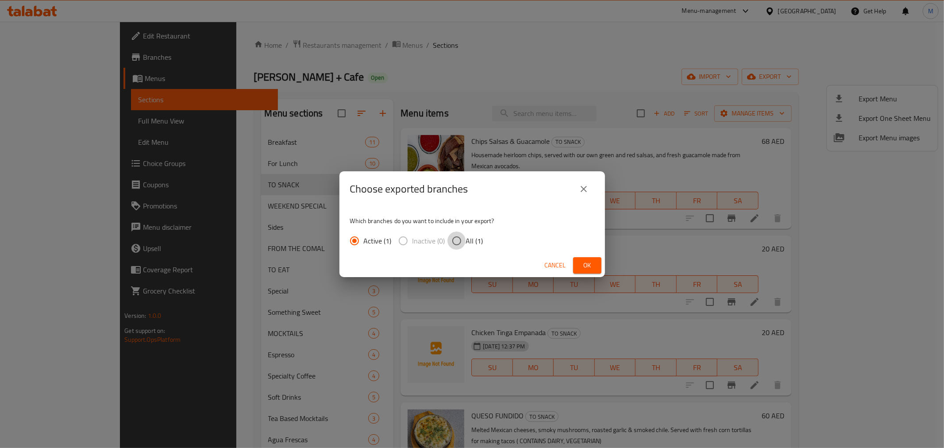
click at [464, 246] on input "All (1)" at bounding box center [456, 240] width 19 height 19
radio input "true"
click at [591, 261] on span "Ok" at bounding box center [587, 265] width 14 height 11
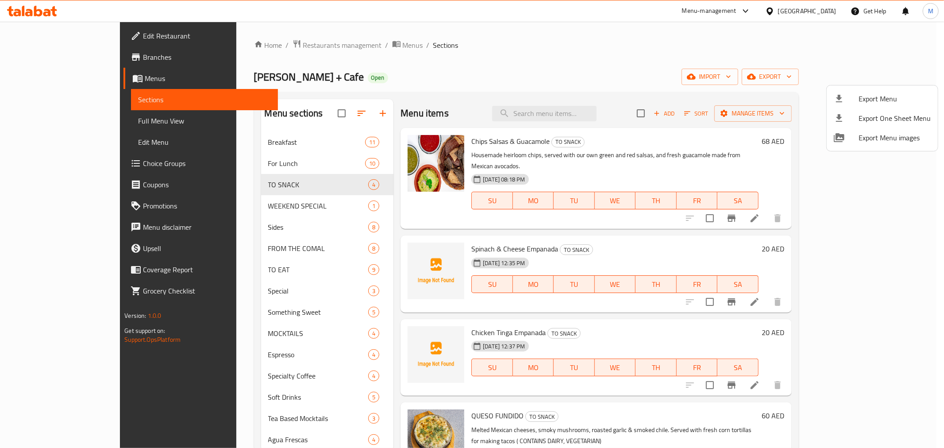
click at [591, 262] on div at bounding box center [472, 224] width 944 height 448
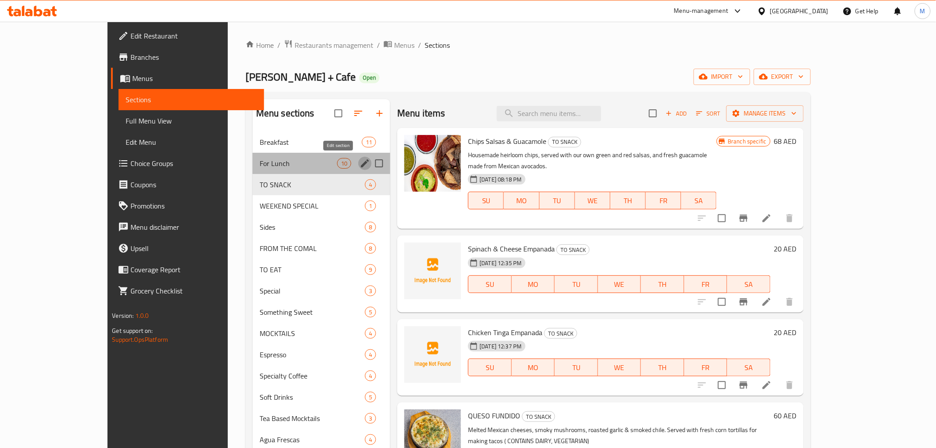
click at [361, 164] on icon "edit" at bounding box center [365, 163] width 8 height 8
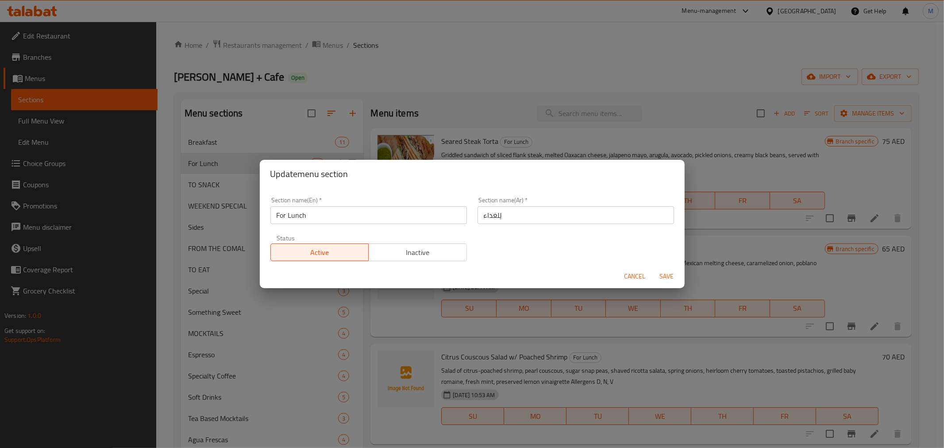
click at [287, 217] on input "For Lunch" at bounding box center [368, 215] width 196 height 18
type input "Lunch"
drag, startPoint x: 493, startPoint y: 215, endPoint x: 502, endPoint y: 219, distance: 9.5
click at [502, 219] on input "لِلغداء" at bounding box center [575, 215] width 196 height 18
type input "غداء"
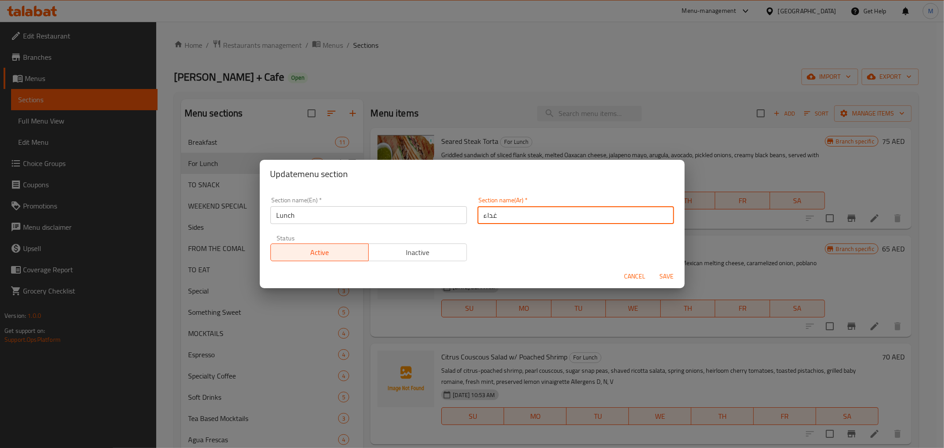
click at [666, 280] on span "Save" at bounding box center [666, 276] width 21 height 11
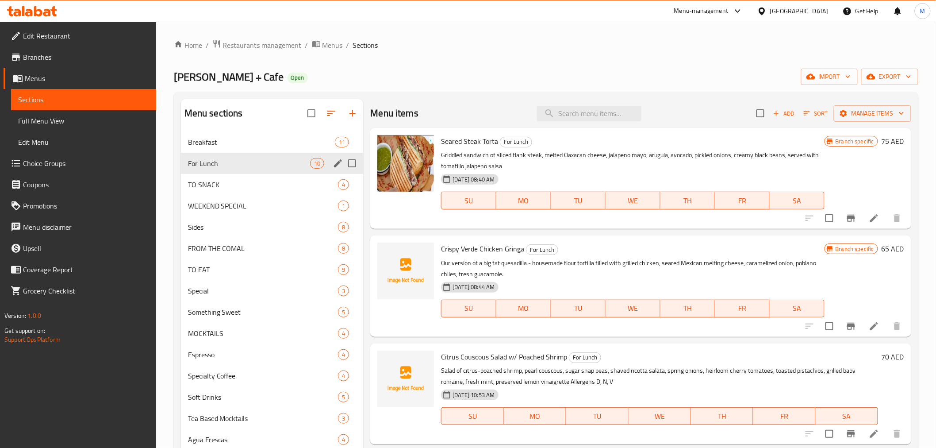
click at [351, 165] on input "Menu sections" at bounding box center [352, 163] width 19 height 19
checkbox input "true"
click at [338, 162] on icon "edit" at bounding box center [338, 163] width 8 height 8
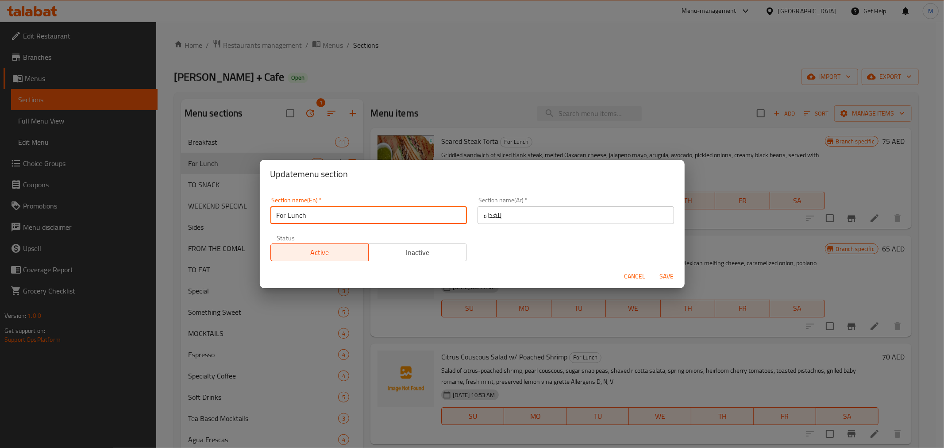
click at [288, 219] on input "For Lunch" at bounding box center [368, 215] width 196 height 18
type input "Lunch"
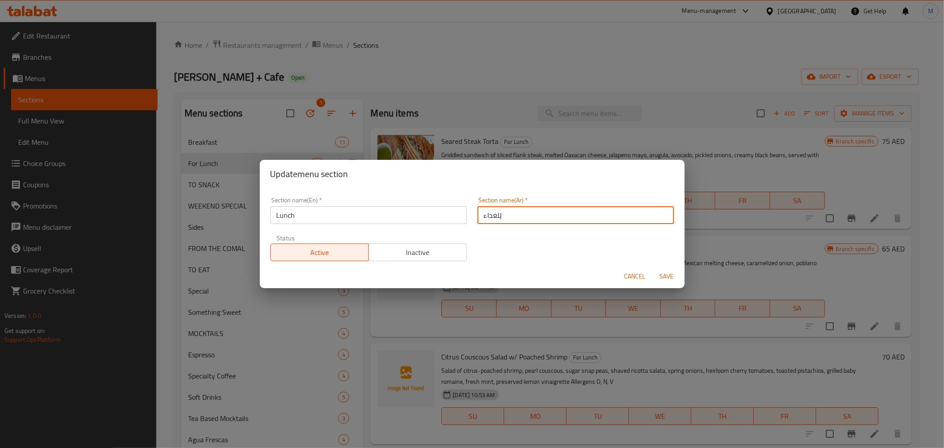
drag, startPoint x: 493, startPoint y: 215, endPoint x: 503, endPoint y: 224, distance: 13.2
click at [503, 224] on div "Section name(Ar)   * لِلغداء Section name(Ar) *" at bounding box center [575, 211] width 207 height 38
type input "غداء"
click at [655, 277] on button "Save" at bounding box center [666, 276] width 28 height 16
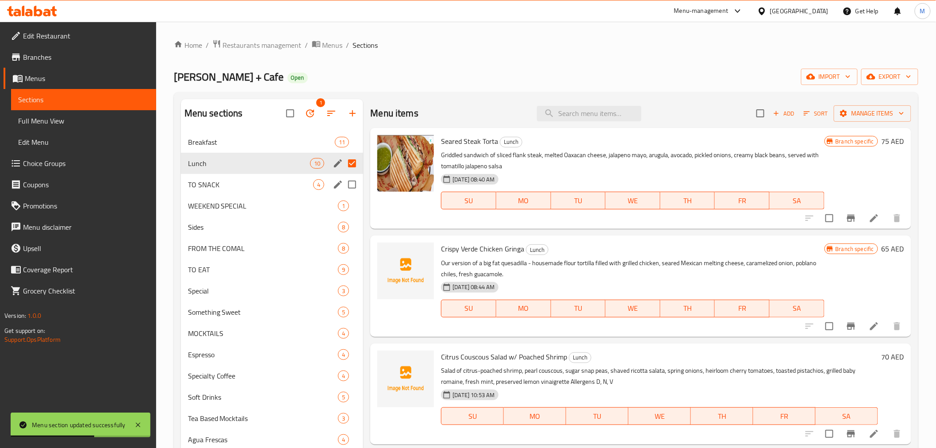
click at [349, 187] on input "Menu sections" at bounding box center [352, 184] width 19 height 19
checkbox input "true"
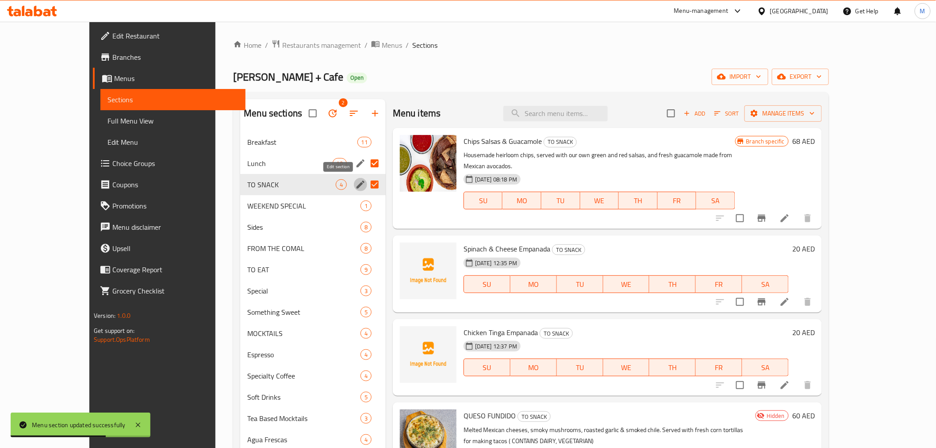
click at [357, 186] on icon "edit" at bounding box center [361, 184] width 8 height 8
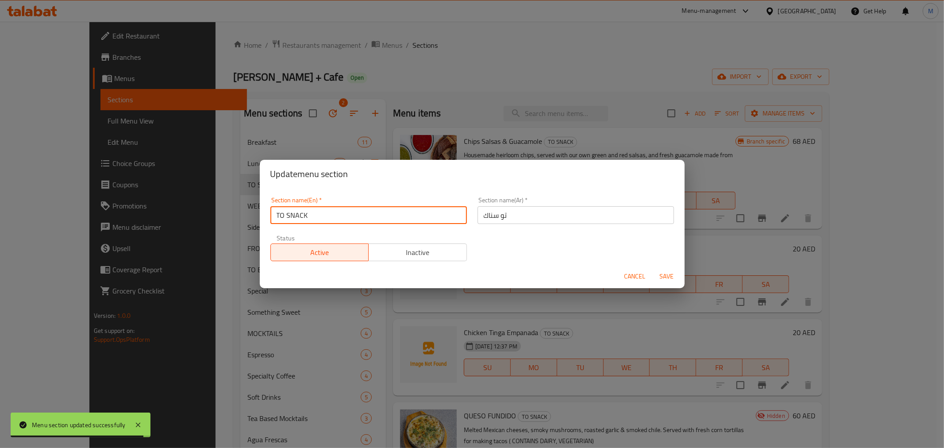
click at [285, 214] on input "TO SNACK" at bounding box center [368, 215] width 196 height 18
click at [288, 215] on input "TO SNACK" at bounding box center [368, 215] width 196 height 18
drag, startPoint x: 287, startPoint y: 213, endPoint x: 239, endPoint y: 208, distance: 48.0
click at [239, 208] on div "Update menu section Section name(En)   * TO SNACK Section name(En) * Section na…" at bounding box center [472, 224] width 944 height 448
click at [279, 213] on input "SNACK" at bounding box center [368, 215] width 196 height 18
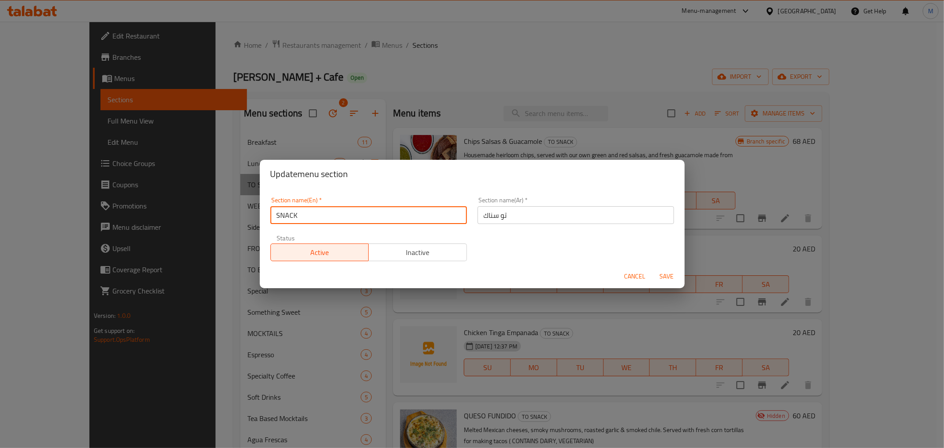
click at [279, 213] on input "SNACK" at bounding box center [368, 215] width 196 height 18
type input "Snack"
click at [511, 219] on input "تو سناك" at bounding box center [575, 215] width 196 height 18
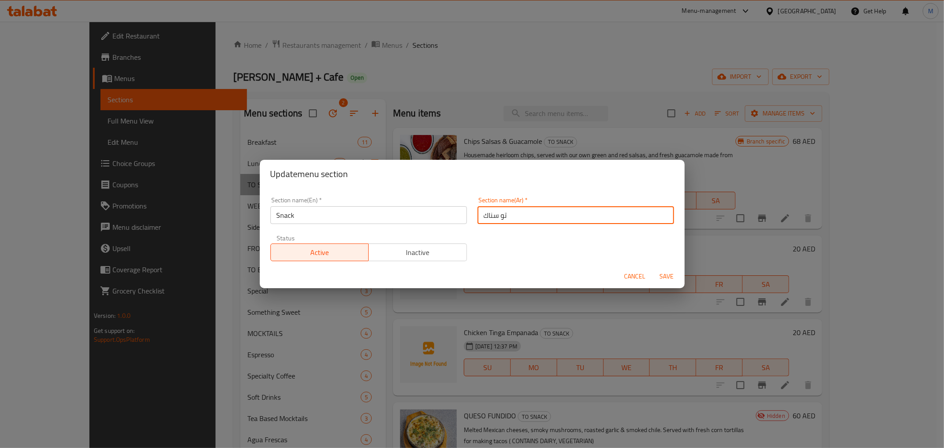
drag, startPoint x: 507, startPoint y: 219, endPoint x: 493, endPoint y: 218, distance: 13.7
click at [493, 218] on input "تو سناك" at bounding box center [575, 215] width 196 height 18
type input "سناك"
click at [662, 274] on span "Save" at bounding box center [666, 276] width 21 height 11
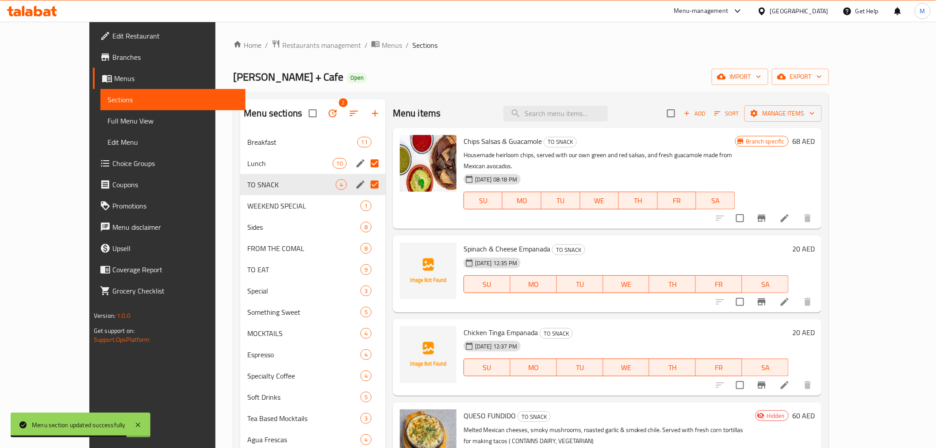
drag, startPoint x: 349, startPoint y: 162, endPoint x: 350, endPoint y: 170, distance: 7.6
click at [365, 162] on input "Menu sections" at bounding box center [374, 163] width 19 height 19
checkbox input "false"
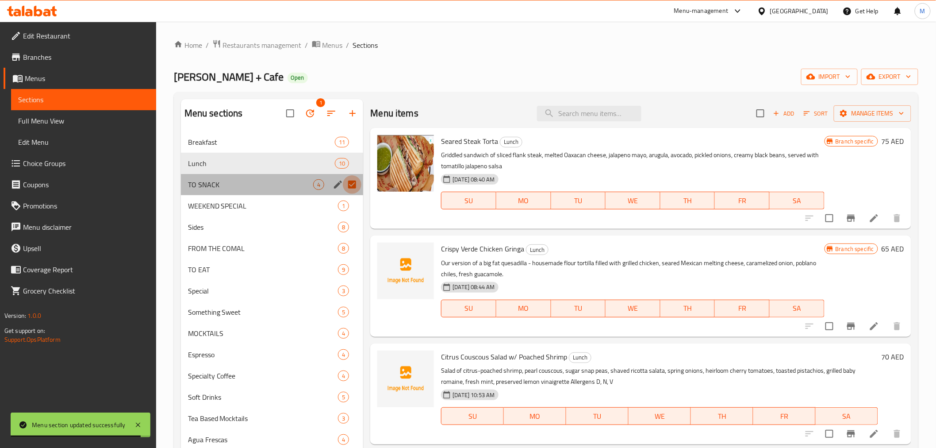
click at [350, 187] on input "Menu sections" at bounding box center [352, 184] width 19 height 19
checkbox input "false"
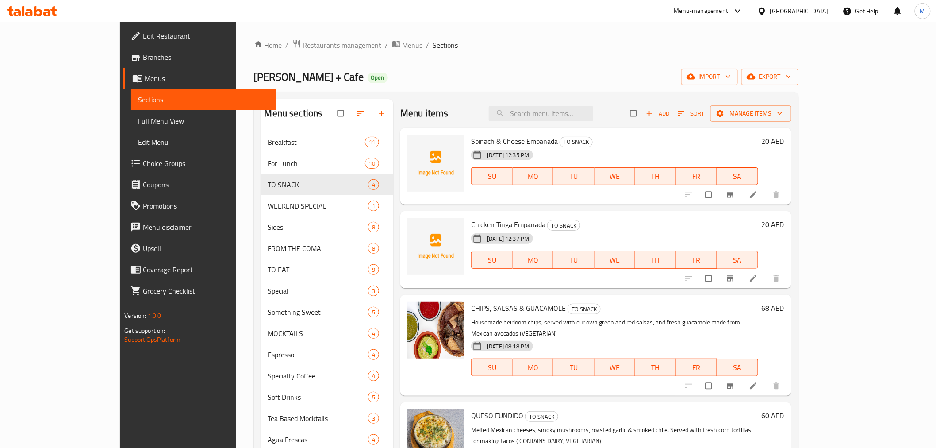
click at [799, 10] on div "[GEOGRAPHIC_DATA]" at bounding box center [799, 11] width 58 height 10
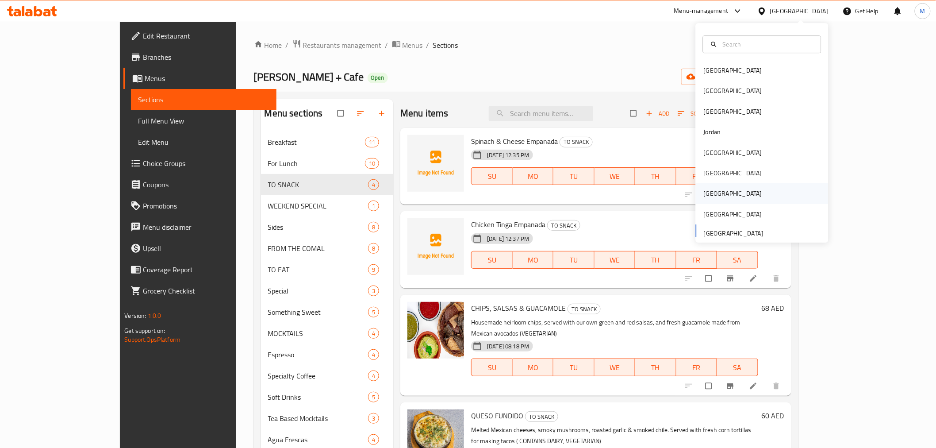
click at [708, 201] on div "[GEOGRAPHIC_DATA]" at bounding box center [733, 194] width 73 height 20
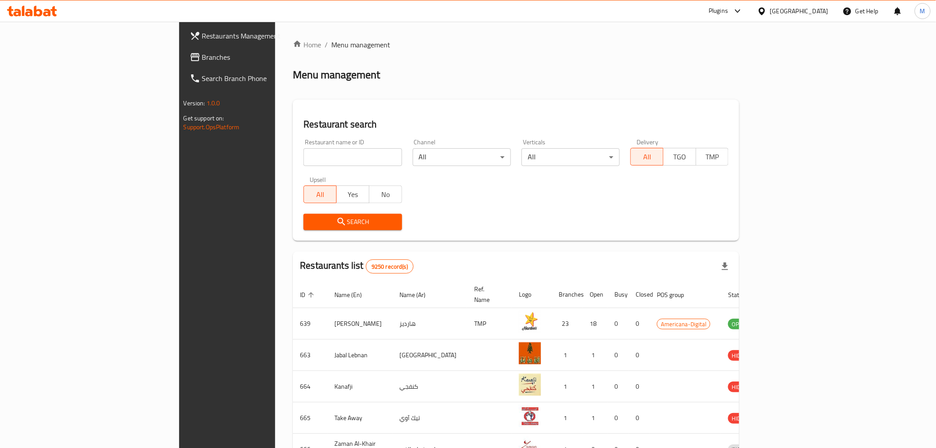
click at [202, 61] on span "Branches" at bounding box center [265, 57] width 126 height 11
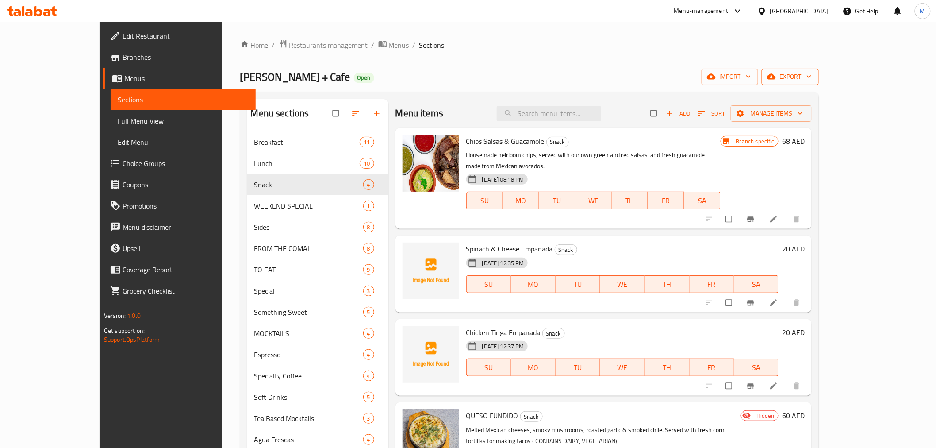
click at [812, 71] on span "export" at bounding box center [790, 76] width 43 height 11
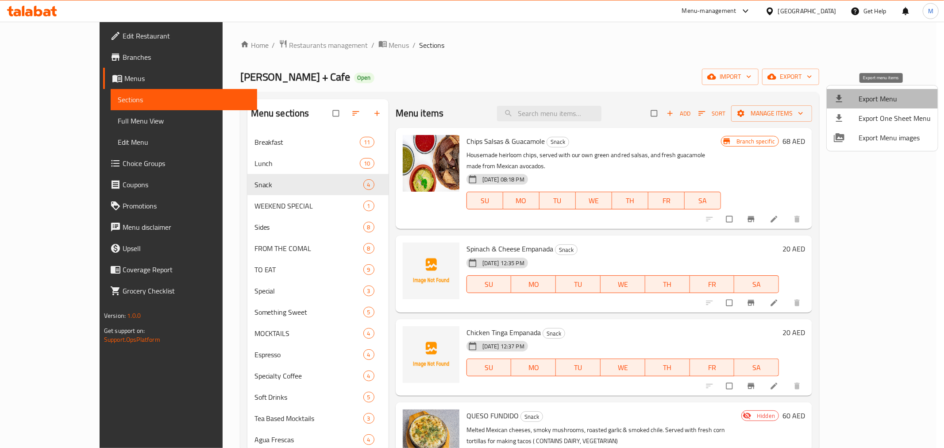
click at [887, 93] on span "Export Menu" at bounding box center [894, 98] width 72 height 11
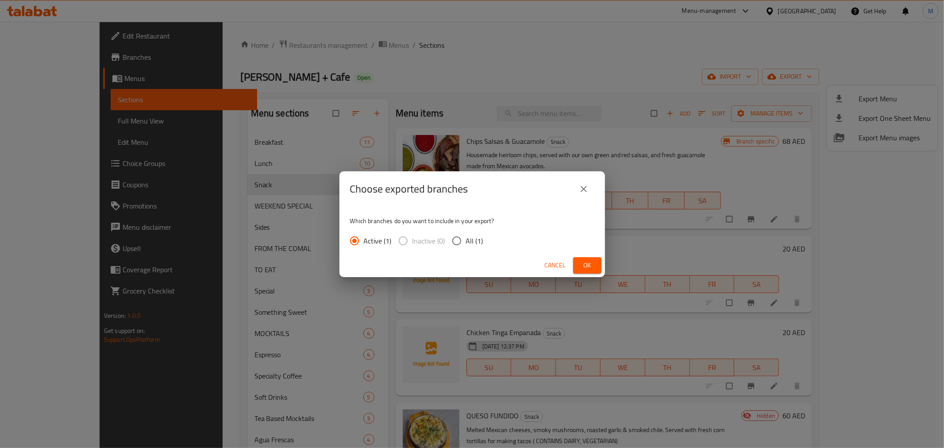
click at [463, 246] on input "All (1)" at bounding box center [456, 240] width 19 height 19
radio input "true"
click at [574, 268] on button "Ok" at bounding box center [587, 265] width 28 height 16
